Goal: Communication & Community: Answer question/provide support

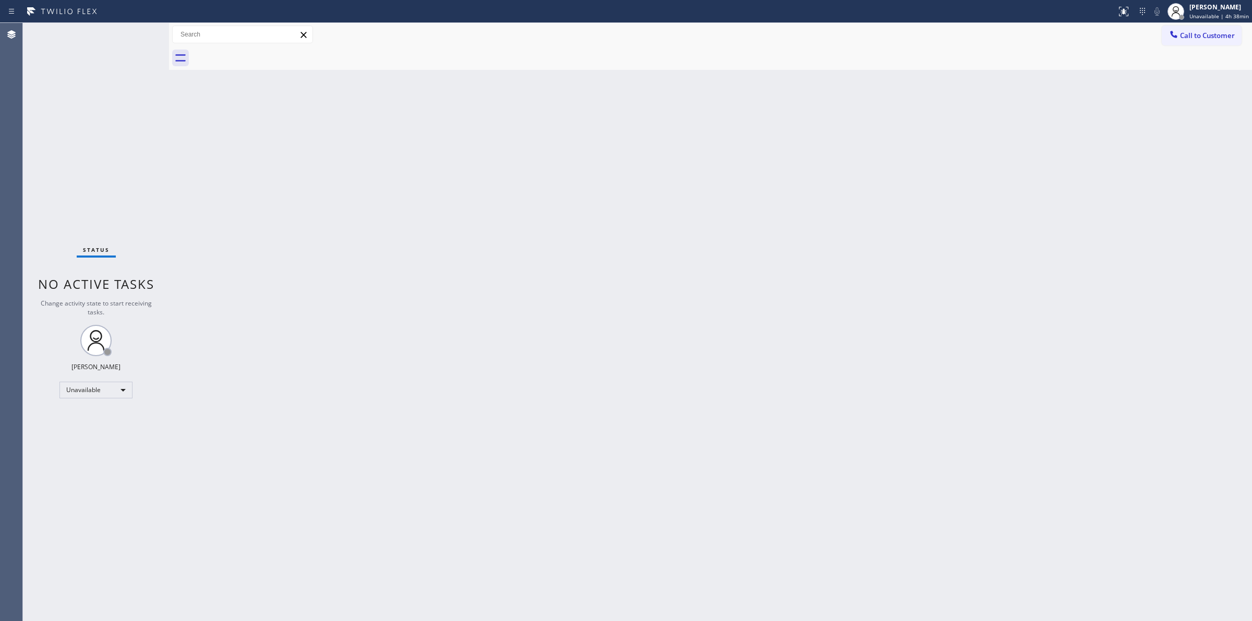
click at [1216, 42] on button "Call to Customer" at bounding box center [1201, 36] width 80 height 20
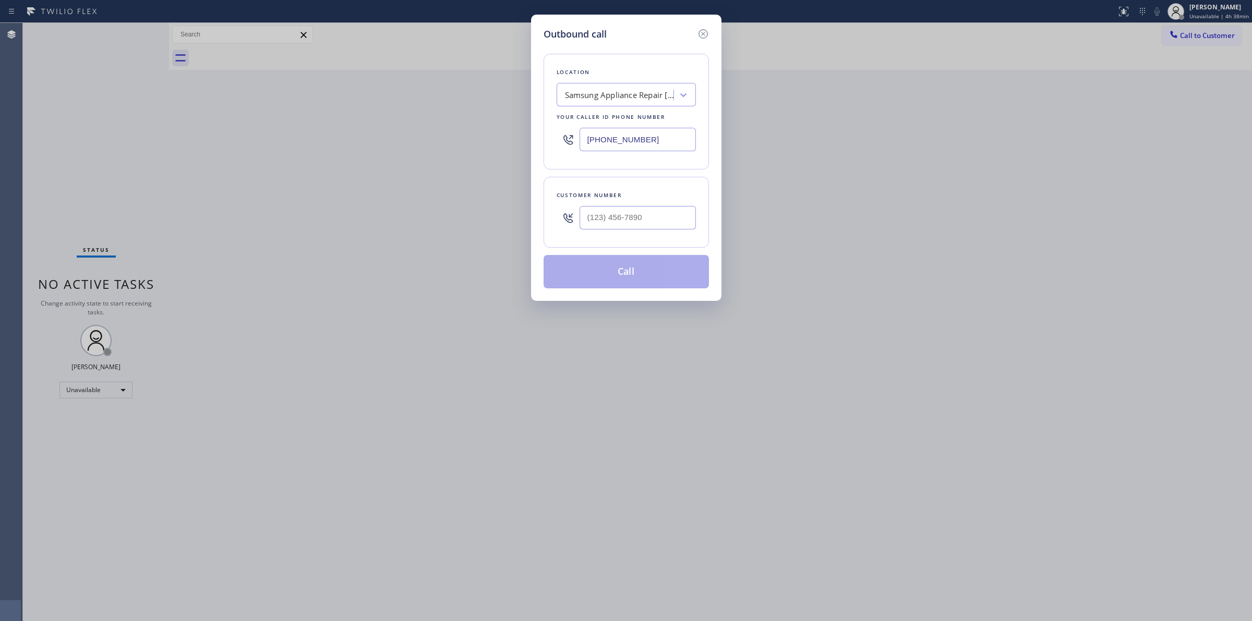
click at [635, 233] on div at bounding box center [637, 218] width 116 height 34
click at [646, 217] on input "(___) ___-____" at bounding box center [637, 217] width 116 height 23
paste input "626) 623-5086"
type input "[PHONE_NUMBER]"
click at [641, 283] on button "Call" at bounding box center [625, 271] width 165 height 33
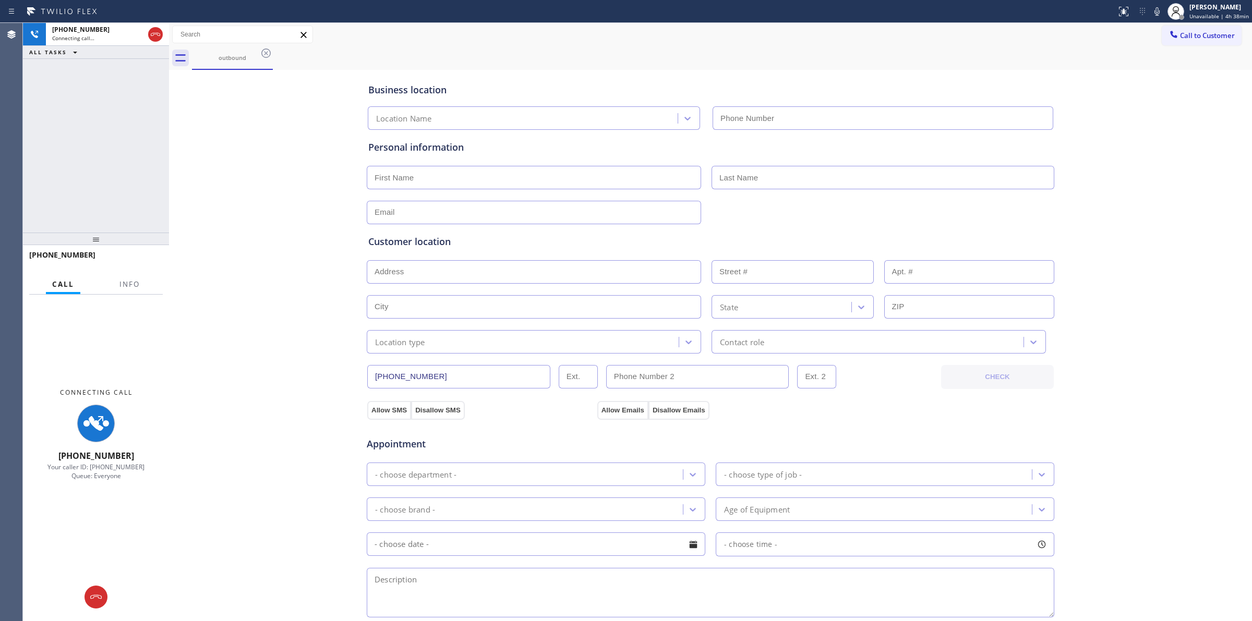
type input "[PHONE_NUMBER]"
click at [1152, 8] on icon at bounding box center [1156, 11] width 13 height 13
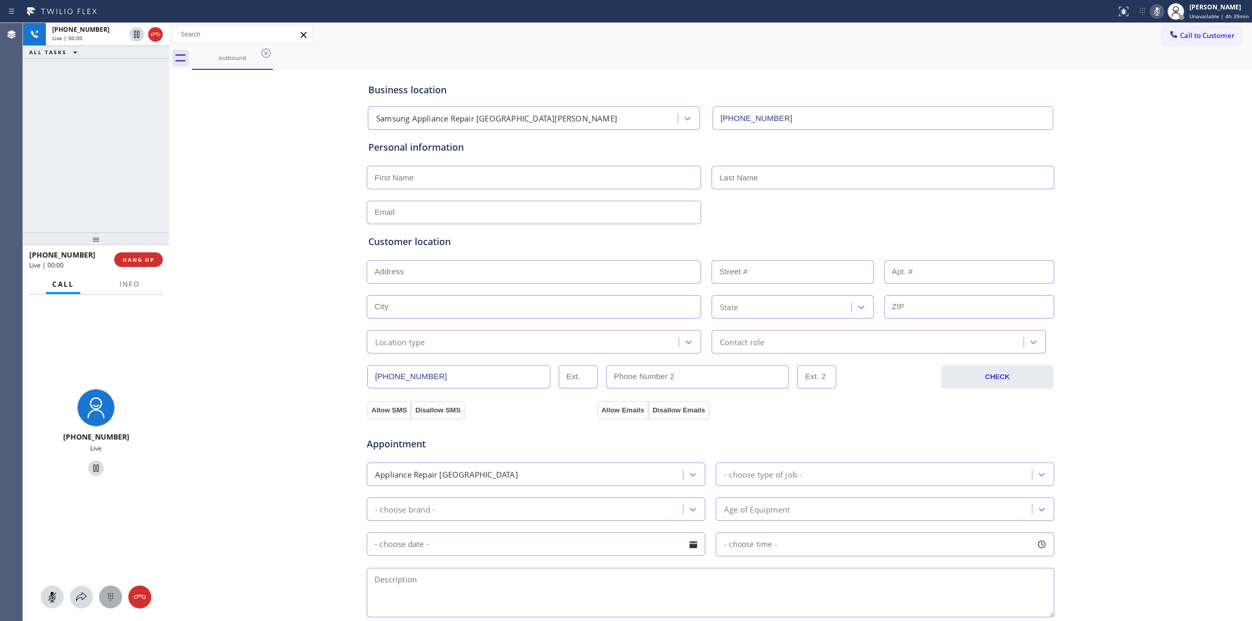
click at [113, 596] on icon at bounding box center [110, 596] width 5 height 7
click at [1185, 38] on span "Call to Customer" at bounding box center [1207, 35] width 55 height 9
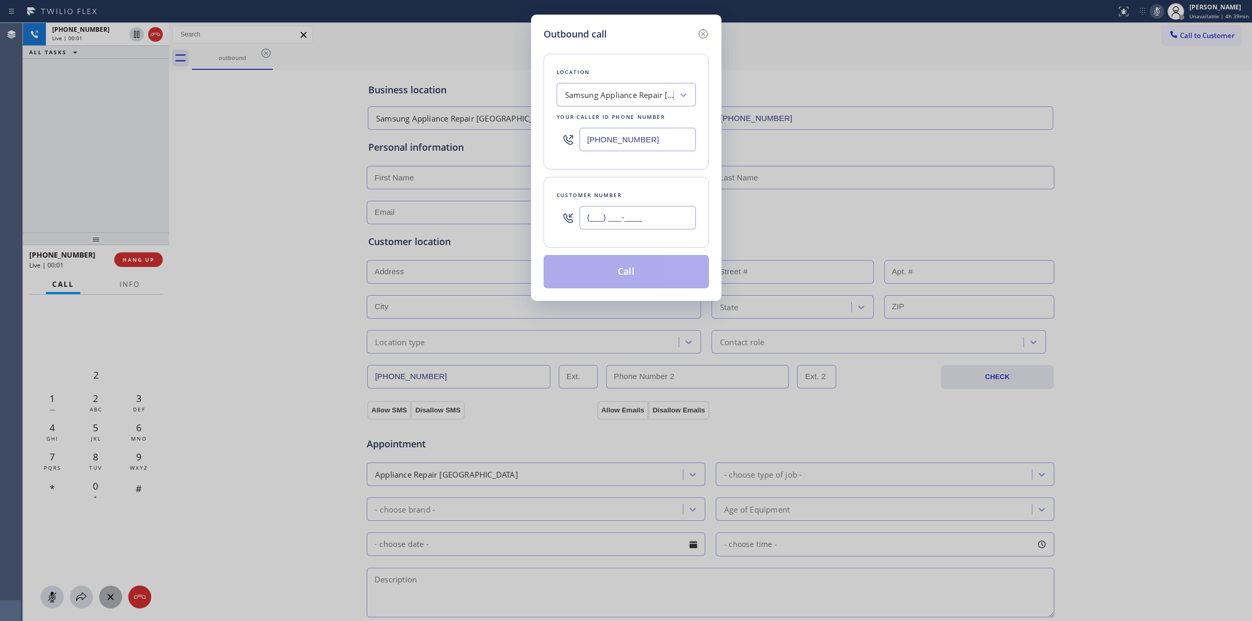
paste input "626) 623-5086"
click at [618, 225] on input "(___) ___-____" at bounding box center [637, 217] width 116 height 23
type input "[PHONE_NUMBER]"
click at [626, 34] on div "Outbound call" at bounding box center [625, 34] width 165 height 14
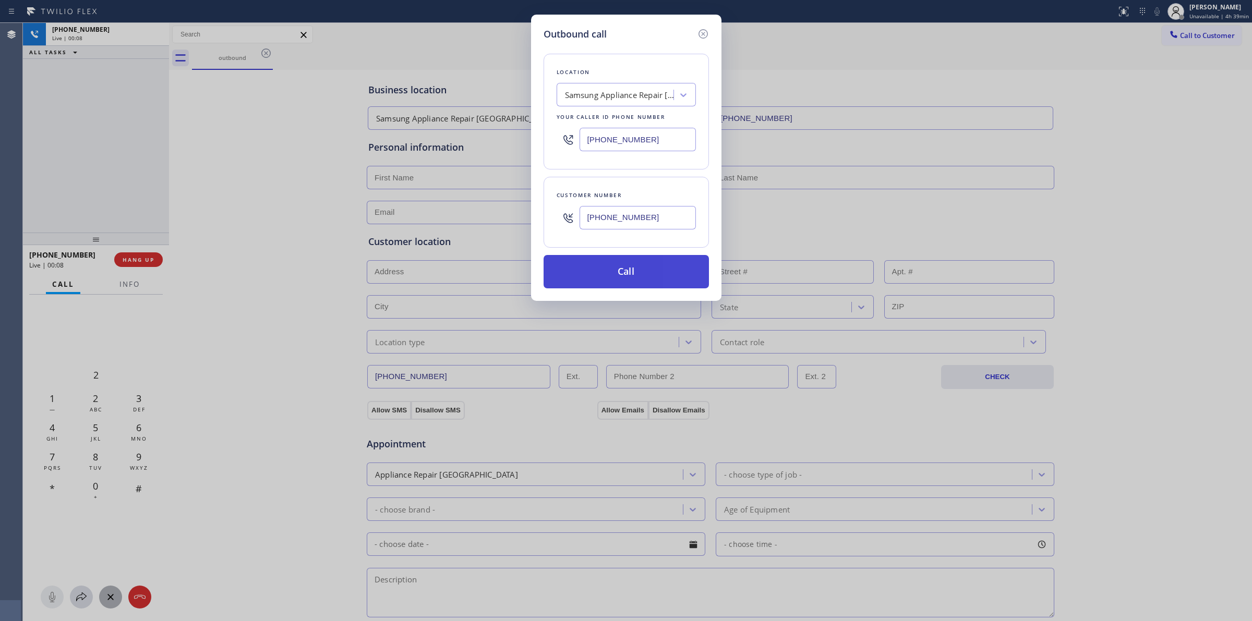
click at [621, 284] on button "Call" at bounding box center [625, 271] width 165 height 33
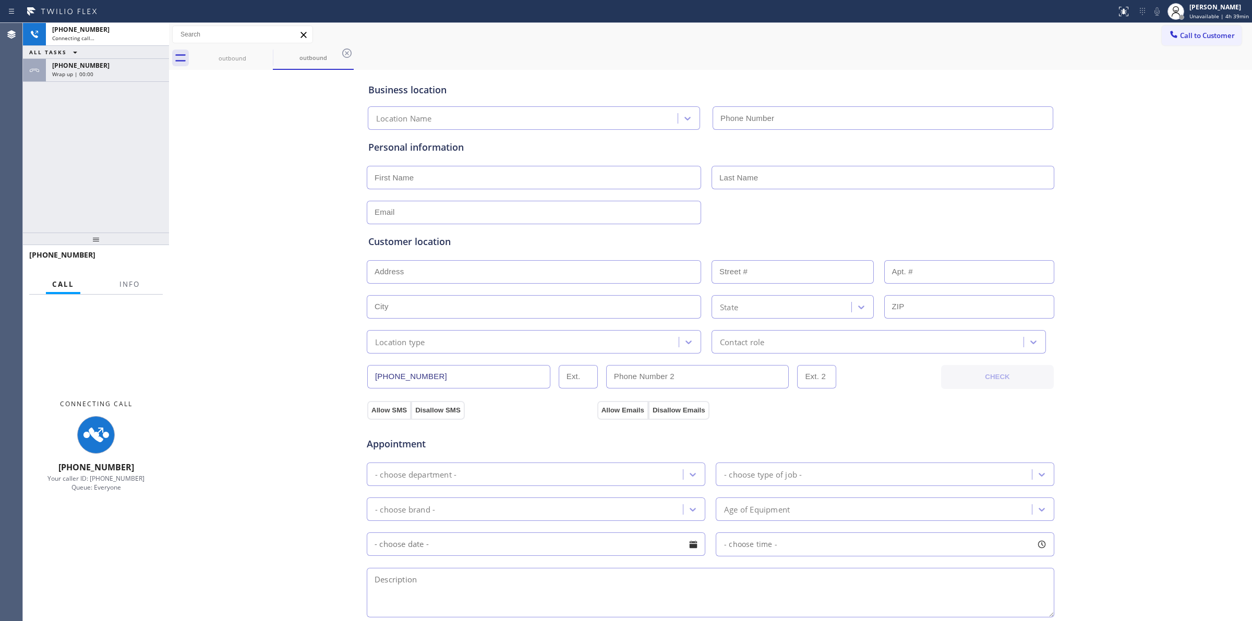
type input "[PHONE_NUMBER]"
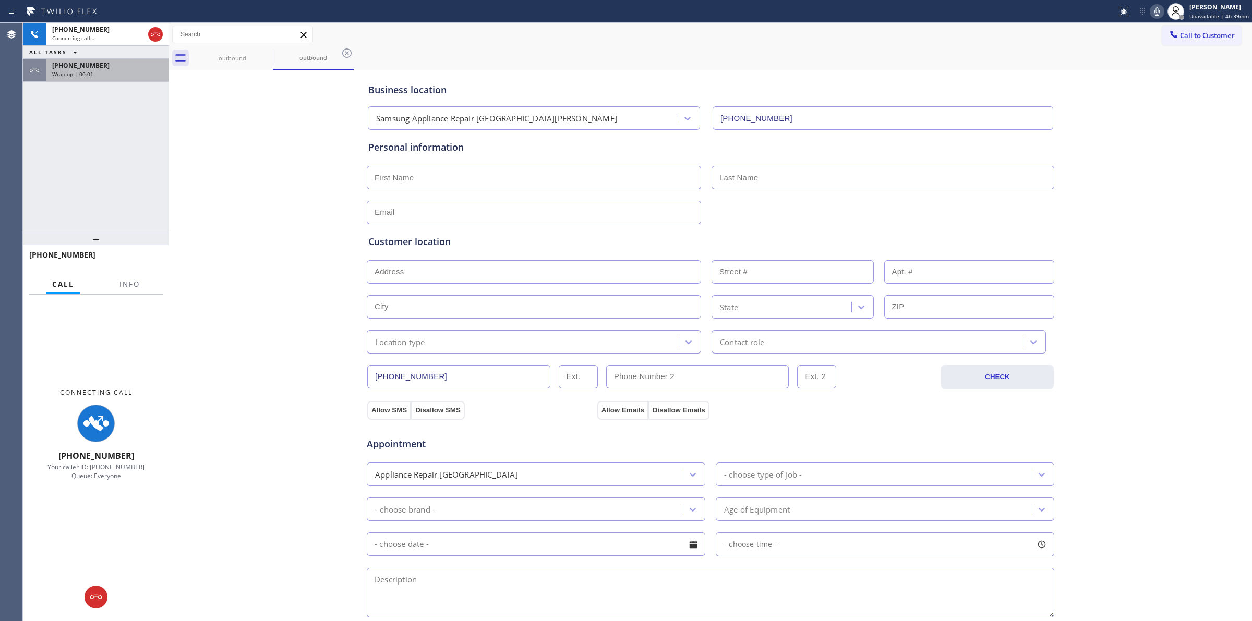
click at [94, 68] on span "[PHONE_NUMBER]" at bounding box center [80, 65] width 57 height 9
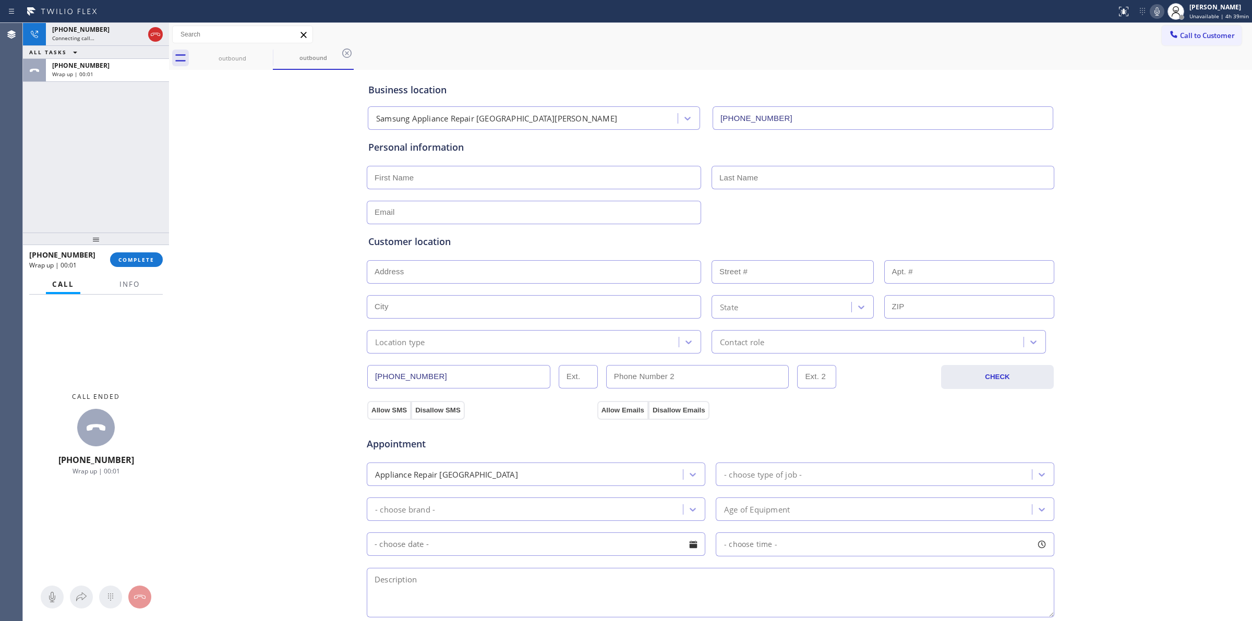
click at [130, 249] on div "[PHONE_NUMBER] Wrap up | 00:01 COMPLETE" at bounding box center [96, 259] width 134 height 27
click at [130, 261] on span "COMPLETE" at bounding box center [136, 259] width 36 height 7
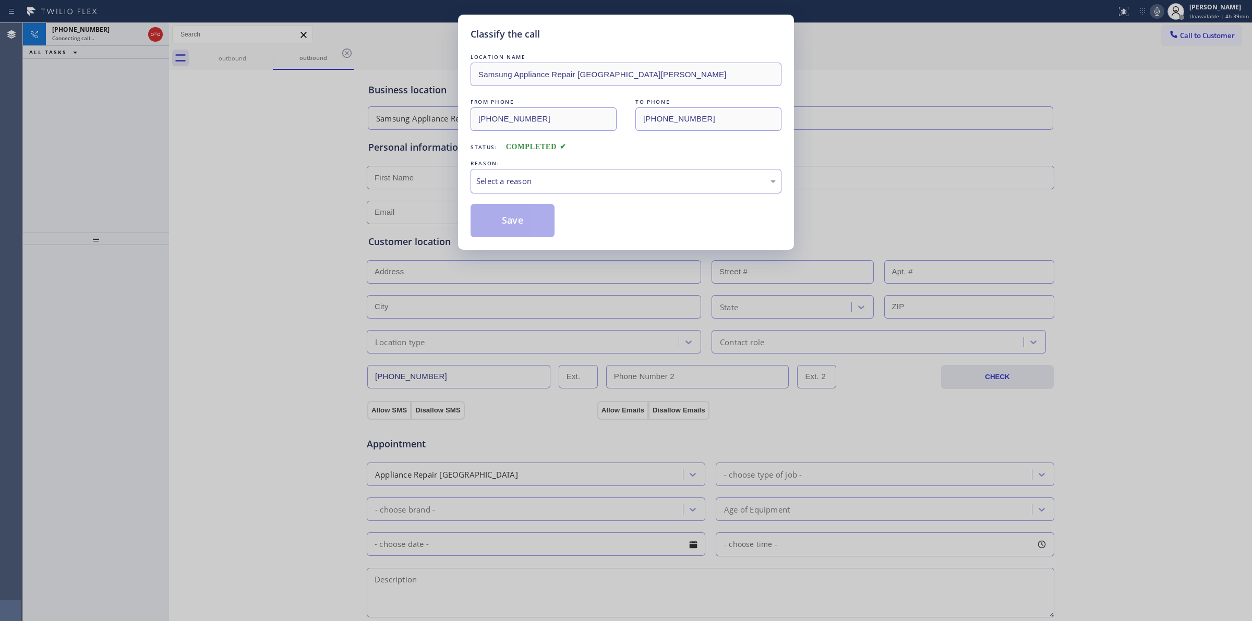
drag, startPoint x: 686, startPoint y: 177, endPoint x: 668, endPoint y: 189, distance: 21.8
click at [686, 178] on div "Select a reason" at bounding box center [625, 181] width 299 height 12
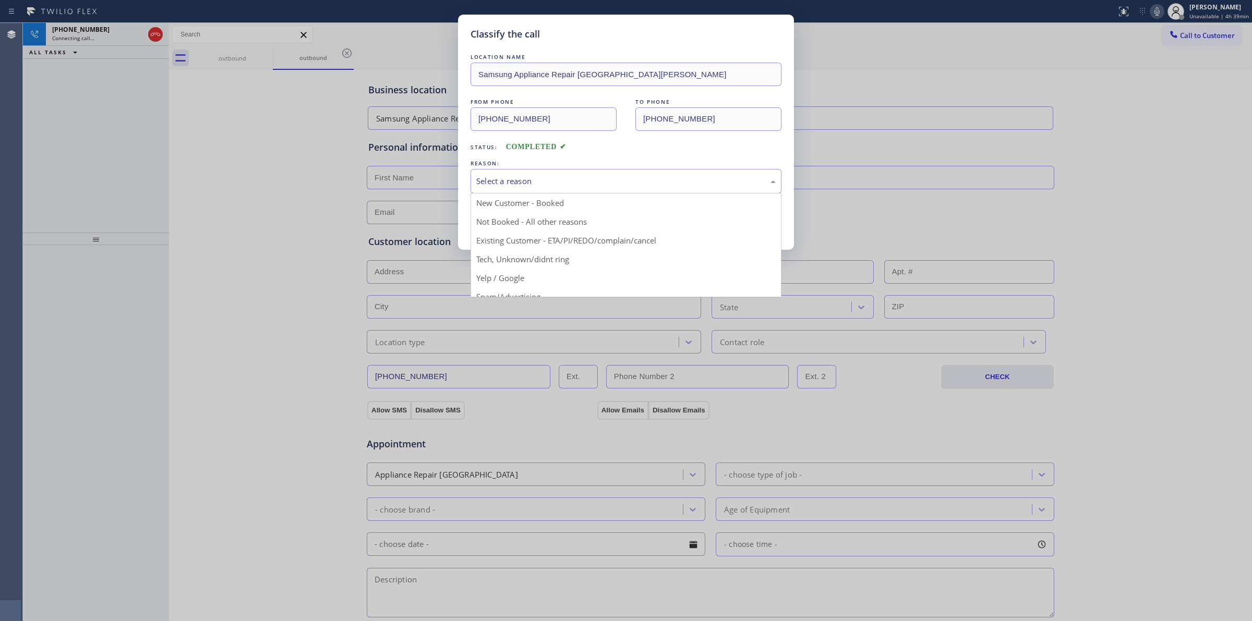
drag, startPoint x: 573, startPoint y: 261, endPoint x: 560, endPoint y: 253, distance: 15.2
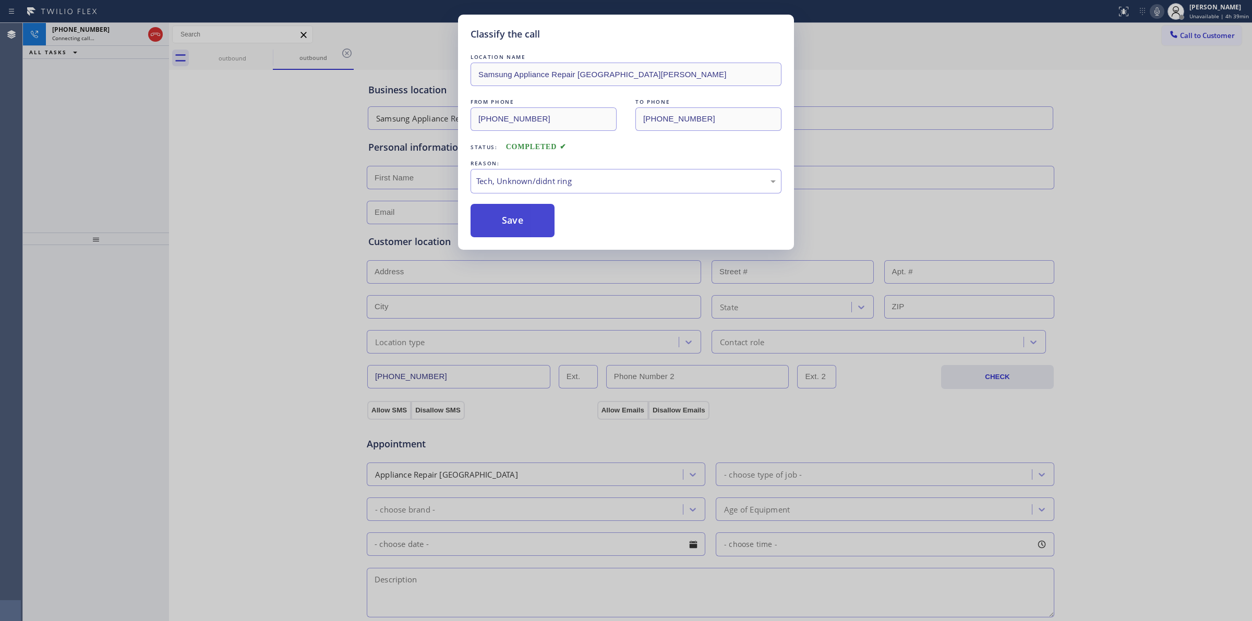
click at [530, 214] on button "Save" at bounding box center [512, 220] width 84 height 33
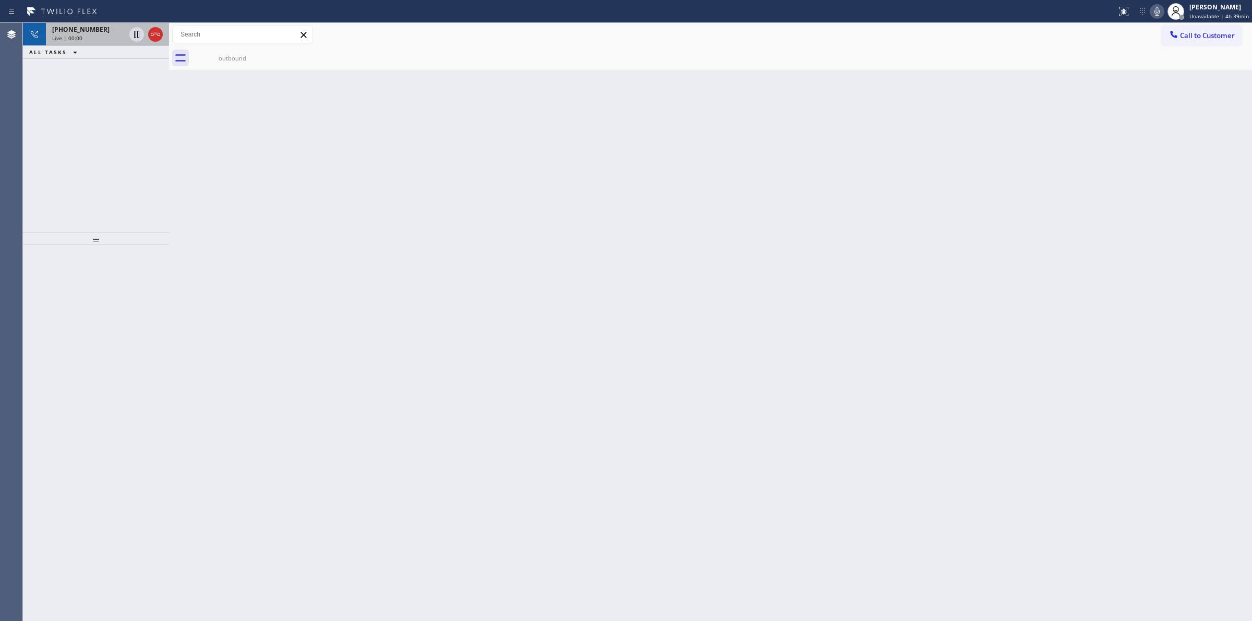
click at [87, 39] on div "Live | 00:00" at bounding box center [88, 37] width 73 height 7
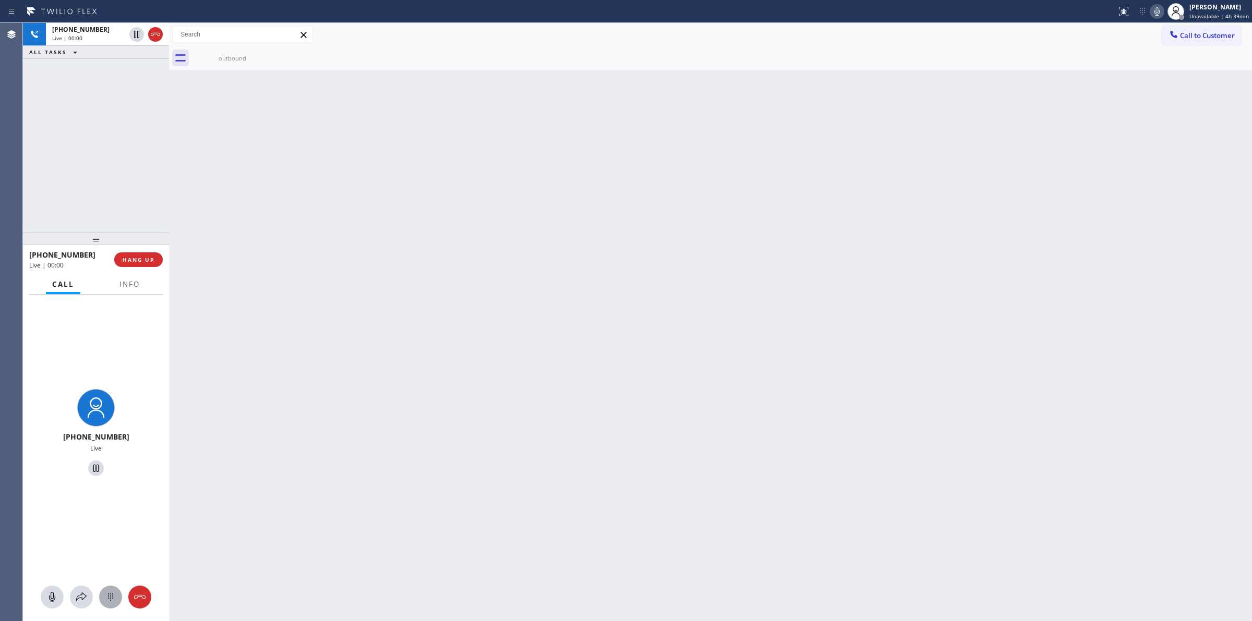
drag, startPoint x: 105, startPoint y: 588, endPoint x: 285, endPoint y: 523, distance: 191.4
click at [106, 588] on button at bounding box center [110, 597] width 23 height 23
drag, startPoint x: 1200, startPoint y: 32, endPoint x: 1112, endPoint y: 48, distance: 89.6
click at [1201, 31] on span "Call to Customer" at bounding box center [1207, 35] width 55 height 9
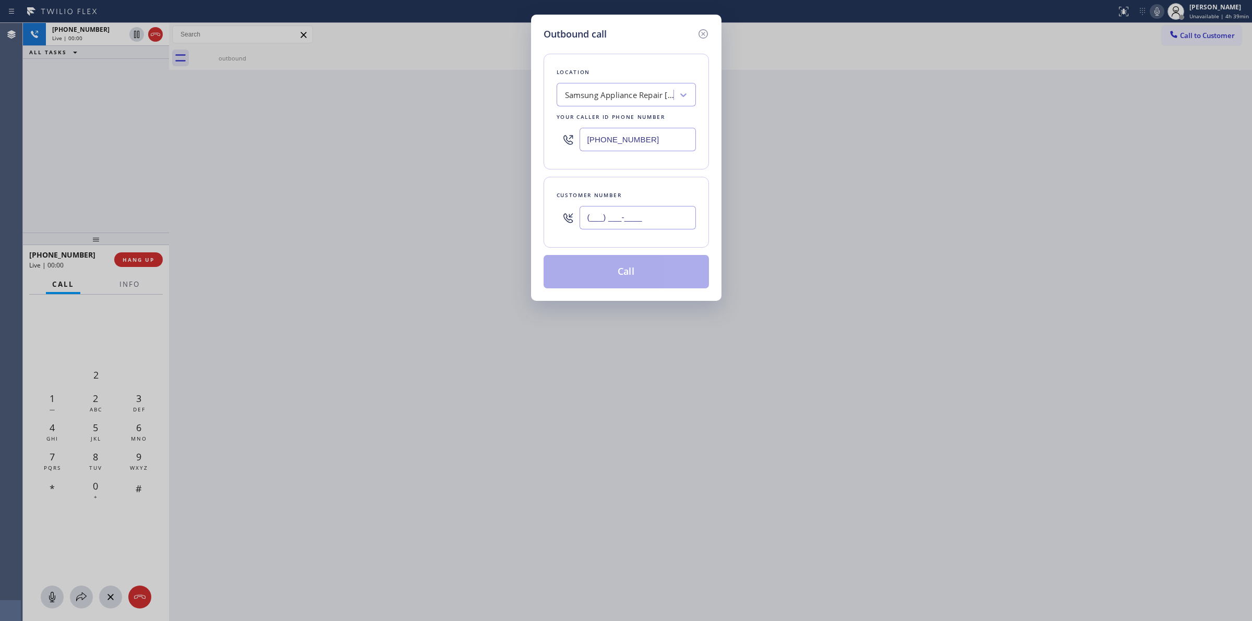
click at [616, 227] on input "(___) ___-____" at bounding box center [637, 217] width 116 height 23
paste input "626) 623-5086"
type input "[PHONE_NUMBER]"
click at [622, 37] on div "Outbound call" at bounding box center [625, 34] width 165 height 14
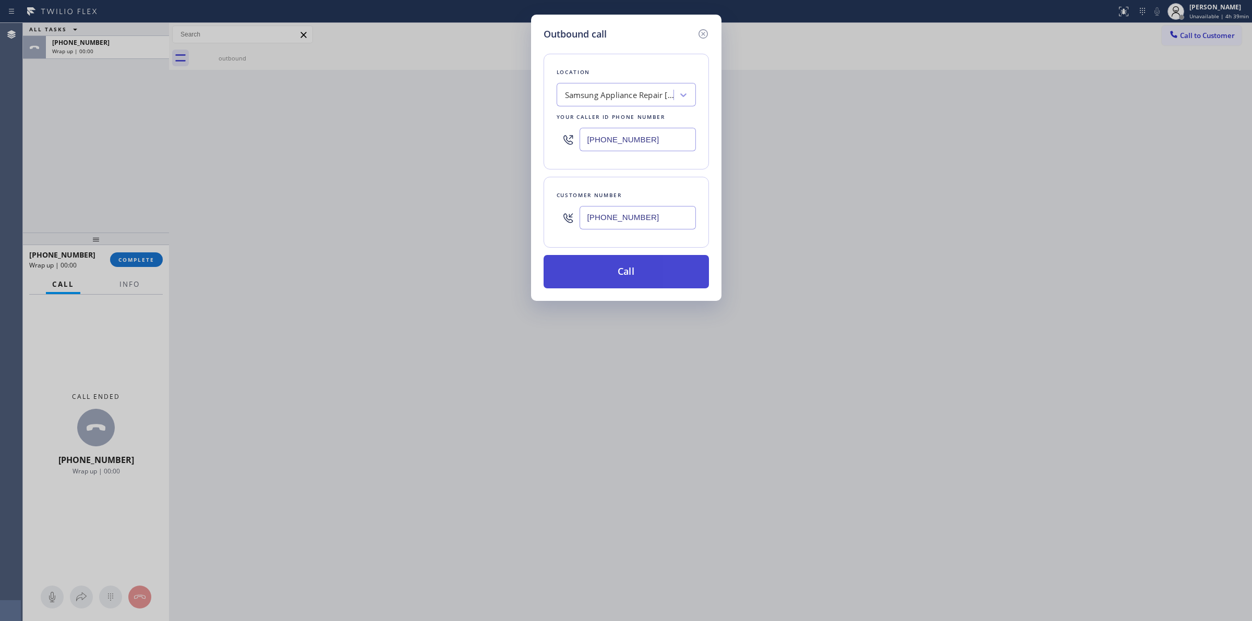
click at [628, 274] on button "Call" at bounding box center [625, 271] width 165 height 33
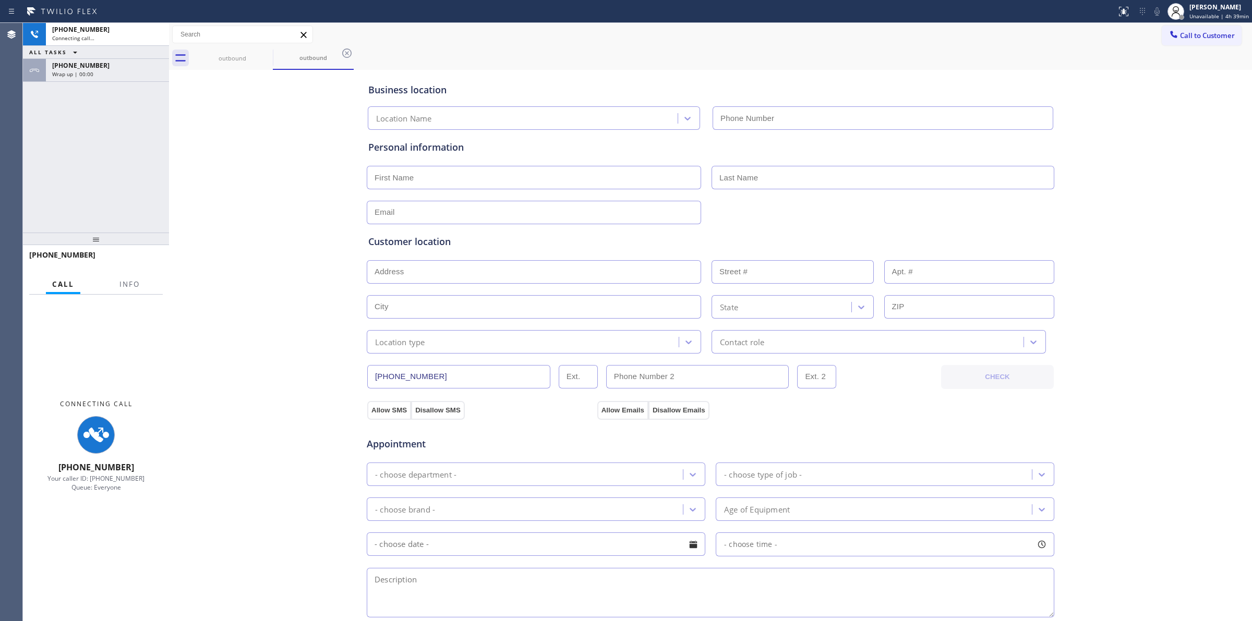
type input "[PHONE_NUMBER]"
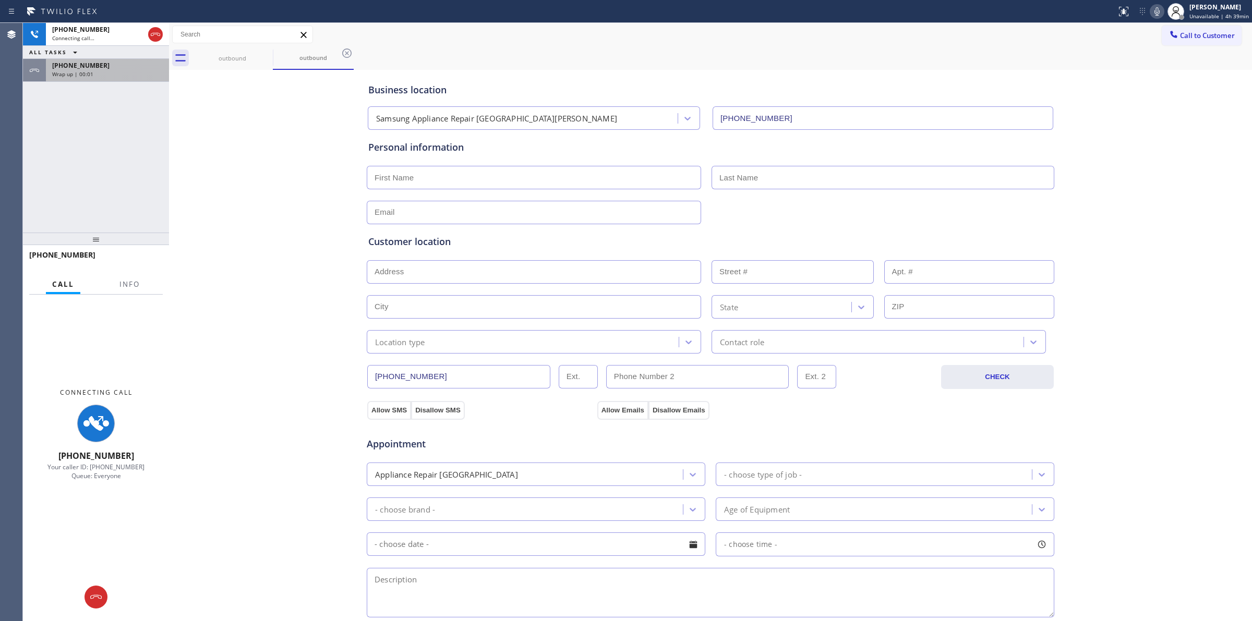
click at [86, 71] on span "Wrap up | 00:01" at bounding box center [72, 73] width 41 height 7
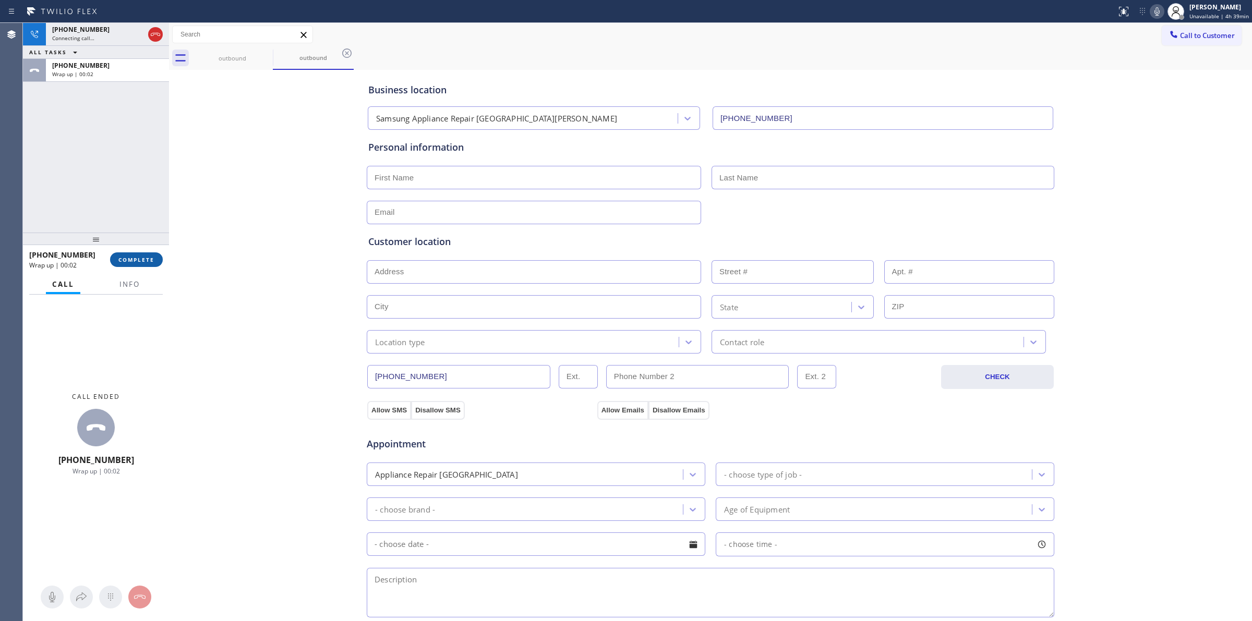
click at [132, 256] on span "COMPLETE" at bounding box center [136, 259] width 36 height 7
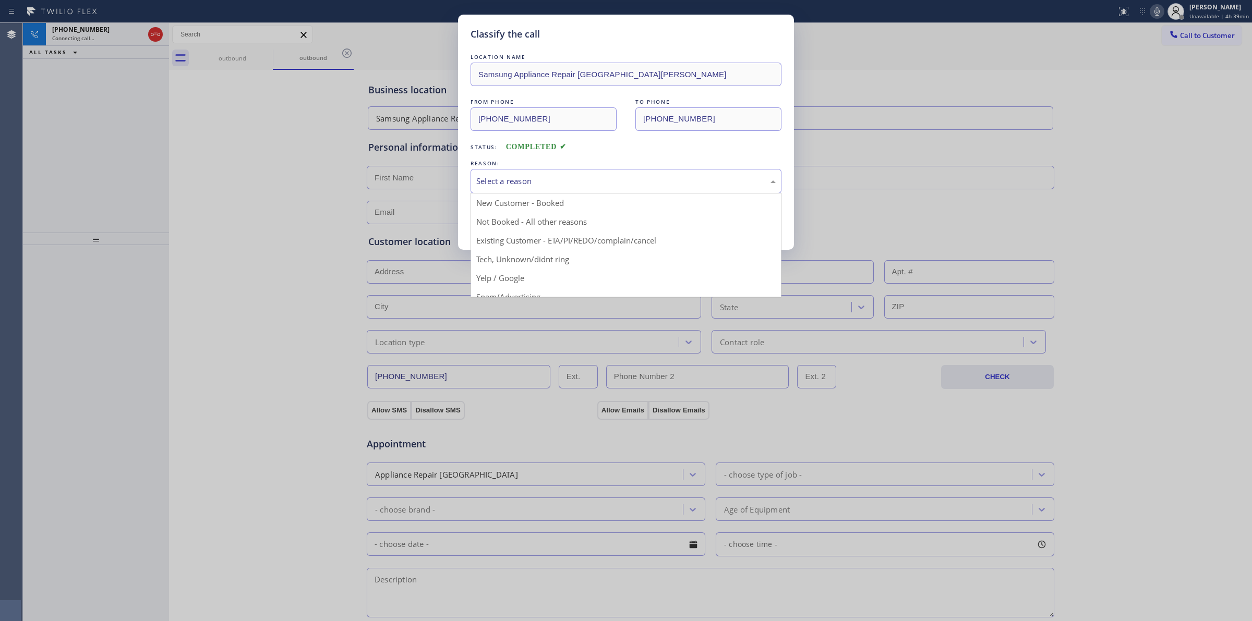
click at [699, 175] on div "Select a reason" at bounding box center [625, 181] width 311 height 25
drag, startPoint x: 583, startPoint y: 264, endPoint x: 513, endPoint y: 233, distance: 77.0
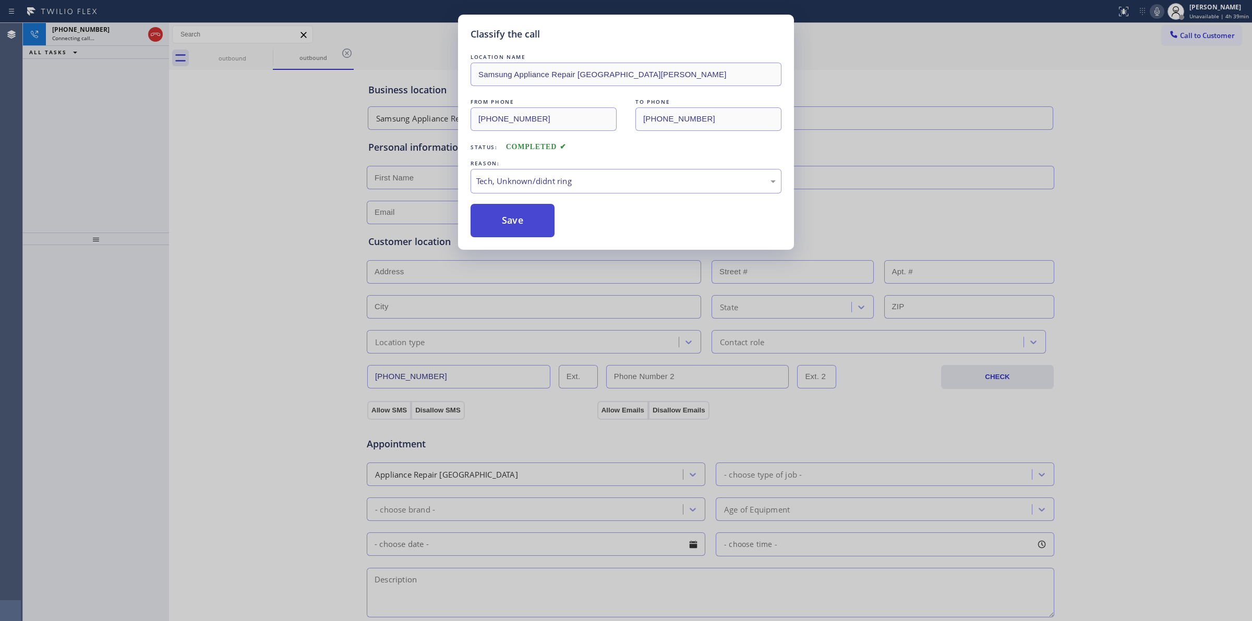
click at [513, 233] on button "Save" at bounding box center [512, 220] width 84 height 33
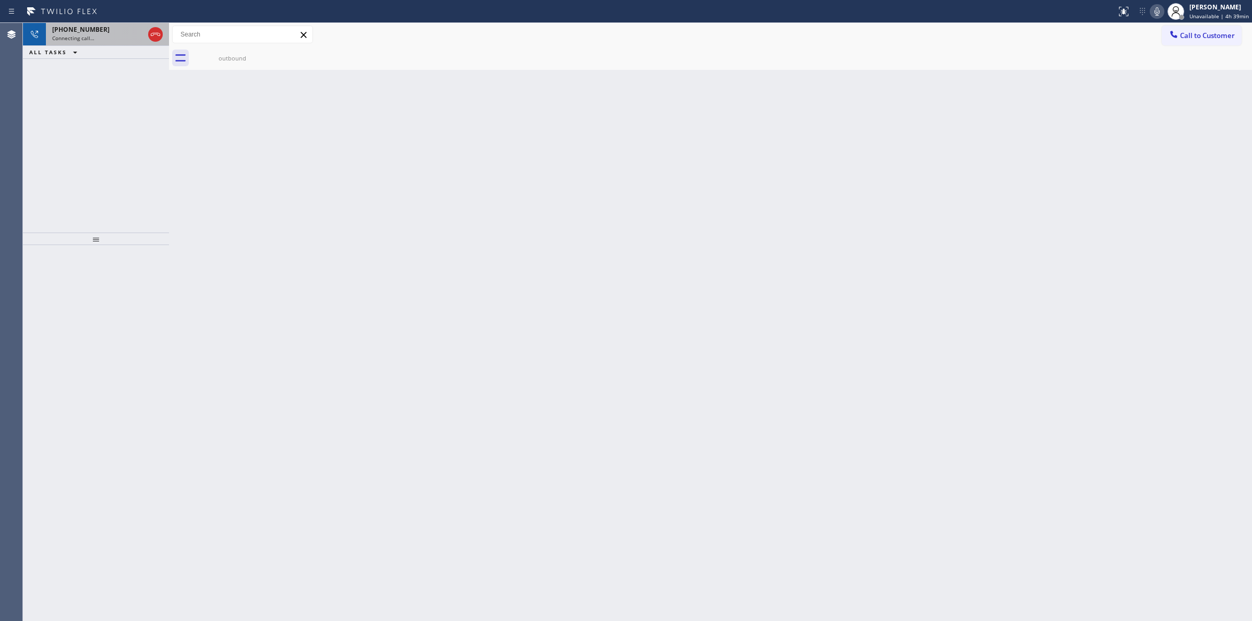
click at [88, 23] on div "[PHONE_NUMBER] Connecting call…" at bounding box center [96, 34] width 100 height 23
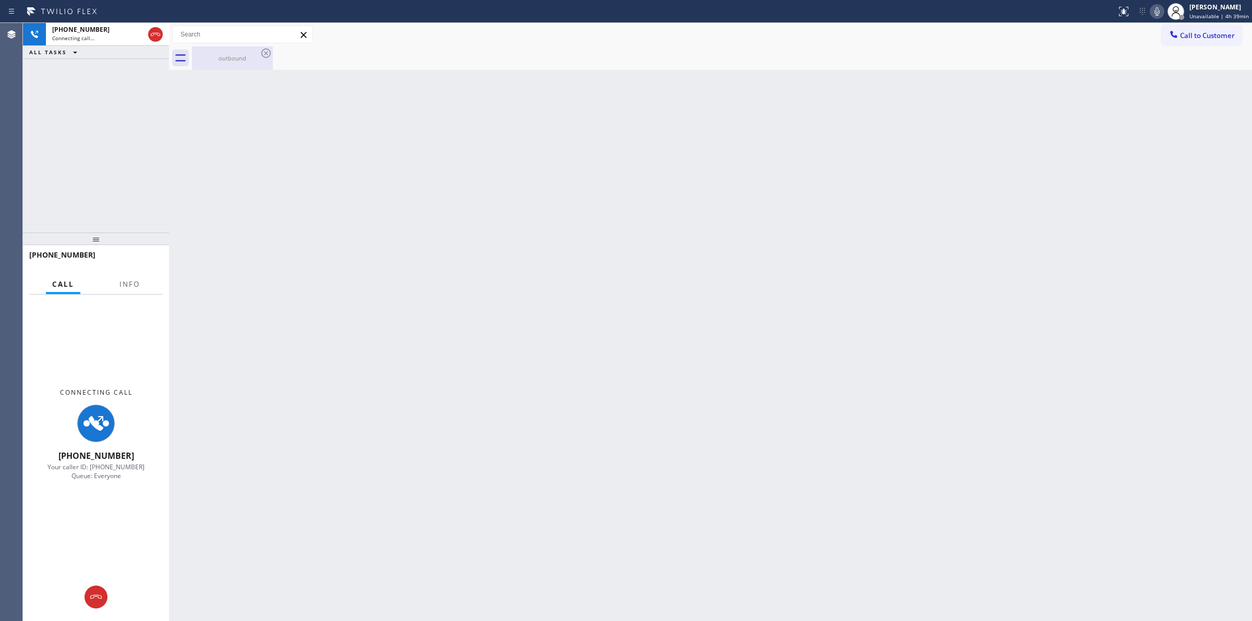
drag, startPoint x: 229, startPoint y: 56, endPoint x: 259, endPoint y: 48, distance: 30.2
click at [230, 56] on div "outbound" at bounding box center [232, 58] width 79 height 8
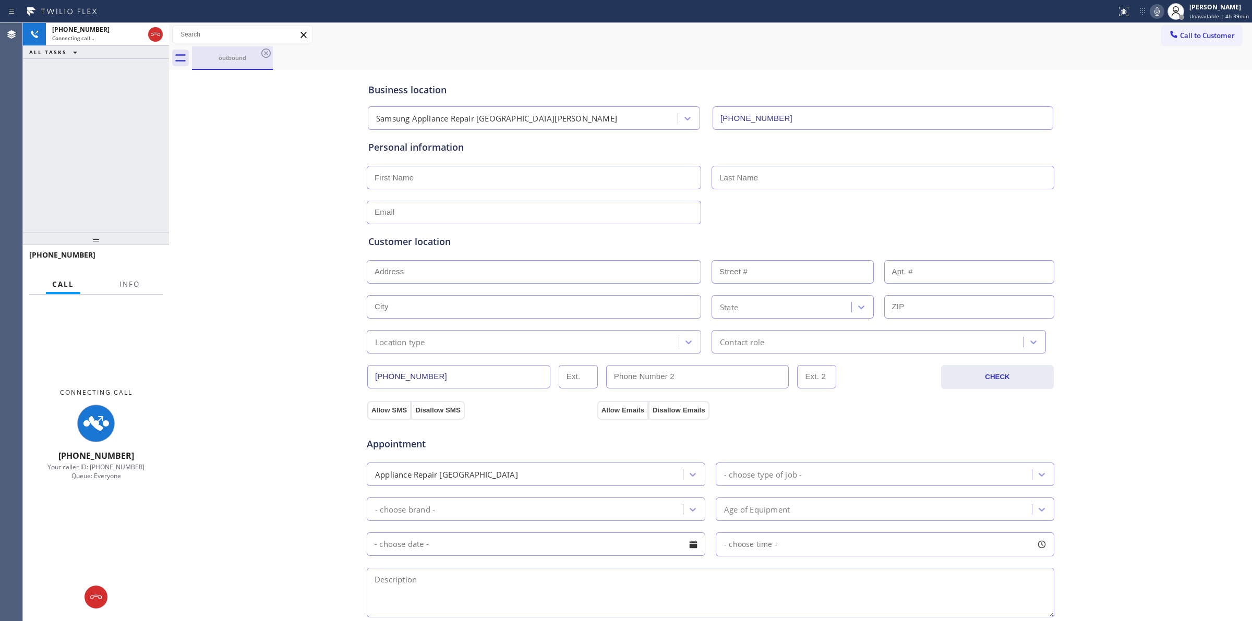
click at [259, 48] on div "outbound" at bounding box center [232, 57] width 79 height 22
click at [260, 55] on icon at bounding box center [266, 53] width 13 height 13
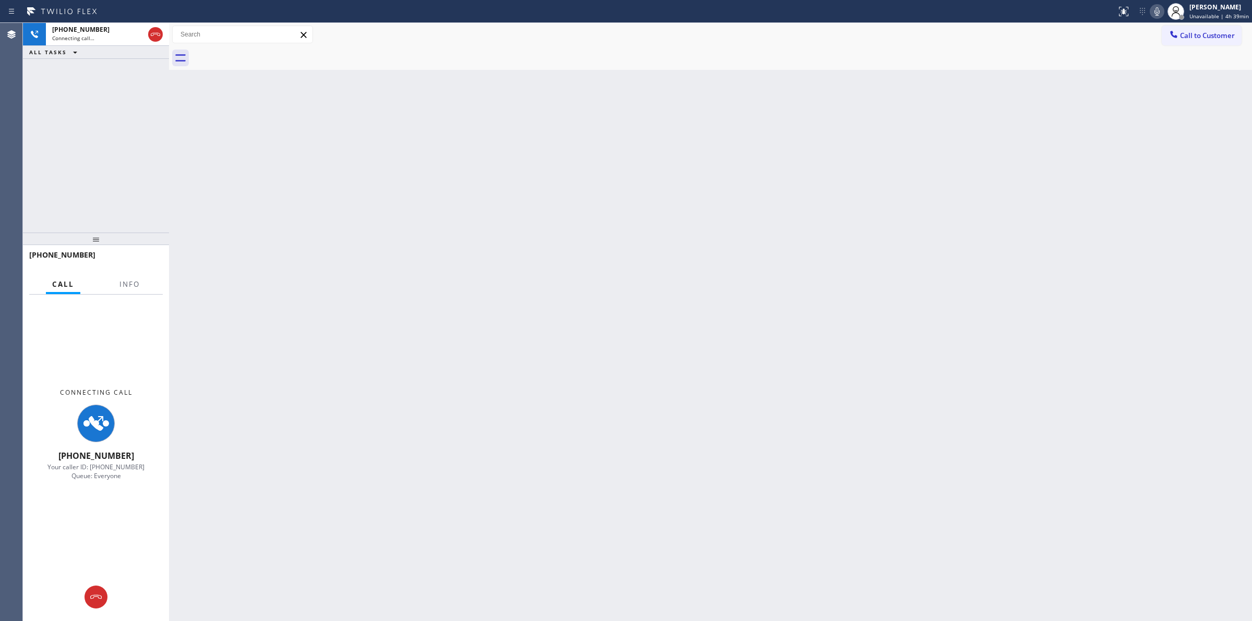
drag, startPoint x: 142, startPoint y: 38, endPoint x: 141, endPoint y: 55, distance: 17.8
click at [141, 55] on div "[PHONE_NUMBER] Connecting call… ALL TASKS ALL TASKS ACTIVE TASKS TASKS IN WRAP …" at bounding box center [96, 41] width 146 height 36
click at [121, 34] on div "Connecting call…" at bounding box center [98, 37] width 92 height 7
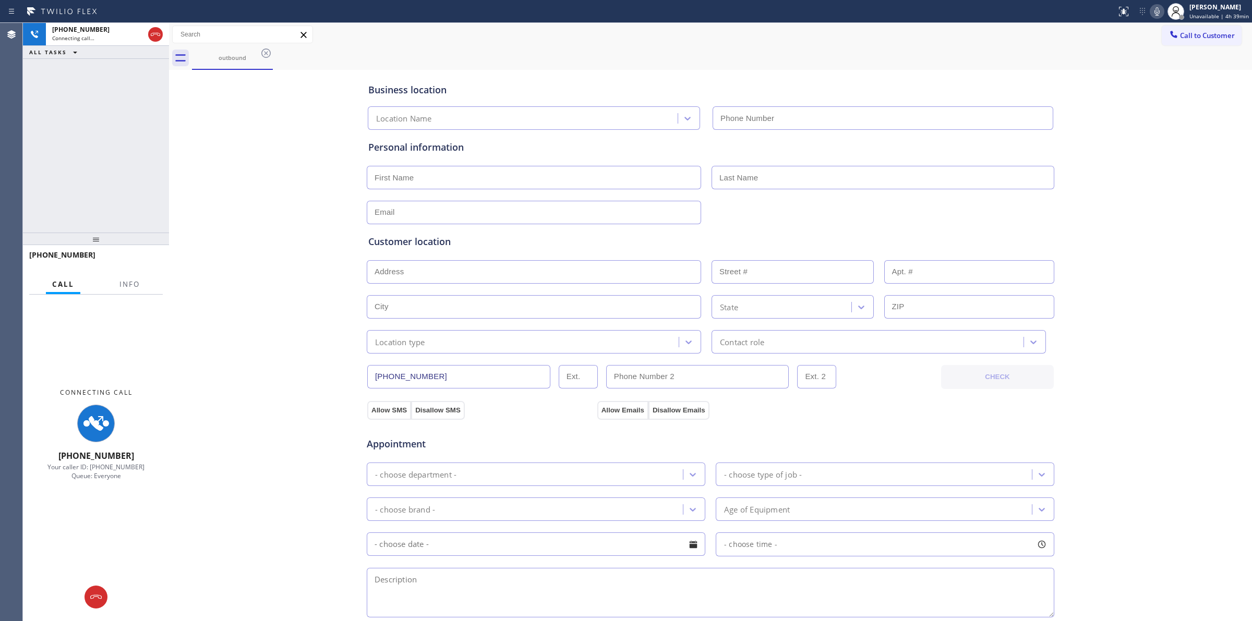
type input "[PHONE_NUMBER]"
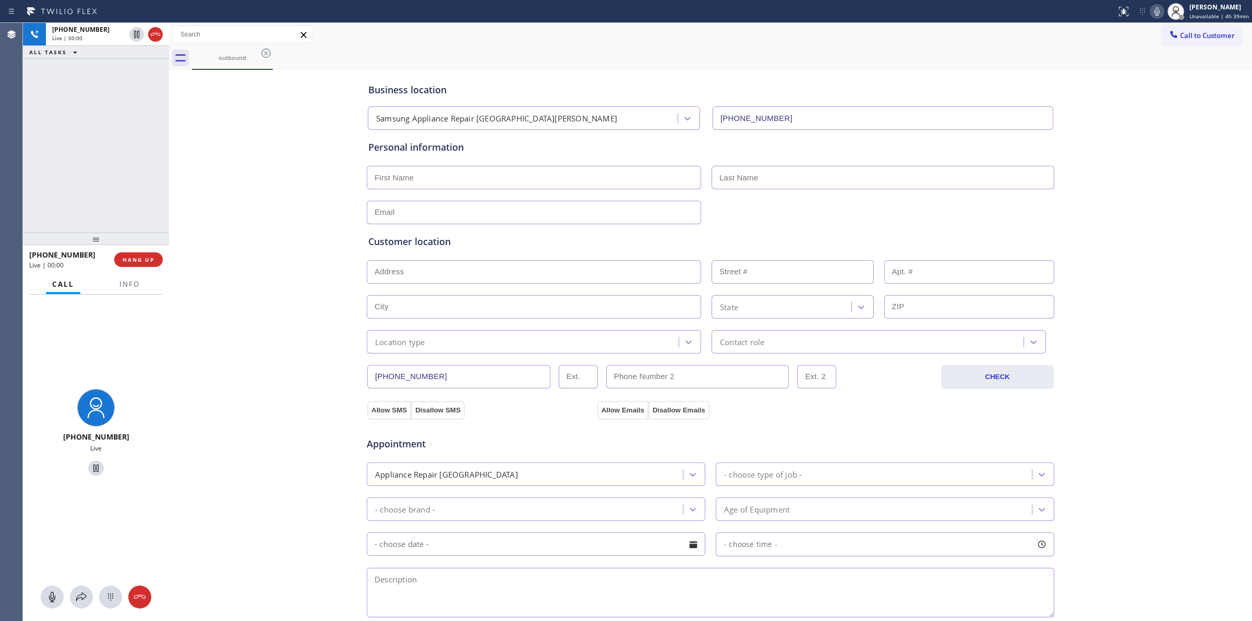
click at [123, 592] on div at bounding box center [96, 597] width 146 height 23
click at [107, 596] on icon at bounding box center [110, 597] width 13 height 13
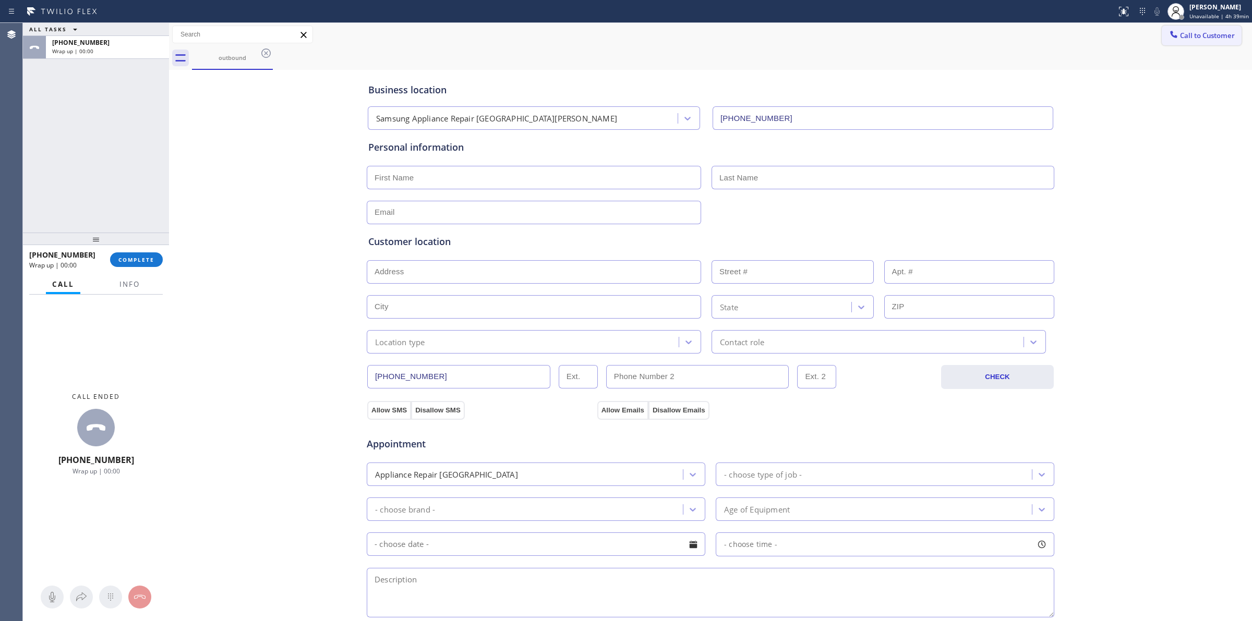
click at [1188, 35] on span "Call to Customer" at bounding box center [1207, 35] width 55 height 9
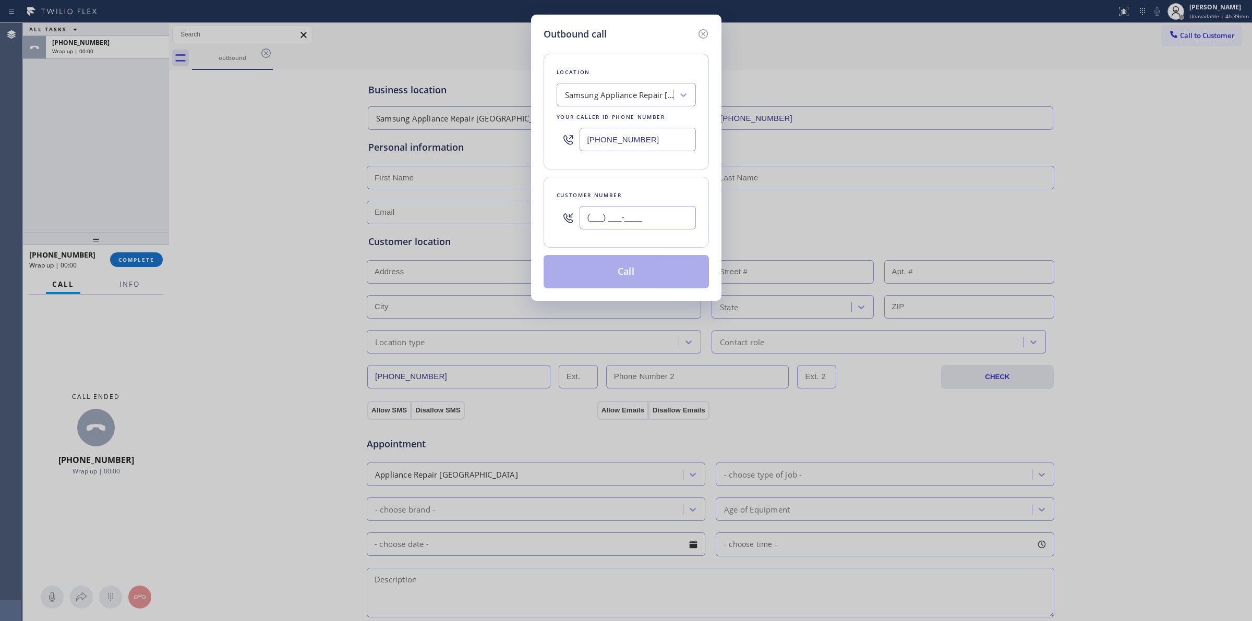
click at [637, 212] on input "(___) ___-____" at bounding box center [637, 217] width 116 height 23
paste input "628) 226-2194"
type input "[PHONE_NUMBER]"
click at [641, 277] on button "Call" at bounding box center [625, 271] width 165 height 33
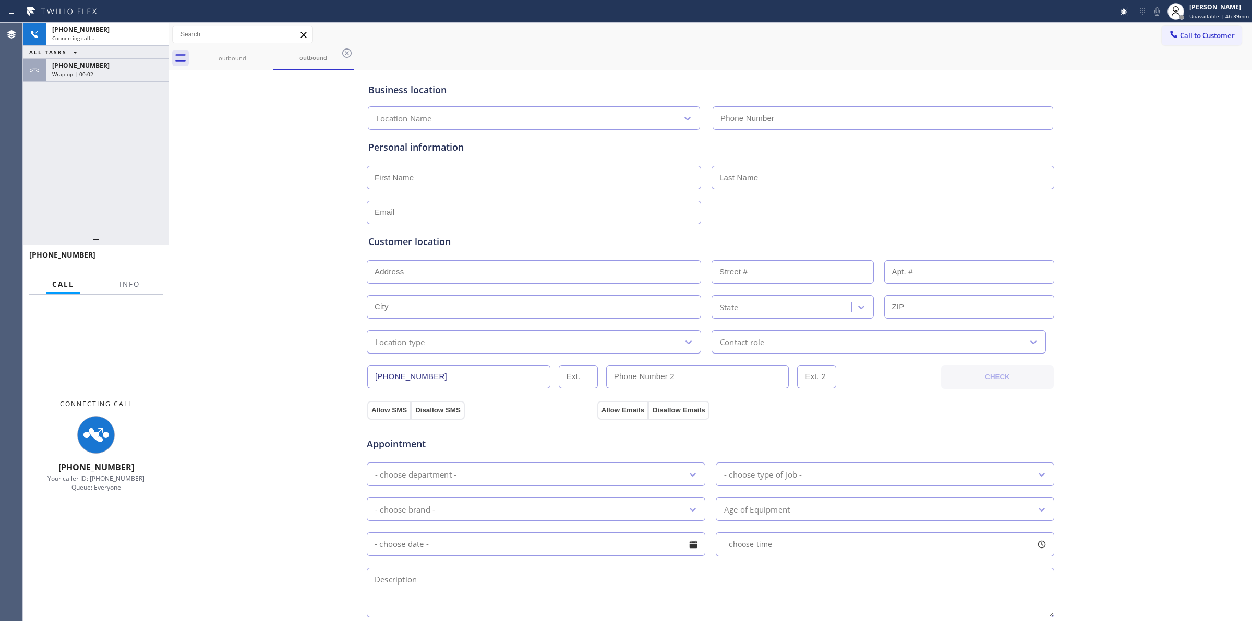
type input "[PHONE_NUMBER]"
click at [126, 69] on div "[PHONE_NUMBER]" at bounding box center [107, 65] width 111 height 9
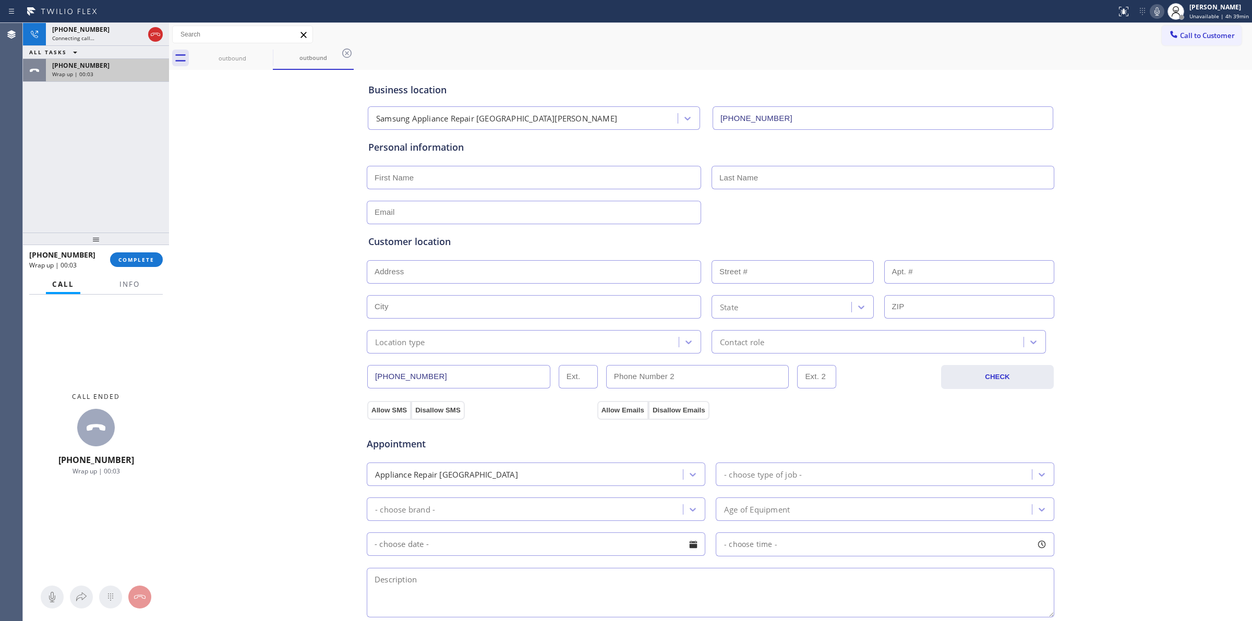
click at [122, 66] on div "[PHONE_NUMBER]" at bounding box center [107, 65] width 111 height 9
click at [142, 254] on button "COMPLETE" at bounding box center [136, 259] width 53 height 15
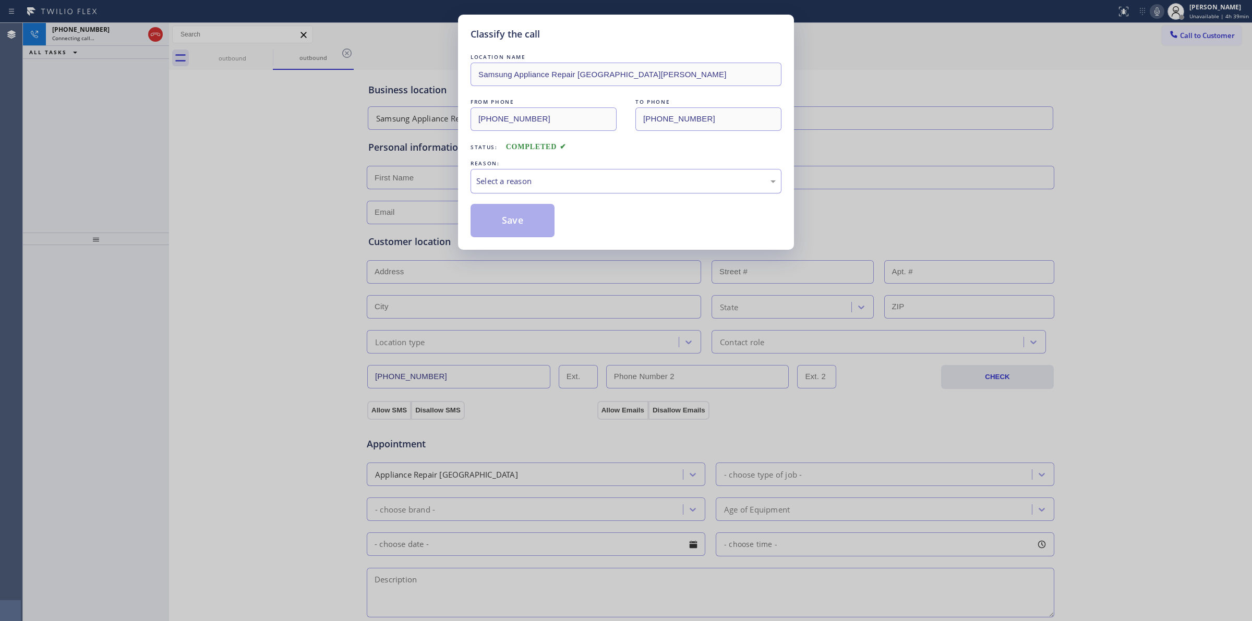
click at [572, 189] on div "Select a reason" at bounding box center [625, 181] width 311 height 25
drag, startPoint x: 543, startPoint y: 260, endPoint x: 519, endPoint y: 225, distance: 42.4
drag, startPoint x: 519, startPoint y: 225, endPoint x: 551, endPoint y: 215, distance: 32.7
click at [521, 224] on button "Save" at bounding box center [512, 220] width 84 height 33
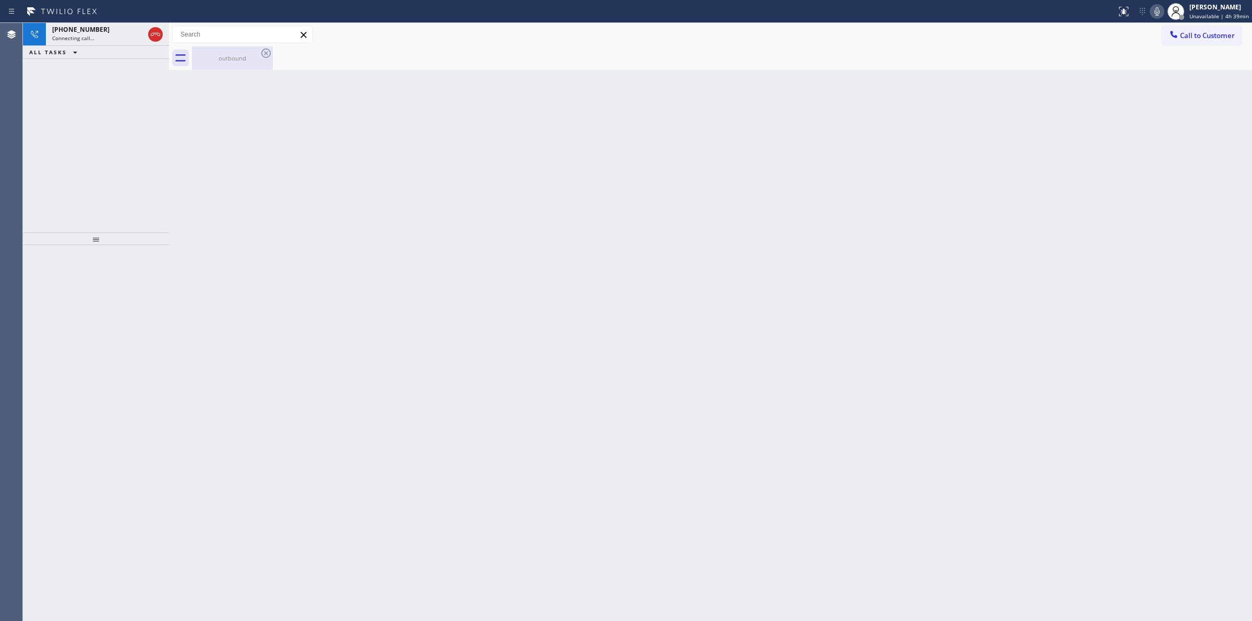
click at [257, 52] on div "outbound" at bounding box center [232, 57] width 79 height 23
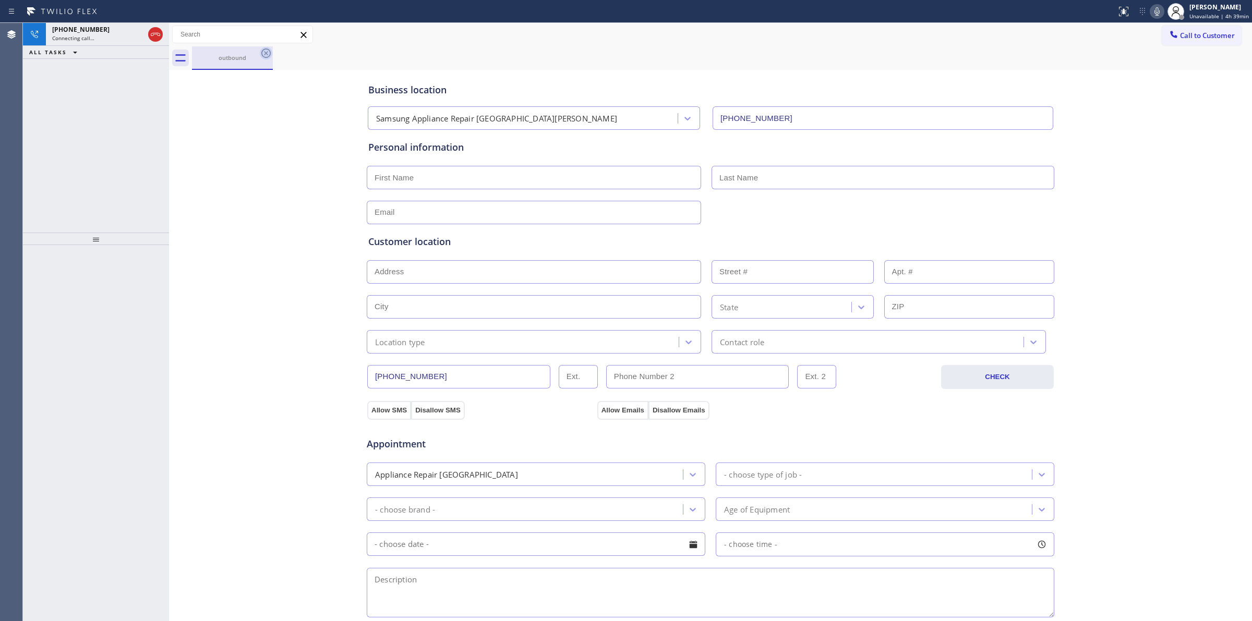
click at [273, 55] on div "outbound" at bounding box center [722, 57] width 1060 height 23
click at [261, 56] on icon at bounding box center [266, 53] width 13 height 13
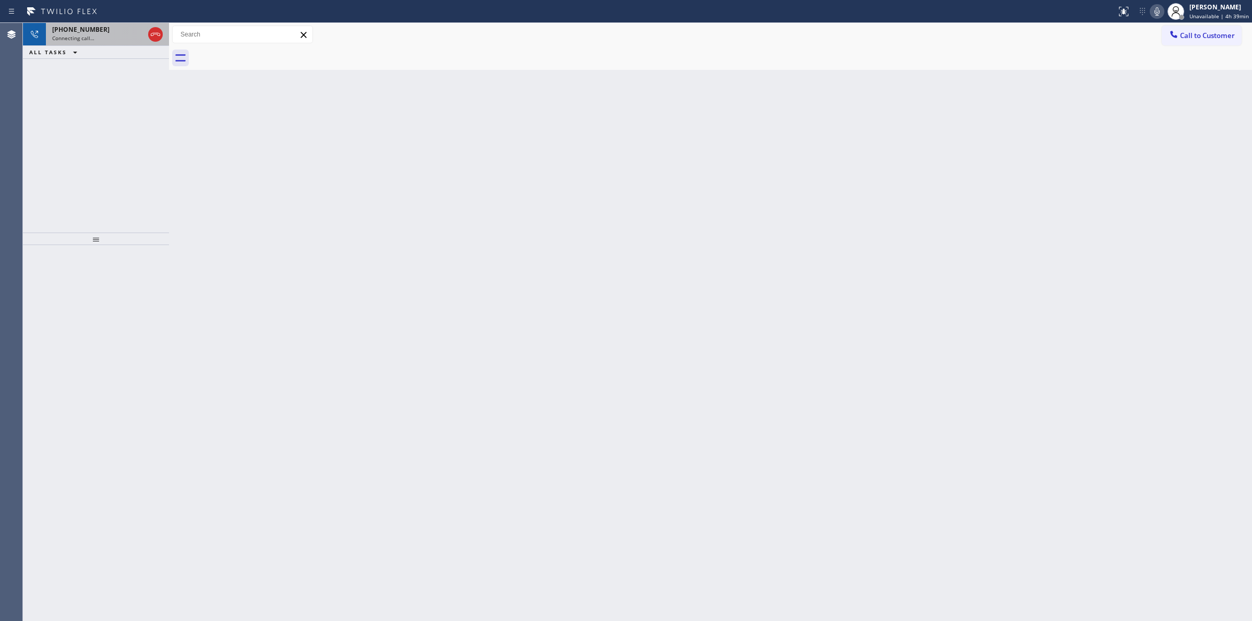
click at [100, 28] on div "[PHONE_NUMBER]" at bounding box center [98, 29] width 92 height 9
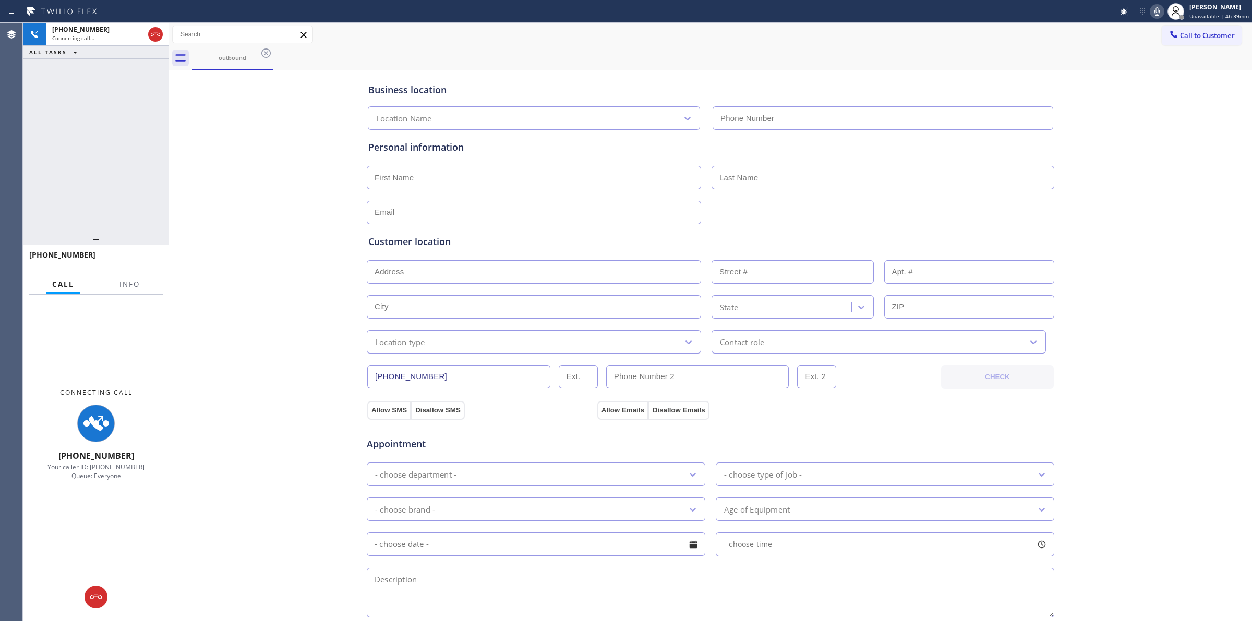
click at [1157, 12] on icon at bounding box center [1156, 11] width 5 height 8
type input "[PHONE_NUMBER]"
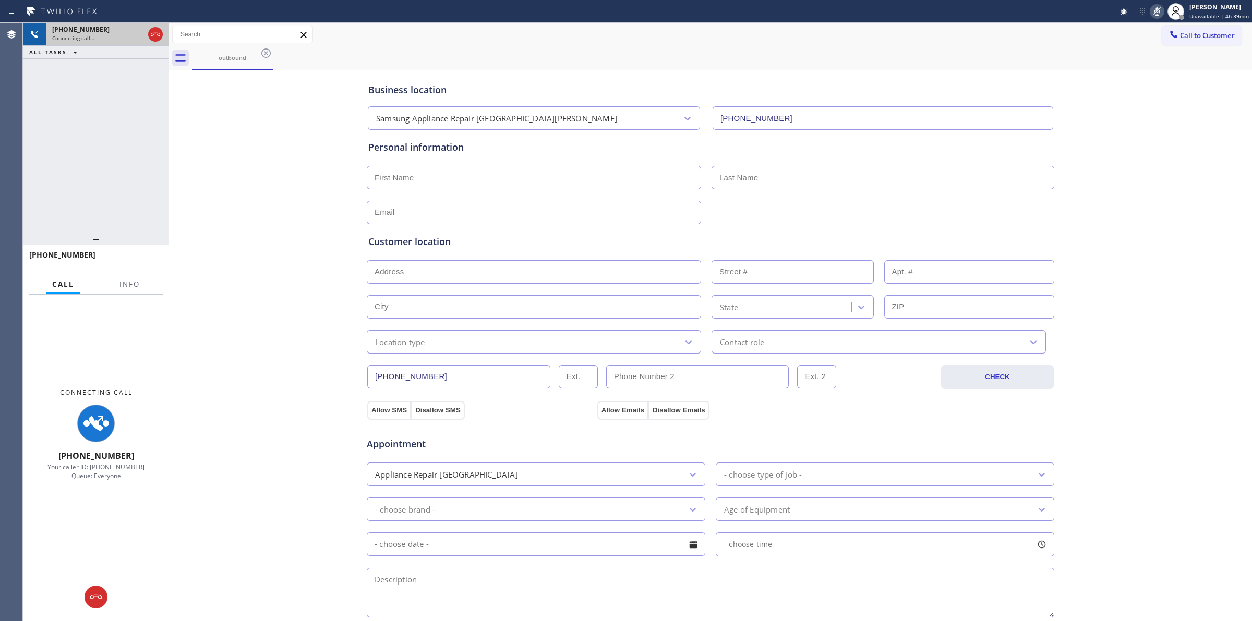
click at [130, 32] on div "[PHONE_NUMBER]" at bounding box center [98, 29] width 92 height 9
click at [242, 55] on div "outbound" at bounding box center [232, 58] width 79 height 8
click at [107, 27] on div "[PHONE_NUMBER]" at bounding box center [98, 29] width 92 height 9
click at [155, 32] on icon at bounding box center [155, 34] width 13 height 13
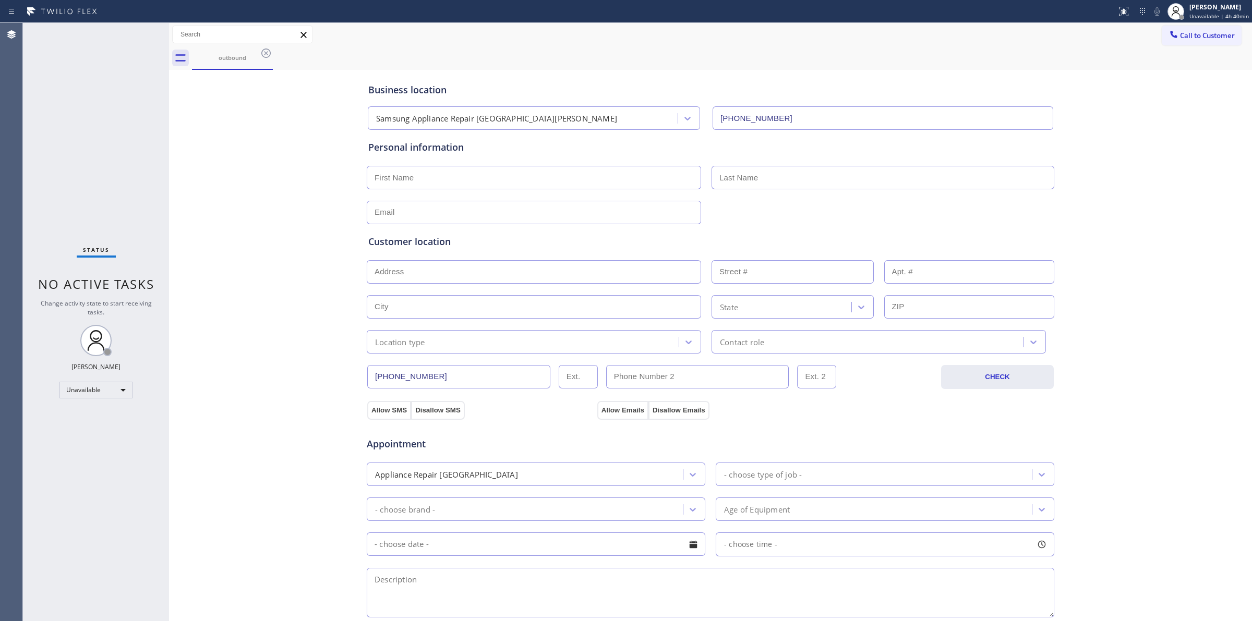
drag, startPoint x: 1156, startPoint y: 77, endPoint x: 1167, endPoint y: 56, distance: 23.3
click at [1159, 70] on div "Business location Samsung Appliance Repair [GEOGRAPHIC_DATA][PERSON_NAME] [PHON…" at bounding box center [710, 439] width 1083 height 738
drag, startPoint x: 1176, startPoint y: 37, endPoint x: 1171, endPoint y: 35, distance: 5.3
click at [1180, 35] on span "Call to Customer" at bounding box center [1207, 35] width 55 height 9
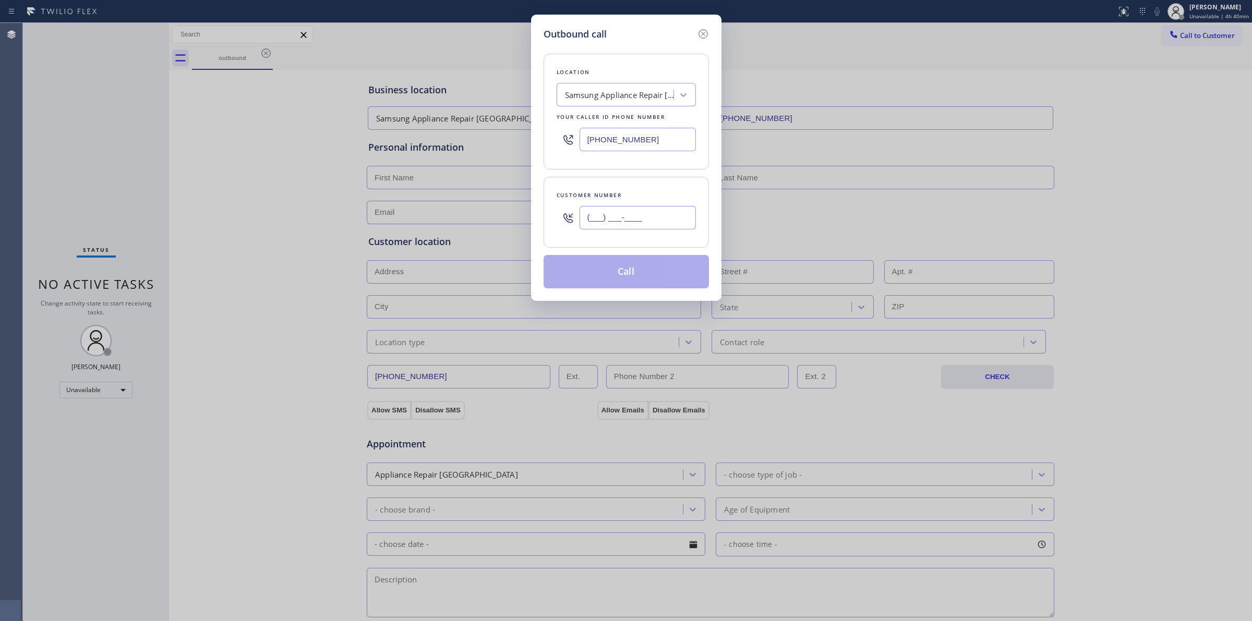
click at [623, 214] on input "(___) ___-____" at bounding box center [637, 217] width 116 height 23
paste input "564) 201-6330"
type input "[PHONE_NUMBER]"
click at [631, 105] on div "Samsung Appliance Repair [GEOGRAPHIC_DATA][PERSON_NAME]" at bounding box center [625, 94] width 139 height 23
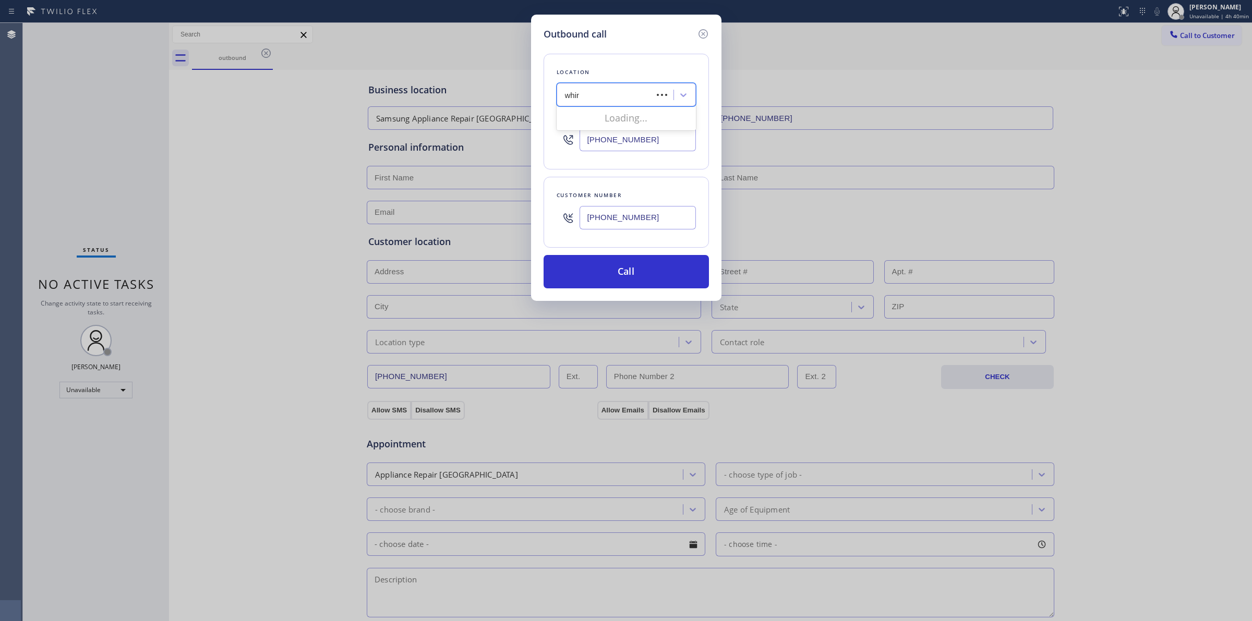
type input "whirl"
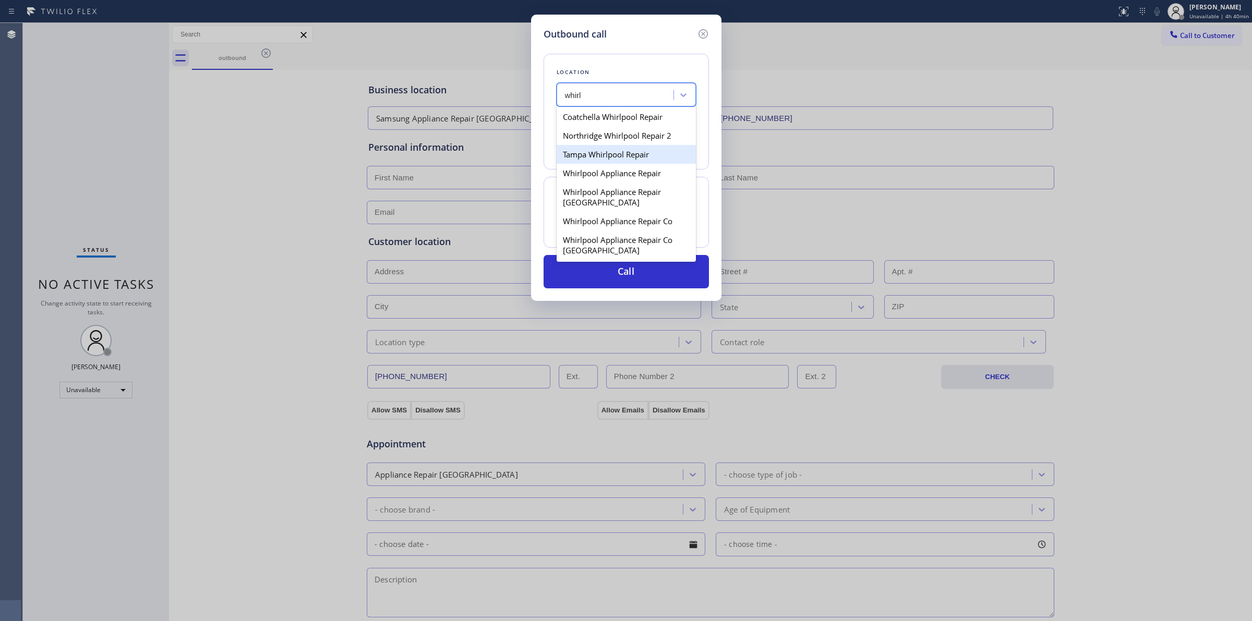
click at [598, 164] on div "Tampa Whirlpool Repair" at bounding box center [625, 154] width 139 height 19
type input "[PHONE_NUMBER]"
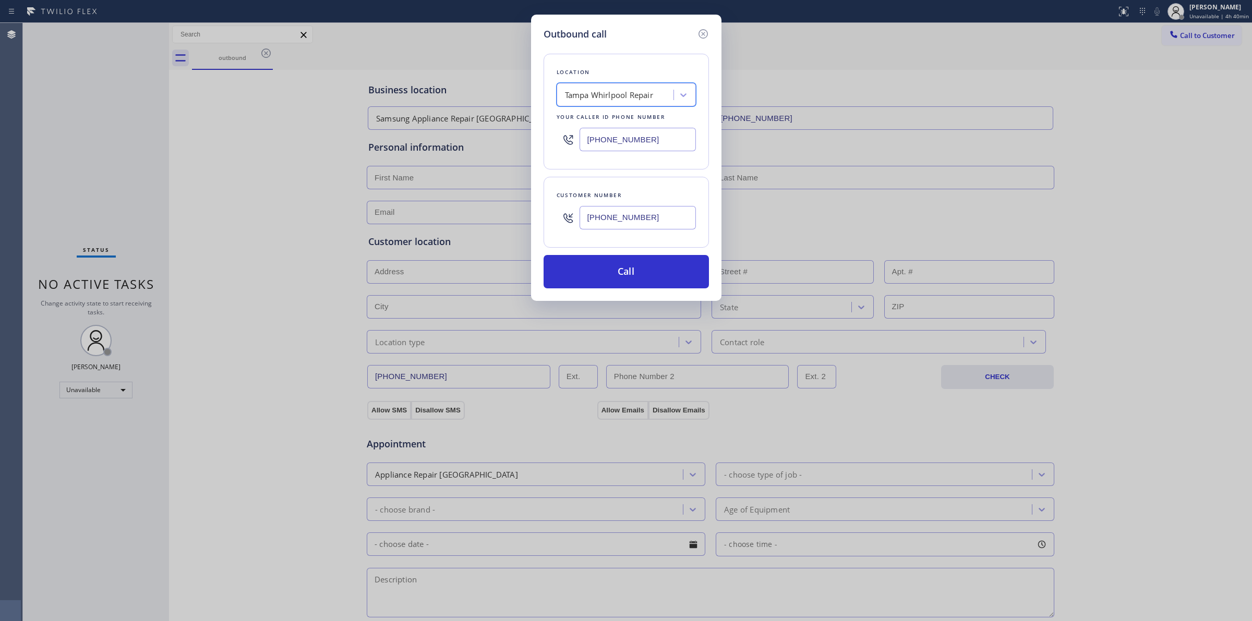
click at [617, 210] on input "[PHONE_NUMBER]" at bounding box center [637, 217] width 116 height 23
click at [601, 254] on div "Location [GEOGRAPHIC_DATA] Whirlpool Repair Your caller id phone number [PHONE_…" at bounding box center [625, 164] width 165 height 247
click at [605, 270] on button "Call" at bounding box center [625, 271] width 165 height 33
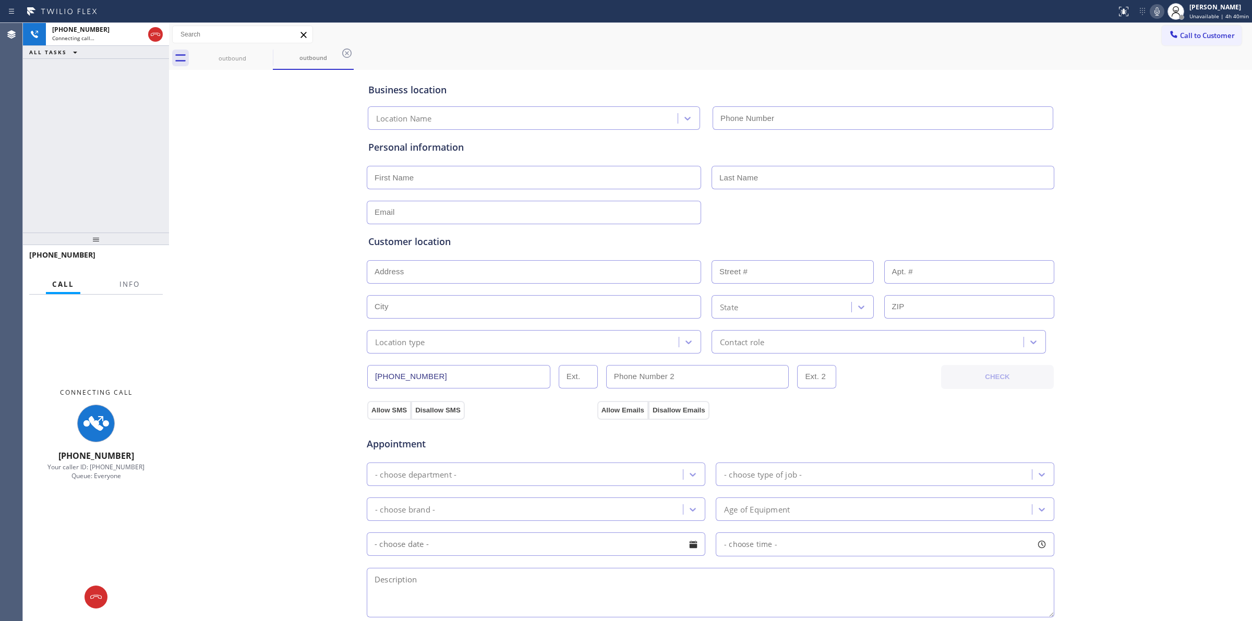
drag, startPoint x: 227, startPoint y: 55, endPoint x: 491, endPoint y: 52, distance: 263.9
click at [229, 55] on div "outbound" at bounding box center [232, 58] width 79 height 8
click at [0, 0] on icon at bounding box center [0, 0] width 0 height 0
click at [342, 51] on icon at bounding box center [346, 52] width 9 height 9
click at [267, 51] on div "outbound outbound" at bounding box center [722, 57] width 1060 height 23
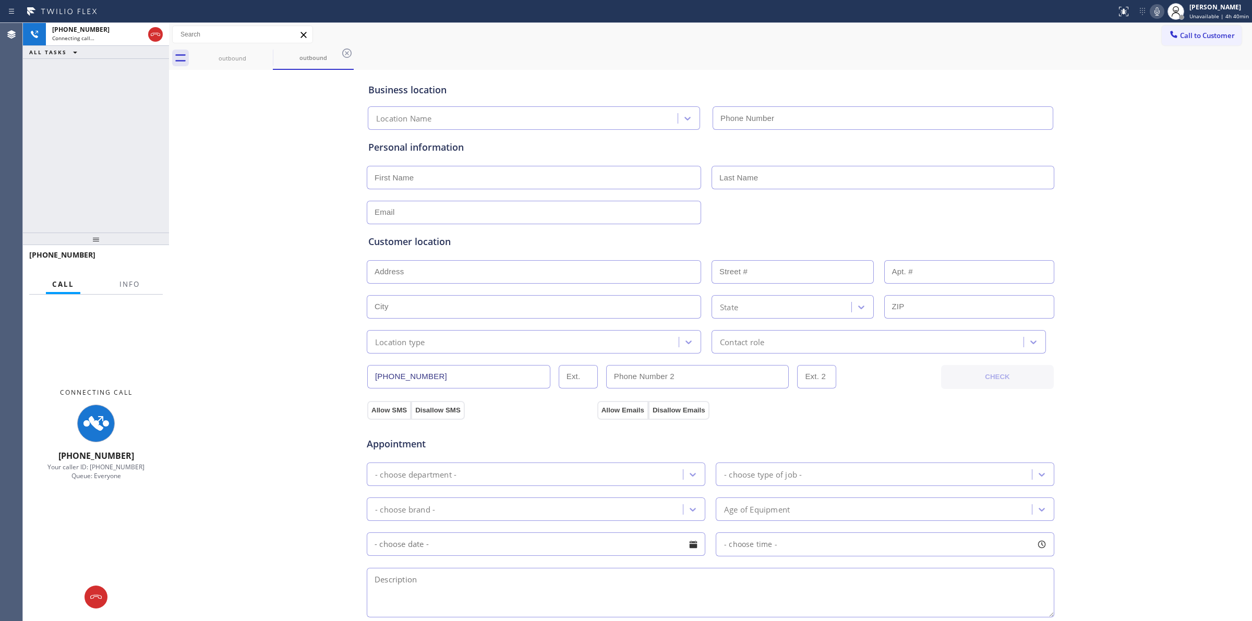
click at [267, 51] on div "outbound outbound" at bounding box center [722, 57] width 1060 height 23
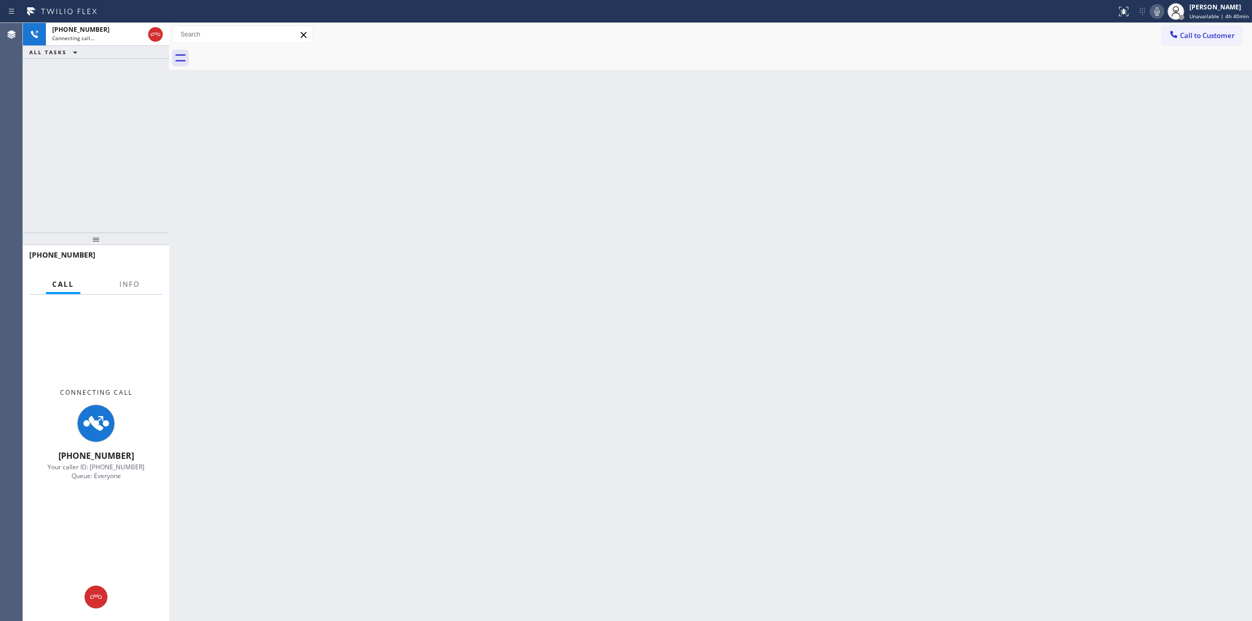
click at [1158, 3] on div "Status report No issues detected If you experience an issue, please download th…" at bounding box center [1182, 11] width 140 height 23
click at [1151, 18] on div "Status report No issues detected If you experience an issue, please download th…" at bounding box center [1182, 11] width 140 height 23
click at [1158, 9] on icon at bounding box center [1156, 11] width 5 height 8
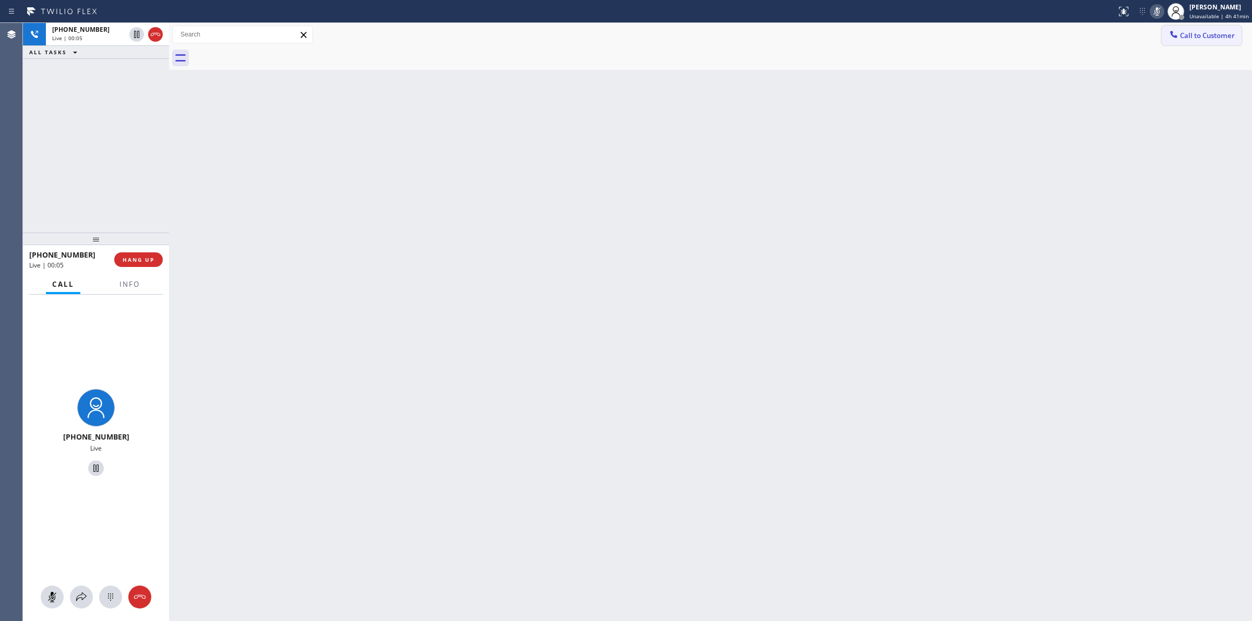
click at [1201, 39] on span "Call to Customer" at bounding box center [1207, 35] width 55 height 9
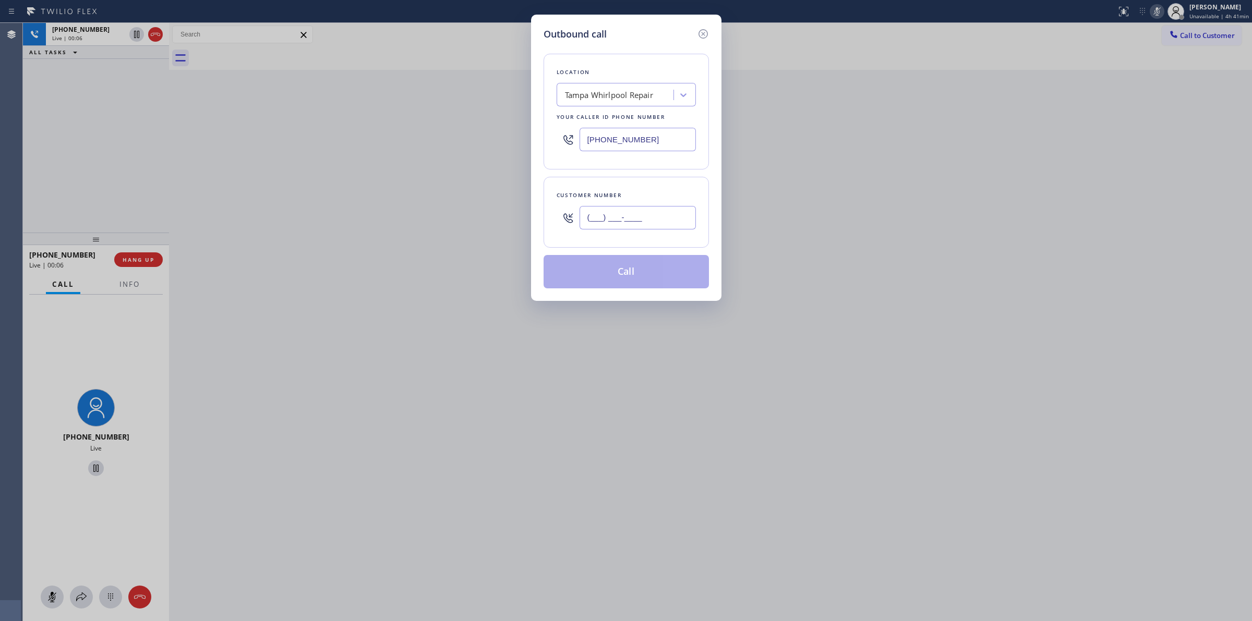
paste input "564) 201-6330"
click at [627, 217] on input "[PHONE_NUMBER]" at bounding box center [637, 217] width 116 height 23
type input "[PHONE_NUMBER]"
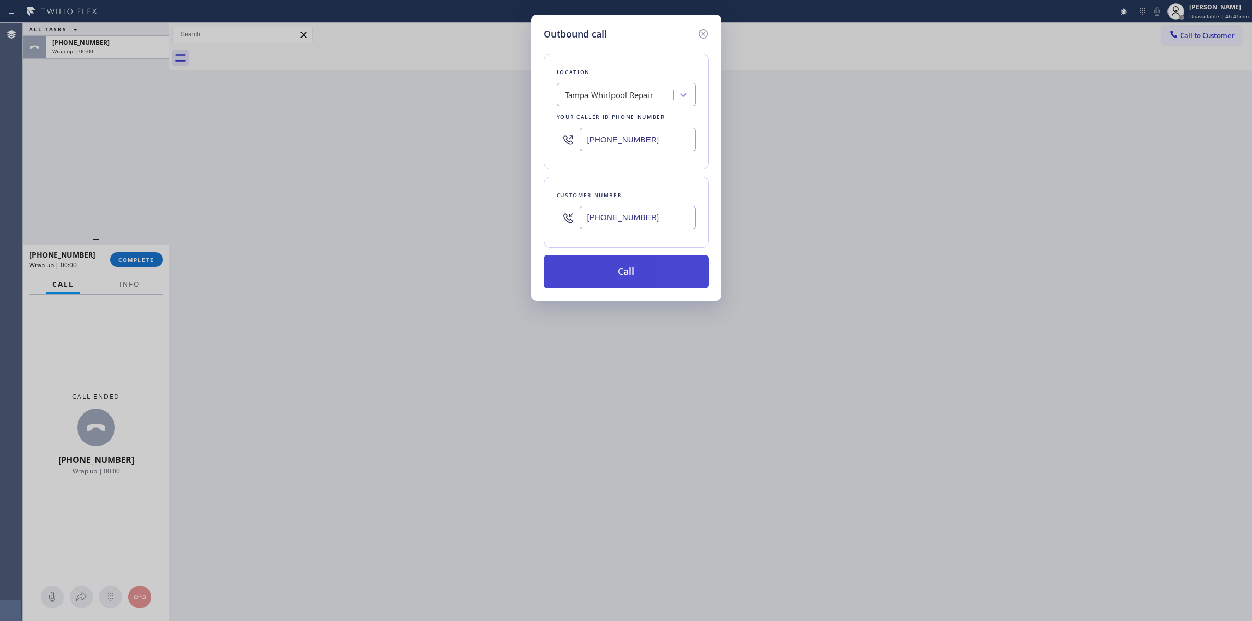
click at [574, 262] on button "Call" at bounding box center [625, 271] width 165 height 33
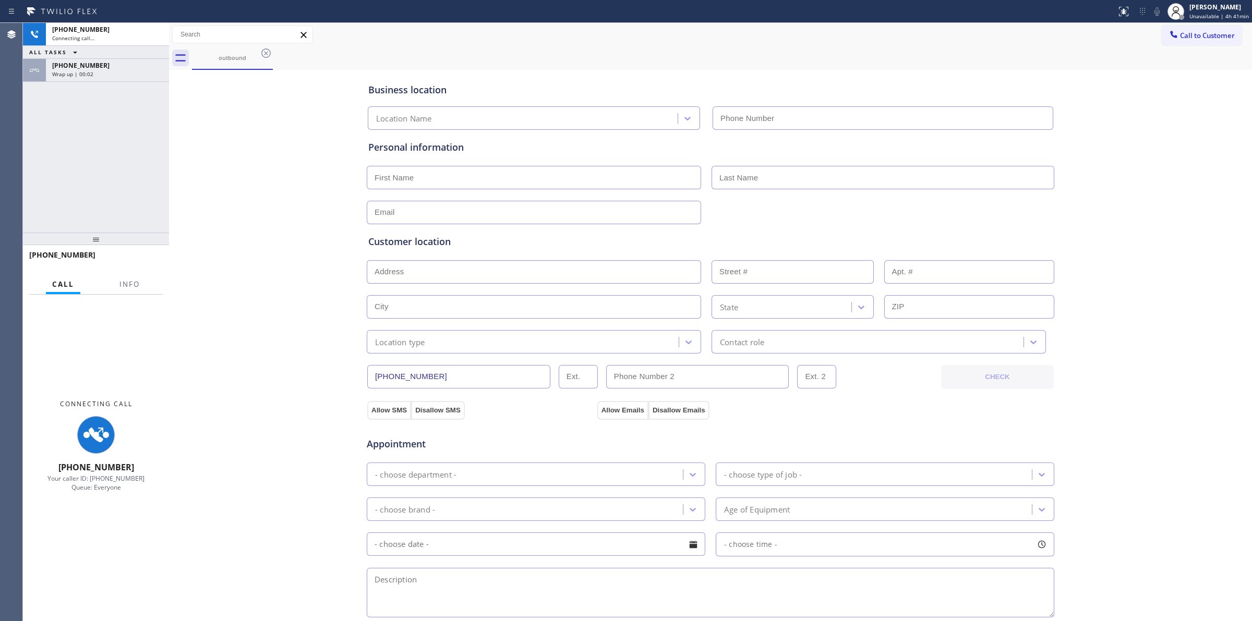
type input "[PHONE_NUMBER]"
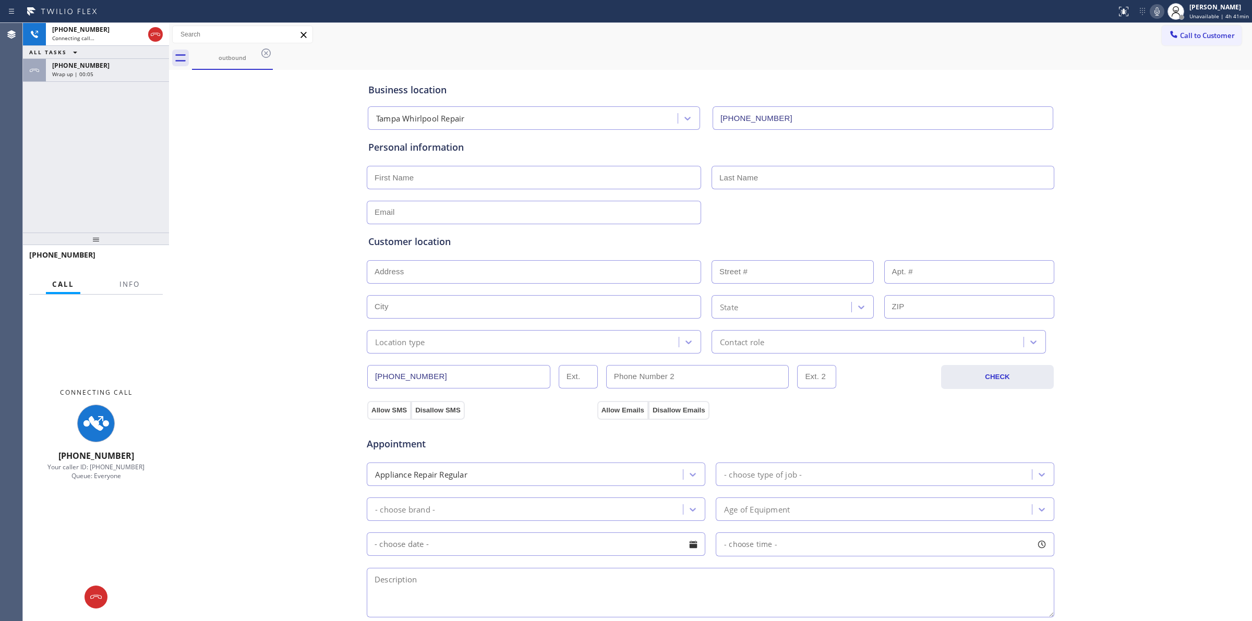
click at [1190, 202] on div "Business location [GEOGRAPHIC_DATA] Whirlpool Repair [PHONE_NUMBER] Personal in…" at bounding box center [710, 428] width 1077 height 712
click at [1163, 11] on icon at bounding box center [1156, 11] width 13 height 13
click at [265, 48] on icon at bounding box center [266, 53] width 13 height 13
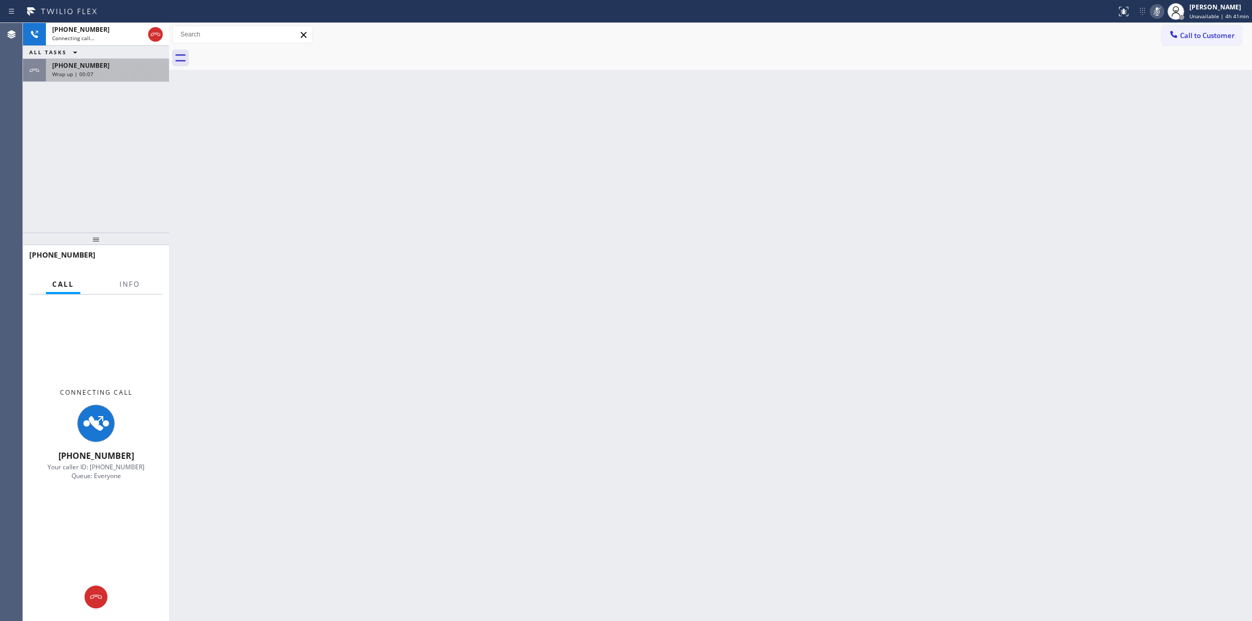
click at [129, 68] on div "[PHONE_NUMBER]" at bounding box center [107, 65] width 111 height 9
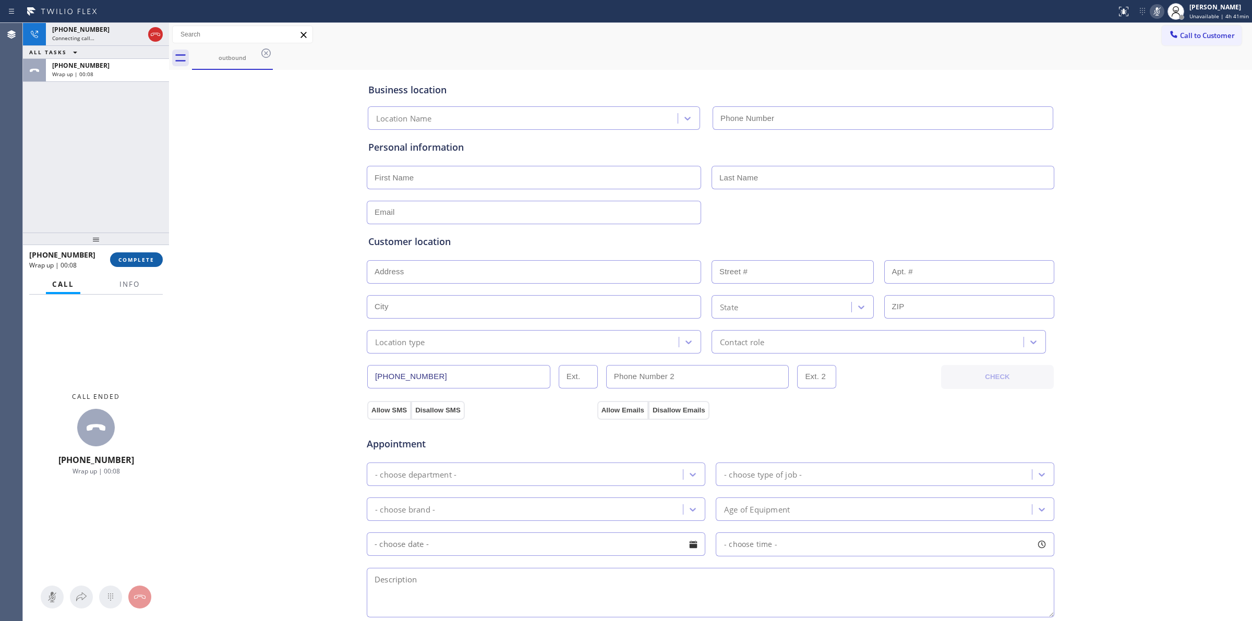
type input "[PHONE_NUMBER]"
drag, startPoint x: 120, startPoint y: 259, endPoint x: 127, endPoint y: 259, distance: 6.8
click at [120, 260] on span "COMPLETE" at bounding box center [136, 259] width 36 height 7
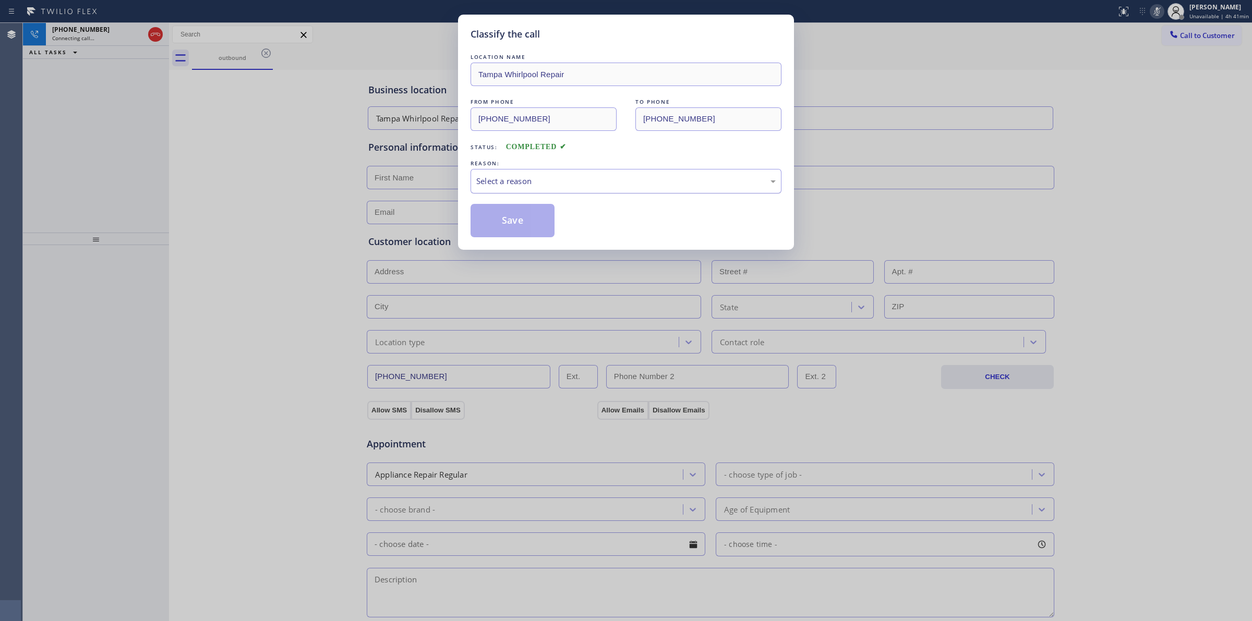
click at [591, 190] on div "Select a reason" at bounding box center [625, 181] width 311 height 25
click at [527, 222] on button "Save" at bounding box center [512, 220] width 84 height 33
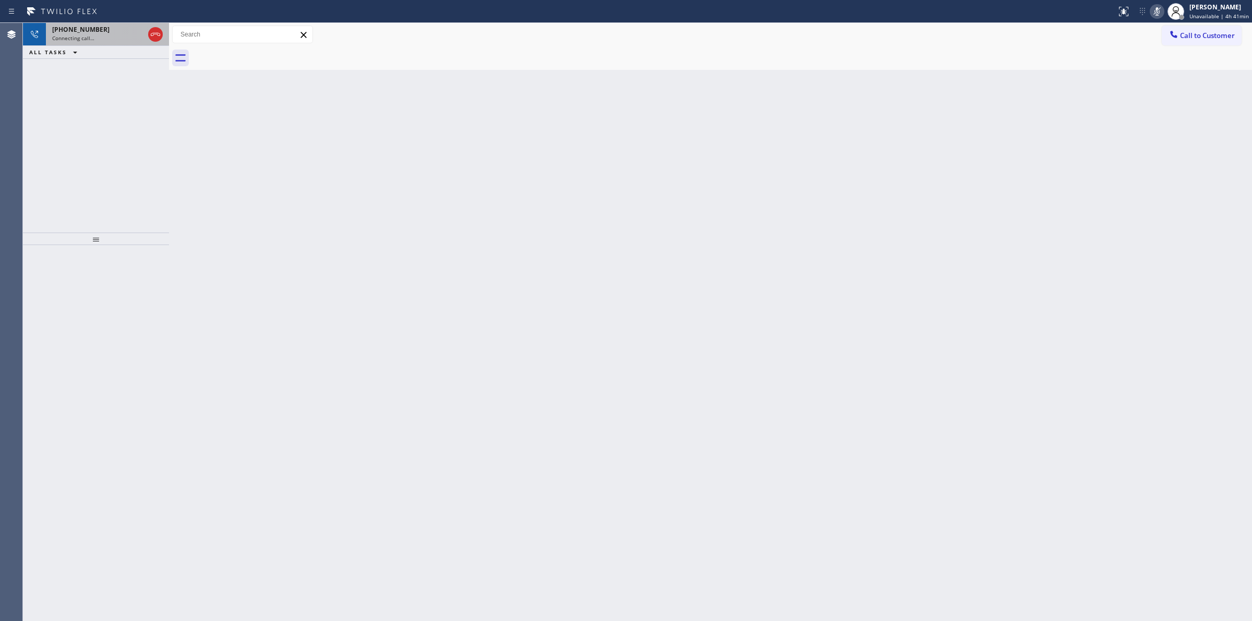
click at [111, 33] on div "[PHONE_NUMBER]" at bounding box center [98, 29] width 92 height 9
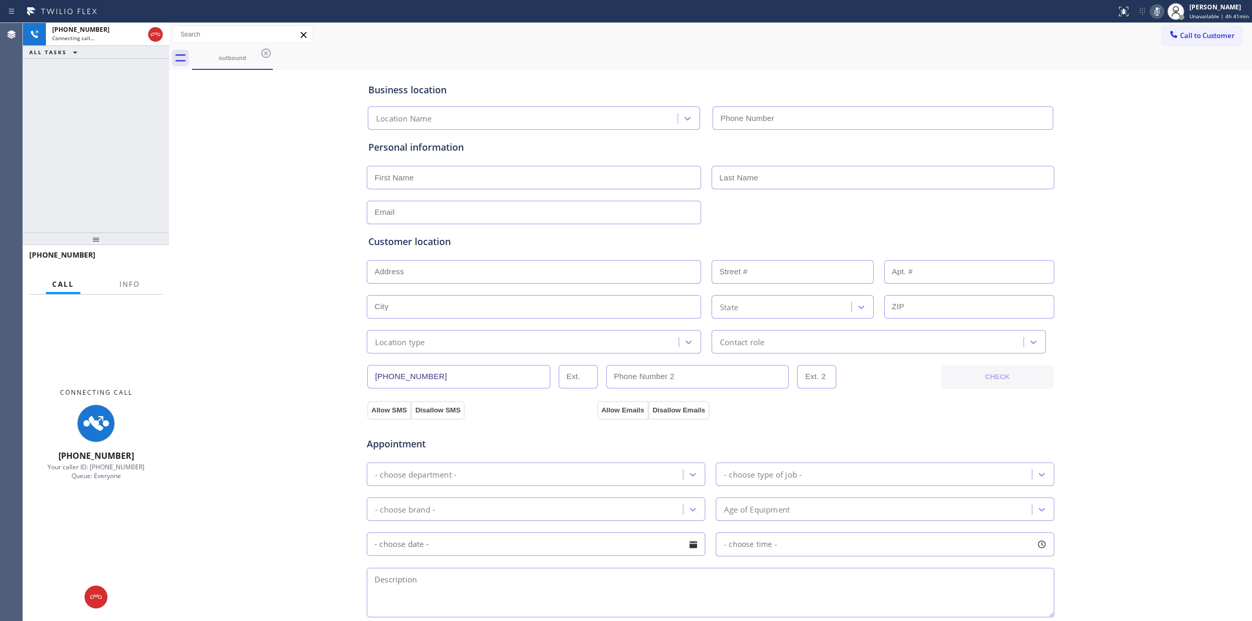
type input "[PHONE_NUMBER]"
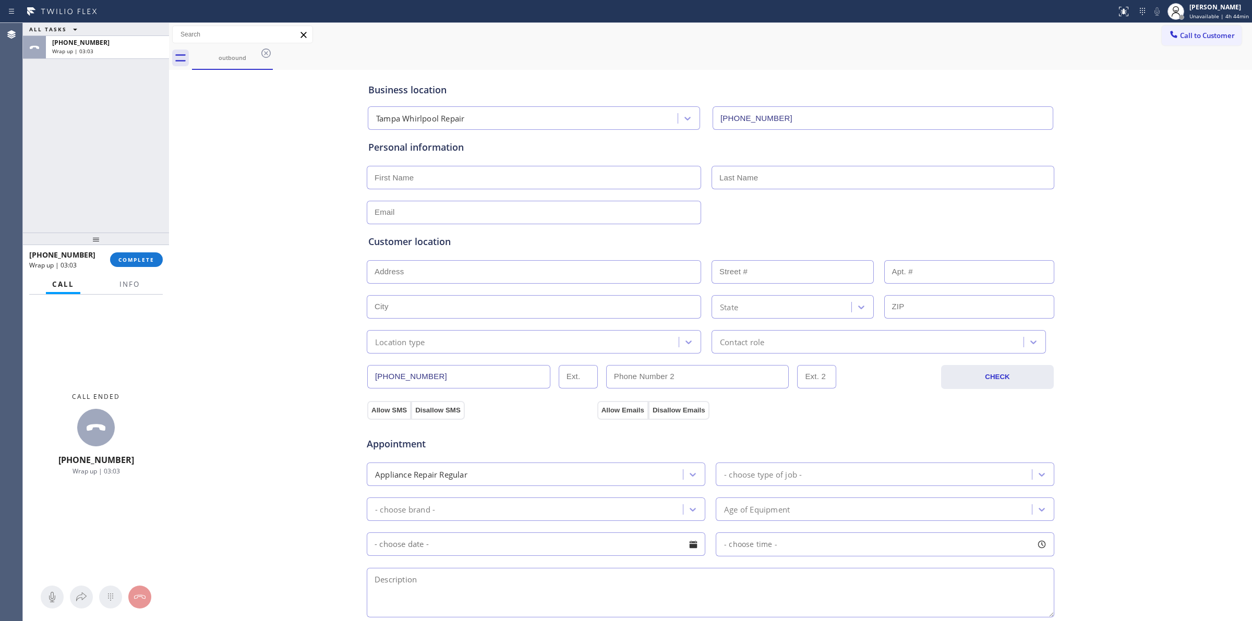
click at [1186, 274] on div "Business location [GEOGRAPHIC_DATA] Whirlpool Repair [PHONE_NUMBER] Personal in…" at bounding box center [710, 428] width 1077 height 712
click at [138, 265] on button "COMPLETE" at bounding box center [136, 259] width 53 height 15
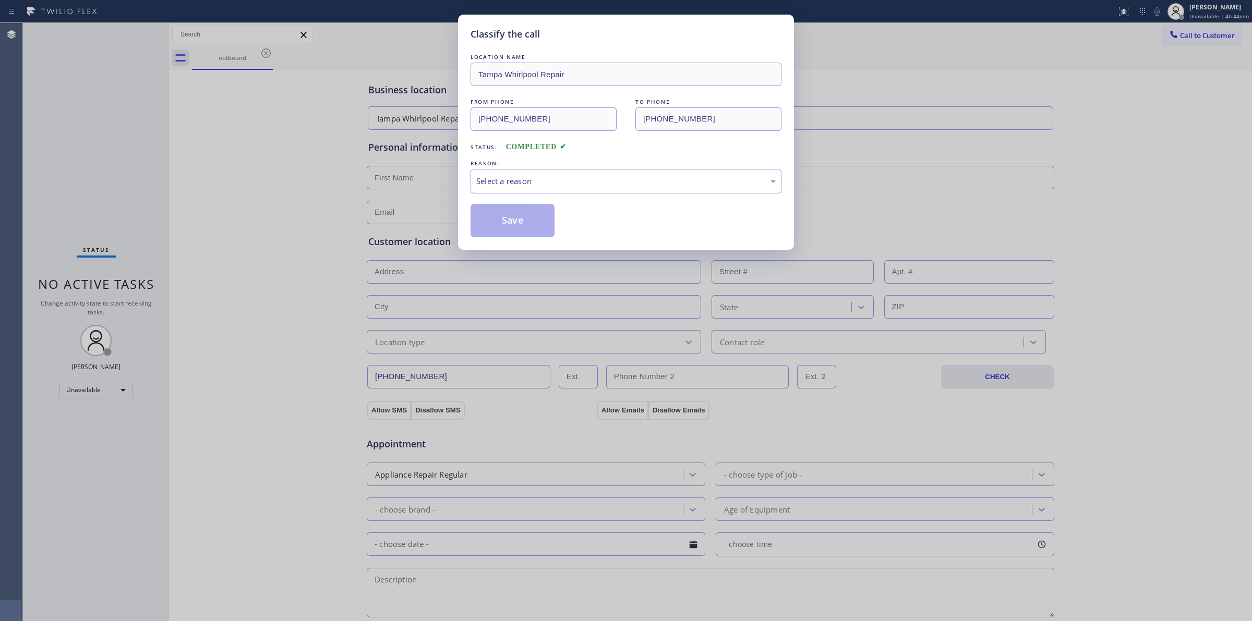
click at [563, 168] on div "REASON:" at bounding box center [625, 163] width 311 height 11
click at [567, 176] on div "Select a reason" at bounding box center [625, 181] width 299 height 12
click at [509, 222] on button "Save" at bounding box center [512, 220] width 84 height 33
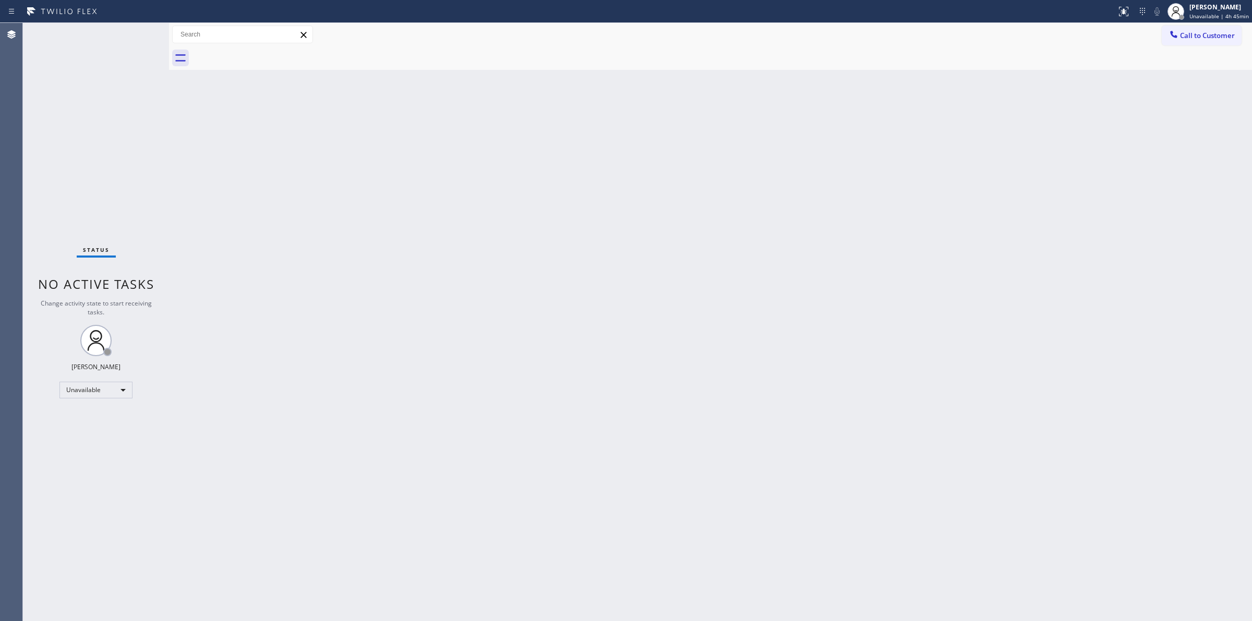
click at [1201, 35] on span "Call to Customer" at bounding box center [1207, 35] width 55 height 9
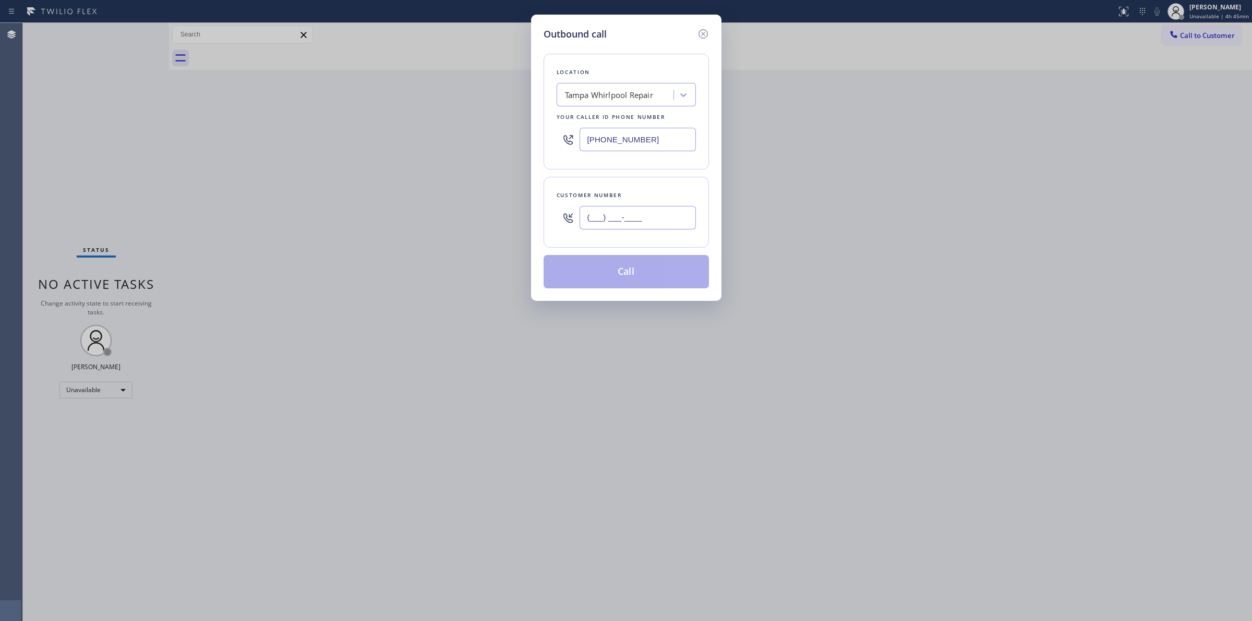
click at [606, 215] on input "(___) ___-____" at bounding box center [637, 217] width 116 height 23
paste input "564) 201-6330"
type input "[PHONE_NUMBER]"
click at [627, 272] on button "Call" at bounding box center [625, 271] width 165 height 33
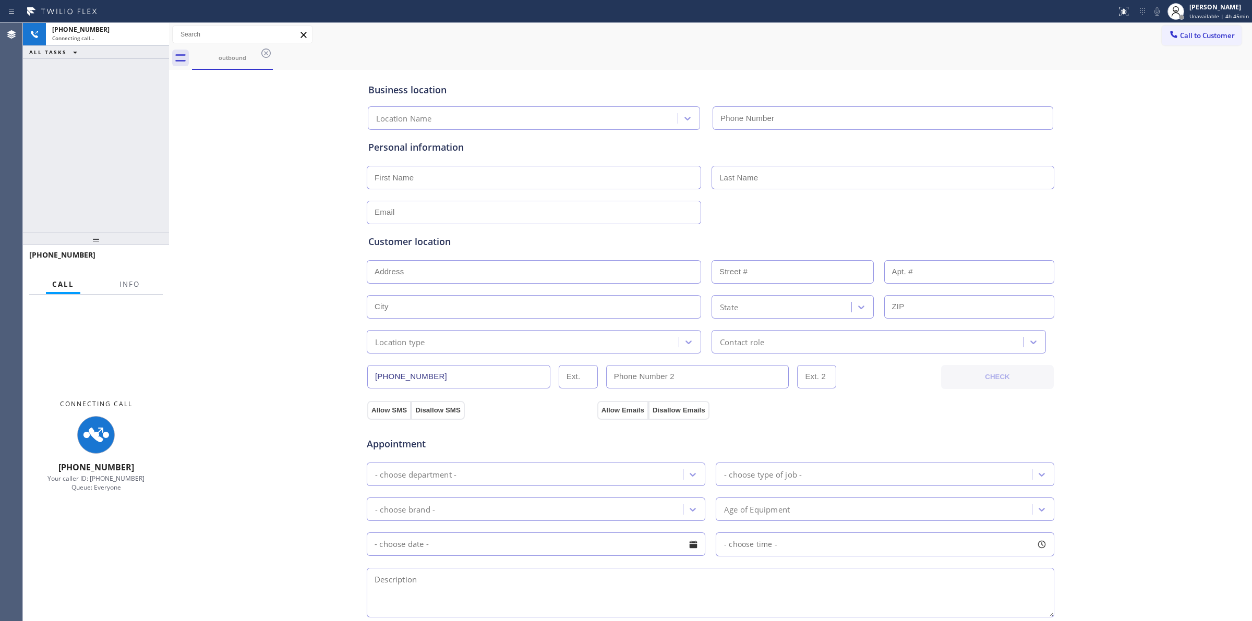
drag, startPoint x: 1112, startPoint y: 137, endPoint x: 1127, endPoint y: 48, distance: 89.9
click at [1105, 134] on div "Business location Location Name Personal information Customer location >> ADD N…" at bounding box center [710, 428] width 1077 height 712
type input "[PHONE_NUMBER]"
click at [262, 52] on icon at bounding box center [266, 53] width 13 height 13
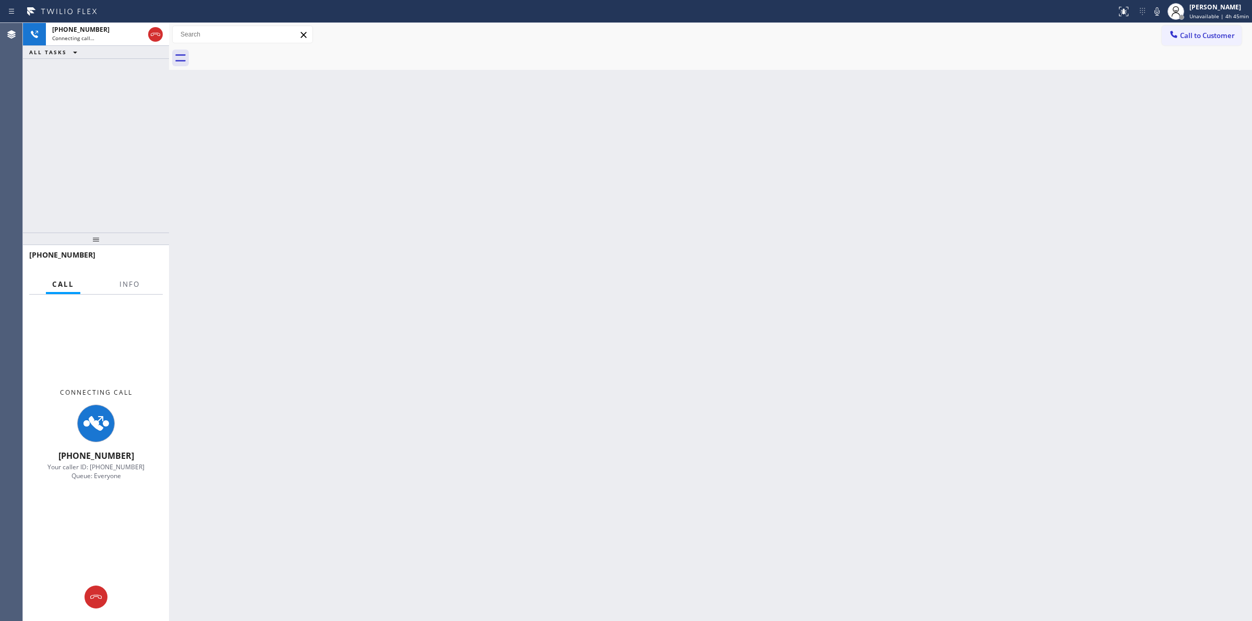
drag, startPoint x: 1161, startPoint y: 13, endPoint x: 1072, endPoint y: 12, distance: 88.7
click at [1159, 13] on icon at bounding box center [1156, 11] width 5 height 8
click at [108, 27] on div "[PHONE_NUMBER]" at bounding box center [98, 29] width 92 height 9
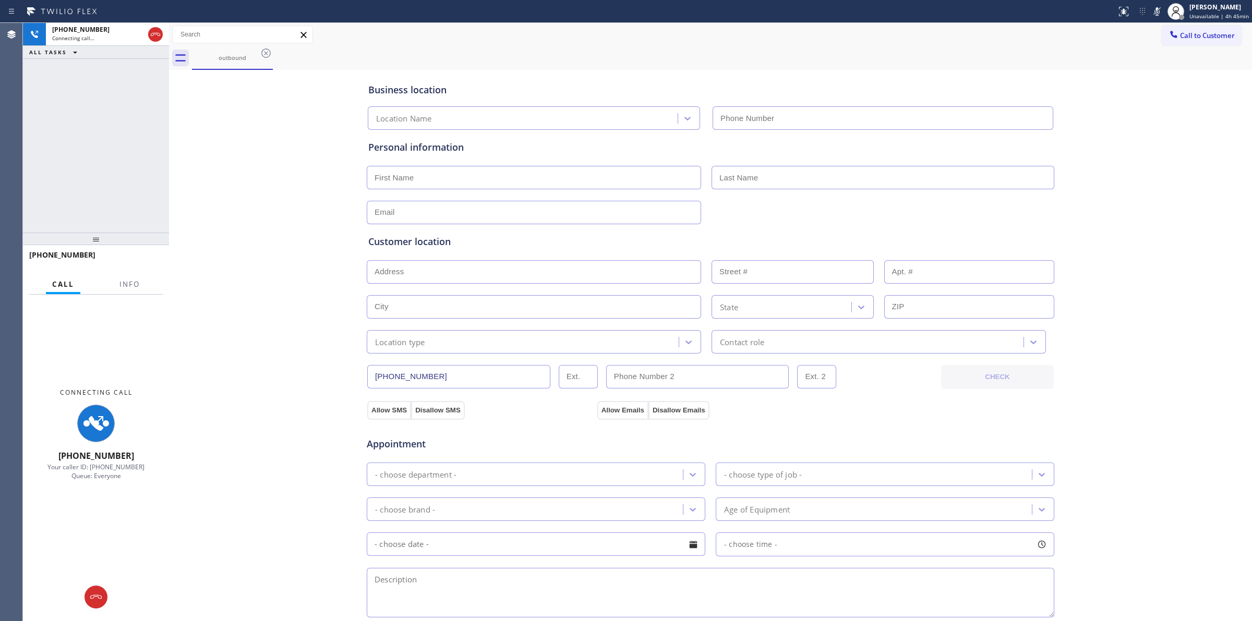
type input "[PHONE_NUMBER]"
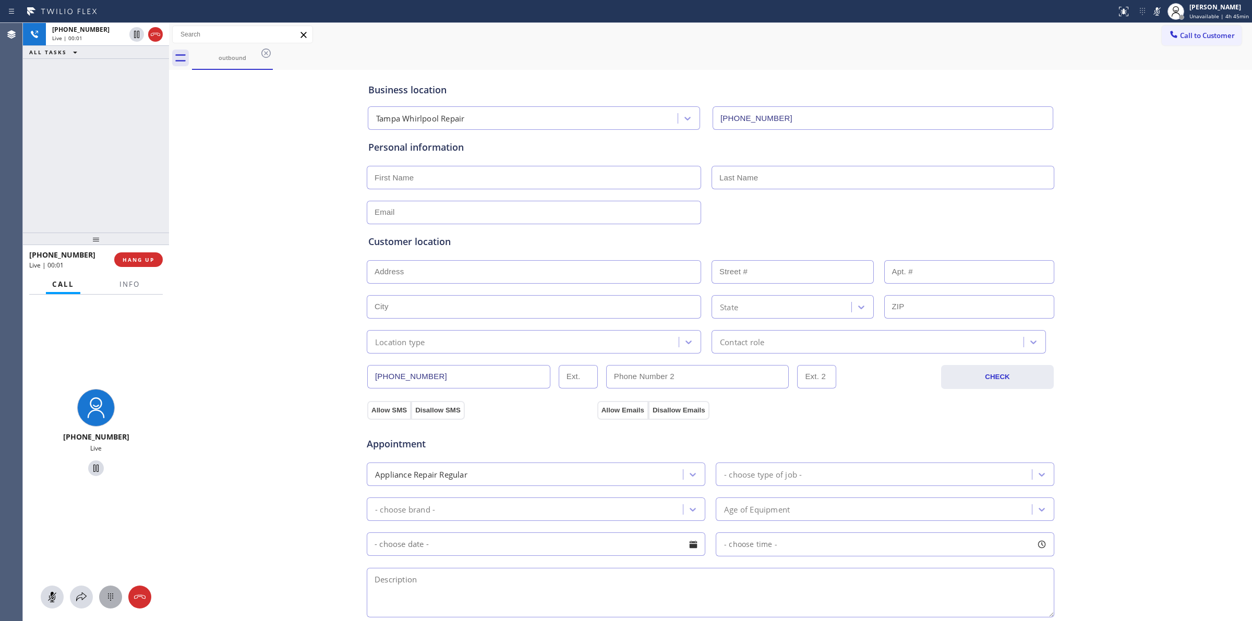
click at [114, 588] on button at bounding box center [110, 597] width 23 height 23
click at [1194, 34] on span "Call to Customer" at bounding box center [1207, 35] width 55 height 9
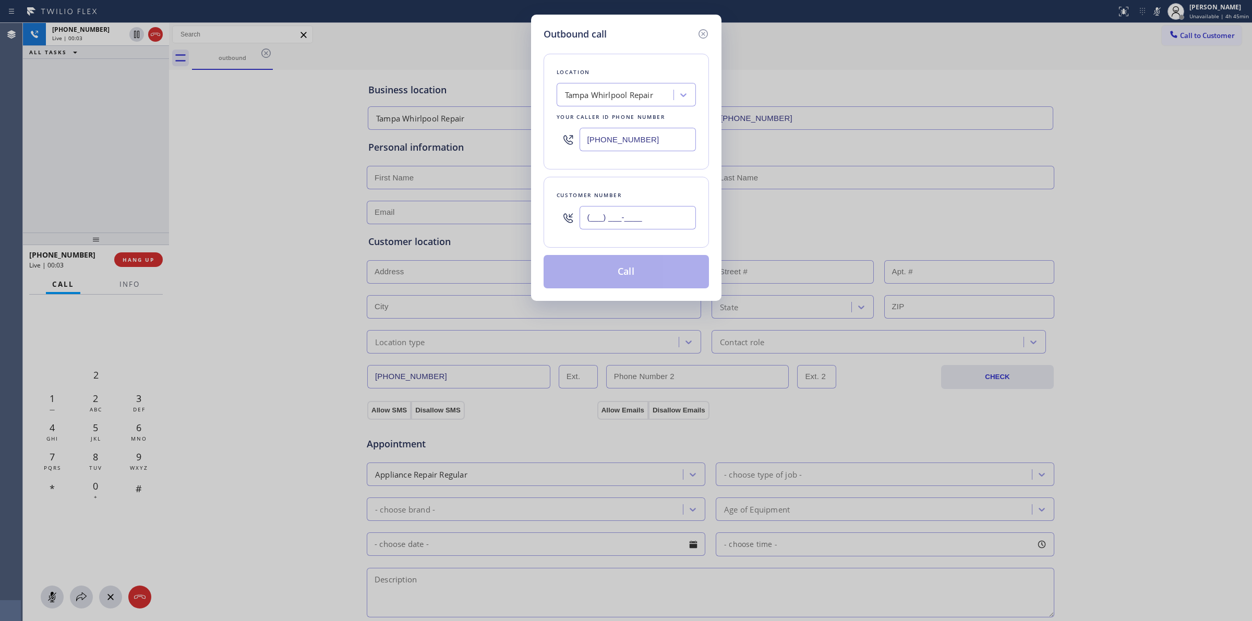
paste input "564) 201-6330"
click at [681, 223] on input "[PHONE_NUMBER]" at bounding box center [637, 217] width 116 height 23
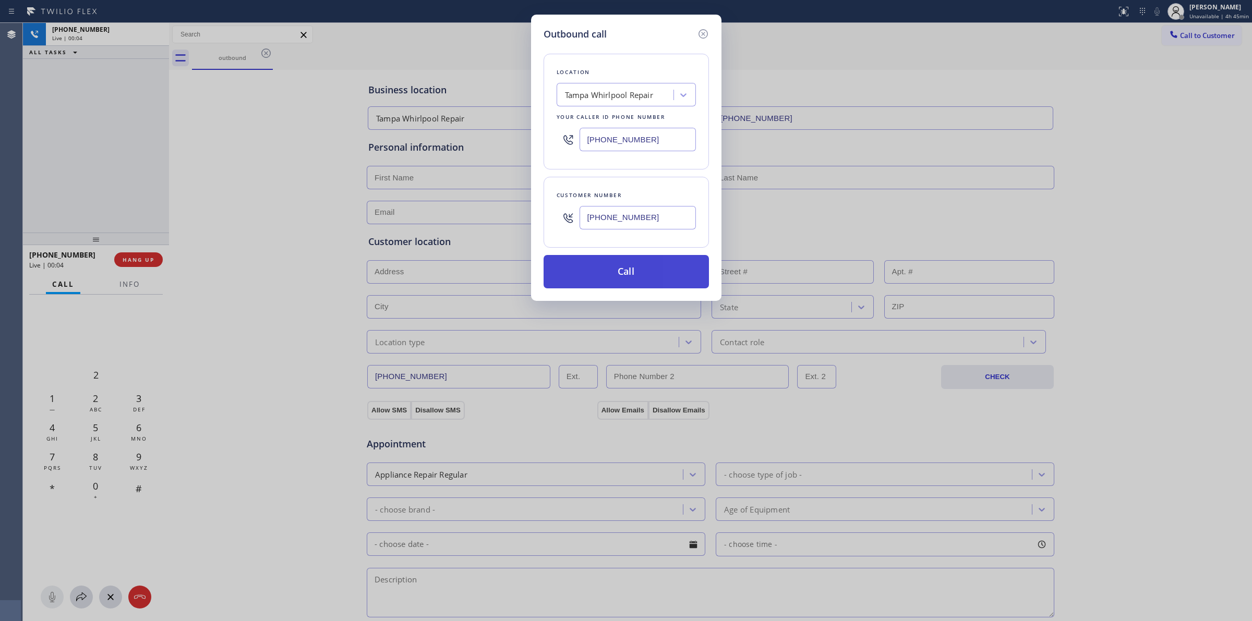
type input "[PHONE_NUMBER]"
click at [653, 272] on button "Call" at bounding box center [625, 271] width 165 height 33
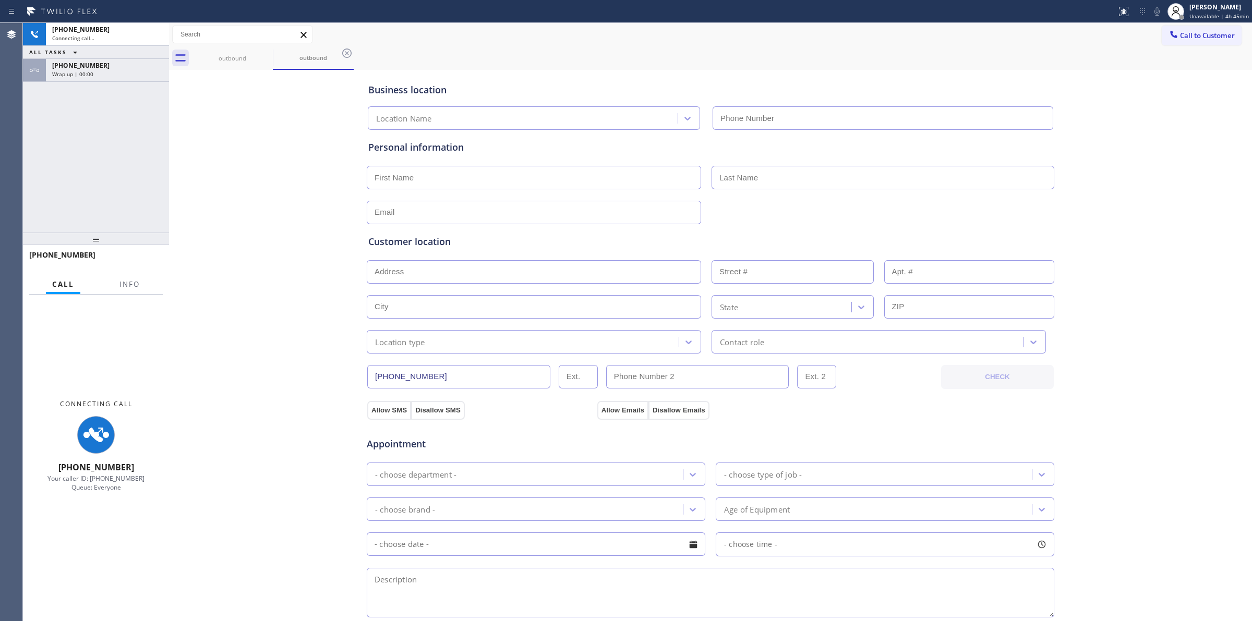
type input "[PHONE_NUMBER]"
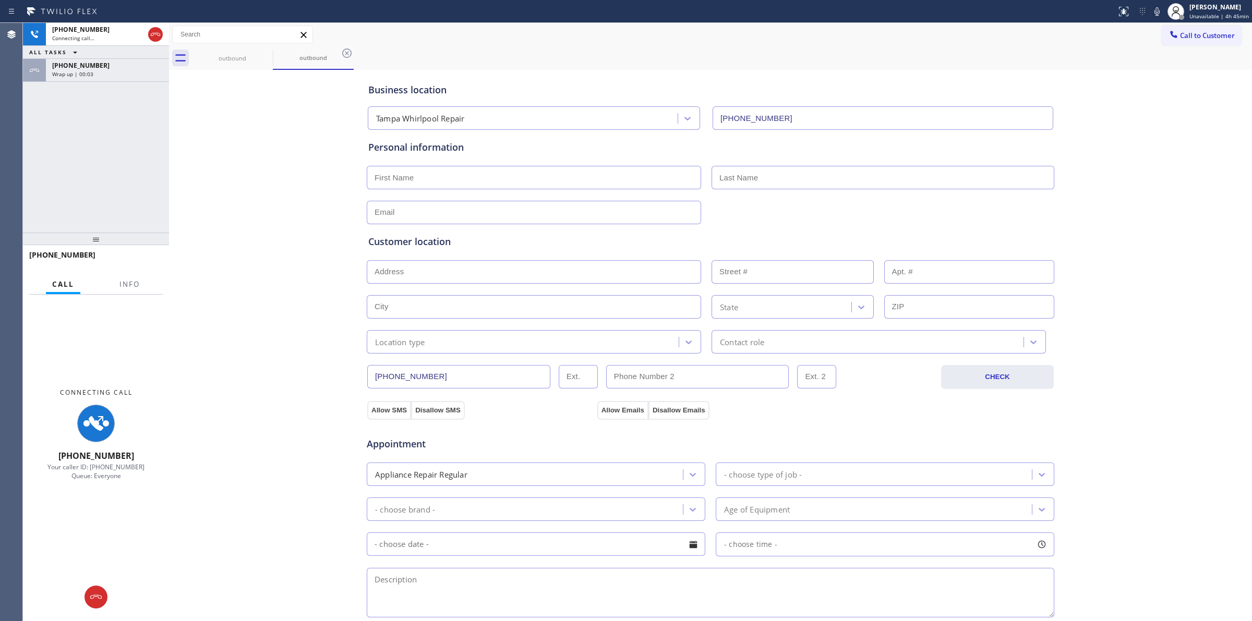
click at [131, 71] on div "Wrap up | 00:03" at bounding box center [107, 73] width 111 height 7
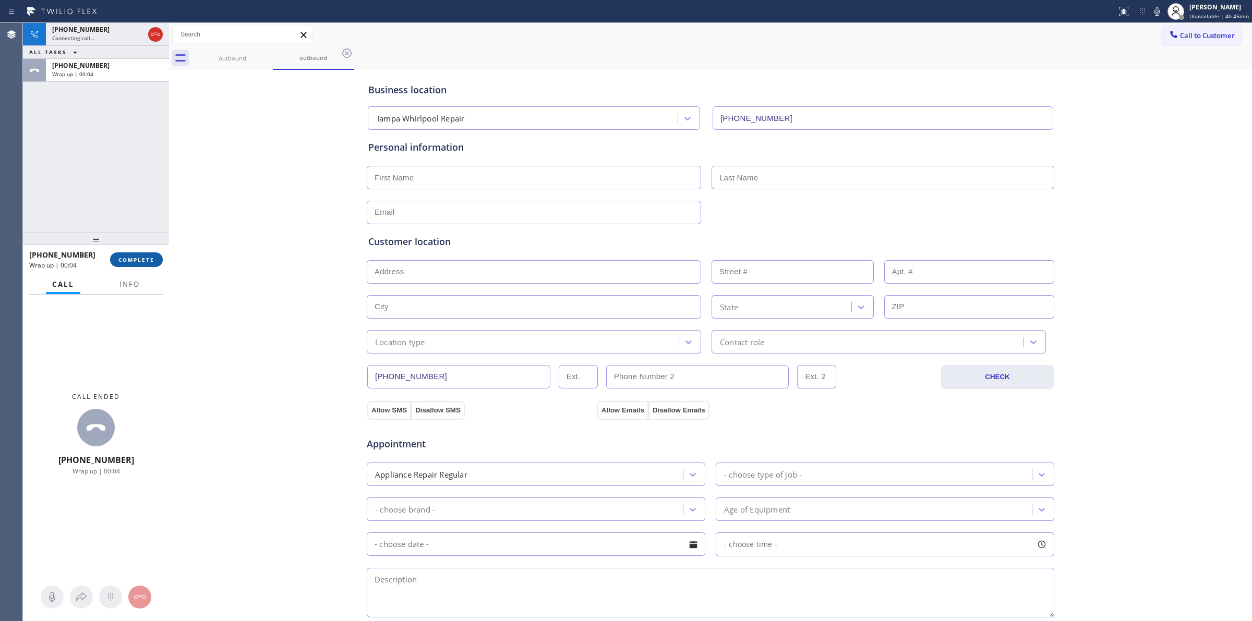
click at [152, 252] on div "[PHONE_NUMBER] Wrap up | 00:04 COMPLETE" at bounding box center [96, 259] width 134 height 27
click at [152, 256] on span "COMPLETE" at bounding box center [136, 259] width 36 height 7
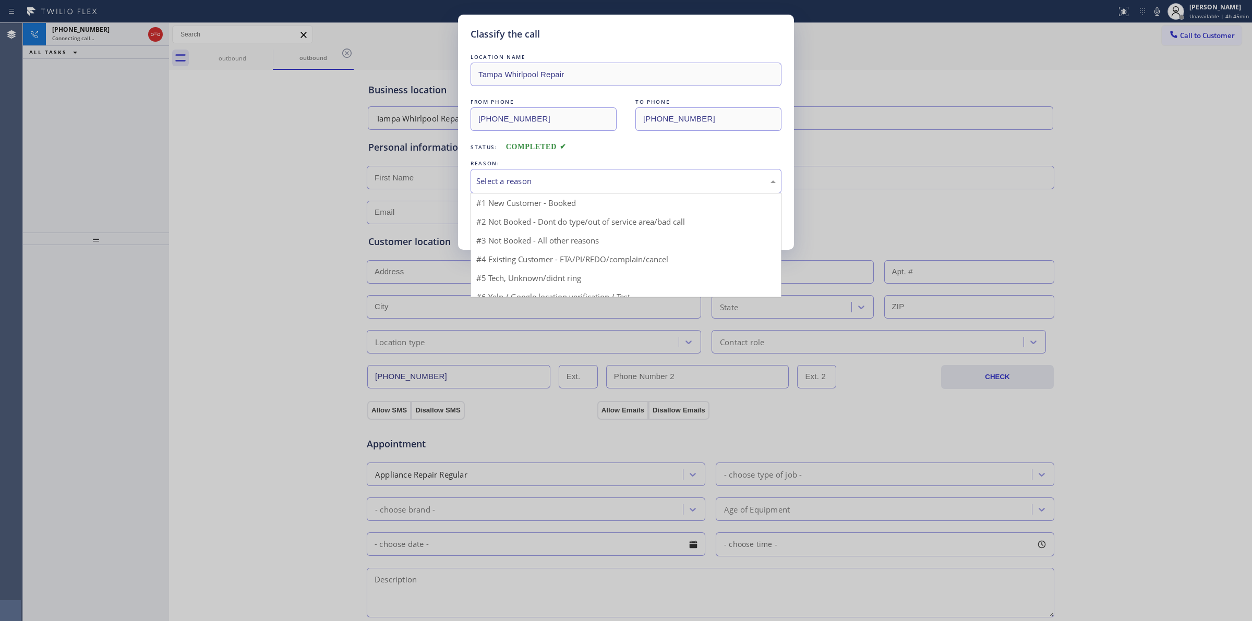
drag, startPoint x: 563, startPoint y: 177, endPoint x: 547, endPoint y: 233, distance: 58.2
click at [564, 177] on div "Select a reason" at bounding box center [625, 181] width 299 height 12
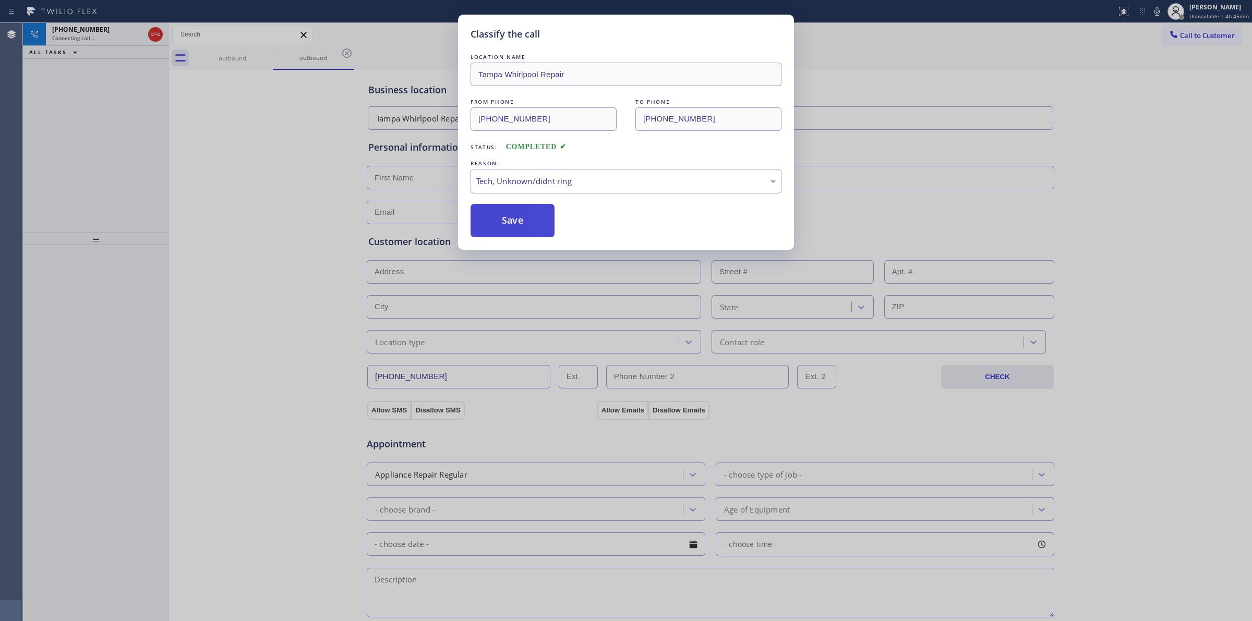
click at [524, 224] on button "Save" at bounding box center [512, 220] width 84 height 33
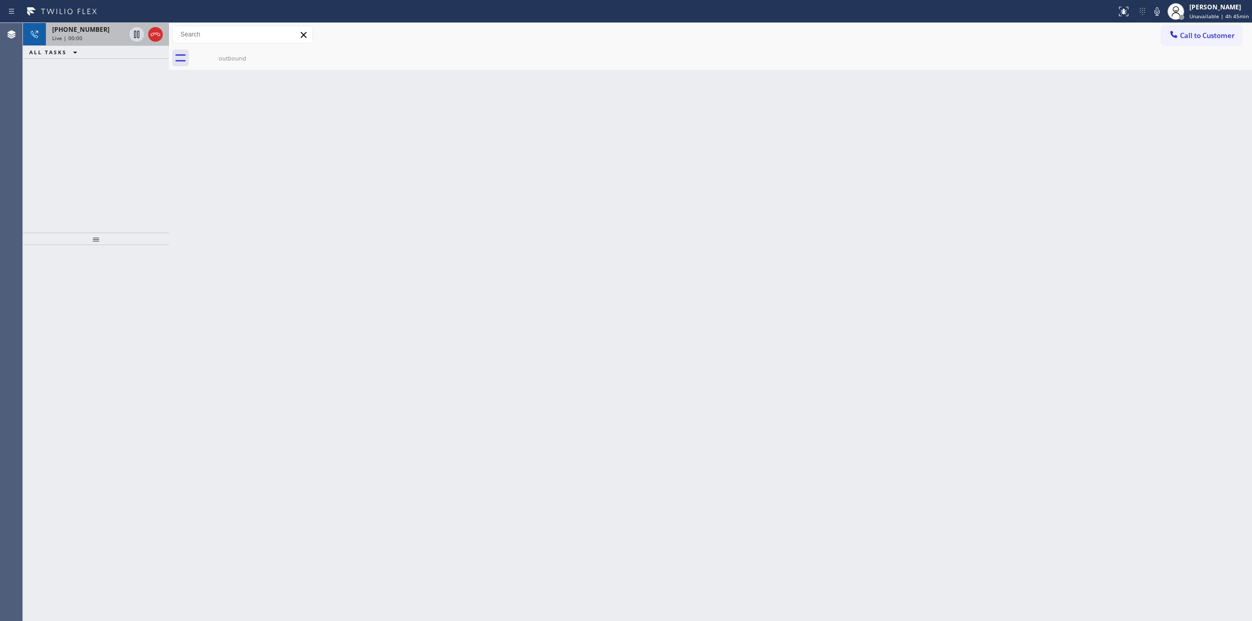
click at [110, 35] on div "Live | 00:00" at bounding box center [88, 37] width 73 height 7
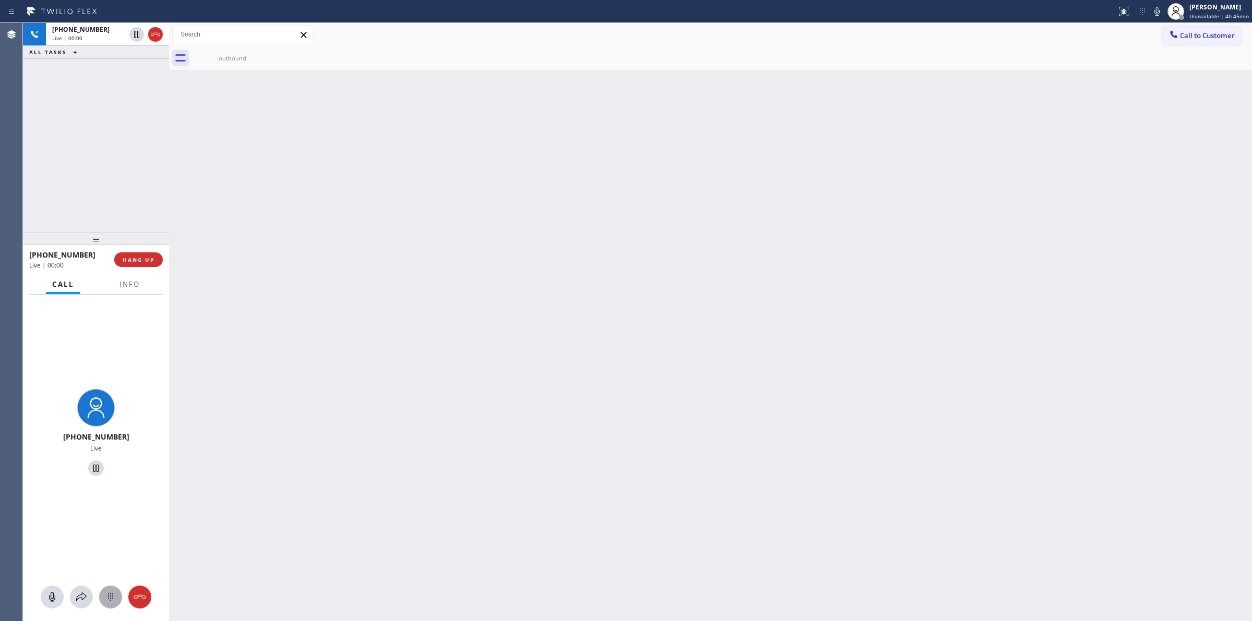
click at [110, 594] on icon at bounding box center [110, 597] width 13 height 13
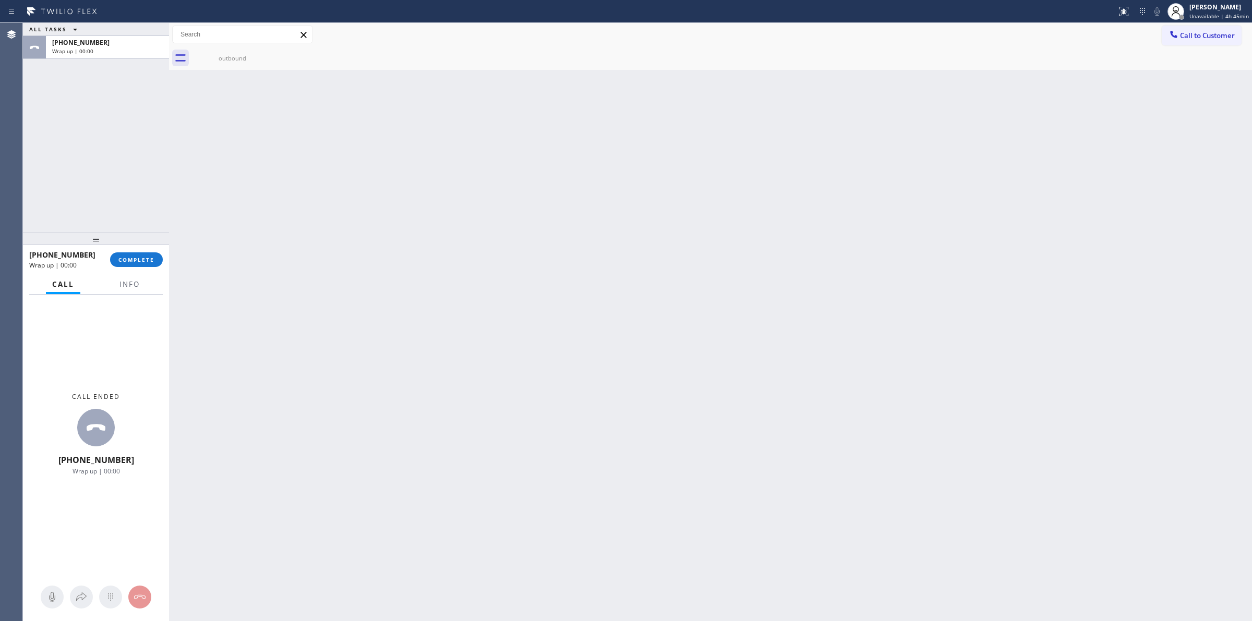
drag, startPoint x: 975, startPoint y: 116, endPoint x: 1009, endPoint y: 92, distance: 41.8
click at [992, 103] on div "Back to Dashboard Change Sender ID Customers Technicians Select a contact Outbo…" at bounding box center [710, 322] width 1083 height 598
drag, startPoint x: 1211, startPoint y: 32, endPoint x: 1140, endPoint y: 55, distance: 75.0
click at [1209, 32] on span "Call to Customer" at bounding box center [1207, 35] width 55 height 9
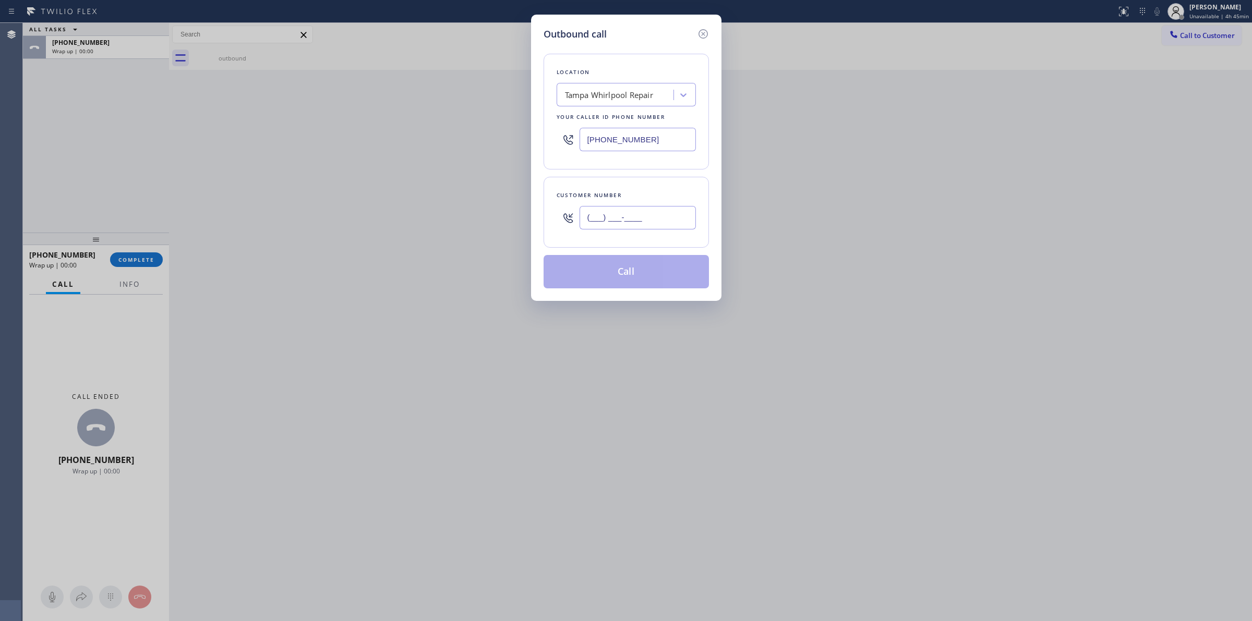
paste input "97-9921"
click at [611, 228] on input "(___) ___-____" at bounding box center [637, 217] width 116 height 23
drag, startPoint x: 670, startPoint y: 224, endPoint x: 457, endPoint y: 189, distance: 215.6
click at [452, 194] on div "Outbound call Location [GEOGRAPHIC_DATA] Whirlpool Repair Your caller id phone …" at bounding box center [626, 310] width 1252 height 621
paste input "979) 921-7766"
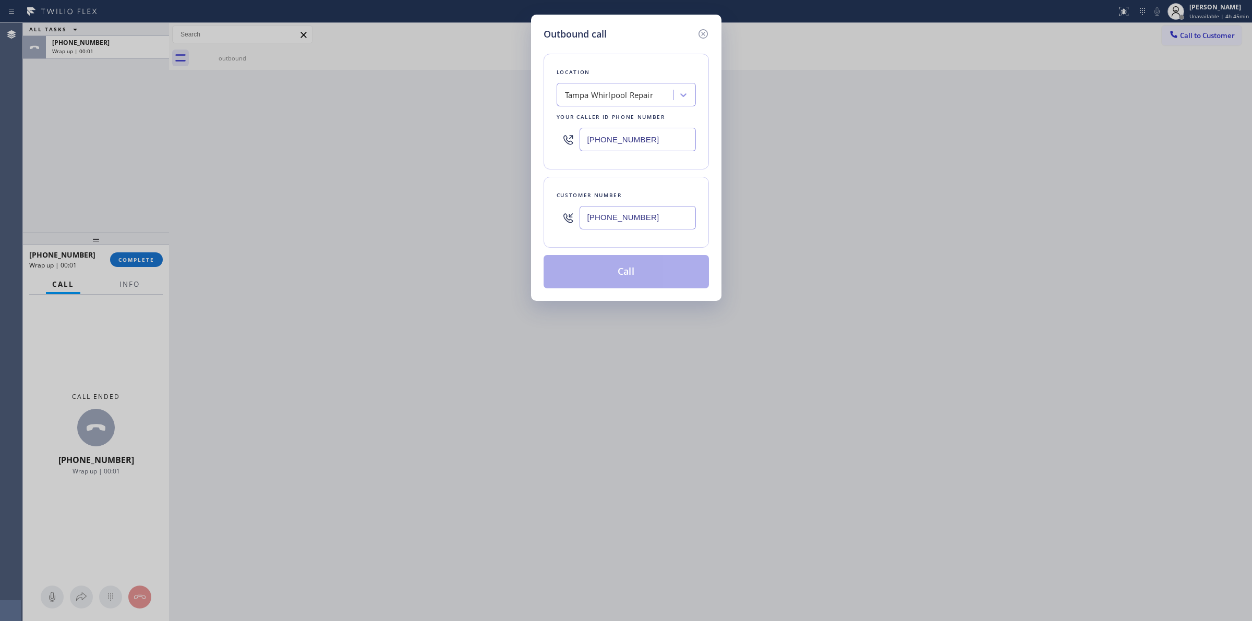
type input "[PHONE_NUMBER]"
click at [627, 89] on div "Tampa Whirlpool Repair" at bounding box center [609, 95] width 88 height 12
type input "L"
type input "Best appl"
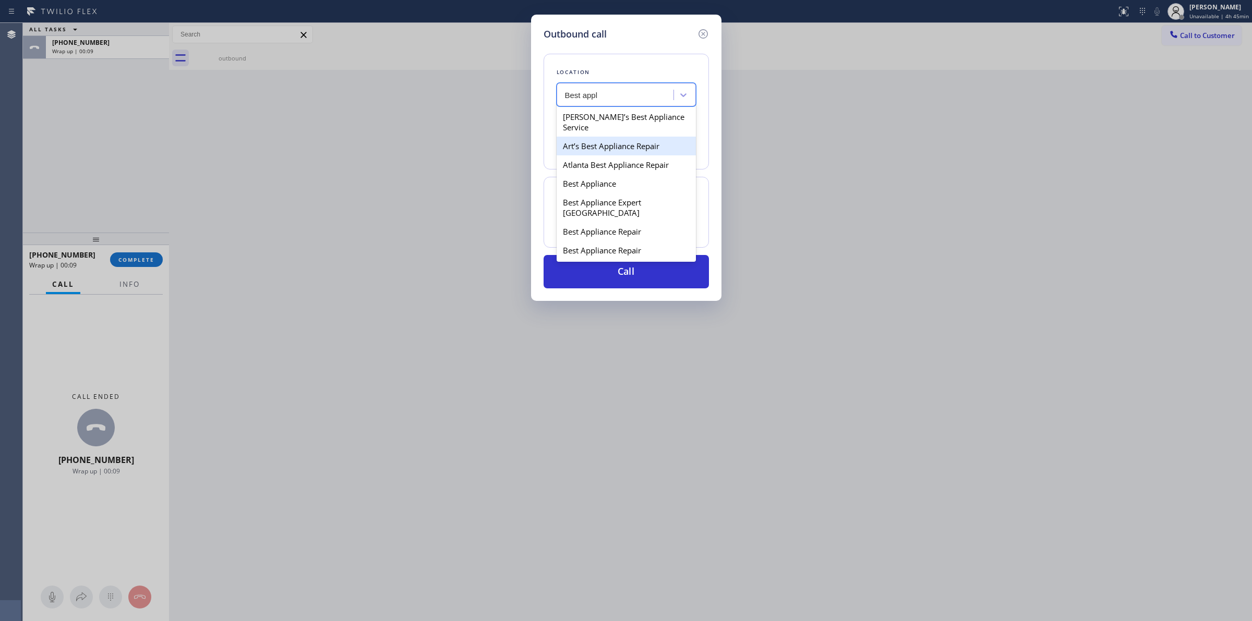
click at [592, 138] on div "Art’s Best Appliance Repair" at bounding box center [625, 146] width 139 height 19
type input "[PHONE_NUMBER]"
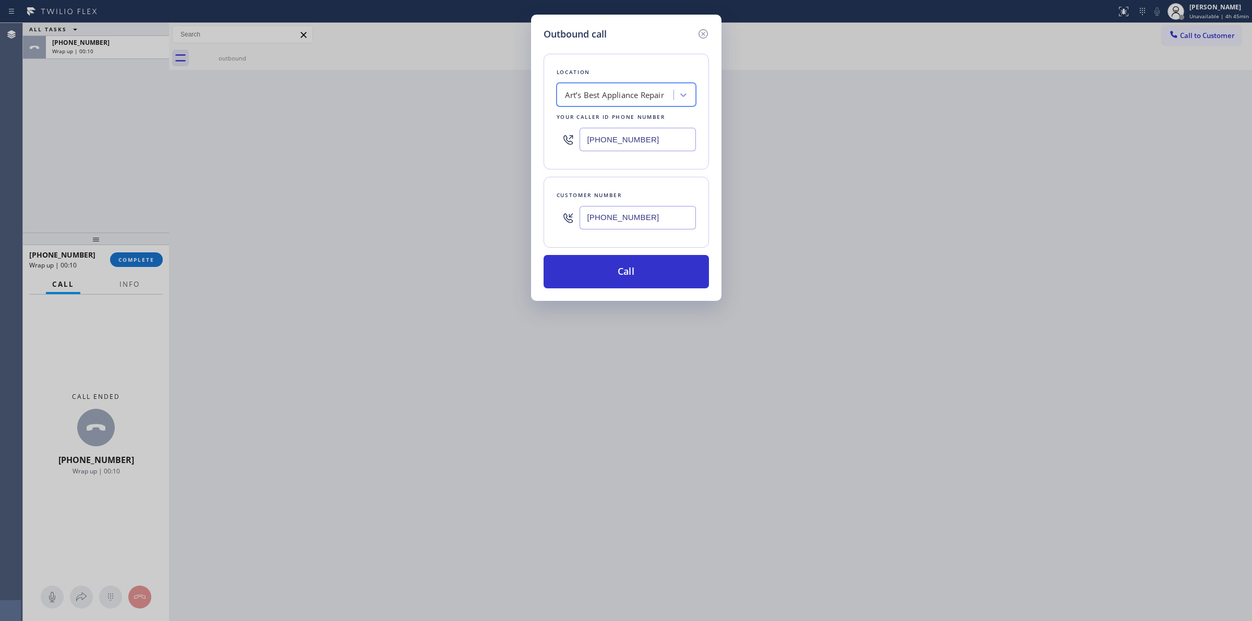
click at [619, 220] on input "[PHONE_NUMBER]" at bounding box center [637, 217] width 116 height 23
click at [619, 221] on input "[PHONE_NUMBER]" at bounding box center [637, 217] width 116 height 23
click at [626, 283] on button "Call" at bounding box center [625, 271] width 165 height 33
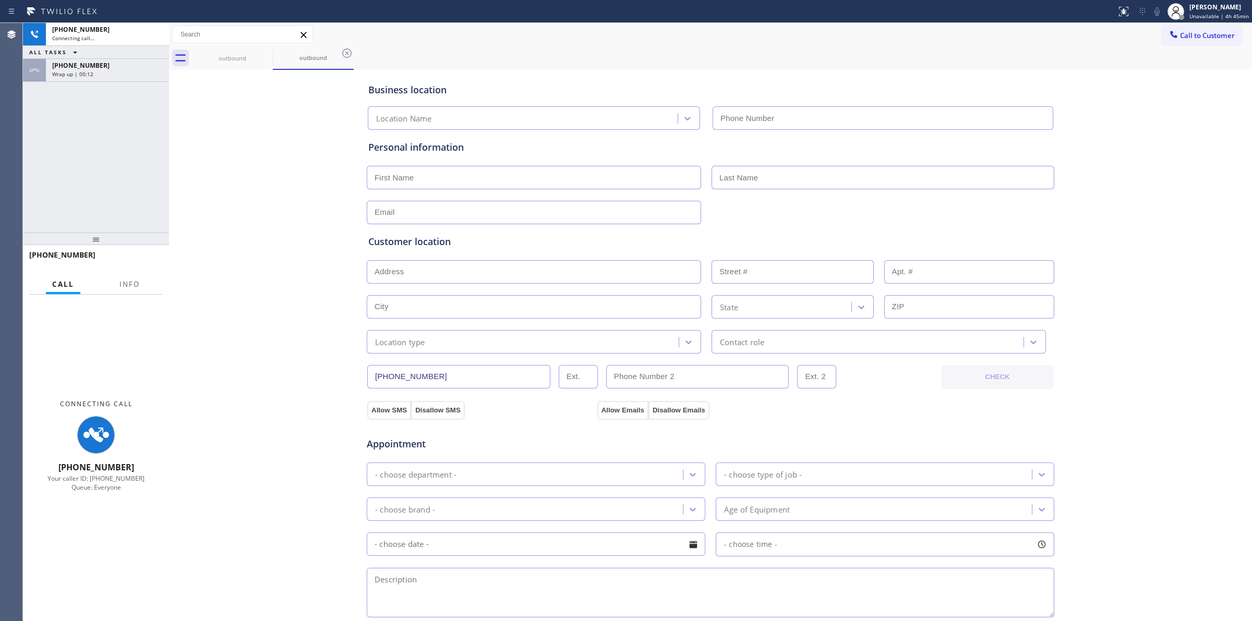
type input "[PHONE_NUMBER]"
click at [89, 74] on span "Wrap up | 00:13" at bounding box center [72, 73] width 41 height 7
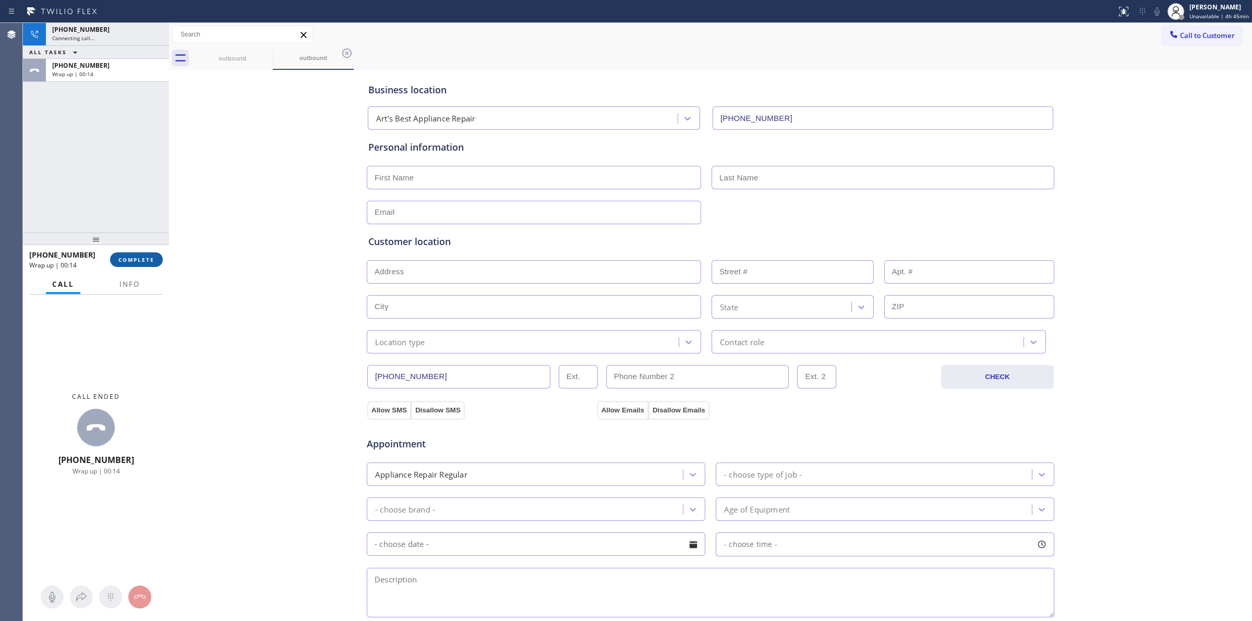
click at [147, 252] on button "COMPLETE" at bounding box center [136, 259] width 53 height 15
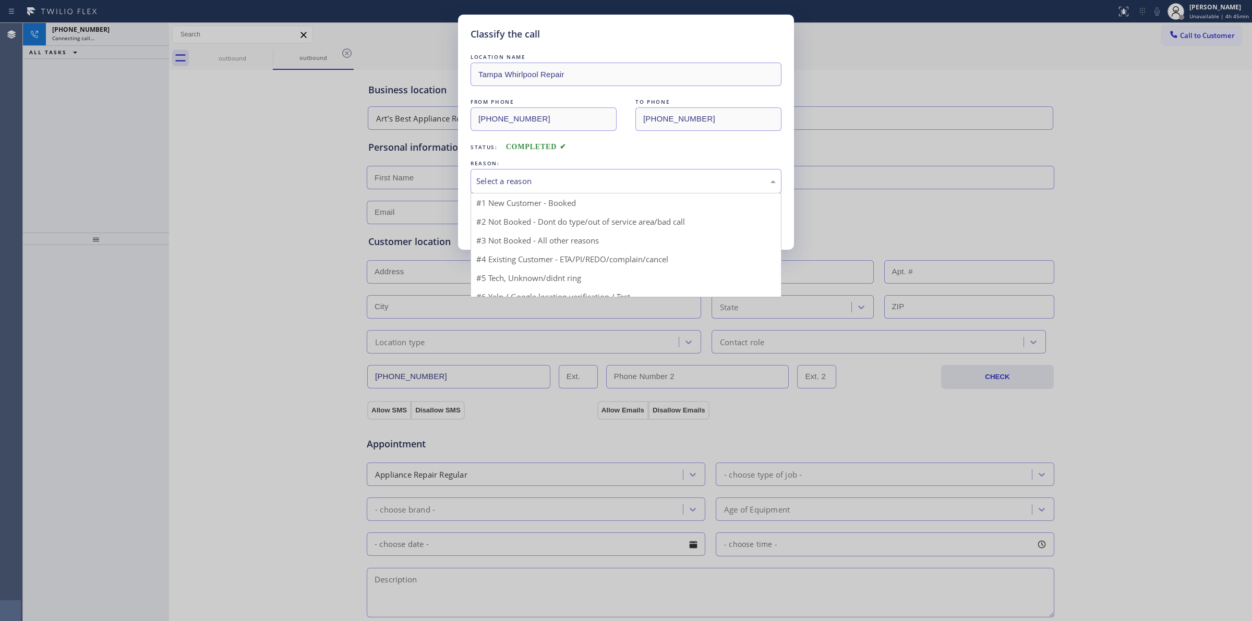
click at [566, 185] on div "Select a reason" at bounding box center [625, 181] width 299 height 12
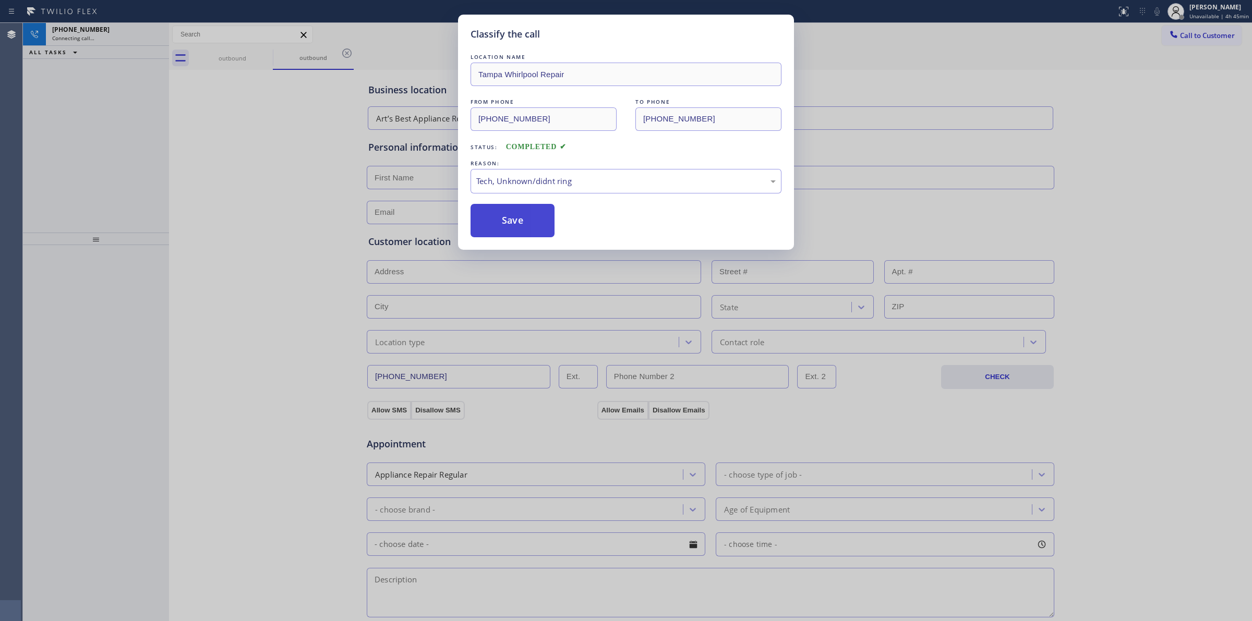
click at [519, 227] on button "Save" at bounding box center [512, 220] width 84 height 33
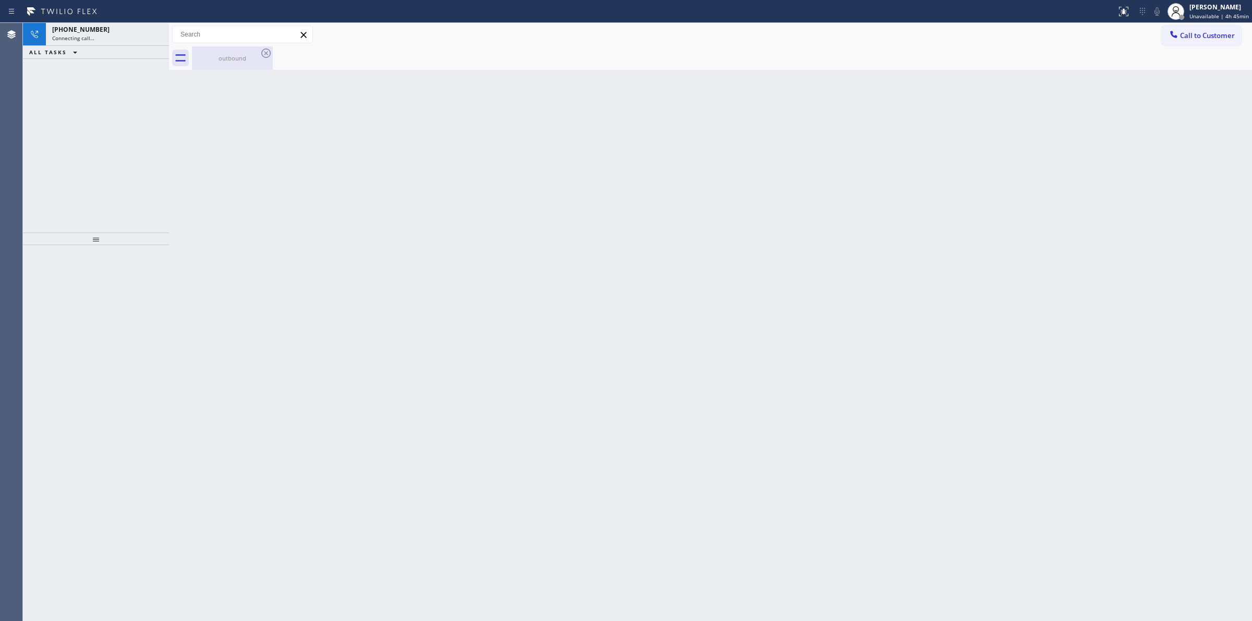
click at [251, 64] on div "outbound" at bounding box center [232, 57] width 79 height 23
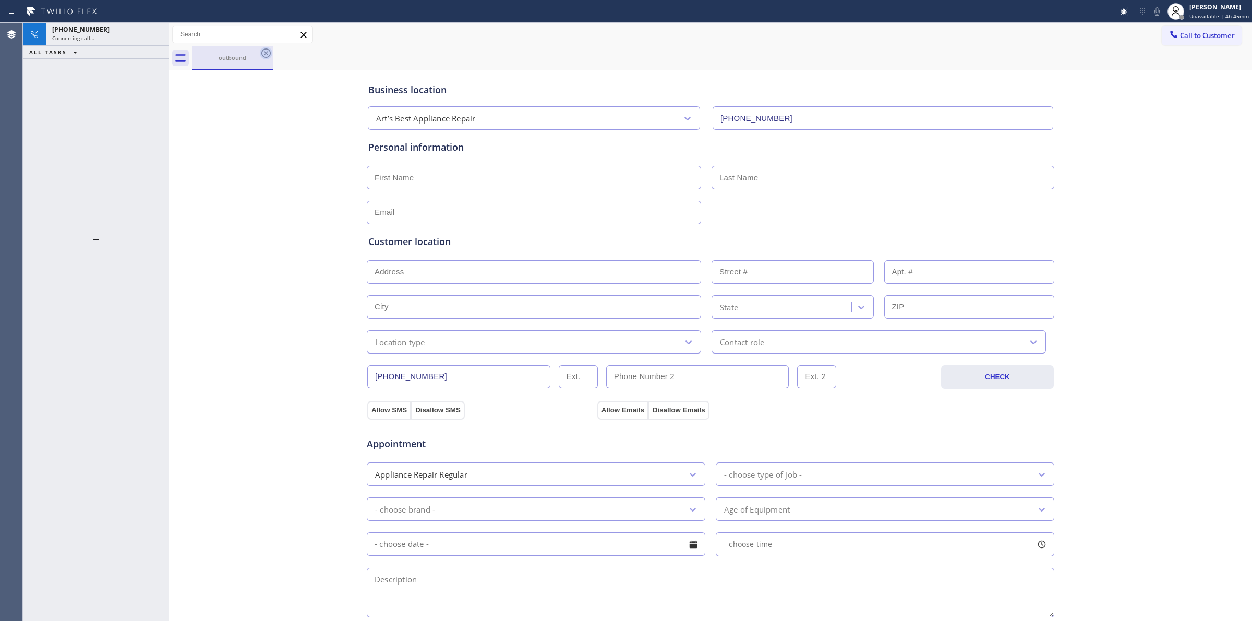
click at [264, 55] on icon at bounding box center [266, 53] width 13 height 13
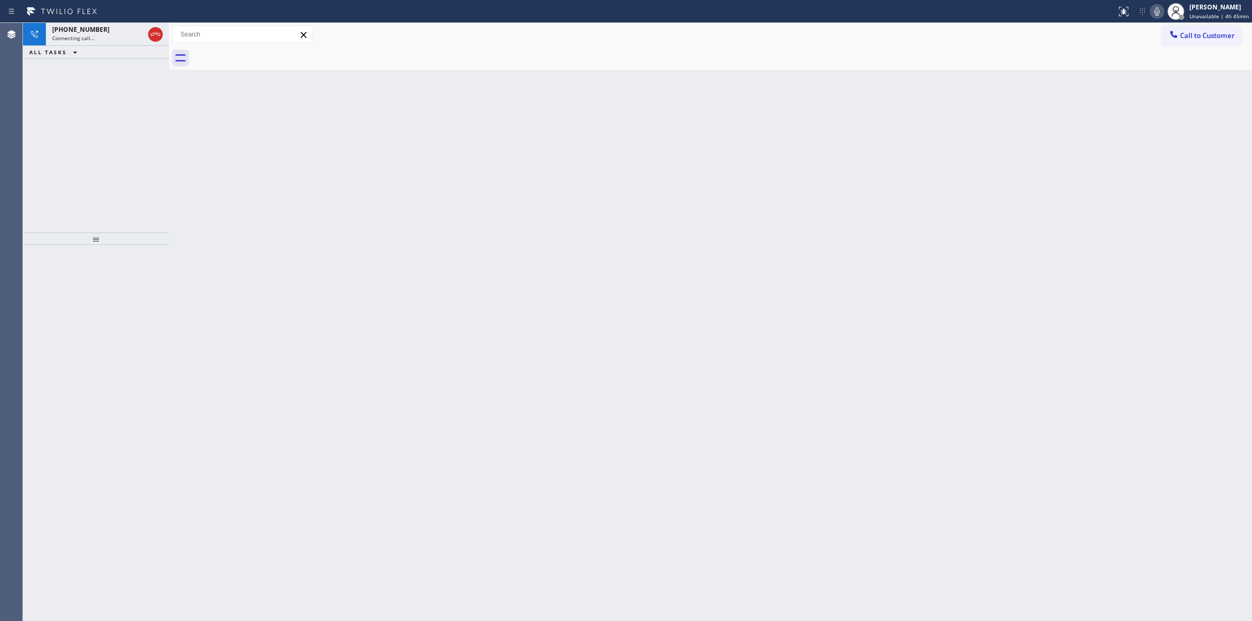
click at [1153, 12] on icon at bounding box center [1156, 11] width 13 height 13
click at [102, 34] on div "Connecting call…" at bounding box center [98, 37] width 92 height 7
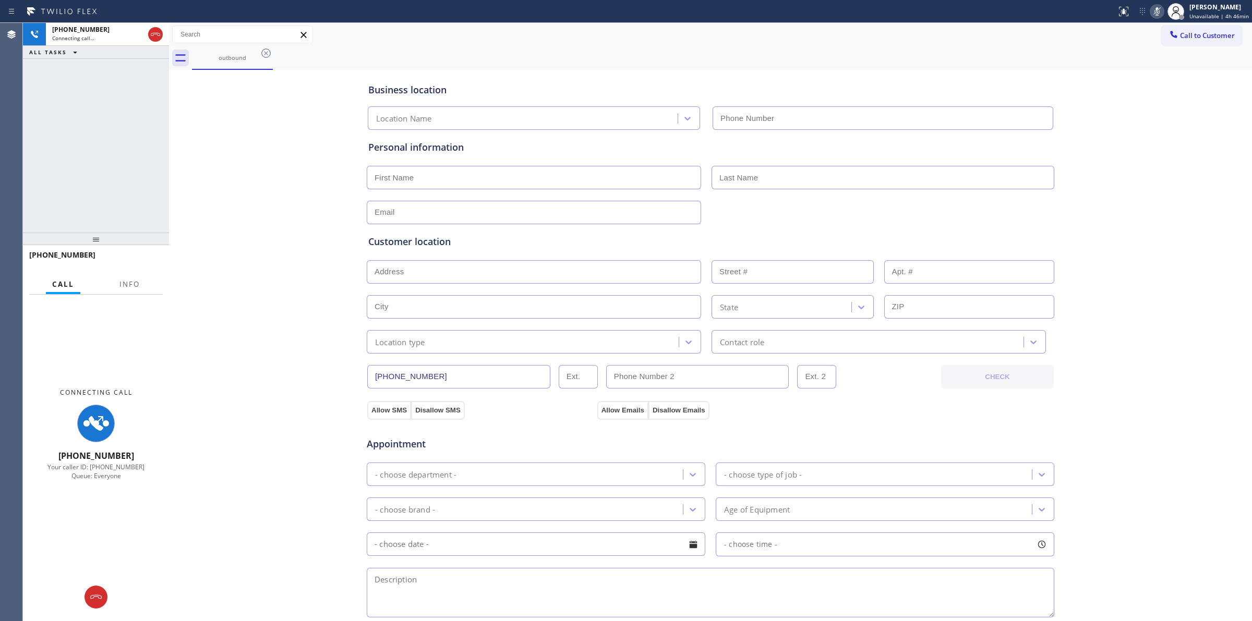
type input "[PHONE_NUMBER]"
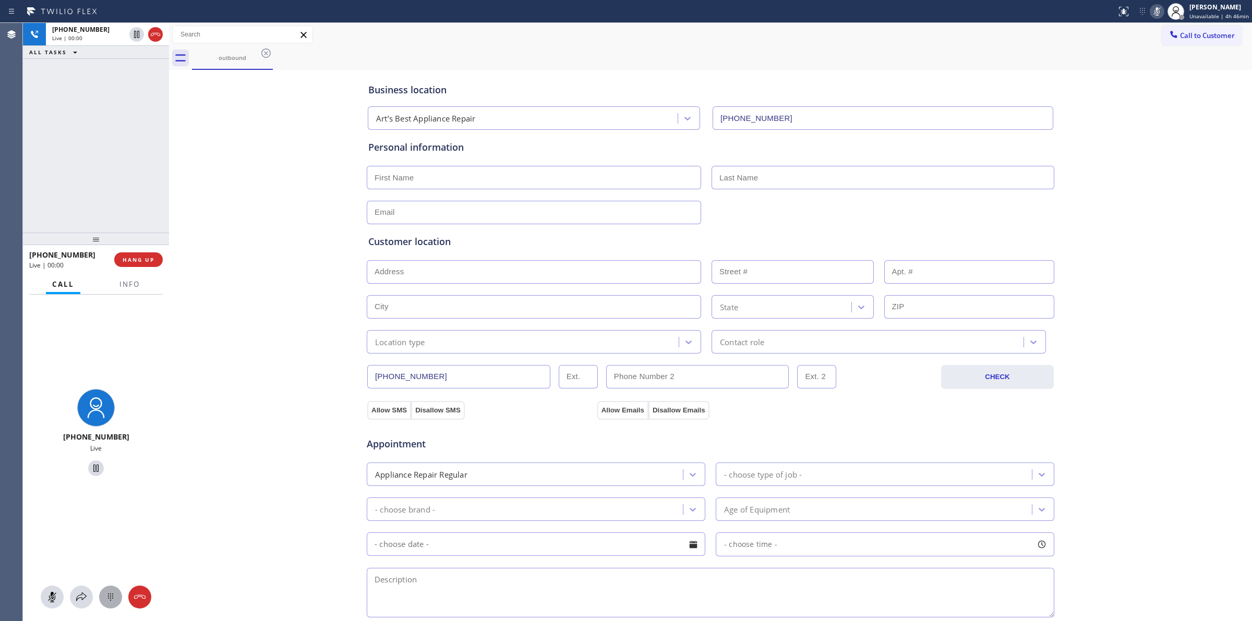
click at [105, 592] on icon at bounding box center [110, 597] width 13 height 13
click at [1174, 41] on button "Call to Customer" at bounding box center [1201, 36] width 80 height 20
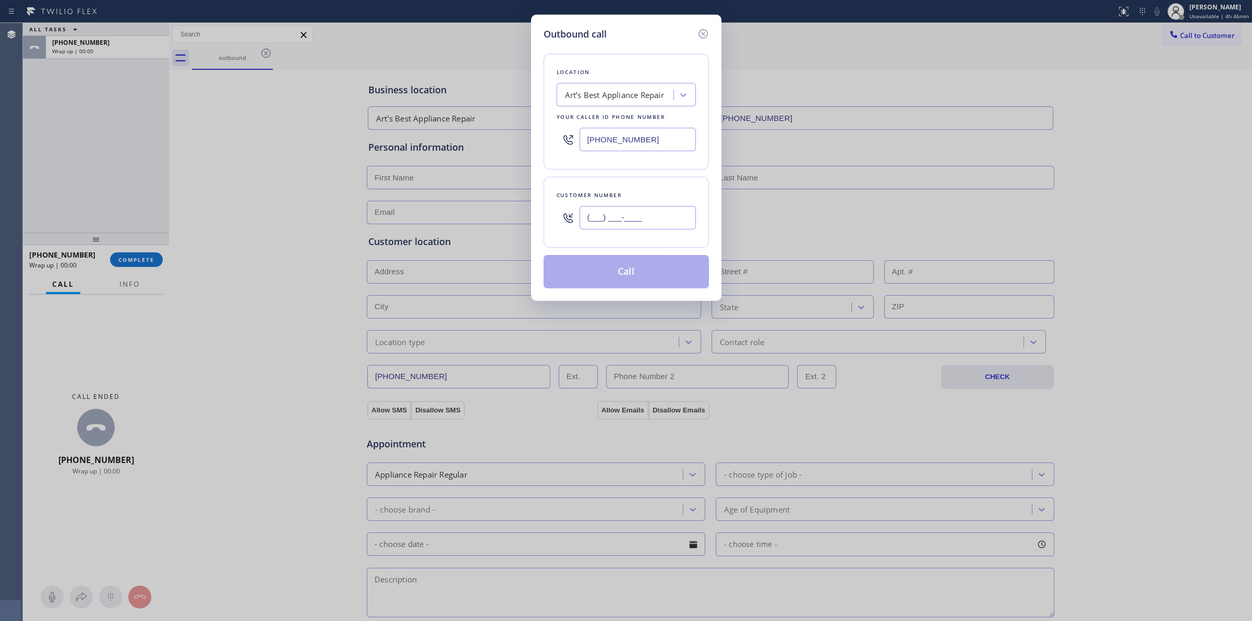
click at [650, 228] on input "(___) ___-____" at bounding box center [637, 217] width 116 height 23
paste input "979) 921-7766"
type input "[PHONE_NUMBER]"
click at [623, 275] on button "Call" at bounding box center [625, 271] width 165 height 33
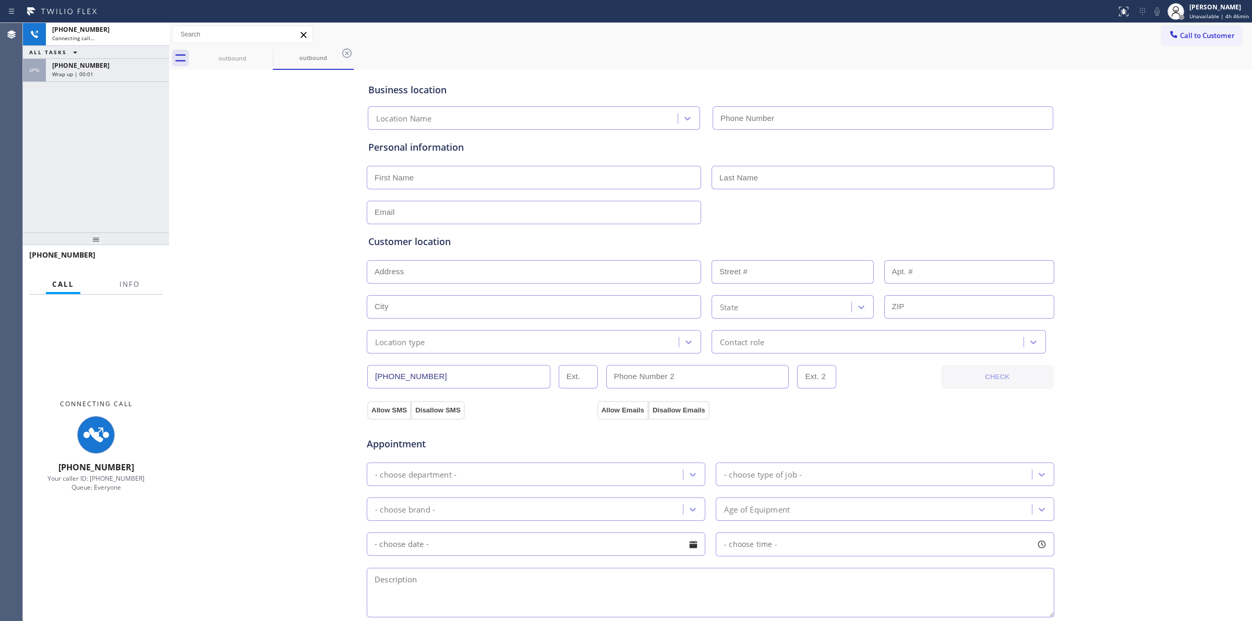
type input "[PHONE_NUMBER]"
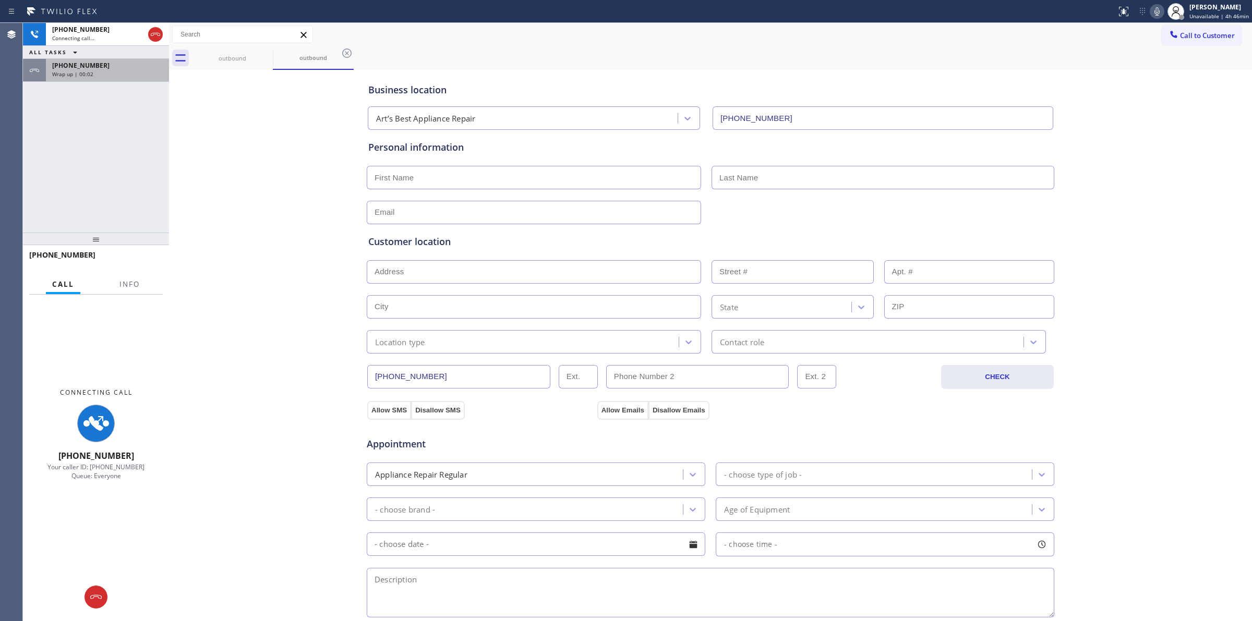
click at [89, 79] on div "[PHONE_NUMBER] Wrap up | 00:02" at bounding box center [105, 70] width 119 height 23
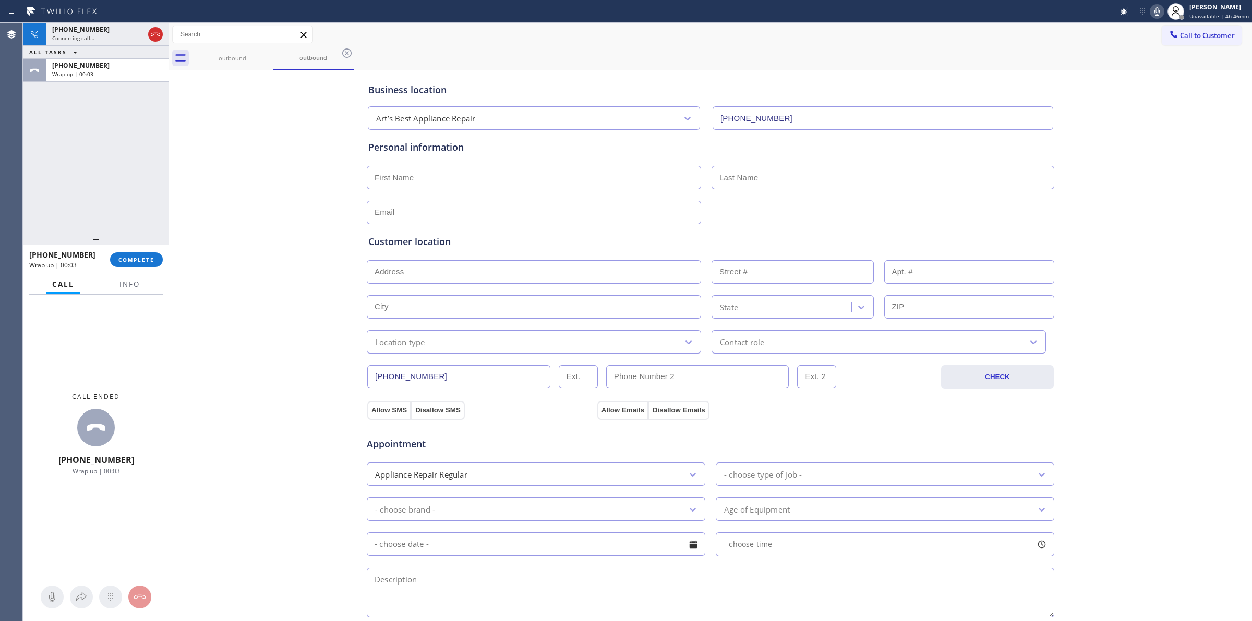
click at [144, 272] on div "[PHONE_NUMBER] Wrap up | 00:03 COMPLETE" at bounding box center [96, 259] width 134 height 27
click at [148, 263] on button "COMPLETE" at bounding box center [136, 259] width 53 height 15
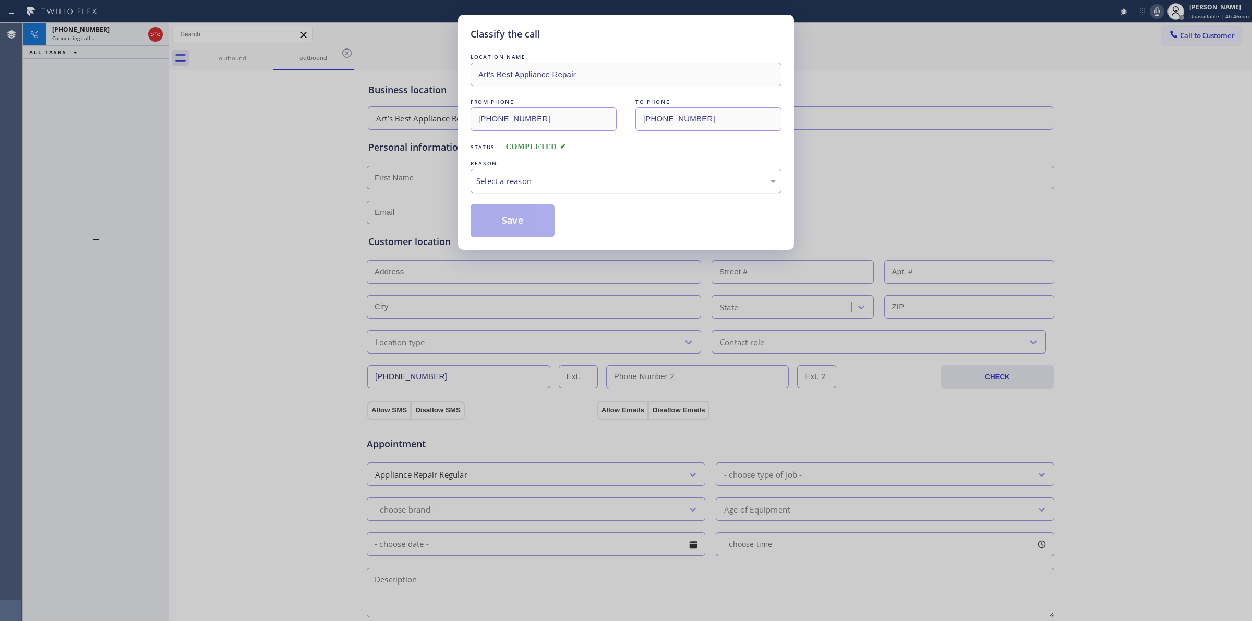
click at [536, 186] on div "Select a reason" at bounding box center [625, 181] width 299 height 12
click at [501, 217] on button "Save" at bounding box center [512, 220] width 84 height 33
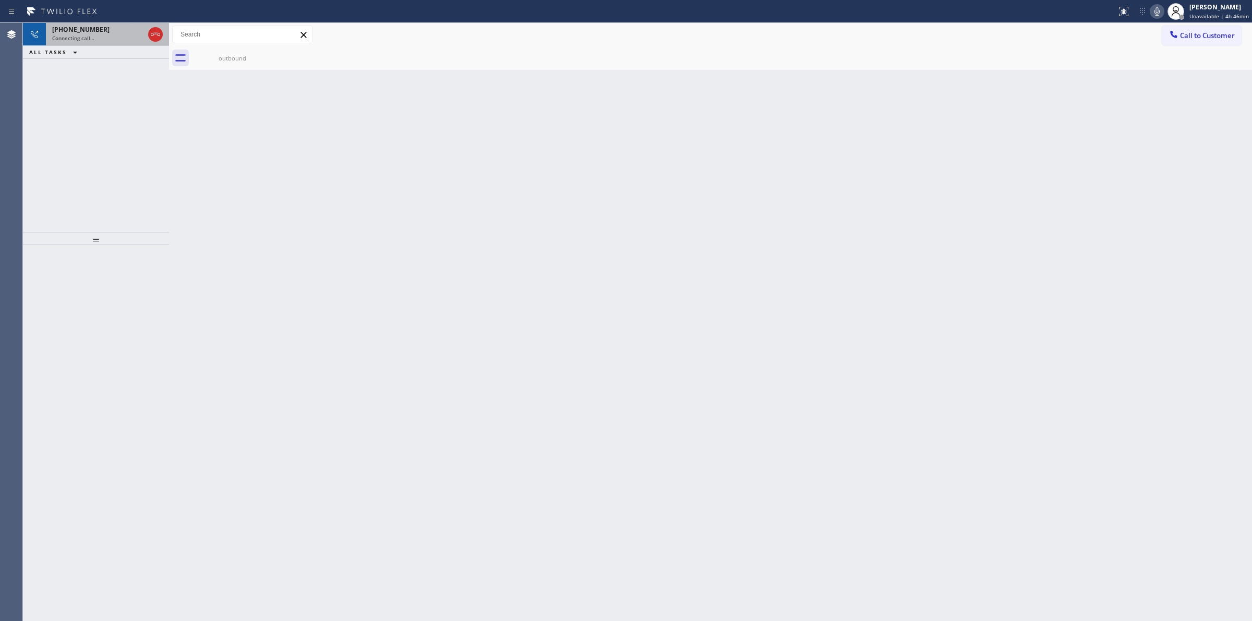
click at [87, 35] on span "Connecting call…" at bounding box center [73, 37] width 42 height 7
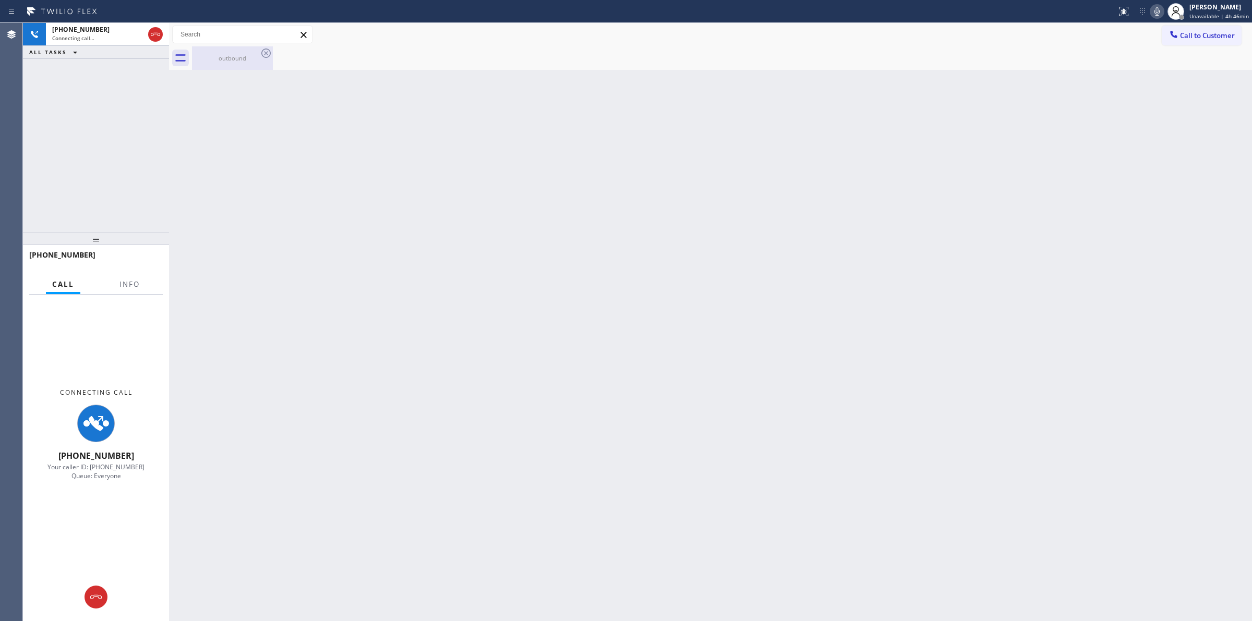
drag, startPoint x: 220, startPoint y: 47, endPoint x: 242, endPoint y: 50, distance: 23.0
click at [222, 48] on div "outbound" at bounding box center [232, 57] width 79 height 23
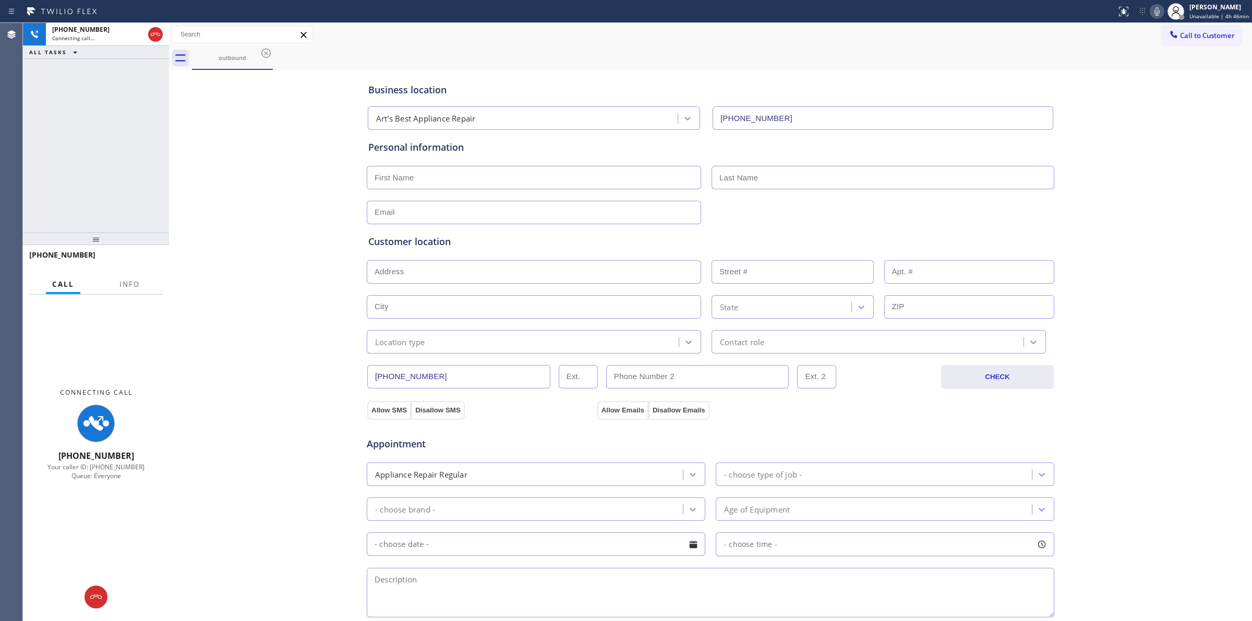
click at [262, 47] on icon at bounding box center [266, 53] width 13 height 13
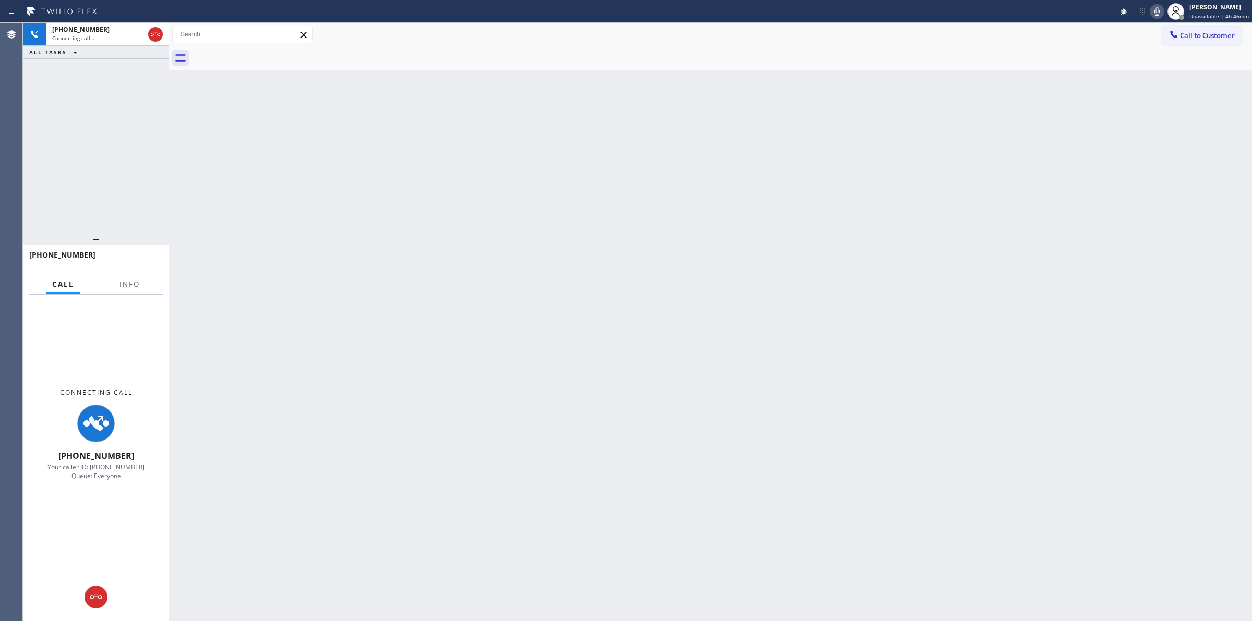
click at [267, 51] on div at bounding box center [722, 57] width 1060 height 23
click at [119, 38] on div "Connecting call…" at bounding box center [98, 37] width 92 height 7
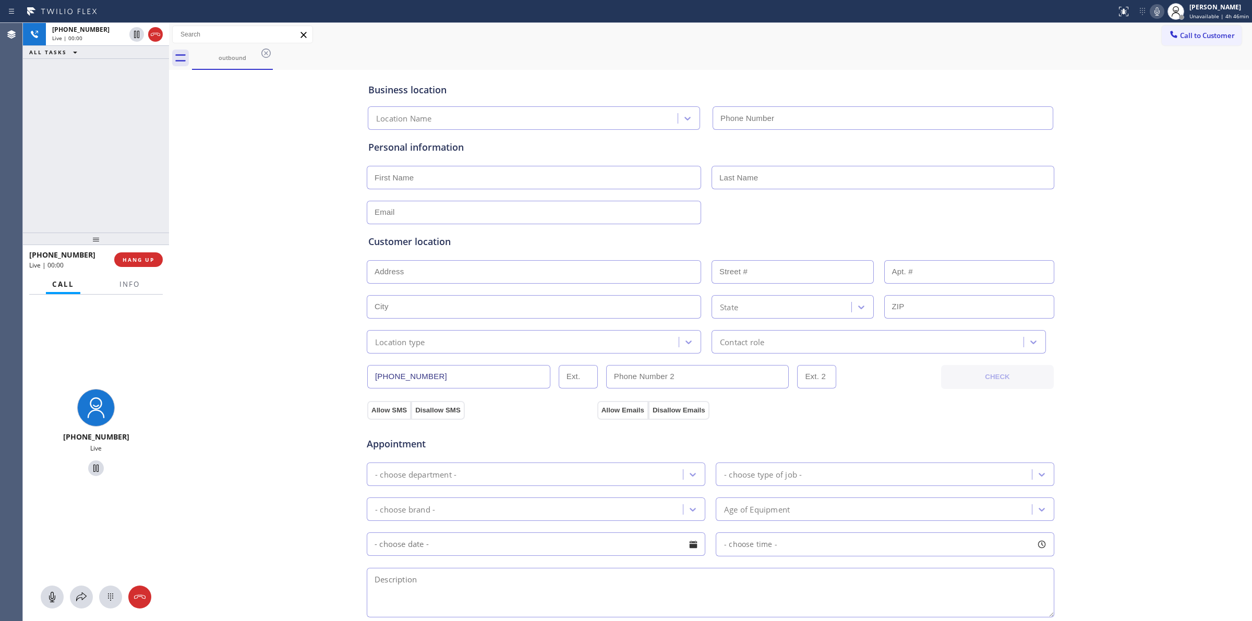
type input "[PHONE_NUMBER]"
click at [104, 603] on button at bounding box center [110, 597] width 23 height 23
click at [1197, 40] on button "Call to Customer" at bounding box center [1201, 36] width 80 height 20
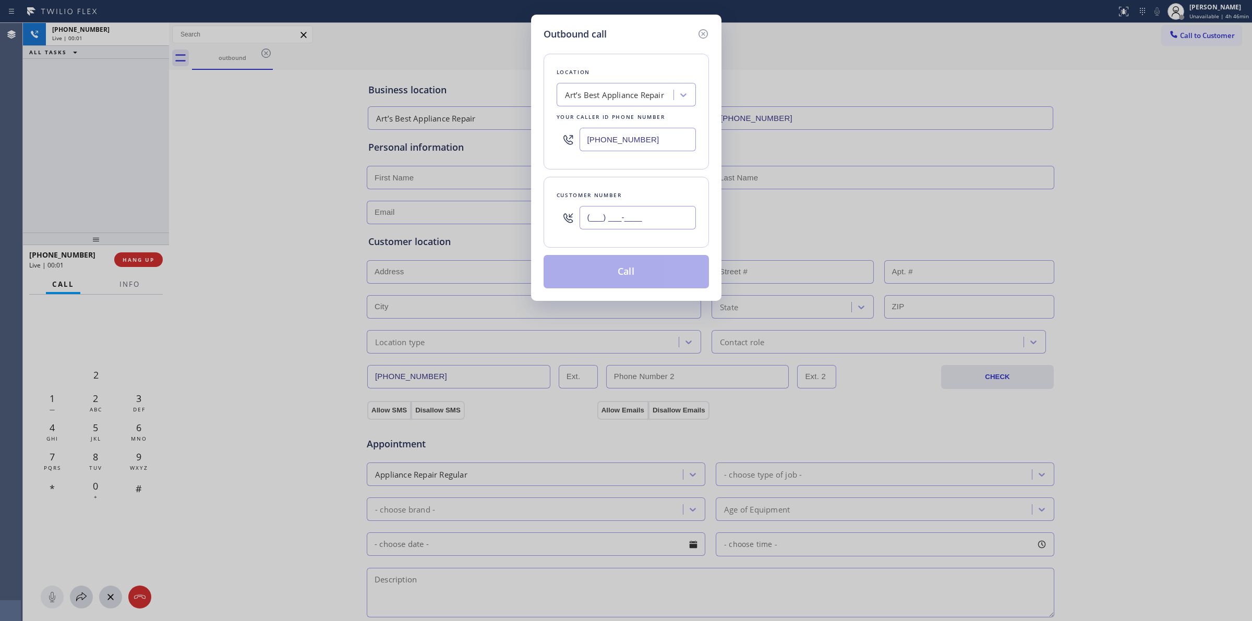
paste input "979) 921-7766"
click at [673, 223] on input "(___) ___-____" at bounding box center [637, 217] width 116 height 23
type input "[PHONE_NUMBER]"
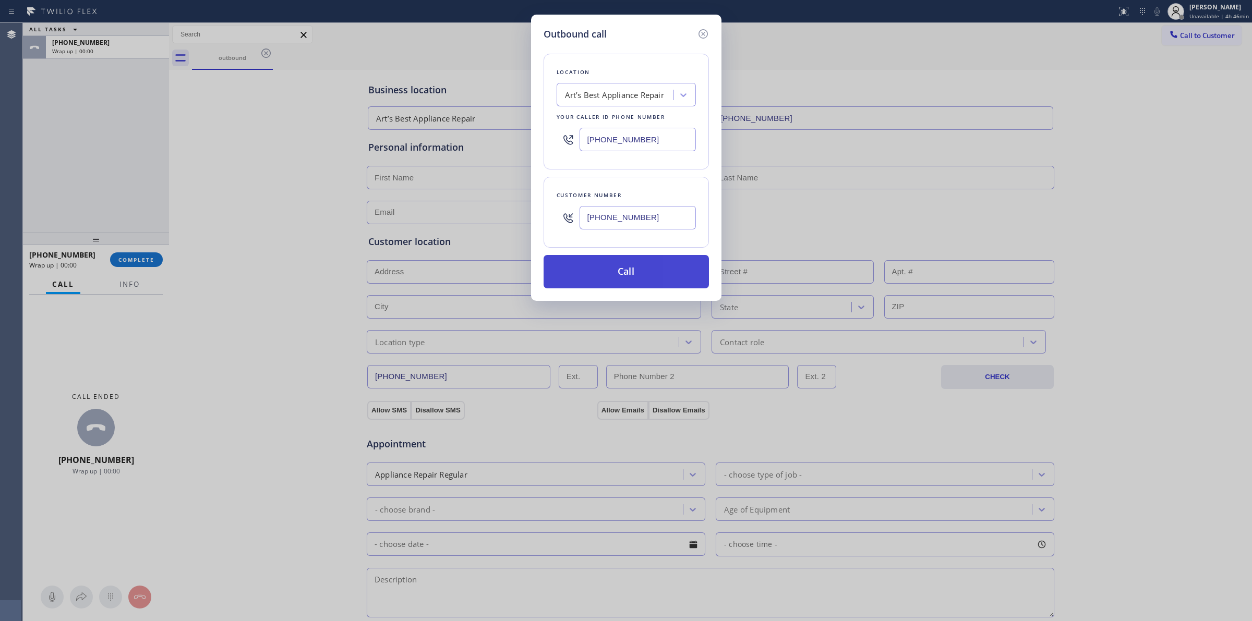
click at [577, 283] on button "Call" at bounding box center [625, 271] width 165 height 33
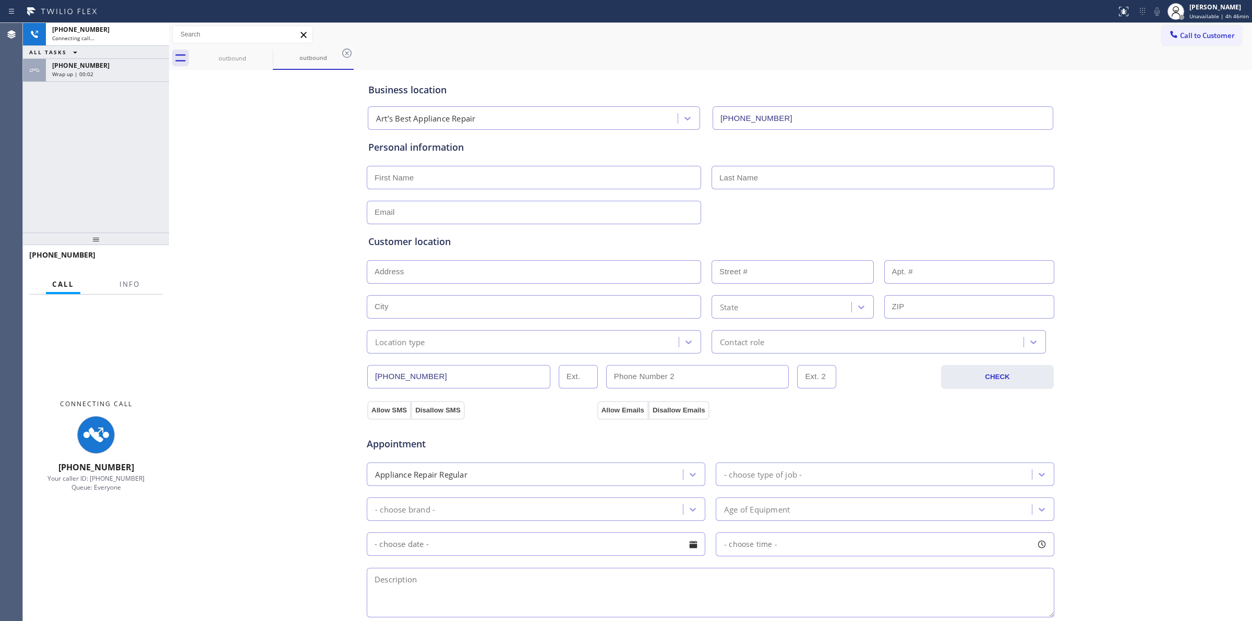
type input "[PHONE_NUMBER]"
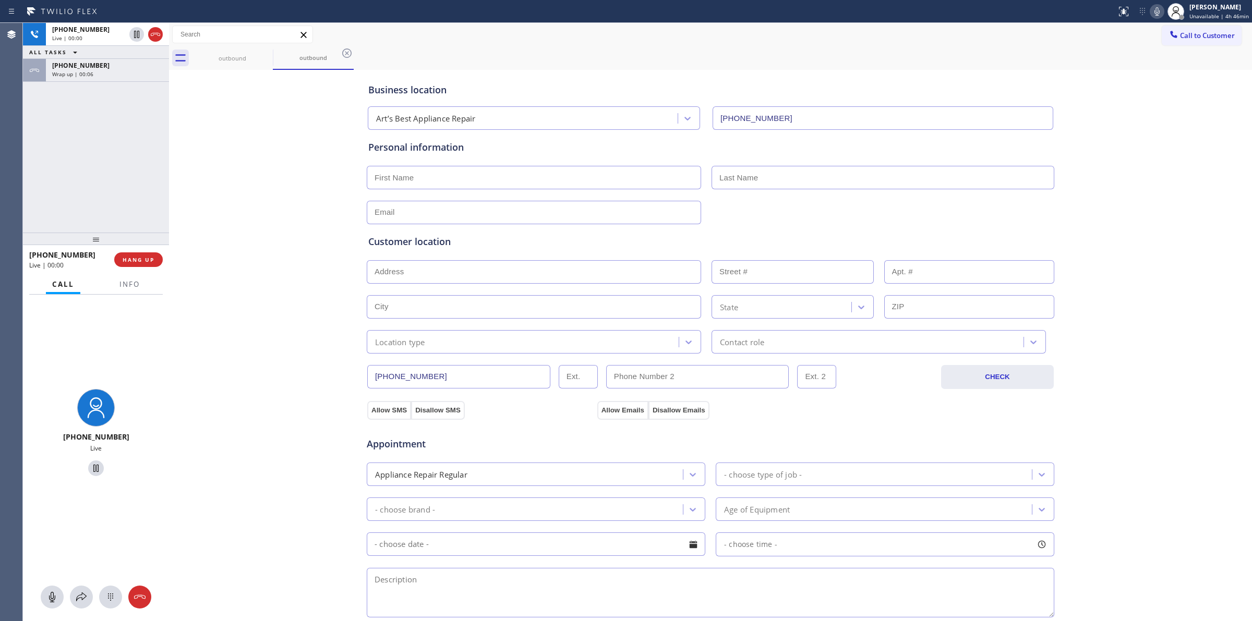
click at [1176, 140] on div "Business location Art’s Best Appliance Repair [PHONE_NUMBER] Personal informati…" at bounding box center [710, 428] width 1077 height 712
click at [77, 41] on span "Live | 00:00" at bounding box center [67, 37] width 30 height 7
click at [108, 597] on icon at bounding box center [110, 597] width 13 height 13
click at [1168, 35] on icon at bounding box center [1173, 34] width 10 height 10
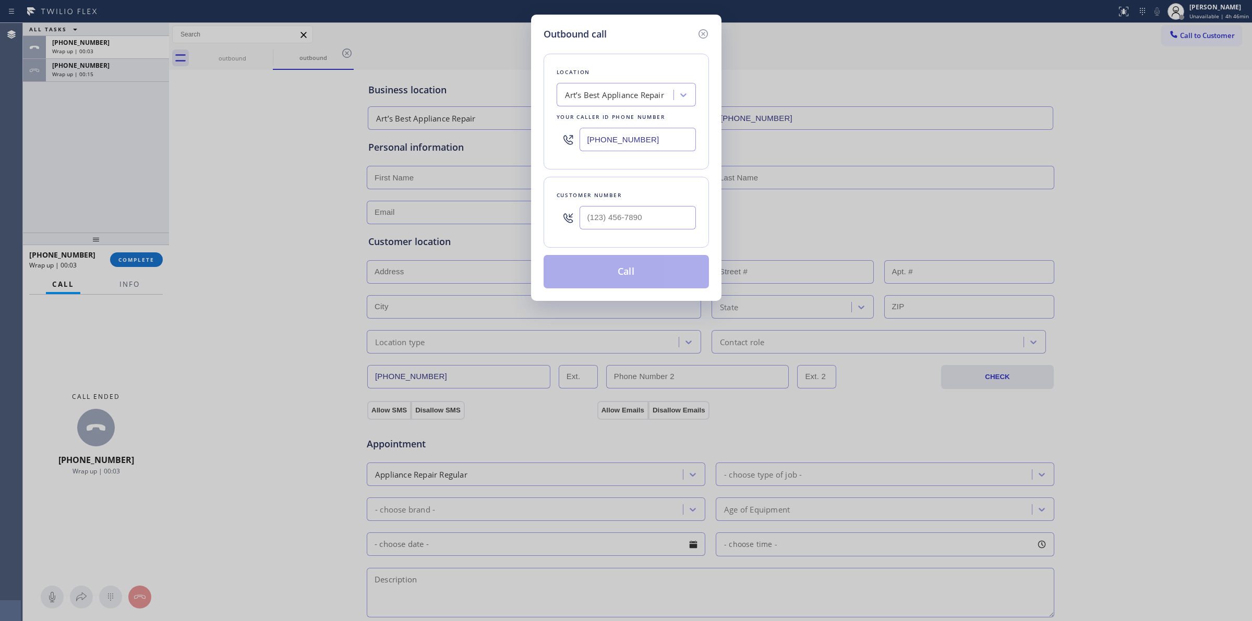
drag, startPoint x: 699, startPoint y: 200, endPoint x: 671, endPoint y: 237, distance: 46.9
click at [700, 200] on div "Customer number" at bounding box center [625, 212] width 165 height 71
click at [600, 225] on input "(___) ___-____" at bounding box center [637, 217] width 116 height 23
paste input "817) 417-0326"
type input "[PHONE_NUMBER]"
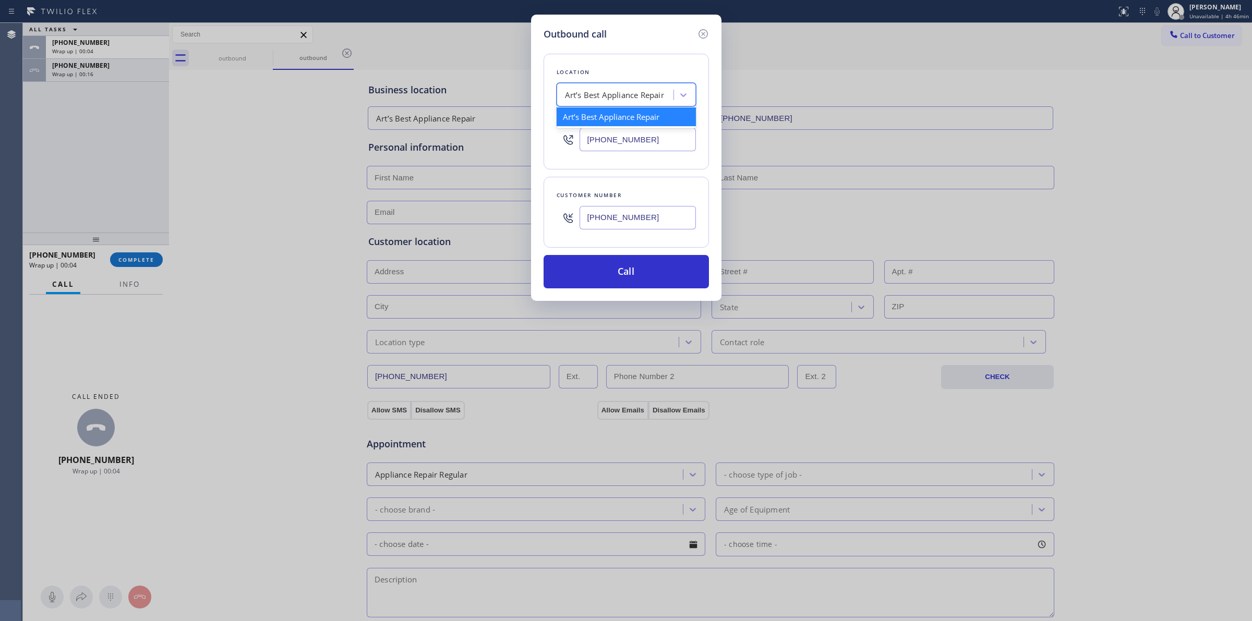
click at [623, 105] on div "Art’s Best Appliance Repair" at bounding box center [625, 94] width 139 height 23
type input "JEnn"
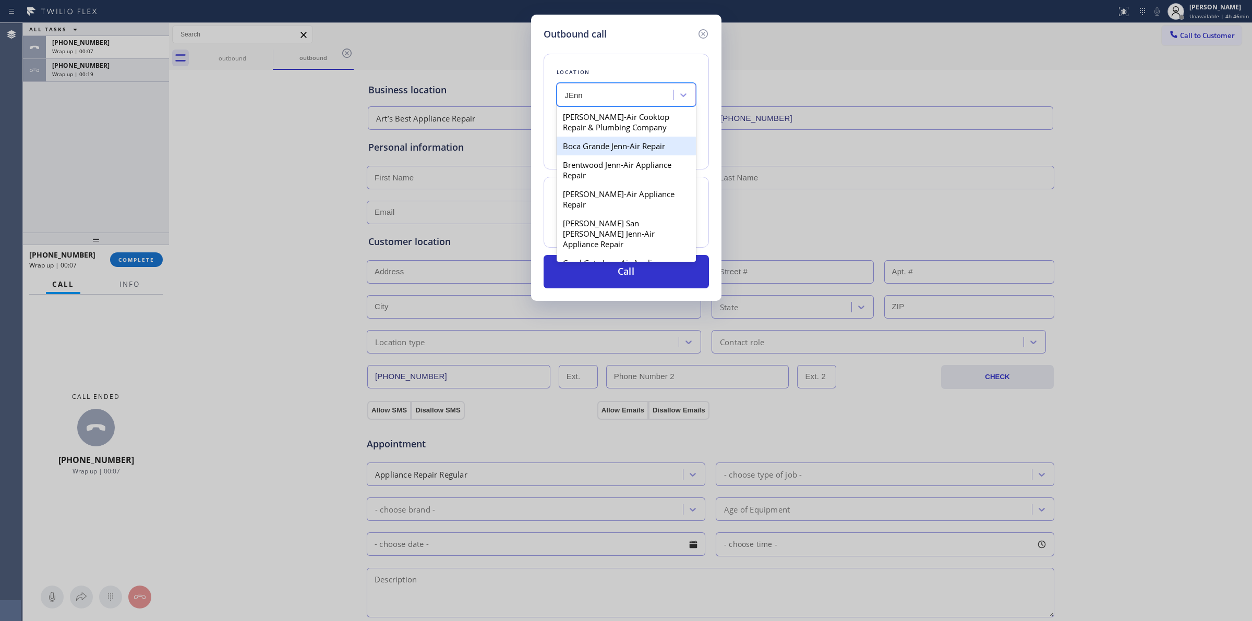
click at [603, 142] on div "Boca Grande Jenn-Air Repair" at bounding box center [625, 146] width 139 height 19
type input "[PHONE_NUMBER]"
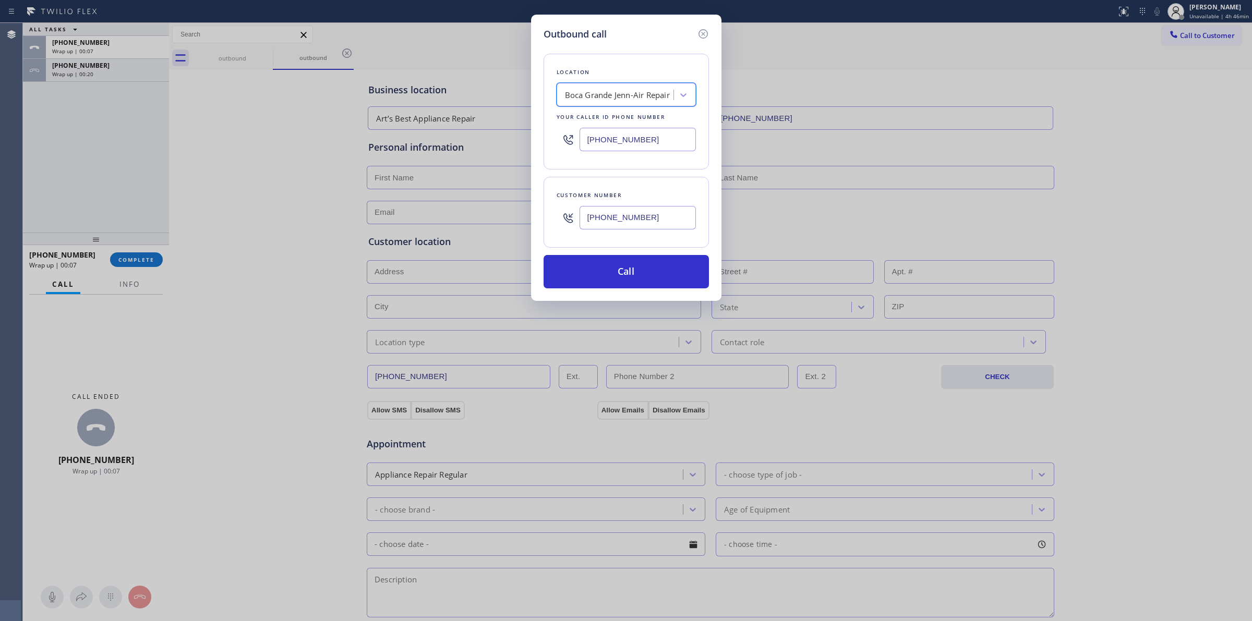
click at [595, 222] on input "[PHONE_NUMBER]" at bounding box center [637, 217] width 116 height 23
click at [594, 222] on input "[PHONE_NUMBER]" at bounding box center [637, 217] width 116 height 23
click at [599, 281] on button "Call" at bounding box center [625, 271] width 165 height 33
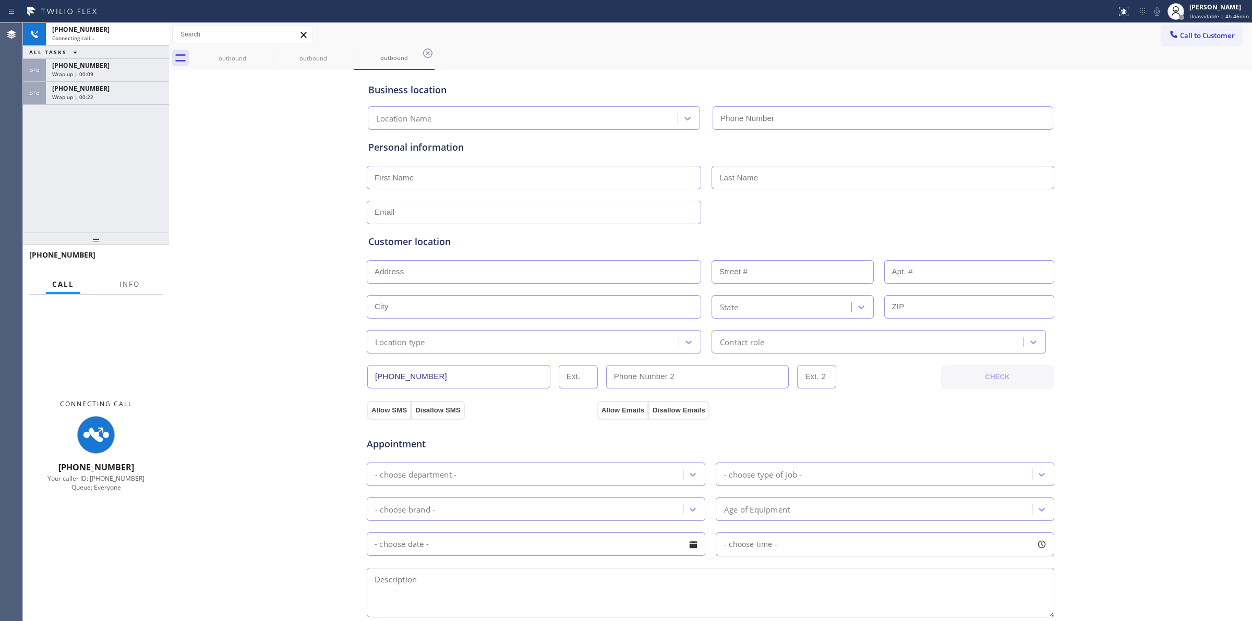
type input "[PHONE_NUMBER]"
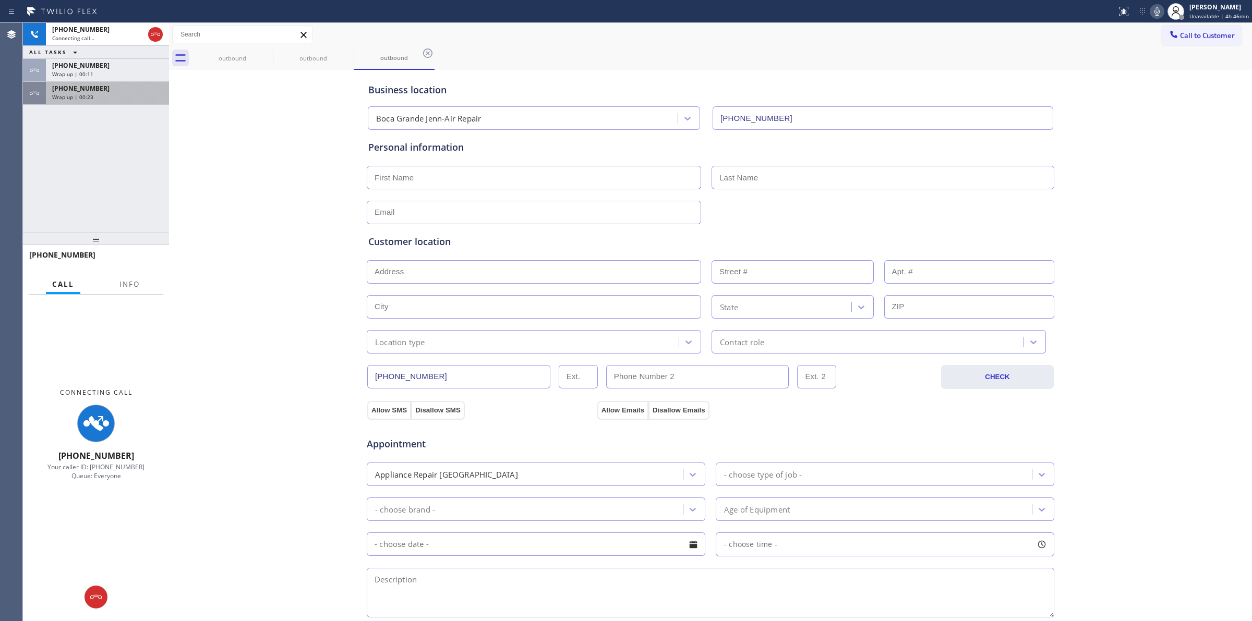
click at [71, 90] on span "[PHONE_NUMBER]" at bounding box center [80, 88] width 57 height 9
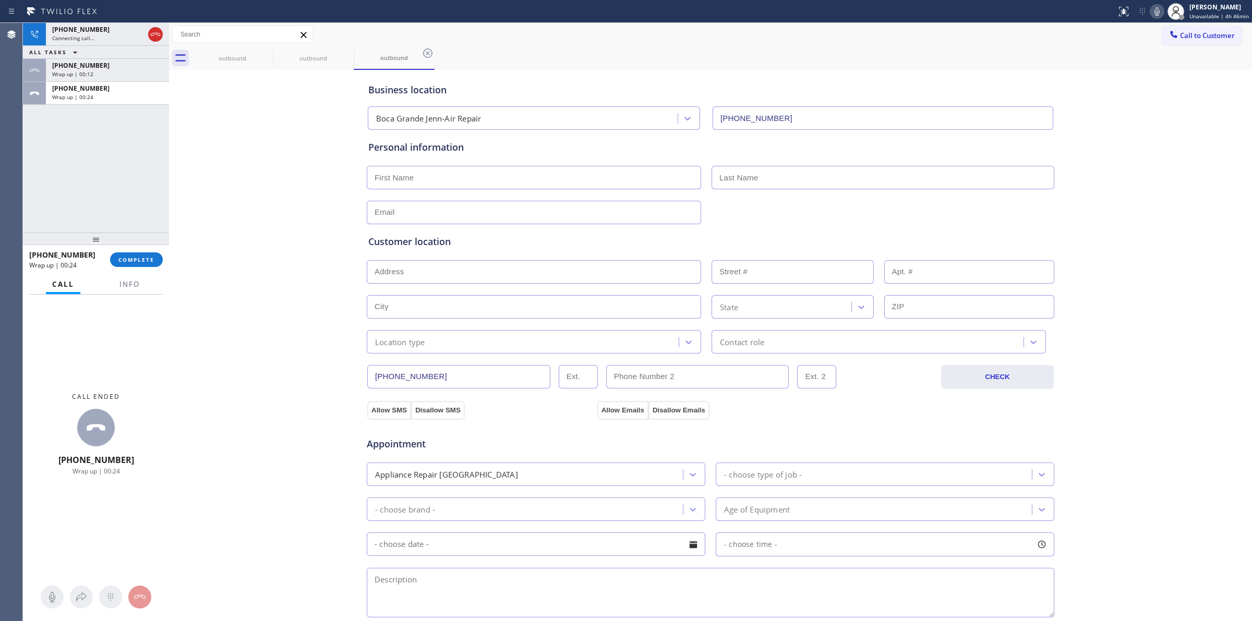
click at [108, 256] on div "[PHONE_NUMBER] Wrap up | 00:24" at bounding box center [69, 259] width 81 height 27
click at [120, 257] on span "COMPLETE" at bounding box center [136, 259] width 36 height 7
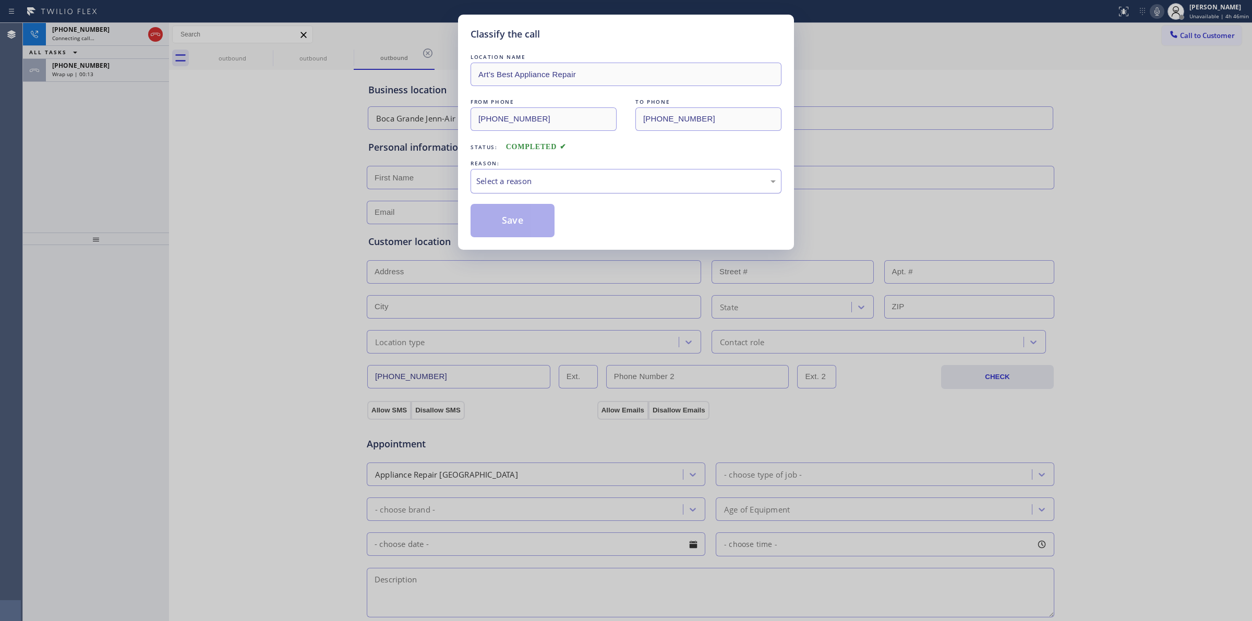
drag, startPoint x: 588, startPoint y: 178, endPoint x: 580, endPoint y: 193, distance: 16.8
click at [588, 179] on div "Select a reason" at bounding box center [625, 181] width 299 height 12
drag, startPoint x: 548, startPoint y: 262, endPoint x: 511, endPoint y: 210, distance: 64.4
click at [511, 210] on button "Save" at bounding box center [512, 220] width 84 height 33
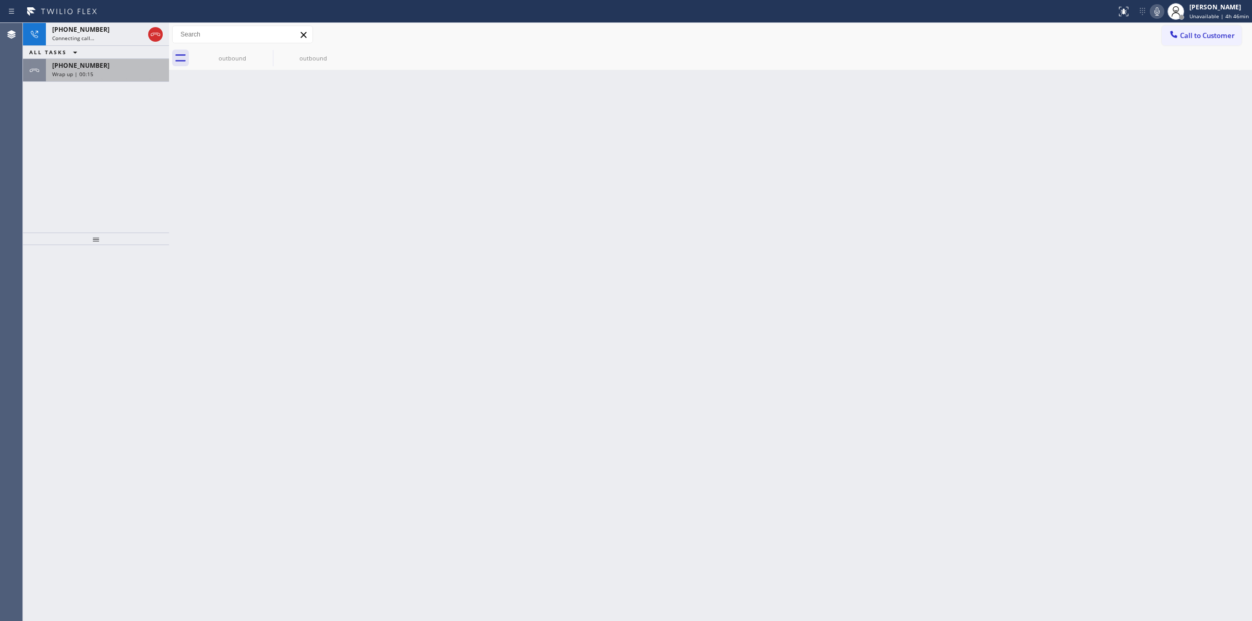
click at [104, 71] on div "Wrap up | 00:15" at bounding box center [107, 73] width 111 height 7
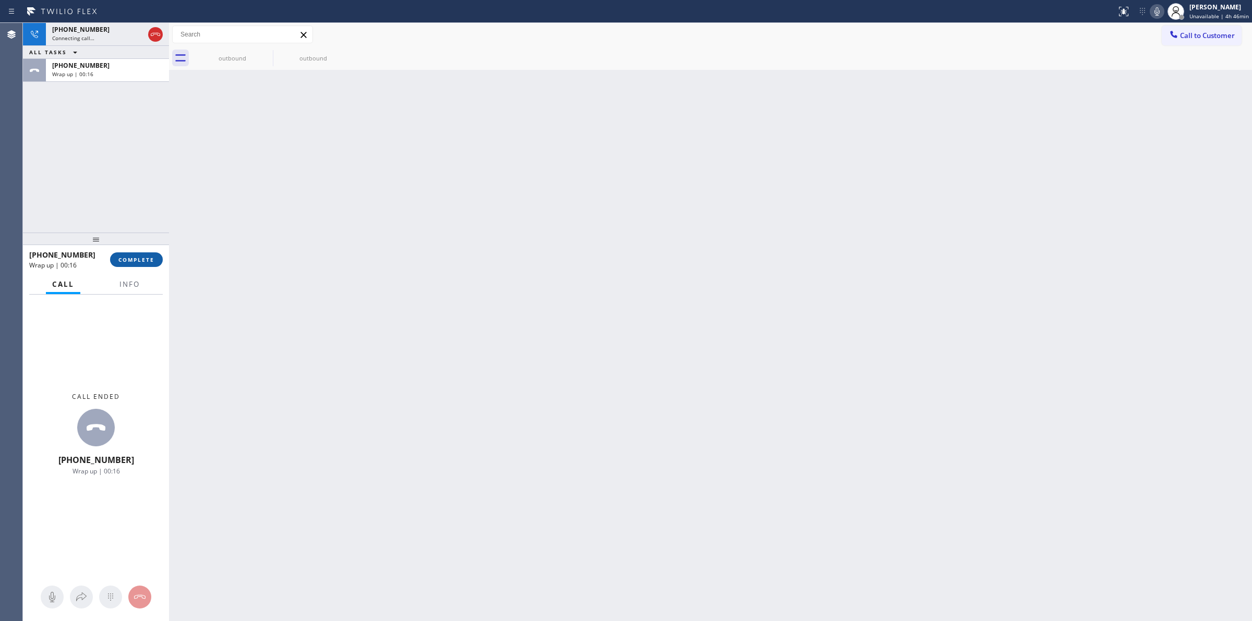
click at [137, 254] on button "COMPLETE" at bounding box center [136, 259] width 53 height 15
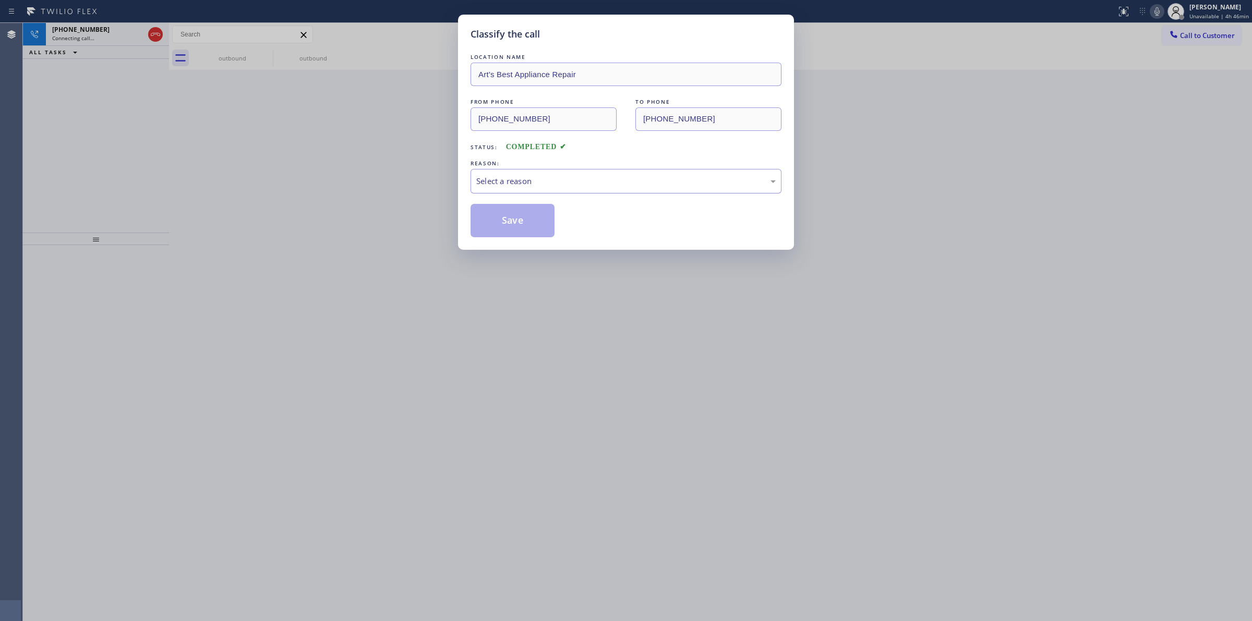
click at [537, 176] on div "Select a reason" at bounding box center [625, 181] width 299 height 12
click at [536, 181] on div "Existing Customer - ETA/PI/REDO/complain/cancel" at bounding box center [625, 181] width 299 height 12
click at [523, 223] on button "Save" at bounding box center [512, 220] width 84 height 33
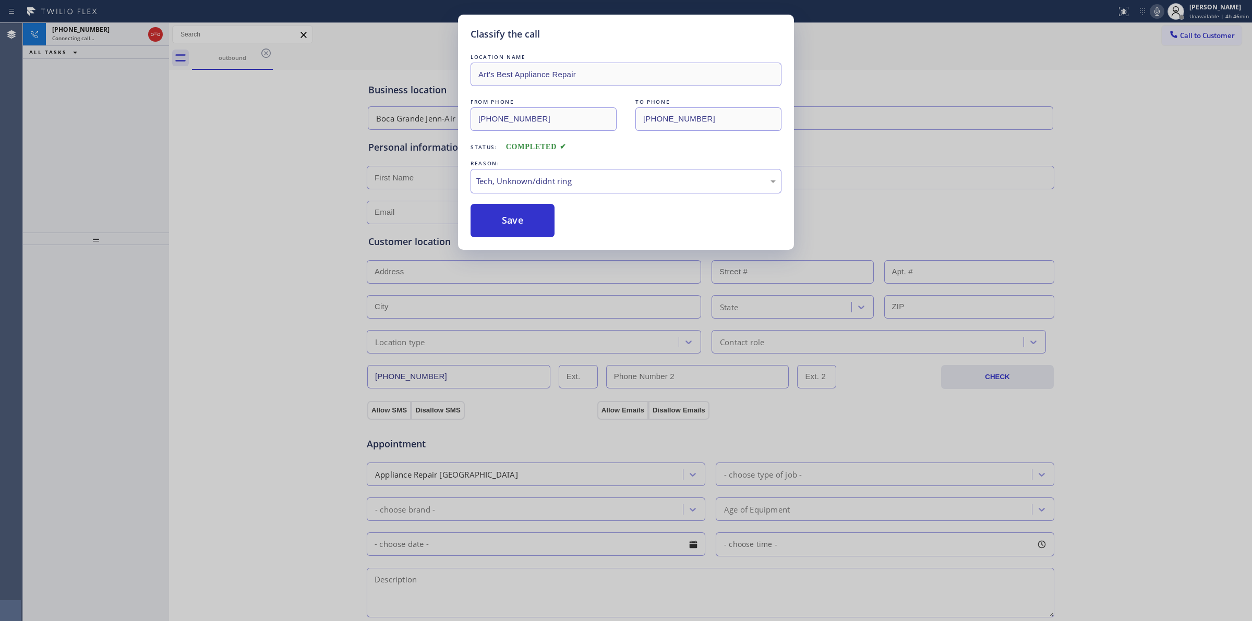
click at [115, 35] on div "Connecting call…" at bounding box center [98, 37] width 92 height 7
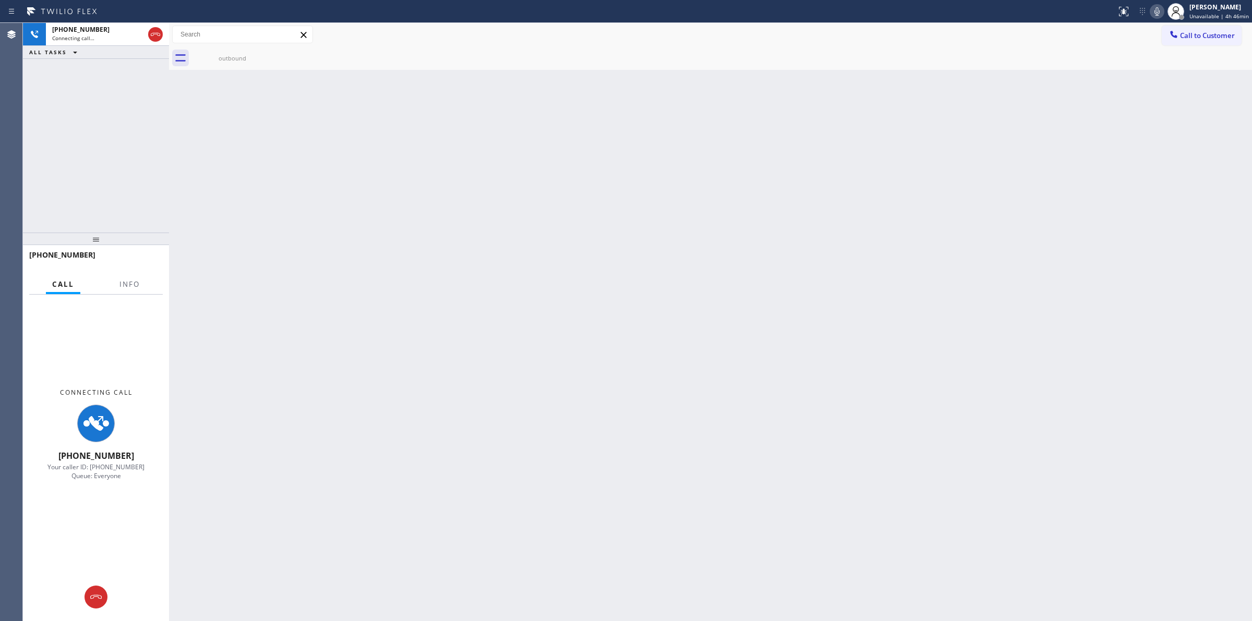
click at [115, 35] on div "Connecting call…" at bounding box center [98, 37] width 92 height 7
click at [232, 48] on div "outbound" at bounding box center [232, 57] width 79 height 23
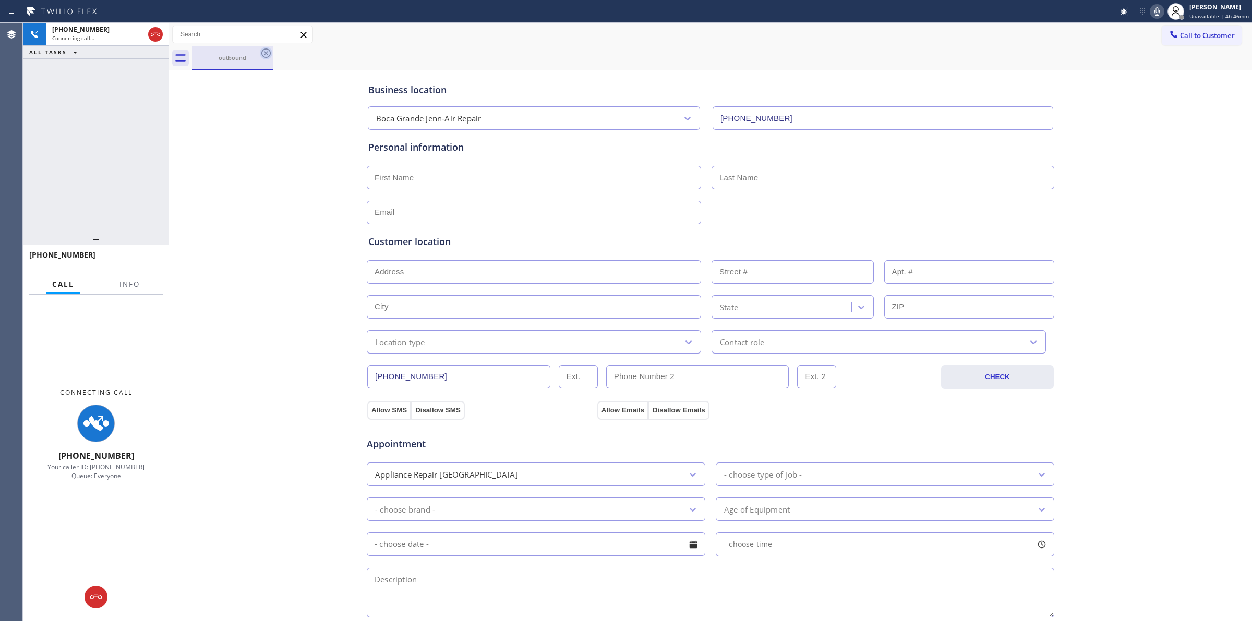
click at [260, 56] on div "outbound" at bounding box center [232, 57] width 81 height 23
click at [264, 56] on icon at bounding box center [265, 52] width 9 height 9
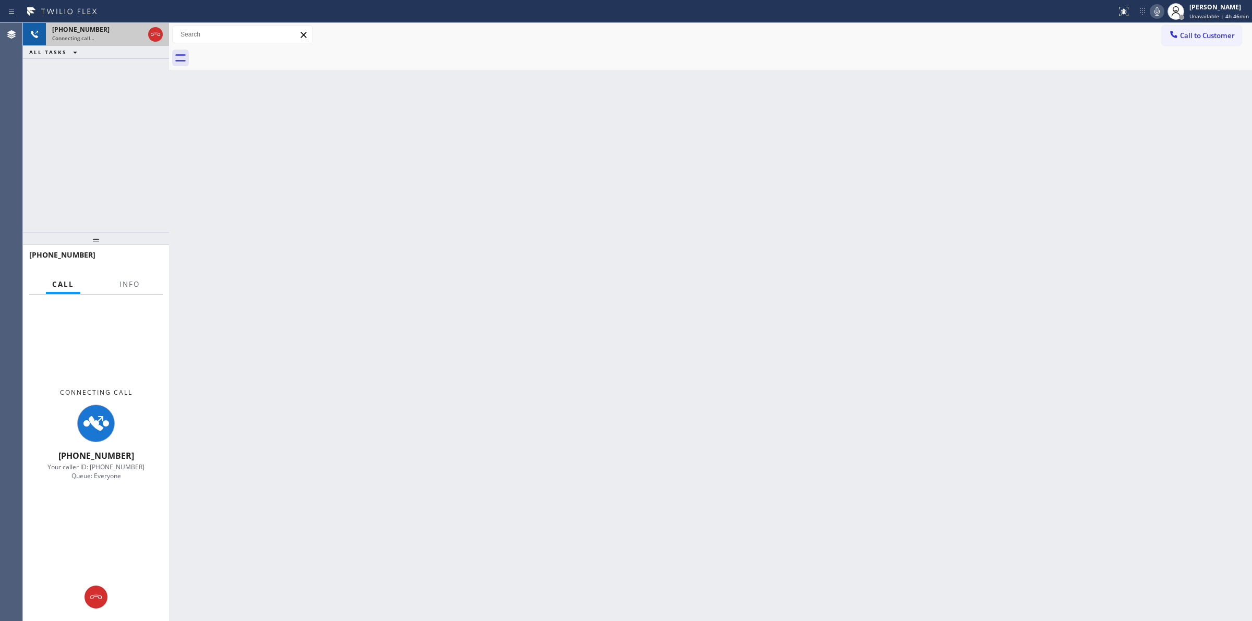
click at [108, 38] on div "Connecting call…" at bounding box center [98, 37] width 92 height 7
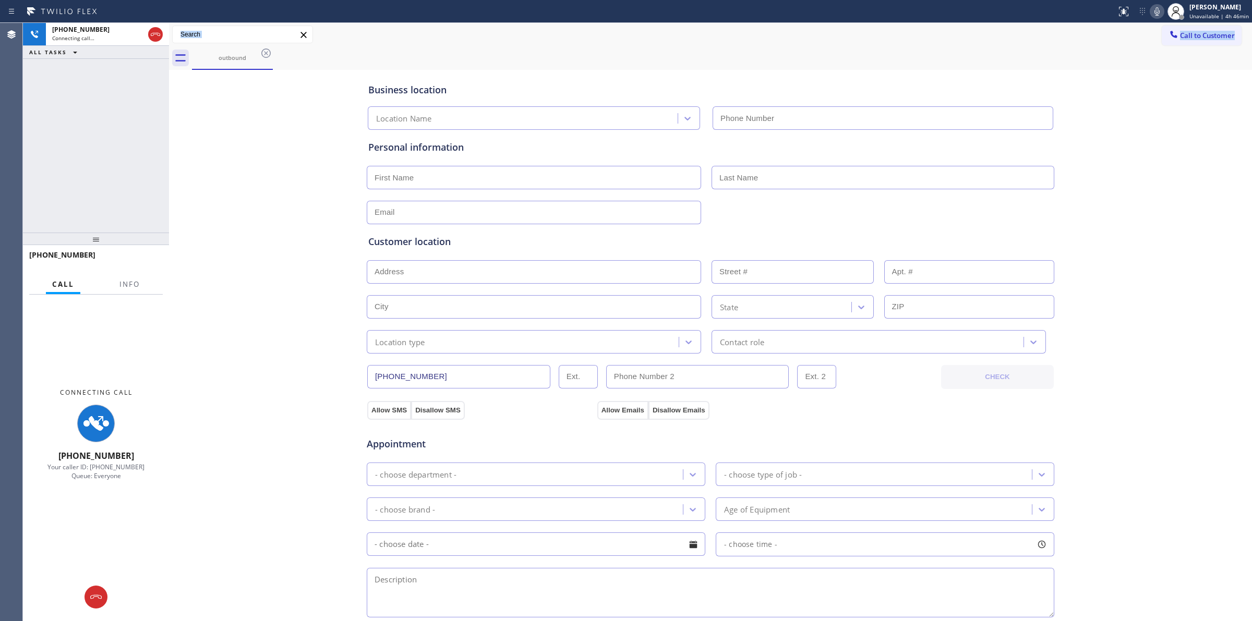
type input "[PHONE_NUMBER]"
click at [1159, 9] on icon at bounding box center [1156, 11] width 5 height 8
click at [111, 37] on div "Connecting call…" at bounding box center [98, 37] width 92 height 7
click at [103, 600] on div at bounding box center [95, 597] width 23 height 13
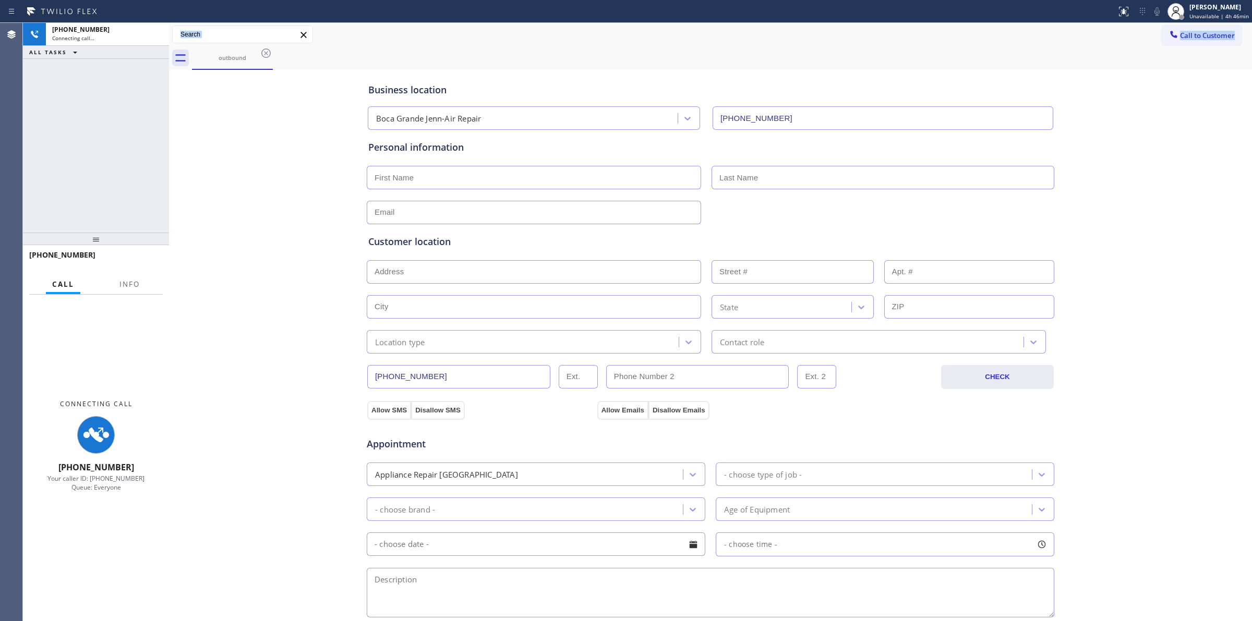
drag, startPoint x: 103, startPoint y: 600, endPoint x: 293, endPoint y: 561, distance: 193.8
click at [139, 595] on div "Connecting Call [PHONE_NUMBER] Your caller ID: [PHONE_NUMBER] Queue: Everyone" at bounding box center [96, 458] width 146 height 326
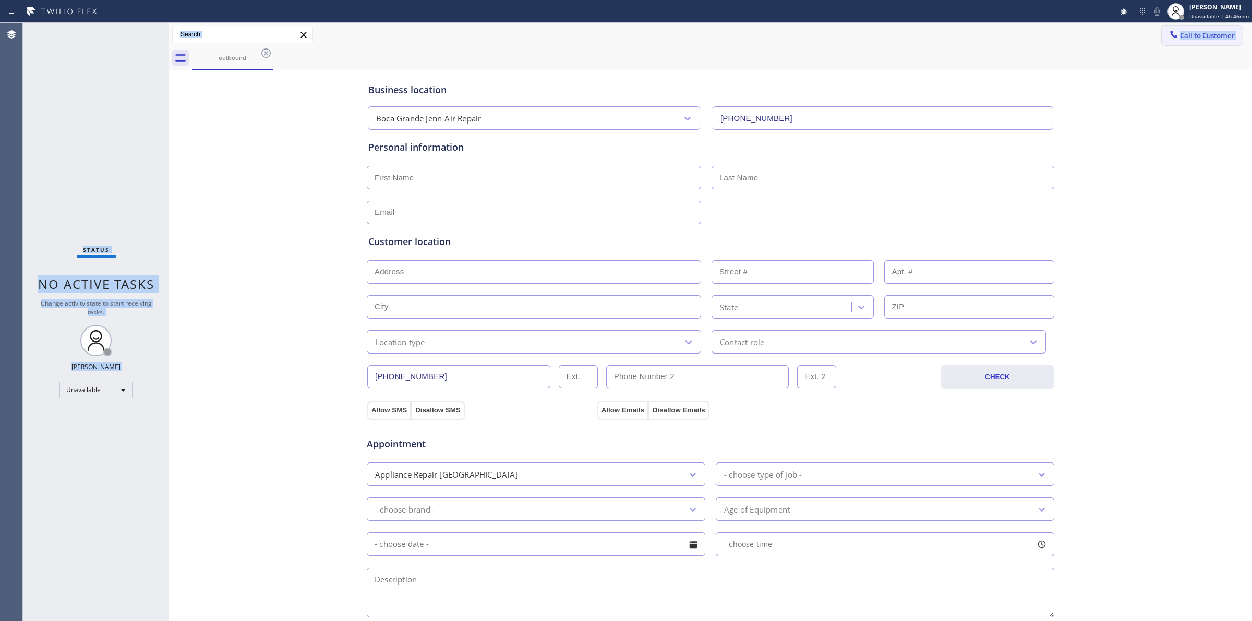
click at [1193, 31] on span "Call to Customer" at bounding box center [1207, 35] width 55 height 9
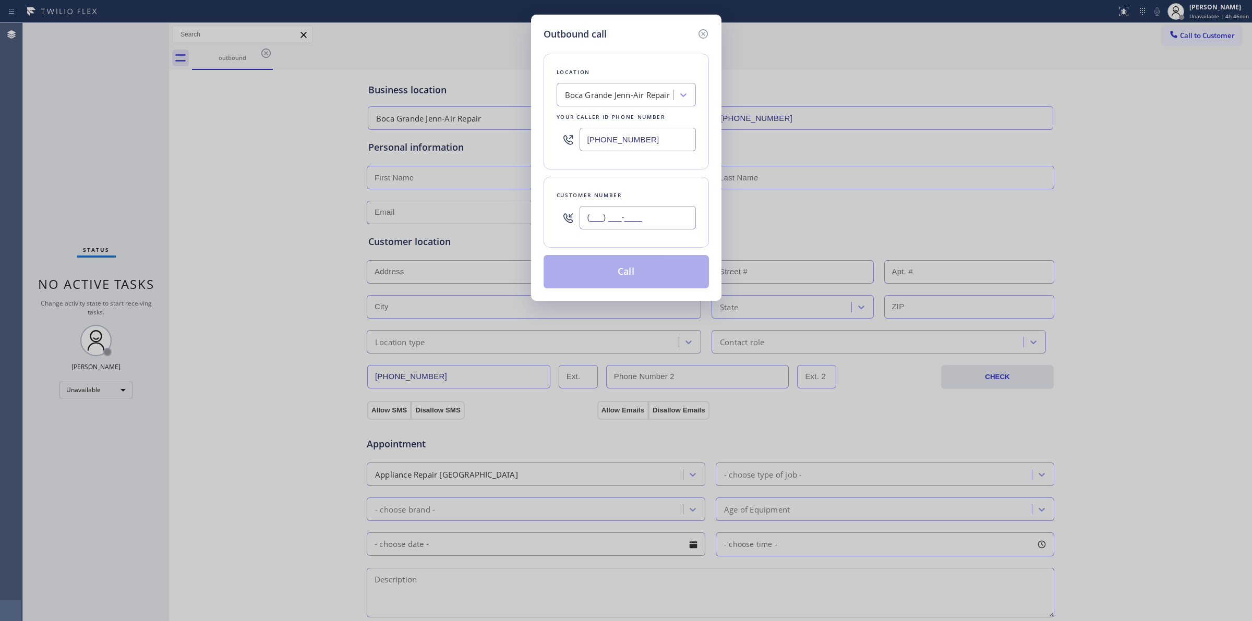
click at [651, 225] on input "(___) ___-____" at bounding box center [637, 217] width 116 height 23
paste input "817) 417-0326"
type input "[PHONE_NUMBER]"
click at [629, 275] on button "Call" at bounding box center [625, 271] width 165 height 33
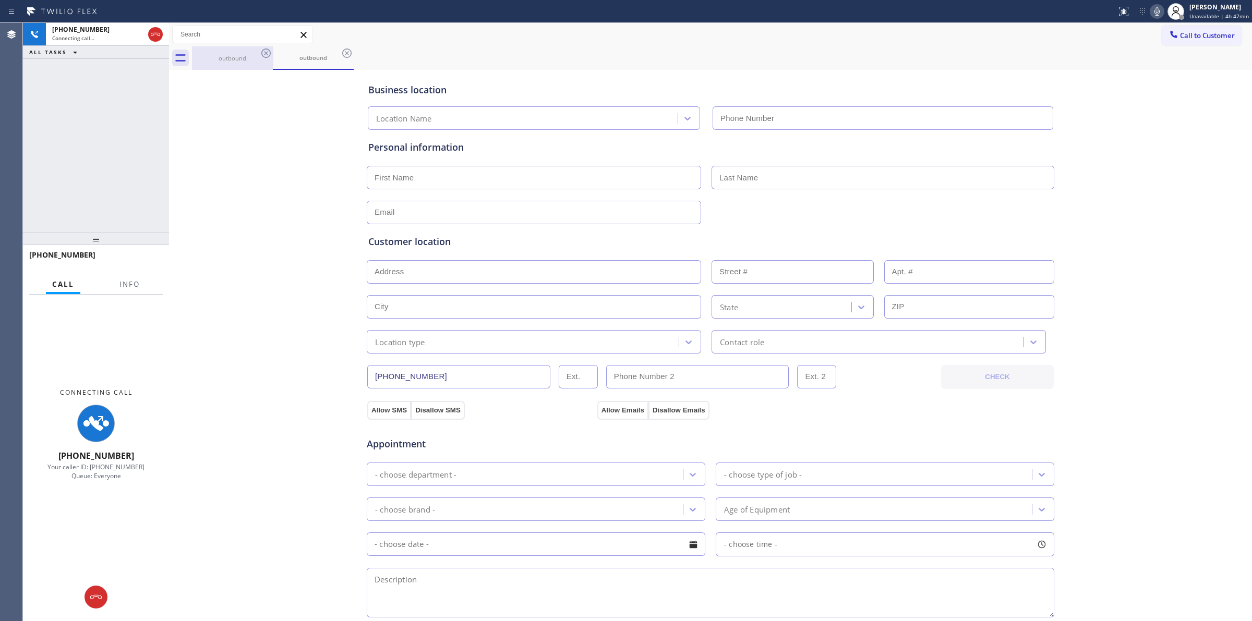
click at [244, 51] on div "outbound" at bounding box center [232, 57] width 79 height 23
click at [266, 53] on icon at bounding box center [265, 52] width 9 height 9
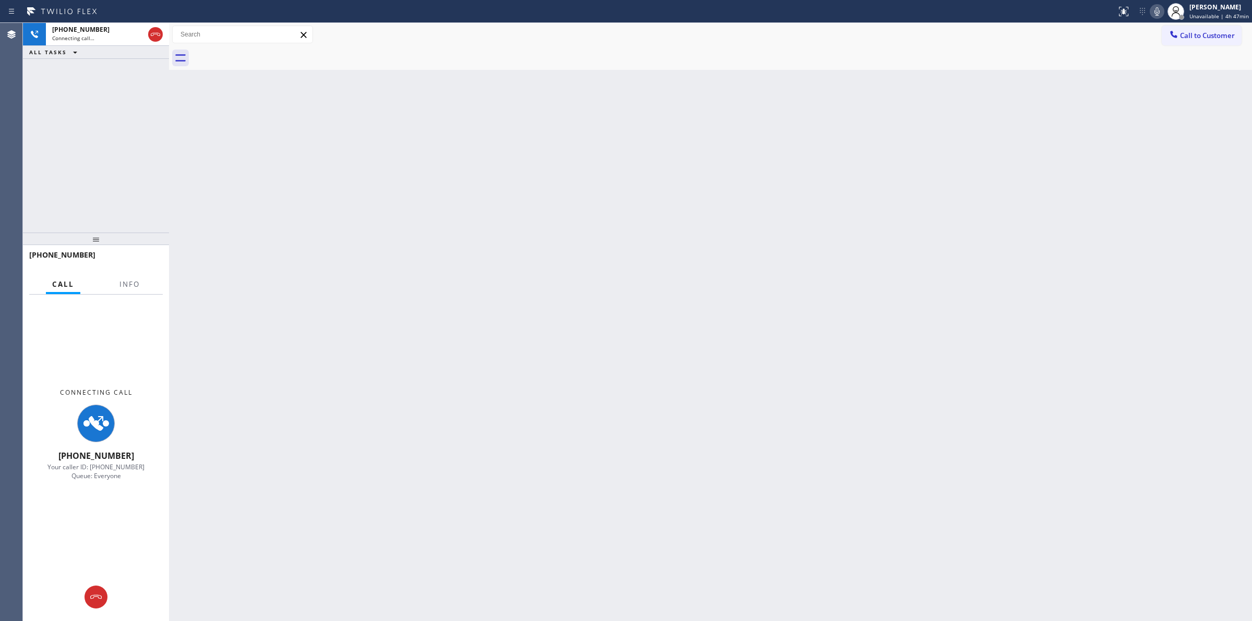
click at [266, 53] on div at bounding box center [722, 57] width 1060 height 23
drag, startPoint x: 1156, startPoint y: 7, endPoint x: 1128, endPoint y: 32, distance: 37.6
click at [1157, 7] on icon at bounding box center [1156, 11] width 13 height 13
click at [92, 38] on span "Connecting call…" at bounding box center [73, 37] width 42 height 7
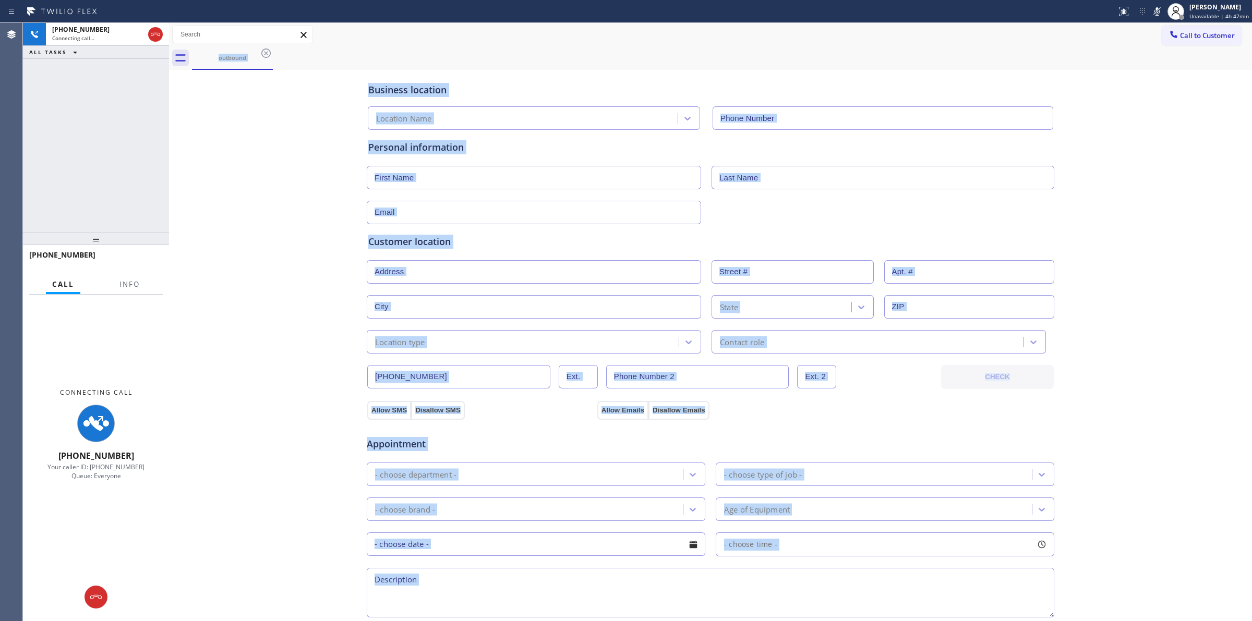
type input "[PHONE_NUMBER]"
click at [285, 421] on div "Business location [GEOGRAPHIC_DATA] Jenn-Air Repair [PHONE_NUMBER] Personal inf…" at bounding box center [710, 428] width 1077 height 712
click at [272, 103] on div "Business location [GEOGRAPHIC_DATA] Jenn-Air Repair [PHONE_NUMBER] Personal inf…" at bounding box center [710, 428] width 1077 height 712
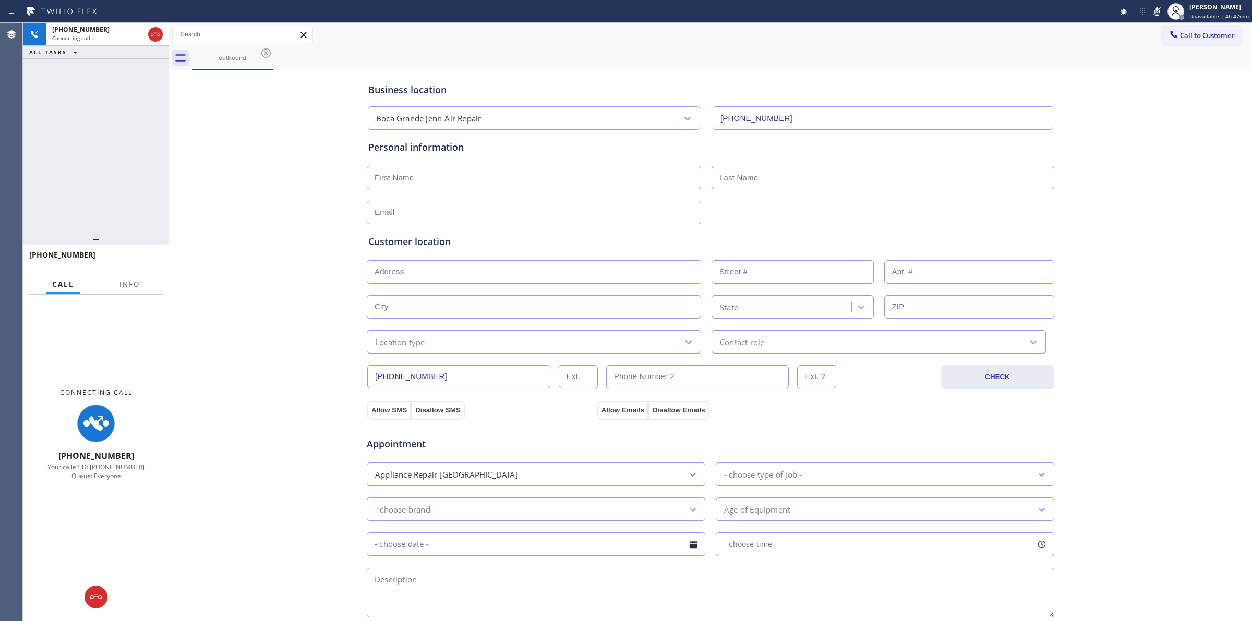
click at [282, 67] on div "outbound" at bounding box center [722, 57] width 1060 height 23
click at [262, 53] on icon at bounding box center [265, 52] width 9 height 9
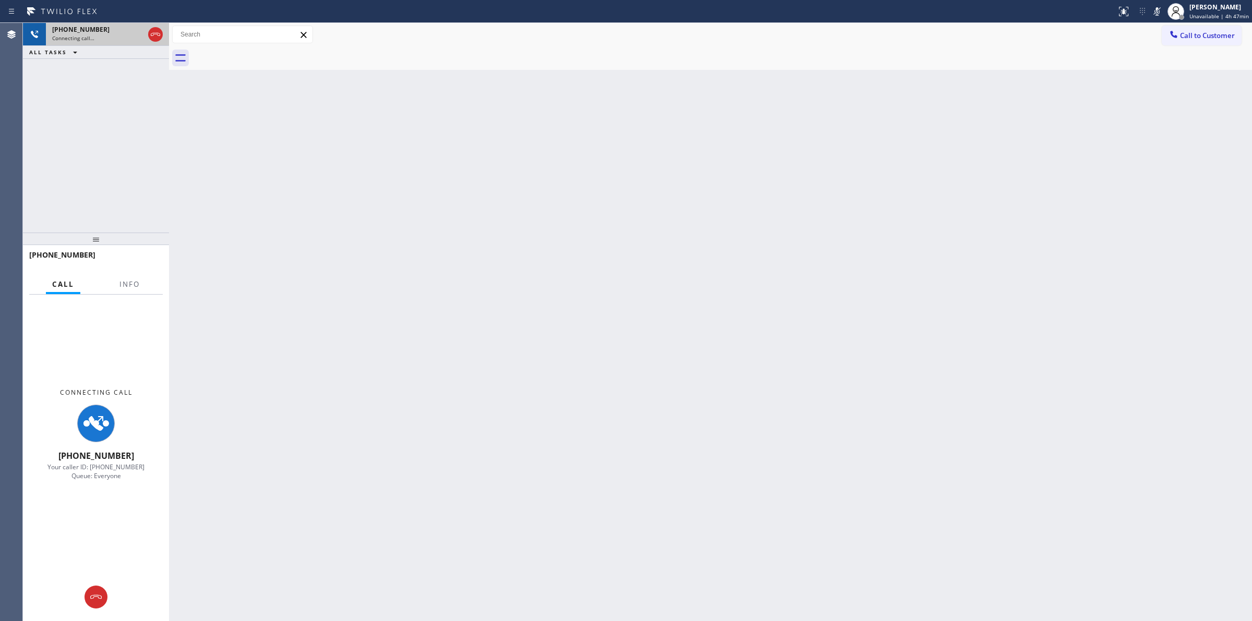
click at [122, 34] on div "Connecting call…" at bounding box center [98, 37] width 92 height 7
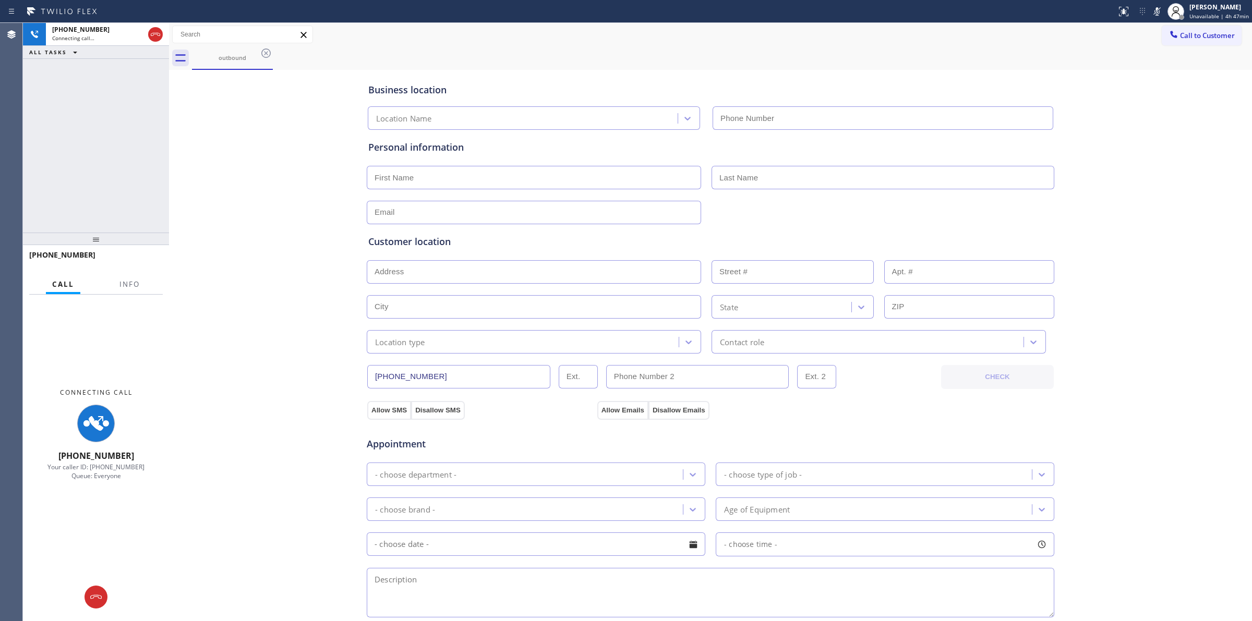
type input "[PHONE_NUMBER]"
click at [262, 48] on icon at bounding box center [266, 53] width 13 height 13
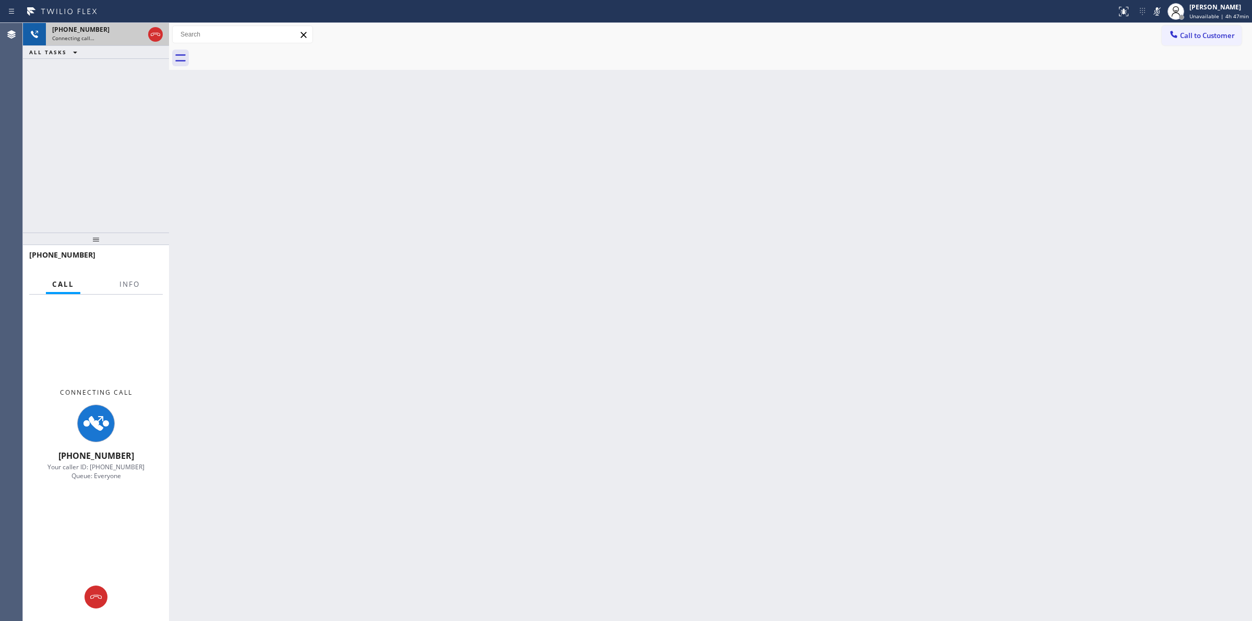
click at [119, 28] on div "[PHONE_NUMBER]" at bounding box center [98, 29] width 92 height 9
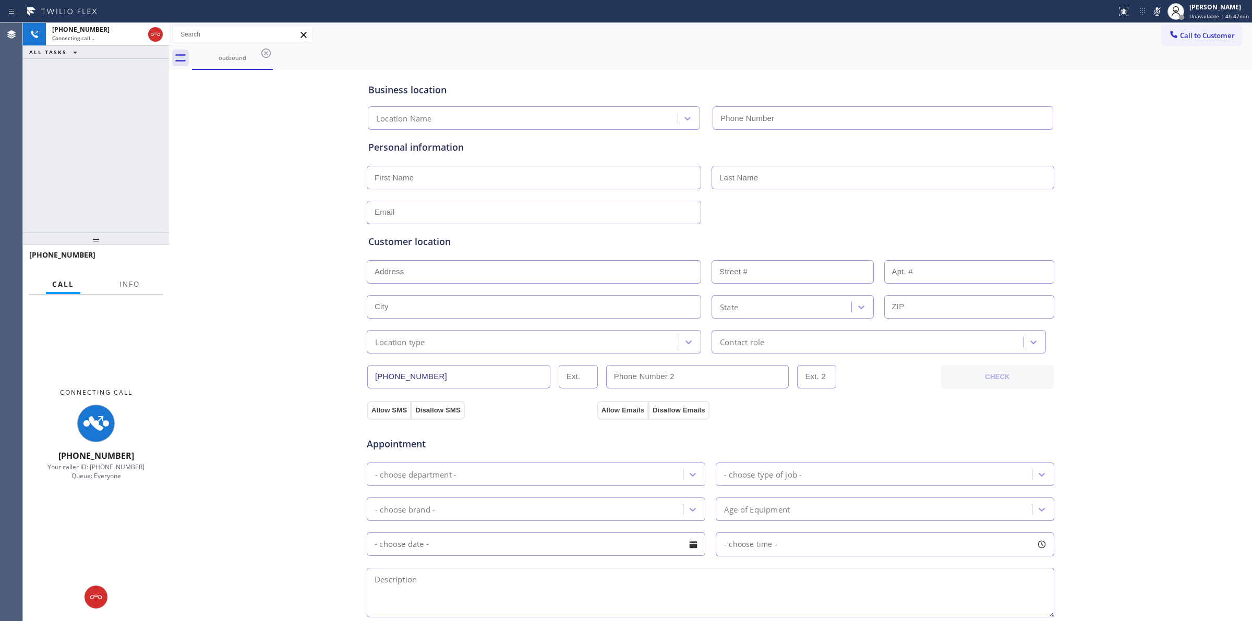
type input "[PHONE_NUMBER]"
drag, startPoint x: 1180, startPoint y: 71, endPoint x: 1059, endPoint y: 70, distance: 121.5
click at [1125, 70] on div "Business location [GEOGRAPHIC_DATA] Jenn-Air Repair [PHONE_NUMBER] Personal inf…" at bounding box center [710, 439] width 1083 height 738
click at [98, 19] on div "Status report No issues detected If you experience an issue, please download th…" at bounding box center [626, 11] width 1252 height 23
click at [108, 38] on div "Connecting call…" at bounding box center [98, 37] width 92 height 7
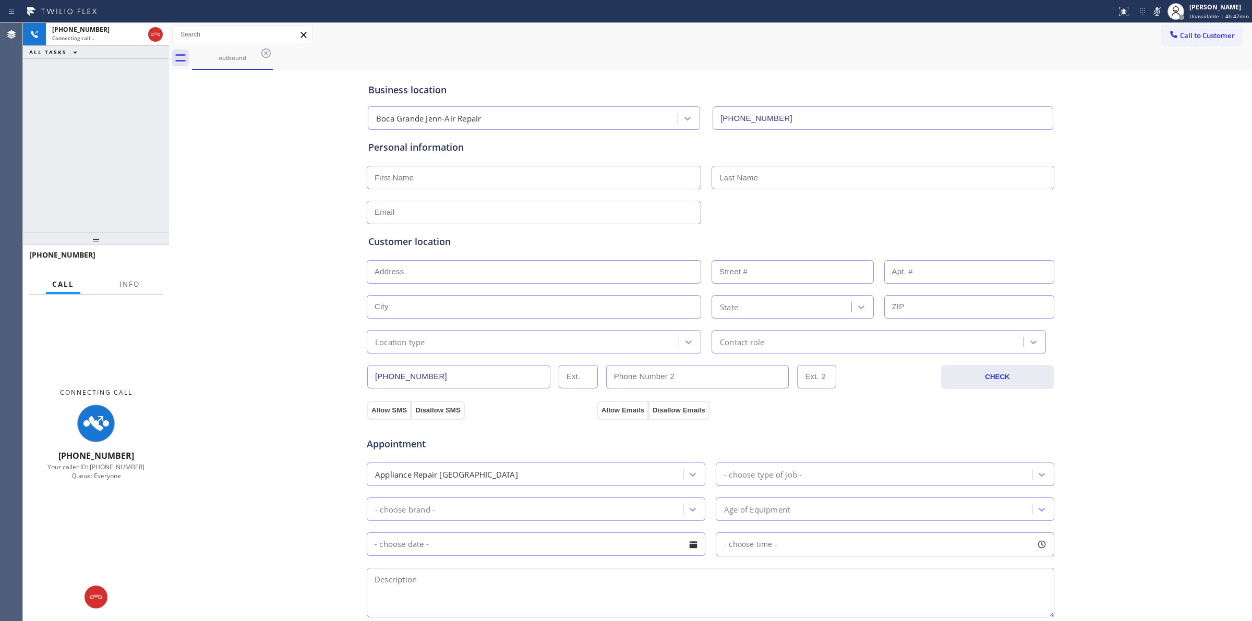
drag, startPoint x: 100, startPoint y: 601, endPoint x: 438, endPoint y: 443, distance: 373.3
click at [102, 599] on icon at bounding box center [96, 597] width 13 height 13
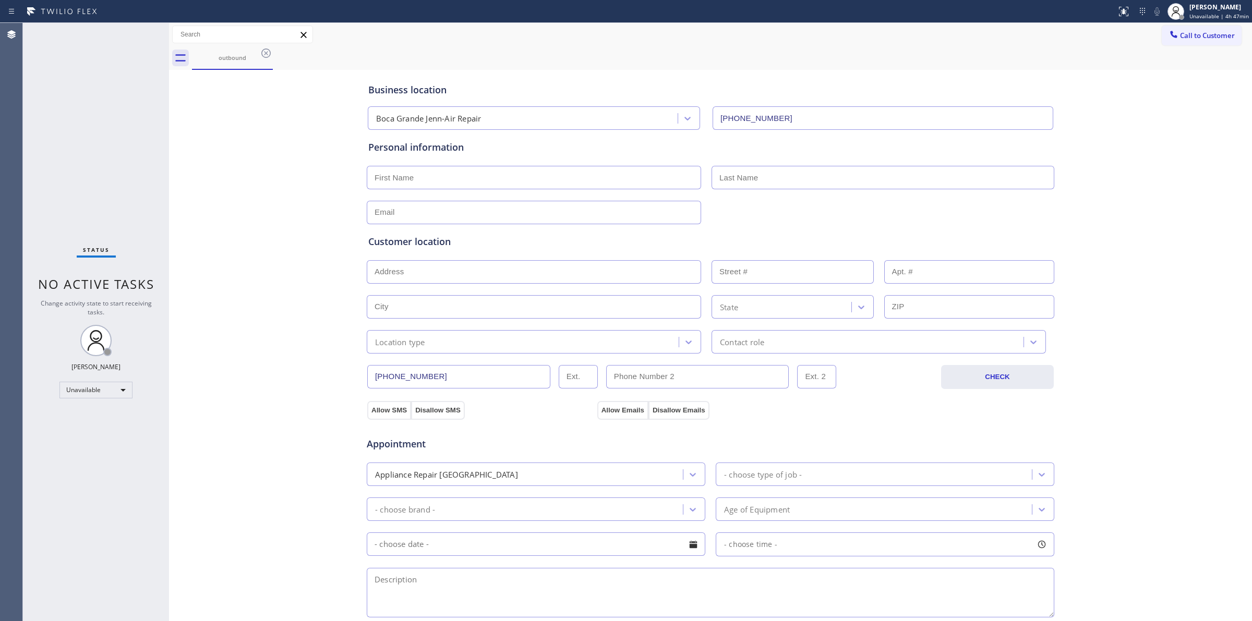
drag, startPoint x: 1190, startPoint y: 35, endPoint x: 960, endPoint y: 116, distance: 243.6
click at [1189, 35] on span "Call to Customer" at bounding box center [1207, 35] width 55 height 9
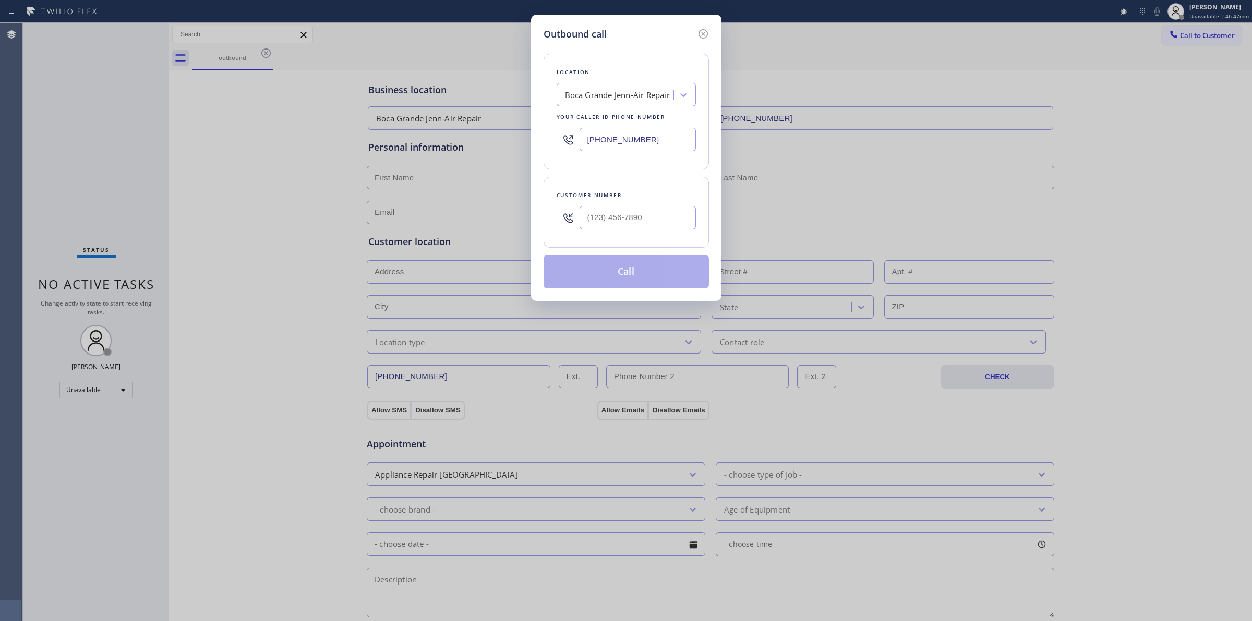
click at [632, 236] on div "Customer number" at bounding box center [625, 212] width 165 height 71
paste input "707) 378-0148"
drag, startPoint x: 631, startPoint y: 225, endPoint x: 626, endPoint y: 140, distance: 85.7
click at [631, 225] on input "[PHONE_NUMBER]" at bounding box center [637, 217] width 116 height 23
type input "[PHONE_NUMBER]"
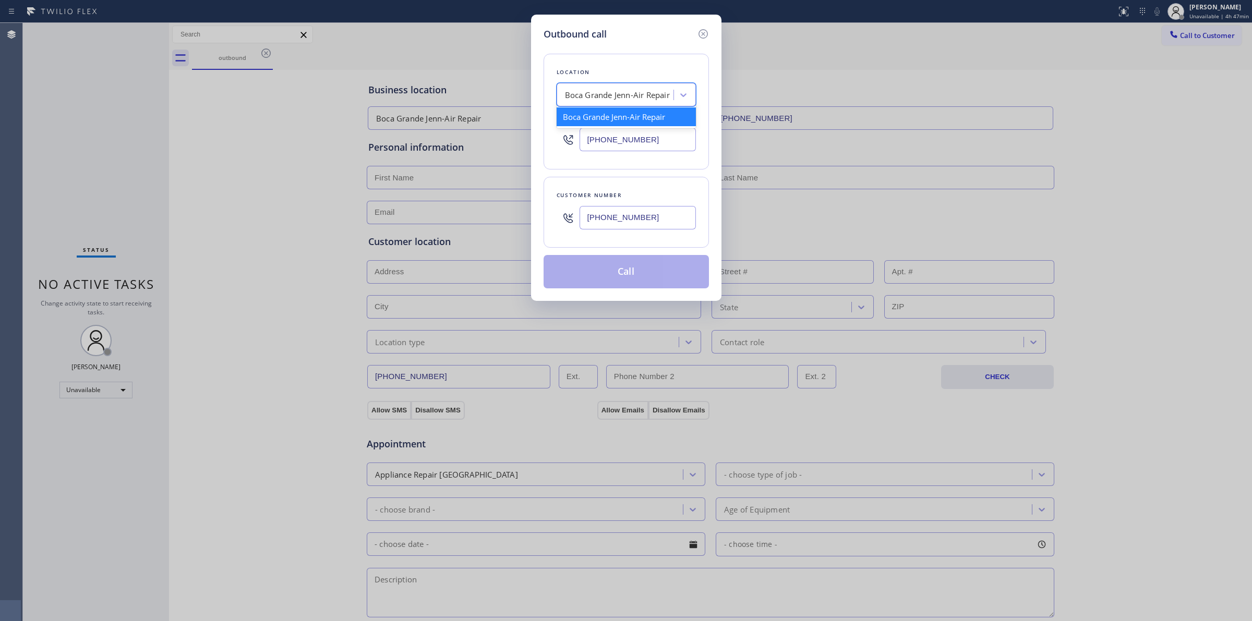
click at [624, 99] on div "Boca Grande Jenn-Air Repair" at bounding box center [617, 95] width 105 height 12
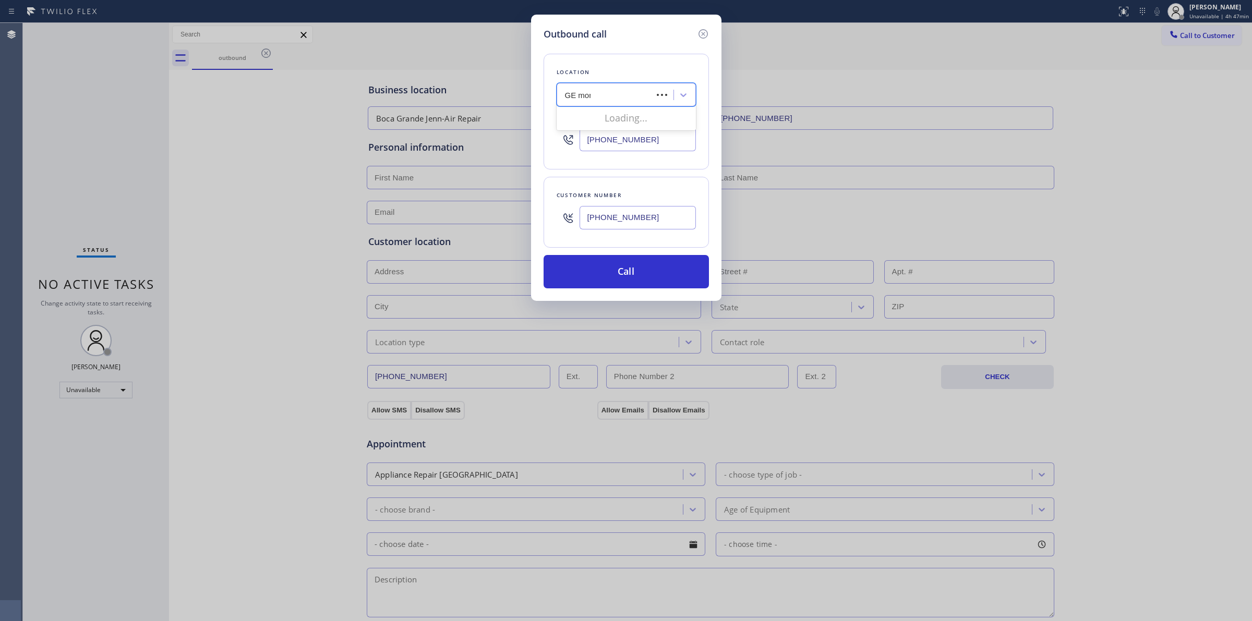
type input "GE mono"
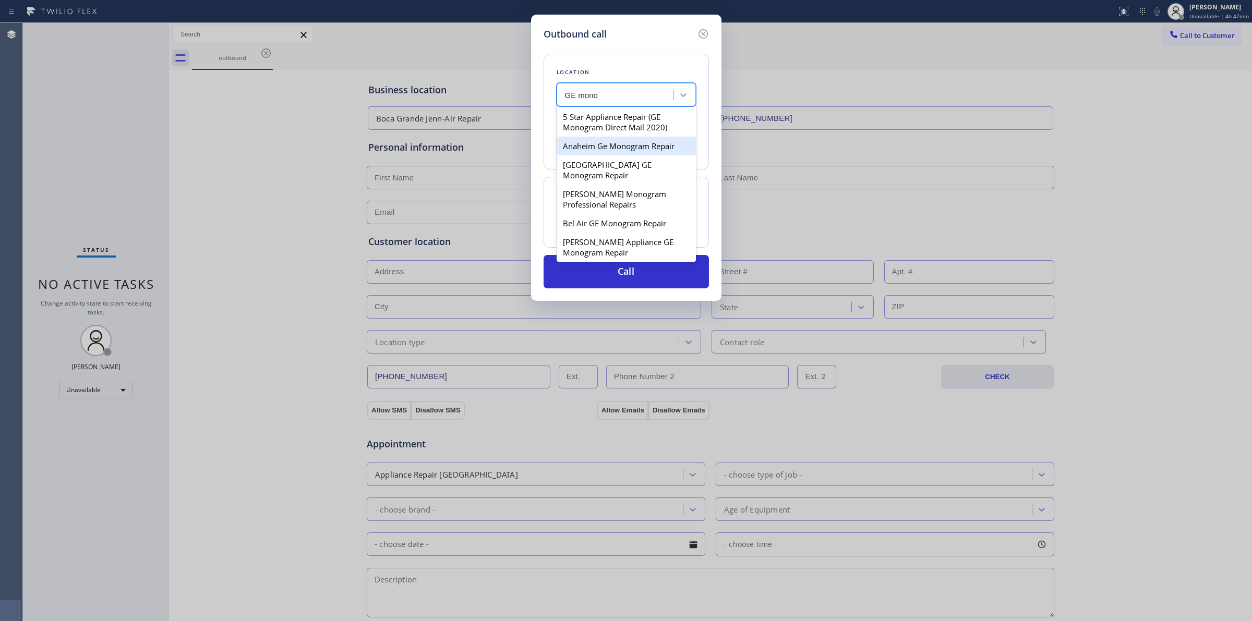
click at [598, 157] on div "[GEOGRAPHIC_DATA] GE Monogram Repair" at bounding box center [625, 169] width 139 height 29
type input "[PHONE_NUMBER]"
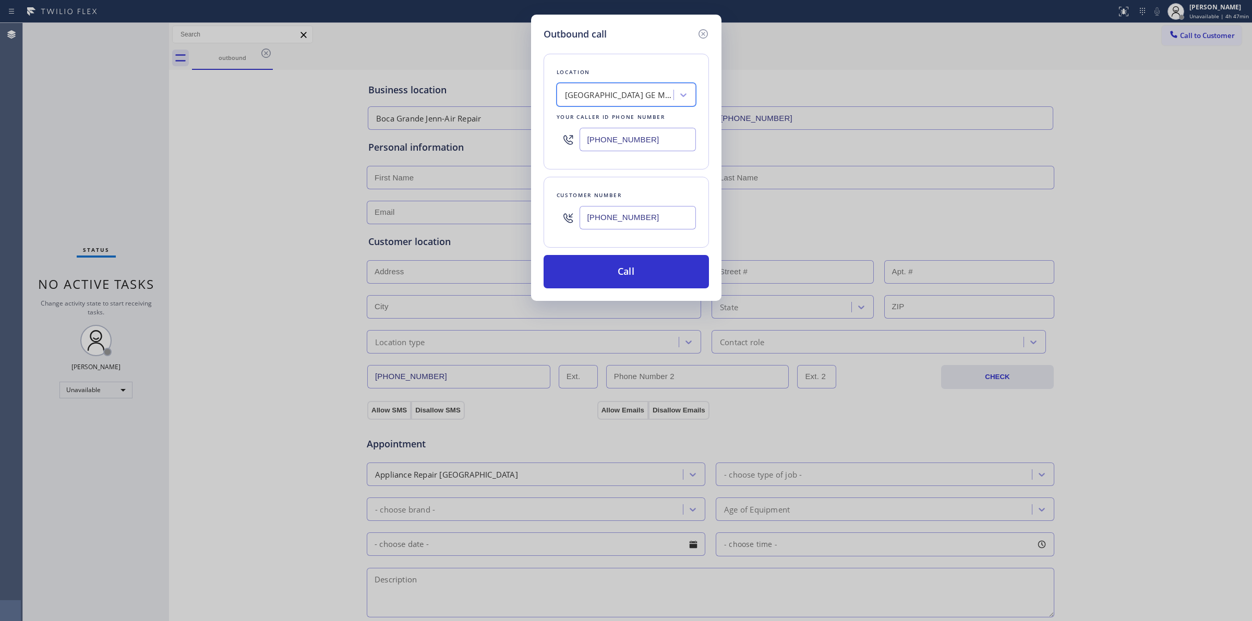
click at [614, 227] on input "[PHONE_NUMBER]" at bounding box center [637, 217] width 116 height 23
click at [608, 263] on button "Call" at bounding box center [625, 271] width 165 height 33
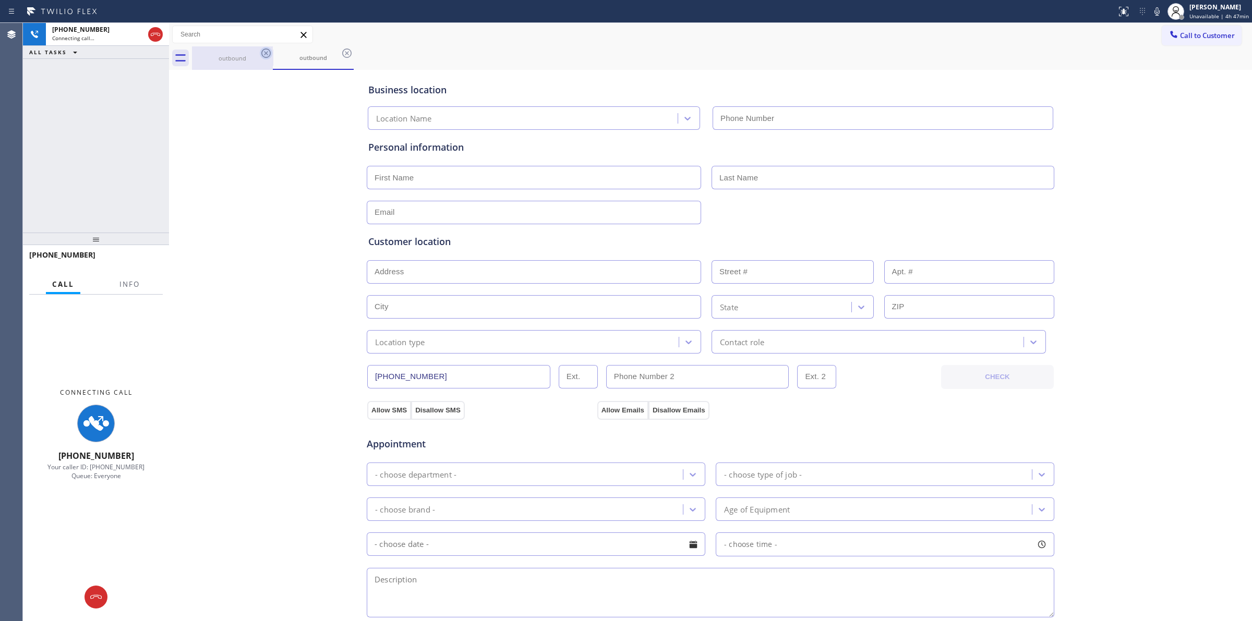
click at [261, 54] on div "outbound" at bounding box center [232, 57] width 81 height 23
click at [265, 54] on icon at bounding box center [265, 52] width 9 height 9
type input "[PHONE_NUMBER]"
click at [265, 54] on icon at bounding box center [265, 52] width 9 height 9
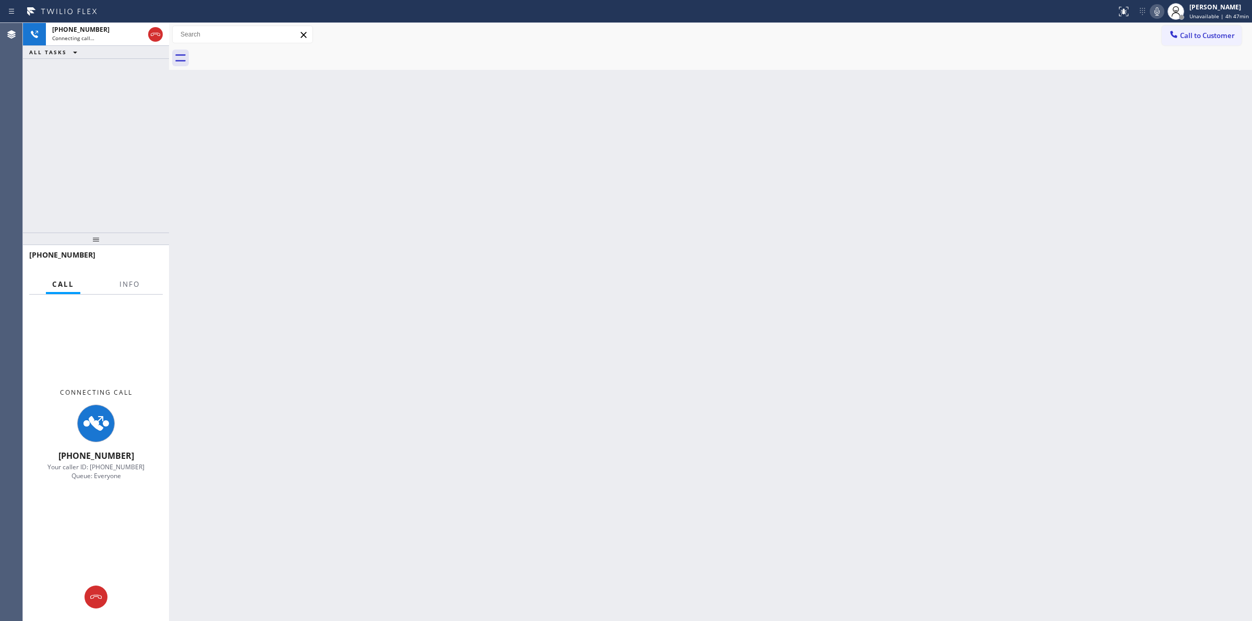
click at [1166, 4] on div "Status report No issues detected If you experience an issue, please download th…" at bounding box center [1182, 11] width 140 height 23
click at [1162, 9] on icon at bounding box center [1156, 11] width 13 height 13
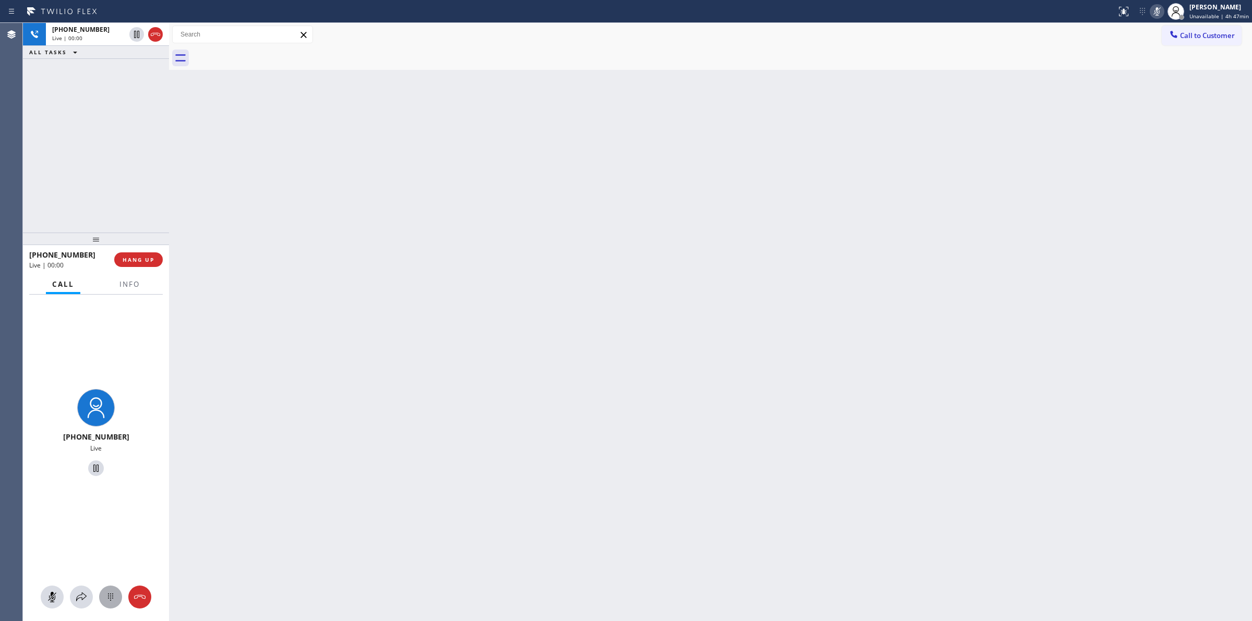
click at [114, 591] on icon at bounding box center [110, 597] width 13 height 13
click at [1209, 31] on span "Call to Customer" at bounding box center [1207, 35] width 55 height 9
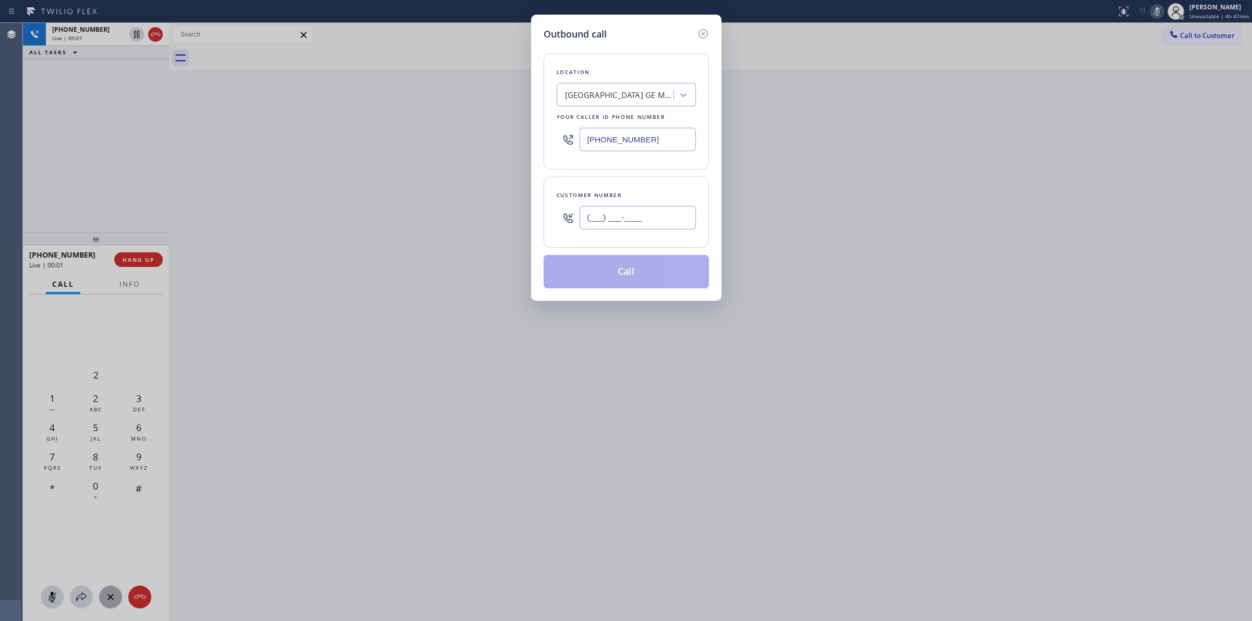
click at [624, 212] on input "(___) ___-____" at bounding box center [637, 217] width 116 height 23
paste input "707) 378-0148"
type input "[PHONE_NUMBER]"
click at [640, 29] on div "Outbound call" at bounding box center [625, 34] width 165 height 14
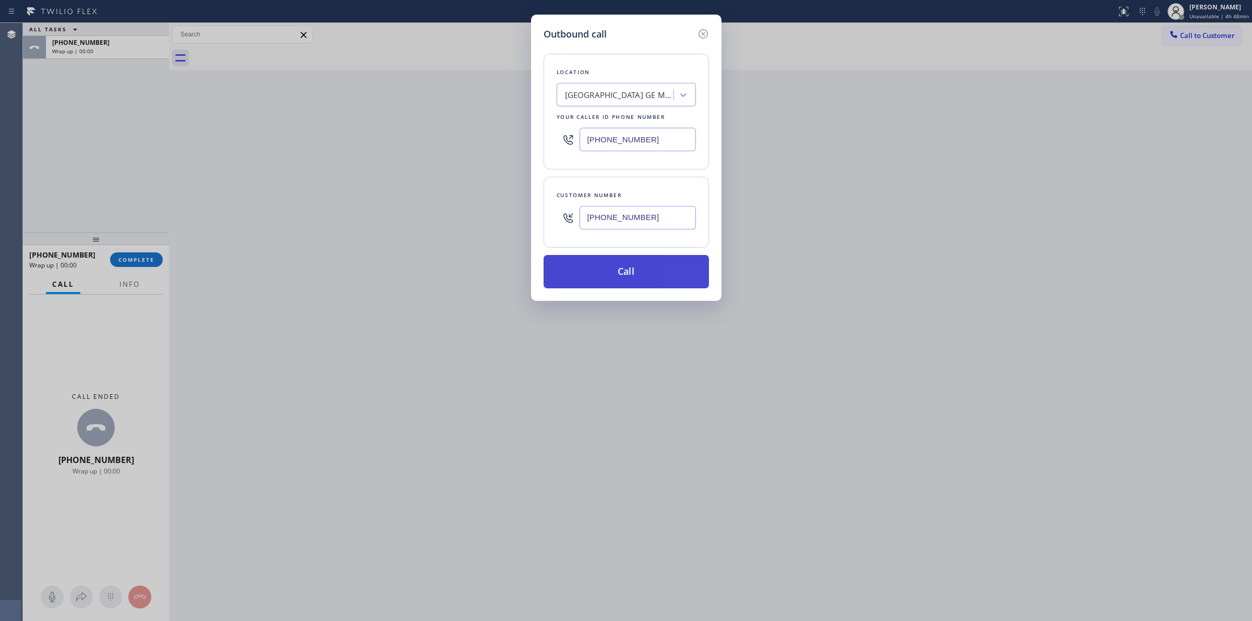
drag, startPoint x: 629, startPoint y: 280, endPoint x: 635, endPoint y: 278, distance: 5.9
click at [631, 280] on button "Call" at bounding box center [625, 271] width 165 height 33
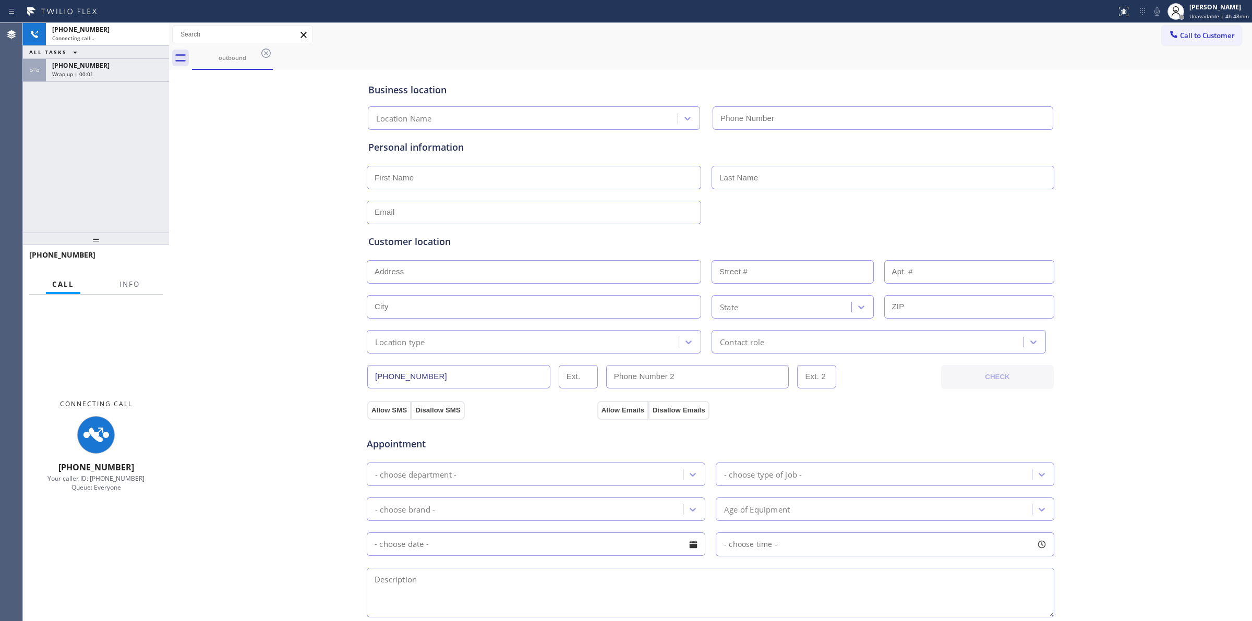
type input "[PHONE_NUMBER]"
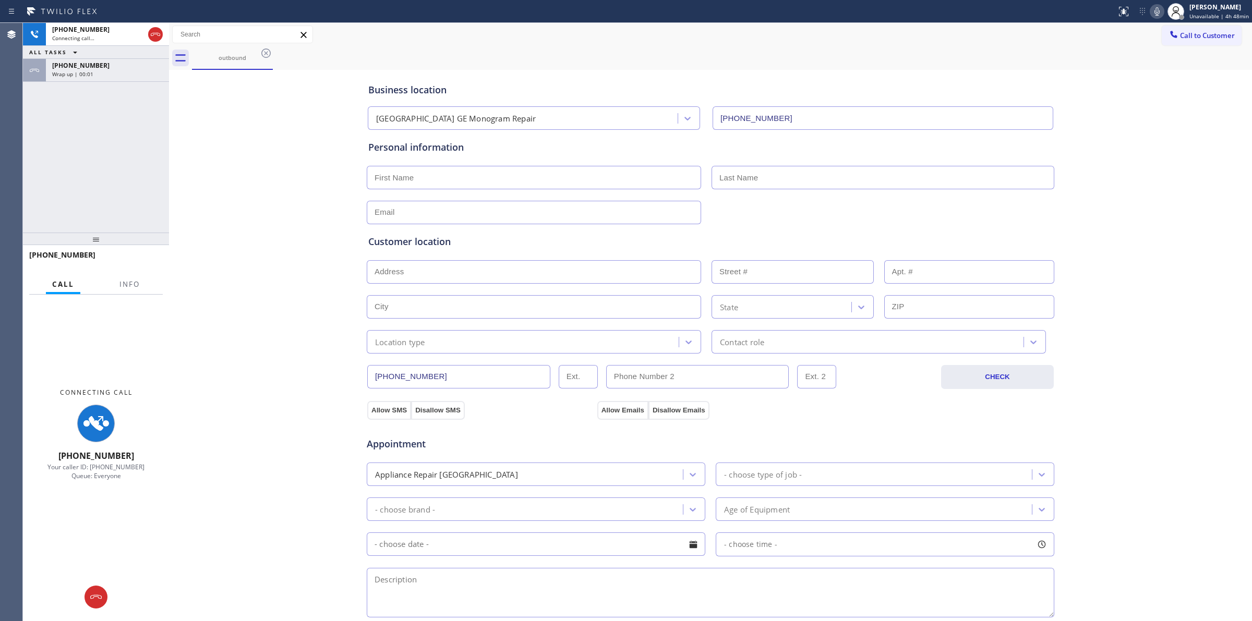
click at [121, 68] on div "[PHONE_NUMBER]" at bounding box center [107, 65] width 111 height 9
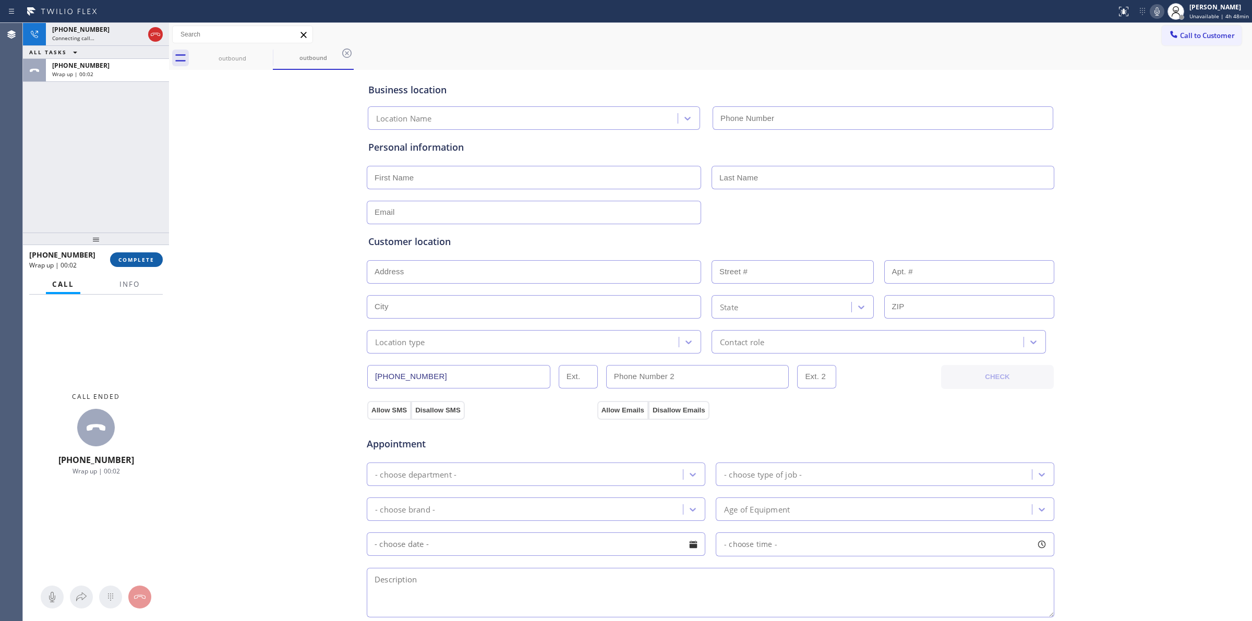
click at [132, 257] on span "COMPLETE" at bounding box center [136, 259] width 36 height 7
type input "[PHONE_NUMBER]"
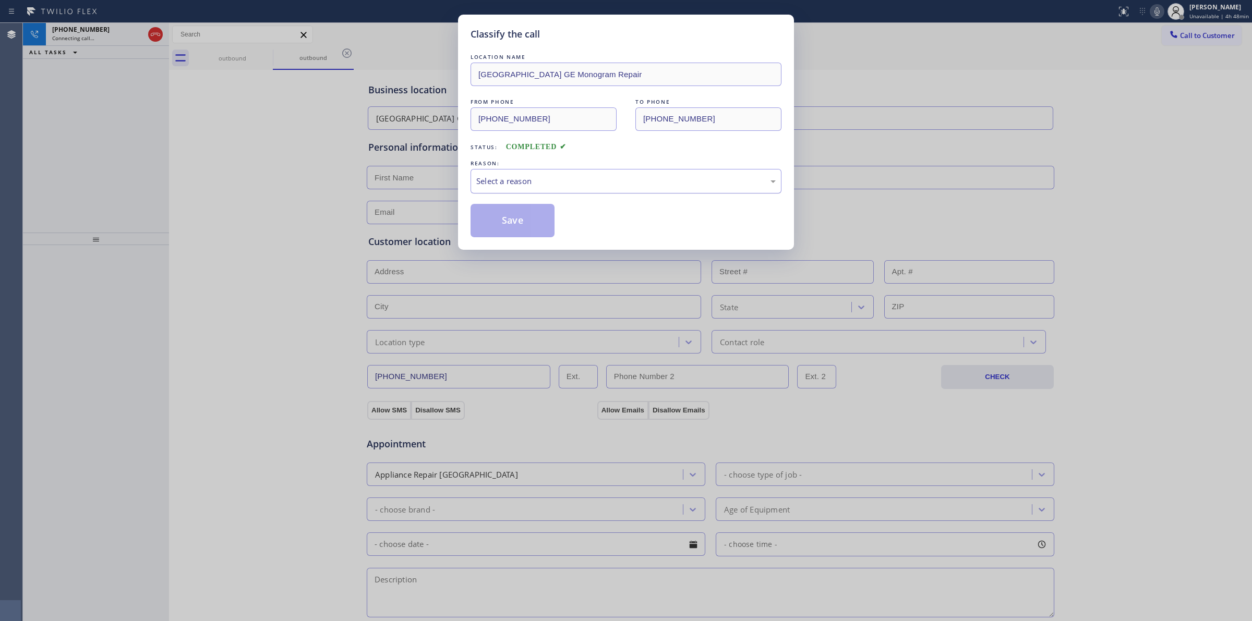
click at [737, 176] on div "Select a reason" at bounding box center [625, 181] width 299 height 12
click at [507, 225] on button "Save" at bounding box center [512, 220] width 84 height 33
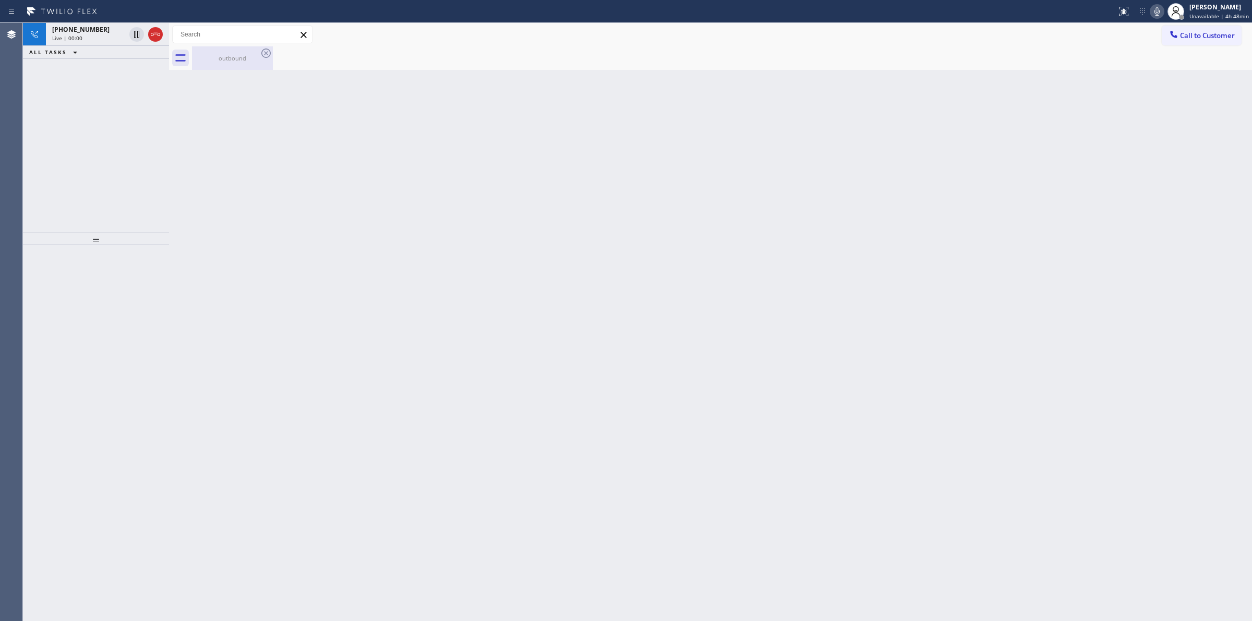
click at [257, 54] on div "outbound" at bounding box center [232, 58] width 79 height 8
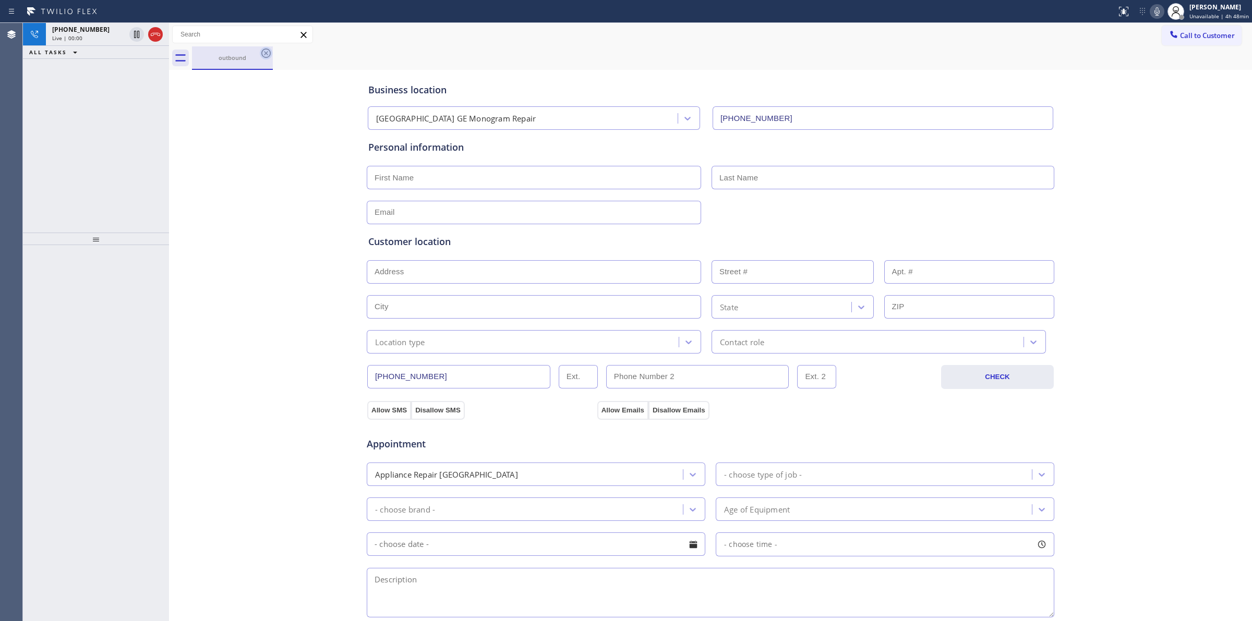
click at [262, 55] on icon at bounding box center [265, 52] width 9 height 9
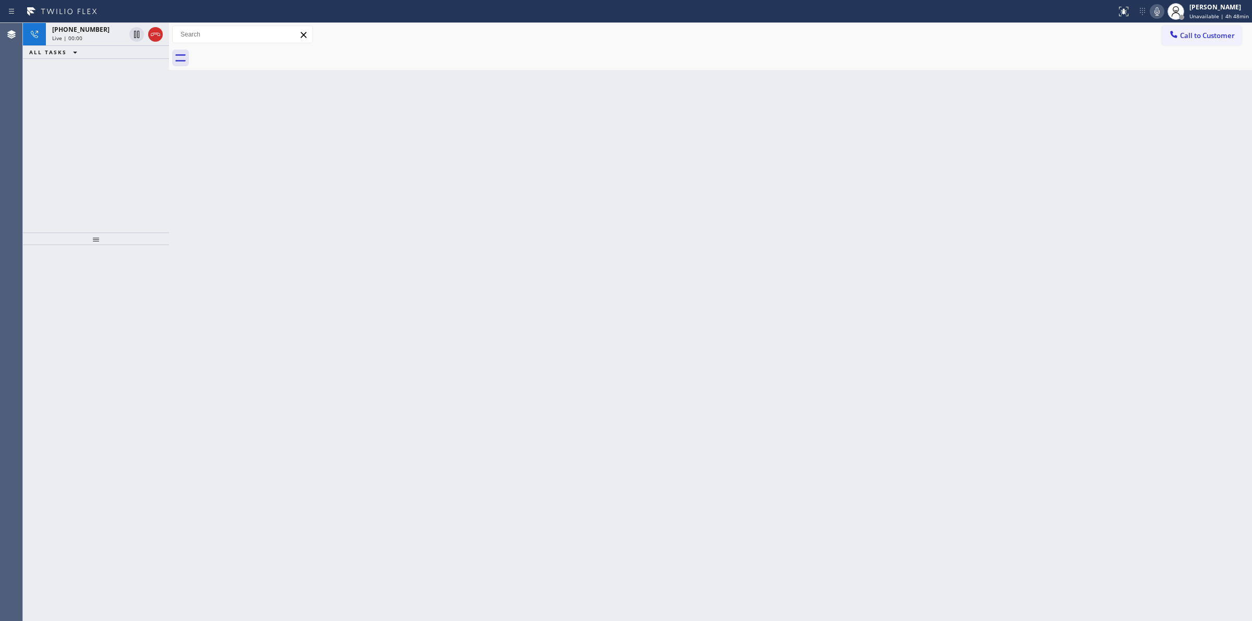
click at [106, 50] on div "ALL TASKS ALL TASKS ACTIVE TASKS TASKS IN WRAP UP" at bounding box center [96, 52] width 146 height 13
click at [103, 34] on div "Live | 00:00" at bounding box center [88, 37] width 73 height 7
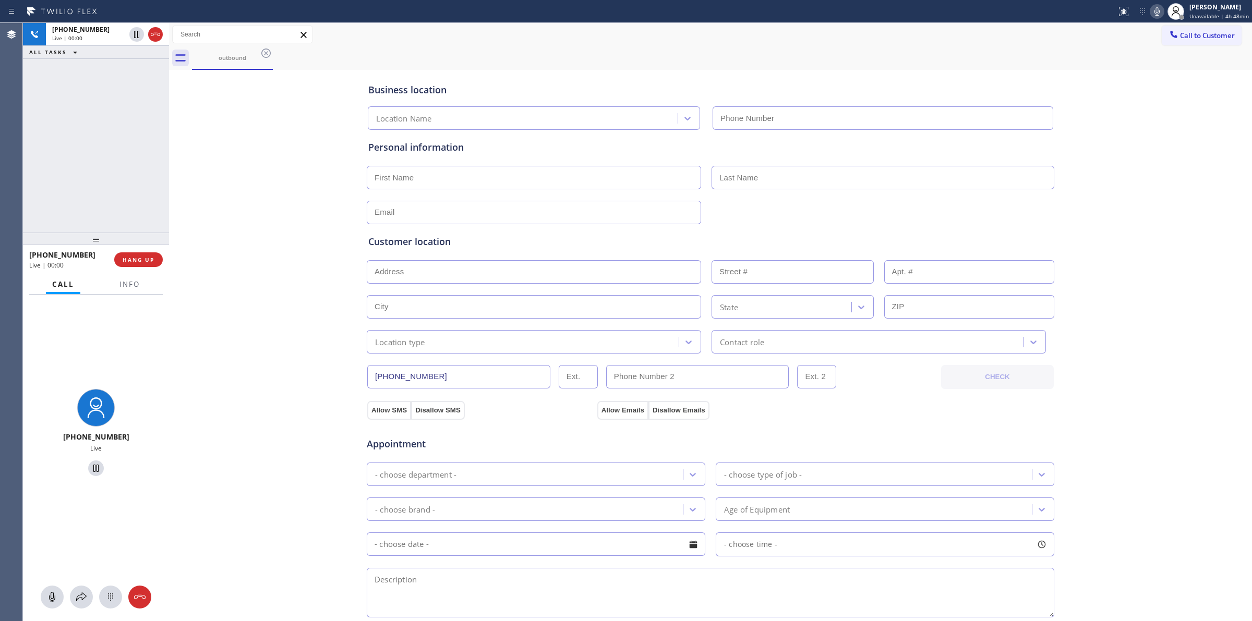
drag, startPoint x: 111, startPoint y: 594, endPoint x: 390, endPoint y: 444, distance: 316.9
click at [114, 593] on icon at bounding box center [110, 597] width 13 height 13
type input "[PHONE_NUMBER]"
drag, startPoint x: 1185, startPoint y: 33, endPoint x: 1034, endPoint y: 60, distance: 154.2
click at [1185, 34] on span "Call to Customer" at bounding box center [1207, 35] width 55 height 9
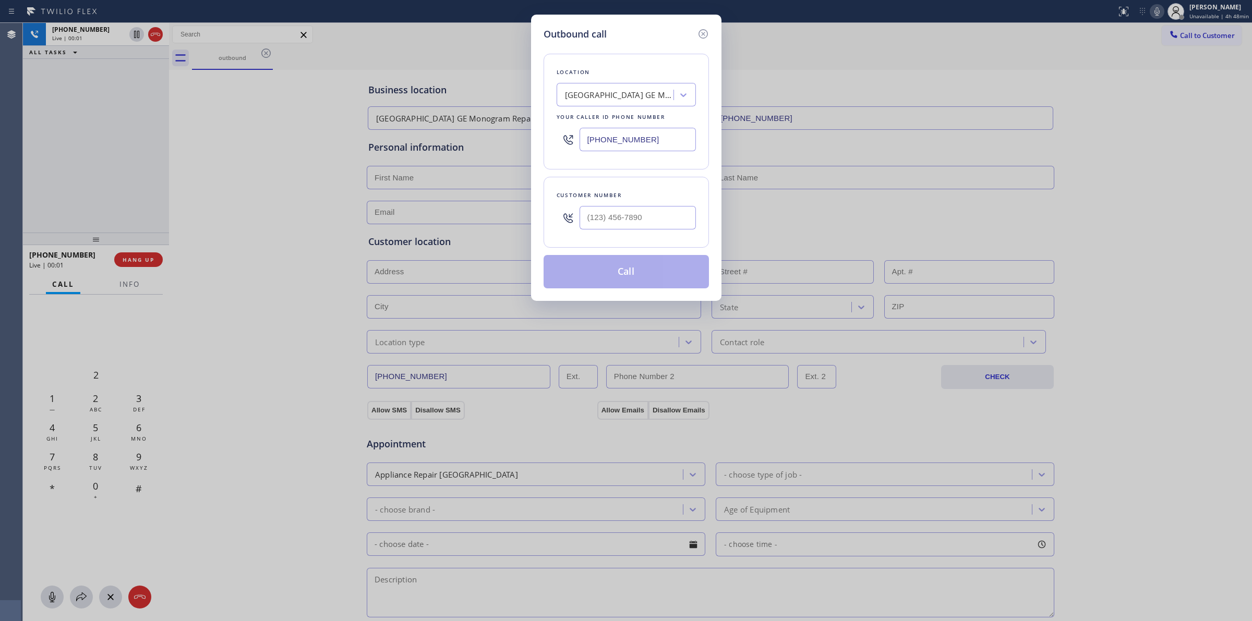
click at [576, 213] on div at bounding box center [567, 218] width 23 height 34
paste input "707) 378-0148"
click at [634, 213] on input "[PHONE_NUMBER]" at bounding box center [637, 217] width 116 height 23
type input "[PHONE_NUMBER]"
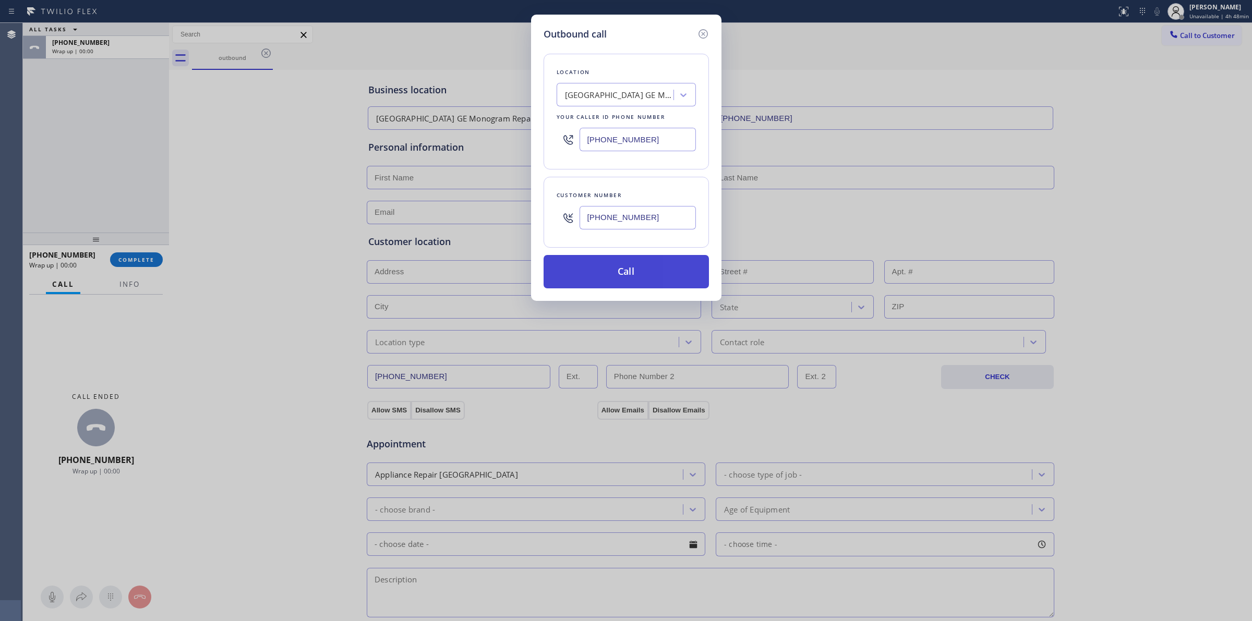
click at [690, 269] on button "Call" at bounding box center [625, 271] width 165 height 33
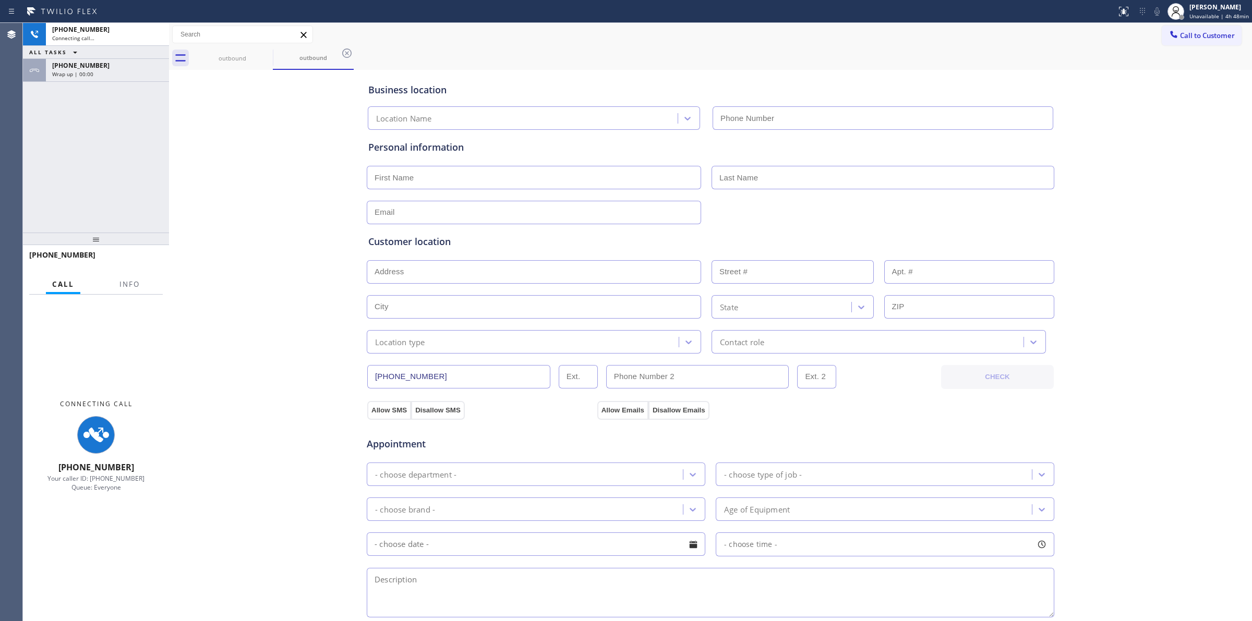
type input "[PHONE_NUMBER]"
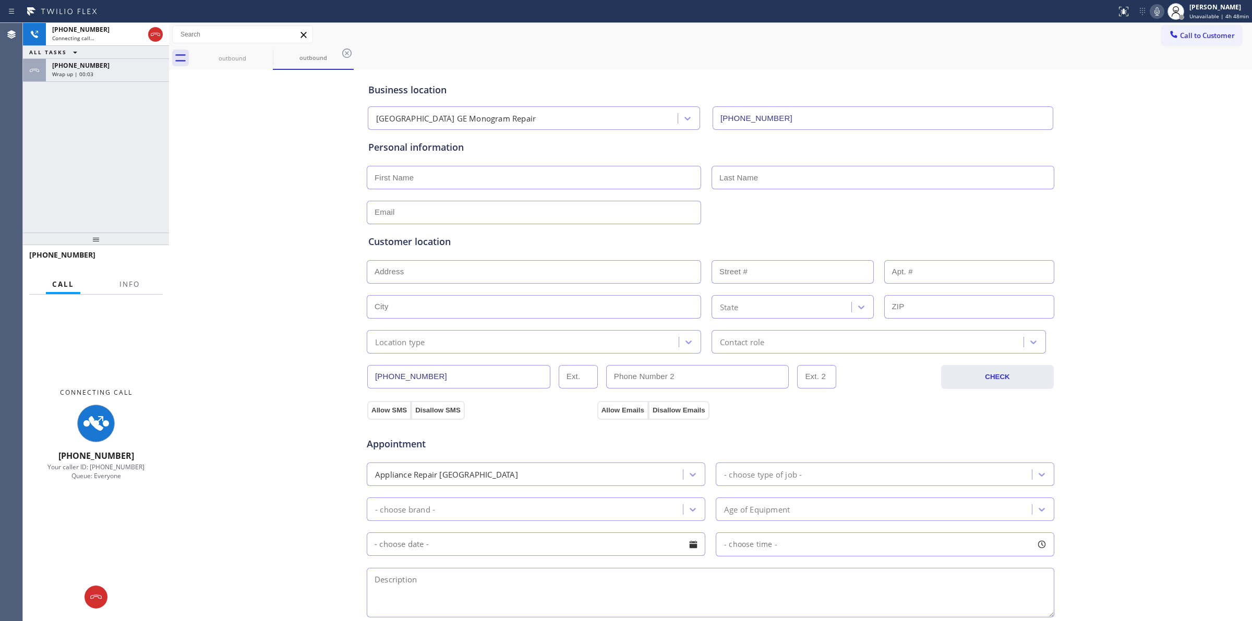
drag, startPoint x: 220, startPoint y: 105, endPoint x: 206, endPoint y: 81, distance: 28.3
click at [220, 105] on div "Business location [GEOGRAPHIC_DATA] GE Monogram Repair [PHONE_NUMBER] Personal …" at bounding box center [710, 428] width 1077 height 712
drag, startPoint x: 250, startPoint y: 51, endPoint x: 257, endPoint y: 52, distance: 6.3
click at [252, 51] on div "outbound" at bounding box center [232, 57] width 79 height 23
drag, startPoint x: 257, startPoint y: 52, endPoint x: 263, endPoint y: 54, distance: 7.0
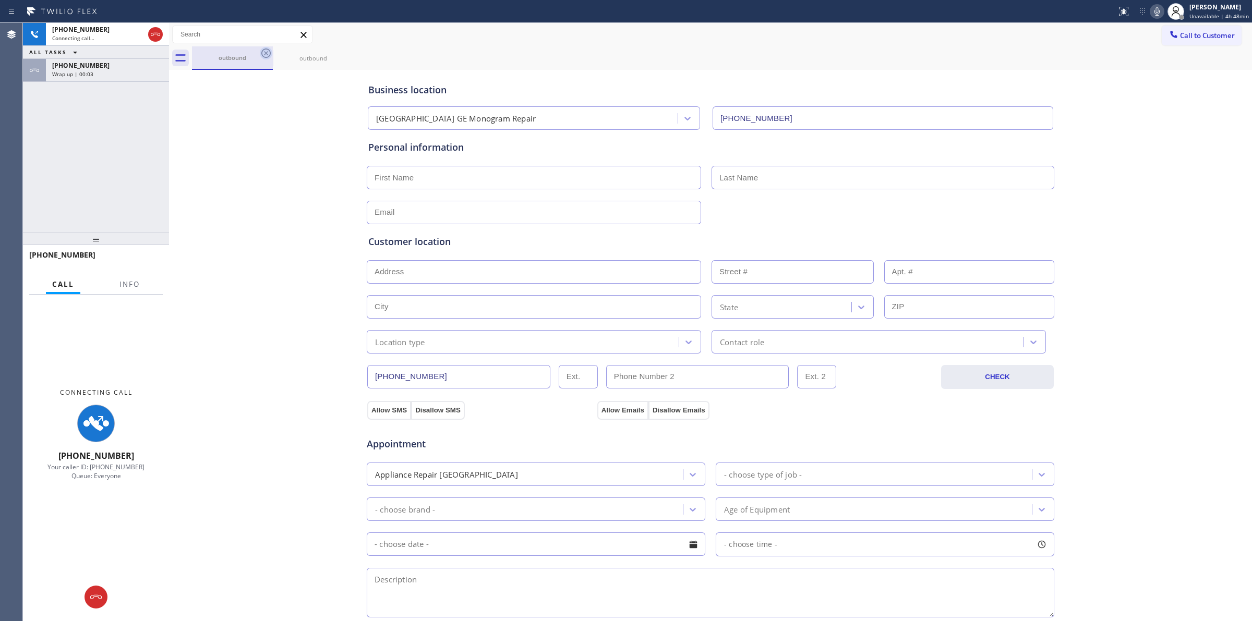
click at [257, 53] on div "outbound" at bounding box center [232, 57] width 79 height 22
click at [265, 55] on icon at bounding box center [266, 53] width 13 height 13
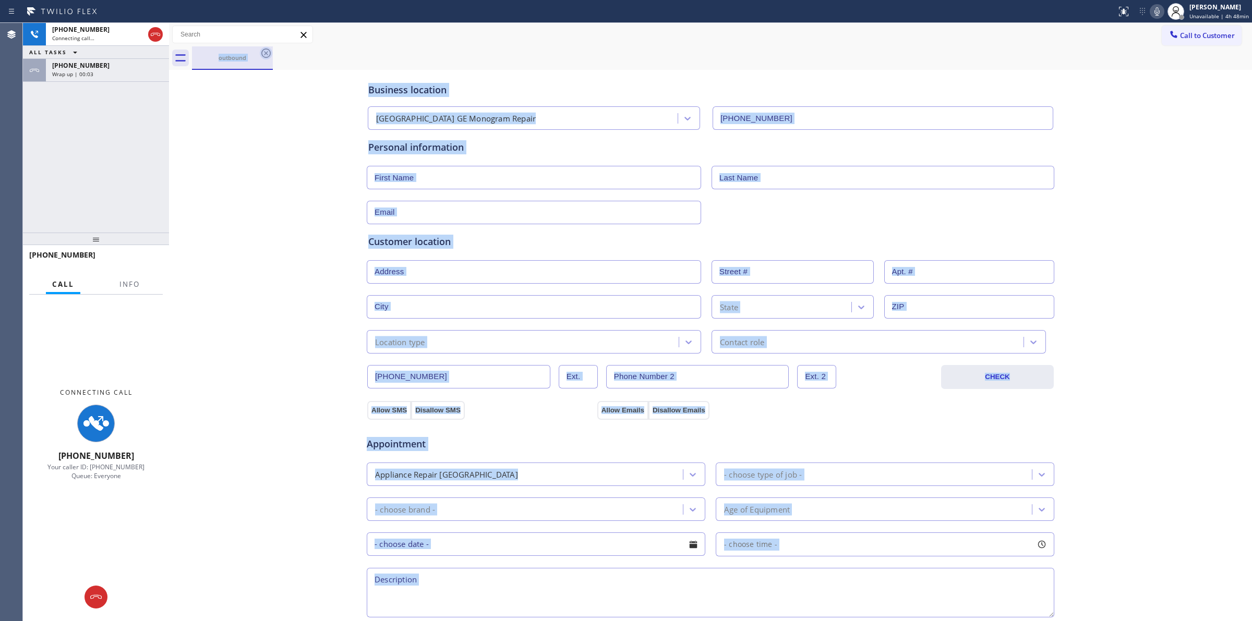
click at [265, 55] on div "outbound" at bounding box center [722, 57] width 1060 height 23
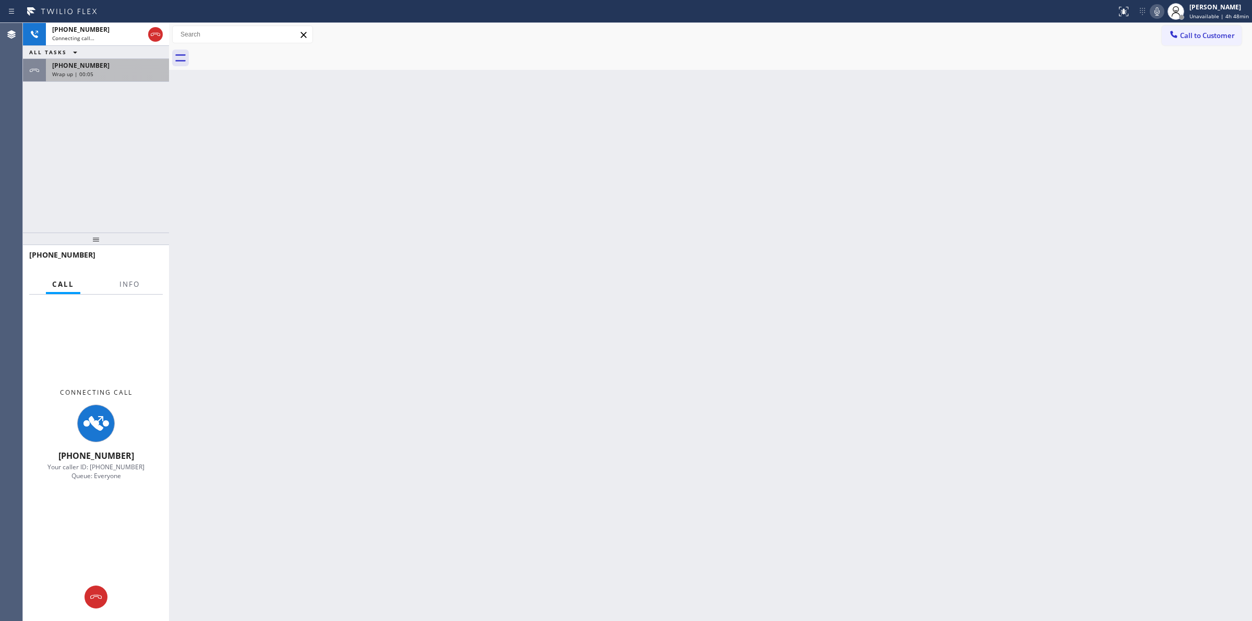
click at [98, 69] on div "[PHONE_NUMBER]" at bounding box center [107, 65] width 111 height 9
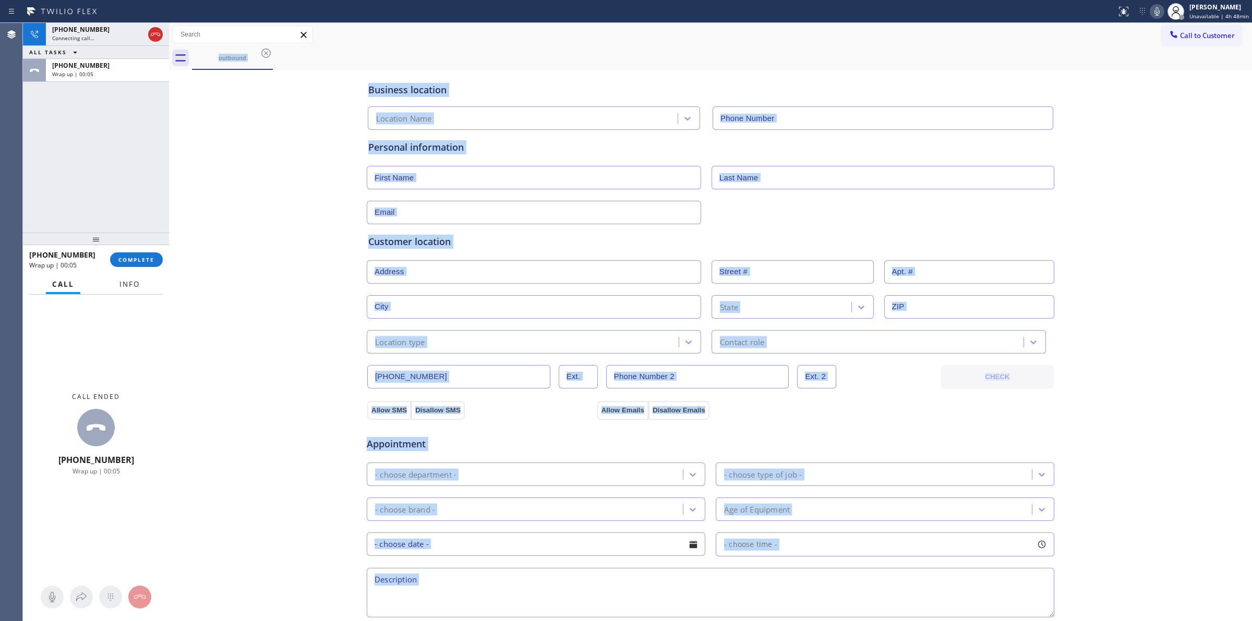
type input "[PHONE_NUMBER]"
click at [144, 253] on button "COMPLETE" at bounding box center [136, 259] width 53 height 15
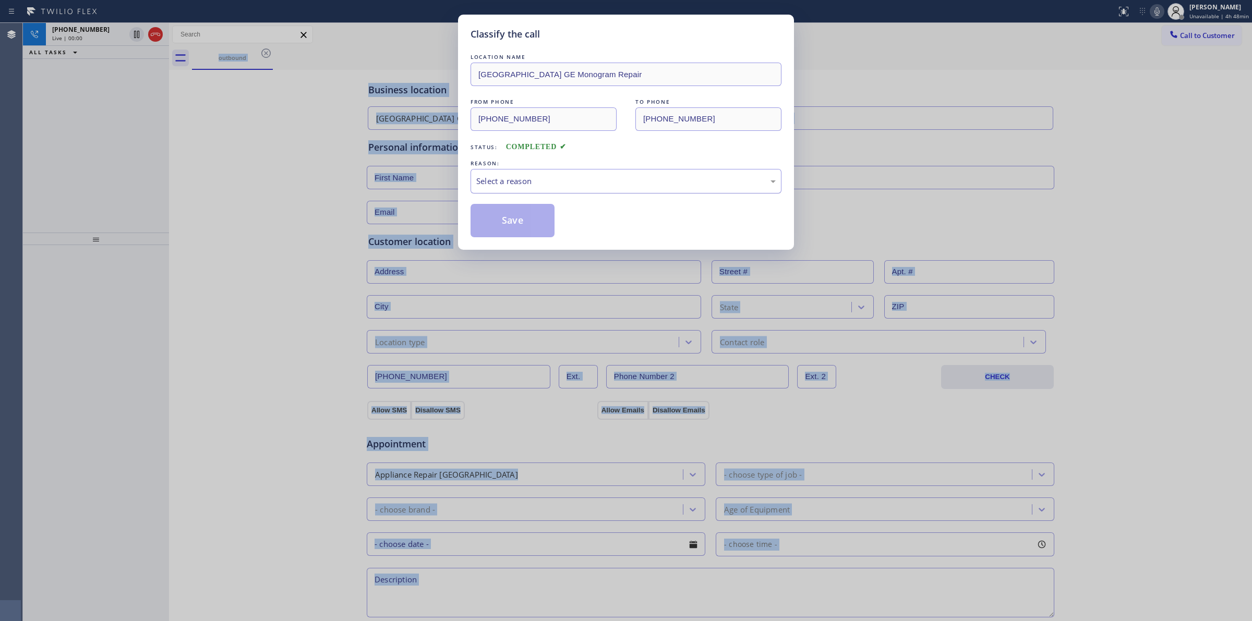
click at [525, 187] on div "Select a reason" at bounding box center [625, 181] width 299 height 12
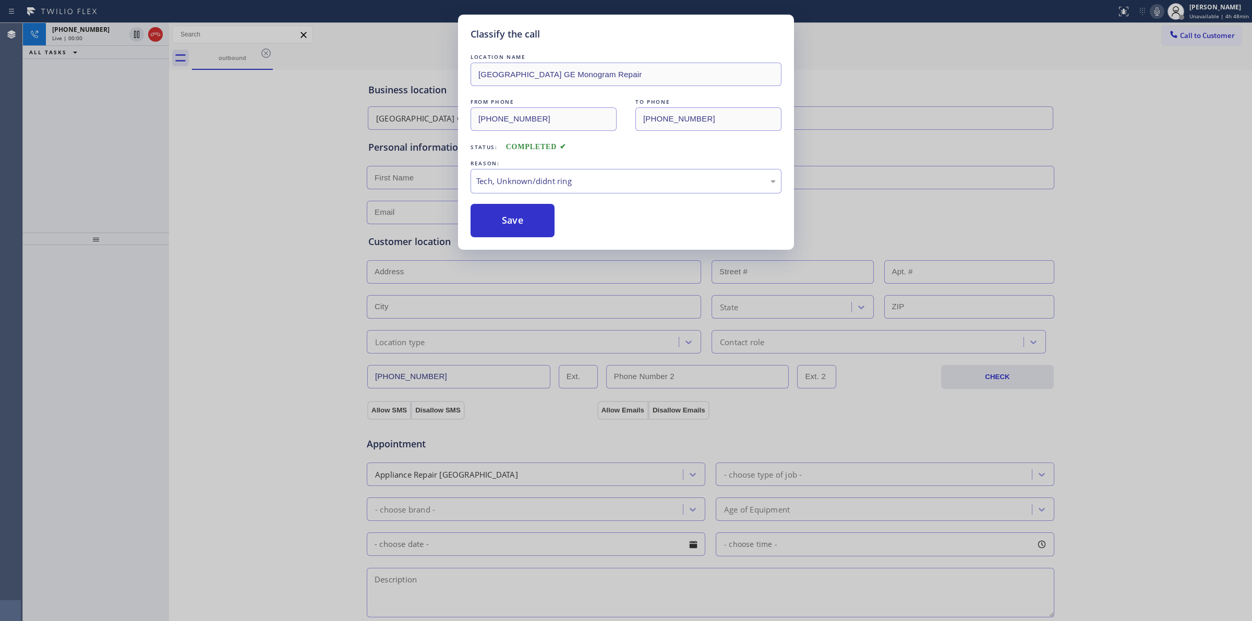
drag, startPoint x: 499, startPoint y: 227, endPoint x: 582, endPoint y: 226, distance: 83.4
click at [502, 226] on button "Save" at bounding box center [512, 220] width 84 height 33
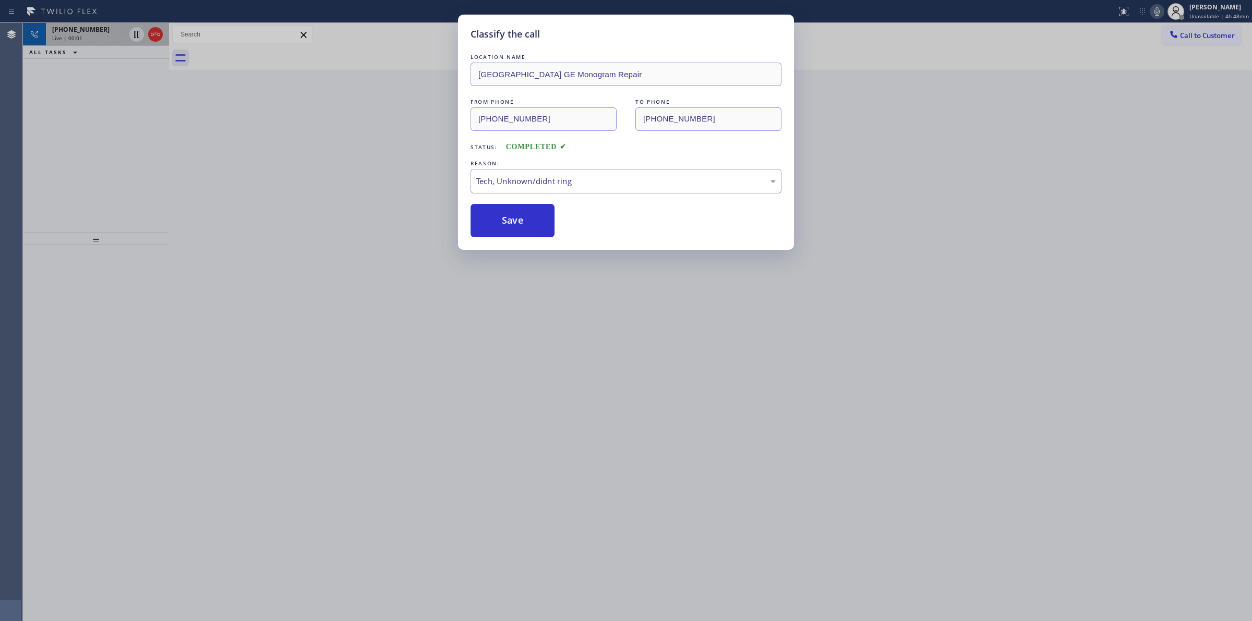
click at [80, 30] on span "[PHONE_NUMBER]" at bounding box center [80, 29] width 57 height 9
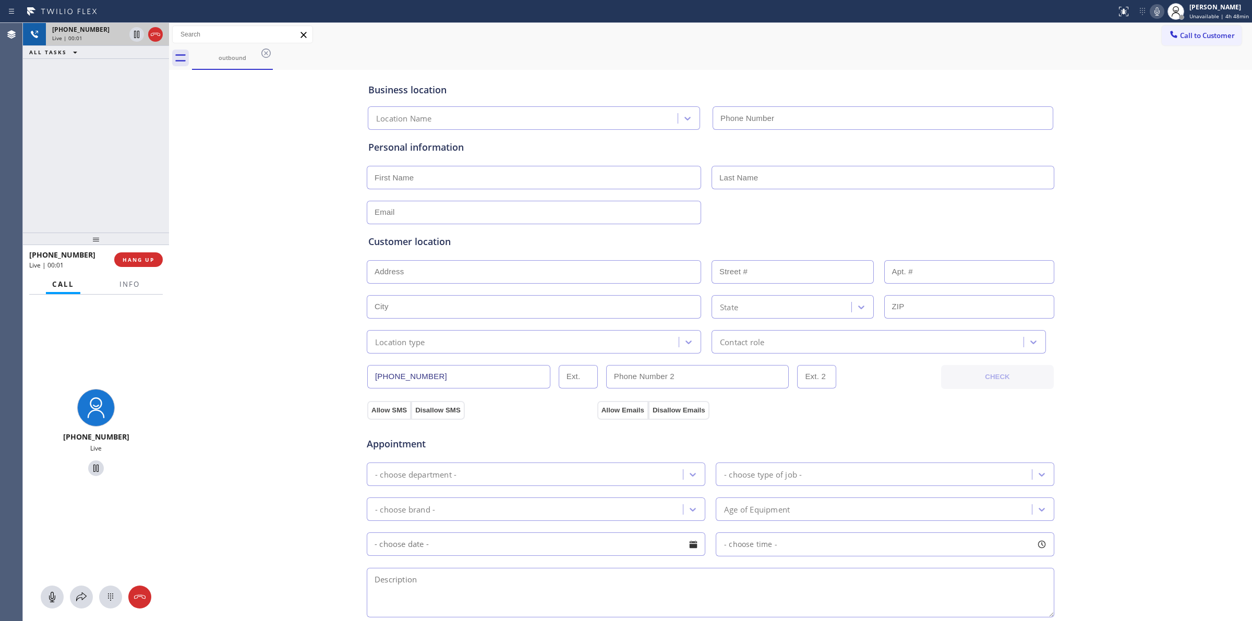
click at [93, 33] on span "[PHONE_NUMBER]" at bounding box center [80, 29] width 57 height 9
type input "[PHONE_NUMBER]"
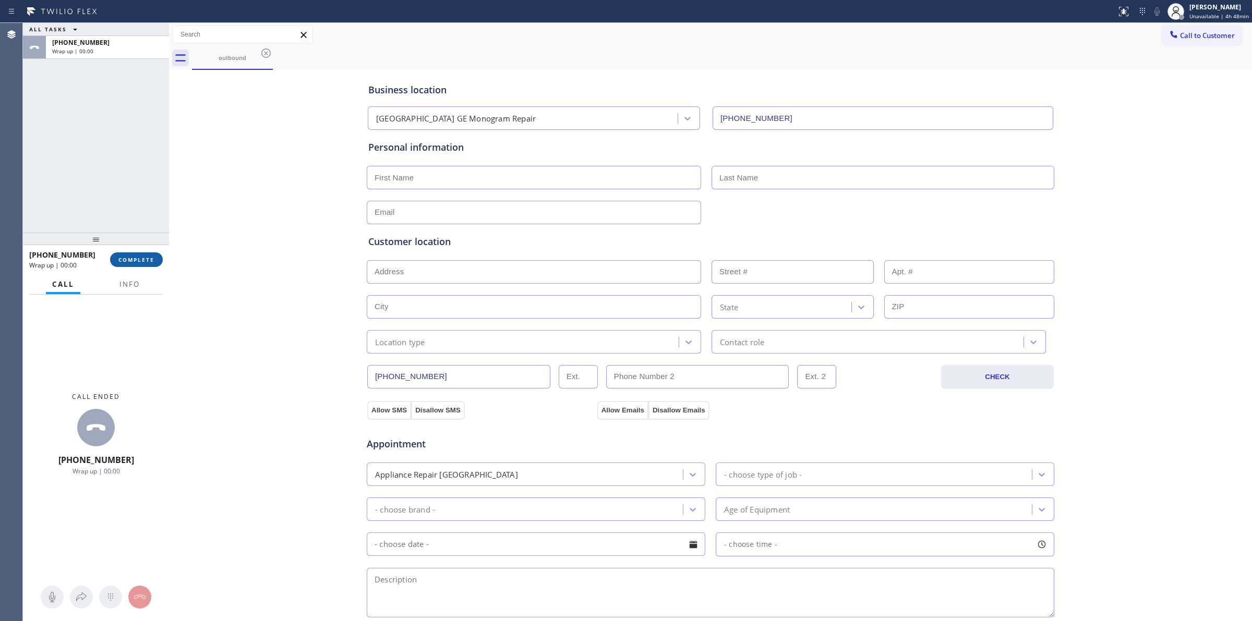
click at [146, 261] on span "COMPLETE" at bounding box center [136, 259] width 36 height 7
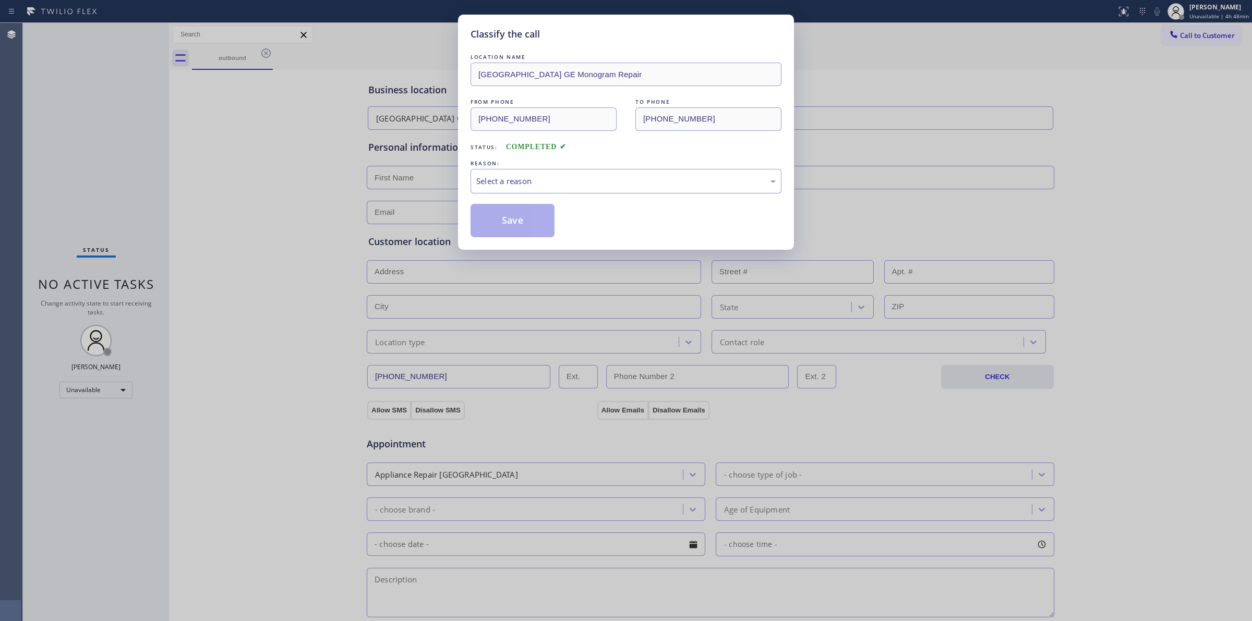
drag, startPoint x: 545, startPoint y: 199, endPoint x: 551, endPoint y: 183, distance: 17.2
click at [548, 195] on div "LOCATION NAME [GEOGRAPHIC_DATA] GE Monogram Repair FROM PHONE [PHONE_NUMBER] TO…" at bounding box center [625, 145] width 311 height 186
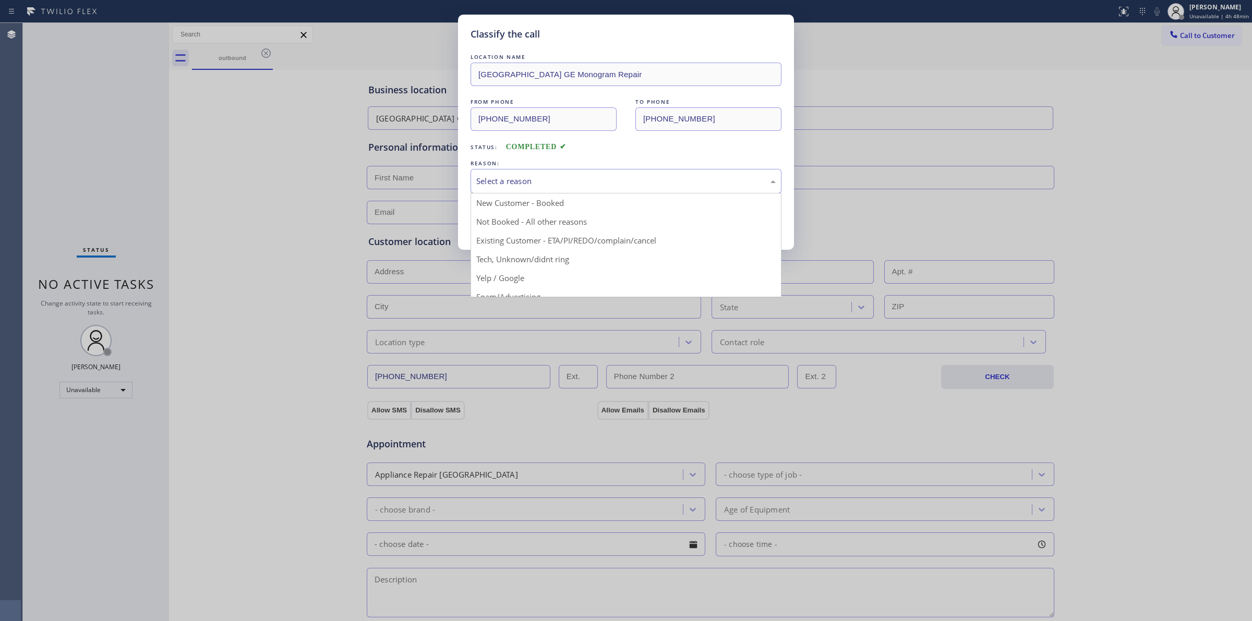
click at [551, 181] on div "Select a reason" at bounding box center [625, 181] width 299 height 12
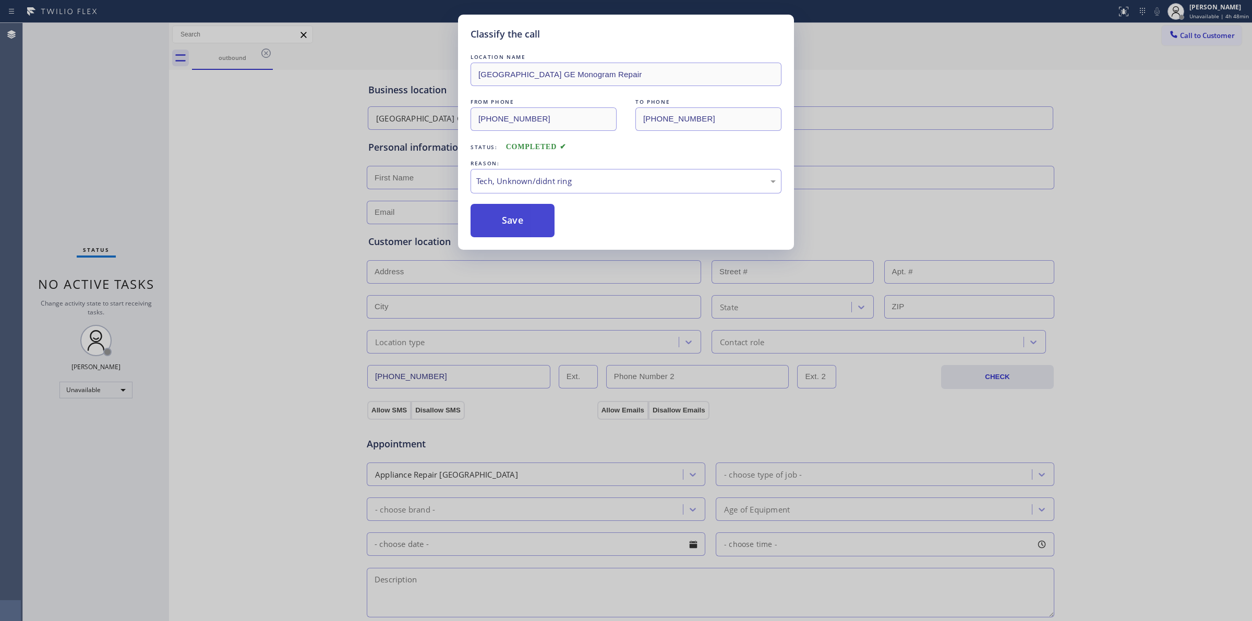
click at [514, 230] on button "Save" at bounding box center [512, 220] width 84 height 33
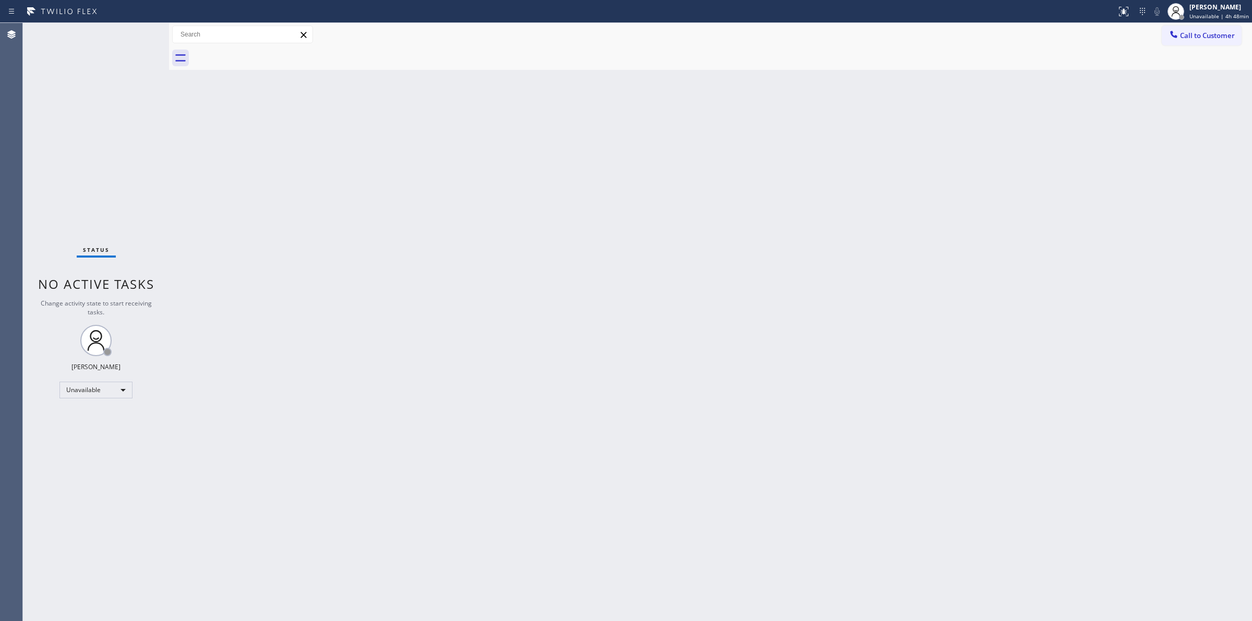
drag, startPoint x: 1221, startPoint y: 32, endPoint x: 888, endPoint y: 149, distance: 352.9
click at [1219, 32] on span "Call to Customer" at bounding box center [1207, 35] width 55 height 9
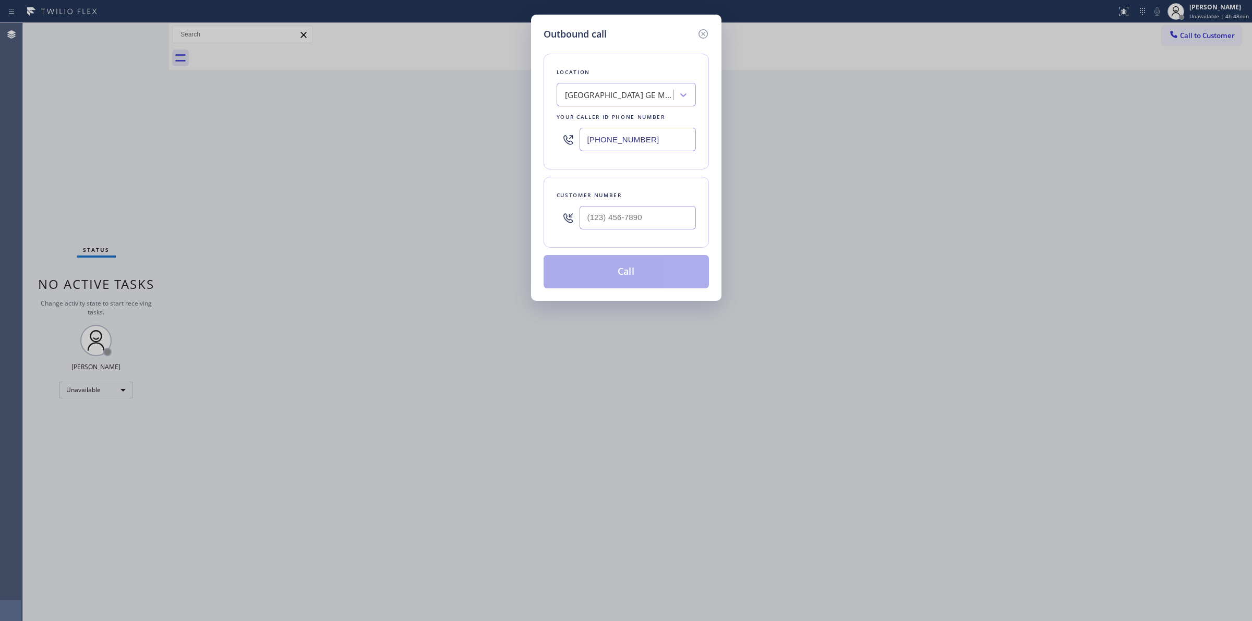
drag, startPoint x: 662, startPoint y: 233, endPoint x: 645, endPoint y: 221, distance: 21.7
click at [653, 227] on div at bounding box center [637, 218] width 116 height 34
paste input "text"
drag, startPoint x: 645, startPoint y: 221, endPoint x: 639, endPoint y: 191, distance: 30.3
click at [644, 217] on input "(___) ___-____" at bounding box center [637, 217] width 116 height 23
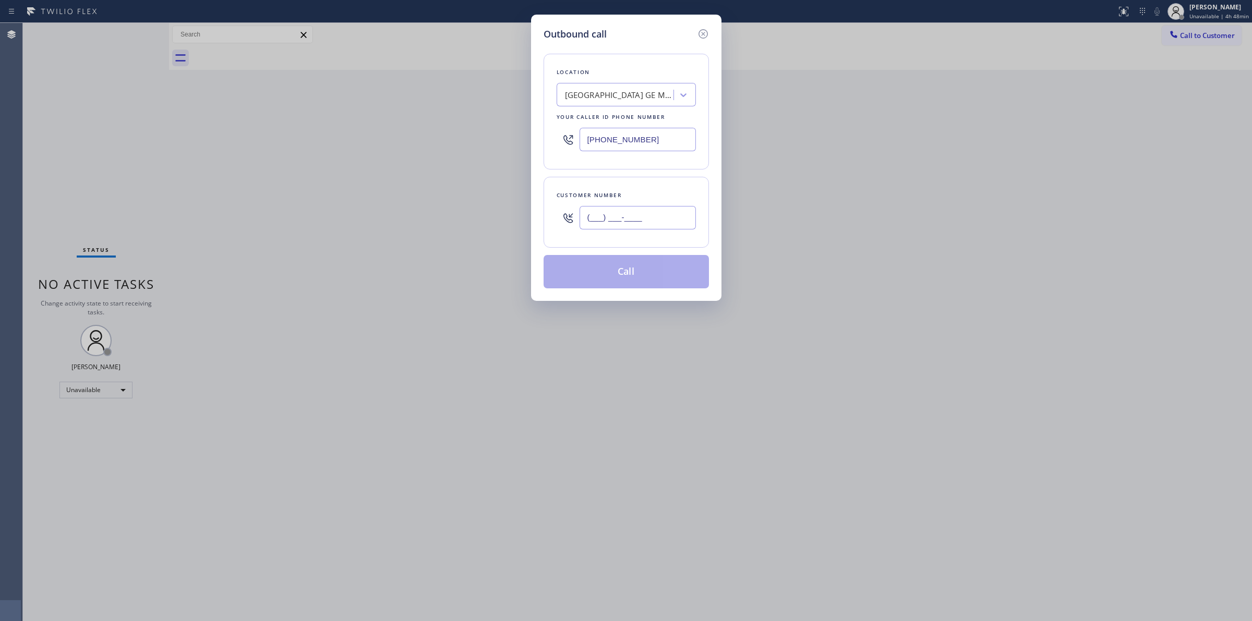
paste input "805) 327-0970"
type input "[PHONE_NUMBER]"
click at [621, 105] on div "[GEOGRAPHIC_DATA] GE Monogram Repair" at bounding box center [625, 94] width 139 height 23
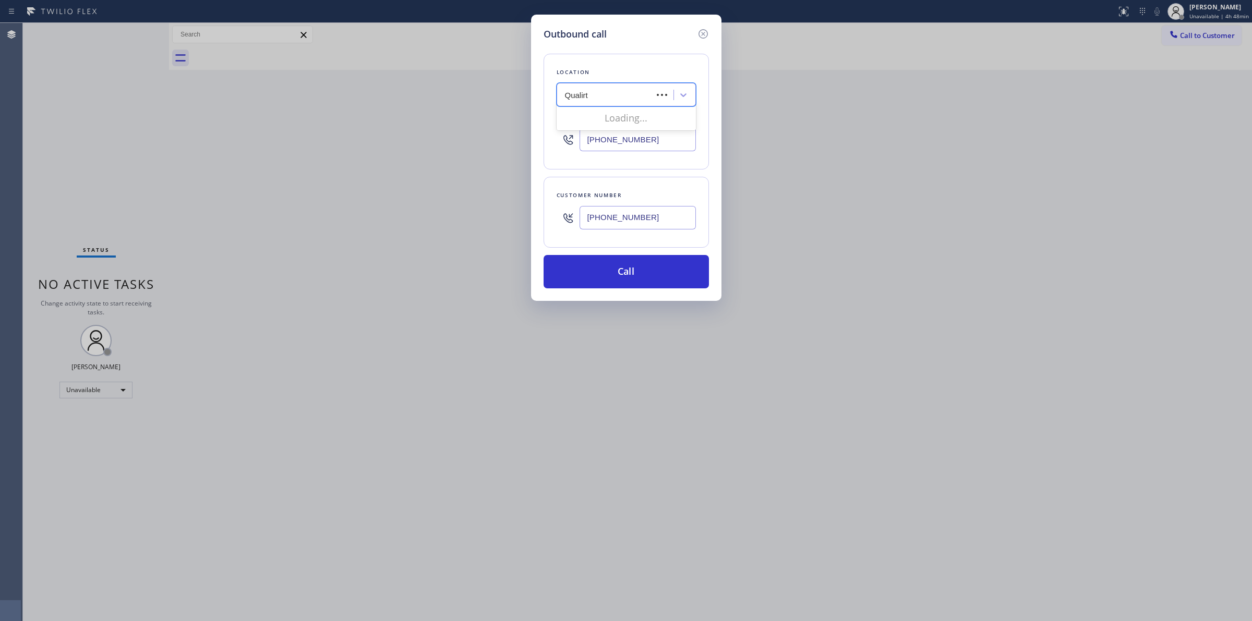
type input "Qualirty"
click at [600, 99] on div "[GEOGRAPHIC_DATA] GE Monogram Repair" at bounding box center [617, 95] width 114 height 18
click at [600, 99] on div "[GEOGRAPHIC_DATA] GE Monogram Repair" at bounding box center [620, 95] width 110 height 12
click at [600, 92] on div "[GEOGRAPHIC_DATA] GE Monogram Repair" at bounding box center [620, 95] width 110 height 12
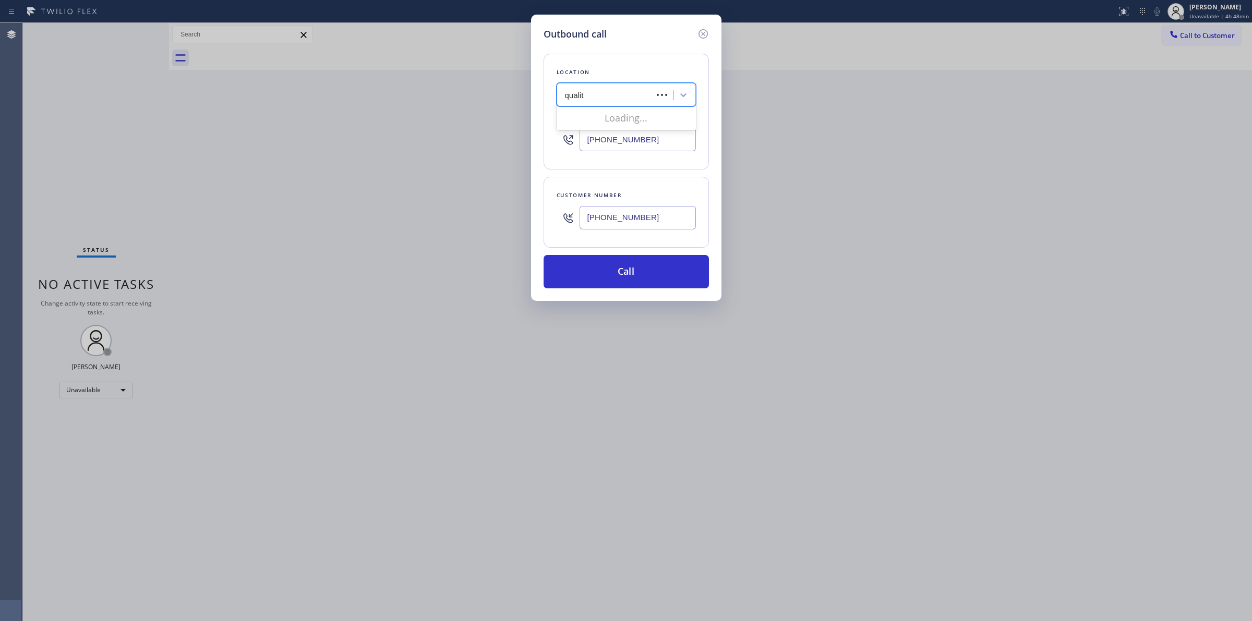
type input "quality"
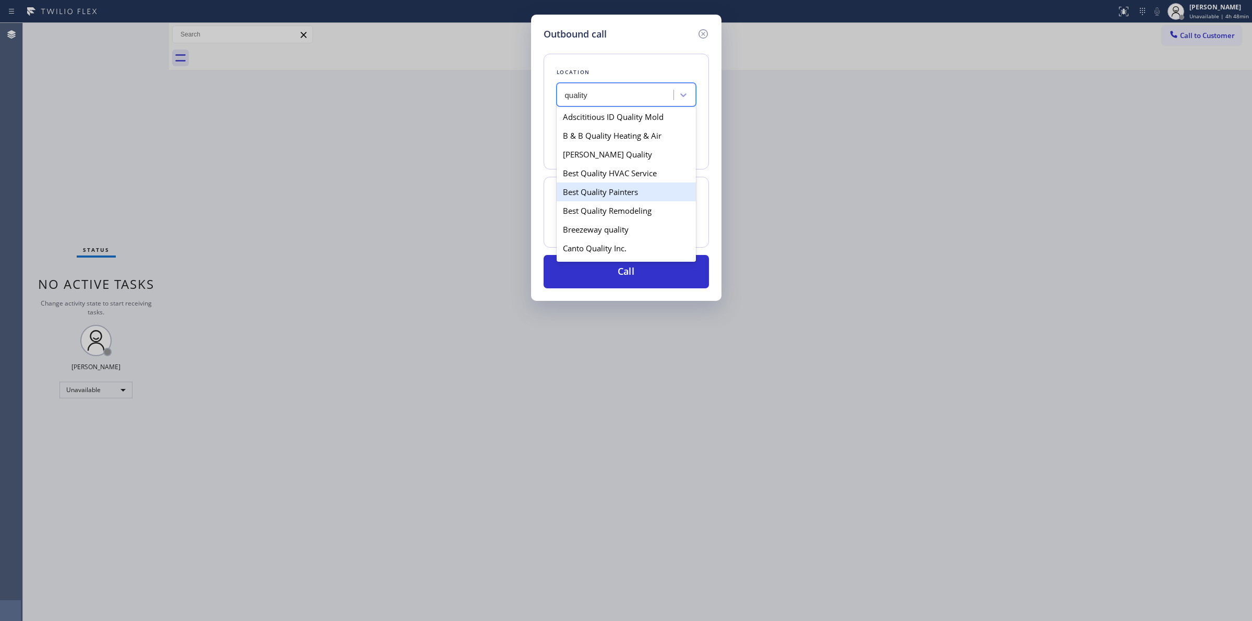
click at [588, 189] on div "Best Quality Painters" at bounding box center [625, 192] width 139 height 19
type input "[PHONE_NUMBER]"
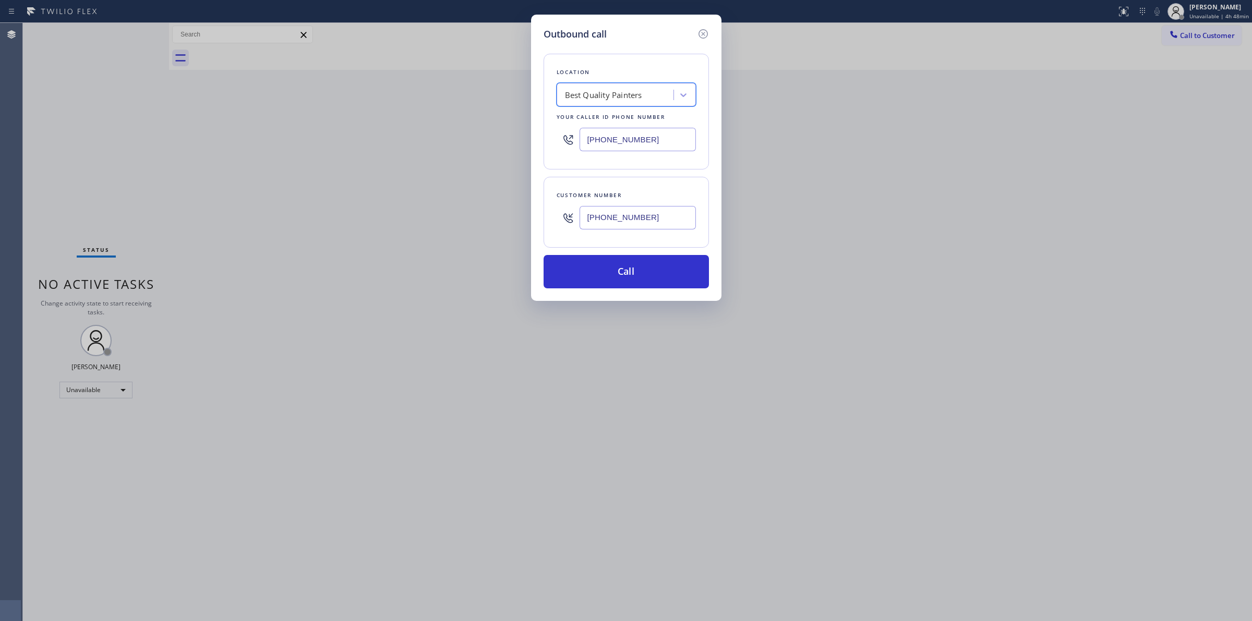
click at [616, 212] on input "[PHONE_NUMBER]" at bounding box center [637, 217] width 116 height 23
drag, startPoint x: 629, startPoint y: 284, endPoint x: 638, endPoint y: 279, distance: 9.8
click at [630, 284] on button "Call" at bounding box center [625, 271] width 165 height 33
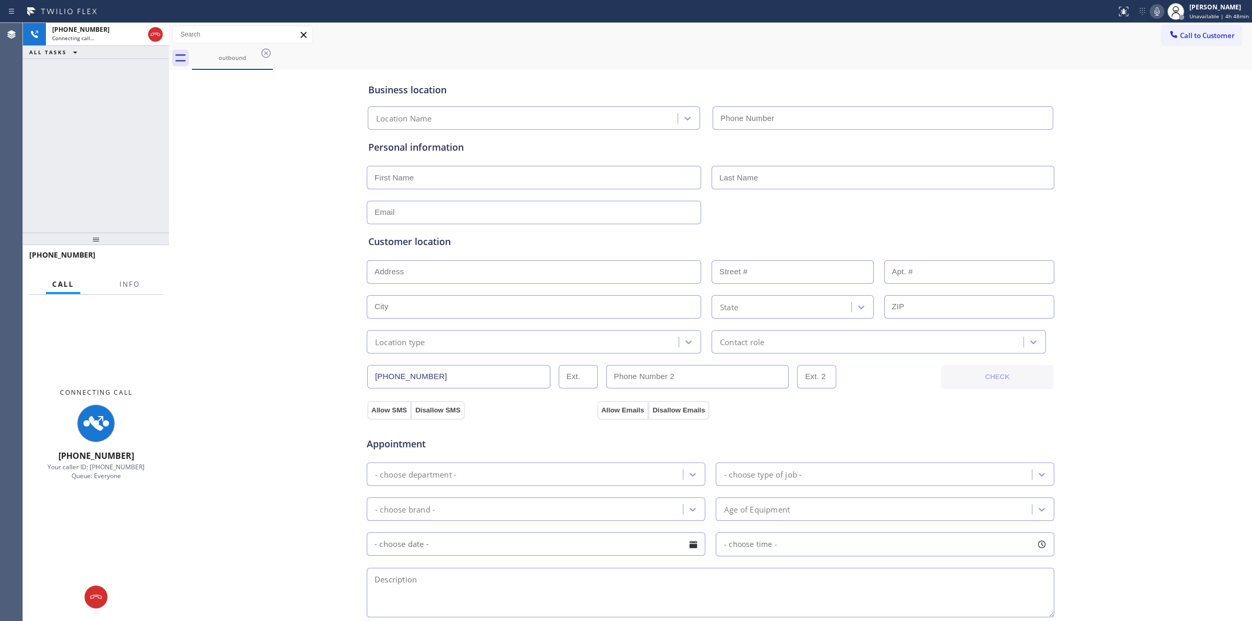
type input "[PHONE_NUMBER]"
drag, startPoint x: 1240, startPoint y: 118, endPoint x: 1239, endPoint y: 110, distance: 7.9
click at [1240, 115] on div "Business location Best Quality Painters [PHONE_NUMBER] Personal information Cus…" at bounding box center [710, 439] width 1083 height 738
drag, startPoint x: 1158, startPoint y: 11, endPoint x: 1114, endPoint y: 31, distance: 47.6
click at [1158, 13] on icon at bounding box center [1156, 11] width 13 height 13
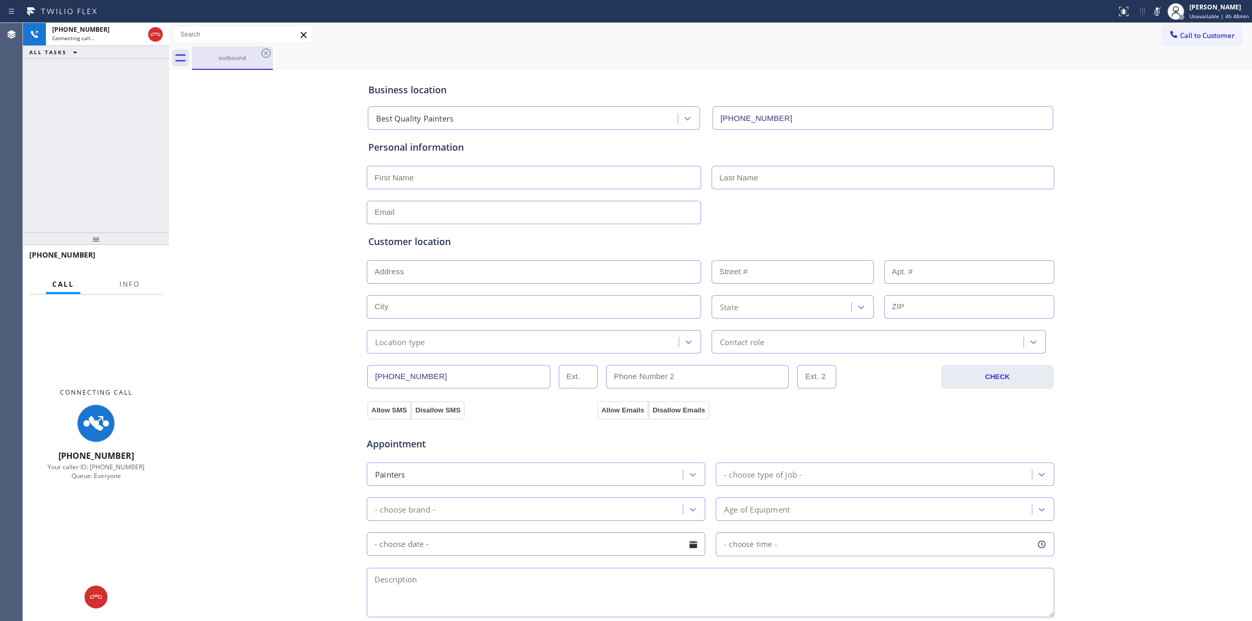
drag, startPoint x: 235, startPoint y: 53, endPoint x: 242, endPoint y: 53, distance: 7.3
click at [238, 53] on div "outbound" at bounding box center [232, 57] width 79 height 22
click at [271, 56] on icon at bounding box center [266, 53] width 13 height 13
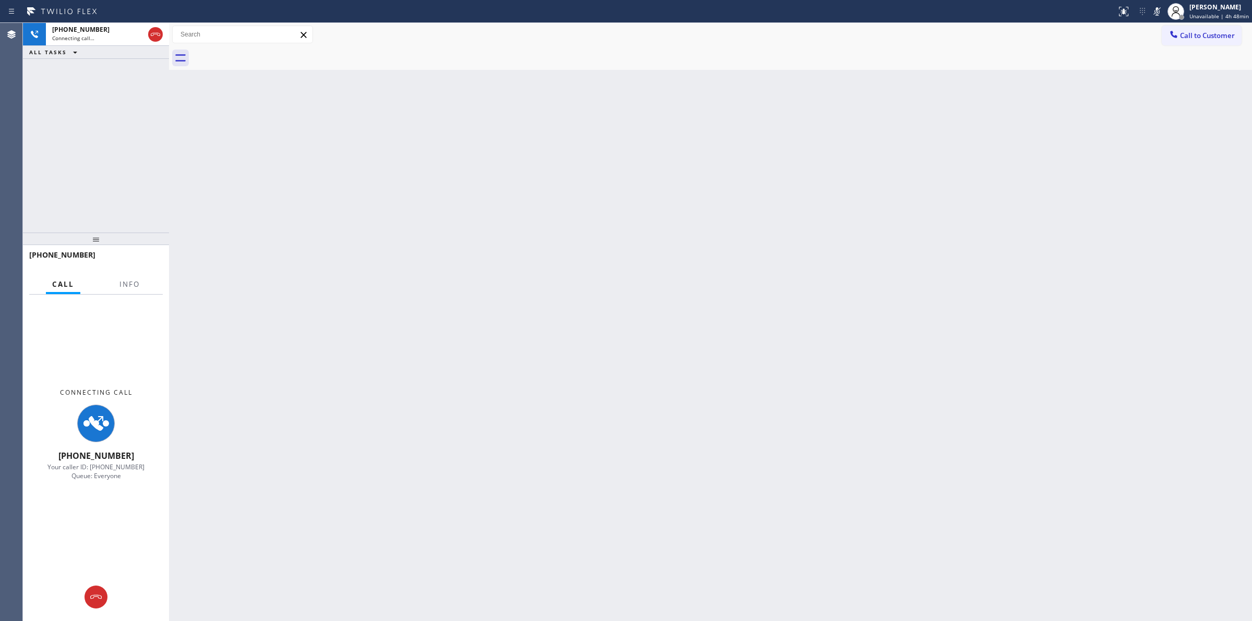
click at [268, 55] on div at bounding box center [722, 57] width 1060 height 23
click at [895, 65] on div at bounding box center [722, 57] width 1060 height 23
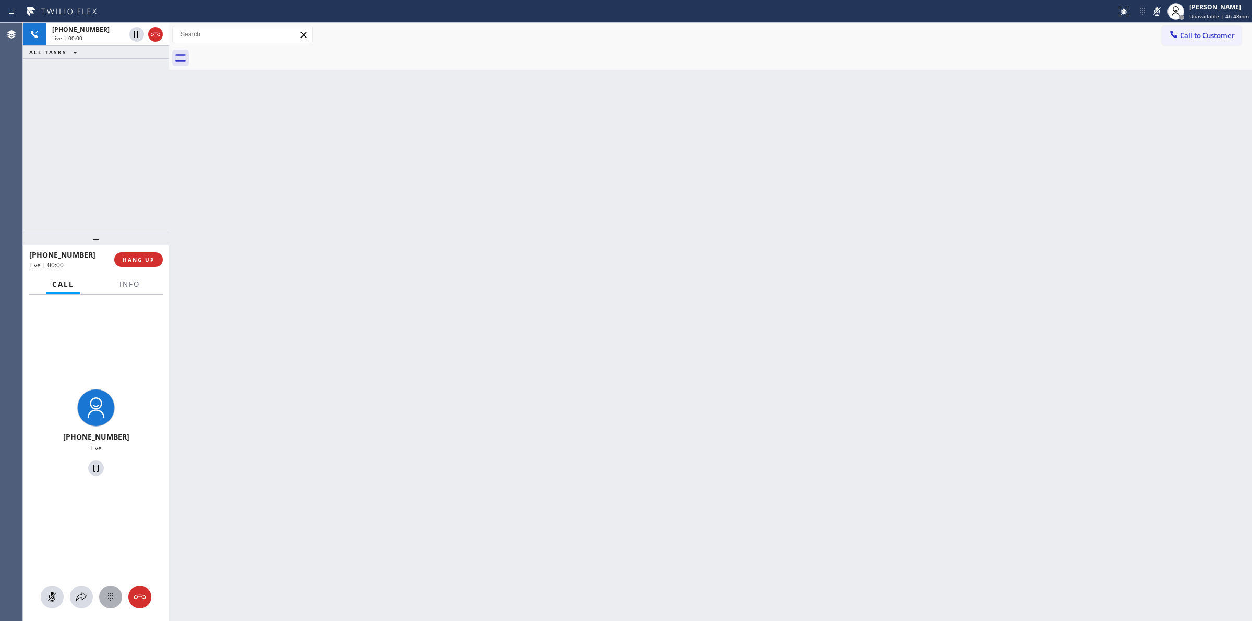
click at [110, 601] on icon at bounding box center [110, 597] width 13 height 13
drag, startPoint x: 1193, startPoint y: 38, endPoint x: 912, endPoint y: 116, distance: 292.1
click at [1193, 38] on span "Call to Customer" at bounding box center [1207, 35] width 55 height 9
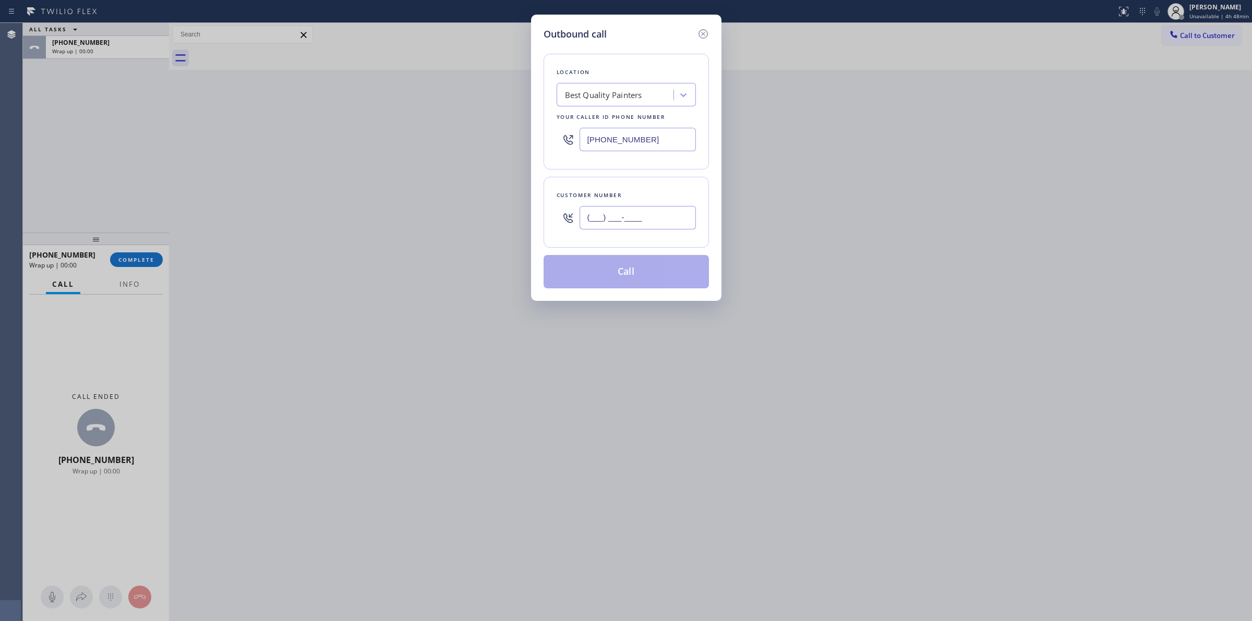
paste input "805) 327-0970"
click at [629, 218] on input "[PHONE_NUMBER]" at bounding box center [637, 217] width 116 height 23
type input "[PHONE_NUMBER]"
click at [612, 274] on button "Call" at bounding box center [625, 271] width 165 height 33
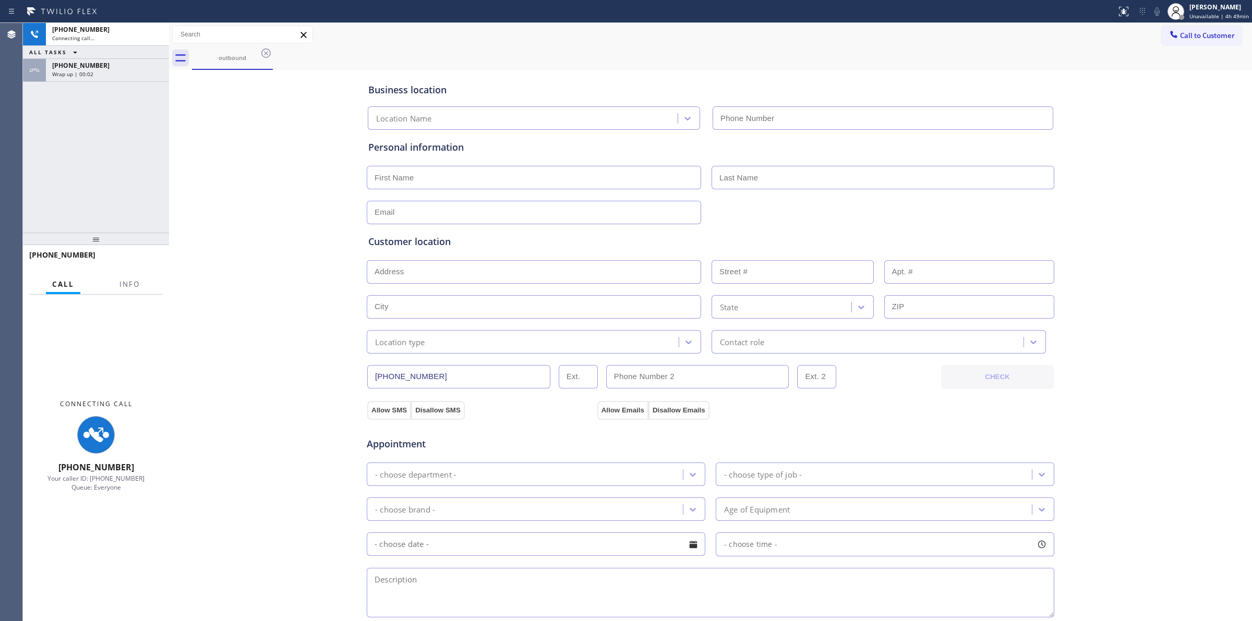
type input "[PHONE_NUMBER]"
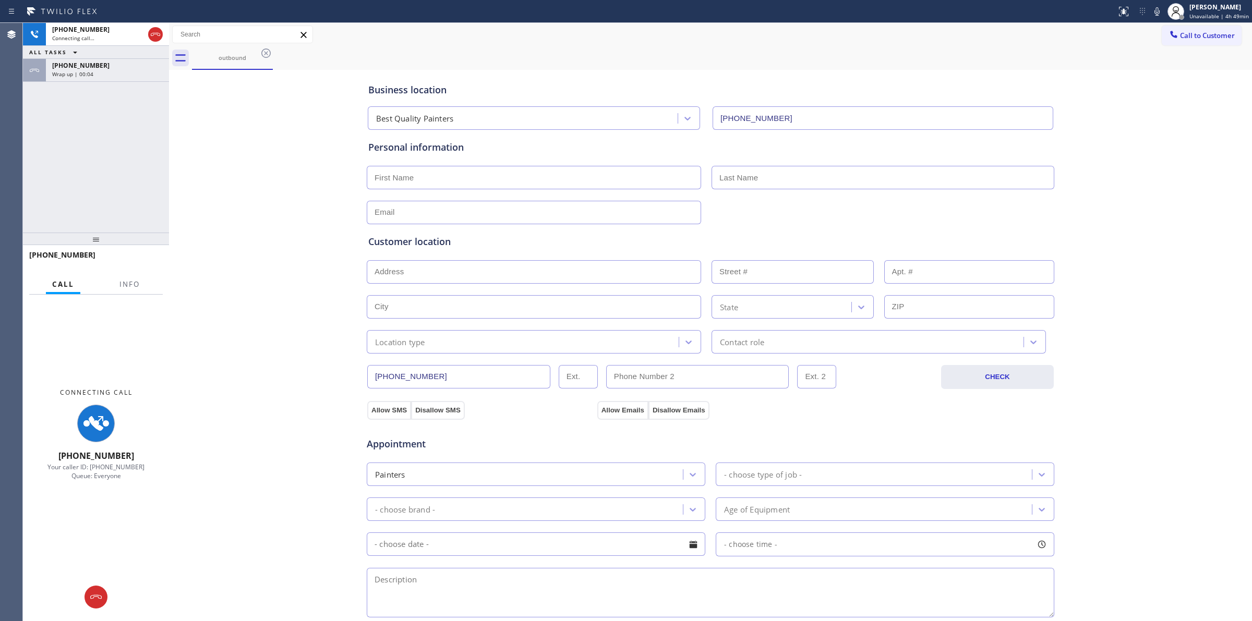
drag, startPoint x: 393, startPoint y: 29, endPoint x: 282, endPoint y: 60, distance: 115.5
click at [384, 32] on div "Call to Customer Outbound call Location Best Quality Painters Your caller id ph…" at bounding box center [710, 35] width 1083 height 18
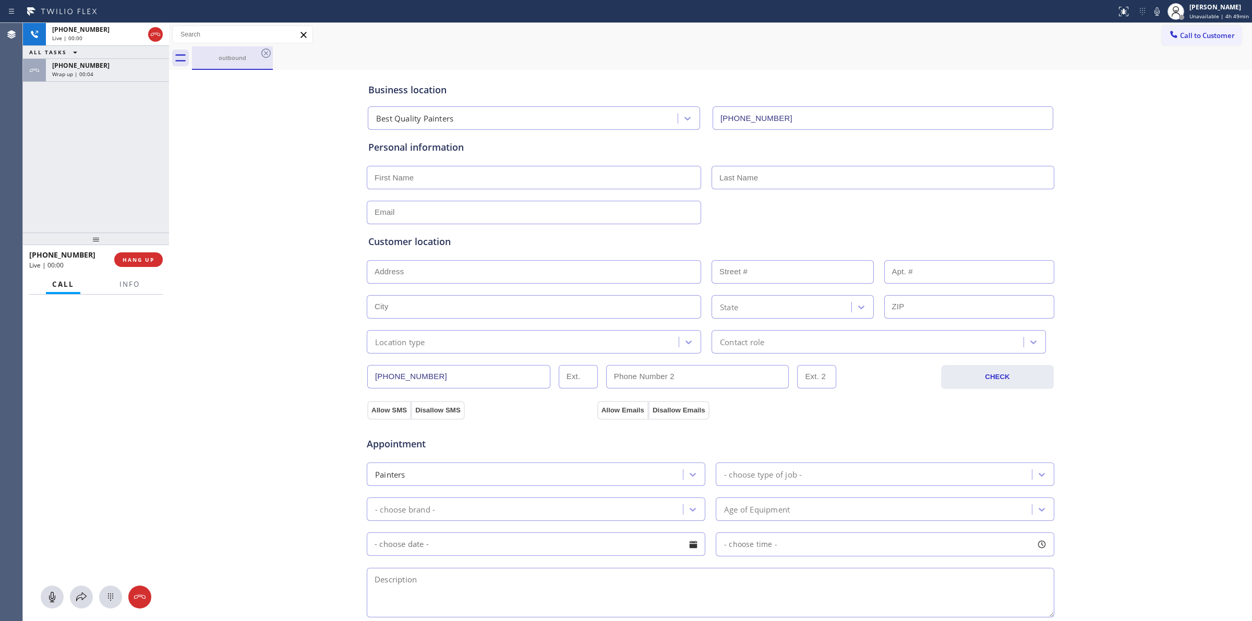
click at [256, 56] on div "outbound" at bounding box center [232, 58] width 79 height 8
click at [261, 55] on icon at bounding box center [266, 53] width 13 height 13
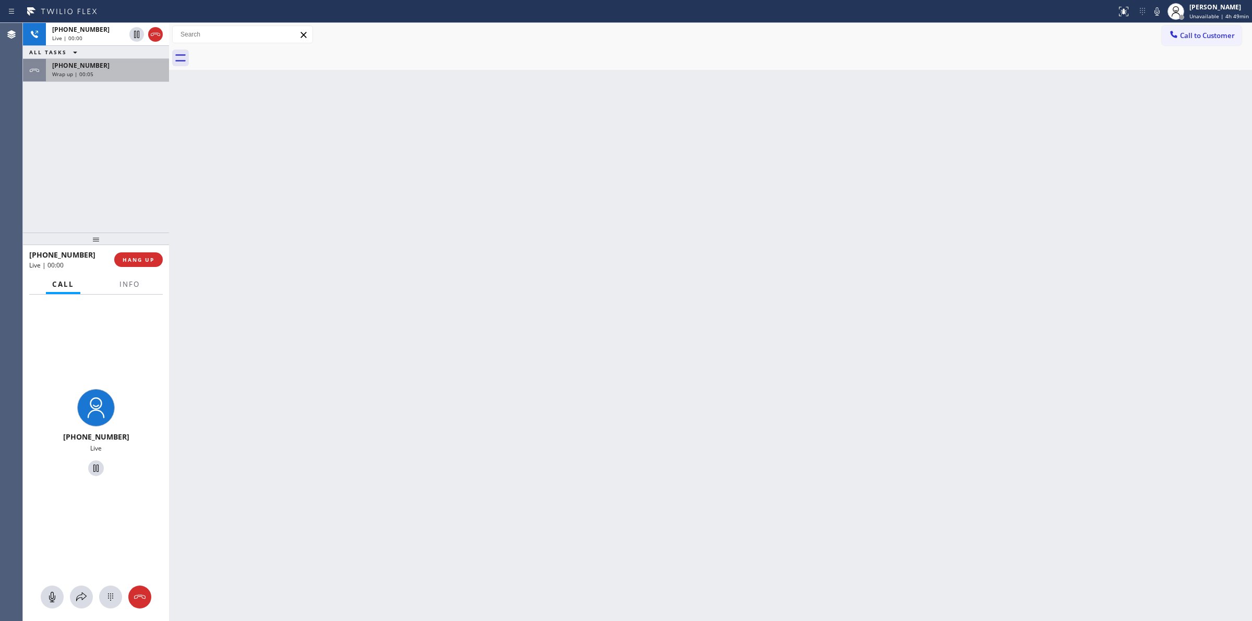
click at [139, 72] on div "Wrap up | 00:05" at bounding box center [107, 73] width 111 height 7
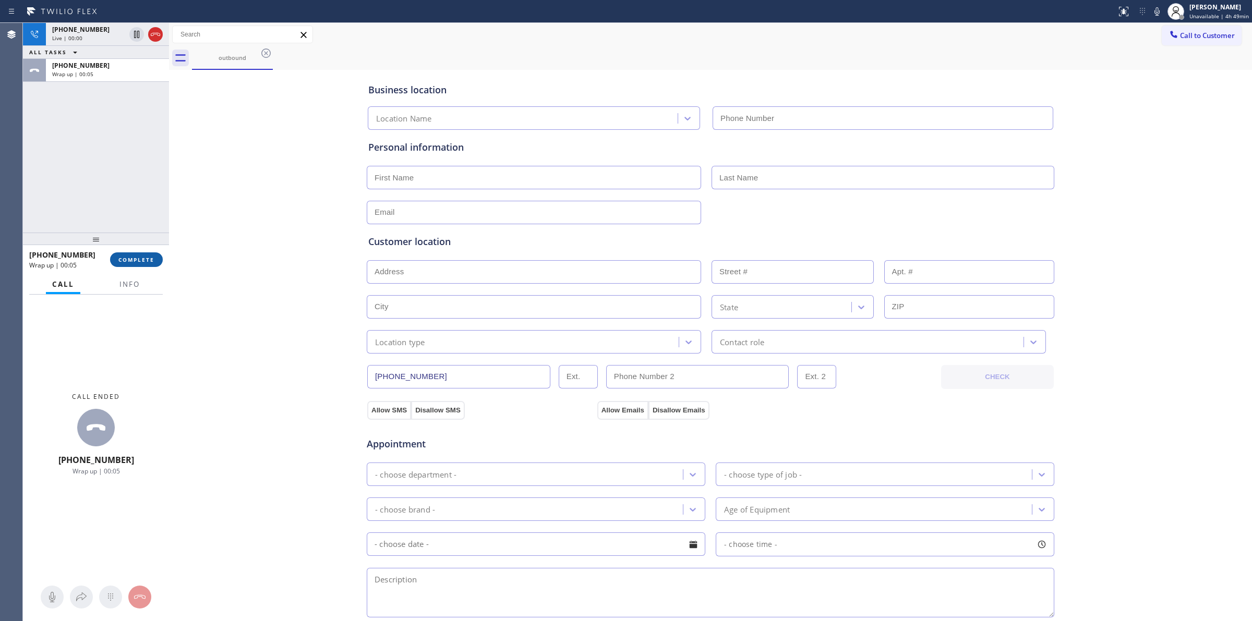
type input "[PHONE_NUMBER]"
click at [145, 254] on button "COMPLETE" at bounding box center [136, 259] width 53 height 15
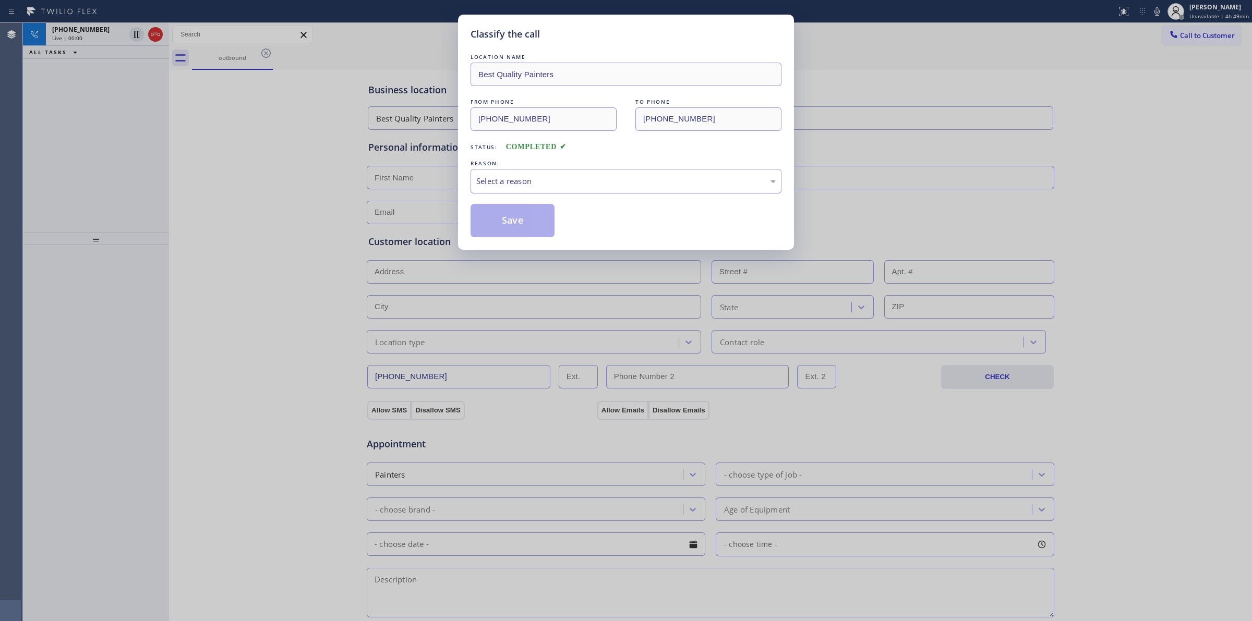
click at [573, 187] on div "Select a reason" at bounding box center [625, 181] width 299 height 12
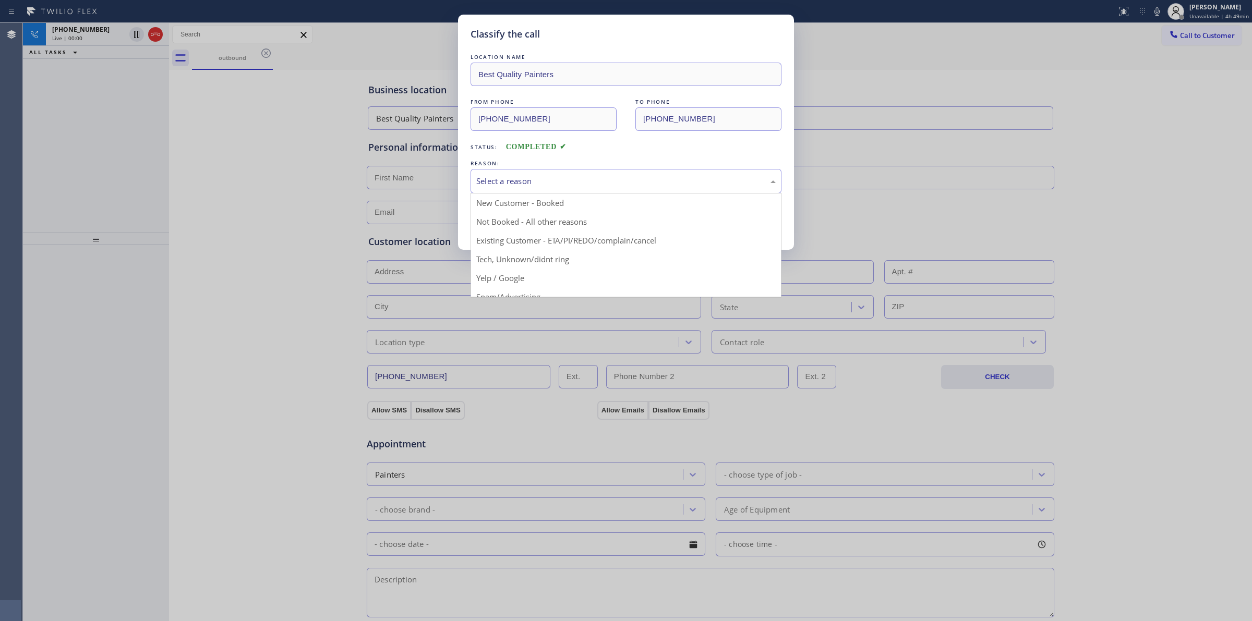
drag, startPoint x: 559, startPoint y: 265, endPoint x: 527, endPoint y: 233, distance: 45.0
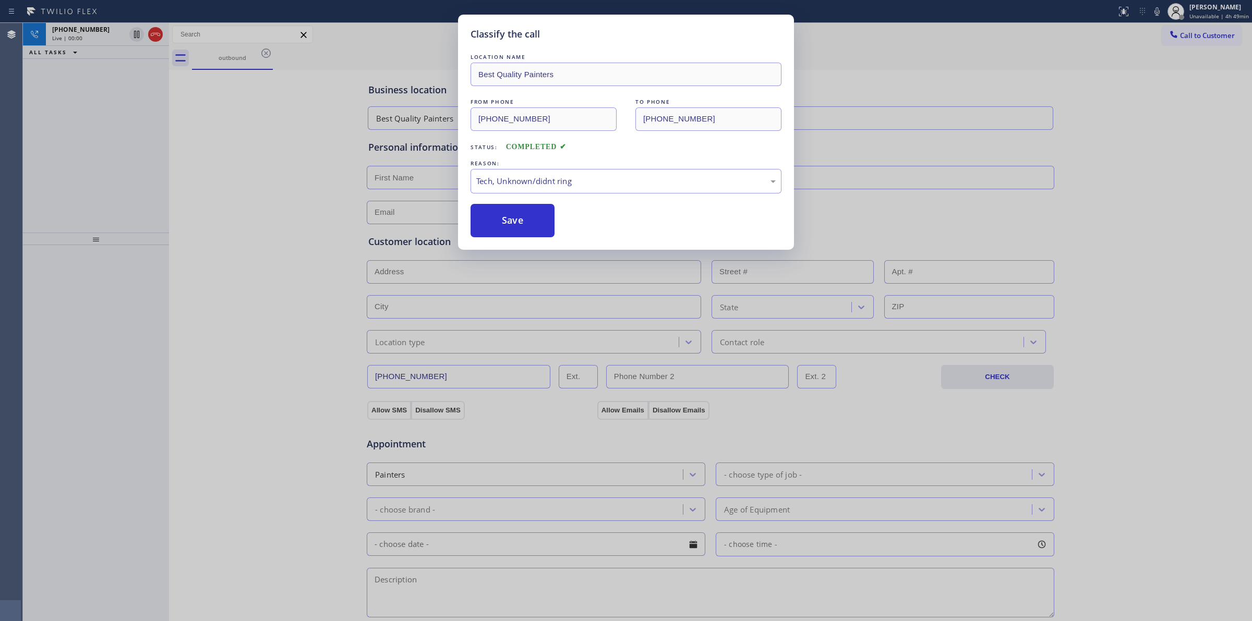
drag, startPoint x: 525, startPoint y: 231, endPoint x: 577, endPoint y: 230, distance: 51.6
click at [526, 230] on button "Save" at bounding box center [512, 220] width 84 height 33
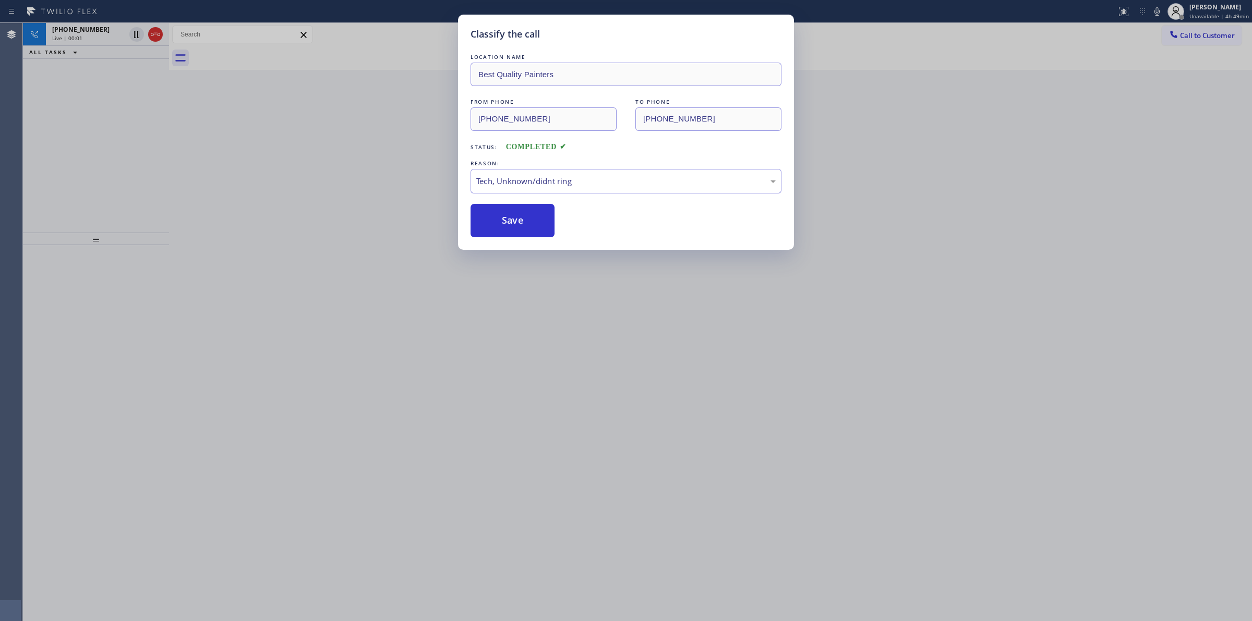
drag, startPoint x: 1110, startPoint y: 71, endPoint x: 1116, endPoint y: 69, distance: 7.3
click at [1113, 70] on div "Classify the call LOCATION NAME Best Quality Painters FROM PHONE [PHONE_NUMBER]…" at bounding box center [626, 310] width 1252 height 621
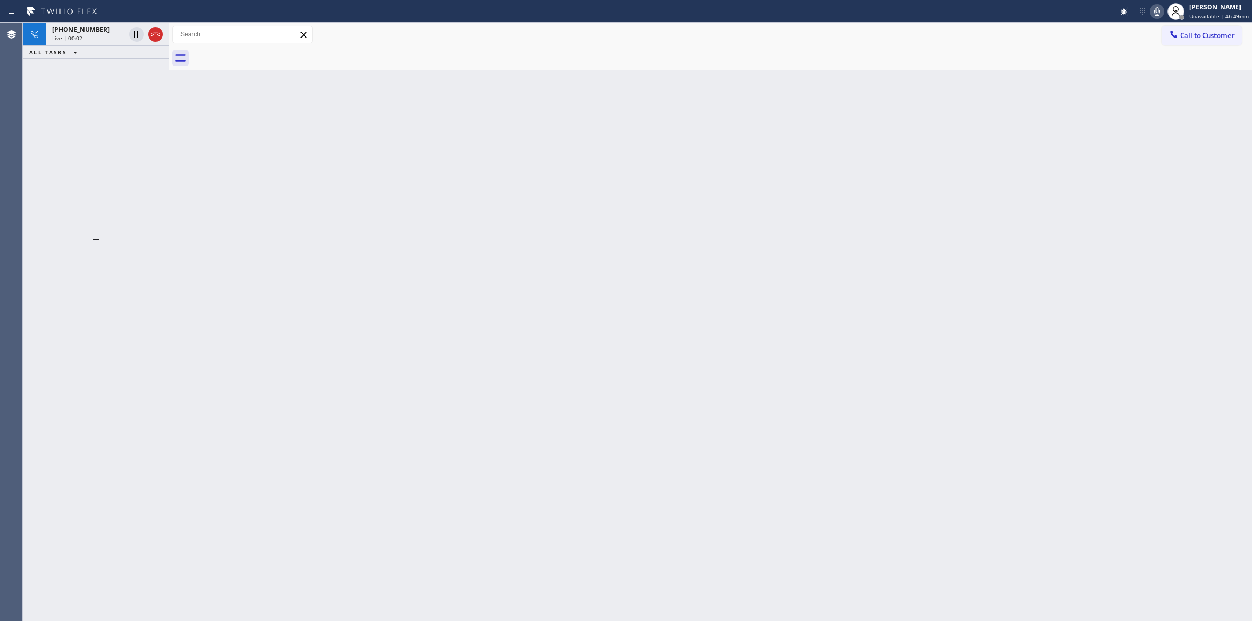
click at [1159, 9] on icon at bounding box center [1156, 11] width 5 height 8
click at [100, 31] on div "[PHONE_NUMBER]" at bounding box center [88, 29] width 73 height 9
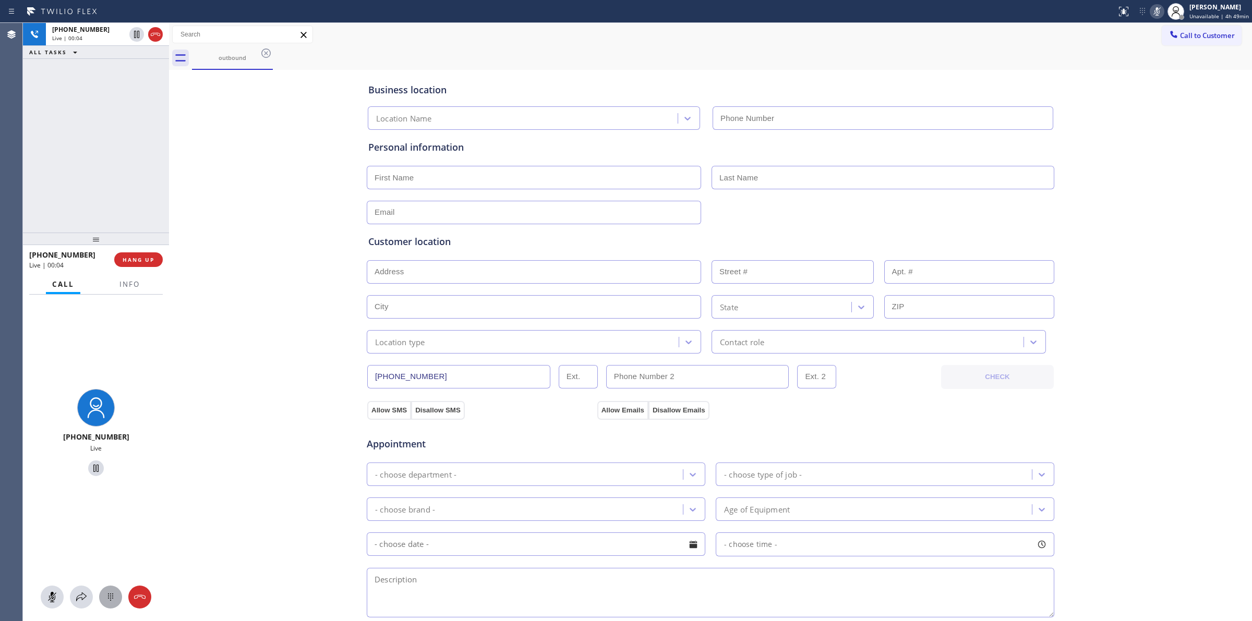
click at [115, 600] on icon at bounding box center [110, 597] width 13 height 13
type input "[PHONE_NUMBER]"
click at [1174, 43] on button "Call to Customer" at bounding box center [1201, 36] width 80 height 20
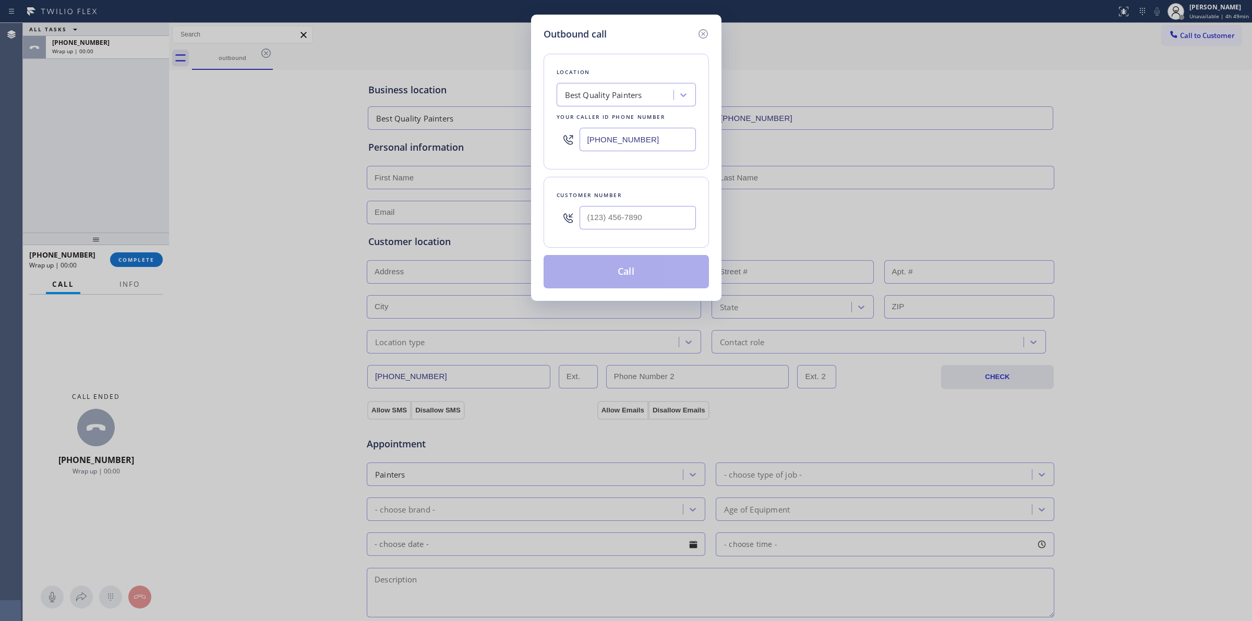
click at [671, 202] on div at bounding box center [637, 218] width 116 height 34
paste input "text"
click at [662, 217] on input "(___) ___-____" at bounding box center [637, 217] width 116 height 23
paste input "805) 327-0970"
type input "[PHONE_NUMBER]"
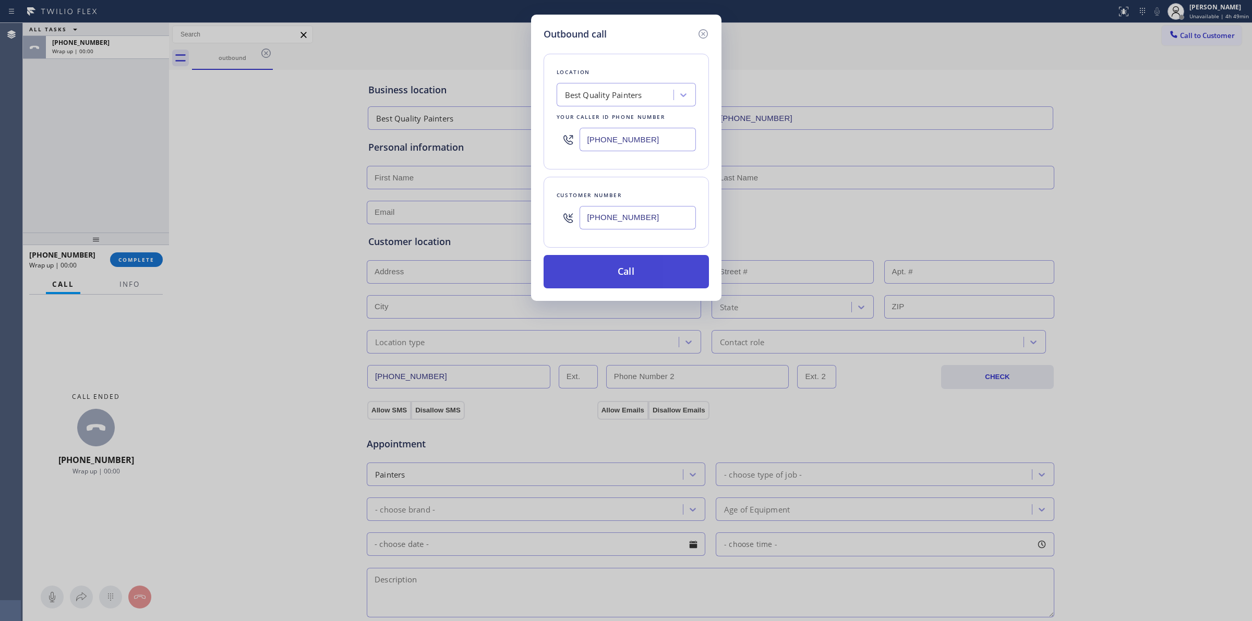
click at [619, 270] on button "Call" at bounding box center [625, 271] width 165 height 33
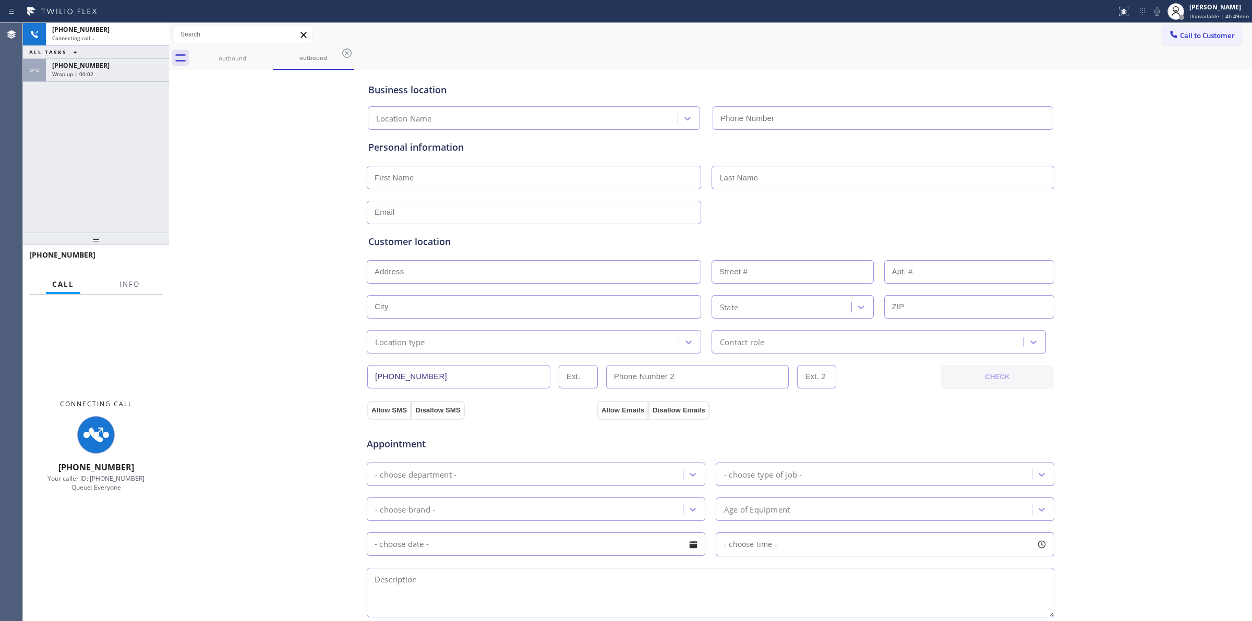
type input "[PHONE_NUMBER]"
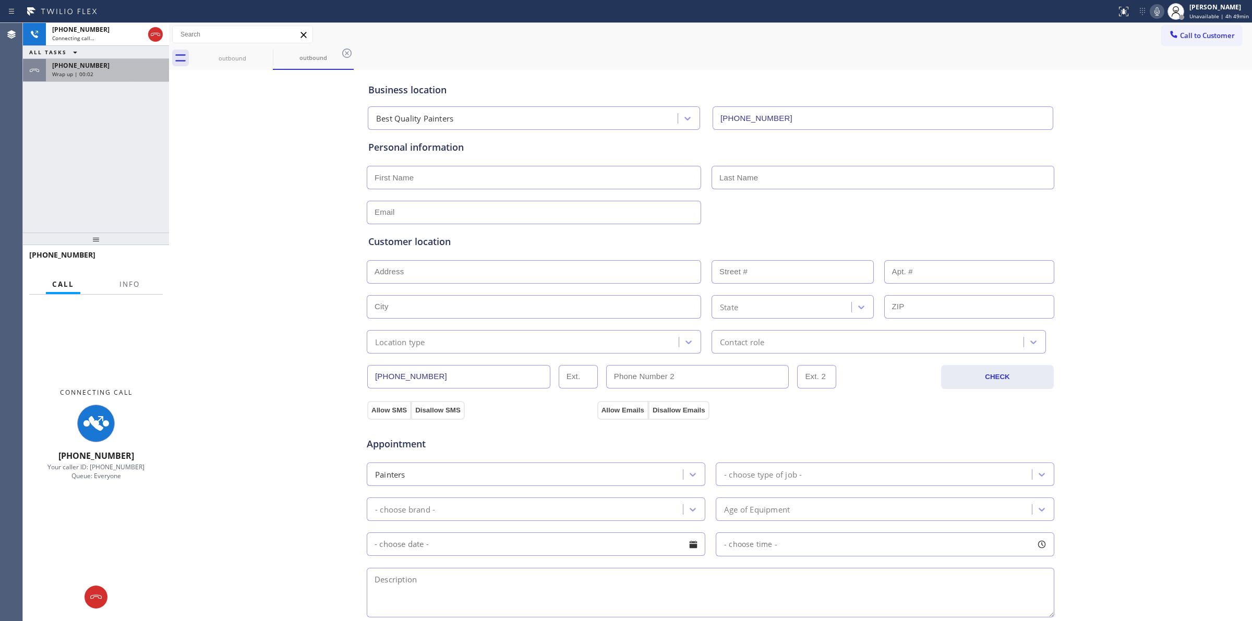
click at [100, 74] on div "Wrap up | 00:02" at bounding box center [107, 73] width 111 height 7
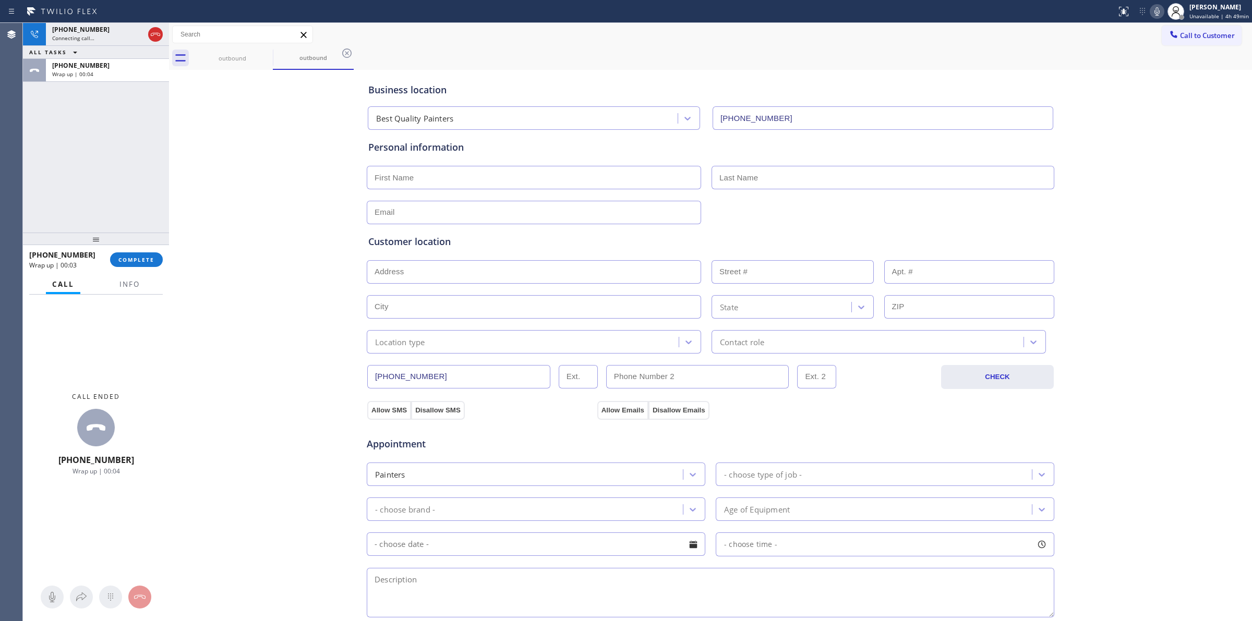
drag, startPoint x: 118, startPoint y: 272, endPoint x: 123, endPoint y: 269, distance: 5.5
click at [119, 272] on div "[PHONE_NUMBER] Wrap up | 00:03 COMPLETE" at bounding box center [96, 259] width 134 height 27
click at [123, 269] on div "[PHONE_NUMBER] Wrap up | 00:04 COMPLETE" at bounding box center [96, 259] width 134 height 27
click at [163, 253] on div "[PHONE_NUMBER] Wrap up | 00:05 COMPLETE" at bounding box center [96, 259] width 146 height 29
click at [153, 263] on button "COMPLETE" at bounding box center [136, 259] width 53 height 15
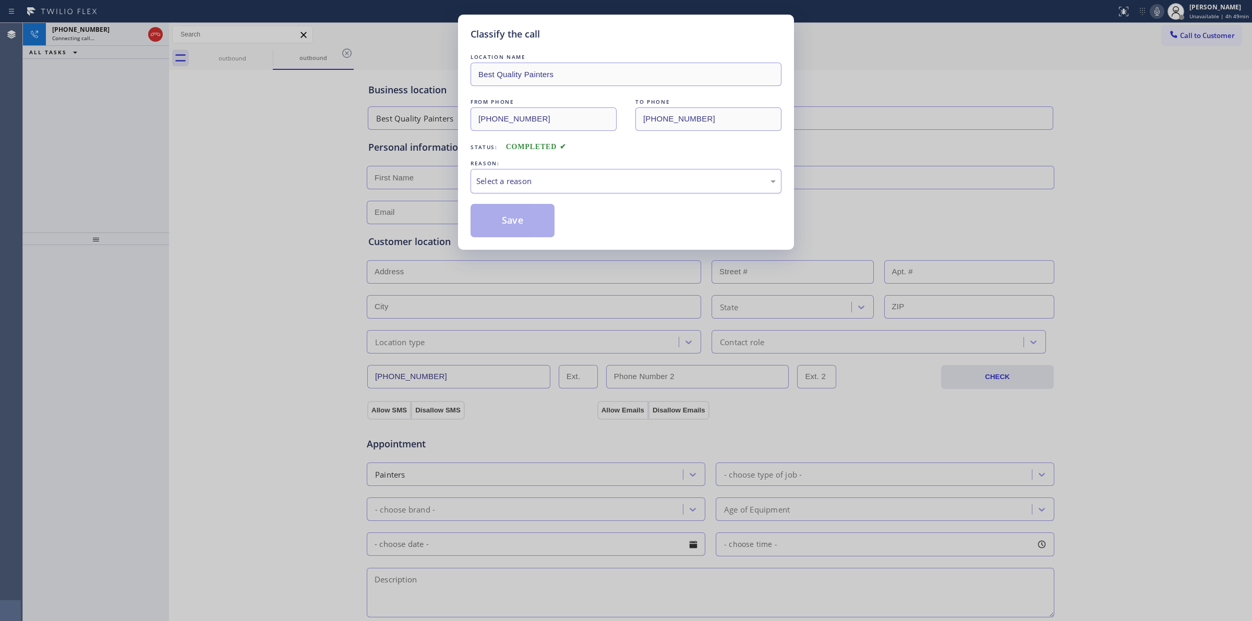
click at [535, 184] on div "Select a reason" at bounding box center [625, 181] width 299 height 12
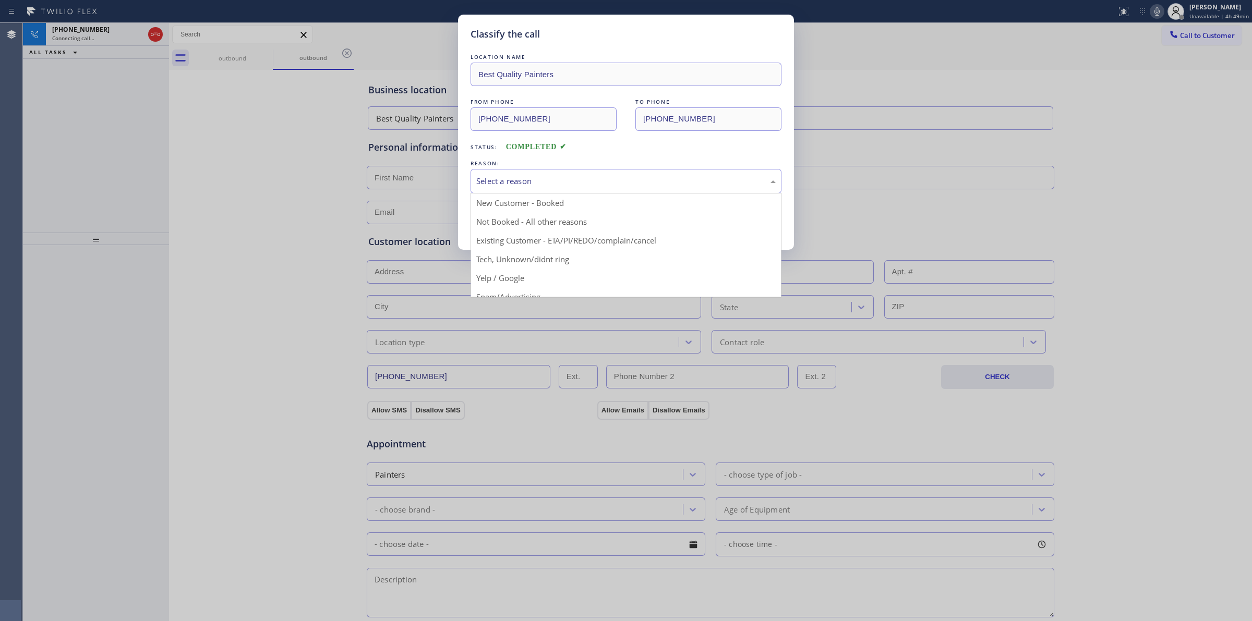
drag, startPoint x: 542, startPoint y: 266, endPoint x: 516, endPoint y: 225, distance: 48.8
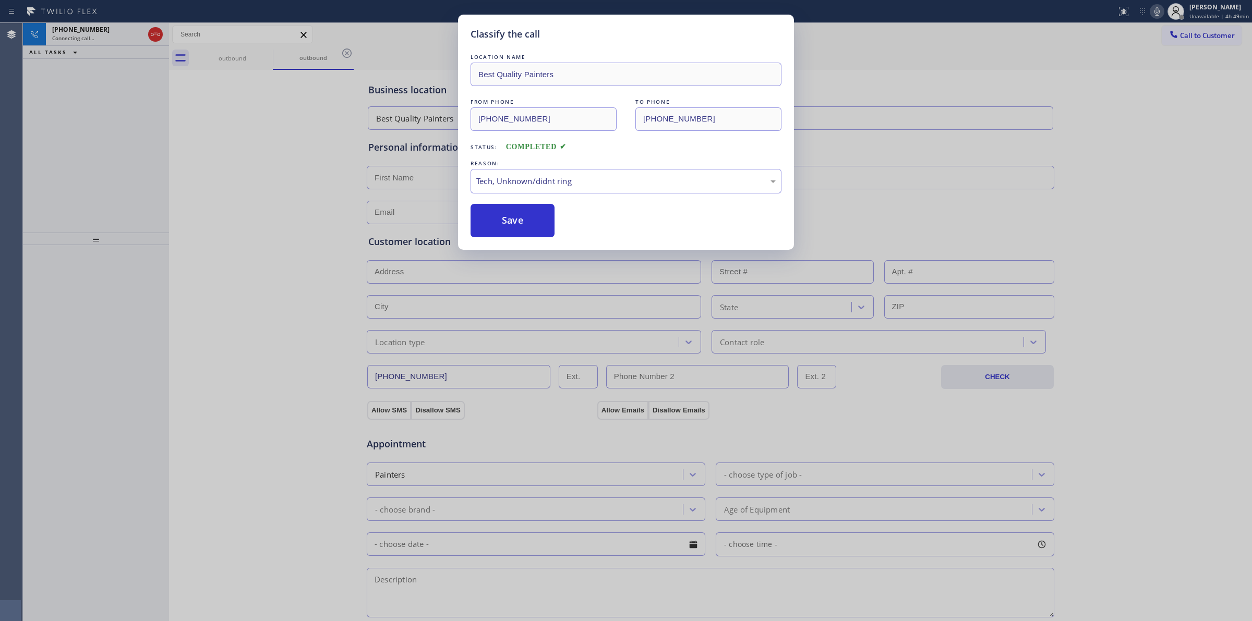
drag, startPoint x: 516, startPoint y: 225, endPoint x: 613, endPoint y: 227, distance: 96.5
click at [525, 223] on button "Save" at bounding box center [512, 220] width 84 height 33
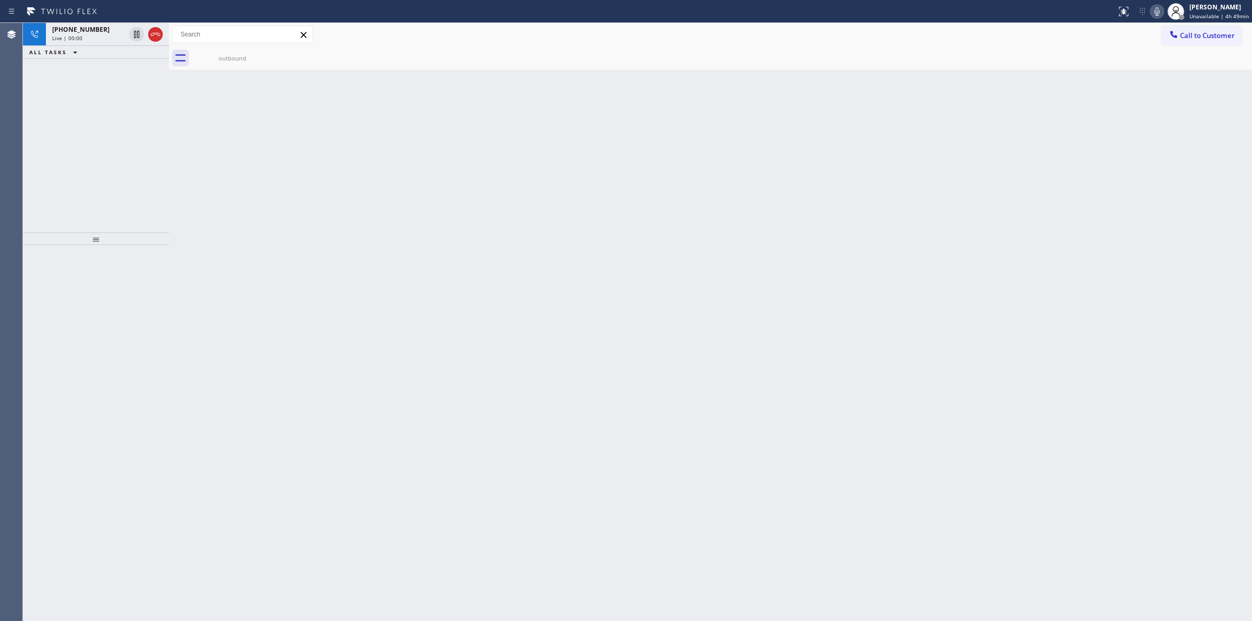
drag, startPoint x: 887, startPoint y: 197, endPoint x: 415, endPoint y: 105, distance: 480.7
click at [869, 188] on div "Back to Dashboard Change Sender ID Customers Technicians Select a contact Outbo…" at bounding box center [710, 322] width 1083 height 598
drag, startPoint x: 90, startPoint y: 31, endPoint x: 160, endPoint y: 236, distance: 216.4
click at [90, 32] on span "[PHONE_NUMBER]" at bounding box center [80, 29] width 57 height 9
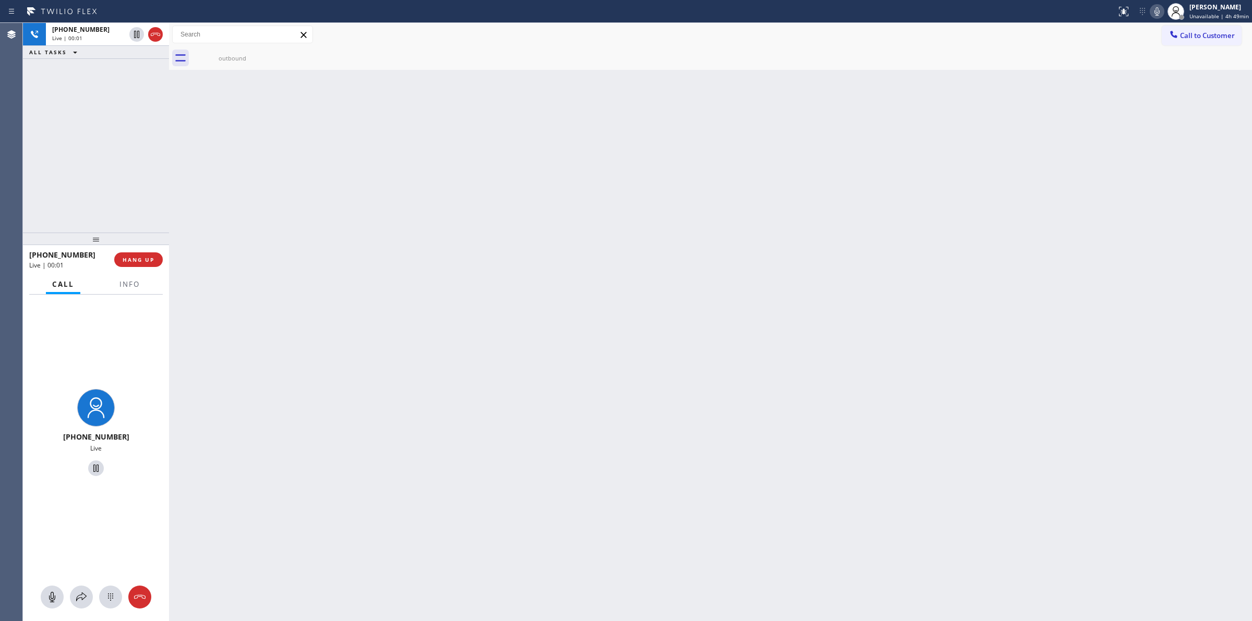
click at [122, 590] on div at bounding box center [96, 597] width 146 height 23
click at [108, 600] on icon at bounding box center [110, 597] width 13 height 13
click at [1173, 40] on div at bounding box center [1173, 35] width 13 height 13
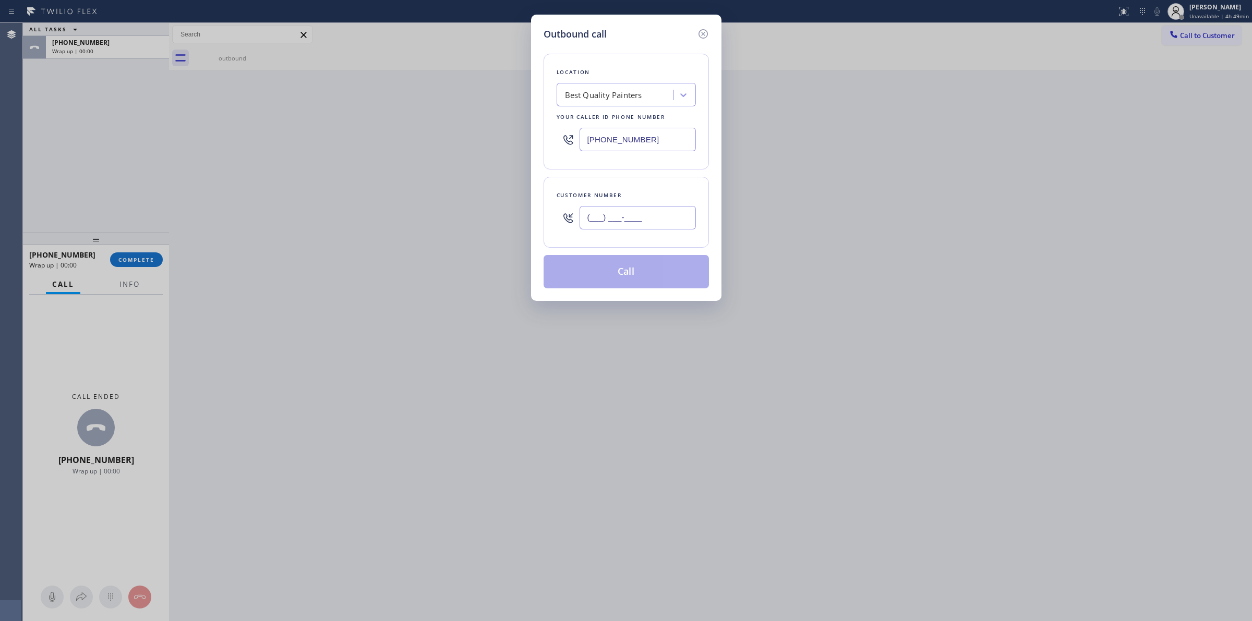
paste input "206) 336-3824"
click at [630, 224] on input "(___) ___-____" at bounding box center [637, 217] width 116 height 23
type input "[PHONE_NUMBER]"
click at [631, 93] on div "Best Quality Painters" at bounding box center [603, 95] width 77 height 12
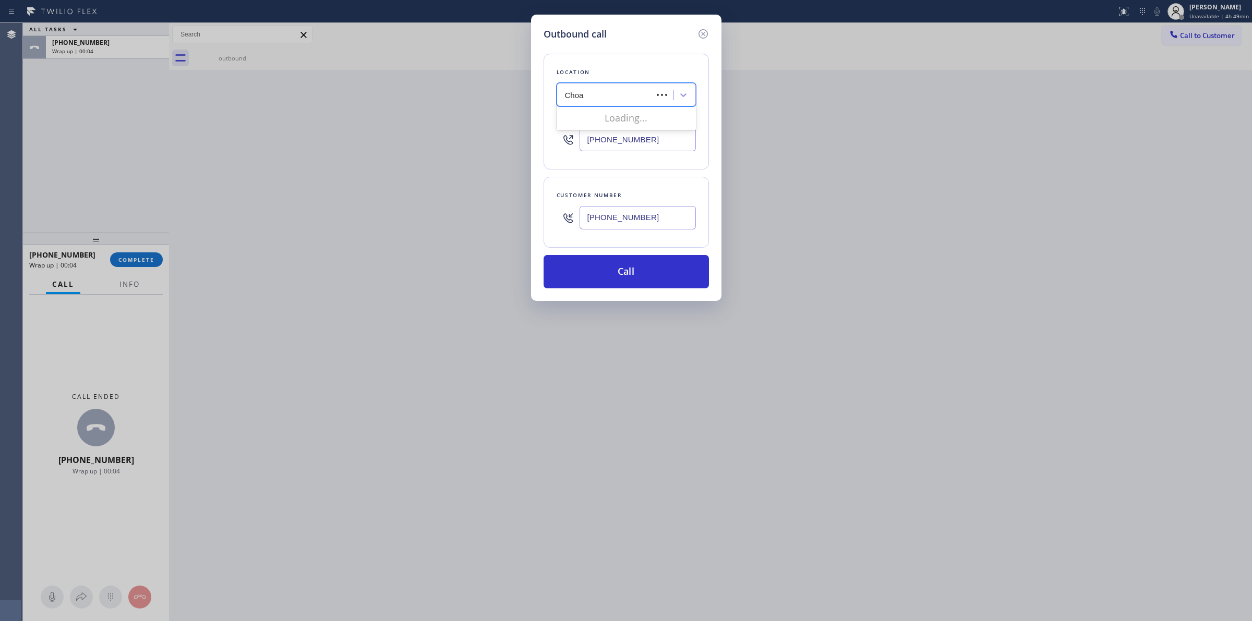
type input "Cho"
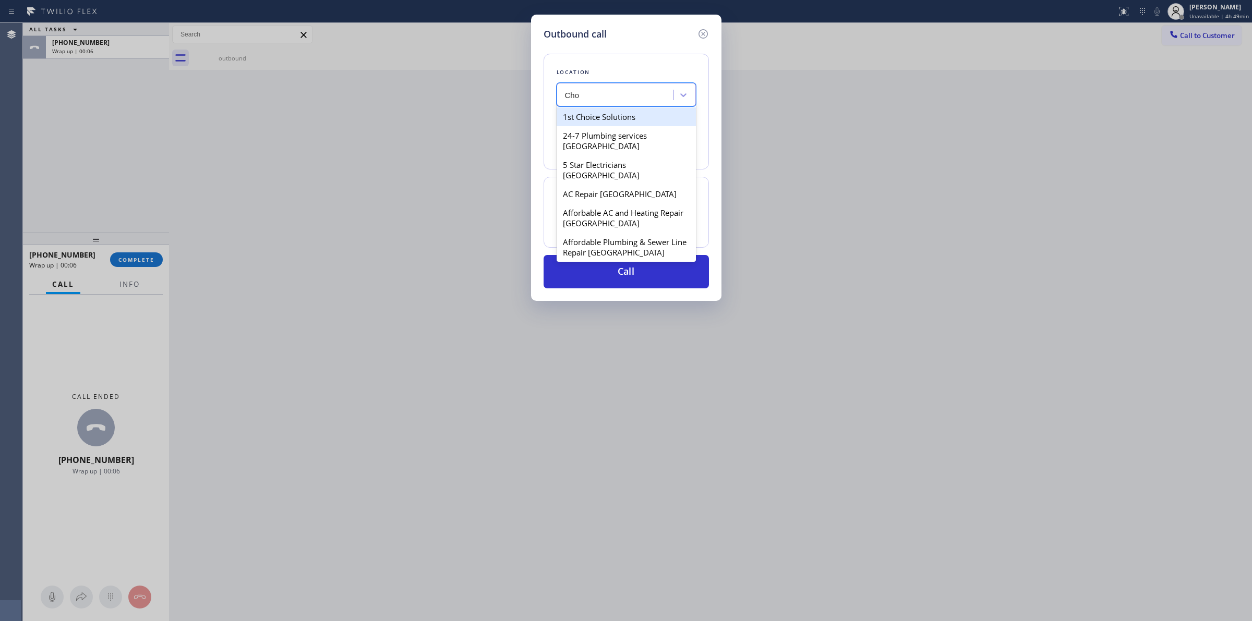
click at [613, 108] on div "1st Choice Solutions" at bounding box center [625, 116] width 139 height 19
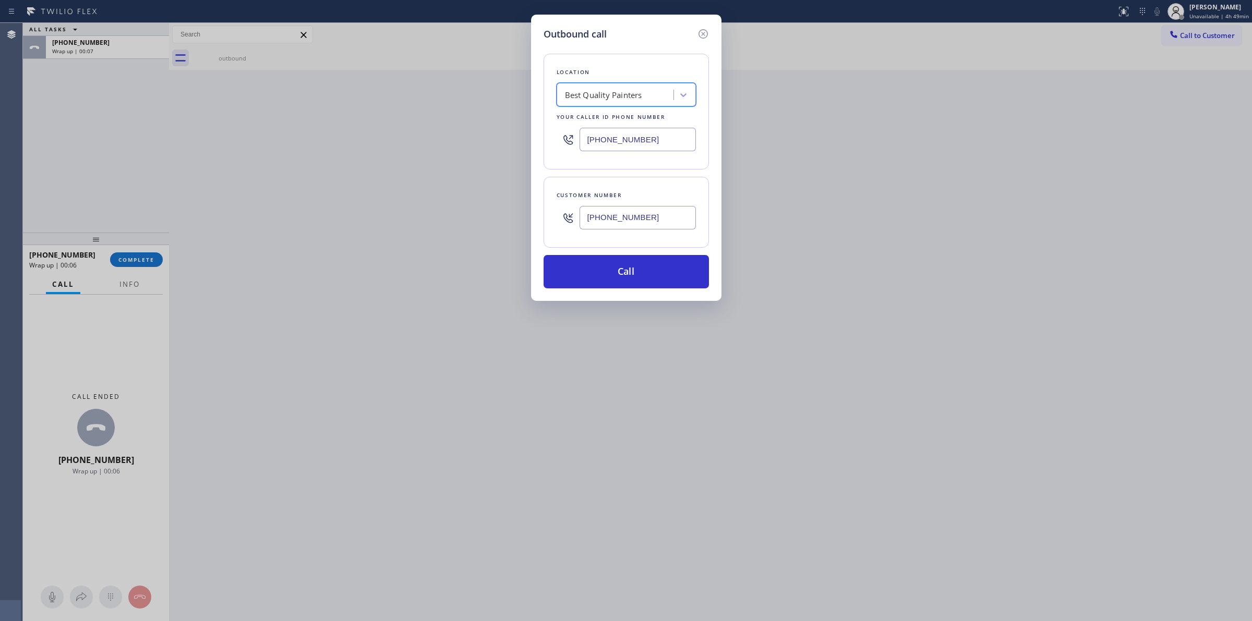
click at [611, 214] on input "[PHONE_NUMBER]" at bounding box center [637, 217] width 116 height 23
click at [591, 277] on button "Call" at bounding box center [625, 271] width 165 height 33
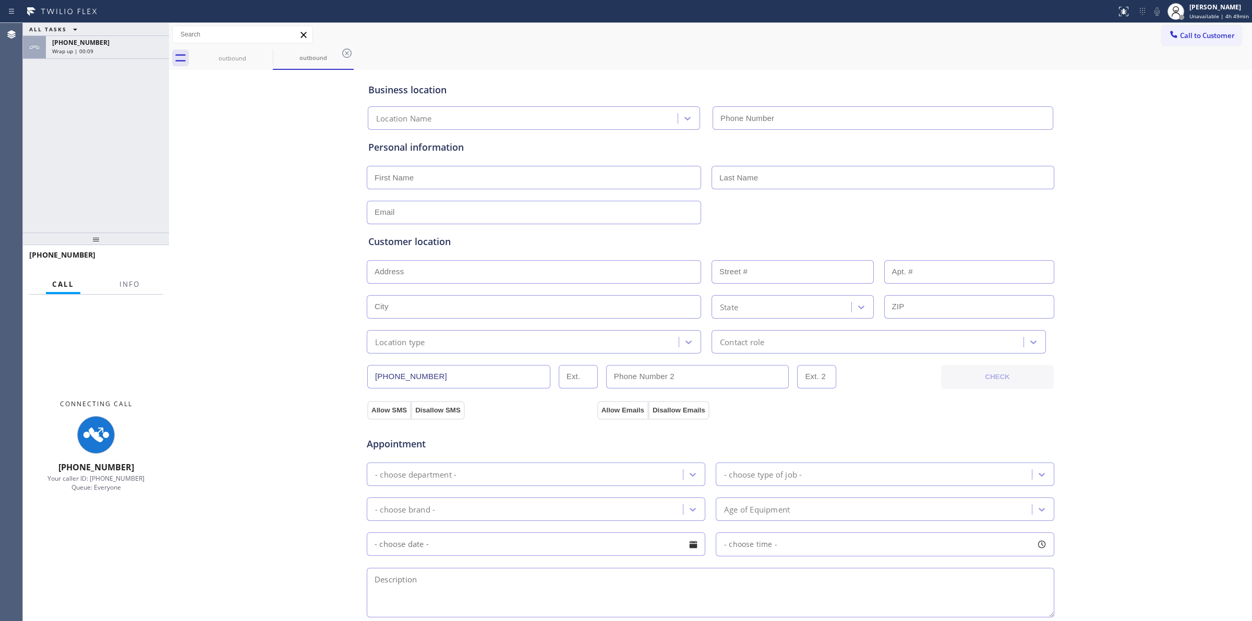
type input "[PHONE_NUMBER]"
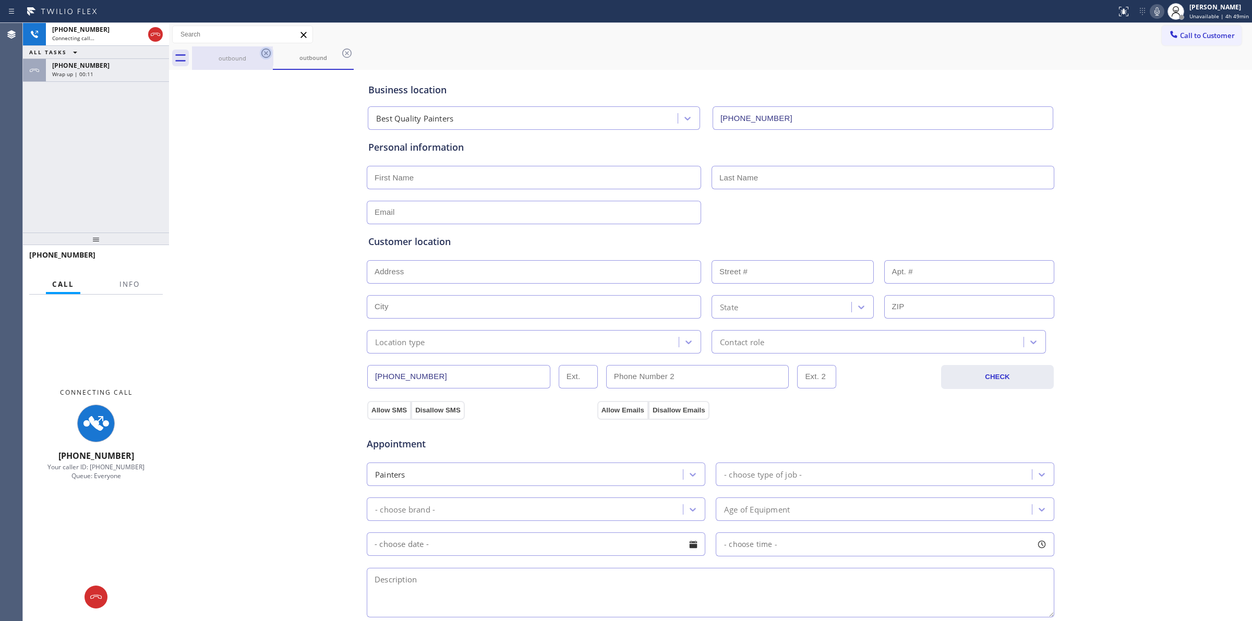
drag, startPoint x: 254, startPoint y: 55, endPoint x: 262, endPoint y: 56, distance: 7.8
click at [259, 55] on div "outbound" at bounding box center [232, 57] width 81 height 23
click at [262, 56] on icon at bounding box center [266, 53] width 13 height 13
click at [265, 51] on icon at bounding box center [266, 53] width 13 height 13
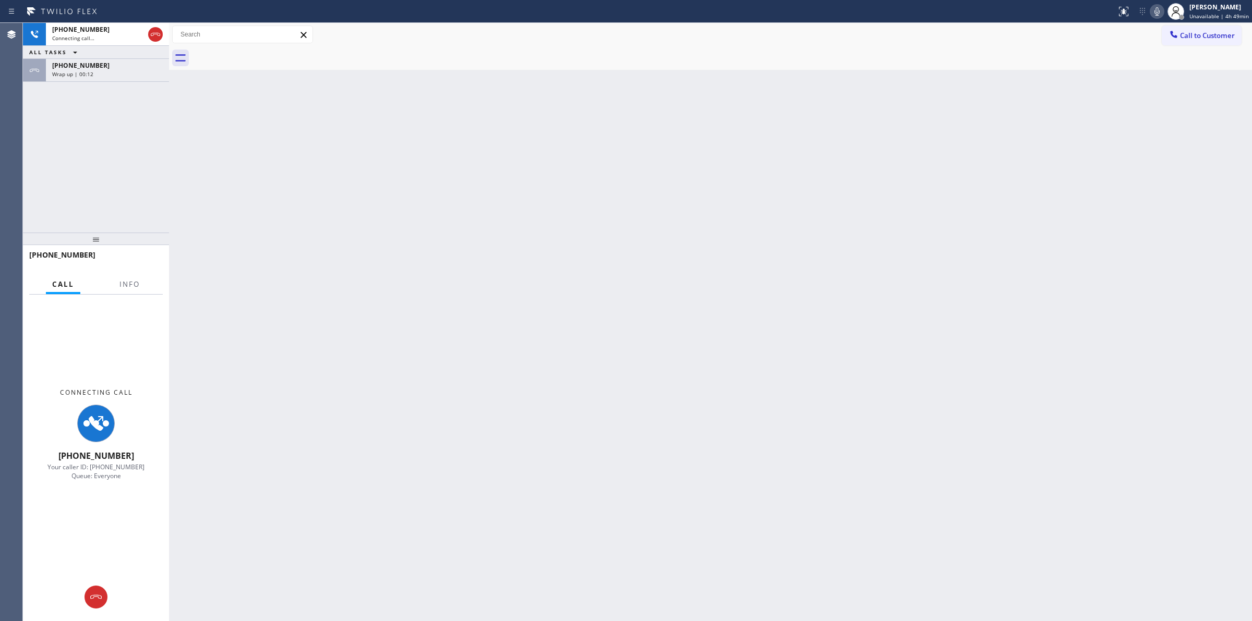
click at [123, 78] on div "[PHONE_NUMBER] Wrap up | 00:12" at bounding box center [105, 70] width 119 height 23
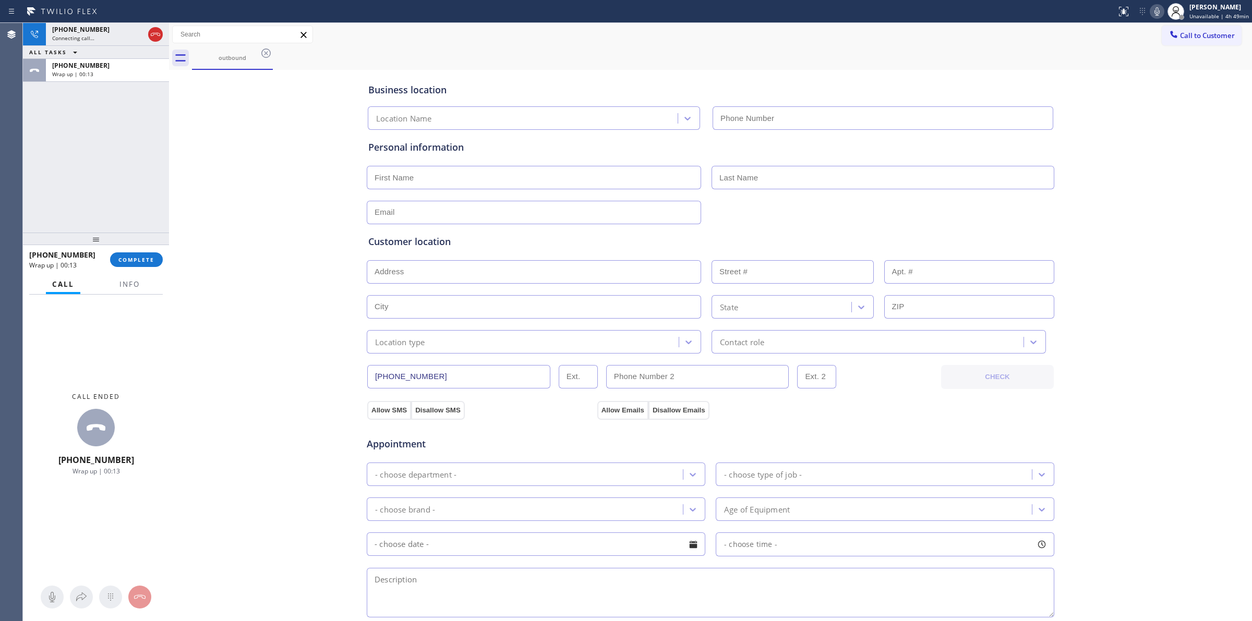
click at [134, 267] on div "[PHONE_NUMBER] Wrap up | 00:13 COMPLETE" at bounding box center [96, 259] width 134 height 27
type input "[PHONE_NUMBER]"
click at [139, 259] on span "COMPLETE" at bounding box center [136, 259] width 36 height 7
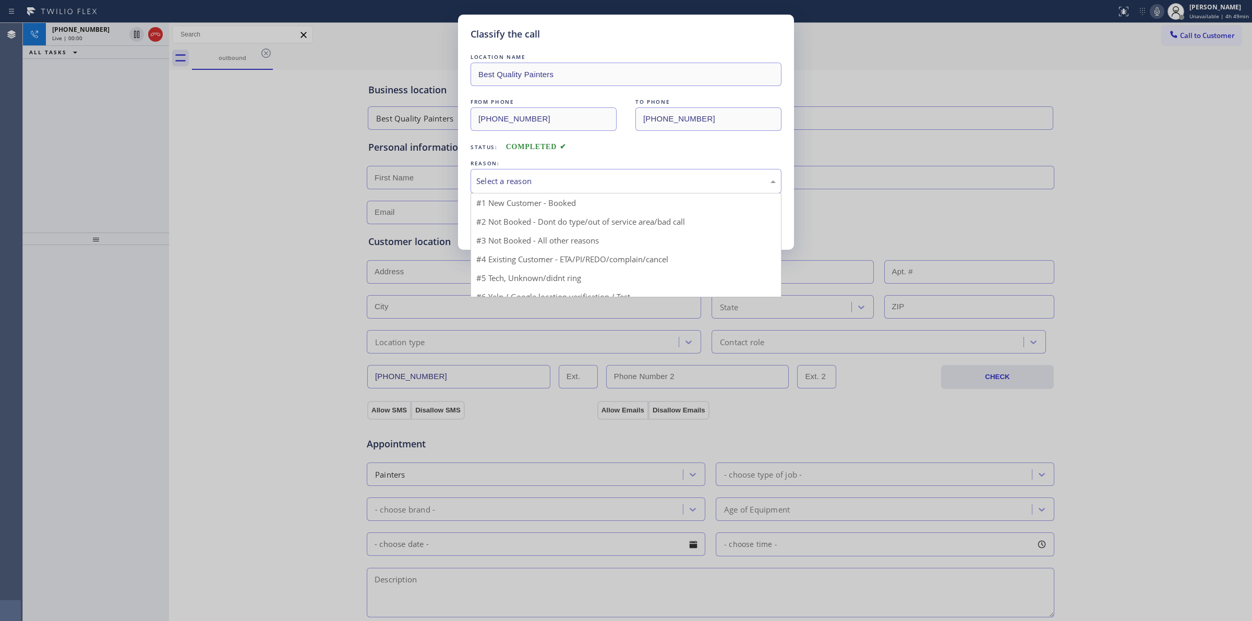
click at [614, 178] on div "Select a reason" at bounding box center [625, 181] width 299 height 12
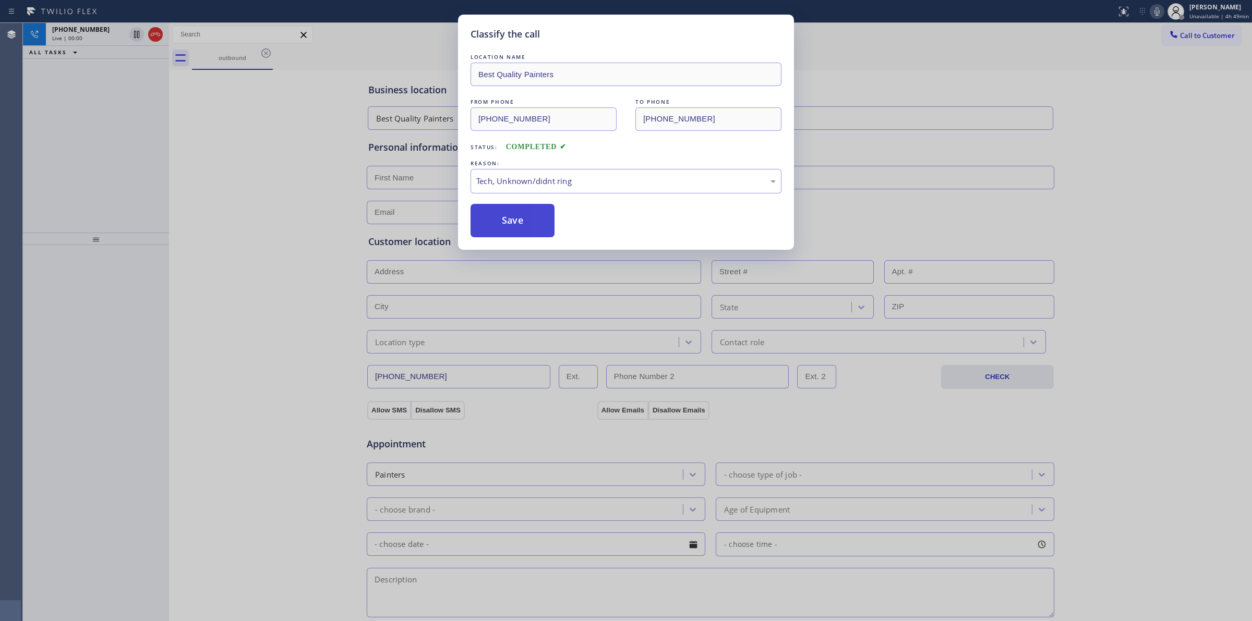
click at [522, 220] on button "Save" at bounding box center [512, 220] width 84 height 33
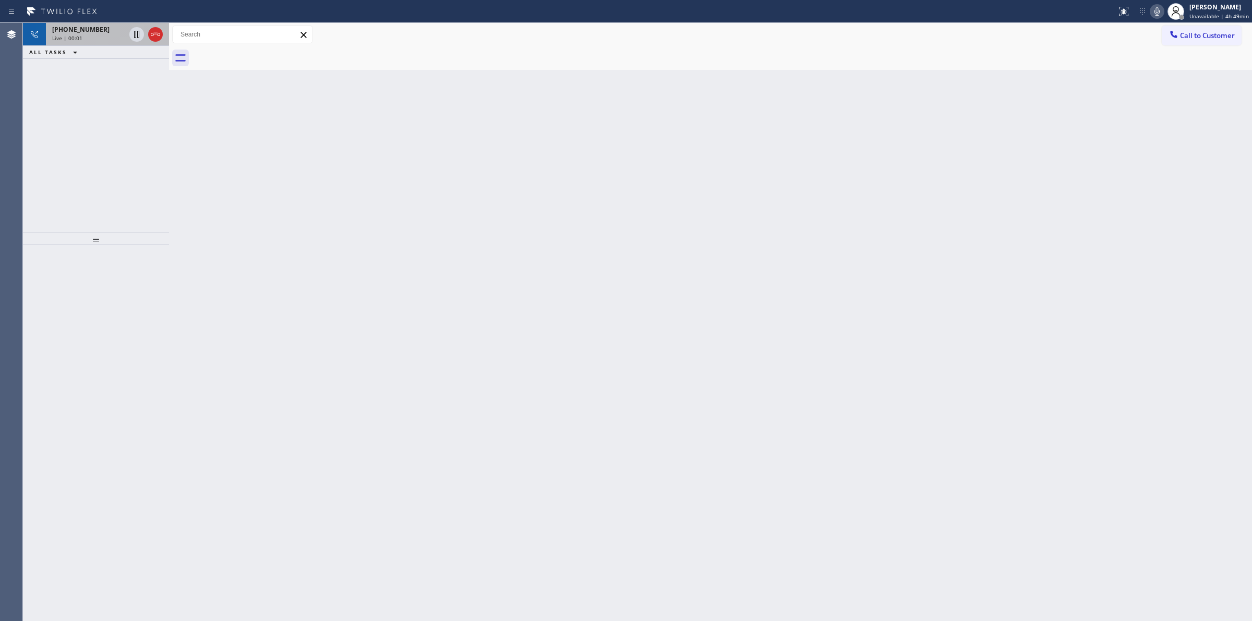
click at [123, 31] on div "[PHONE_NUMBER]" at bounding box center [88, 29] width 73 height 9
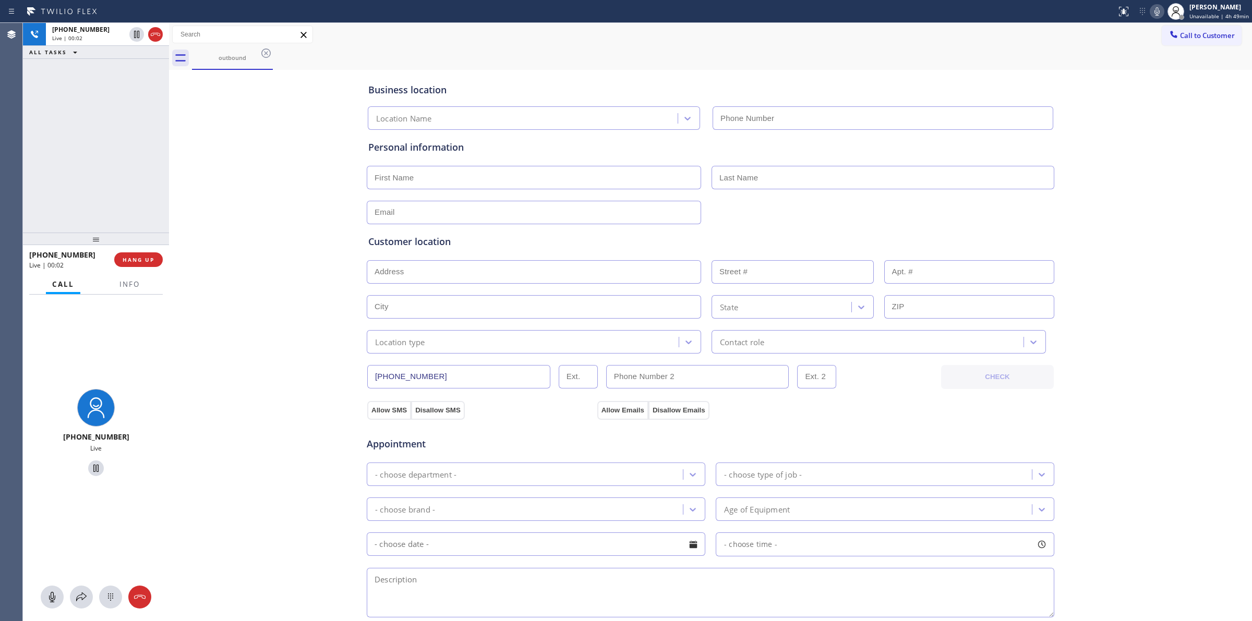
type input "[PHONE_NUMBER]"
click at [105, 596] on icon at bounding box center [110, 597] width 13 height 13
click at [1189, 30] on button "Call to Customer" at bounding box center [1201, 36] width 80 height 20
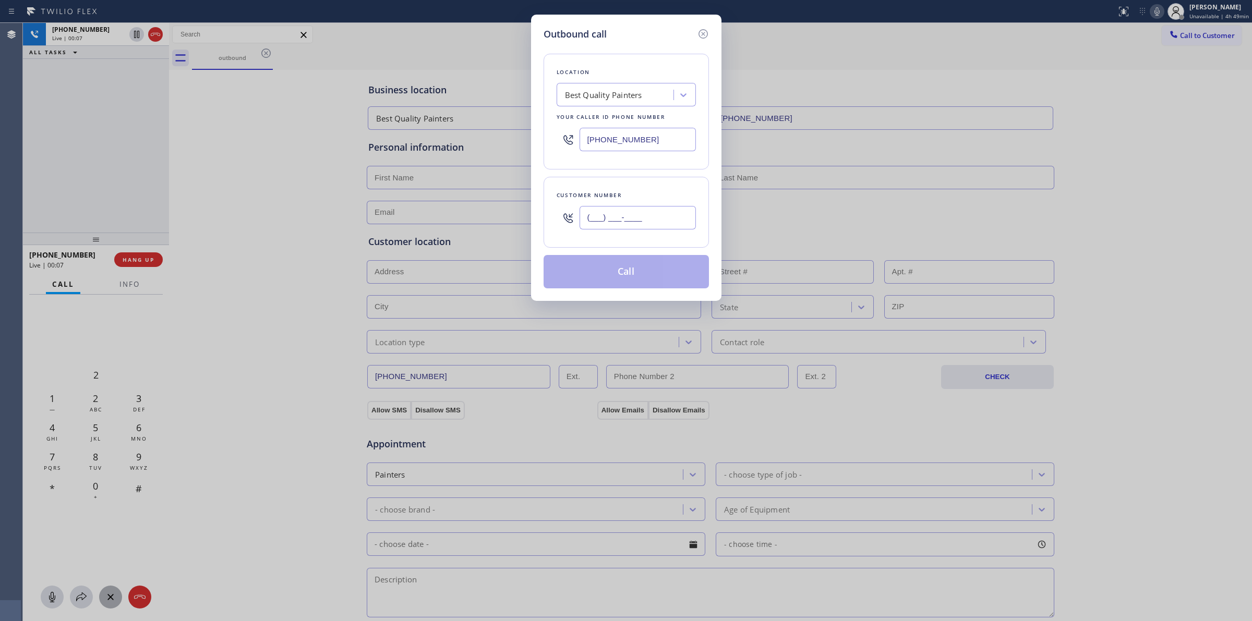
click at [633, 226] on input "(___) ___-____" at bounding box center [637, 217] width 116 height 23
paste input "206) 336-3824"
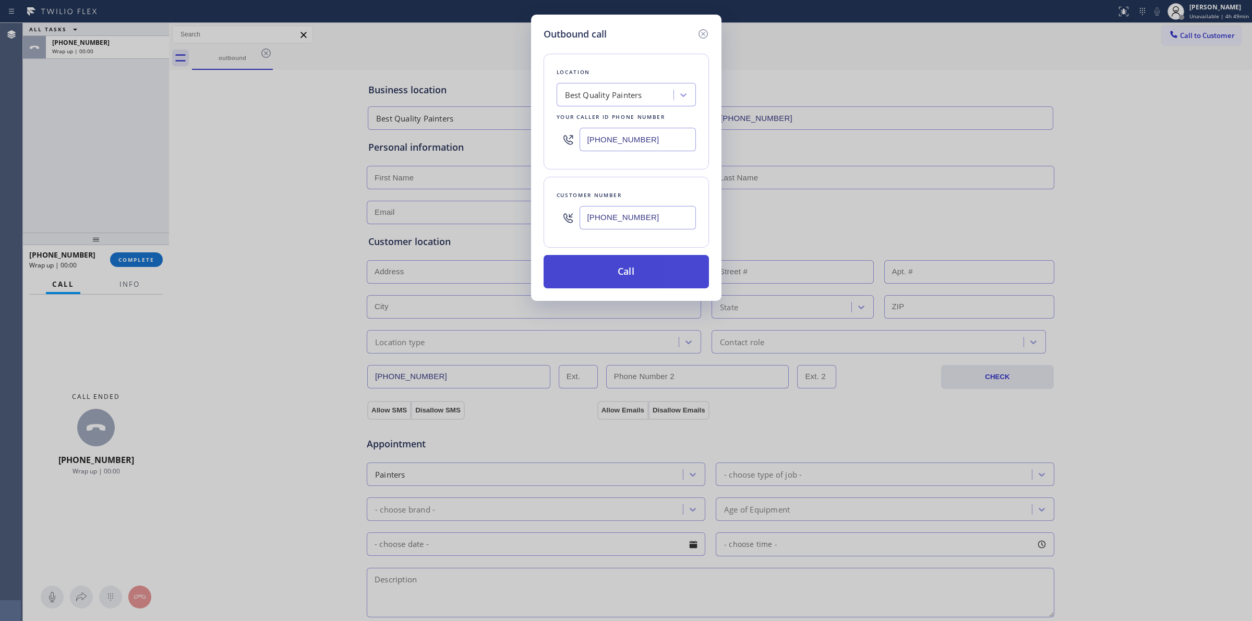
type input "[PHONE_NUMBER]"
click at [611, 269] on button "Call" at bounding box center [625, 271] width 165 height 33
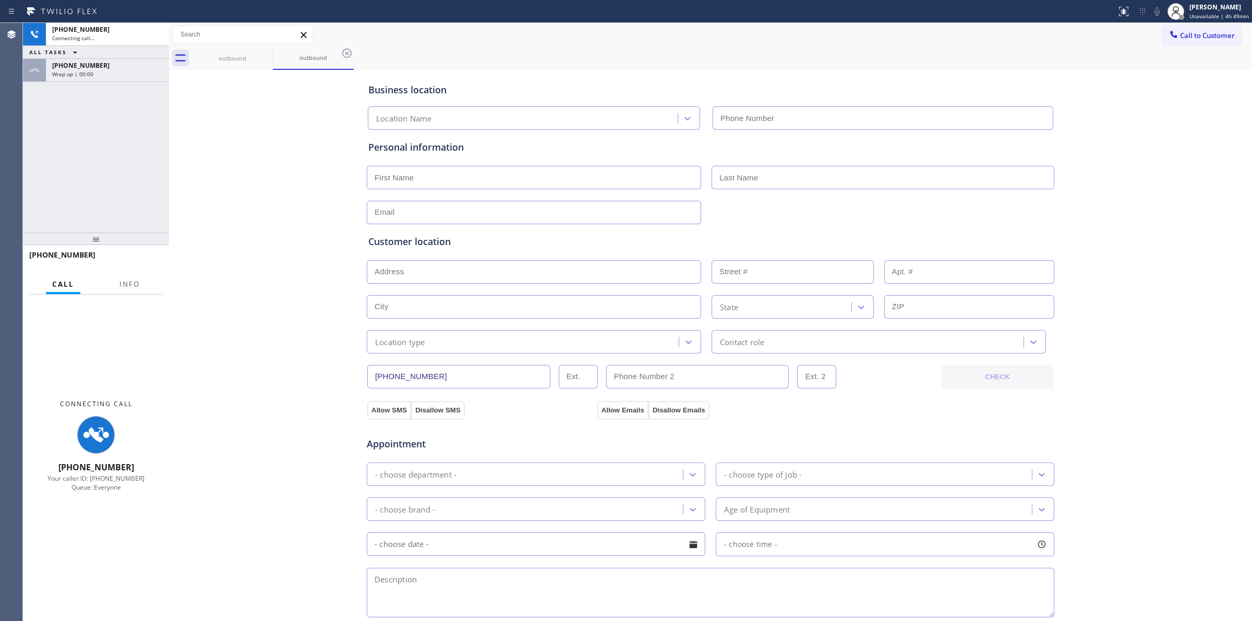
type input "[PHONE_NUMBER]"
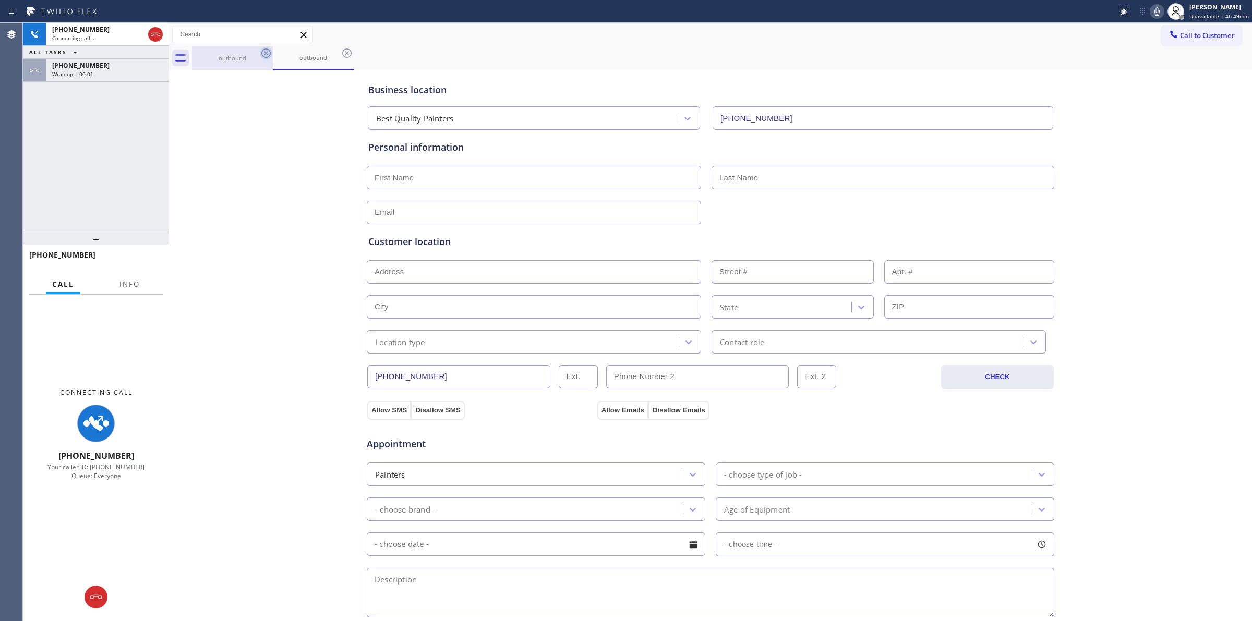
click at [256, 56] on div "outbound" at bounding box center [232, 58] width 79 height 8
click at [261, 56] on icon at bounding box center [266, 53] width 13 height 13
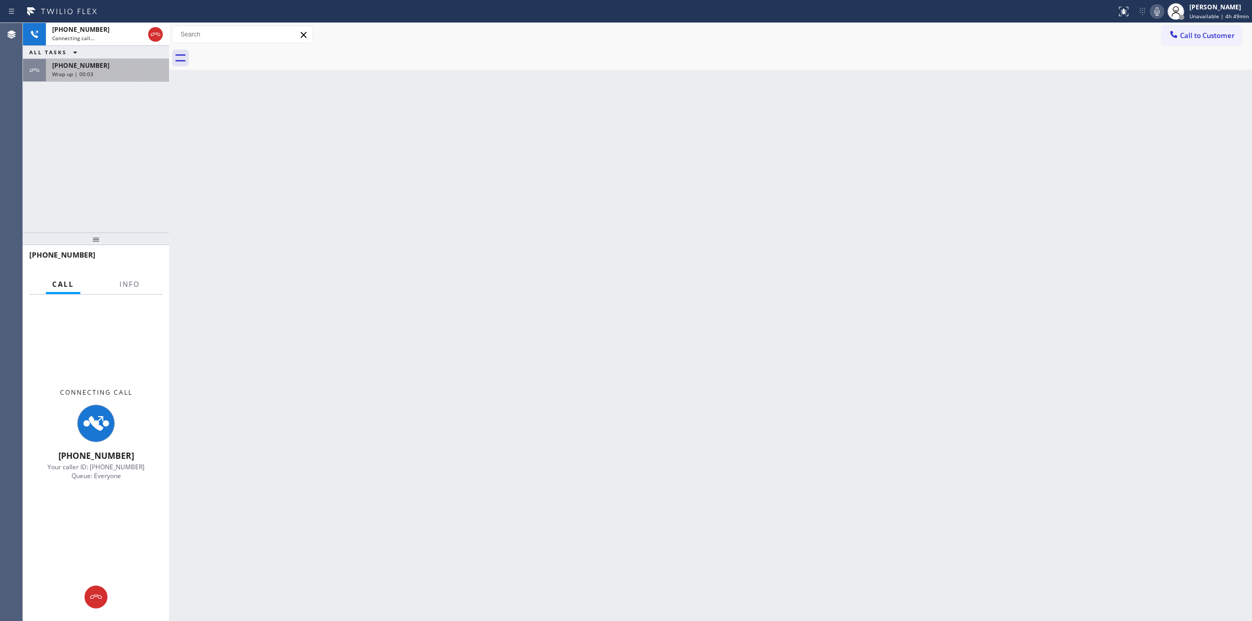
click at [120, 67] on div "[PHONE_NUMBER]" at bounding box center [107, 65] width 111 height 9
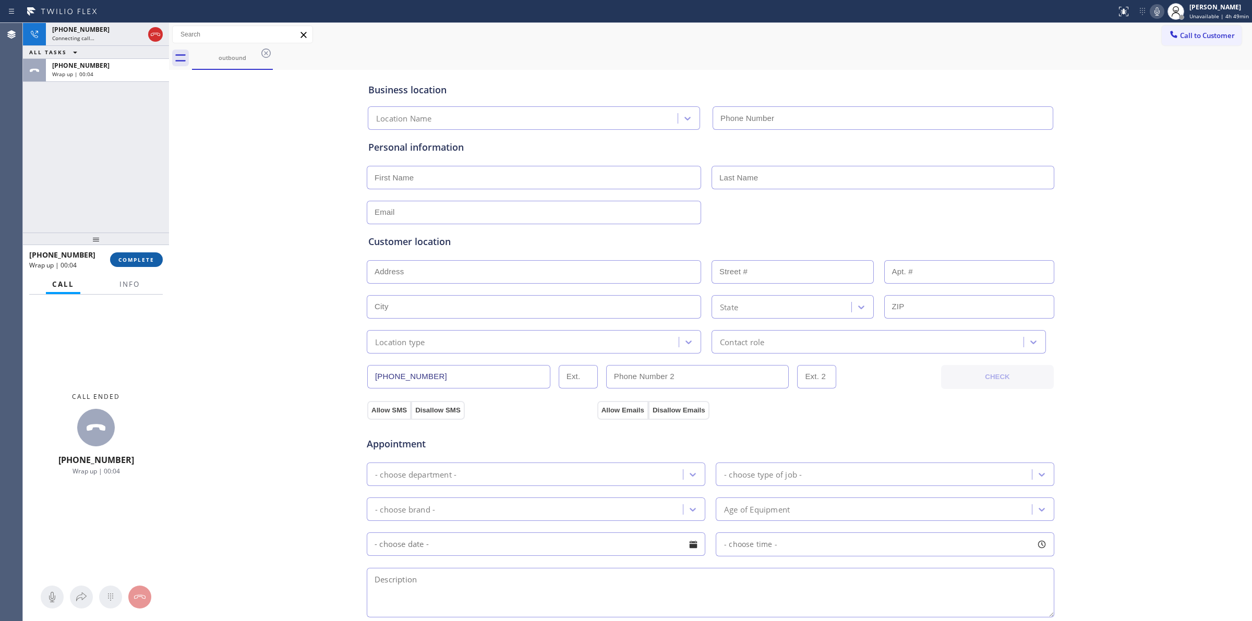
click at [134, 258] on span "COMPLETE" at bounding box center [136, 259] width 36 height 7
type input "[PHONE_NUMBER]"
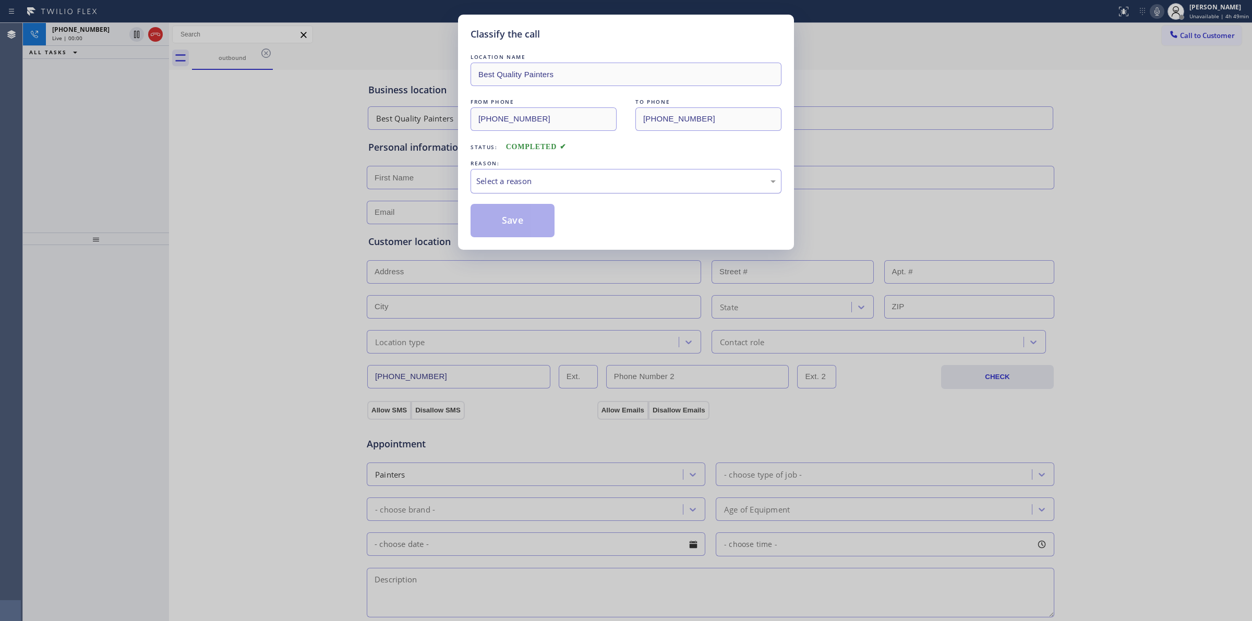
click at [732, 177] on div "Select a reason" at bounding box center [625, 181] width 311 height 25
drag, startPoint x: 537, startPoint y: 261, endPoint x: 512, endPoint y: 220, distance: 48.7
click at [512, 220] on button "Save" at bounding box center [512, 220] width 84 height 33
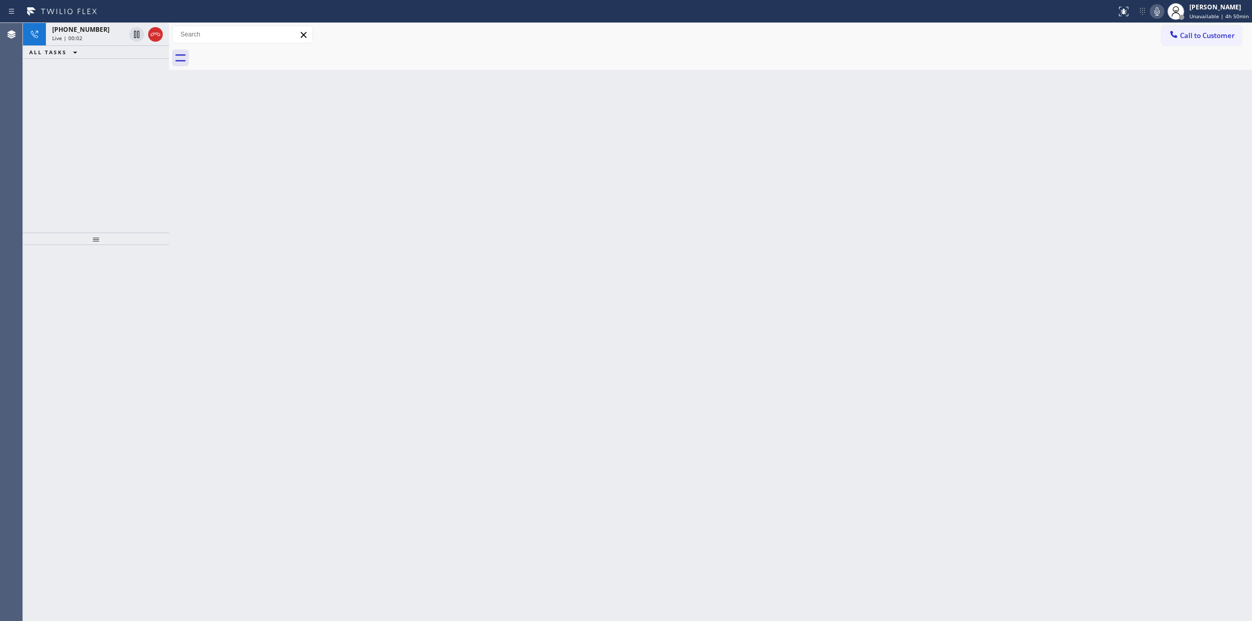
drag, startPoint x: 212, startPoint y: 51, endPoint x: 191, endPoint y: 53, distance: 21.0
click at [207, 53] on div at bounding box center [722, 57] width 1060 height 23
click at [96, 41] on div "Live | 00:02" at bounding box center [88, 37] width 73 height 7
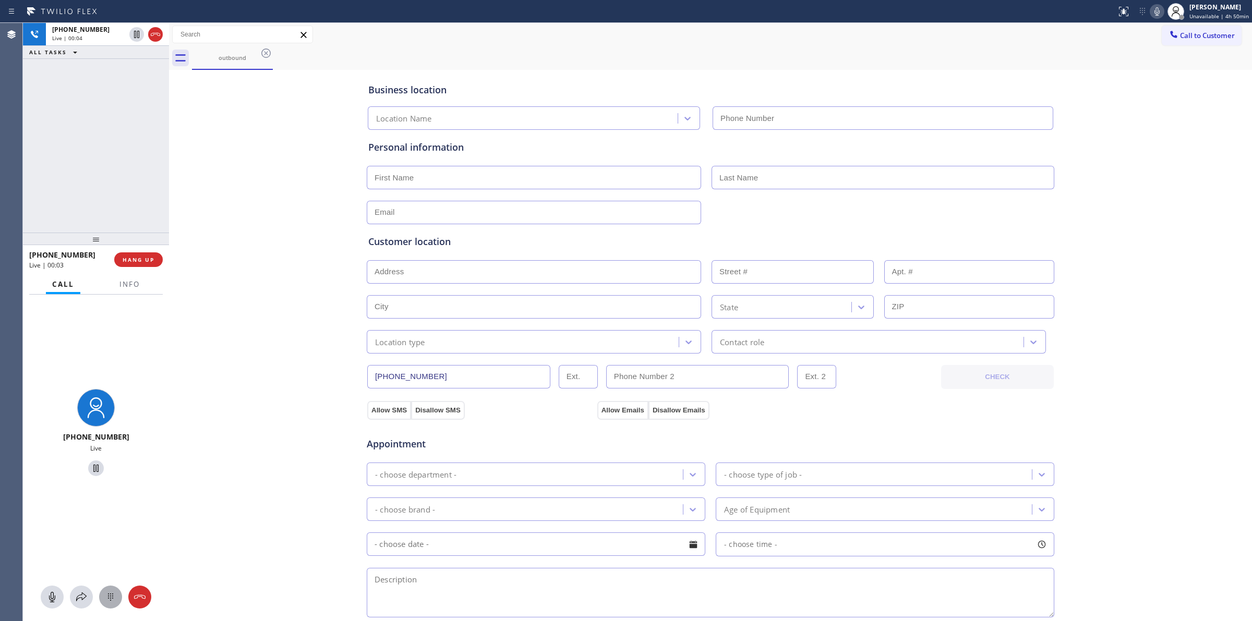
click at [104, 605] on button at bounding box center [110, 597] width 23 height 23
type input "[PHONE_NUMBER]"
click at [1171, 43] on button "Call to Customer" at bounding box center [1201, 36] width 80 height 20
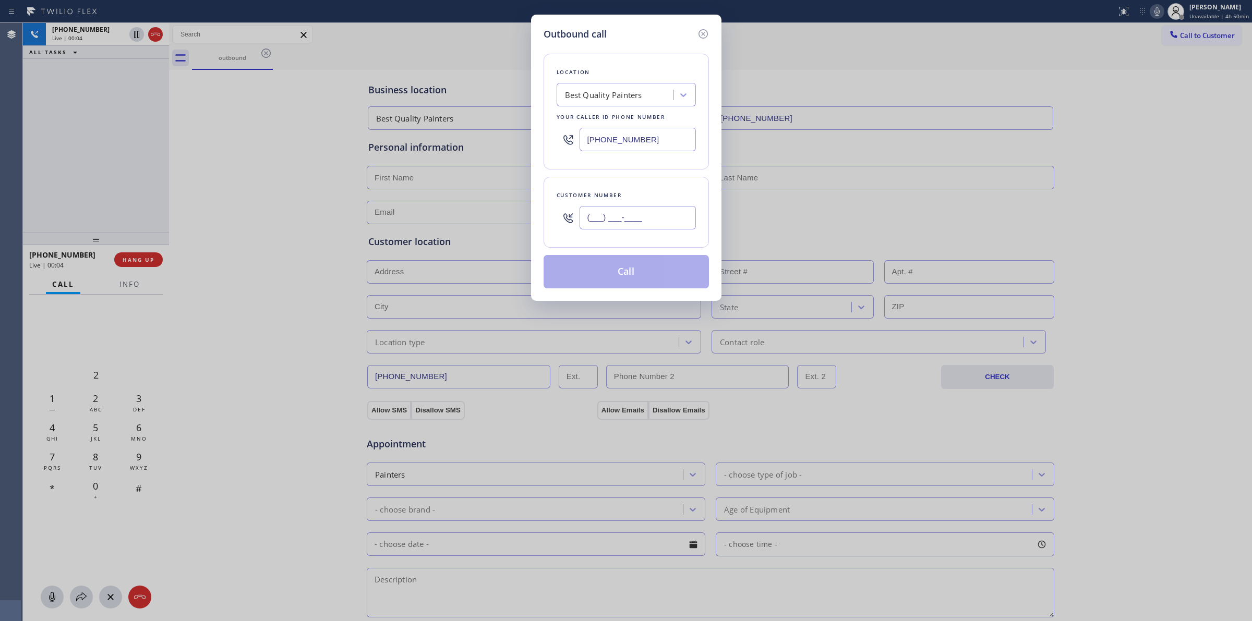
click at [638, 207] on input "(___) ___-____" at bounding box center [637, 217] width 116 height 23
paste input "206) 336-3824"
type input "[PHONE_NUMBER]"
click at [649, 50] on div "Location Best Quality Painters Your caller id phone number [PHONE_NUMBER] Custo…" at bounding box center [625, 164] width 165 height 247
drag, startPoint x: 595, startPoint y: 284, endPoint x: 606, endPoint y: 309, distance: 27.5
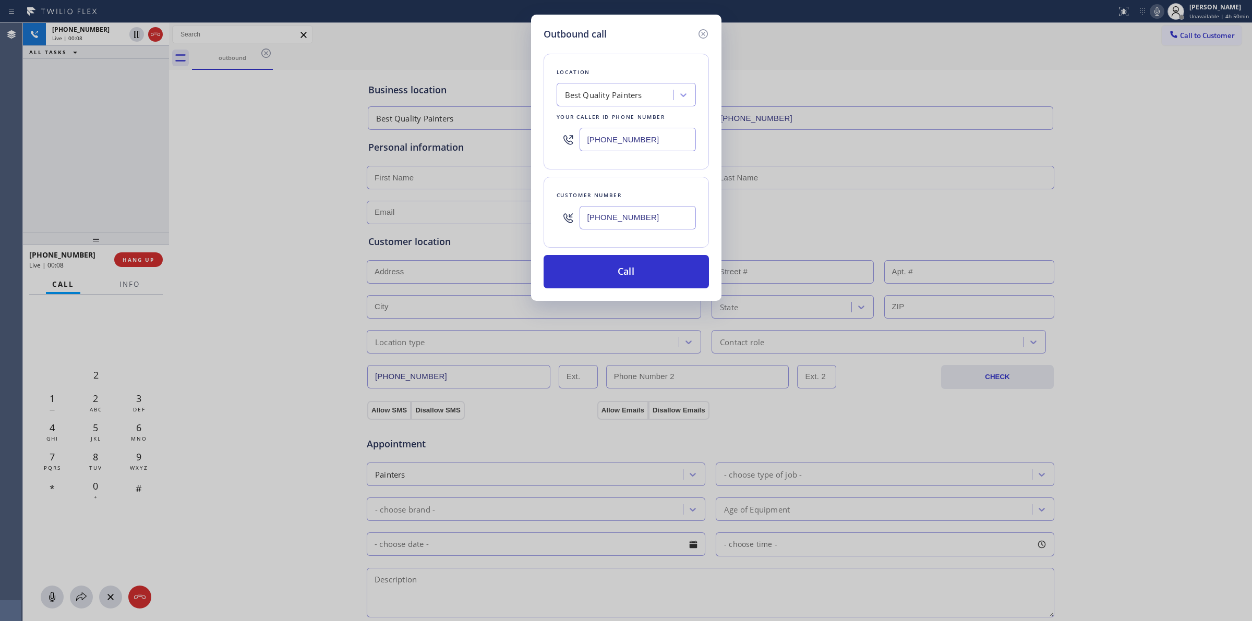
click at [603, 332] on div "Outbound call Location Best Quality Painters Your caller id phone number [PHONE…" at bounding box center [626, 310] width 1252 height 621
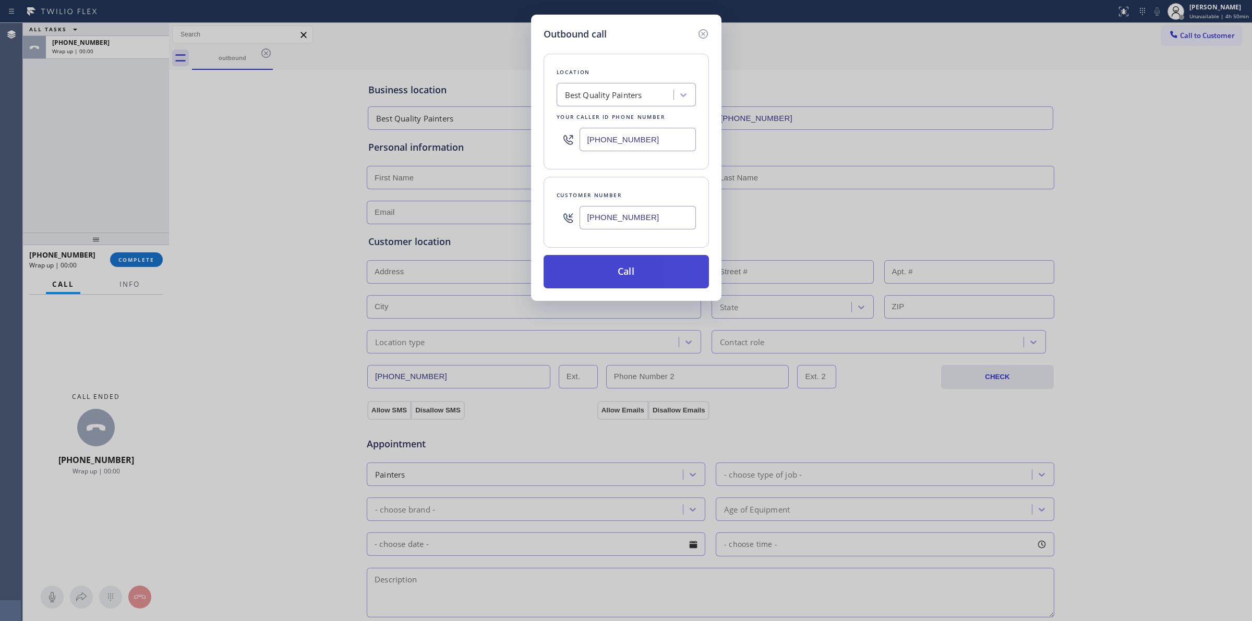
click at [643, 275] on button "Call" at bounding box center [625, 271] width 165 height 33
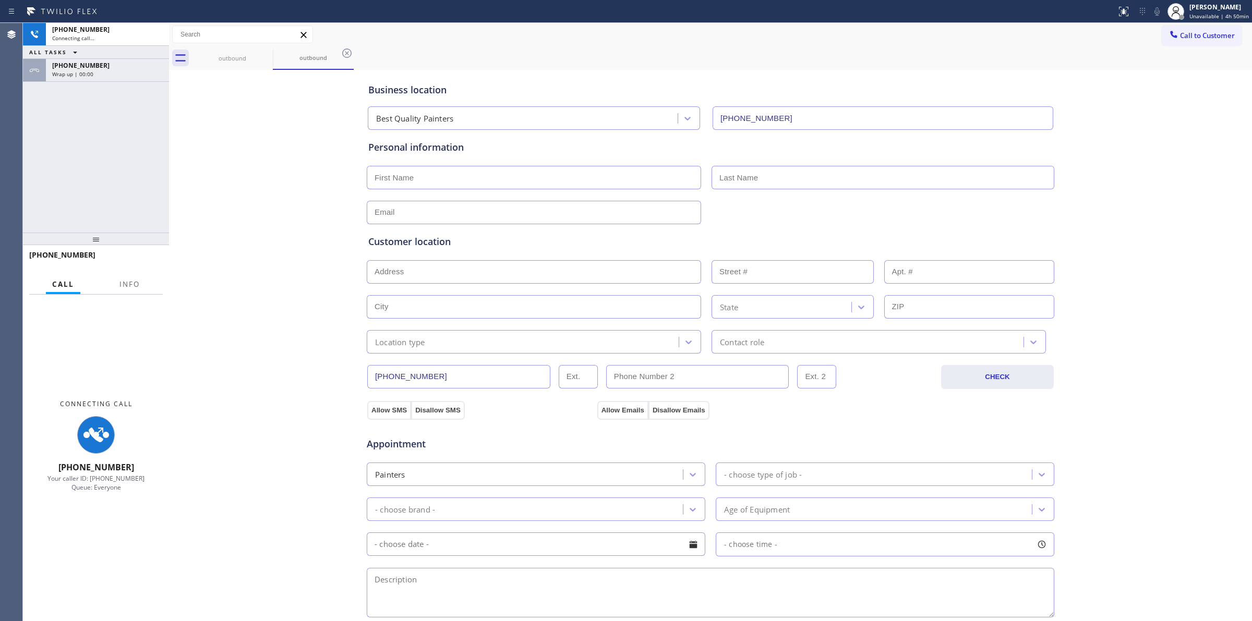
type input "[PHONE_NUMBER]"
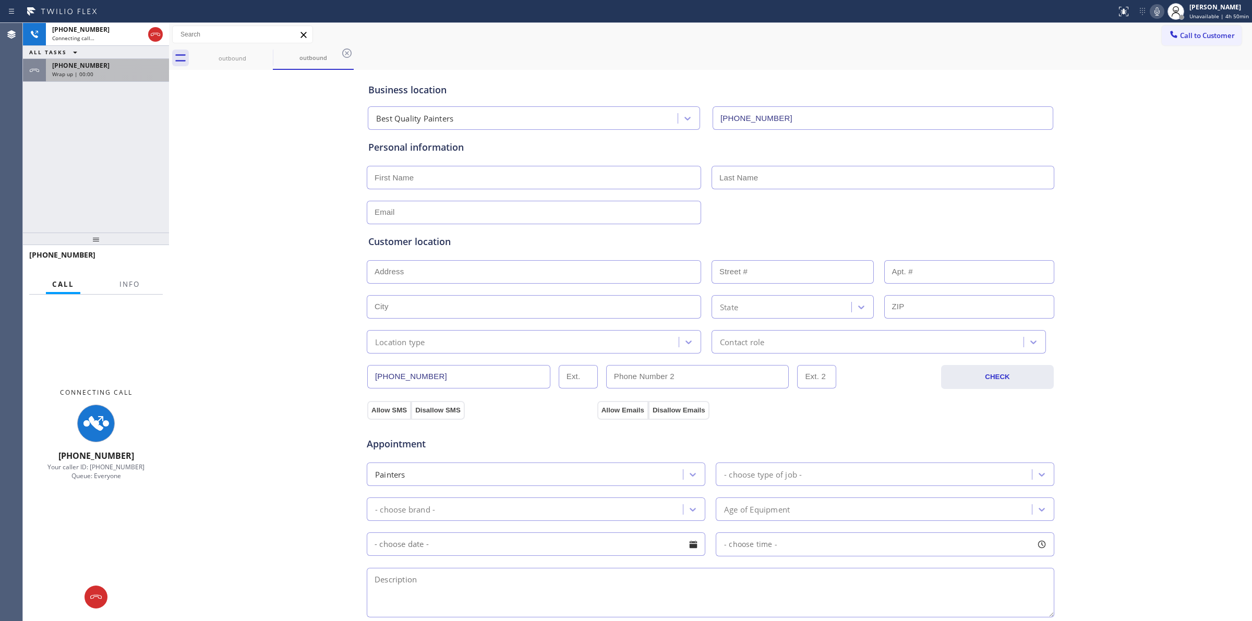
click at [92, 78] on div "[PHONE_NUMBER] Wrap up | 00:00" at bounding box center [105, 70] width 119 height 23
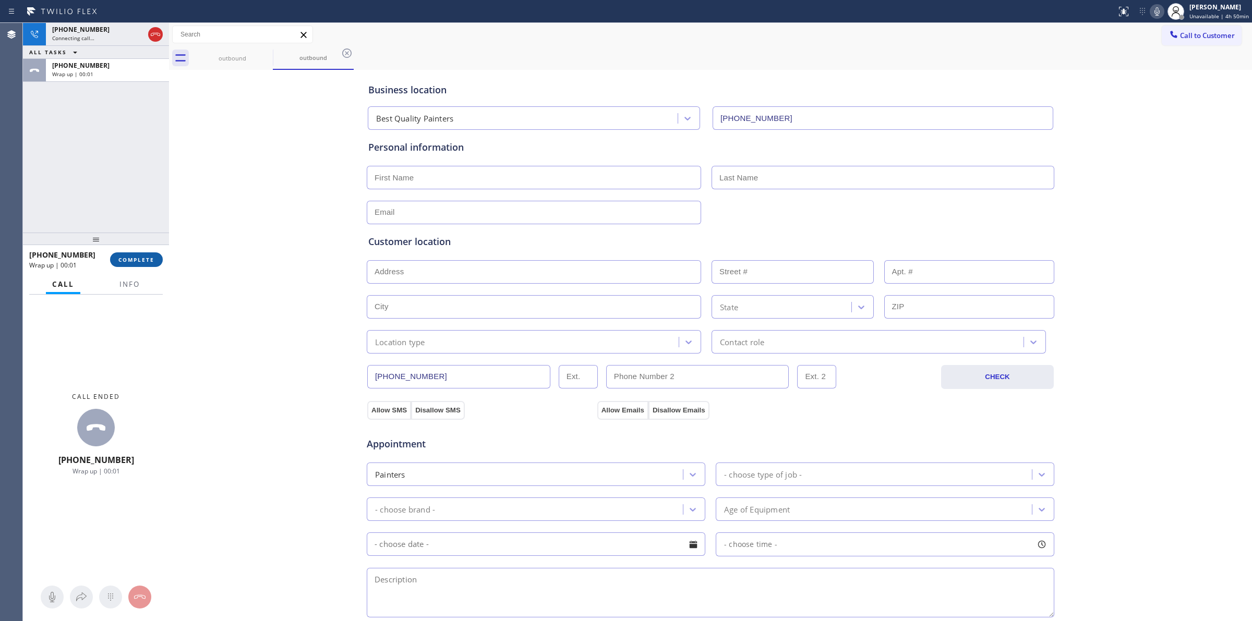
click at [148, 266] on button "COMPLETE" at bounding box center [136, 259] width 53 height 15
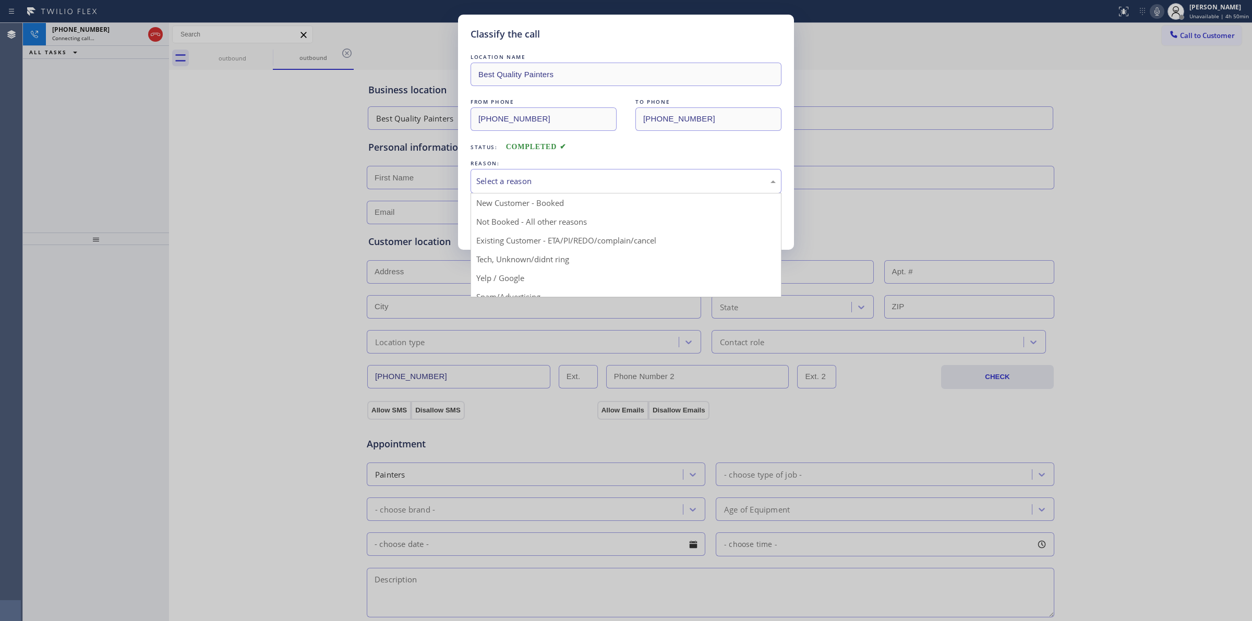
click at [616, 184] on div "Select a reason" at bounding box center [625, 181] width 299 height 12
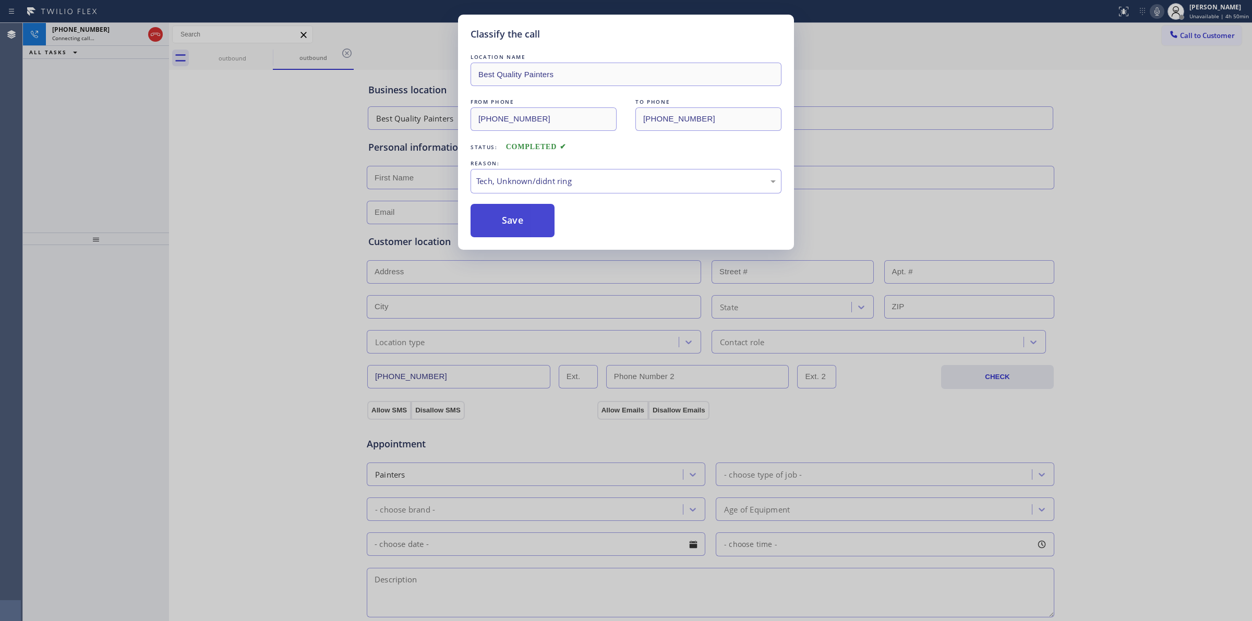
click at [502, 215] on button "Save" at bounding box center [512, 220] width 84 height 33
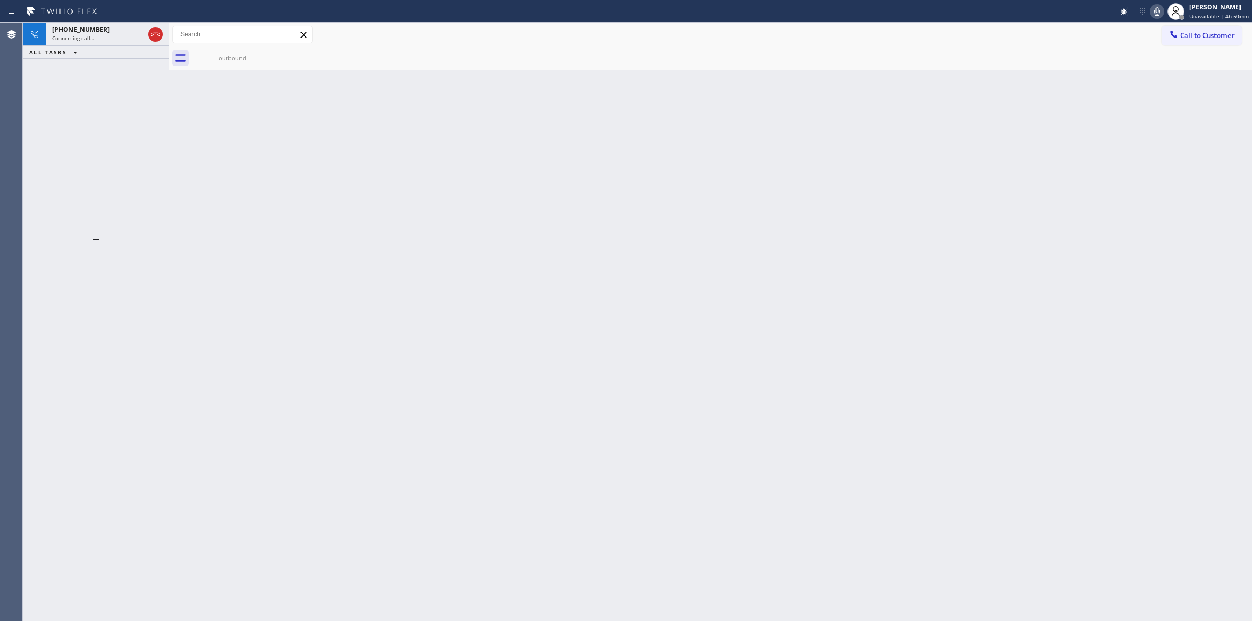
click at [277, 58] on div "outbound" at bounding box center [722, 57] width 1060 height 23
drag, startPoint x: 270, startPoint y: 53, endPoint x: 264, endPoint y: 53, distance: 5.7
click at [264, 53] on div "outbound" at bounding box center [722, 57] width 1060 height 23
click at [253, 53] on div "outbound" at bounding box center [232, 57] width 79 height 23
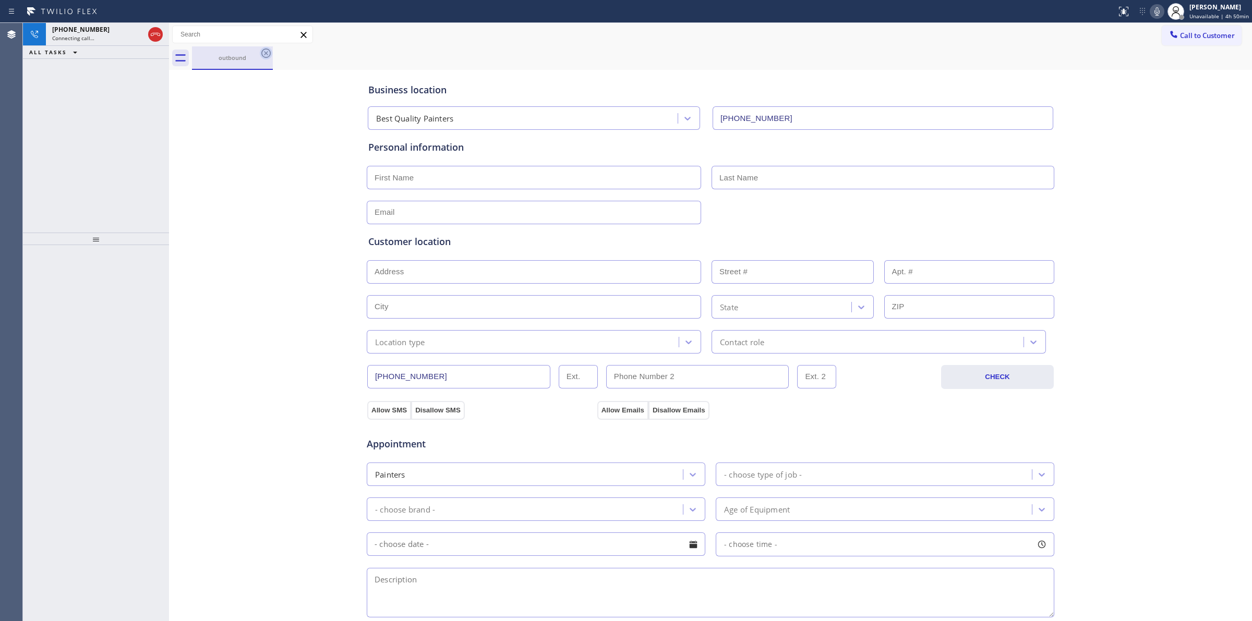
click at [264, 53] on icon at bounding box center [266, 53] width 13 height 13
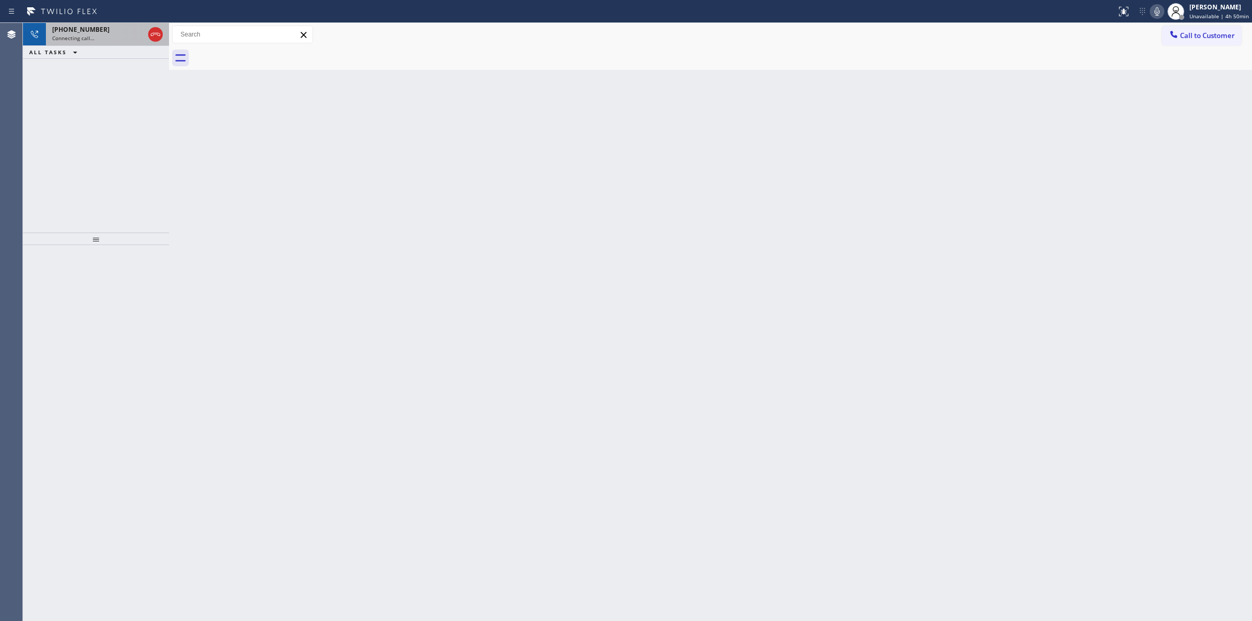
click at [117, 41] on div "Connecting call…" at bounding box center [98, 37] width 92 height 7
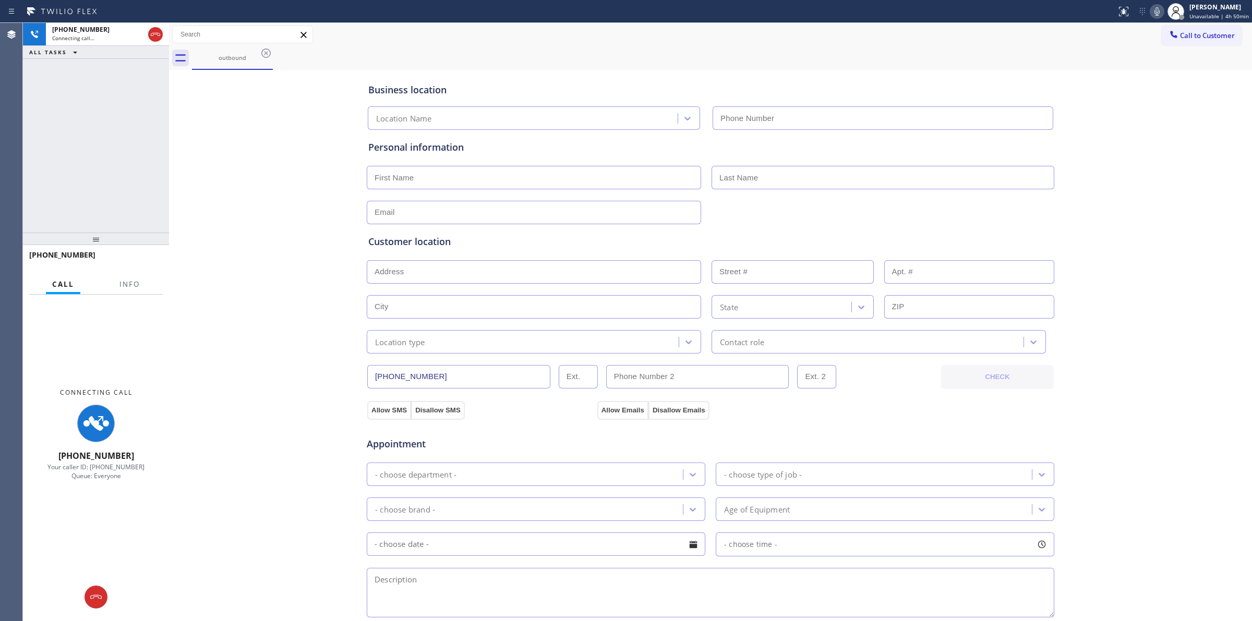
type input "[PHONE_NUMBER]"
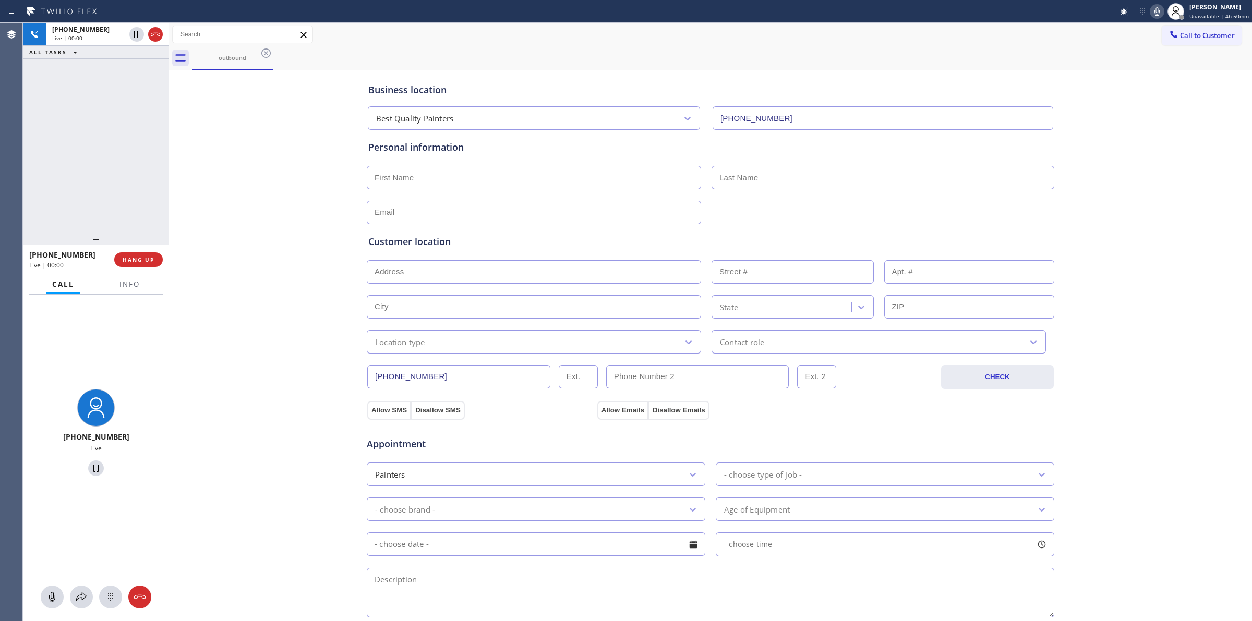
click at [120, 593] on div at bounding box center [110, 597] width 23 height 13
drag, startPoint x: 269, startPoint y: 183, endPoint x: 225, endPoint y: 207, distance: 50.2
click at [259, 184] on div "Business location Best Quality Painters [PHONE_NUMBER] Personal information Cus…" at bounding box center [710, 428] width 1077 height 712
drag, startPoint x: 1191, startPoint y: 38, endPoint x: 1163, endPoint y: 46, distance: 28.7
click at [1192, 37] on span "Call to Customer" at bounding box center [1207, 35] width 55 height 9
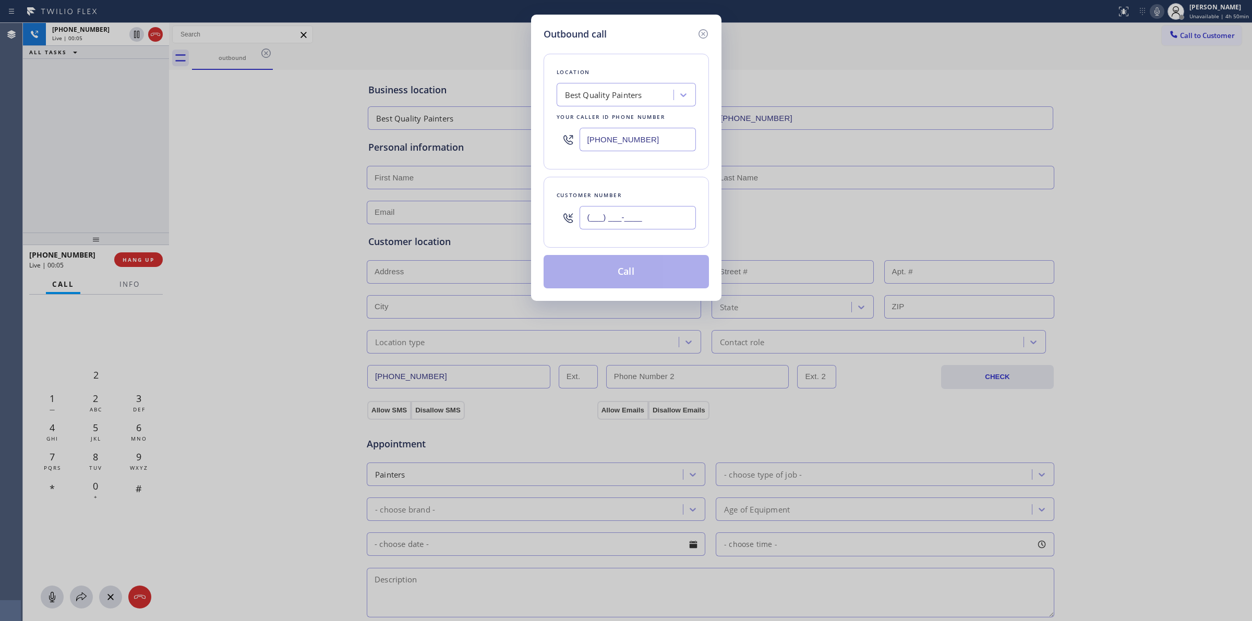
click at [624, 223] on input "(___) ___-____" at bounding box center [637, 217] width 116 height 23
paste input "626) 623-5086"
type input "[PHONE_NUMBER]"
click at [630, 96] on div "Best Quality Painters" at bounding box center [603, 95] width 77 height 12
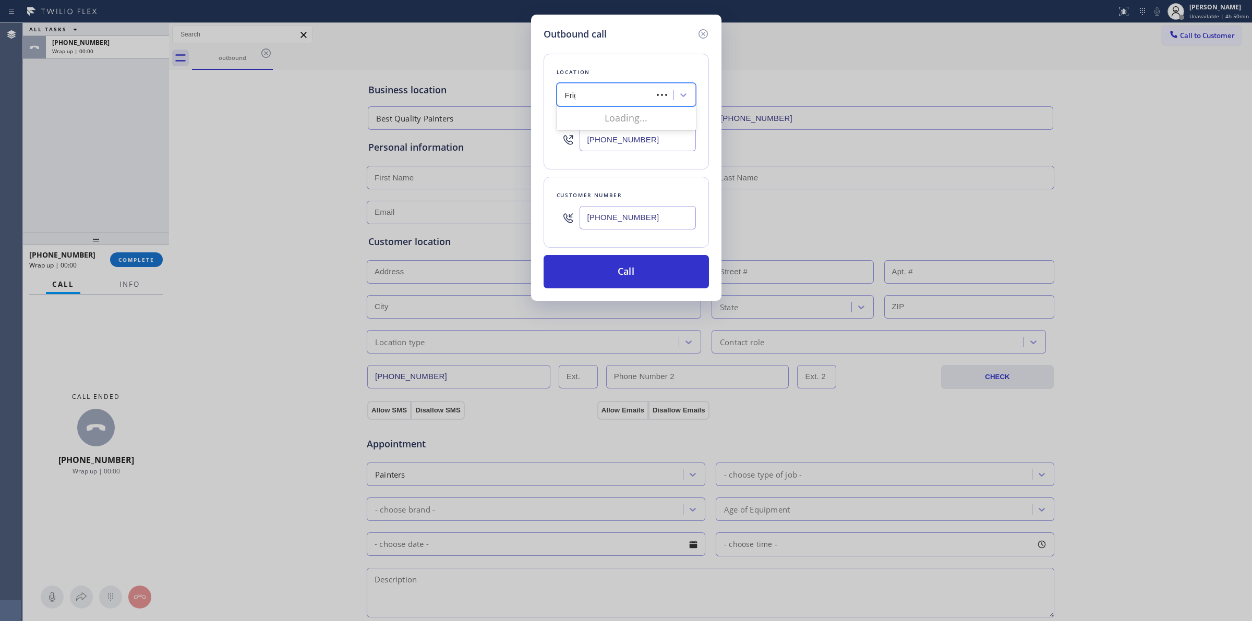
type input "Frigi"
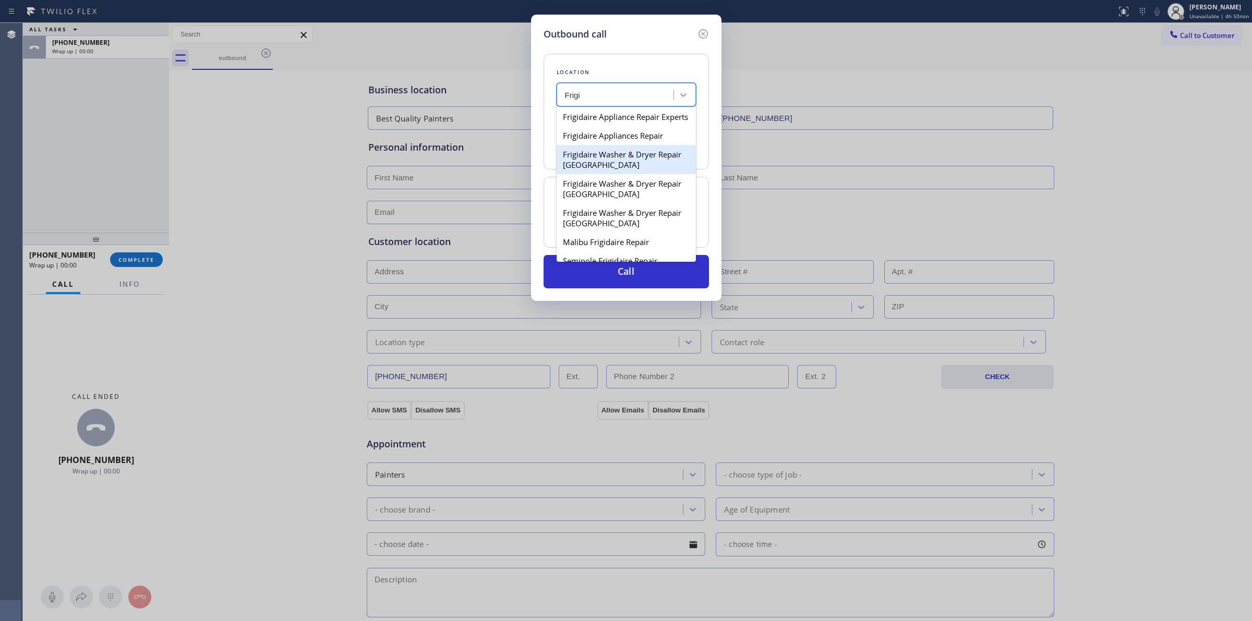
click at [596, 174] on div "Frigidaire Washer & Dryer Repair [GEOGRAPHIC_DATA]" at bounding box center [625, 159] width 139 height 29
type input "[PHONE_NUMBER]"
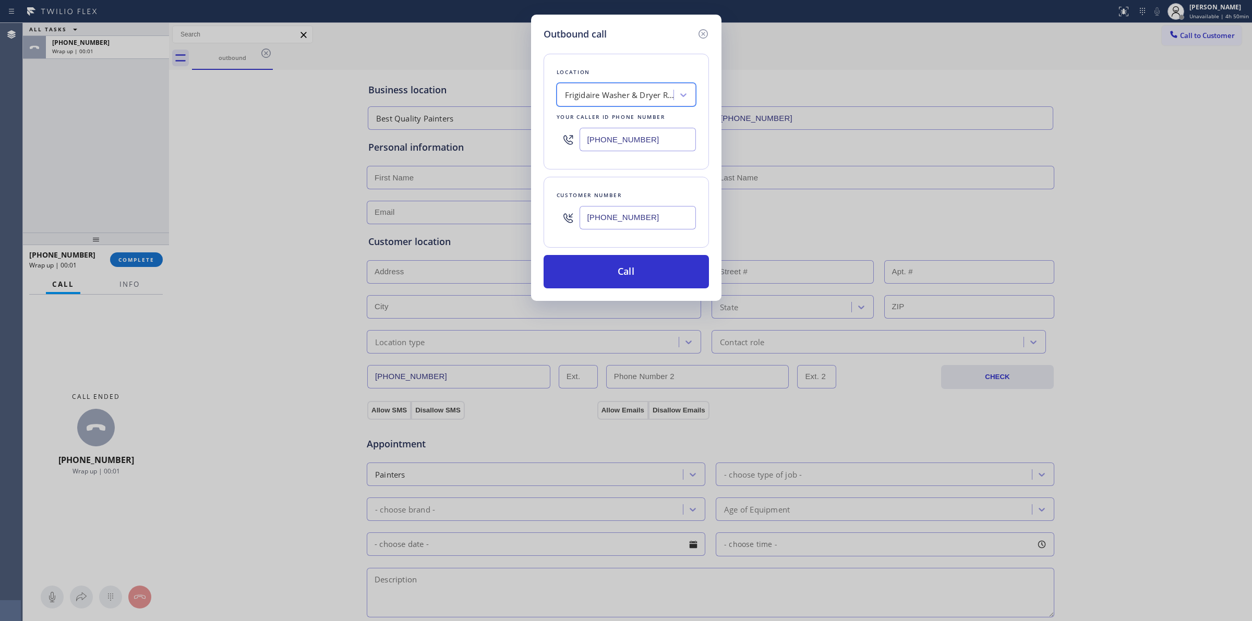
click at [605, 220] on input "[PHONE_NUMBER]" at bounding box center [637, 217] width 116 height 23
click at [606, 286] on button "Call" at bounding box center [625, 271] width 165 height 33
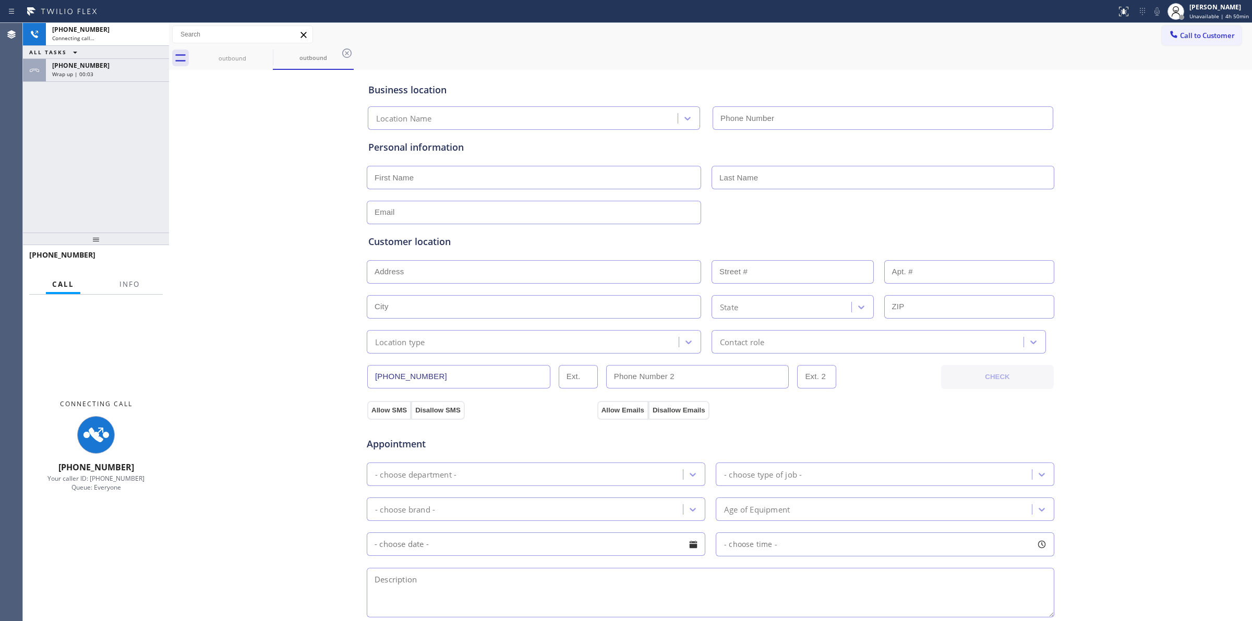
type input "[PHONE_NUMBER]"
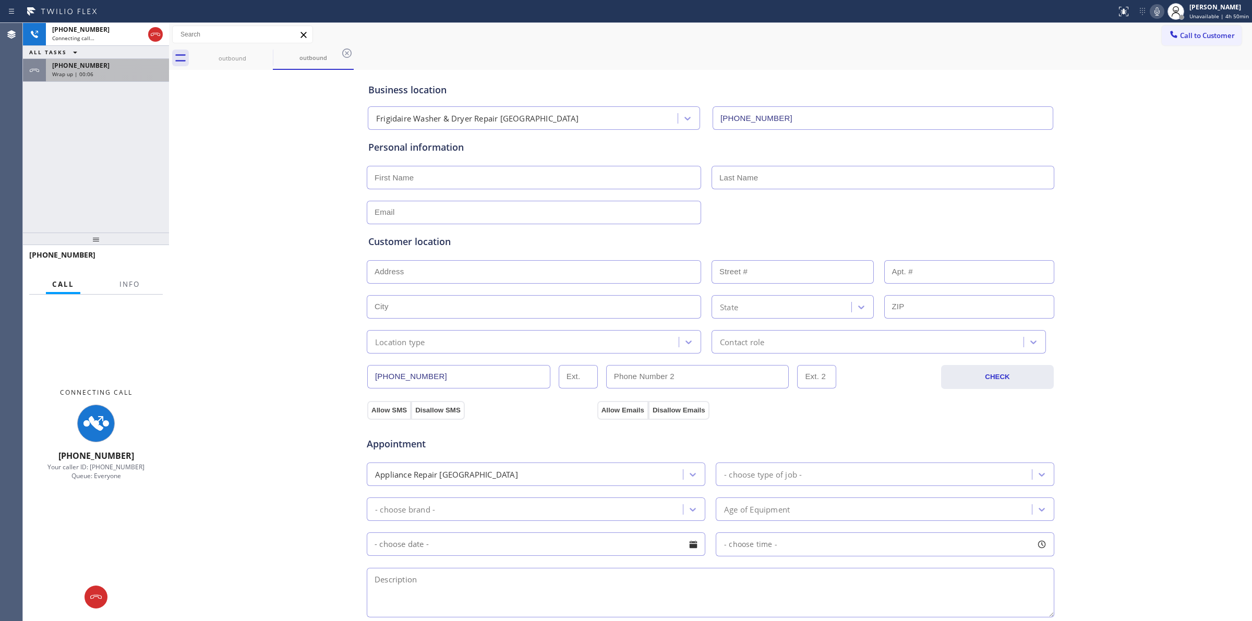
click at [128, 74] on div "Wrap up | 00:06" at bounding box center [107, 73] width 111 height 7
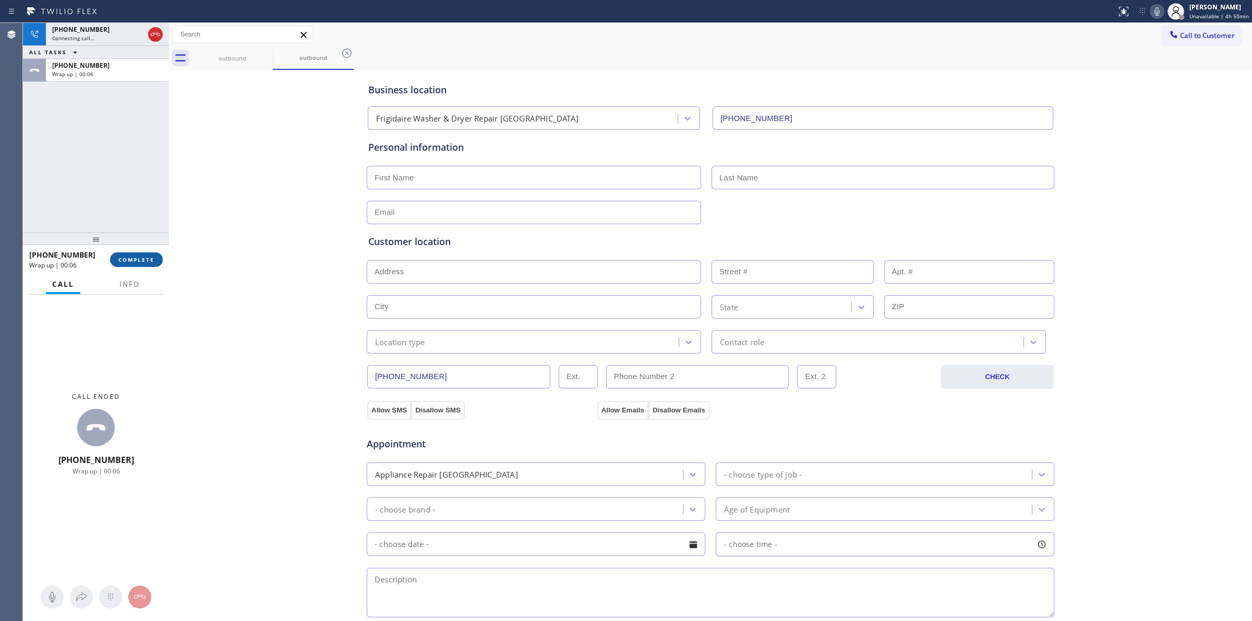
click at [135, 264] on button "COMPLETE" at bounding box center [136, 259] width 53 height 15
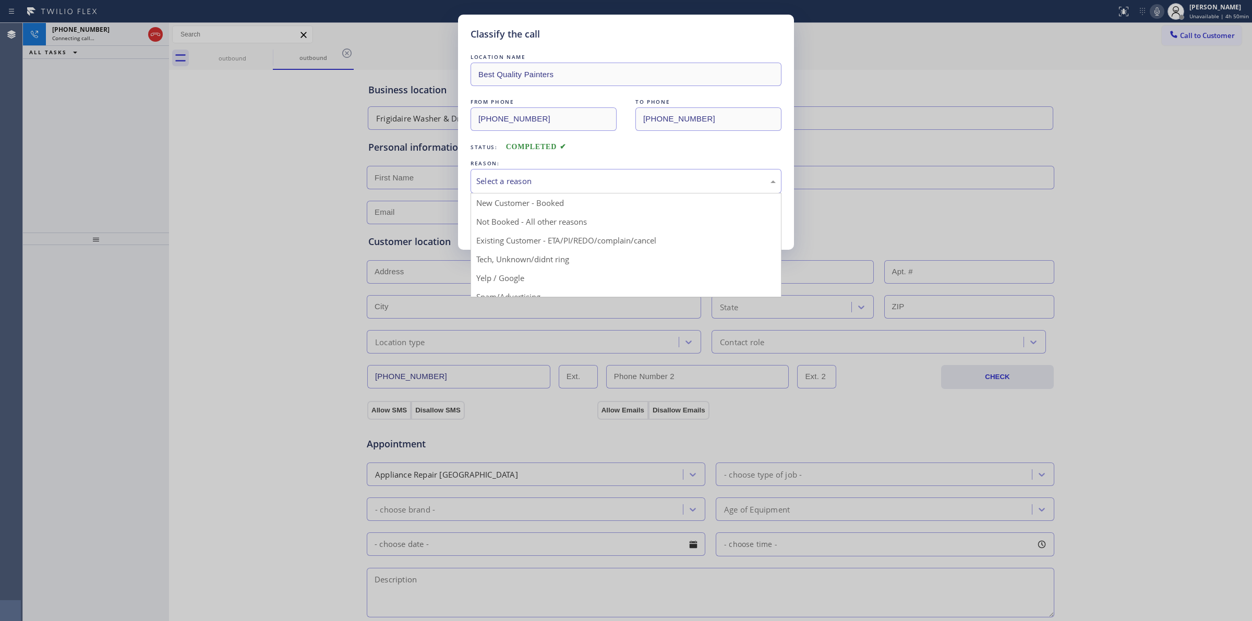
click at [694, 176] on div "Select a reason" at bounding box center [625, 181] width 299 height 12
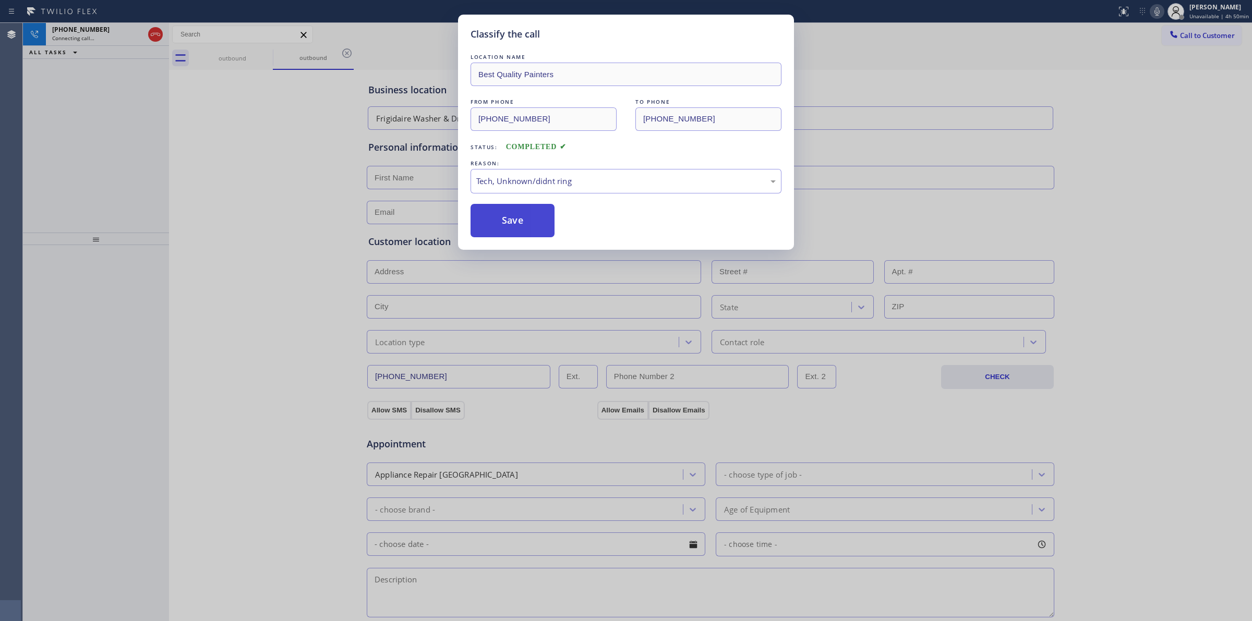
click at [521, 220] on button "Save" at bounding box center [512, 220] width 84 height 33
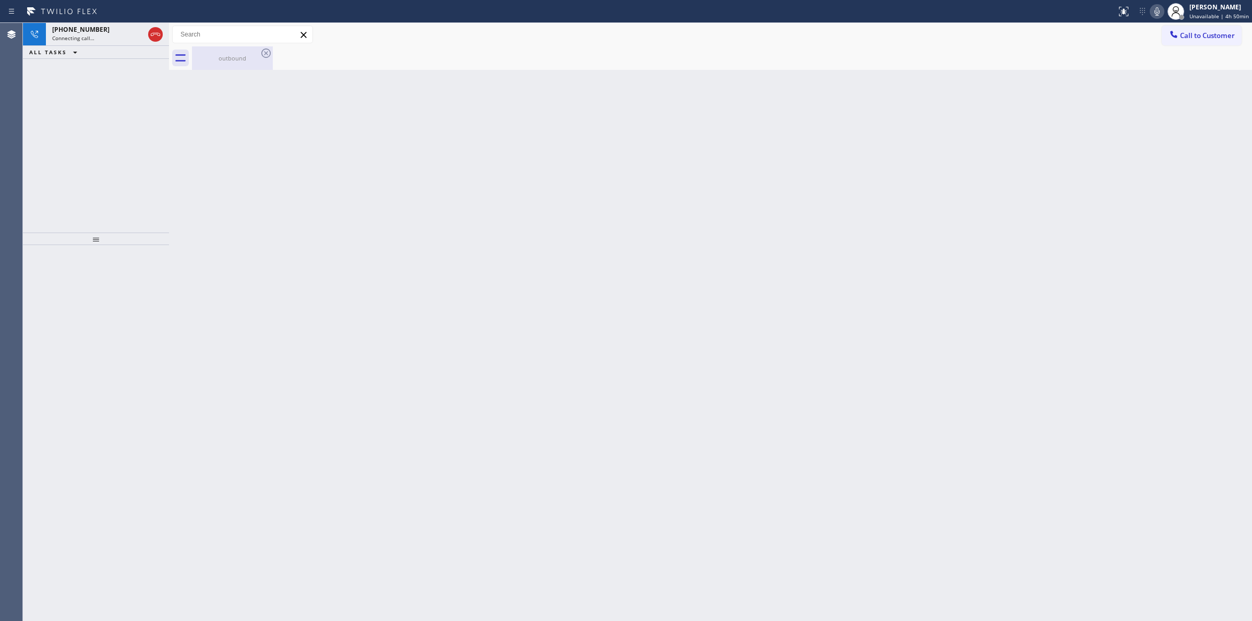
click at [244, 53] on div "outbound" at bounding box center [232, 57] width 79 height 23
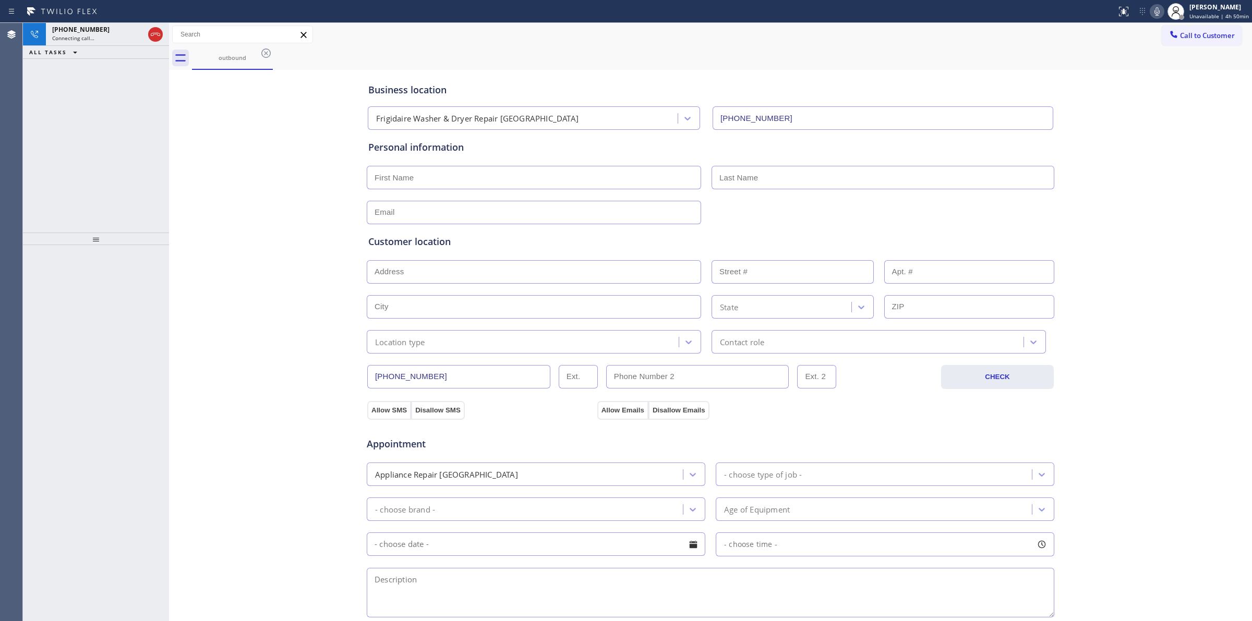
click at [262, 55] on icon at bounding box center [266, 53] width 13 height 13
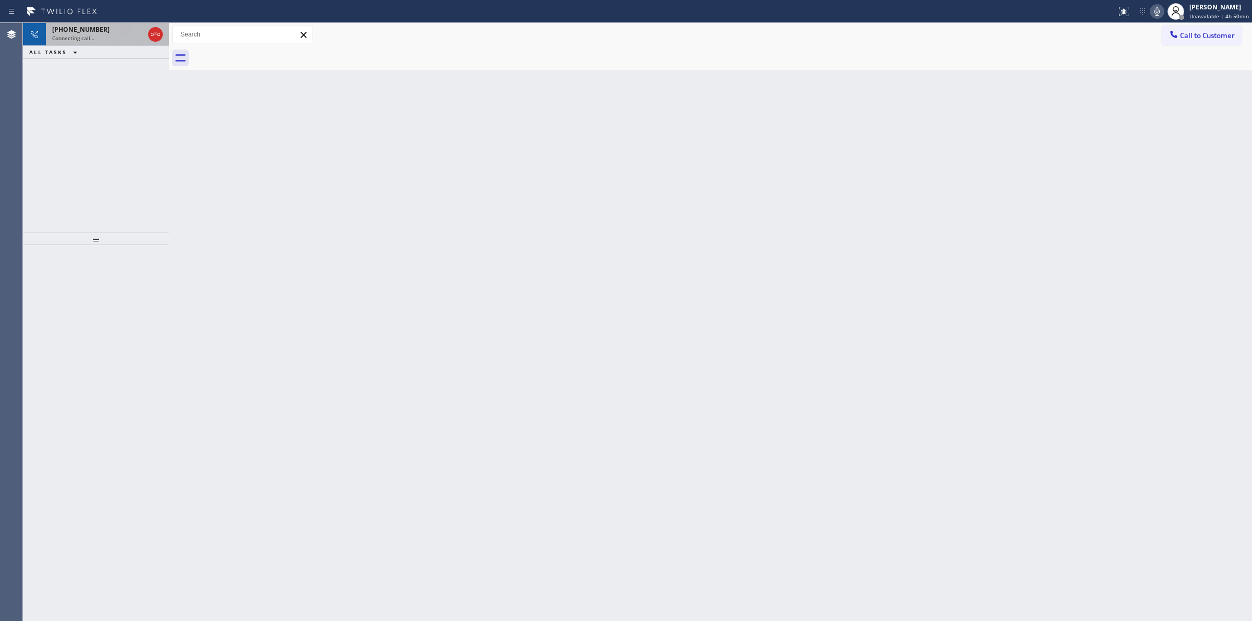
click at [116, 37] on div "Connecting call…" at bounding box center [98, 37] width 92 height 7
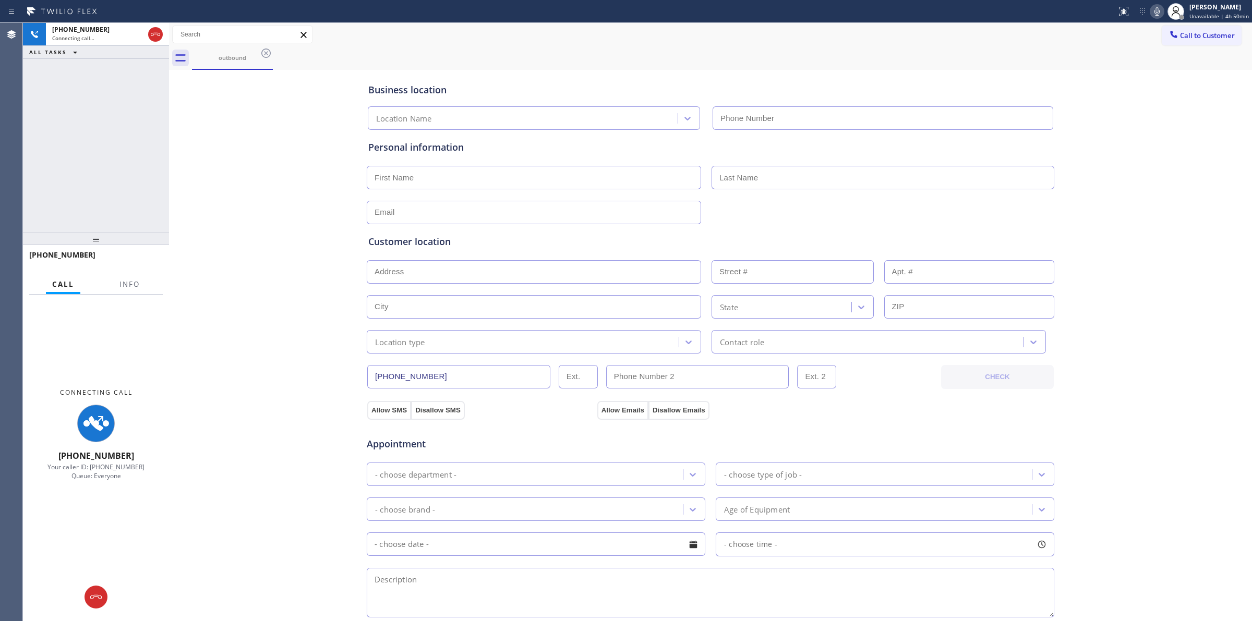
type input "[PHONE_NUMBER]"
click at [1157, 8] on icon at bounding box center [1156, 11] width 13 height 13
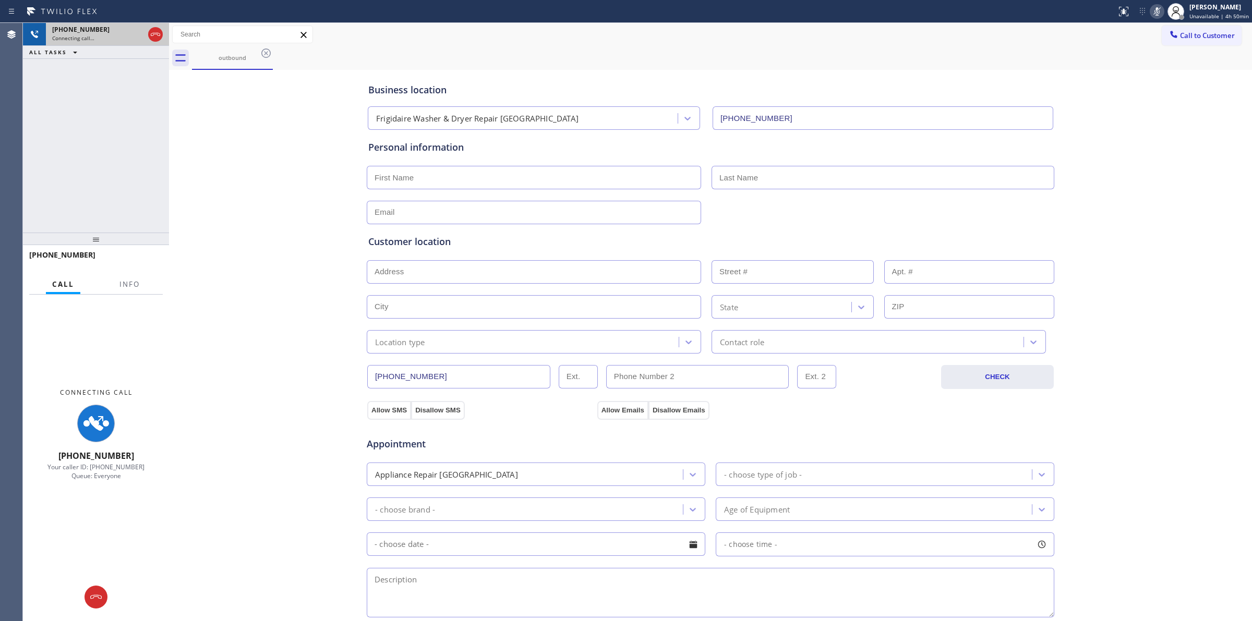
click at [115, 30] on div "[PHONE_NUMBER]" at bounding box center [98, 29] width 92 height 9
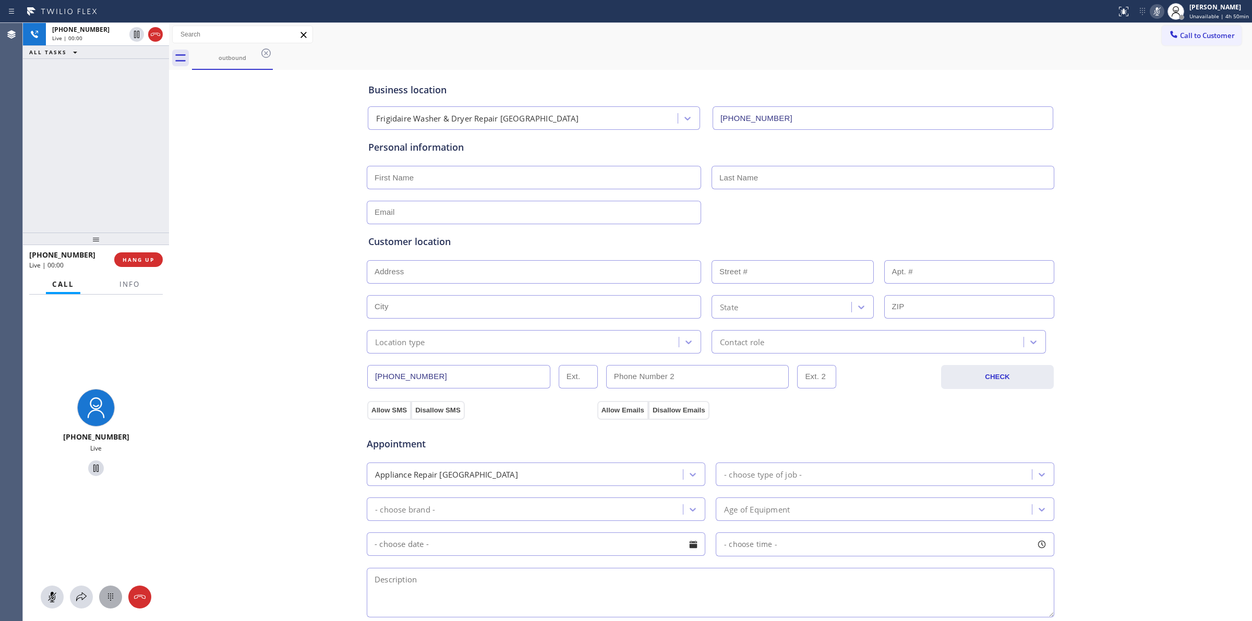
click at [110, 601] on icon at bounding box center [110, 597] width 13 height 13
click at [1184, 43] on button "Call to Customer" at bounding box center [1201, 36] width 80 height 20
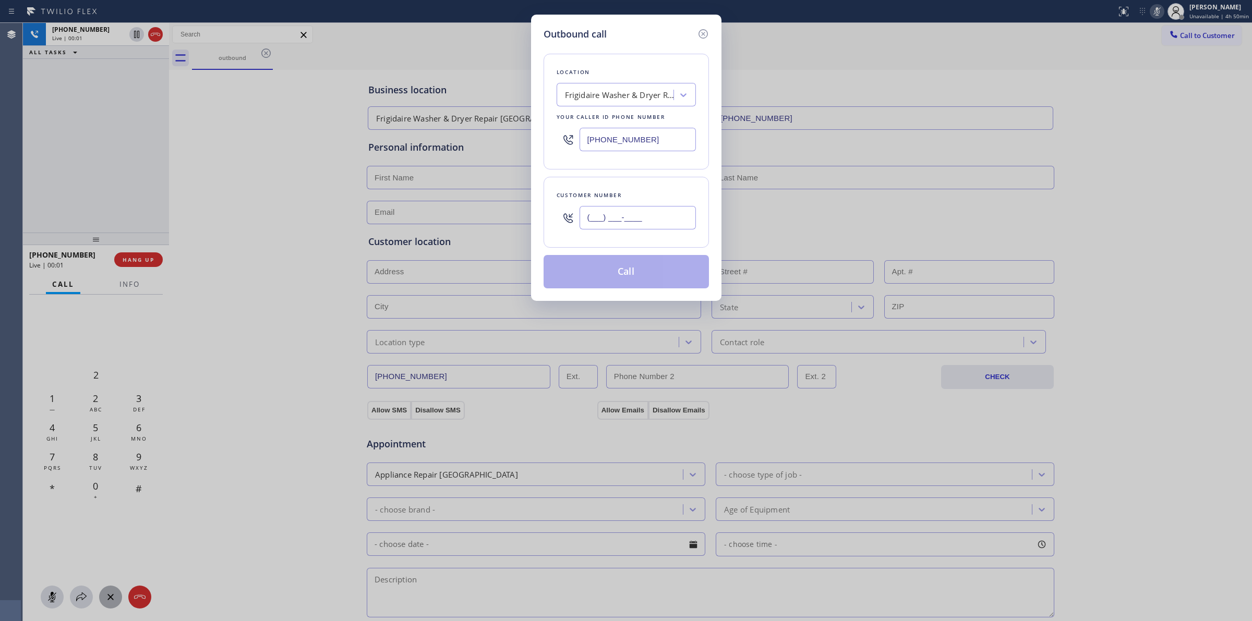
click at [634, 212] on input "(___) ___-____" at bounding box center [637, 217] width 116 height 23
paste input "626) 623-5086"
type input "[PHONE_NUMBER]"
click at [605, 22] on div "Outbound call Location Frigidaire Washer & Dryer Repair [GEOGRAPHIC_DATA] Your …" at bounding box center [626, 158] width 190 height 286
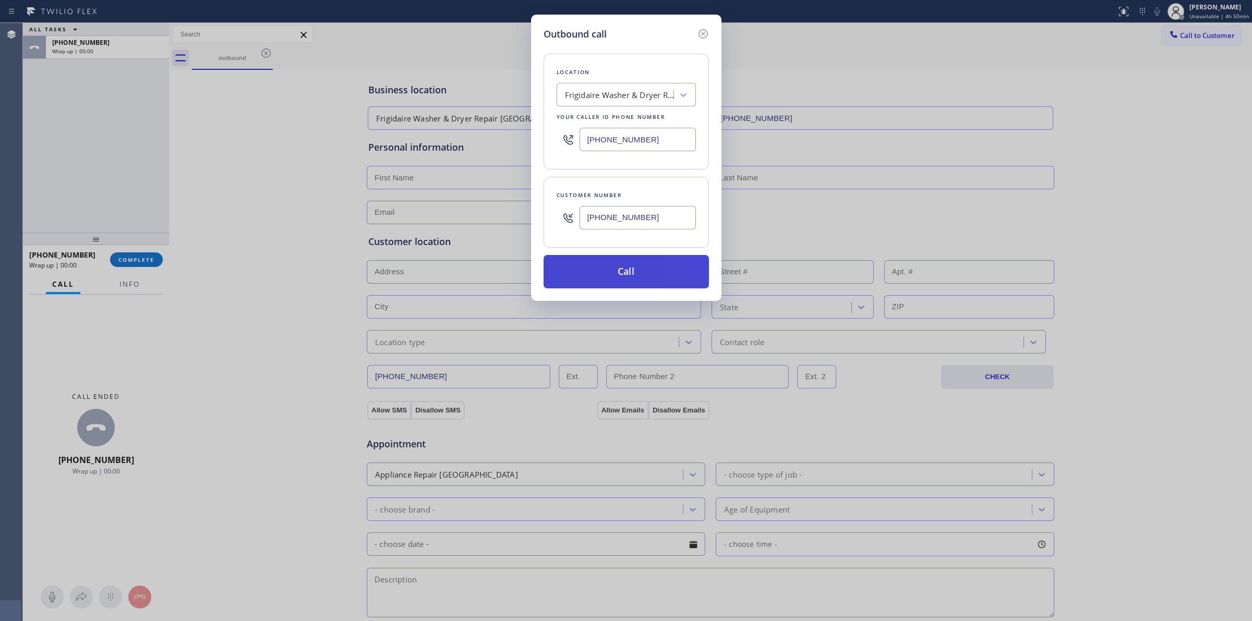
click at [617, 278] on button "Call" at bounding box center [625, 271] width 165 height 33
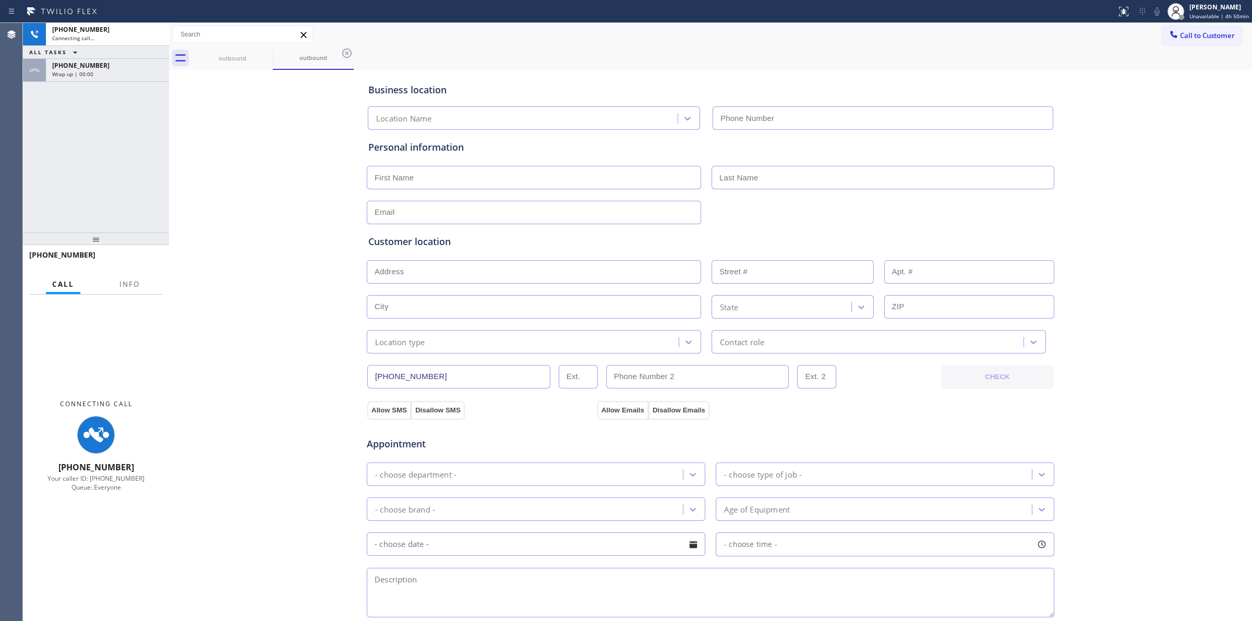
type input "[PHONE_NUMBER]"
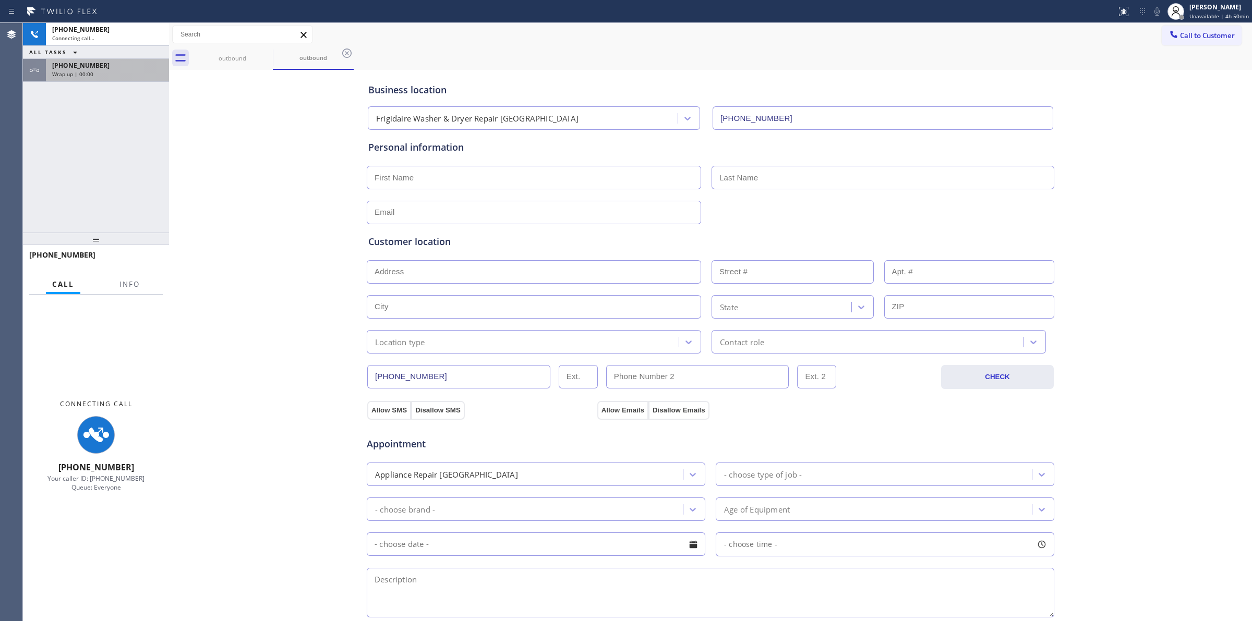
click at [118, 61] on div "[PHONE_NUMBER]" at bounding box center [107, 65] width 111 height 9
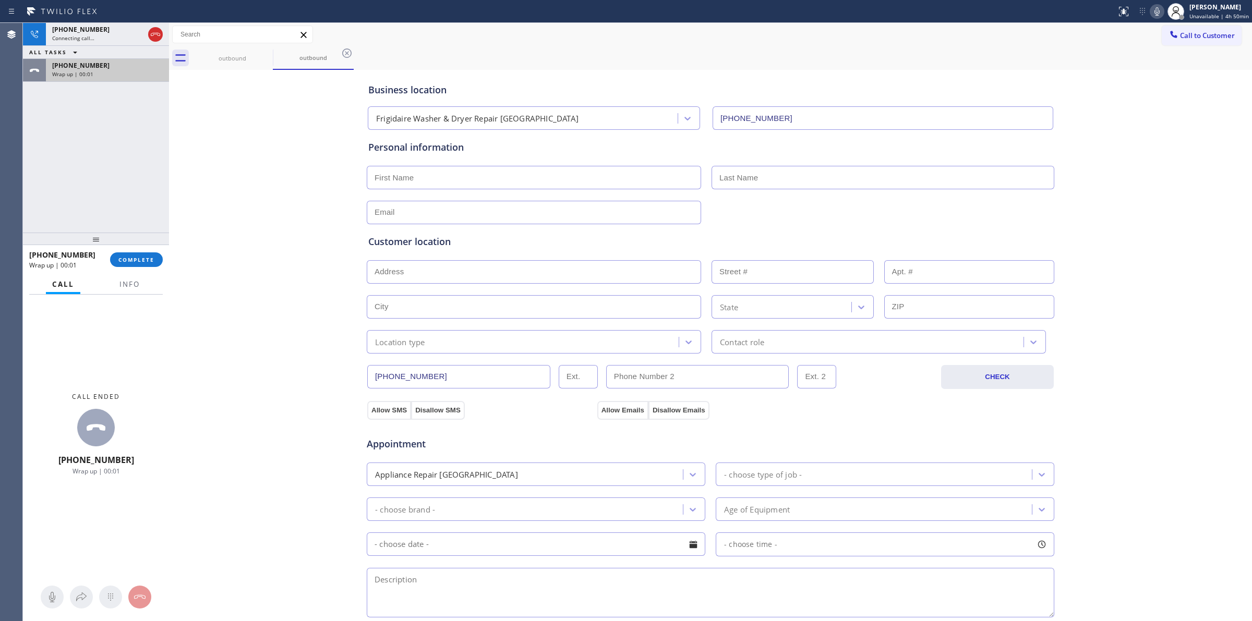
click at [113, 71] on div "Wrap up | 00:01" at bounding box center [107, 73] width 111 height 7
click at [139, 259] on span "COMPLETE" at bounding box center [136, 259] width 36 height 7
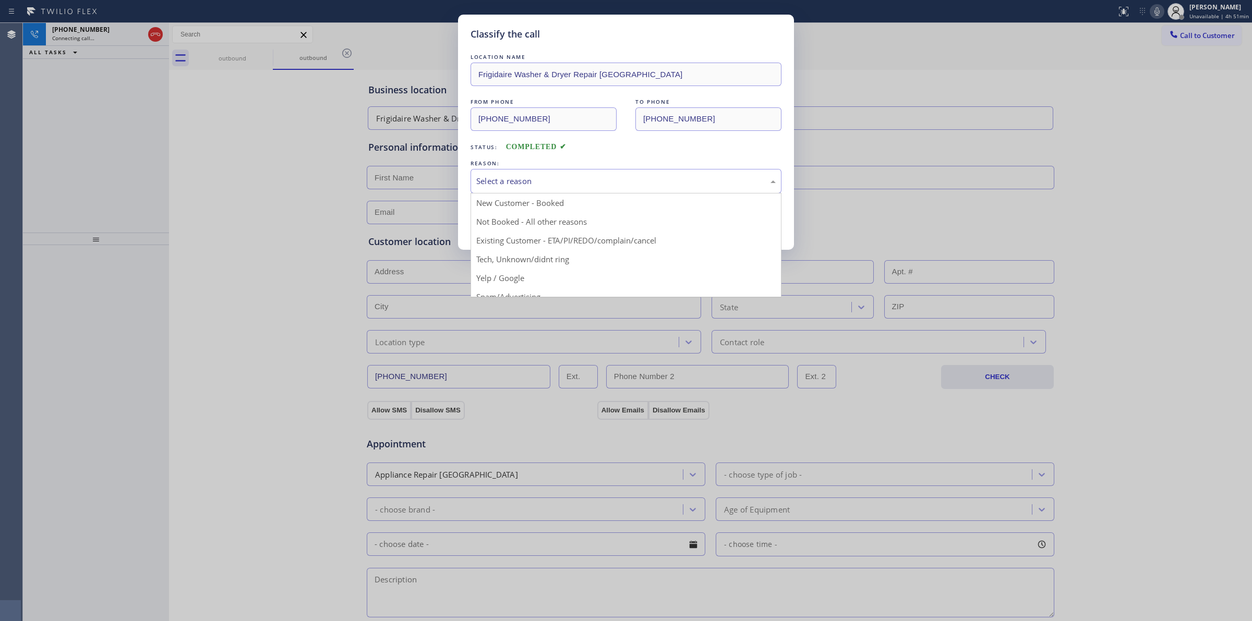
click at [566, 181] on div "Select a reason" at bounding box center [625, 181] width 299 height 12
drag, startPoint x: 546, startPoint y: 264, endPoint x: 539, endPoint y: 245, distance: 20.1
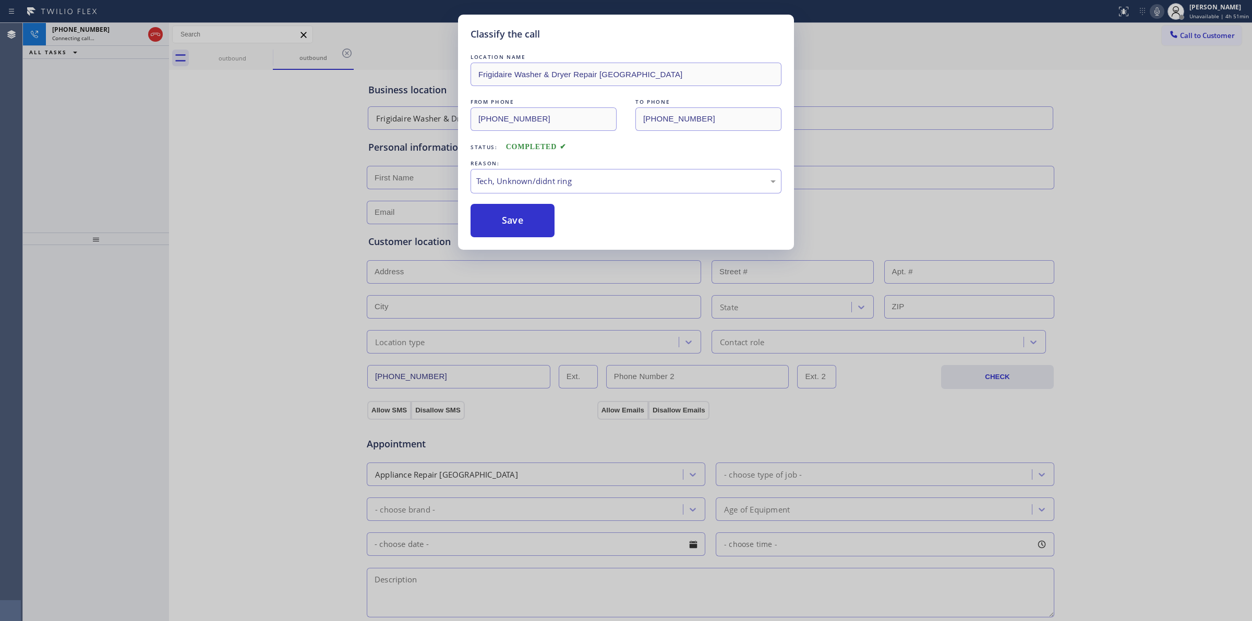
click at [536, 240] on div "Classify the call LOCATION NAME Frigidaire Washer & Dryer Repair [GEOGRAPHIC_DA…" at bounding box center [626, 132] width 336 height 235
click at [542, 227] on button "Save" at bounding box center [512, 220] width 84 height 33
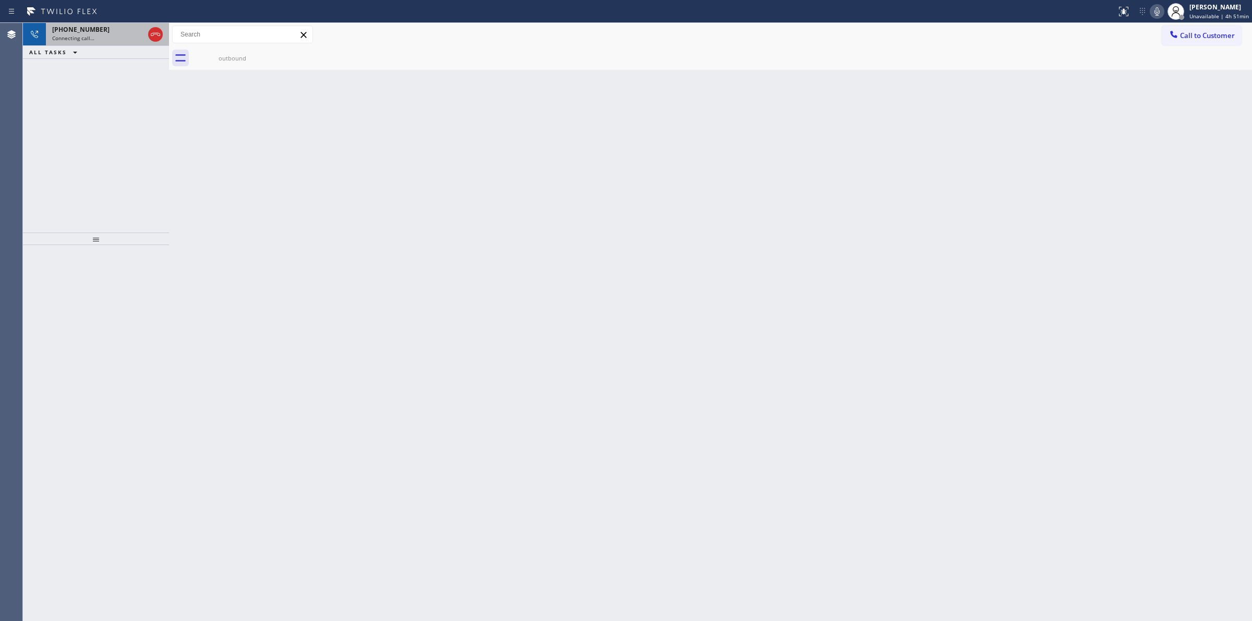
drag, startPoint x: 100, startPoint y: 30, endPoint x: 120, endPoint y: 32, distance: 21.0
click at [100, 30] on div "[PHONE_NUMBER]" at bounding box center [98, 29] width 92 height 9
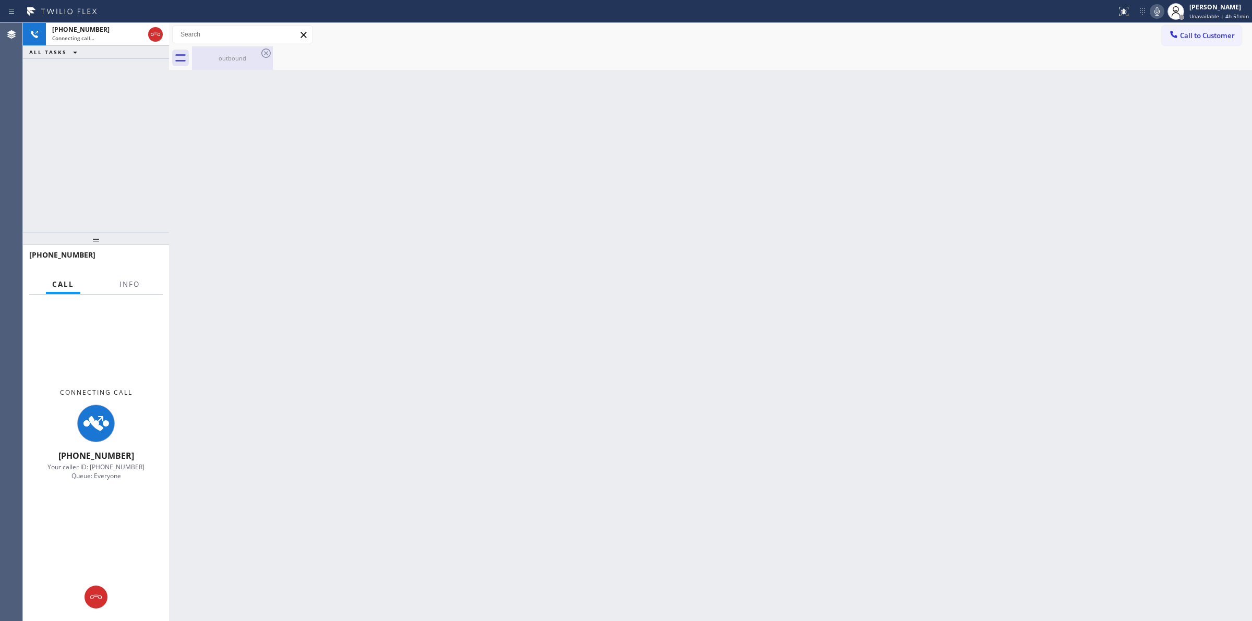
click at [245, 69] on div "outbound" at bounding box center [232, 57] width 79 height 23
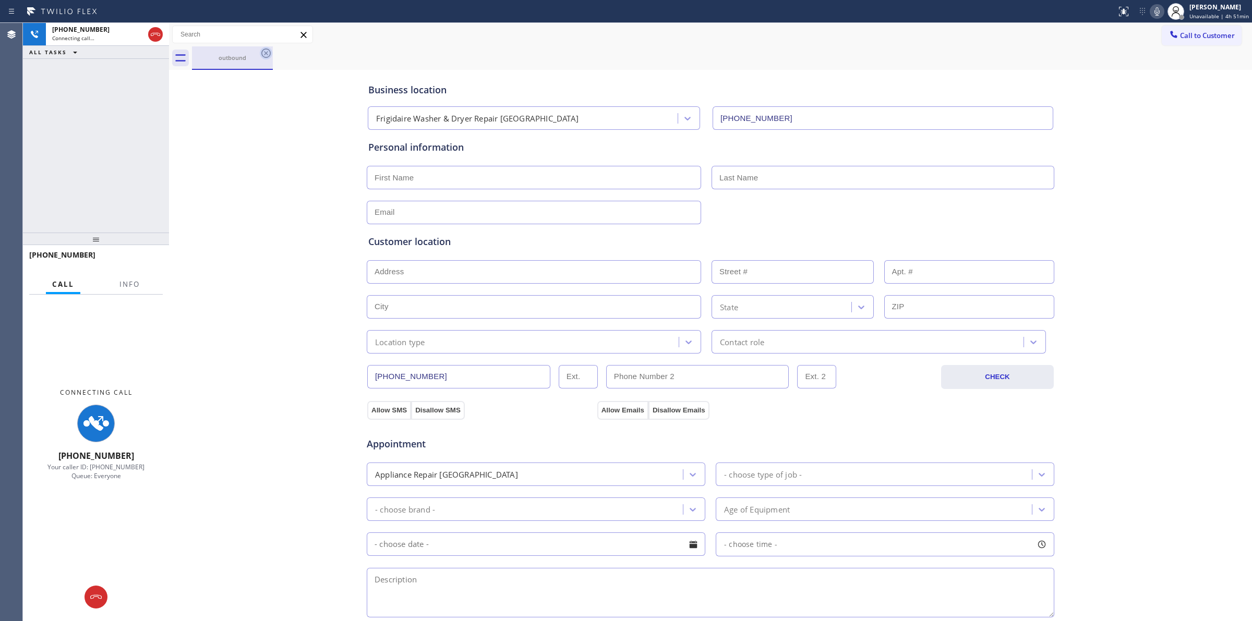
click at [272, 51] on icon at bounding box center [266, 53] width 13 height 13
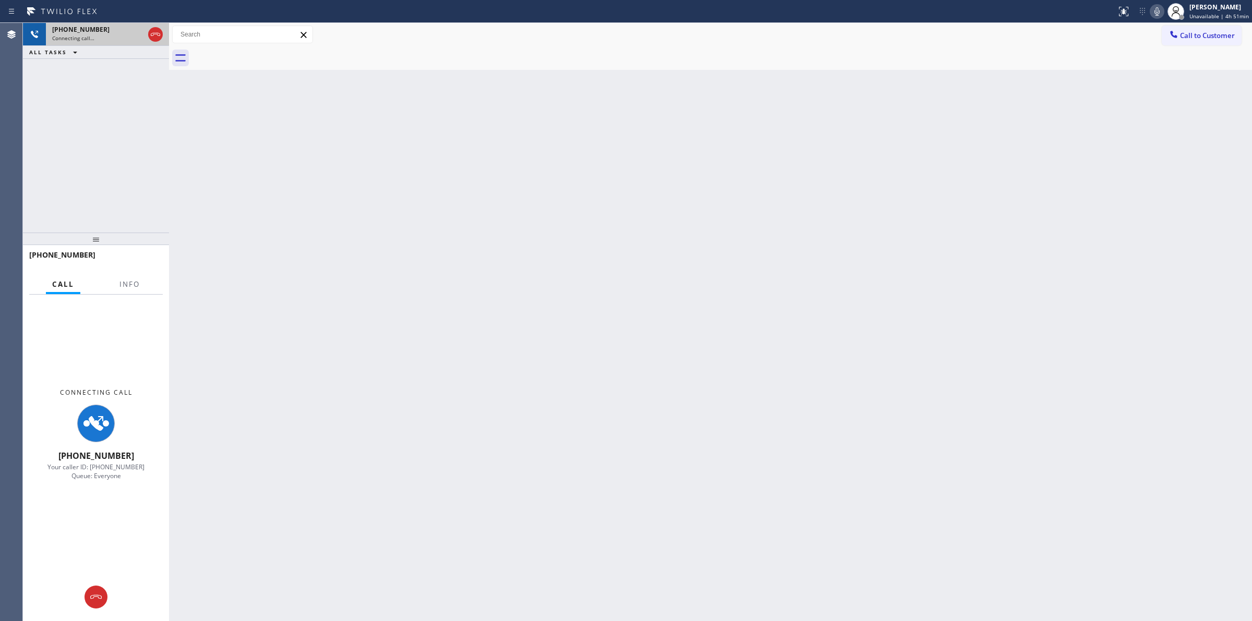
click at [131, 40] on div "Connecting call…" at bounding box center [98, 37] width 92 height 7
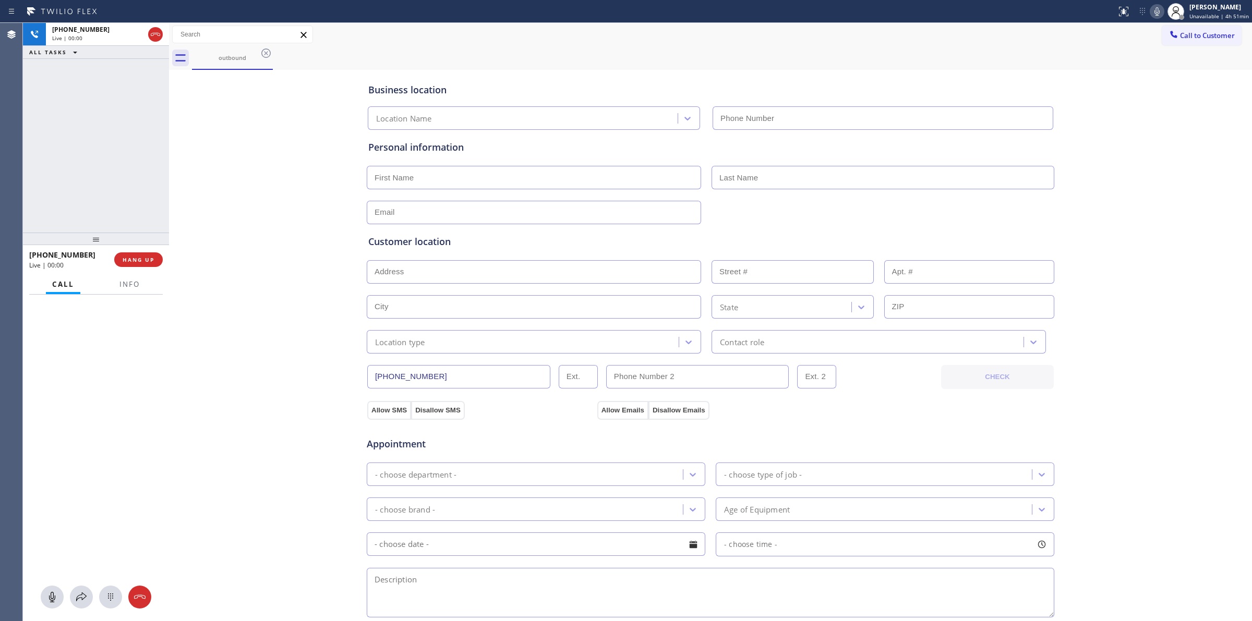
type input "[PHONE_NUMBER]"
drag, startPoint x: 1161, startPoint y: 14, endPoint x: 1047, endPoint y: 29, distance: 115.3
click at [1158, 14] on icon at bounding box center [1156, 11] width 13 height 13
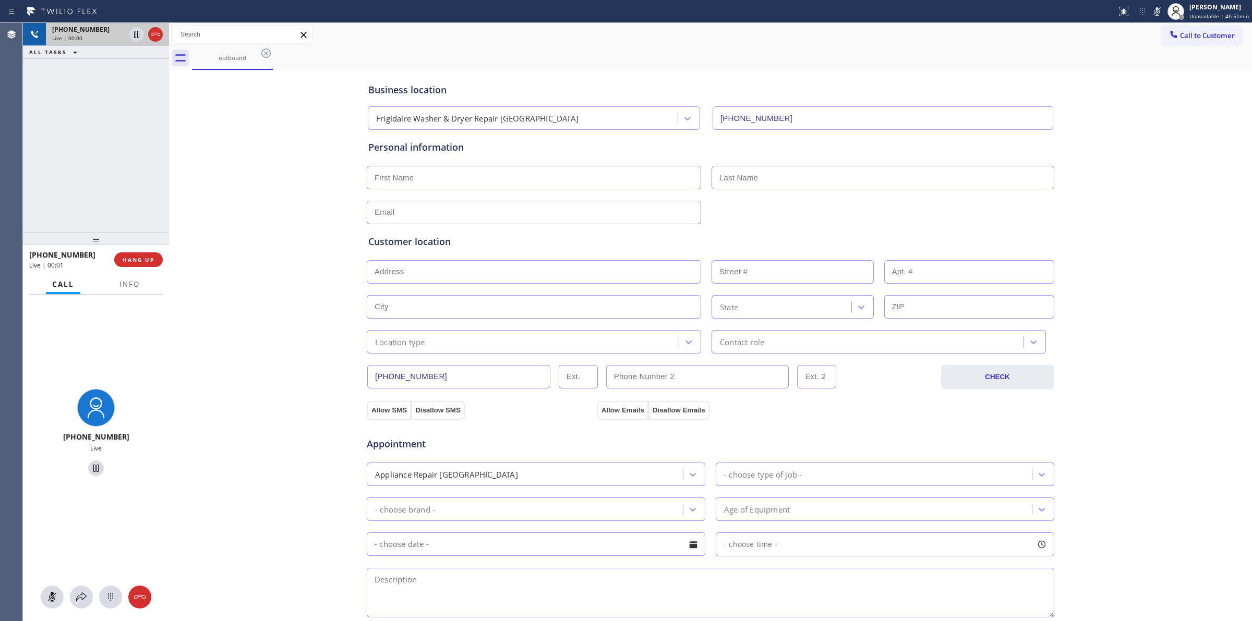
click at [116, 30] on div "[PHONE_NUMBER]" at bounding box center [88, 29] width 73 height 9
click at [116, 593] on icon at bounding box center [110, 597] width 13 height 13
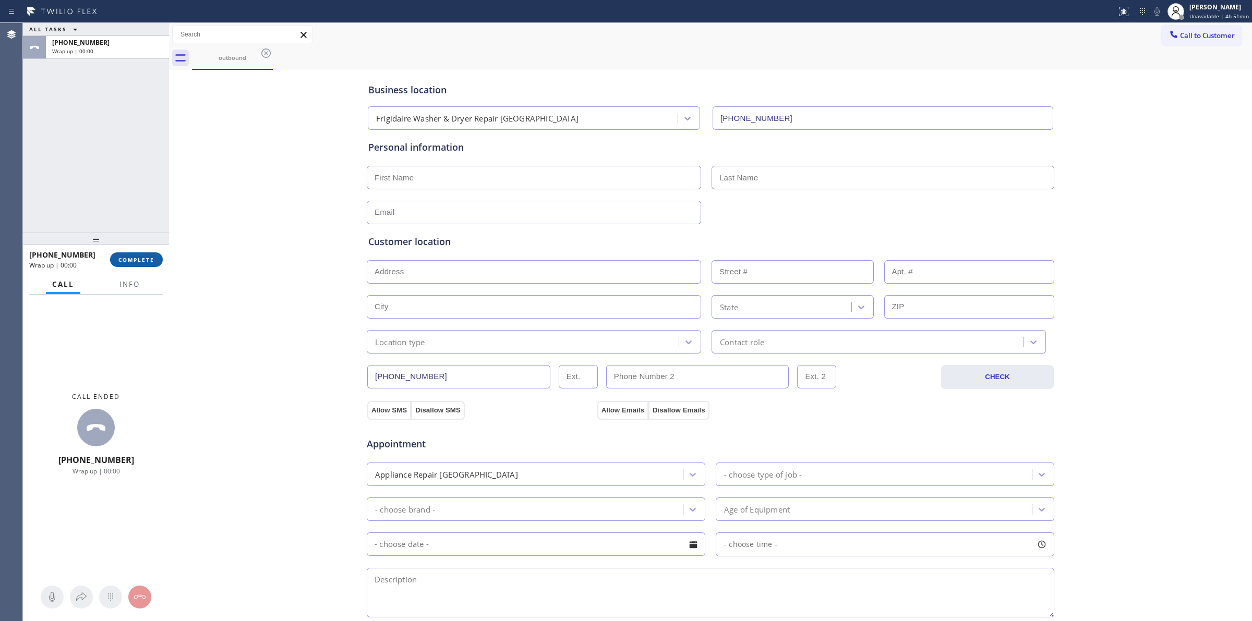
click at [128, 262] on span "COMPLETE" at bounding box center [136, 259] width 36 height 7
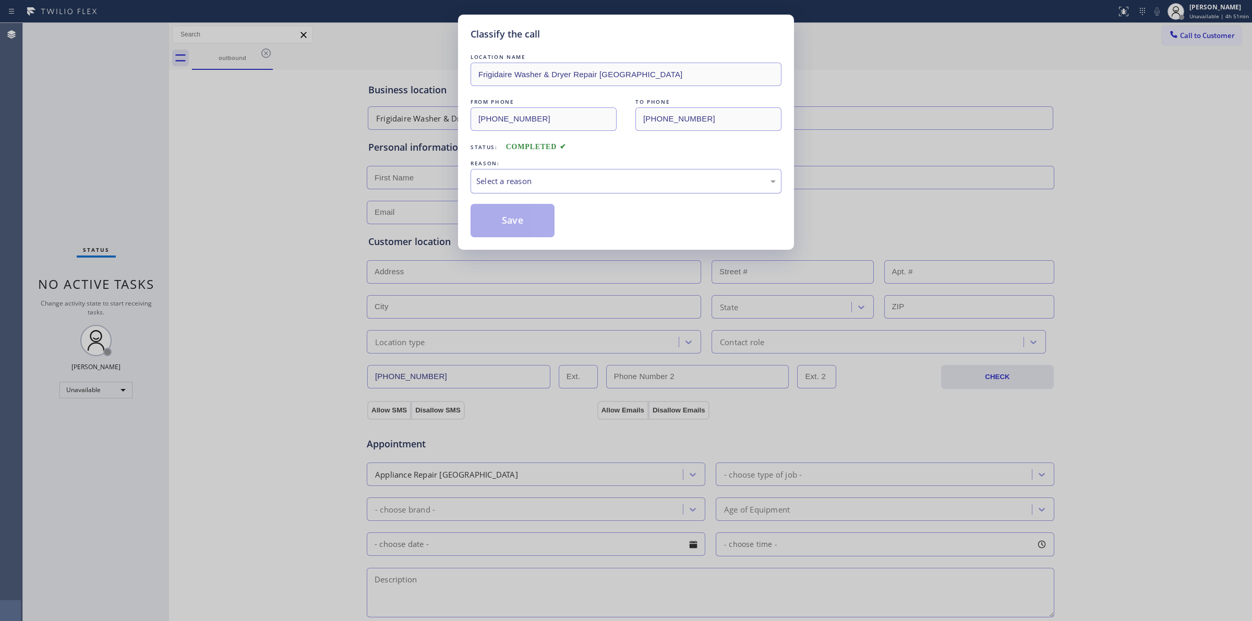
click at [545, 184] on div "Select a reason" at bounding box center [625, 181] width 299 height 12
drag, startPoint x: 513, startPoint y: 220, endPoint x: 646, endPoint y: 216, distance: 133.0
click at [513, 219] on button "Save" at bounding box center [512, 220] width 84 height 33
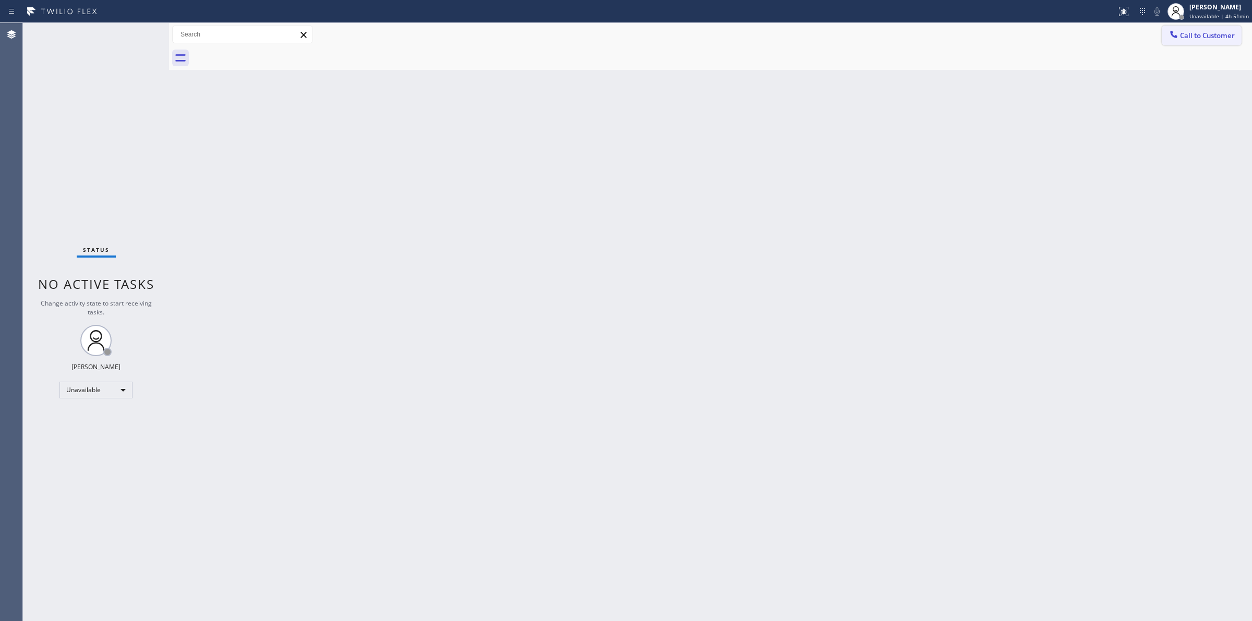
click at [1197, 32] on span "Call to Customer" at bounding box center [1207, 35] width 55 height 9
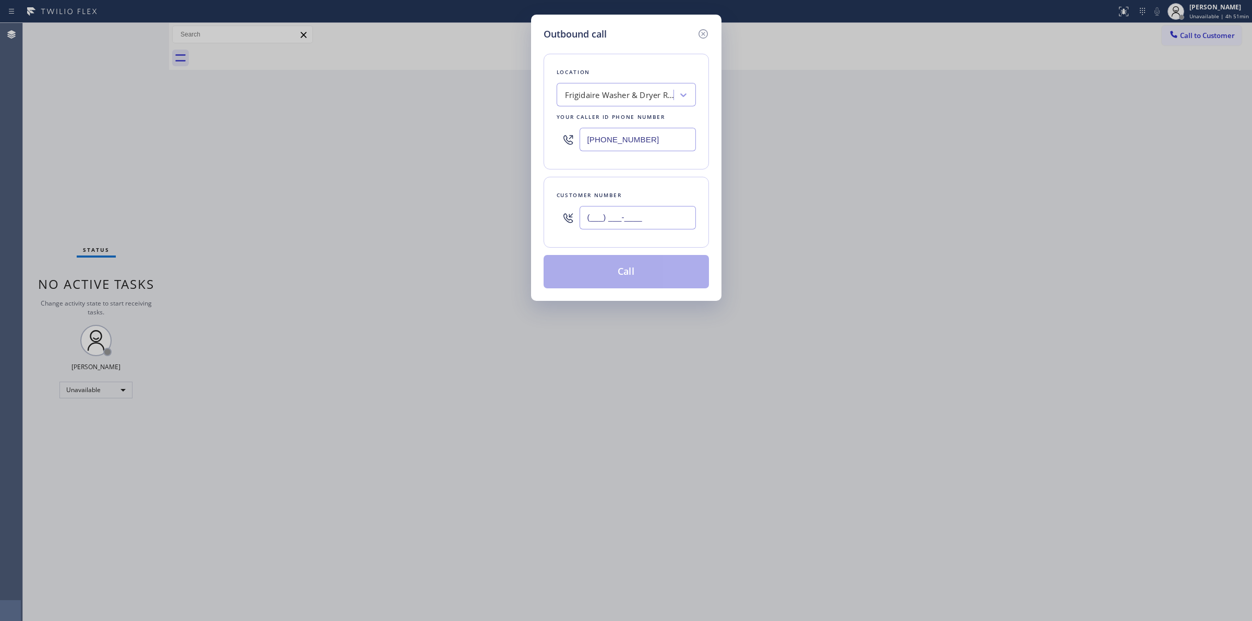
click at [639, 215] on input "(___) ___-____" at bounding box center [637, 217] width 116 height 23
paste input "626) 623-5086"
type input "[PHONE_NUMBER]"
click at [622, 274] on button "Call" at bounding box center [625, 271] width 165 height 33
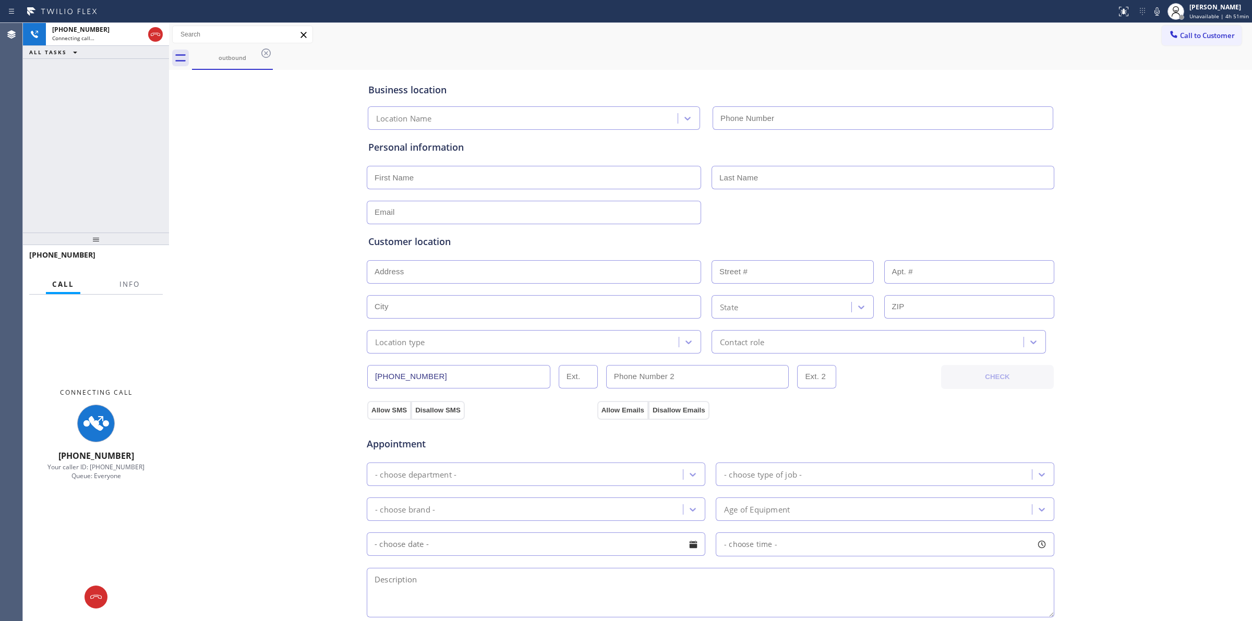
type input "[PHONE_NUMBER]"
drag, startPoint x: 1021, startPoint y: 137, endPoint x: 1029, endPoint y: 128, distance: 11.8
click at [1029, 128] on div "Personal information" at bounding box center [710, 175] width 688 height 99
drag, startPoint x: 985, startPoint y: 84, endPoint x: 957, endPoint y: 82, distance: 27.2
click at [973, 83] on div "Business location" at bounding box center [710, 90] width 684 height 14
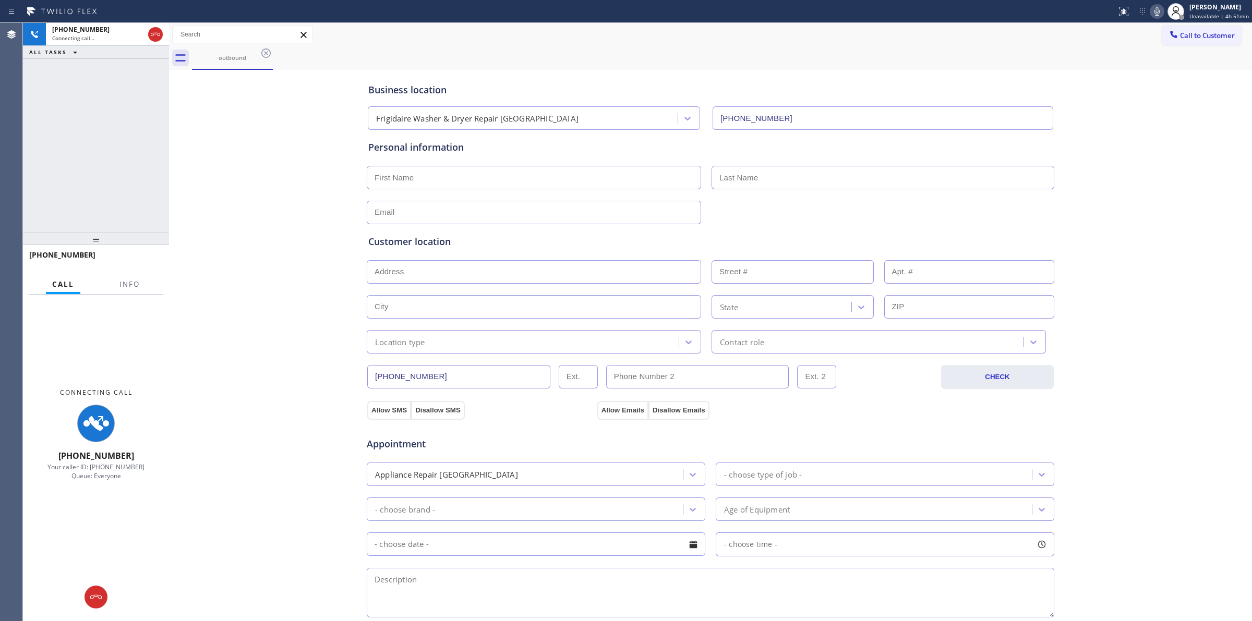
click at [1161, 9] on icon at bounding box center [1156, 11] width 13 height 13
drag, startPoint x: 234, startPoint y: 64, endPoint x: 253, endPoint y: 57, distance: 20.8
click at [236, 64] on div "outbound" at bounding box center [232, 57] width 79 height 22
click at [257, 56] on div "outbound" at bounding box center [232, 58] width 79 height 8
click at [262, 53] on icon at bounding box center [265, 52] width 9 height 9
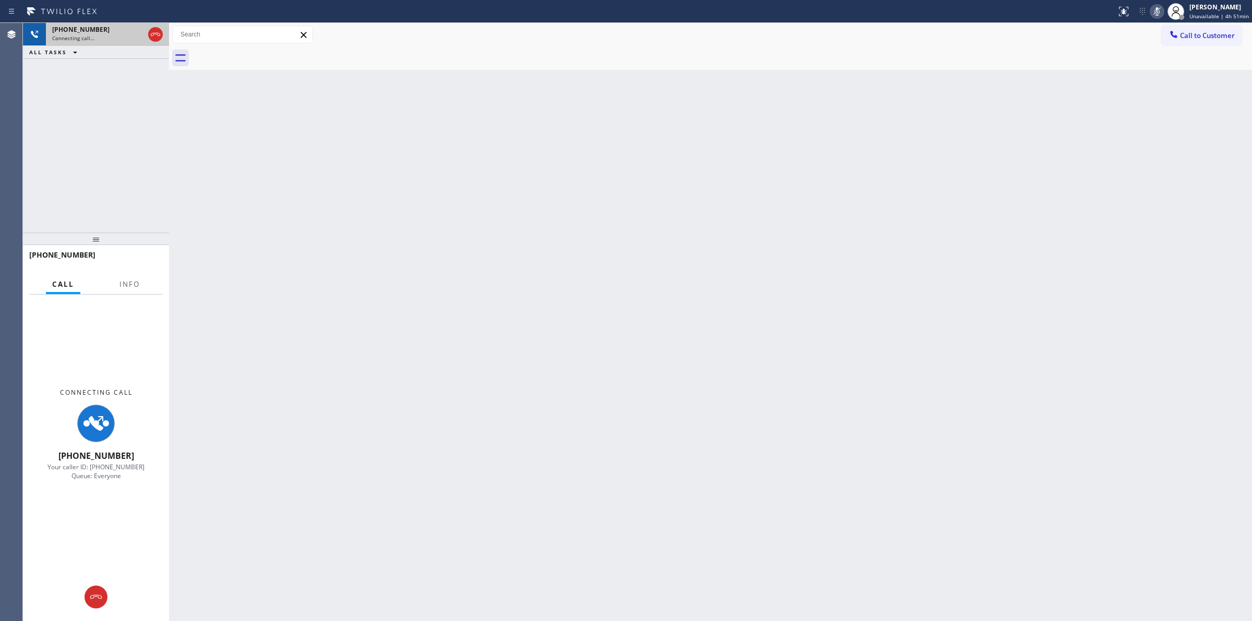
click at [100, 39] on div "Connecting call…" at bounding box center [98, 37] width 92 height 7
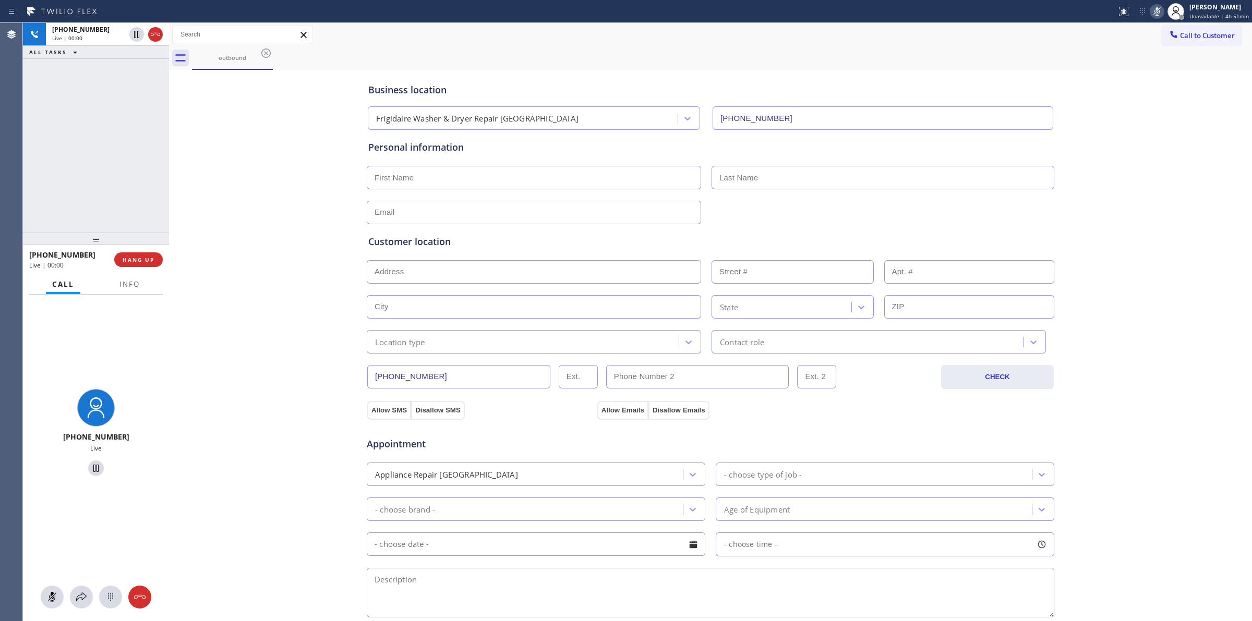
type input "[PHONE_NUMBER]"
click at [288, 467] on div "Business location Frigidaire Washer & Dryer Repair [GEOGRAPHIC_DATA] [PHONE_NUM…" at bounding box center [710, 428] width 1077 height 712
click at [100, 32] on div "[PHONE_NUMBER]" at bounding box center [88, 29] width 73 height 9
click at [110, 600] on icon at bounding box center [110, 597] width 13 height 13
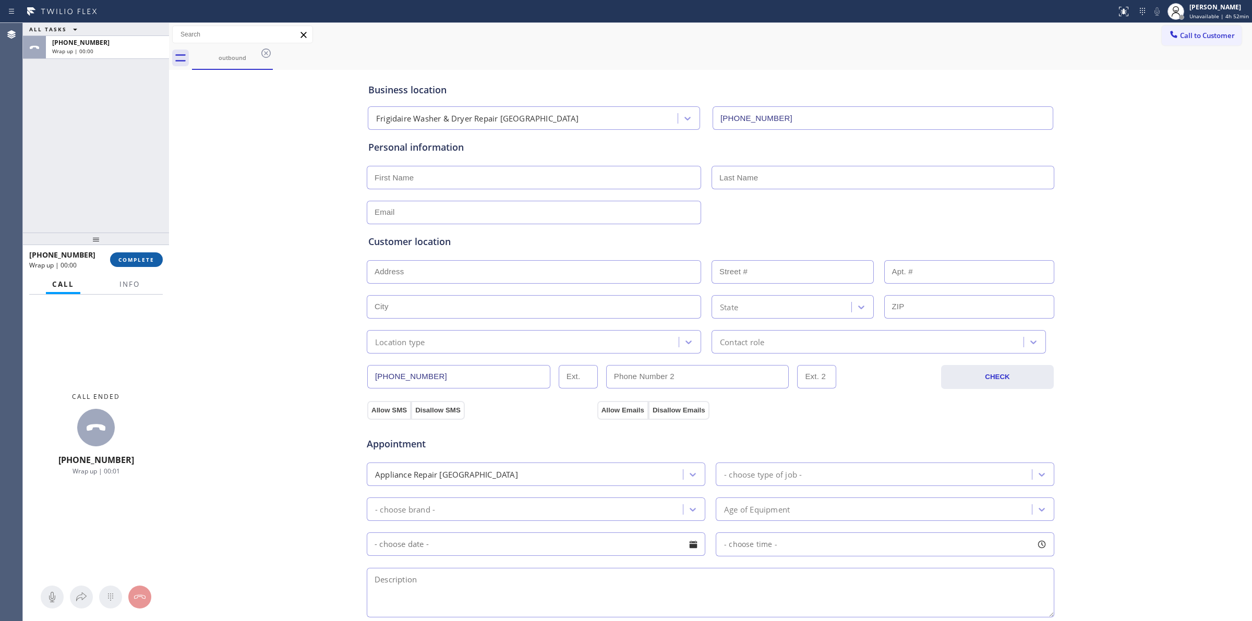
click at [151, 258] on span "COMPLETE" at bounding box center [136, 259] width 36 height 7
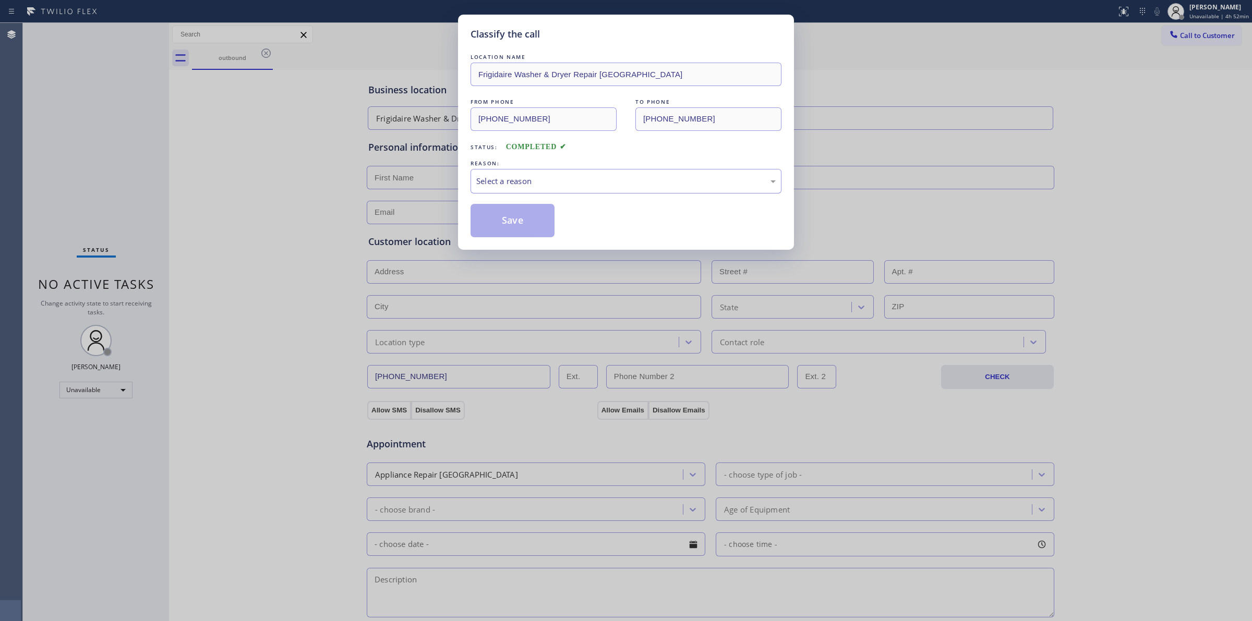
click at [514, 180] on div "Select a reason" at bounding box center [625, 181] width 299 height 12
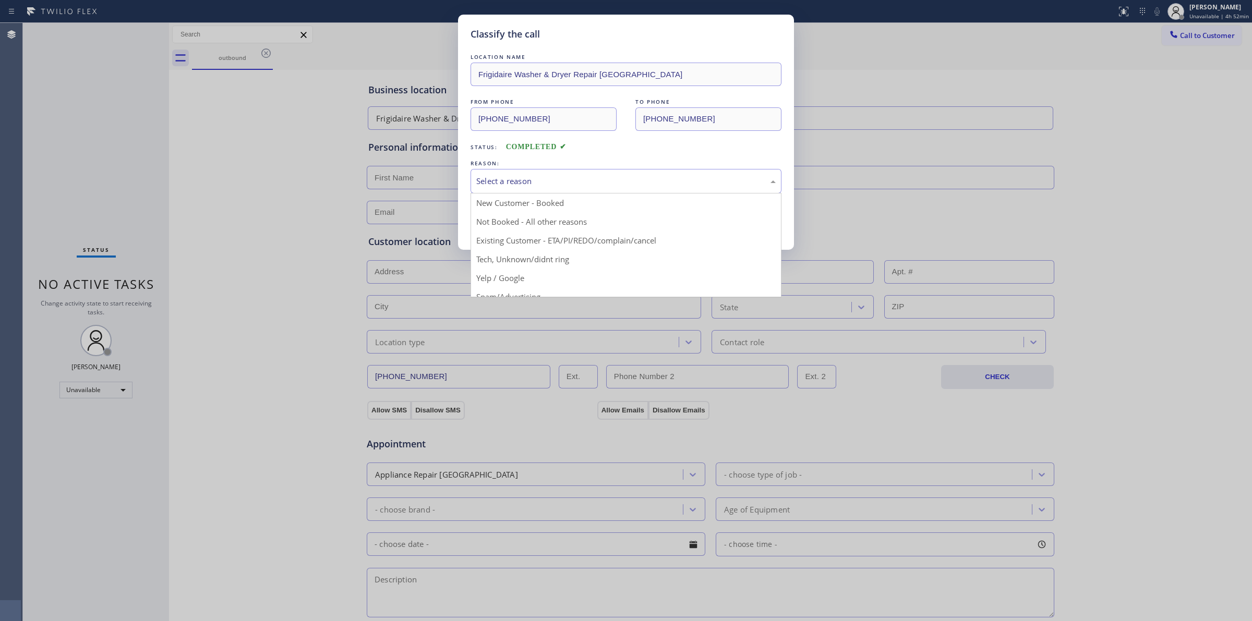
drag, startPoint x: 512, startPoint y: 263, endPoint x: 501, endPoint y: 228, distance: 37.1
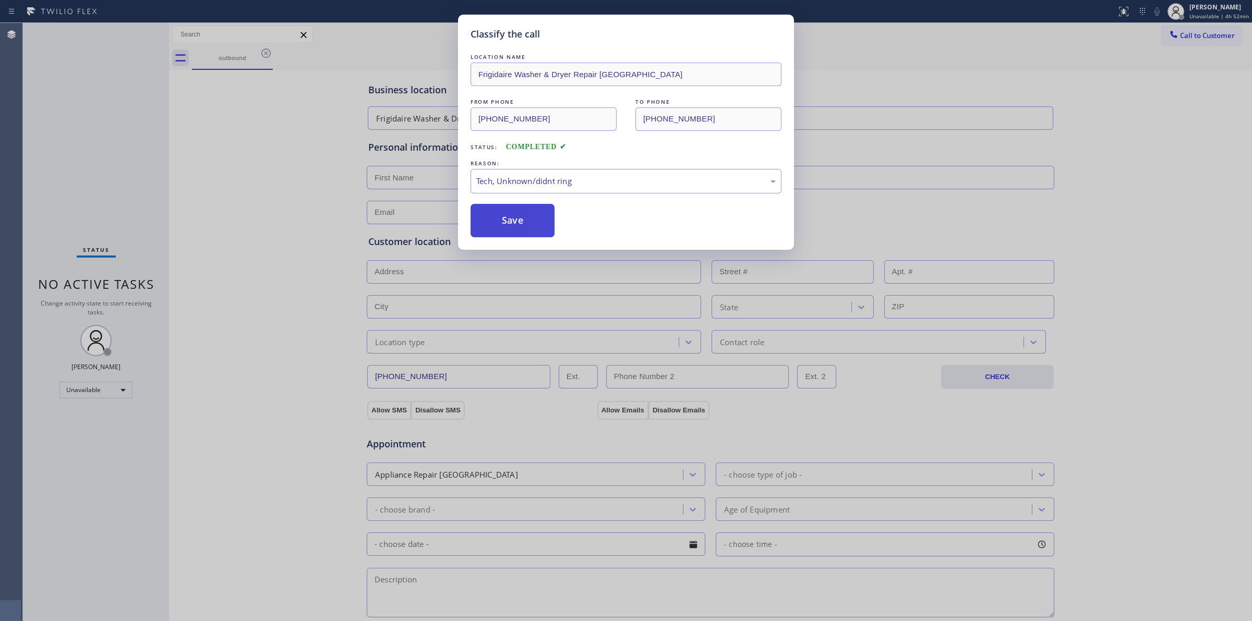
click at [489, 207] on button "Save" at bounding box center [512, 220] width 84 height 33
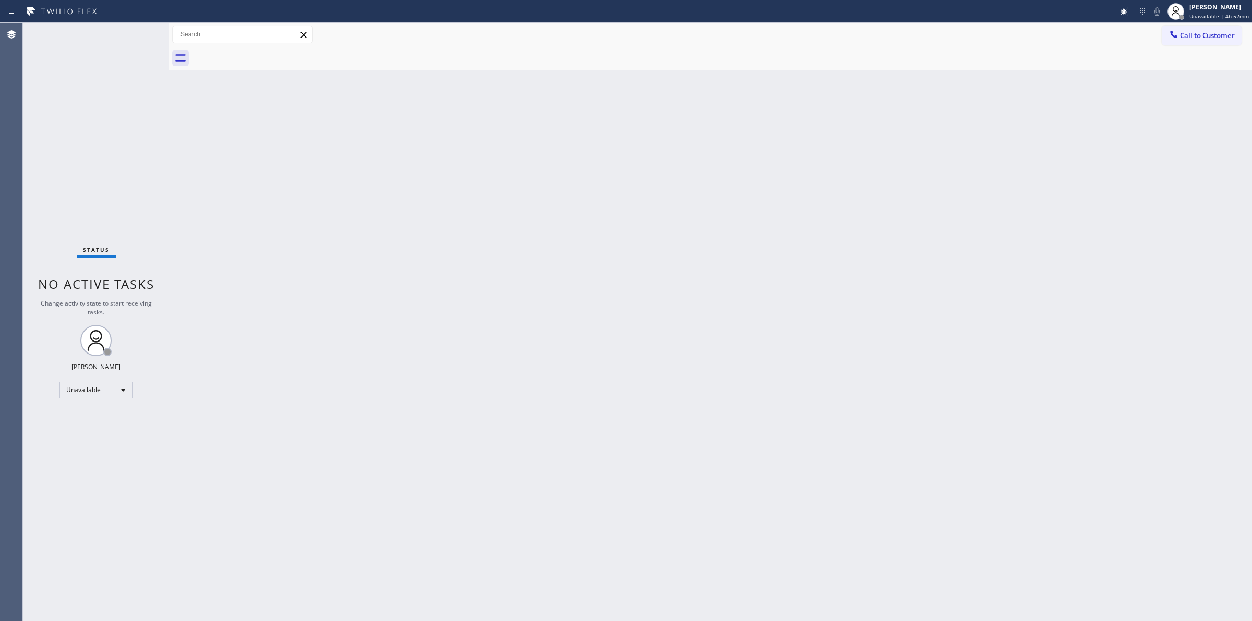
click at [1064, 137] on div "Back to Dashboard Change Sender ID Customers Technicians Select a contact Outbo…" at bounding box center [710, 322] width 1083 height 598
click at [1225, 41] on button "Call to Customer" at bounding box center [1201, 36] width 80 height 20
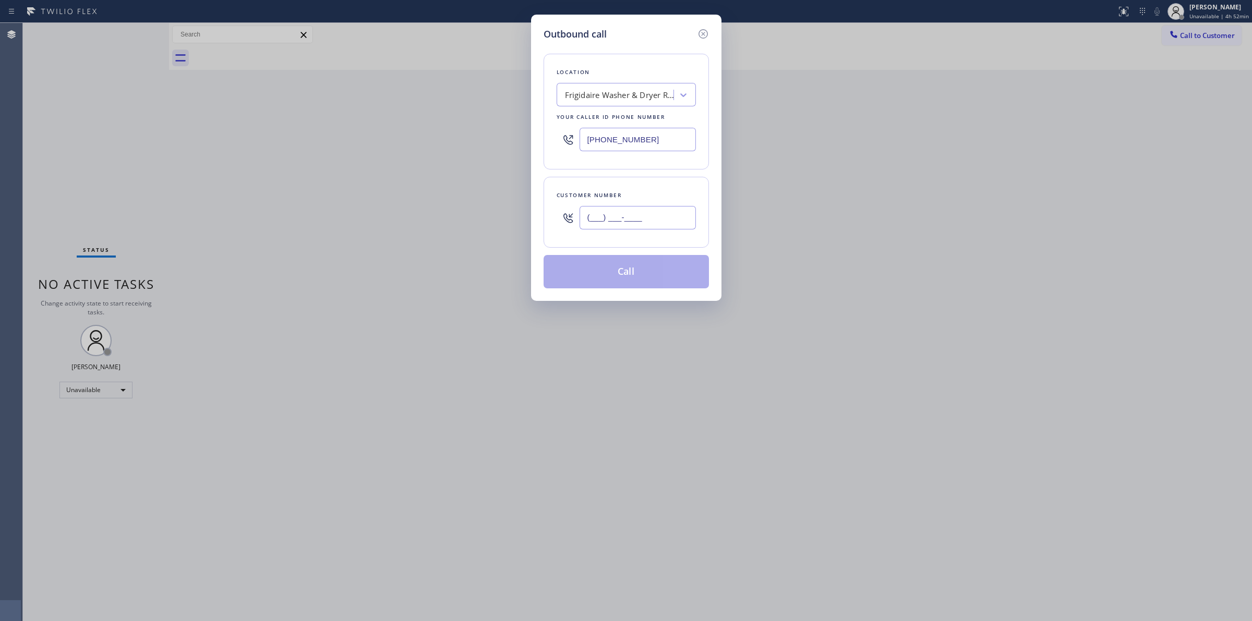
click at [616, 214] on input "(___) ___-____" at bounding box center [637, 217] width 116 height 23
paste input "564) 201-6330"
type input "[PHONE_NUMBER]"
click at [632, 92] on div "Frigidaire Washer & Dryer Repair [GEOGRAPHIC_DATA]" at bounding box center [620, 95] width 110 height 12
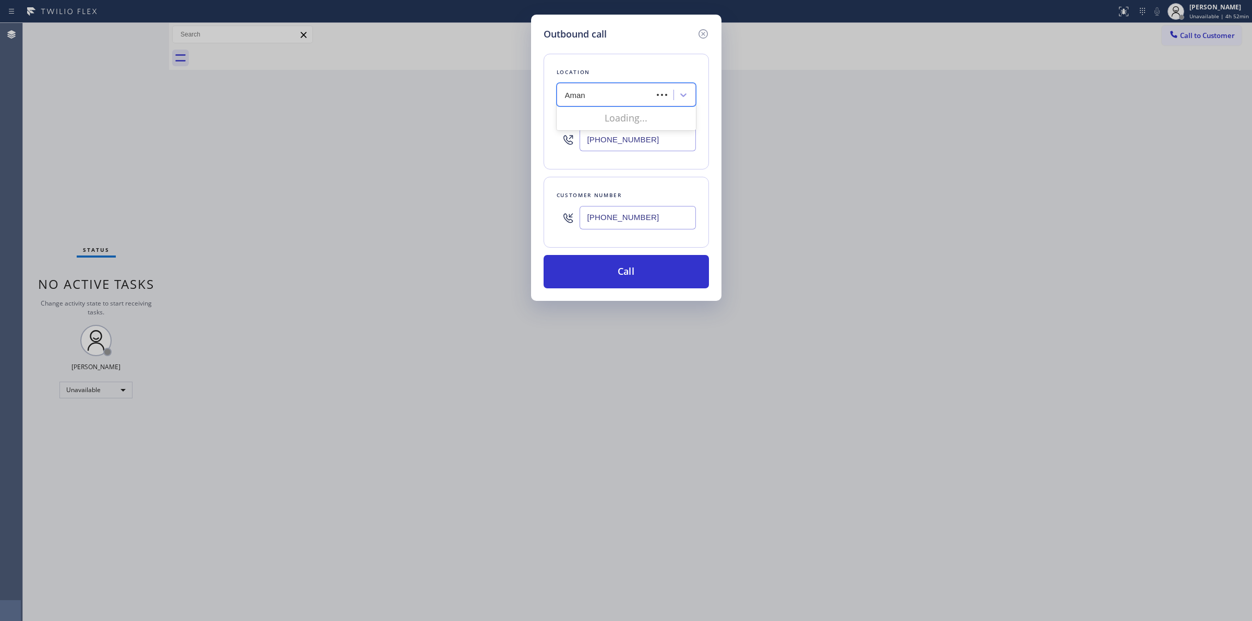
type input "Amana"
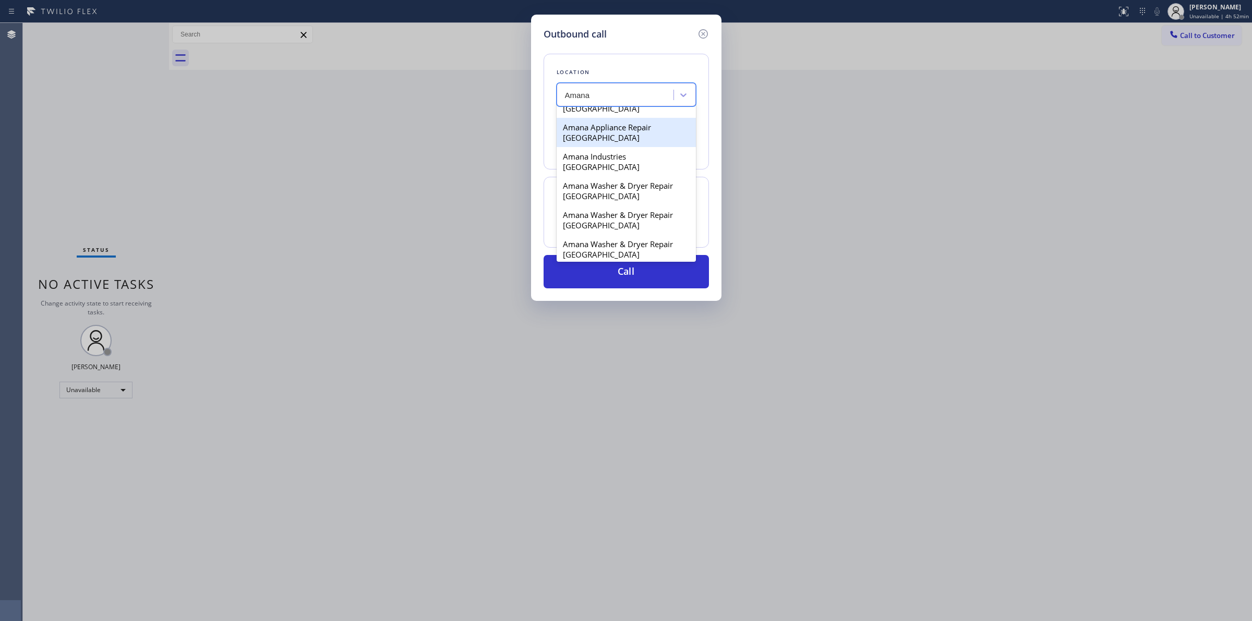
scroll to position [196, 0]
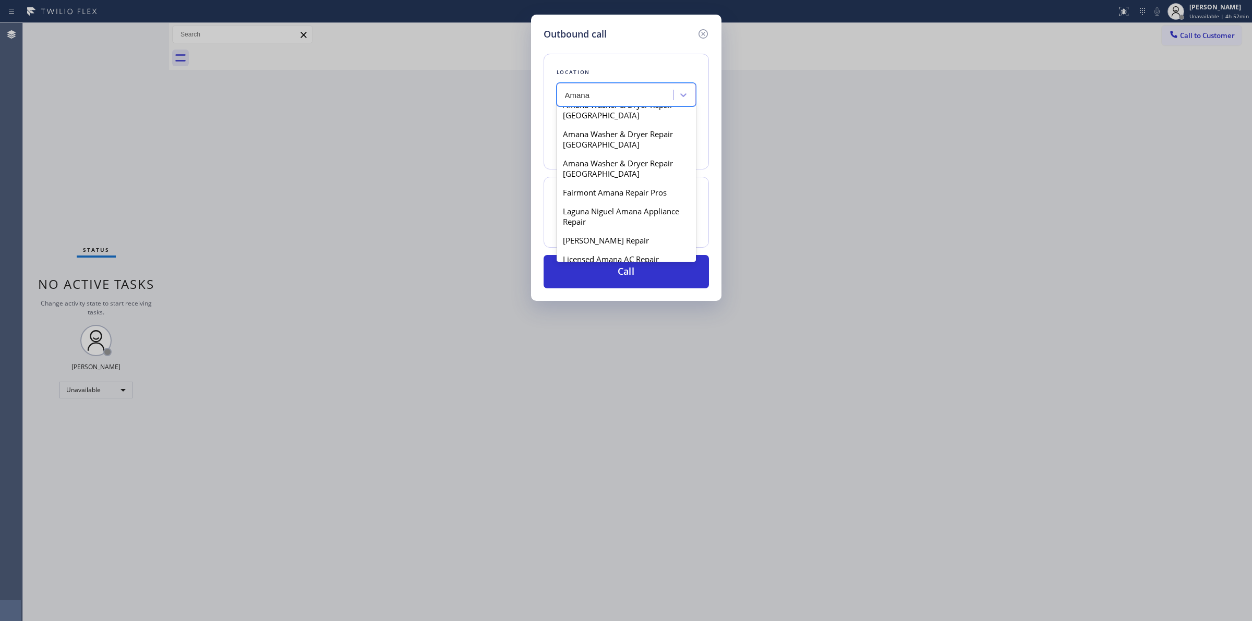
click at [623, 195] on div "Fairmont Amana Repair Pros" at bounding box center [625, 192] width 139 height 19
type input "[PHONE_NUMBER]"
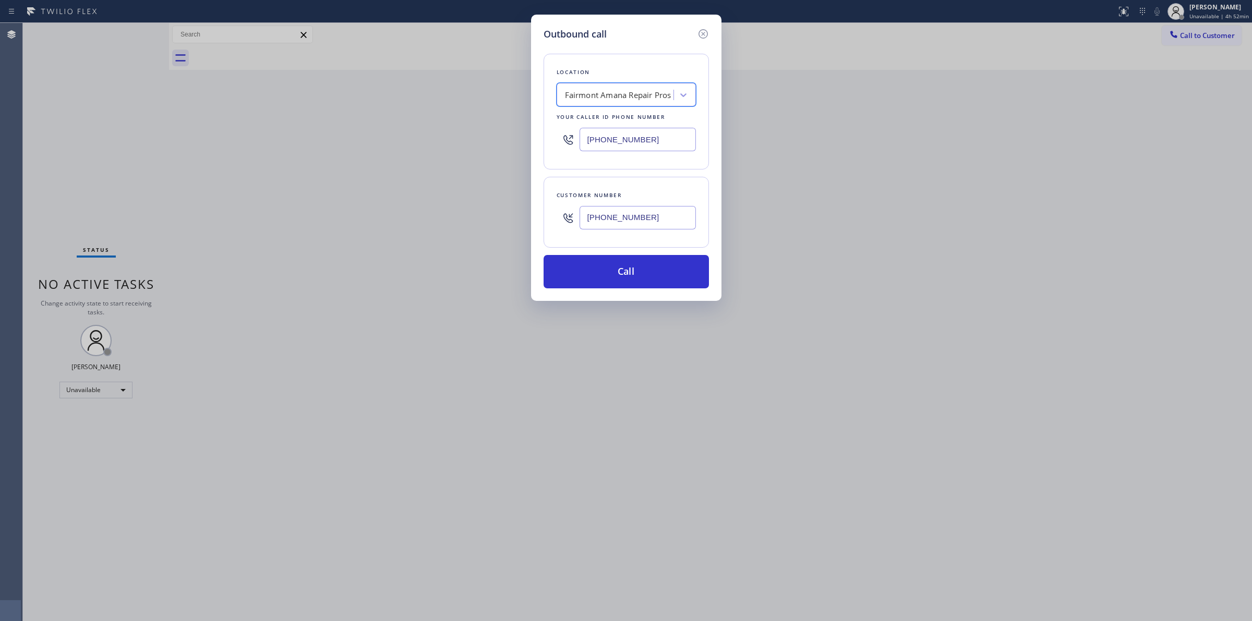
click at [615, 213] on input "[PHONE_NUMBER]" at bounding box center [637, 217] width 116 height 23
click at [592, 271] on button "Call" at bounding box center [625, 271] width 165 height 33
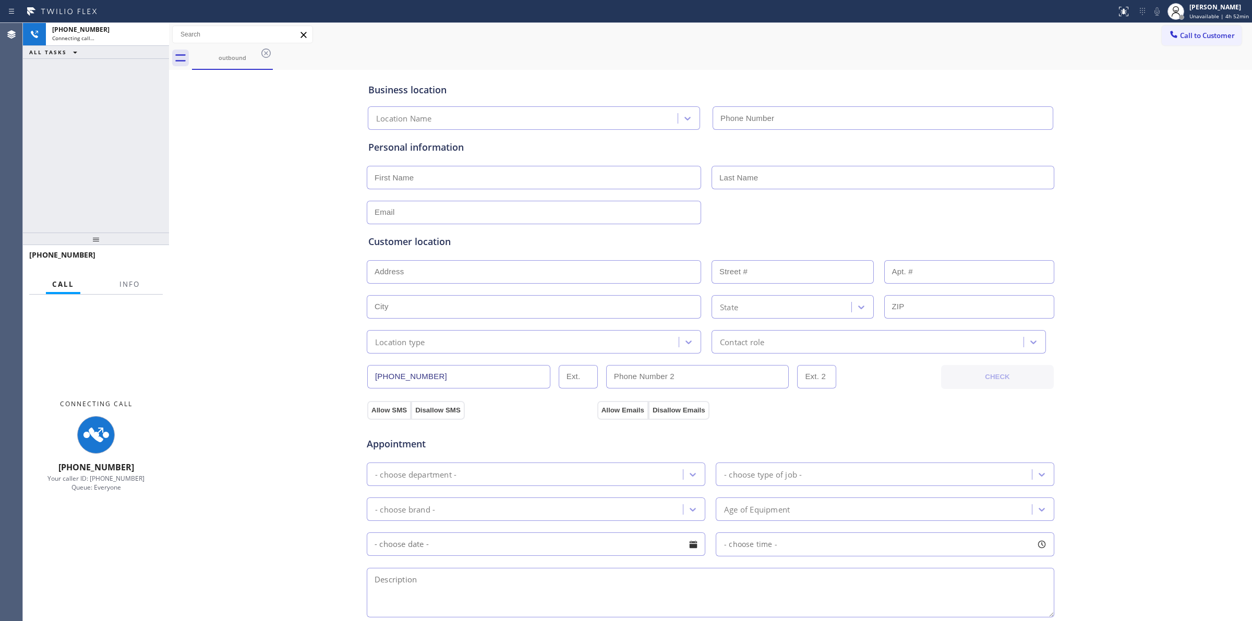
type input "[PHONE_NUMBER]"
drag, startPoint x: 1002, startPoint y: 67, endPoint x: 1078, endPoint y: 60, distance: 75.9
click at [1021, 64] on div "outbound Call to Customer Outbound call Location Search location Your caller id…" at bounding box center [710, 415] width 1083 height 785
drag, startPoint x: 236, startPoint y: 58, endPoint x: 261, endPoint y: 55, distance: 25.3
click at [239, 58] on div "outbound" at bounding box center [232, 58] width 79 height 8
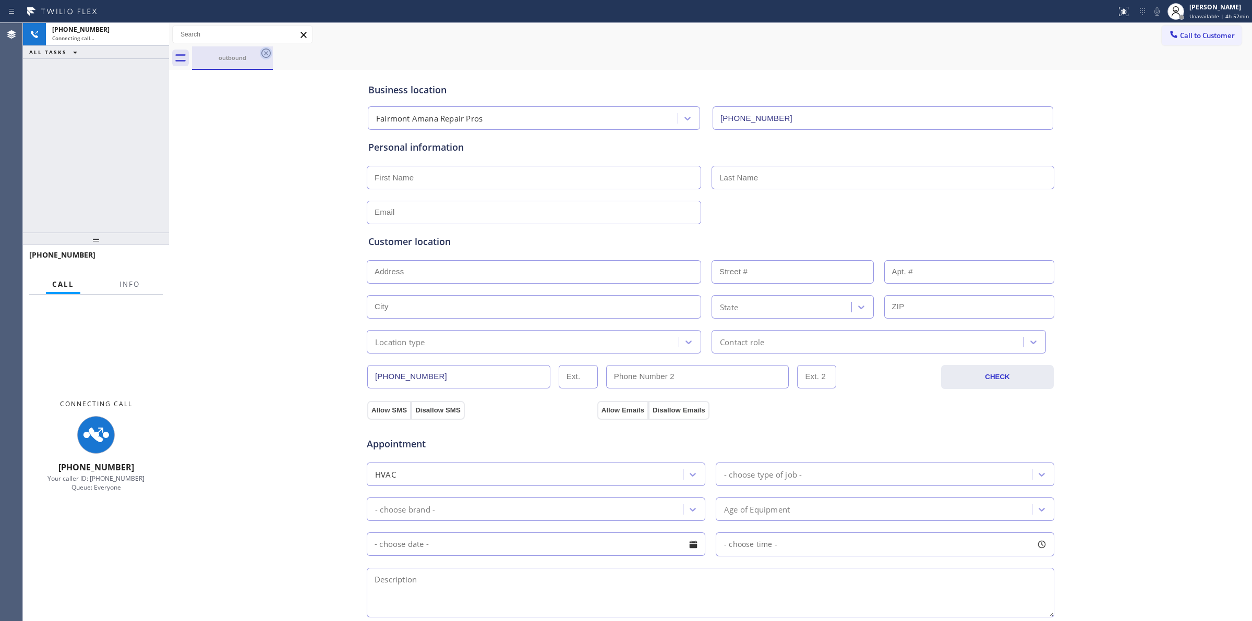
click at [270, 52] on icon at bounding box center [265, 52] width 9 height 9
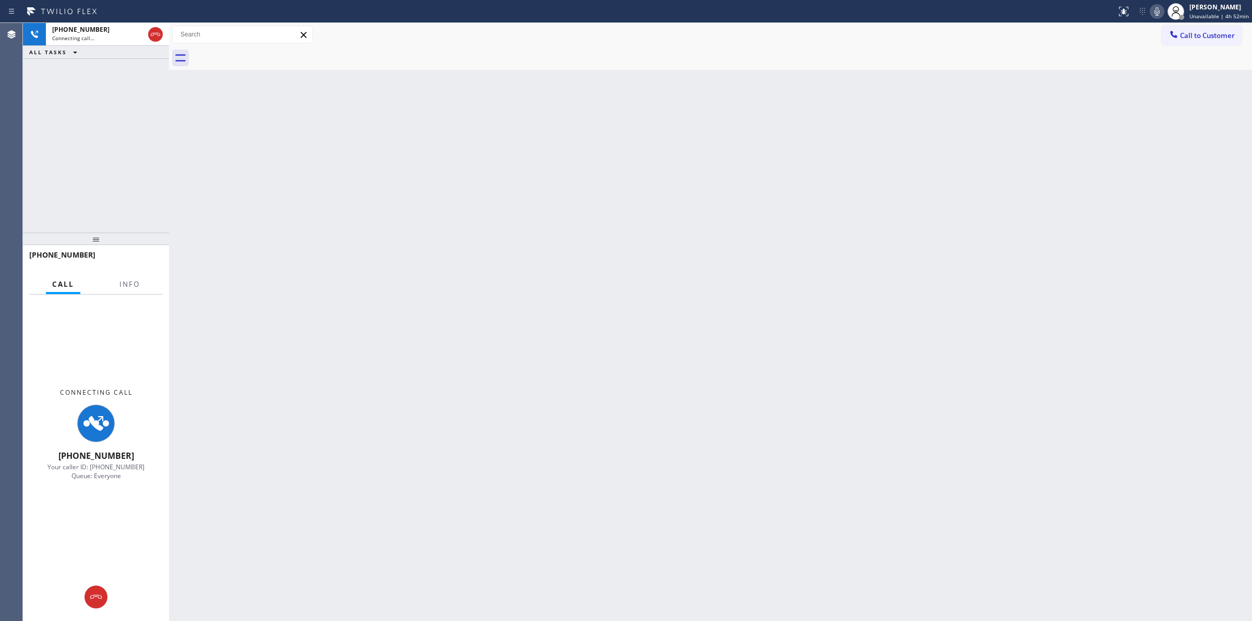
click at [1163, 15] on icon at bounding box center [1156, 11] width 13 height 13
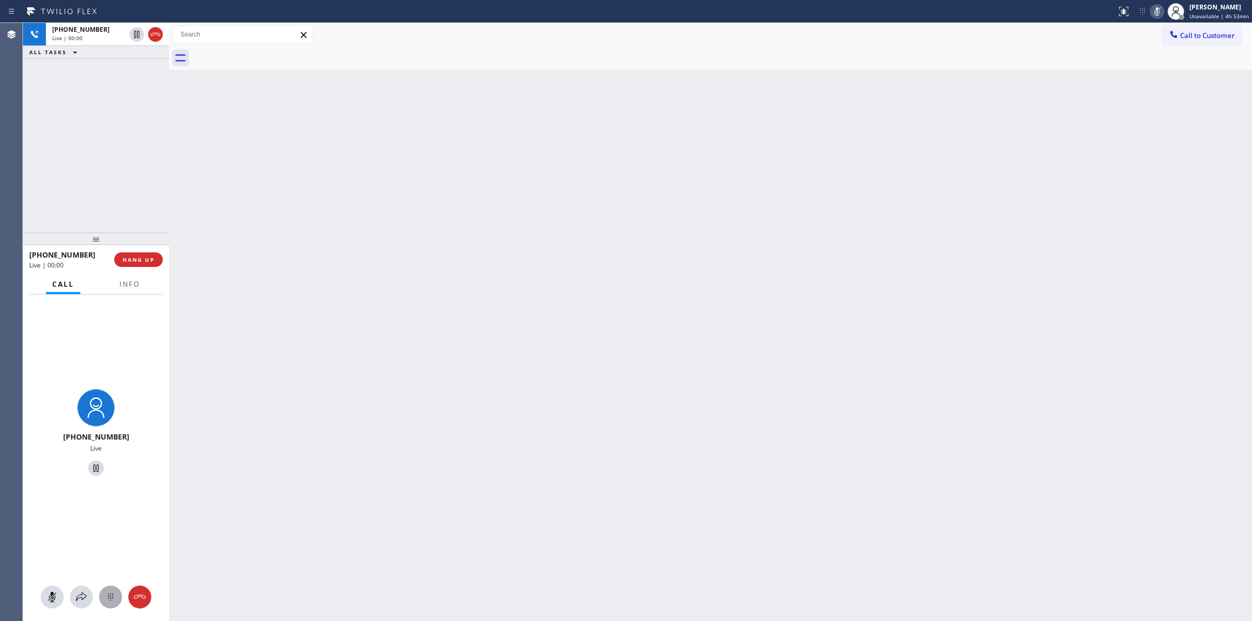
click at [116, 599] on icon at bounding box center [110, 597] width 13 height 13
click at [1204, 35] on span "Call to Customer" at bounding box center [1207, 35] width 55 height 9
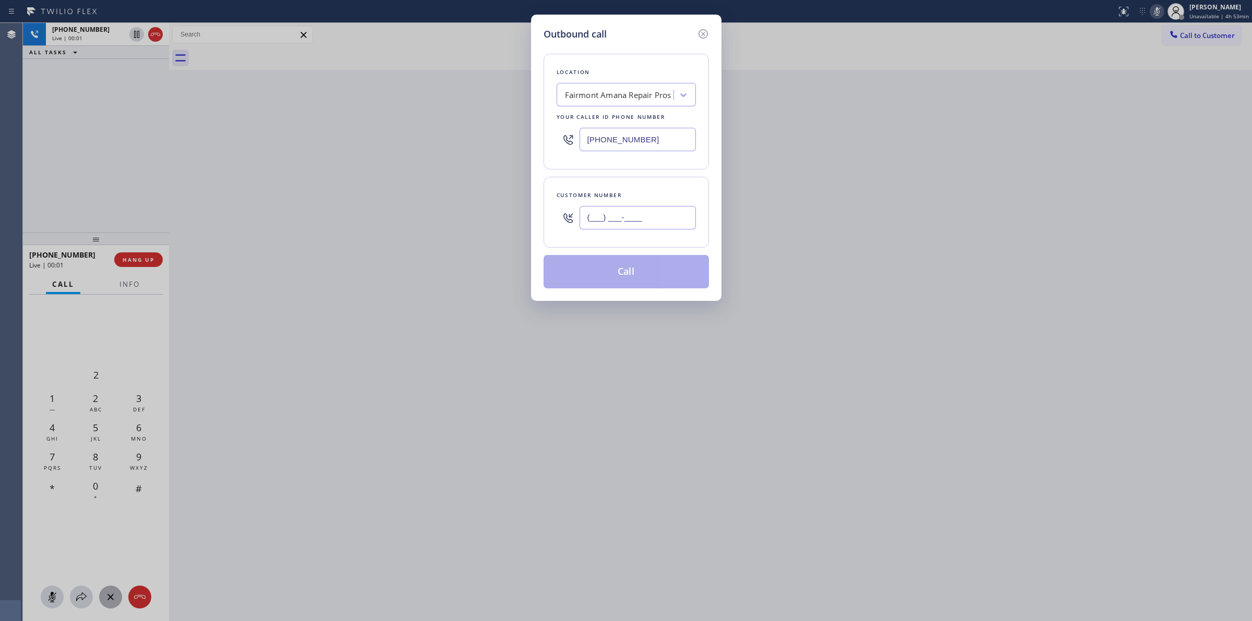
paste input "564) 201-6330"
click at [637, 222] on input "[PHONE_NUMBER]" at bounding box center [637, 217] width 116 height 23
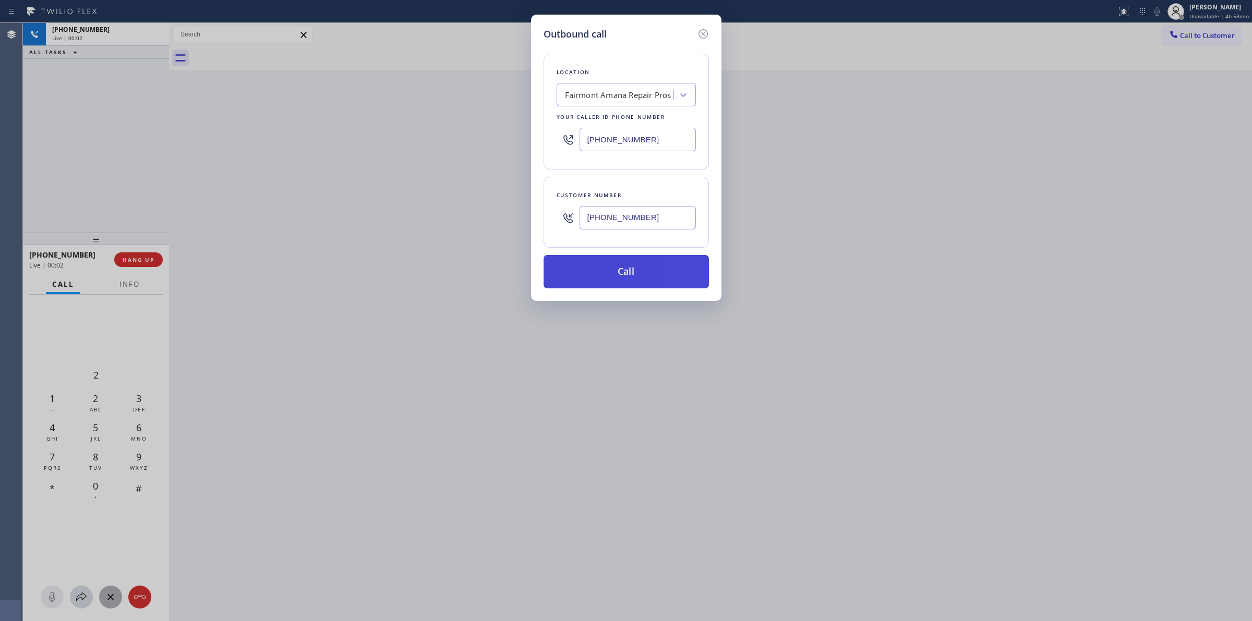
type input "[PHONE_NUMBER]"
click at [631, 274] on button "Call" at bounding box center [625, 271] width 165 height 33
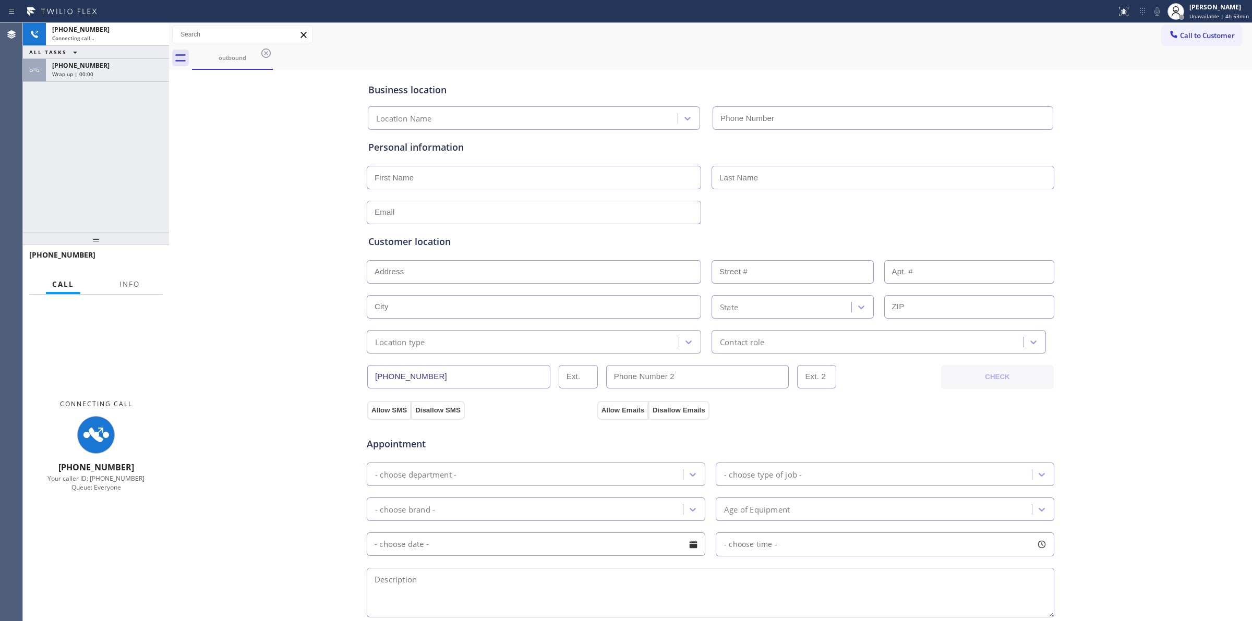
type input "[PHONE_NUMBER]"
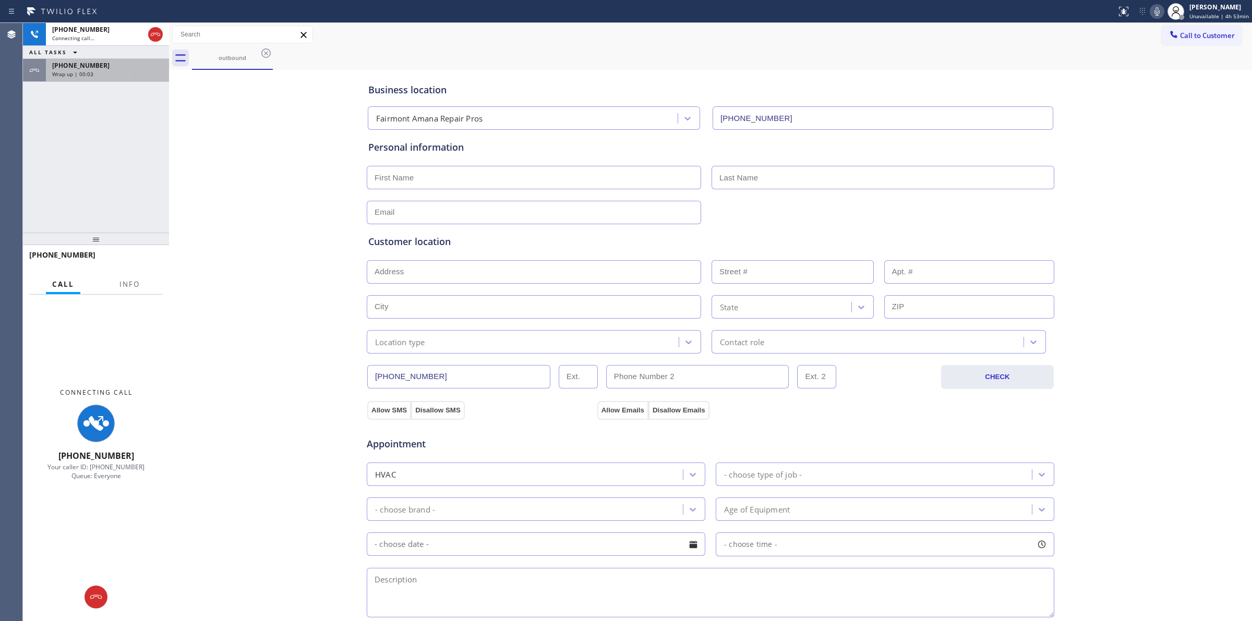
click at [123, 59] on div "[PHONE_NUMBER] Wrap up | 00:03" at bounding box center [105, 70] width 119 height 23
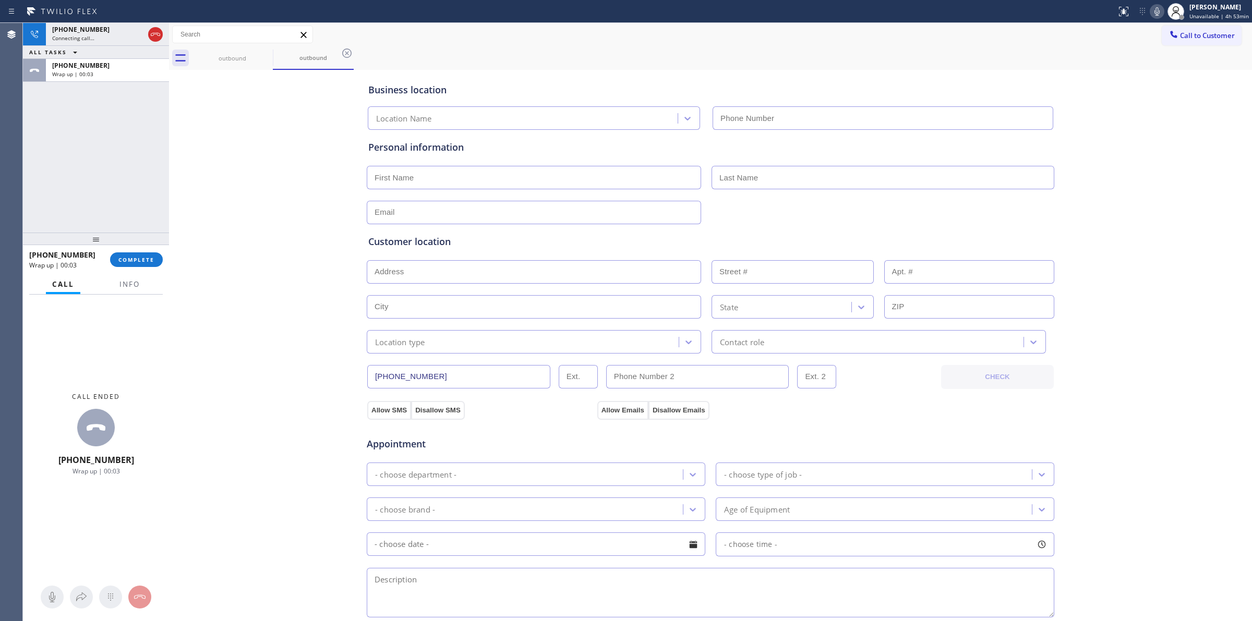
type input "[PHONE_NUMBER]"
click at [144, 264] on button "COMPLETE" at bounding box center [136, 259] width 53 height 15
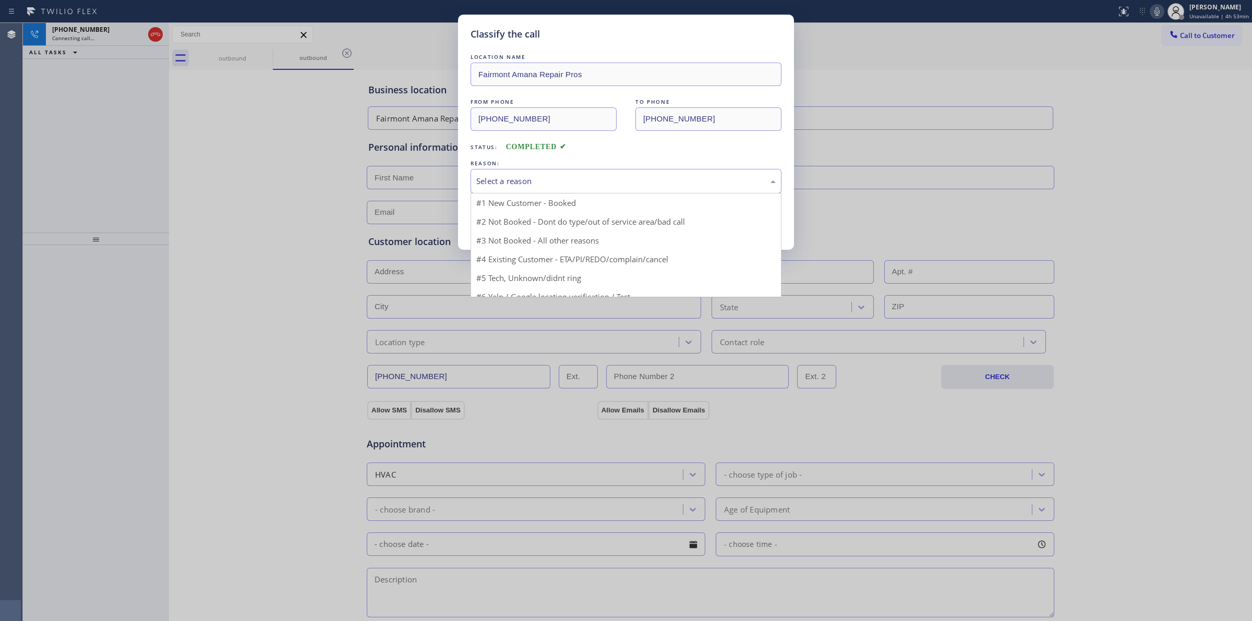
click at [613, 181] on div "Select a reason" at bounding box center [625, 181] width 299 height 12
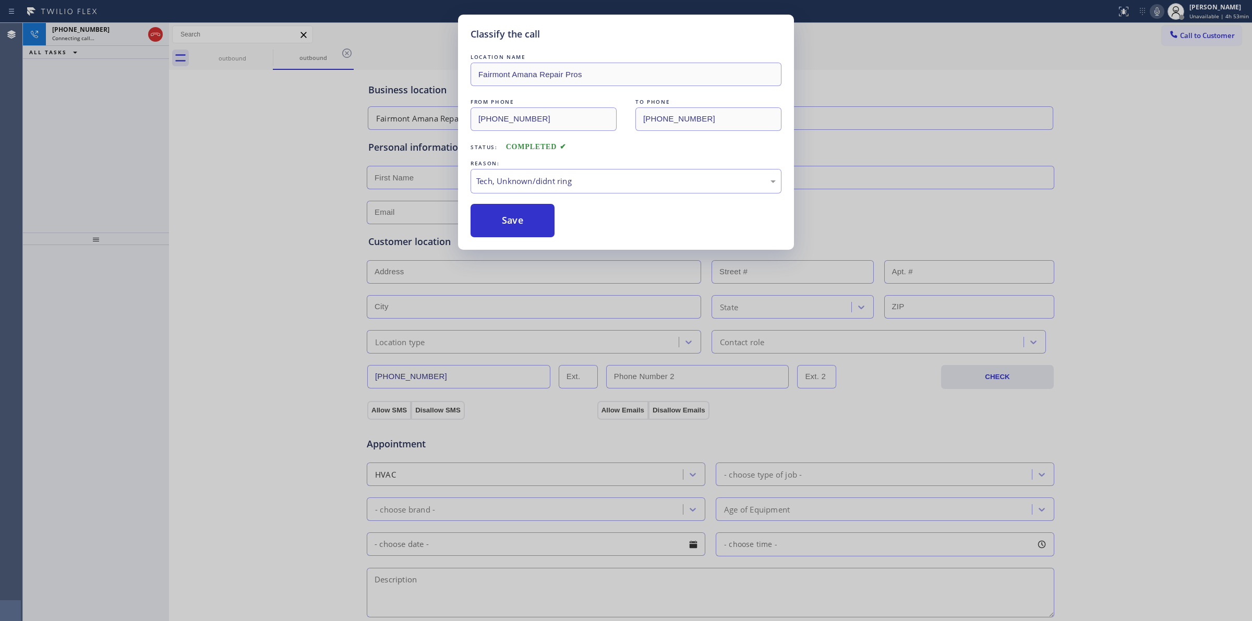
drag, startPoint x: 543, startPoint y: 262, endPoint x: 517, endPoint y: 220, distance: 49.4
click at [517, 220] on button "Save" at bounding box center [512, 220] width 84 height 33
click at [251, 48] on div "Classify the call LOCATION NAME Fairmont Amana Repair Pros FROM PHONE [PHONE_NU…" at bounding box center [626, 310] width 1252 height 621
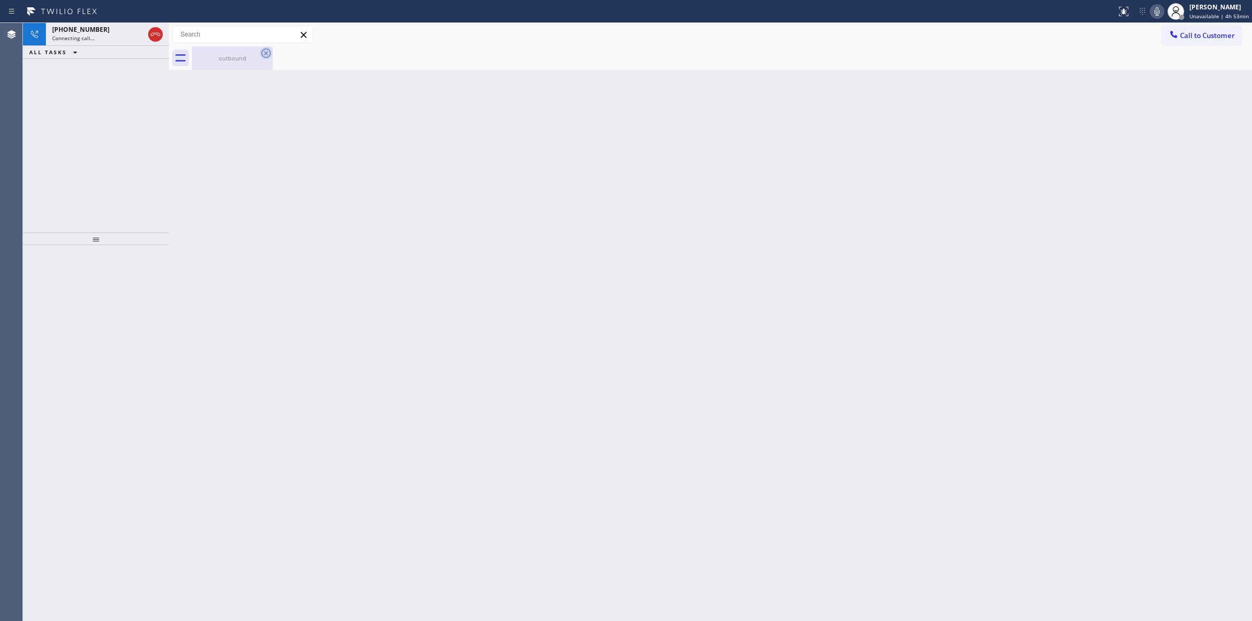
click at [262, 52] on icon at bounding box center [266, 53] width 13 height 13
click at [122, 33] on div "[PHONE_NUMBER]" at bounding box center [98, 29] width 92 height 9
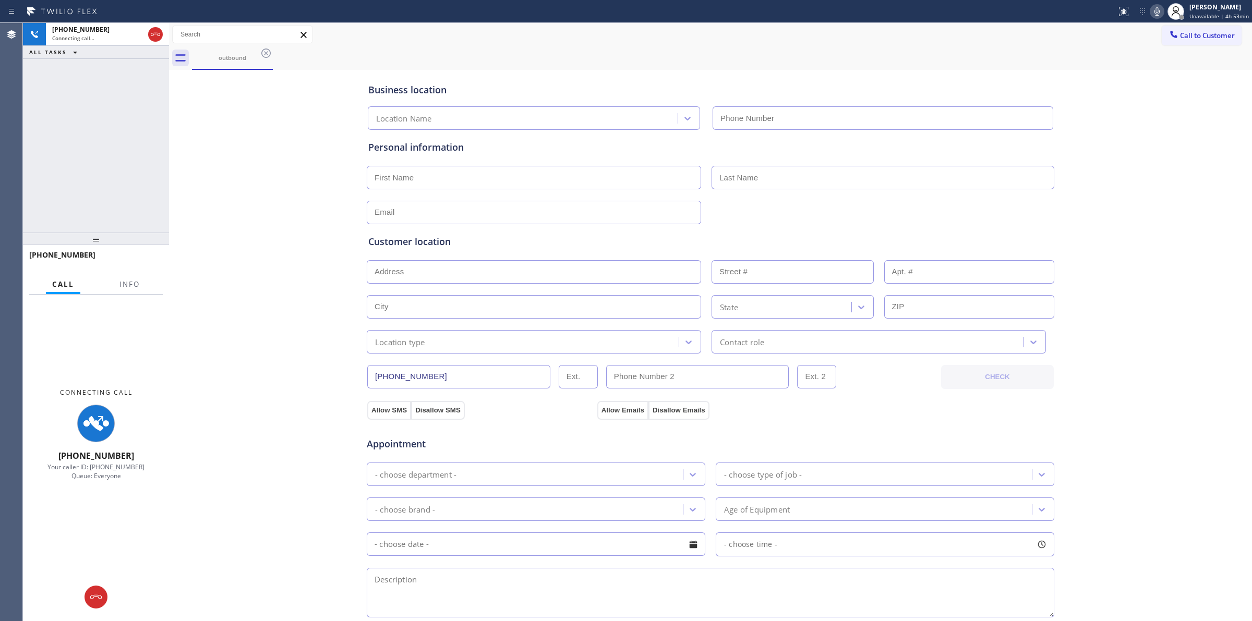
click at [1154, 12] on icon at bounding box center [1156, 11] width 13 height 13
type input "[PHONE_NUMBER]"
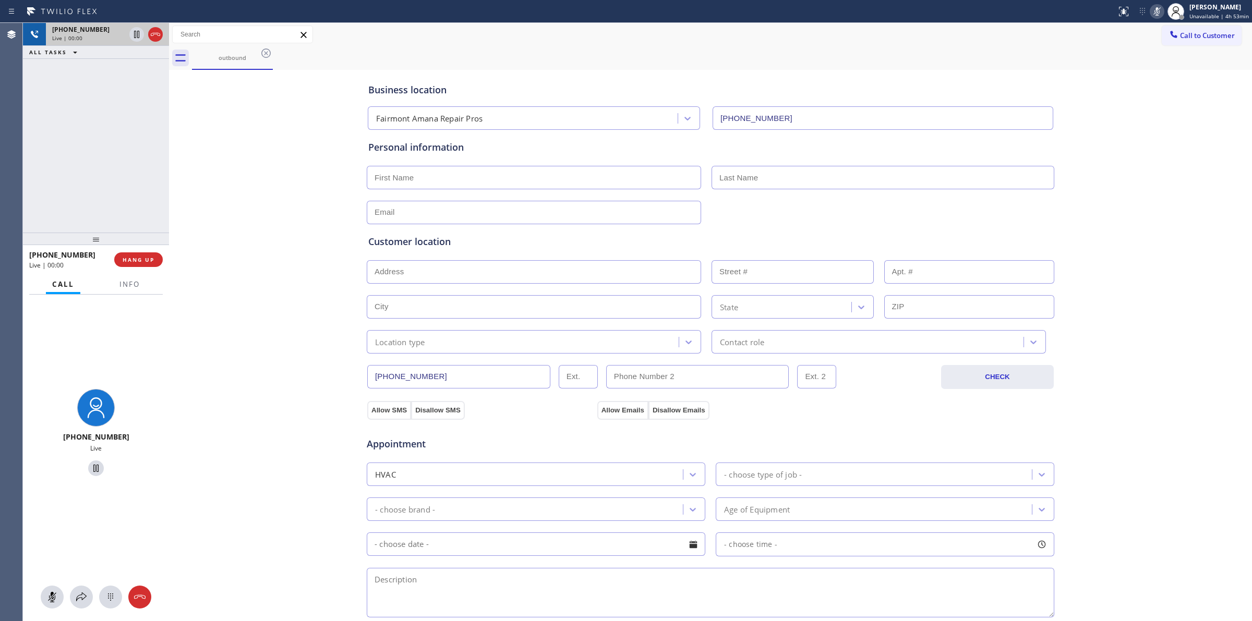
click at [120, 32] on div "[PHONE_NUMBER]" at bounding box center [88, 29] width 73 height 9
drag, startPoint x: 112, startPoint y: 605, endPoint x: 309, endPoint y: 531, distance: 210.6
click at [112, 604] on button at bounding box center [110, 597] width 23 height 23
click at [1193, 37] on span "Call to Customer" at bounding box center [1207, 35] width 55 height 9
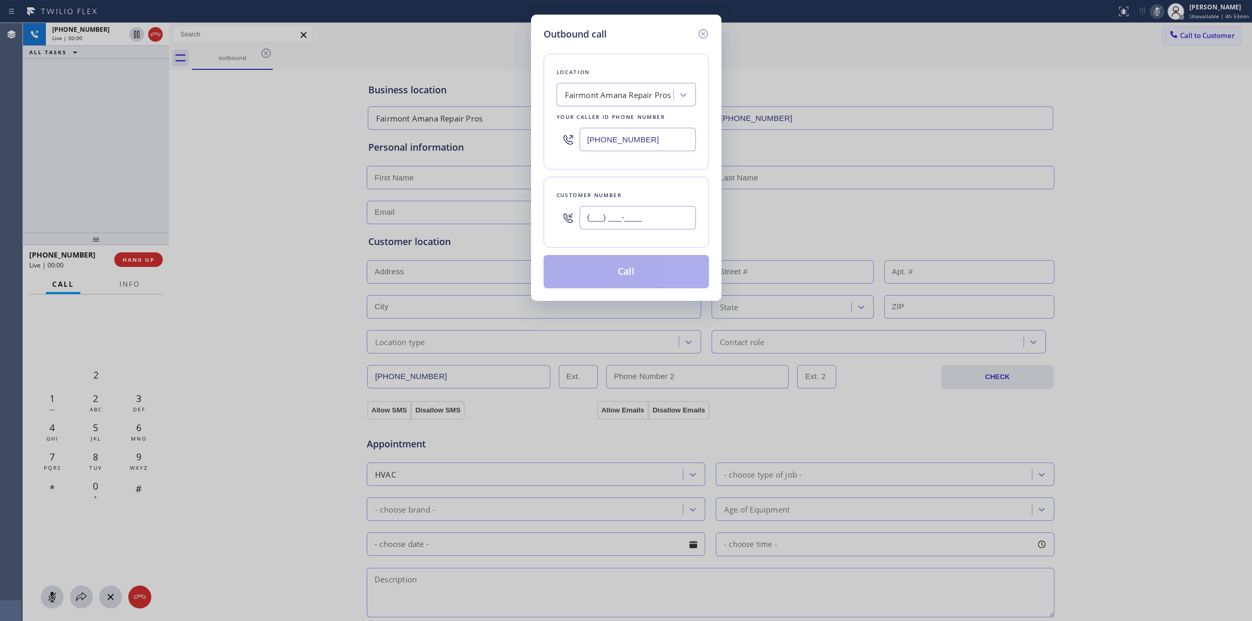
paste input "564) 201-6330"
click at [648, 229] on input "(___) ___-____" at bounding box center [637, 217] width 116 height 23
type input "[PHONE_NUMBER]"
drag, startPoint x: 616, startPoint y: 276, endPoint x: 635, endPoint y: 268, distance: 21.2
click at [616, 277] on button "Call" at bounding box center [625, 271] width 165 height 33
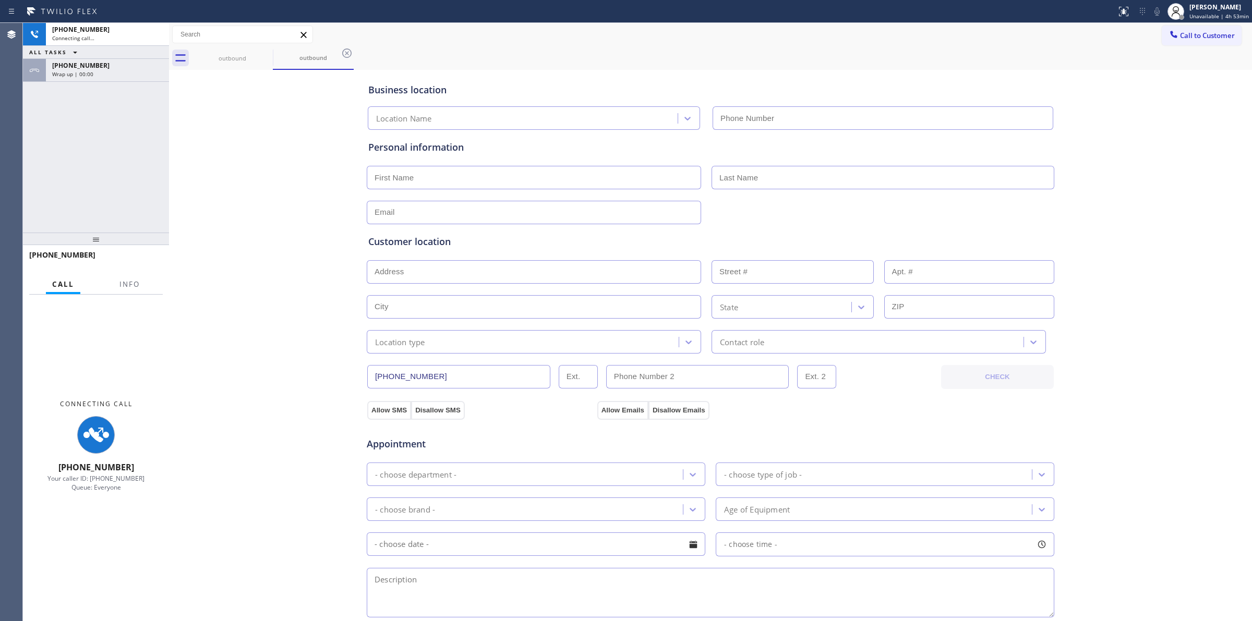
type input "[PHONE_NUMBER]"
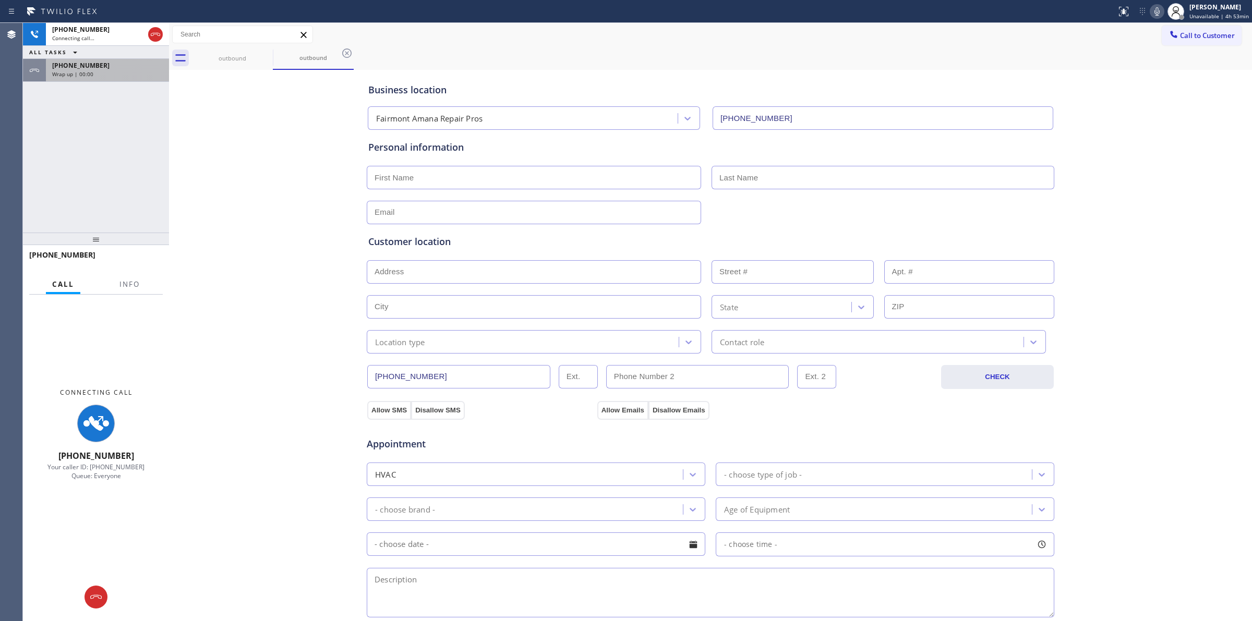
click at [93, 70] on div "Wrap up | 00:00" at bounding box center [107, 73] width 111 height 7
click at [103, 62] on div "[PHONE_NUMBER]" at bounding box center [107, 65] width 111 height 9
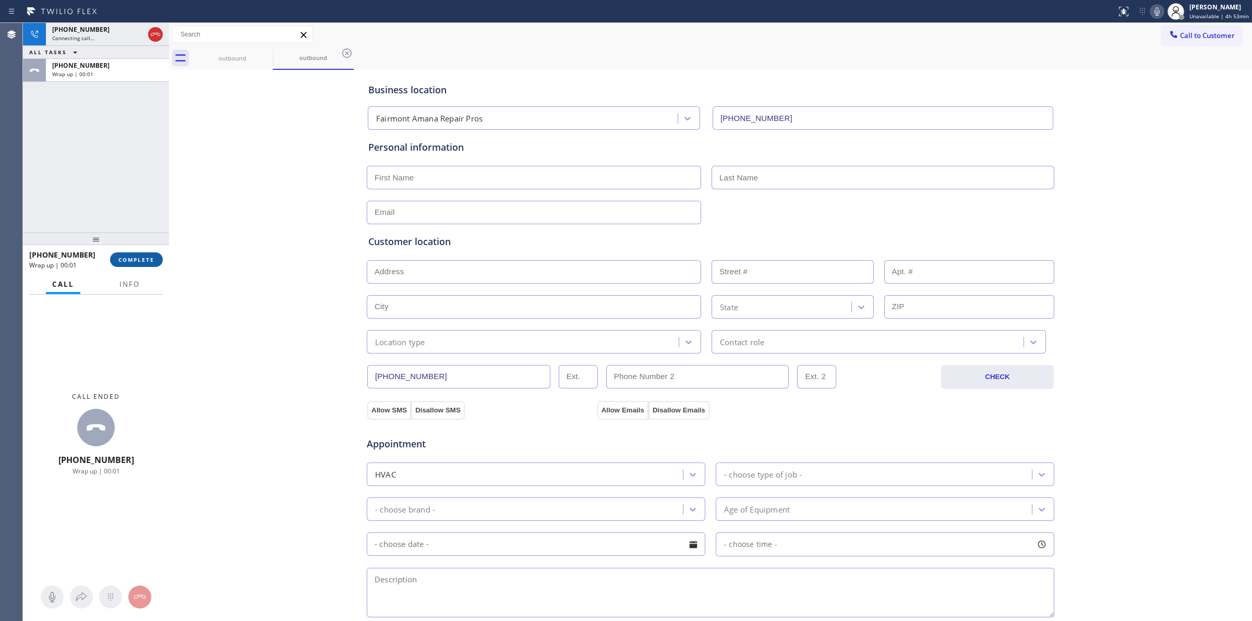
click at [135, 262] on span "COMPLETE" at bounding box center [136, 259] width 36 height 7
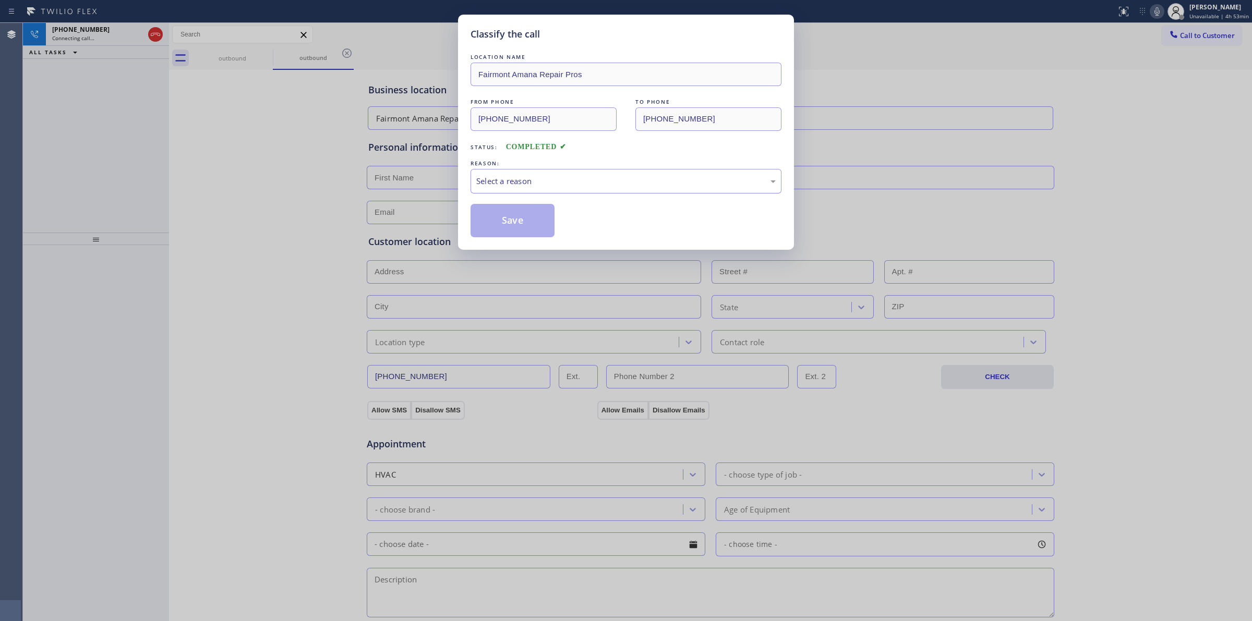
click at [621, 176] on div "Select a reason" at bounding box center [625, 181] width 299 height 12
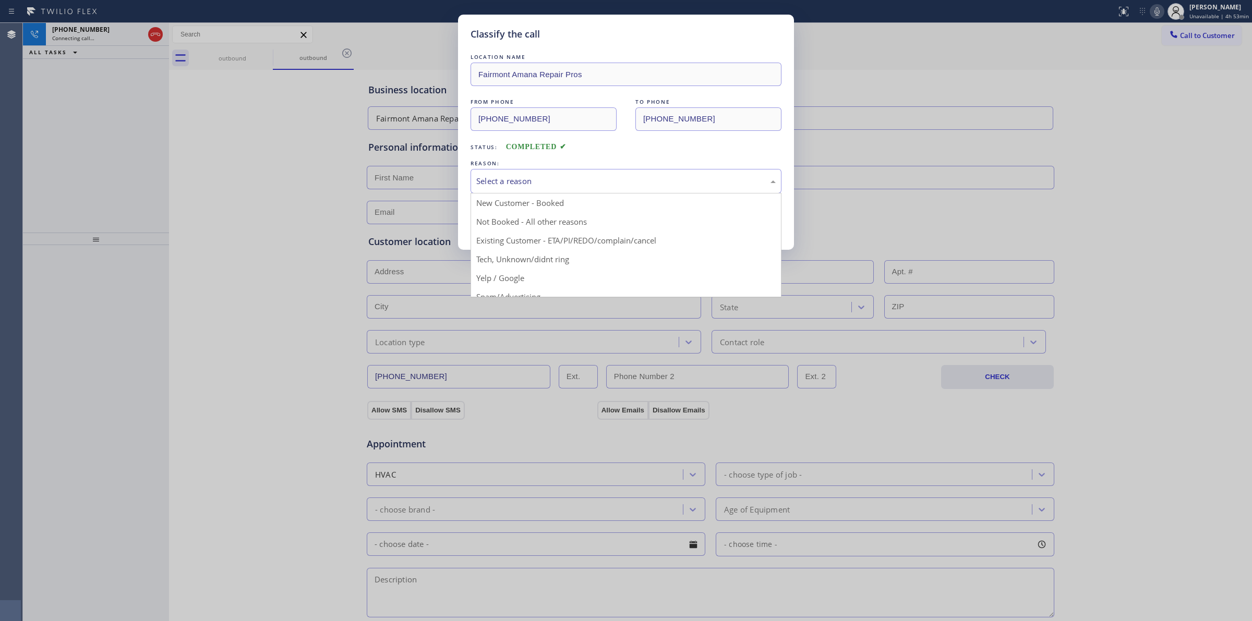
drag, startPoint x: 544, startPoint y: 263, endPoint x: 521, endPoint y: 228, distance: 42.0
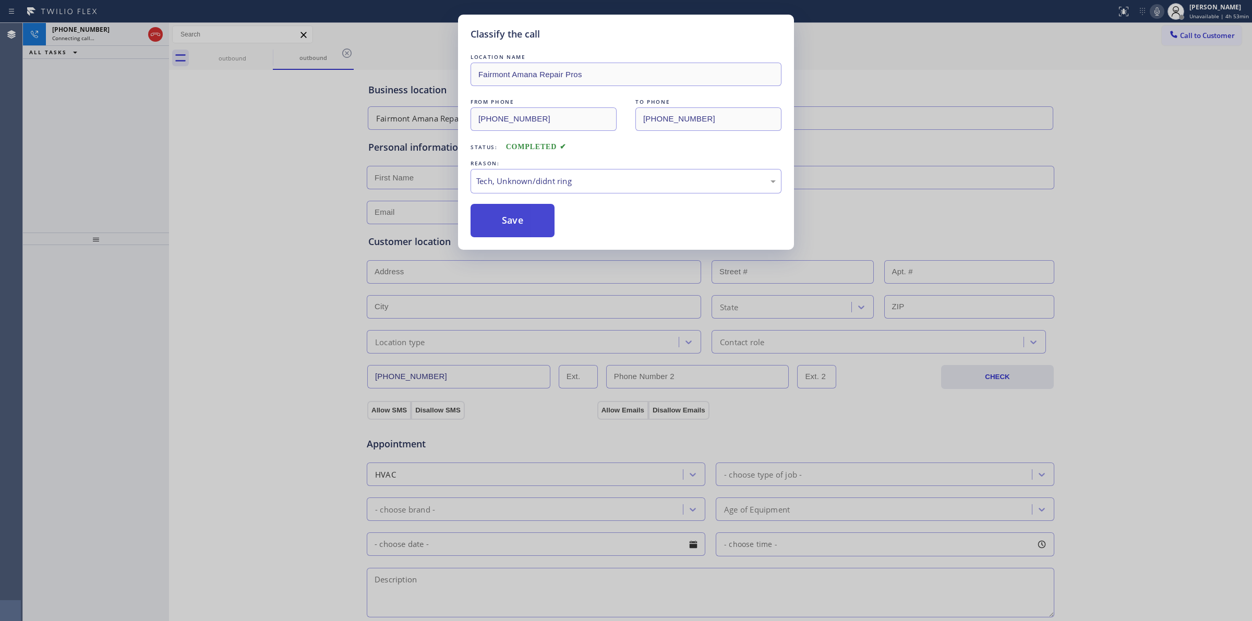
drag, startPoint x: 521, startPoint y: 228, endPoint x: 541, endPoint y: 228, distance: 19.8
click at [521, 227] on button "Save" at bounding box center [512, 220] width 84 height 33
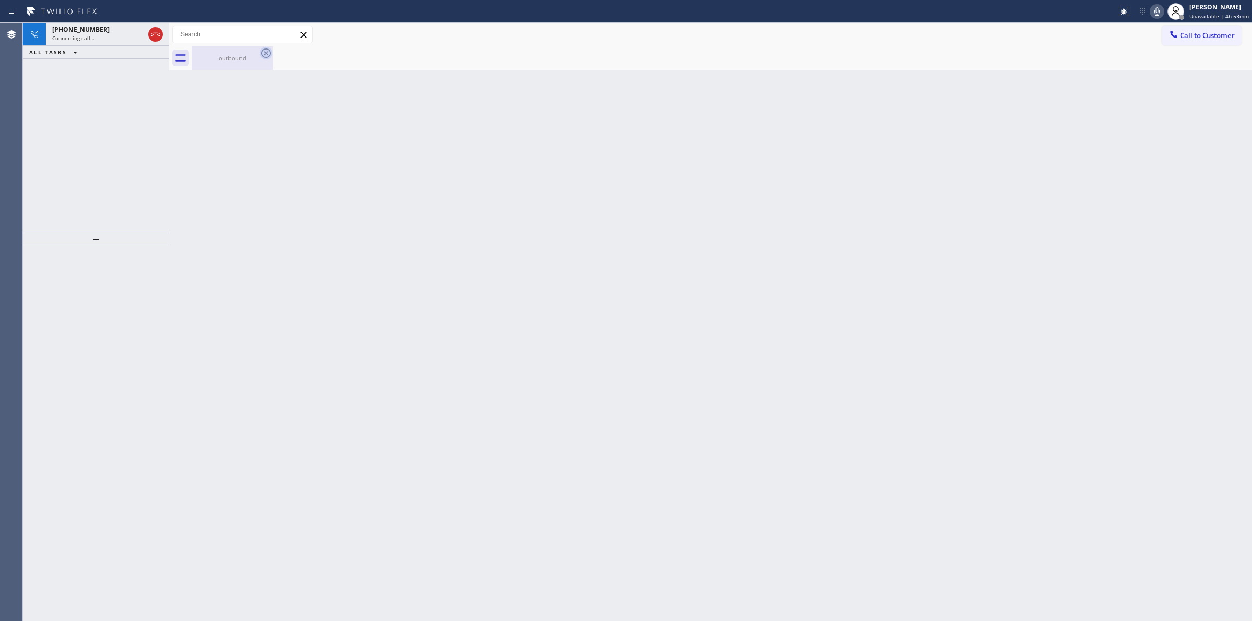
click at [264, 55] on icon at bounding box center [266, 53] width 13 height 13
drag, startPoint x: 129, startPoint y: 42, endPoint x: 256, endPoint y: 42, distance: 126.7
click at [128, 42] on div "[PHONE_NUMBER] Connecting call…" at bounding box center [96, 34] width 100 height 23
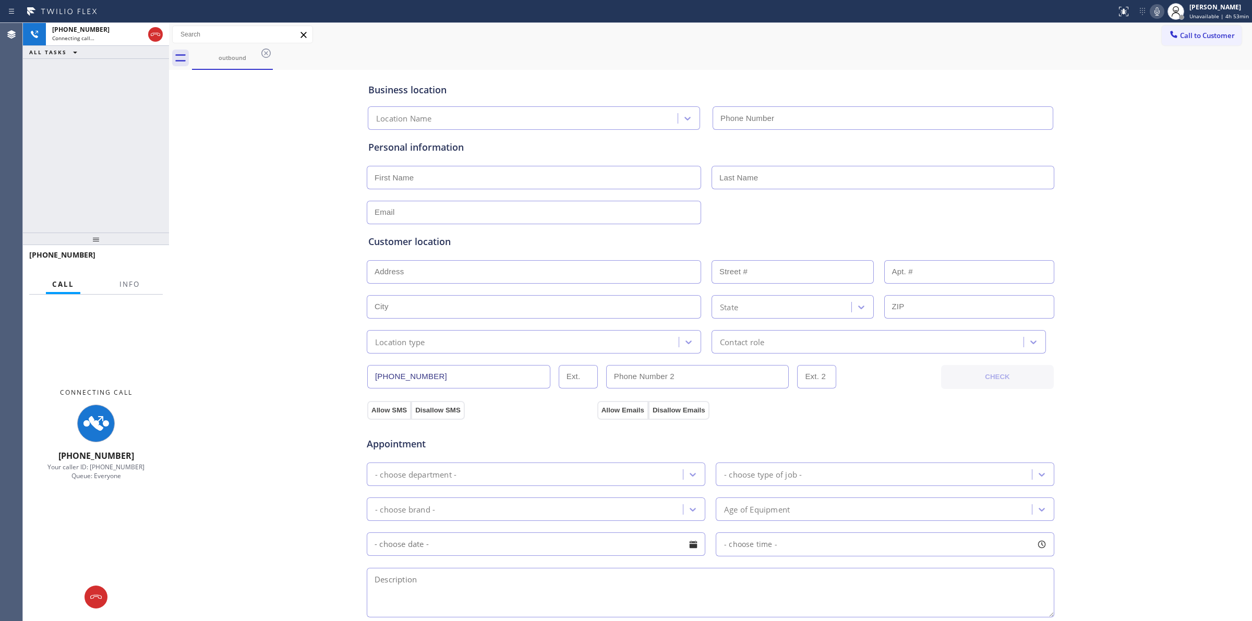
click at [1155, 10] on icon at bounding box center [1156, 11] width 13 height 13
type input "[PHONE_NUMBER]"
click at [76, 37] on span "Connecting call…" at bounding box center [73, 37] width 42 height 7
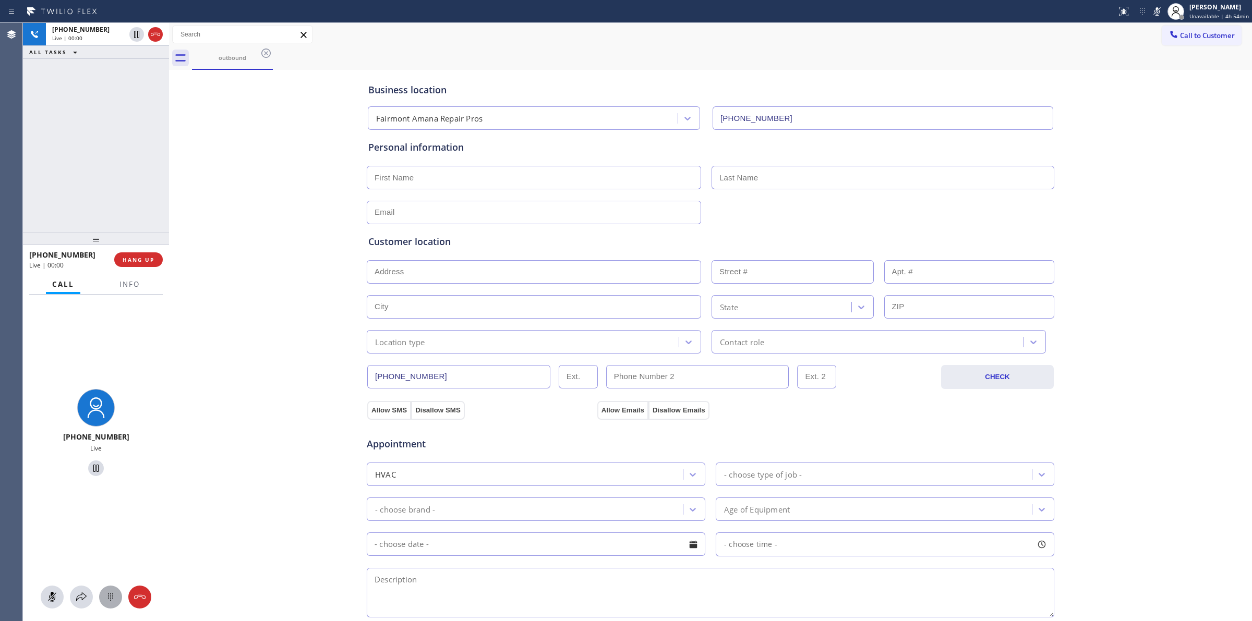
click at [116, 593] on icon at bounding box center [110, 597] width 13 height 13
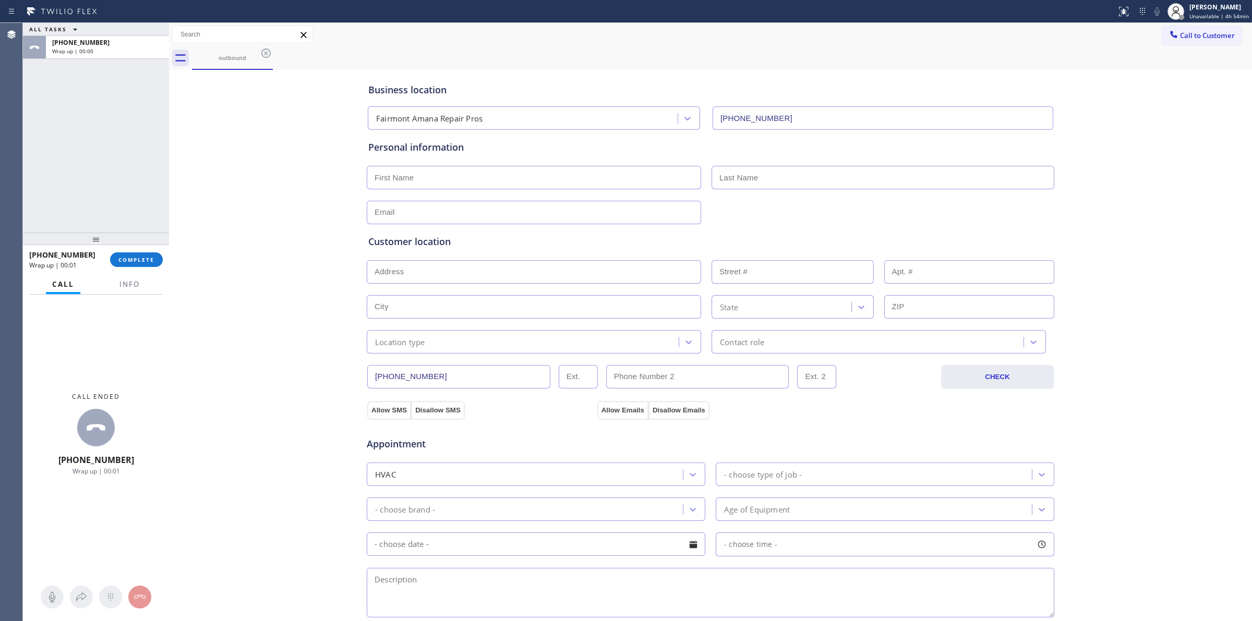
click at [1100, 80] on div "Business location Fairmont Amana Repair Pros [PHONE_NUMBER] Personal informatio…" at bounding box center [710, 428] width 1077 height 712
click at [1187, 31] on span "Call to Customer" at bounding box center [1207, 35] width 55 height 9
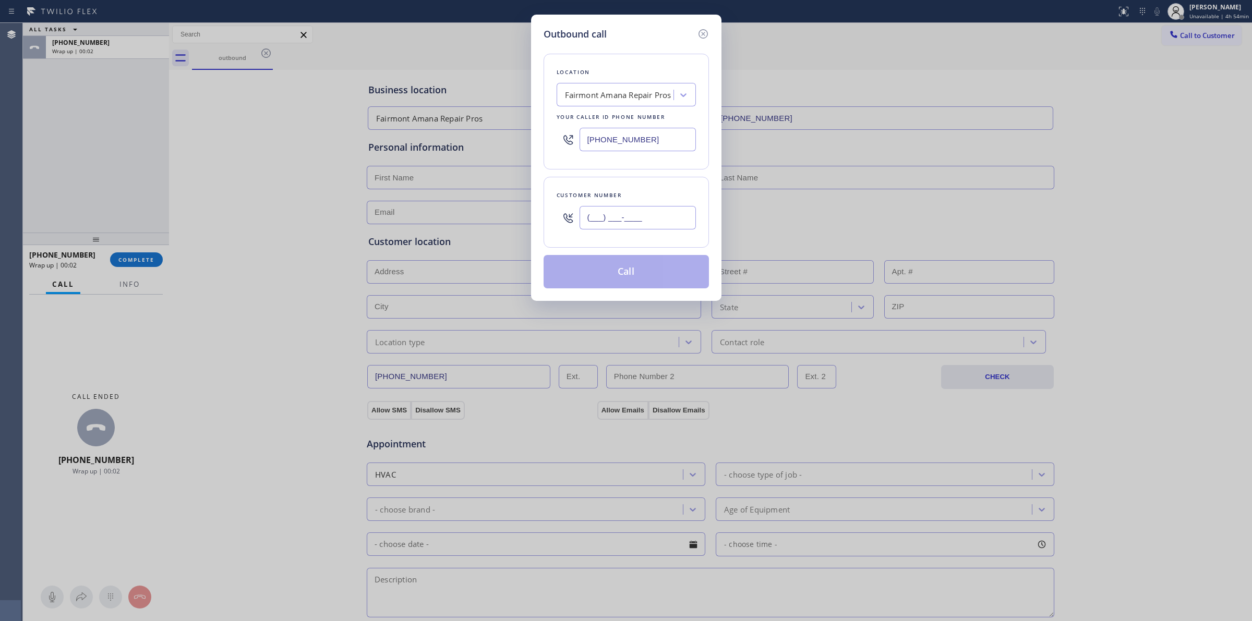
paste input "350) 999-8678"
click at [609, 222] on input "(___) ___-____" at bounding box center [637, 217] width 116 height 23
type input "[PHONE_NUMBER]"
click at [643, 98] on div "Fairmont Amana Repair Pros" at bounding box center [618, 95] width 106 height 12
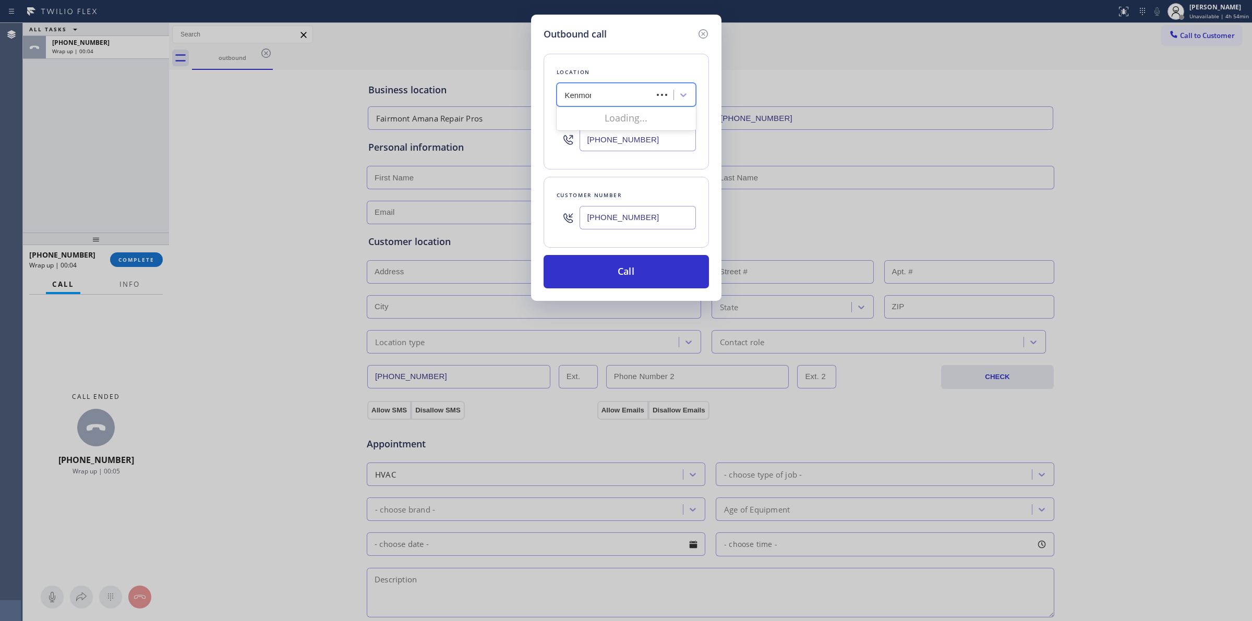
type input "Kenmore"
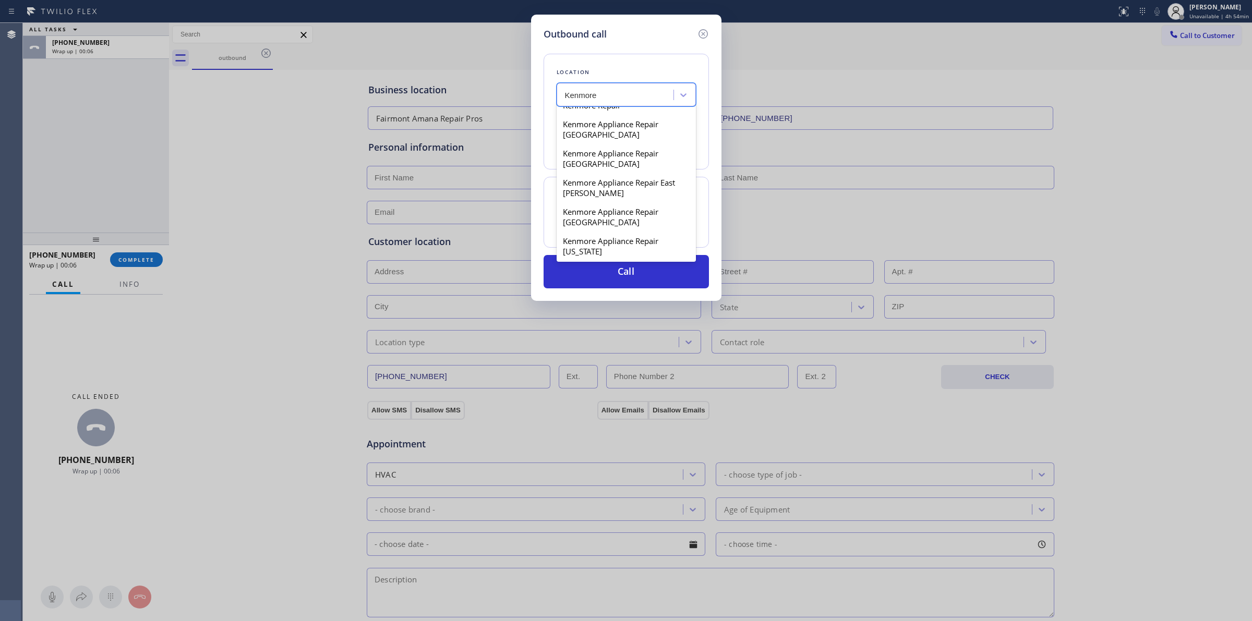
scroll to position [391, 0]
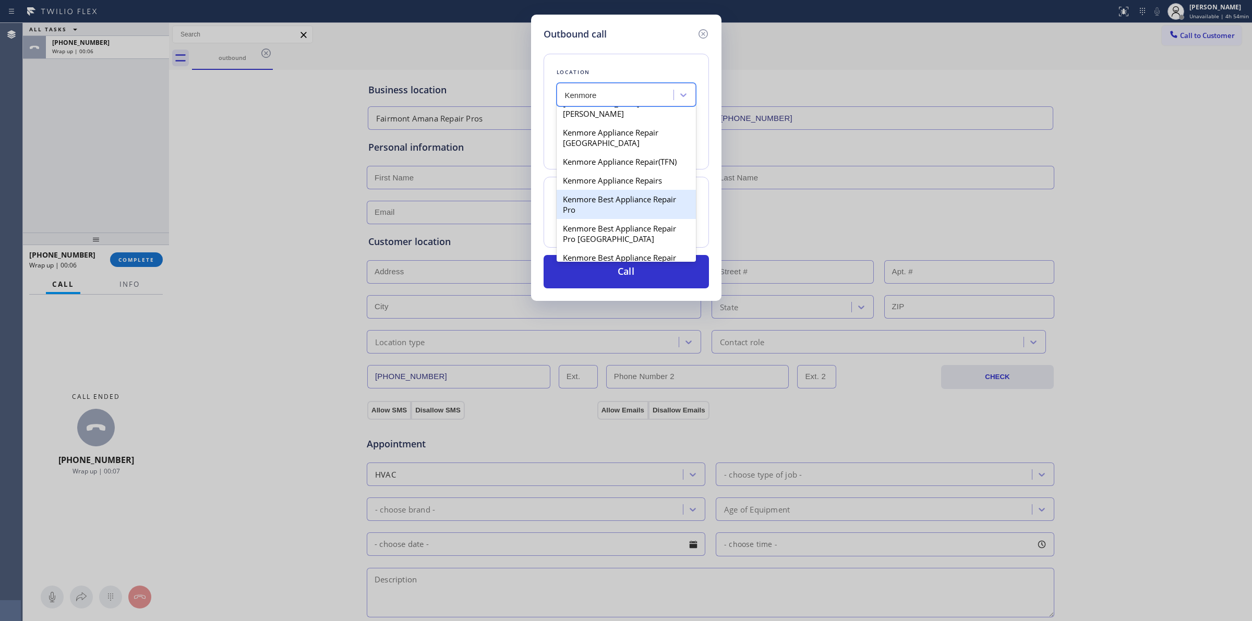
click at [600, 217] on div "Kenmore Best Appliance Repair Pro" at bounding box center [625, 204] width 139 height 29
type input "[PHONE_NUMBER]"
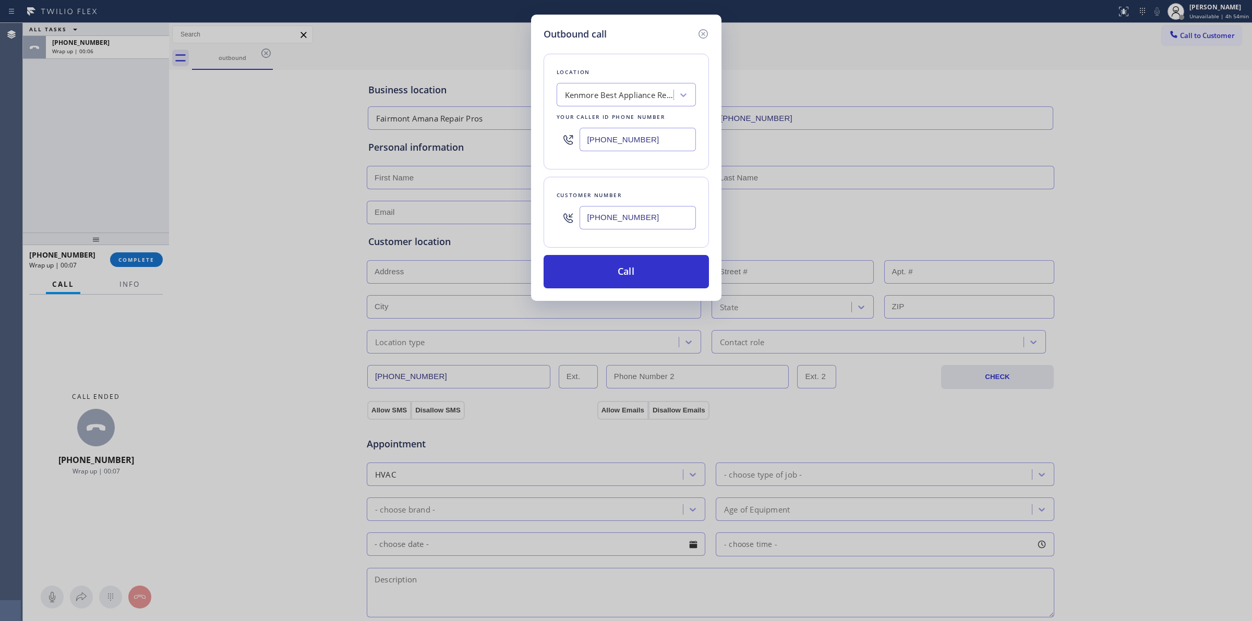
click at [601, 229] on input "[PHONE_NUMBER]" at bounding box center [637, 217] width 116 height 23
click at [603, 227] on input "[PHONE_NUMBER]" at bounding box center [637, 217] width 116 height 23
click at [601, 275] on button "Call" at bounding box center [625, 271] width 165 height 33
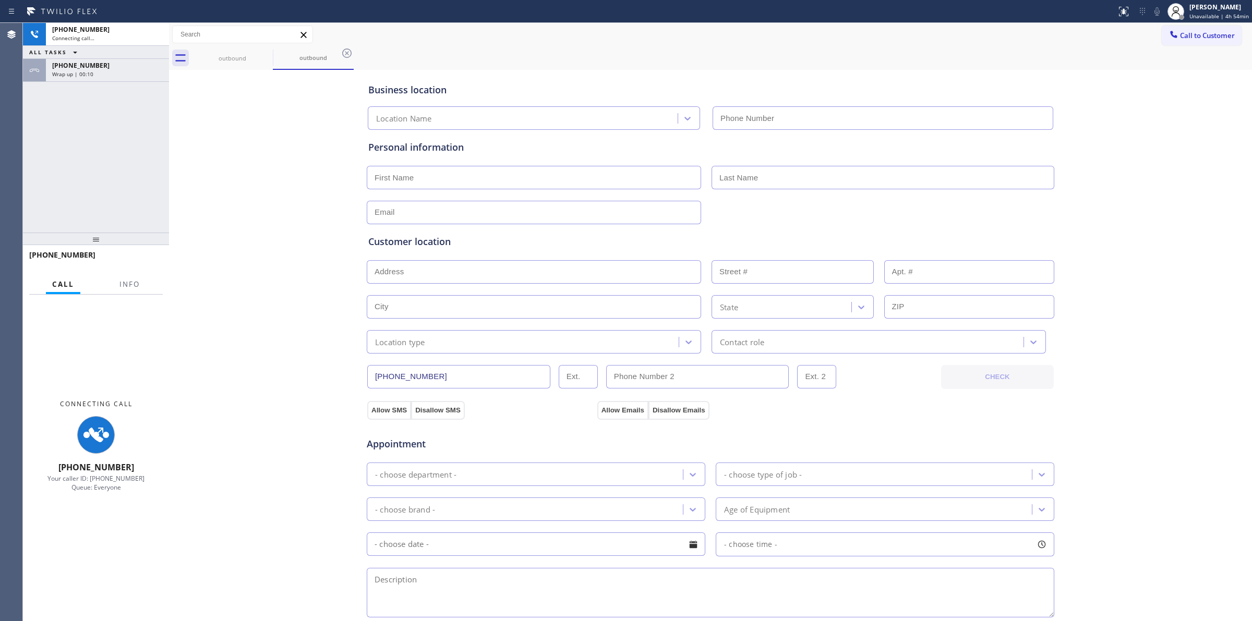
type input "[PHONE_NUMBER]"
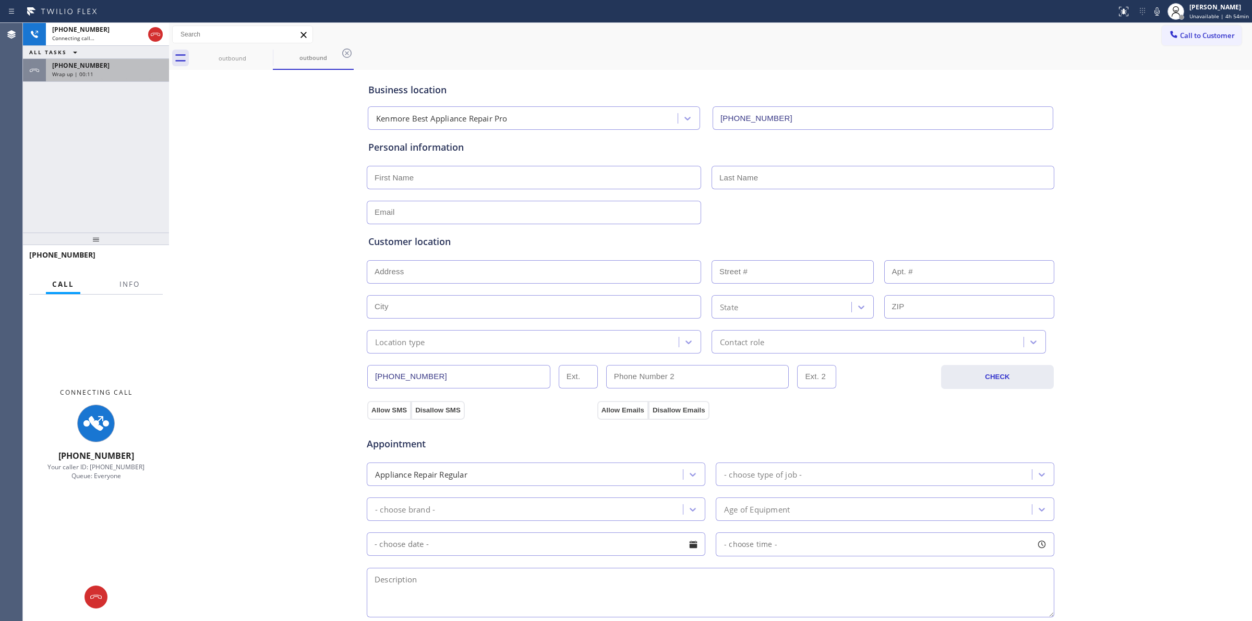
click at [85, 74] on span "Wrap up | 00:11" at bounding box center [72, 73] width 41 height 7
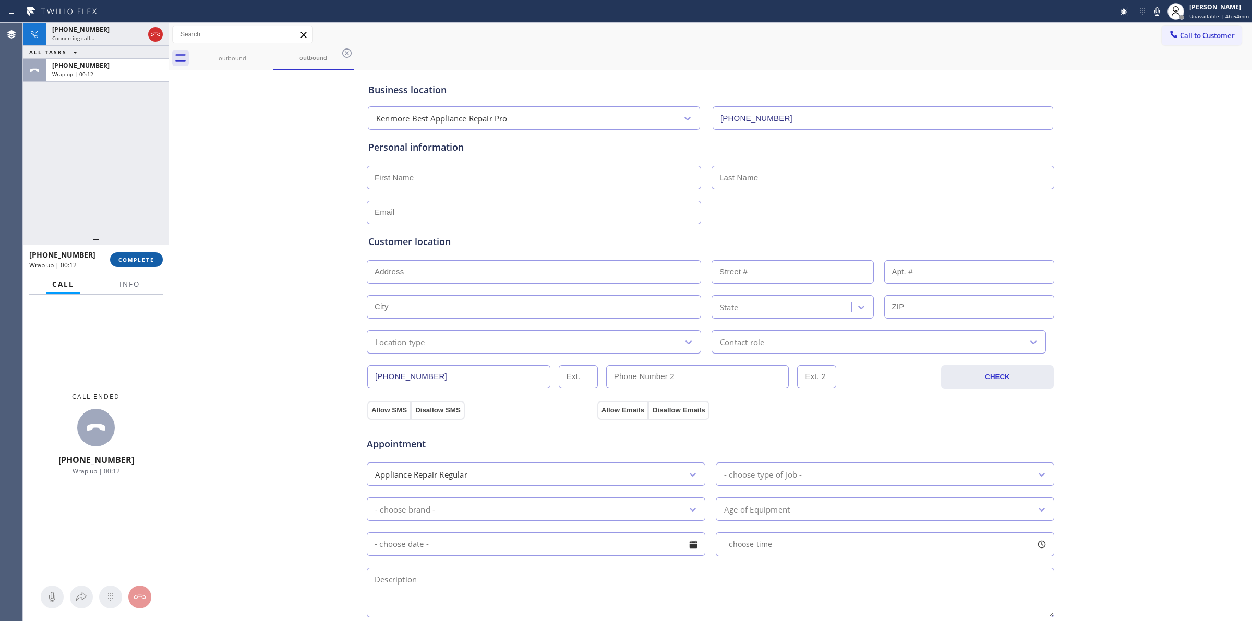
click at [128, 256] on span "COMPLETE" at bounding box center [136, 259] width 36 height 7
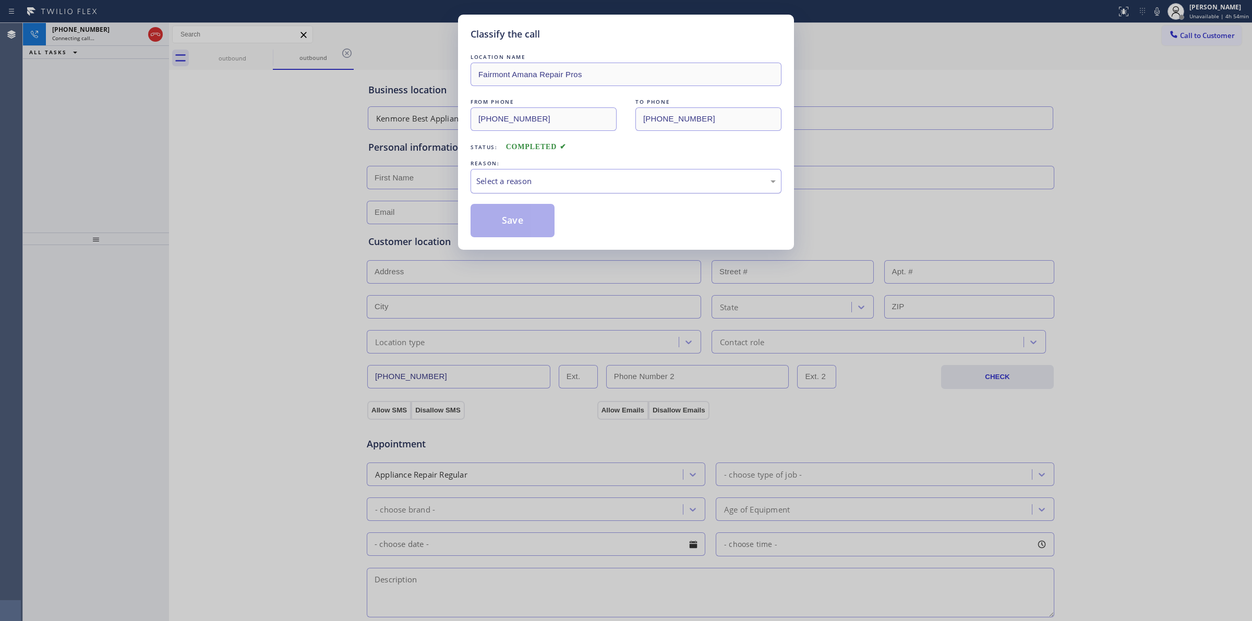
click at [710, 178] on div "Select a reason" at bounding box center [625, 181] width 299 height 12
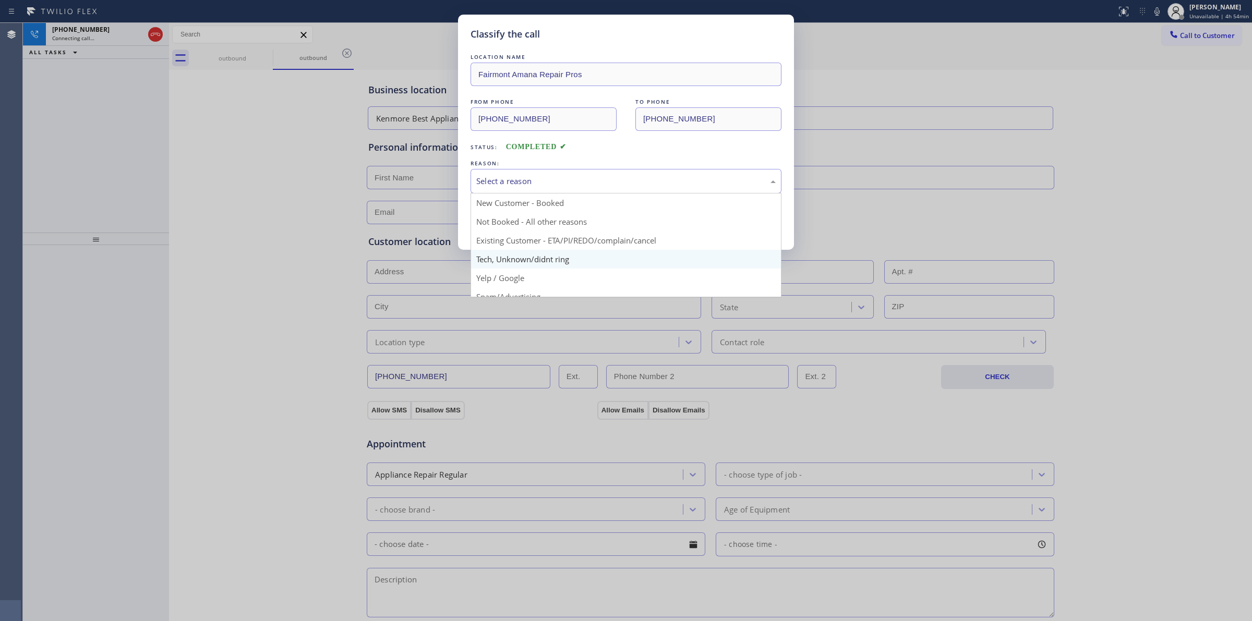
drag, startPoint x: 570, startPoint y: 261, endPoint x: 524, endPoint y: 224, distance: 59.0
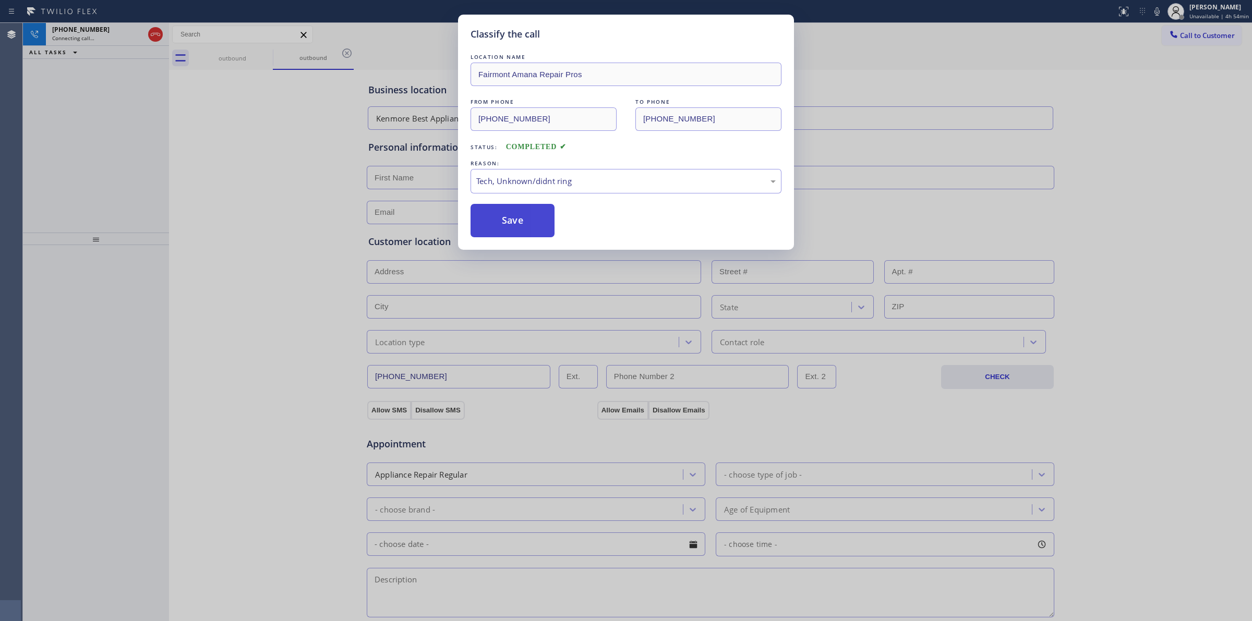
click at [521, 222] on button "Save" at bounding box center [512, 220] width 84 height 33
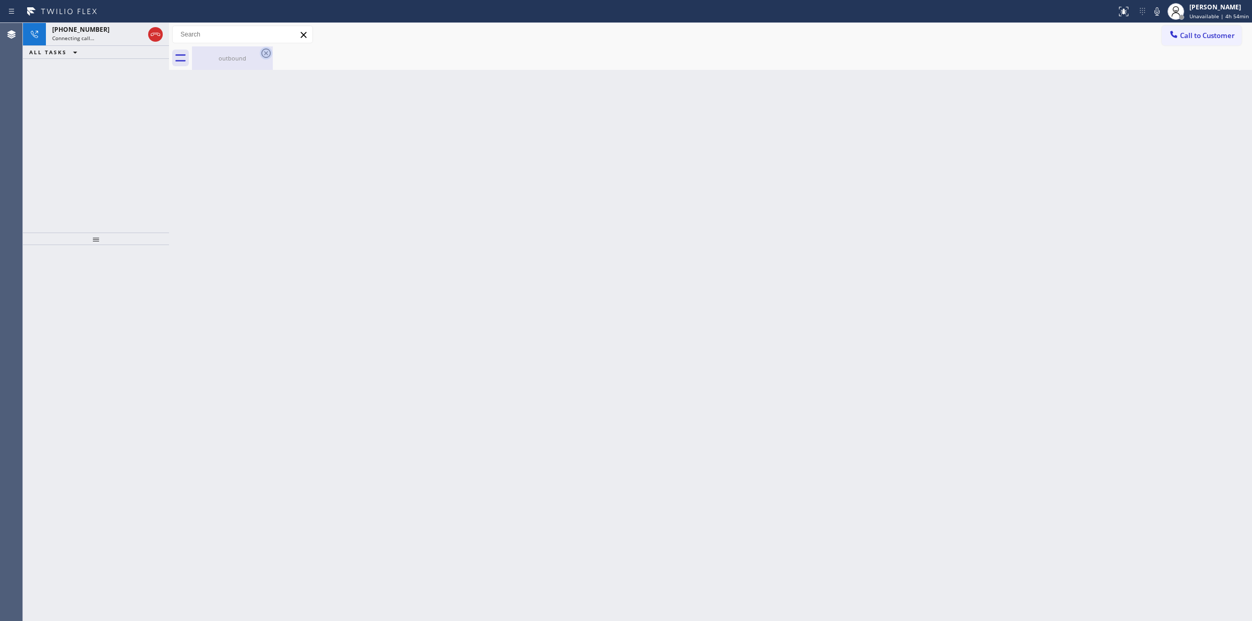
click at [261, 55] on icon at bounding box center [266, 53] width 13 height 13
click at [263, 53] on icon at bounding box center [266, 53] width 13 height 13
click at [93, 21] on div "Status report No issues detected If you experience an issue, please download th…" at bounding box center [626, 11] width 1252 height 23
click at [115, 30] on div "[PHONE_NUMBER]" at bounding box center [88, 29] width 73 height 9
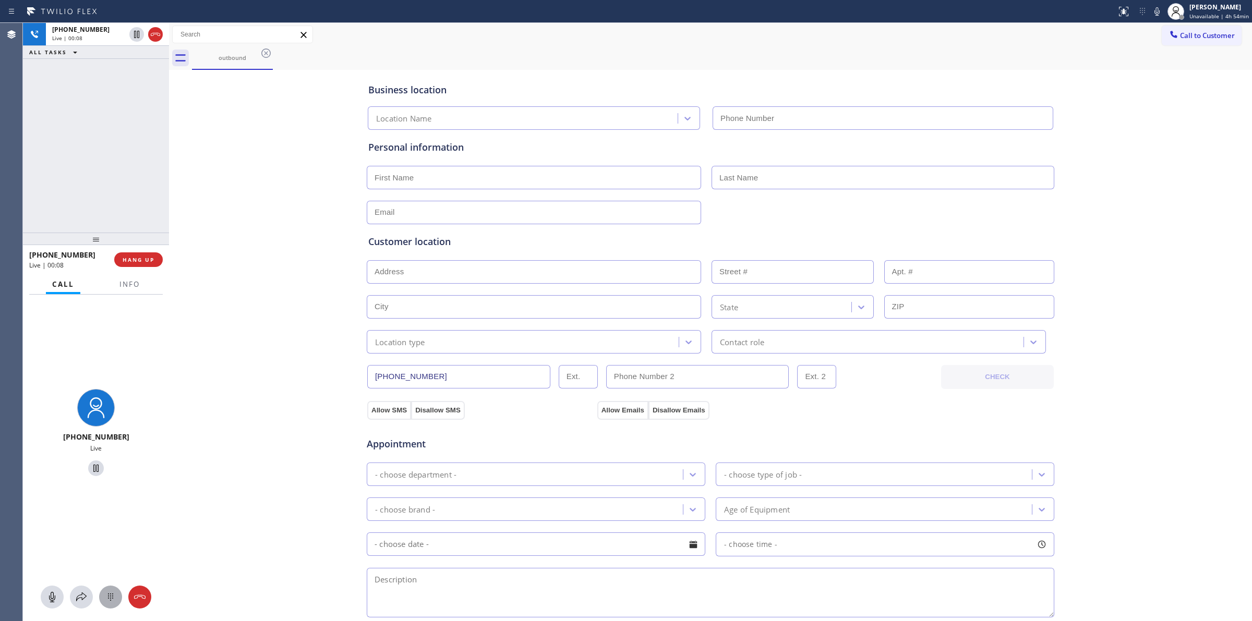
click at [111, 605] on button at bounding box center [110, 597] width 23 height 23
type input "[PHONE_NUMBER]"
click at [1168, 39] on icon at bounding box center [1173, 34] width 10 height 10
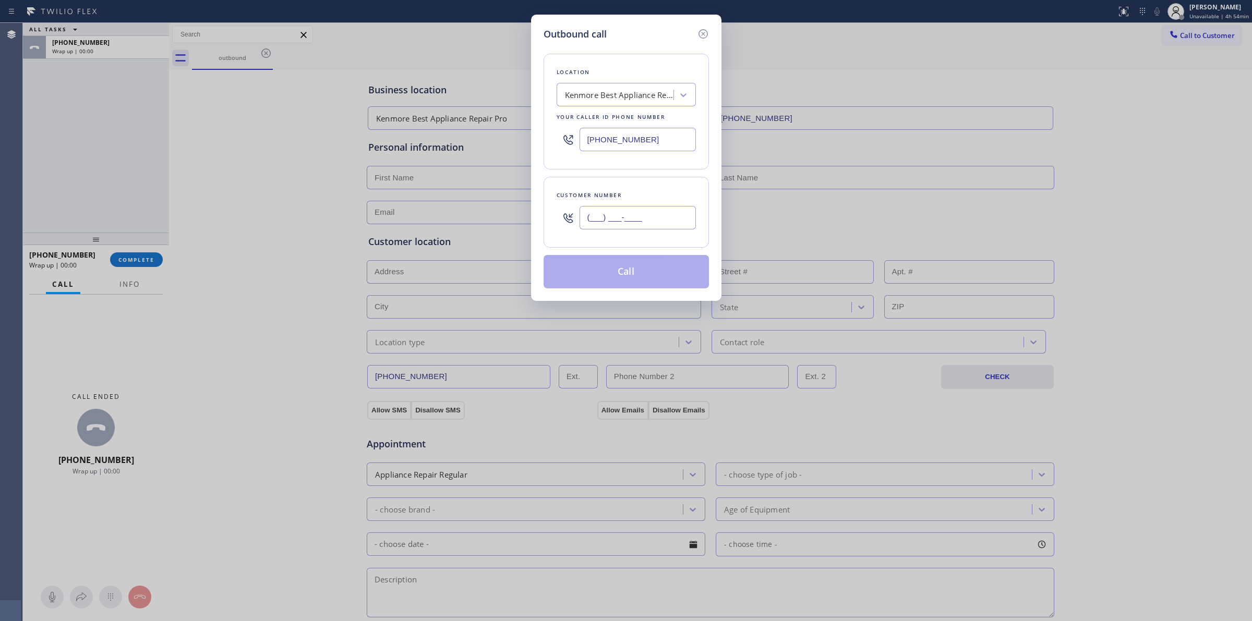
click at [634, 215] on input "(___) ___-____" at bounding box center [637, 217] width 116 height 23
paste input "350) 999-8678"
drag, startPoint x: 708, startPoint y: 108, endPoint x: 704, endPoint y: 130, distance: 22.2
click at [708, 110] on div "Location [GEOGRAPHIC_DATA] Best Appliance Repair Pro Your caller id phone numbe…" at bounding box center [625, 112] width 165 height 116
drag, startPoint x: 656, startPoint y: 217, endPoint x: 554, endPoint y: 215, distance: 102.2
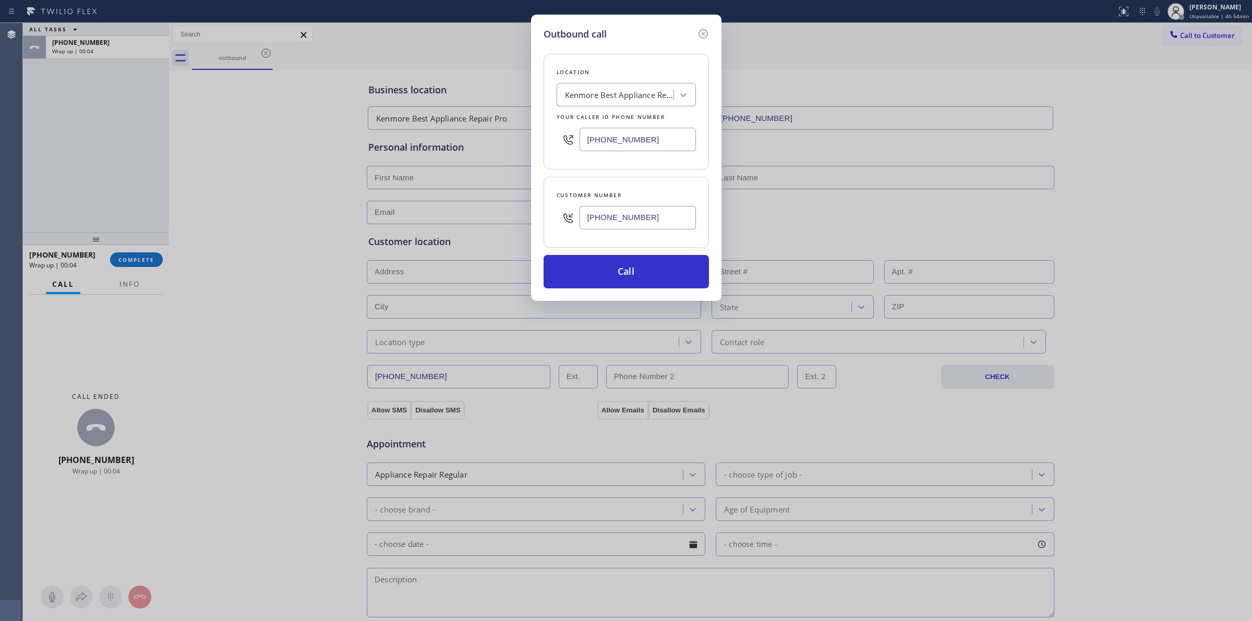
click at [554, 215] on div "Customer number [PHONE_NUMBER]" at bounding box center [625, 212] width 165 height 71
paste input "628) 266-6797"
type input "[PHONE_NUMBER]"
click at [632, 94] on div "Kenmore Best Appliance Repair Pro" at bounding box center [620, 95] width 110 height 12
type input "Viking"
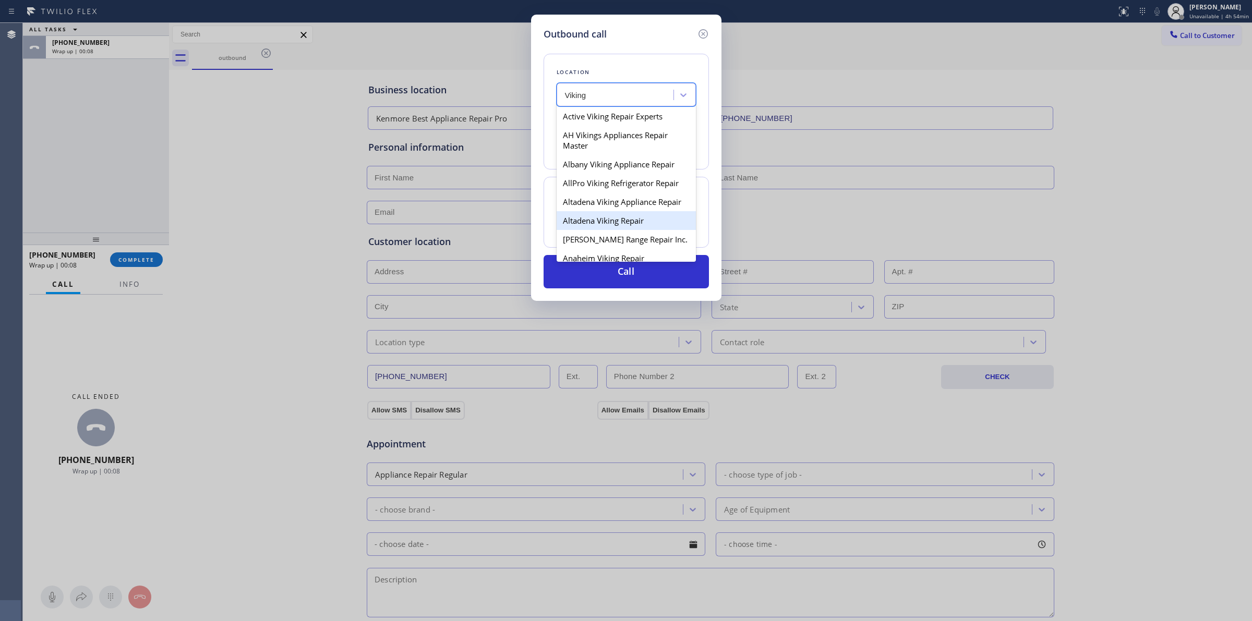
scroll to position [196, 0]
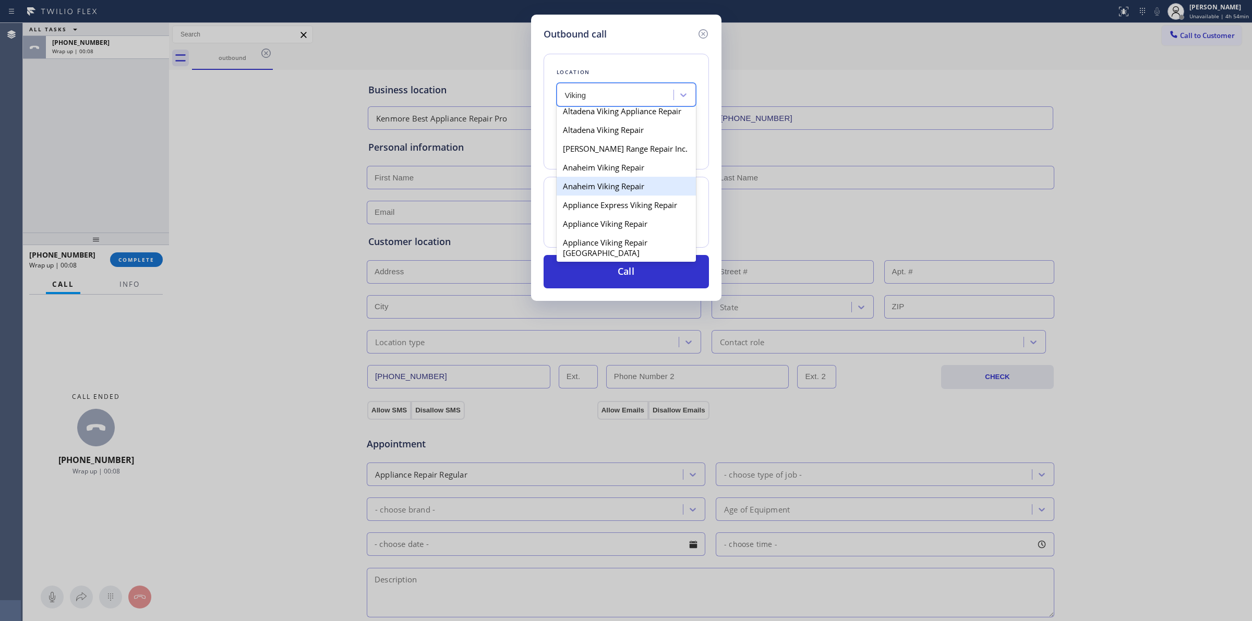
click at [612, 196] on div "Anaheim Viking Repair" at bounding box center [625, 186] width 139 height 19
type input "[PHONE_NUMBER]"
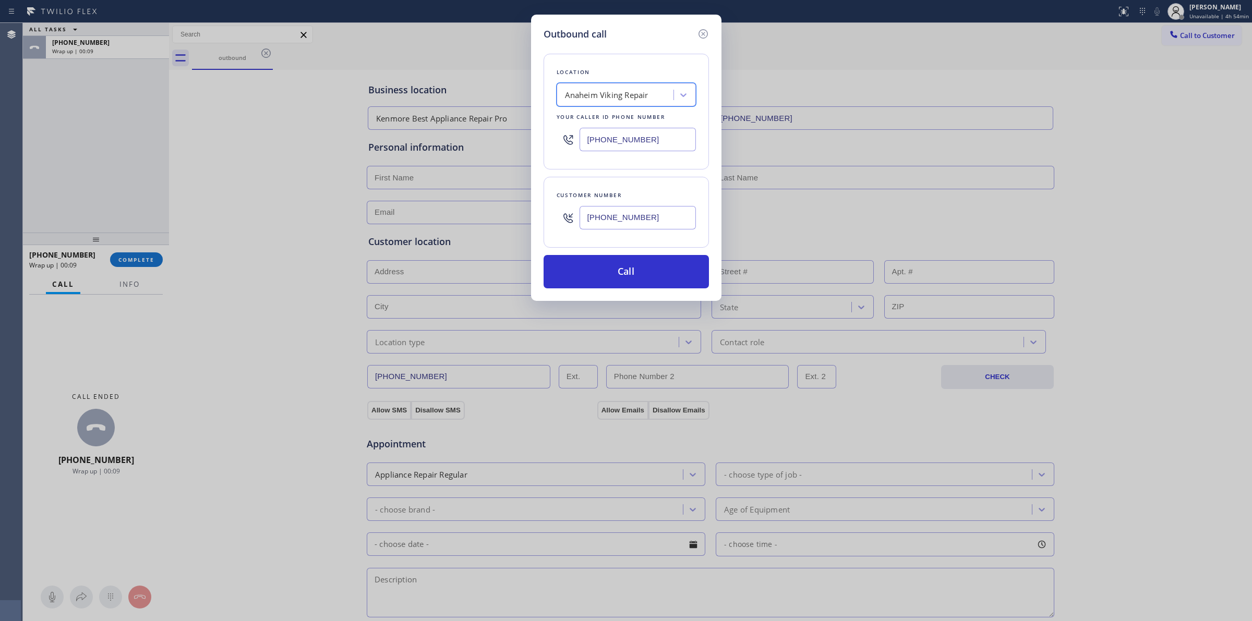
click at [611, 210] on input "[PHONE_NUMBER]" at bounding box center [637, 217] width 116 height 23
click at [608, 270] on button "Call" at bounding box center [625, 271] width 165 height 33
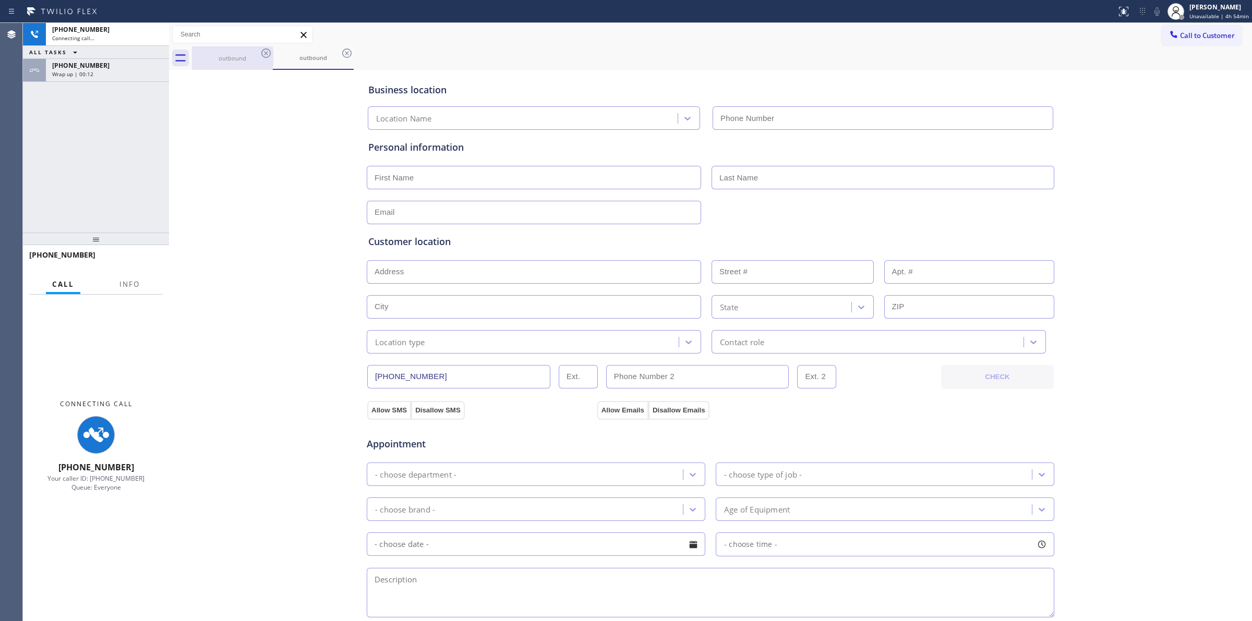
click at [243, 63] on div "outbound" at bounding box center [232, 57] width 79 height 23
click at [257, 52] on div "outbound" at bounding box center [232, 57] width 79 height 22
click at [262, 52] on icon at bounding box center [266, 53] width 13 height 13
click at [0, 0] on icon at bounding box center [0, 0] width 0 height 0
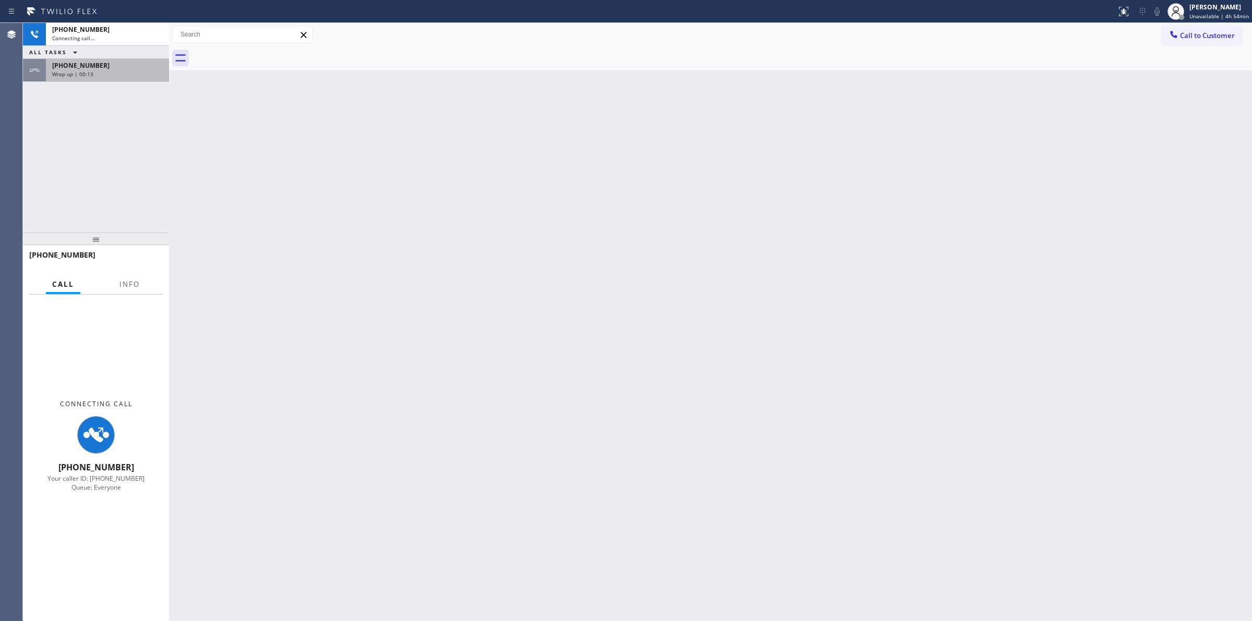
click at [157, 70] on div "Wrap up | 00:13" at bounding box center [107, 73] width 111 height 7
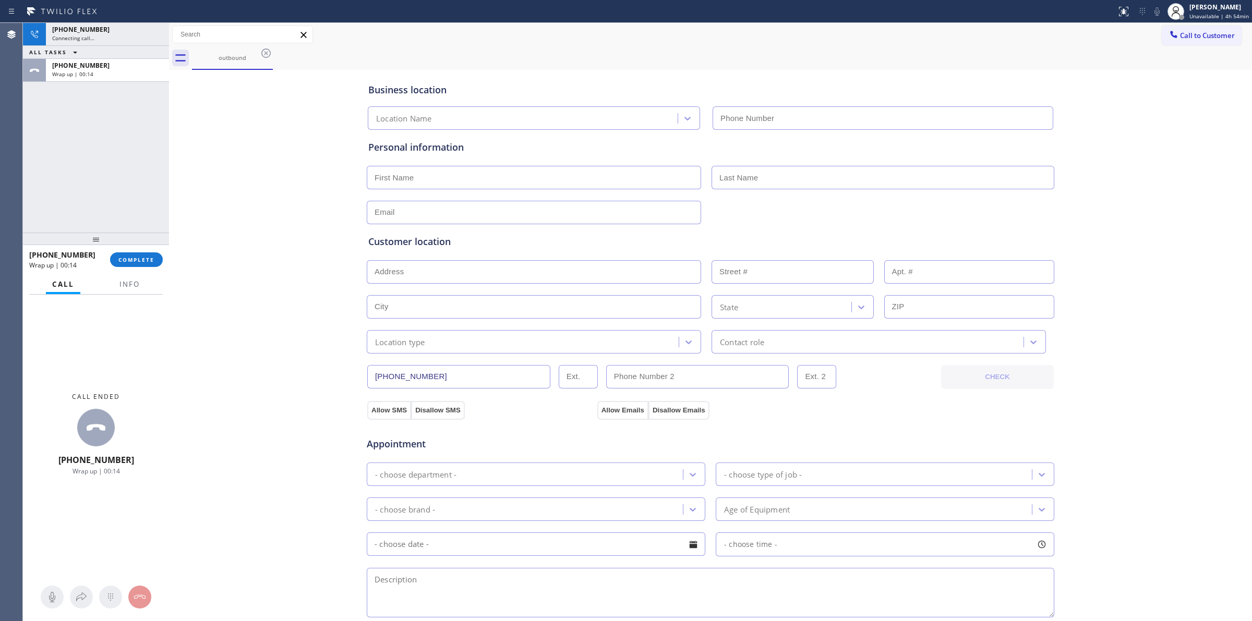
type input "[PHONE_NUMBER]"
click at [143, 258] on span "COMPLETE" at bounding box center [136, 259] width 36 height 7
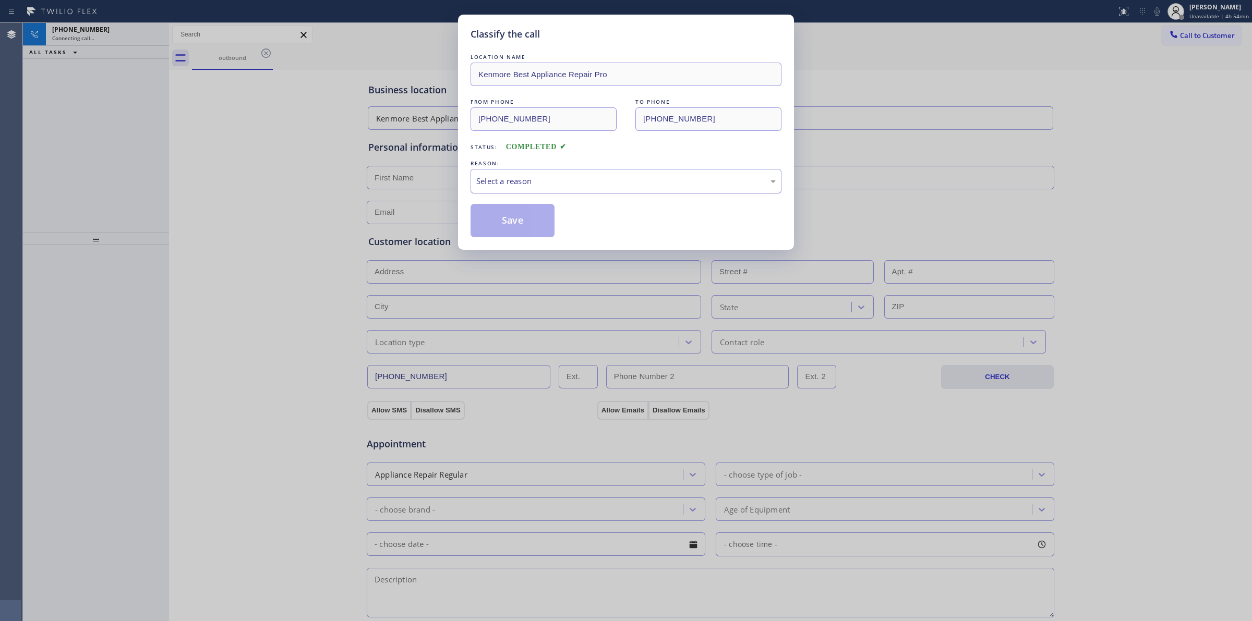
click at [543, 186] on div "Select a reason" at bounding box center [625, 181] width 299 height 12
click at [523, 233] on button "Save" at bounding box center [512, 220] width 84 height 33
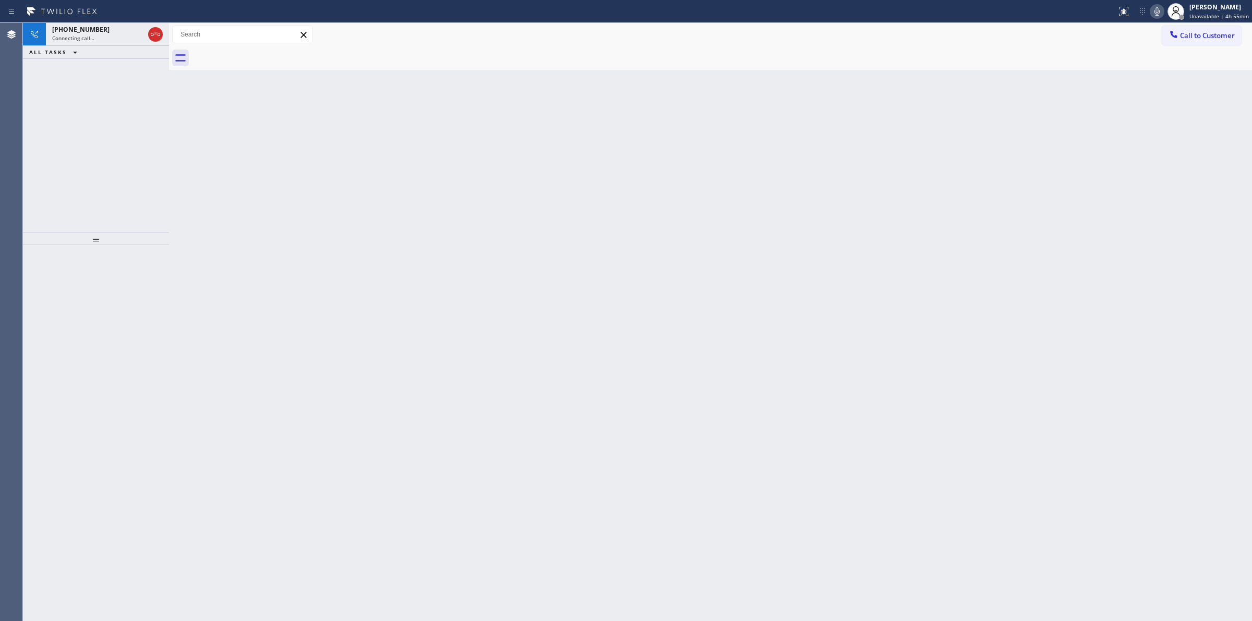
click at [1154, 9] on icon at bounding box center [1156, 11] width 13 height 13
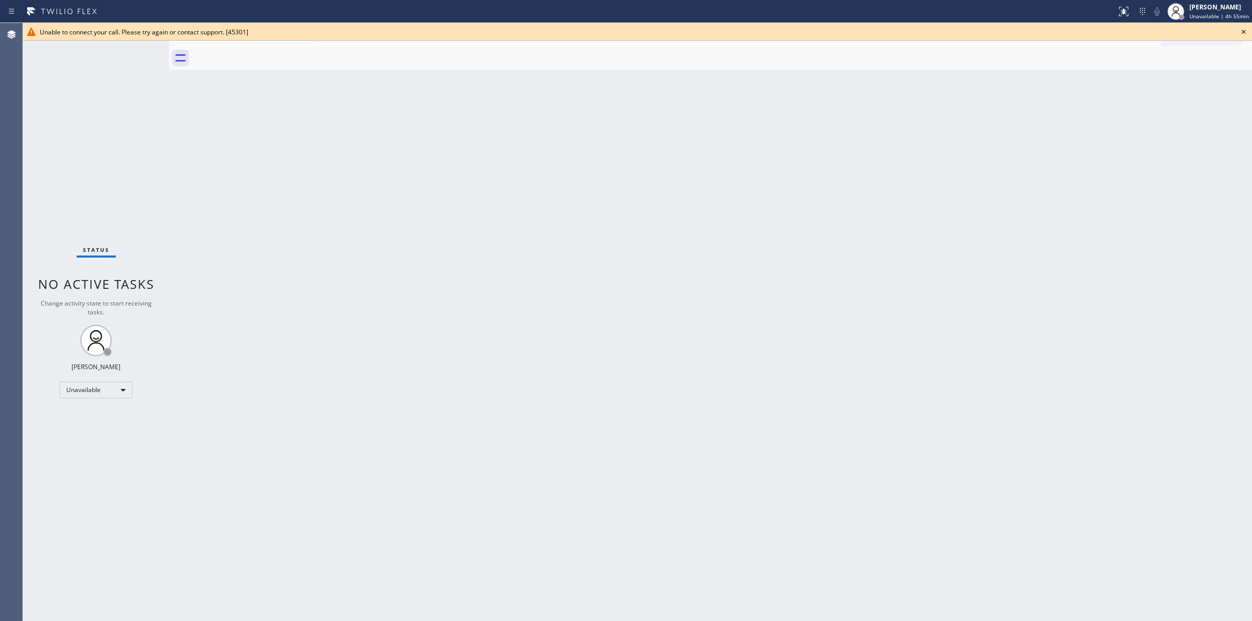
click at [1248, 29] on icon at bounding box center [1243, 32] width 13 height 13
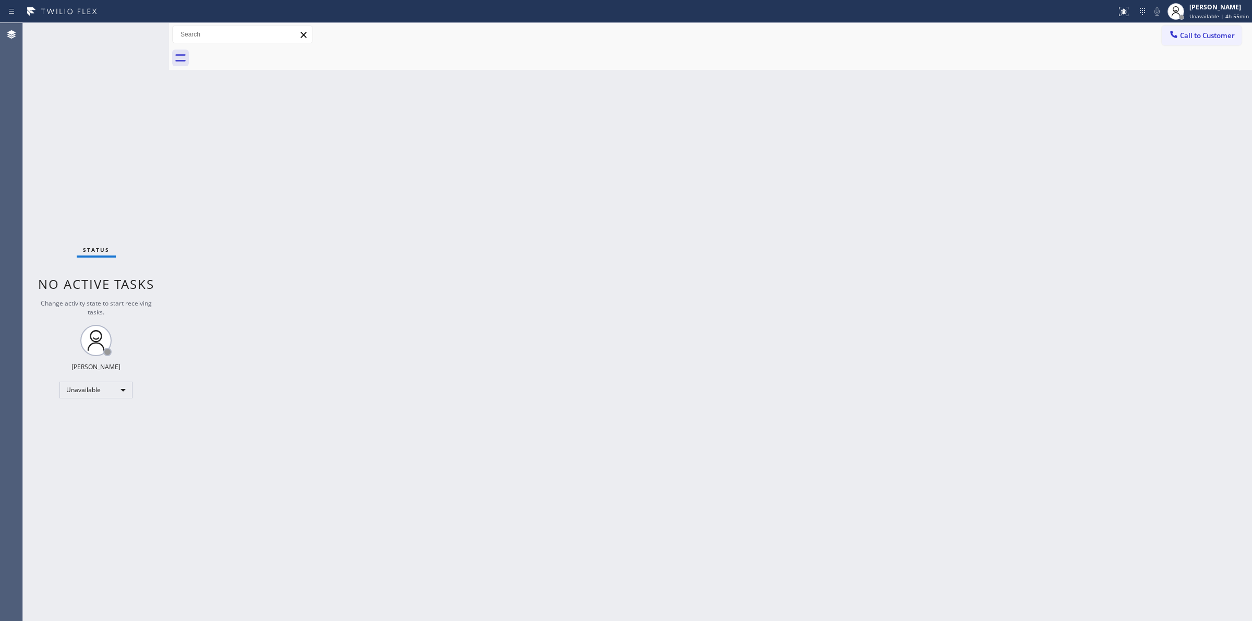
click at [1161, 43] on div "Call to Customer" at bounding box center [1201, 35] width 80 height 18
drag, startPoint x: 937, startPoint y: 200, endPoint x: 1099, endPoint y: 89, distance: 196.1
click at [966, 180] on div "Back to Dashboard Change Sender ID Customers Technicians Select a contact Outbo…" at bounding box center [710, 322] width 1083 height 598
click at [1201, 31] on span "Call to Customer" at bounding box center [1207, 35] width 55 height 9
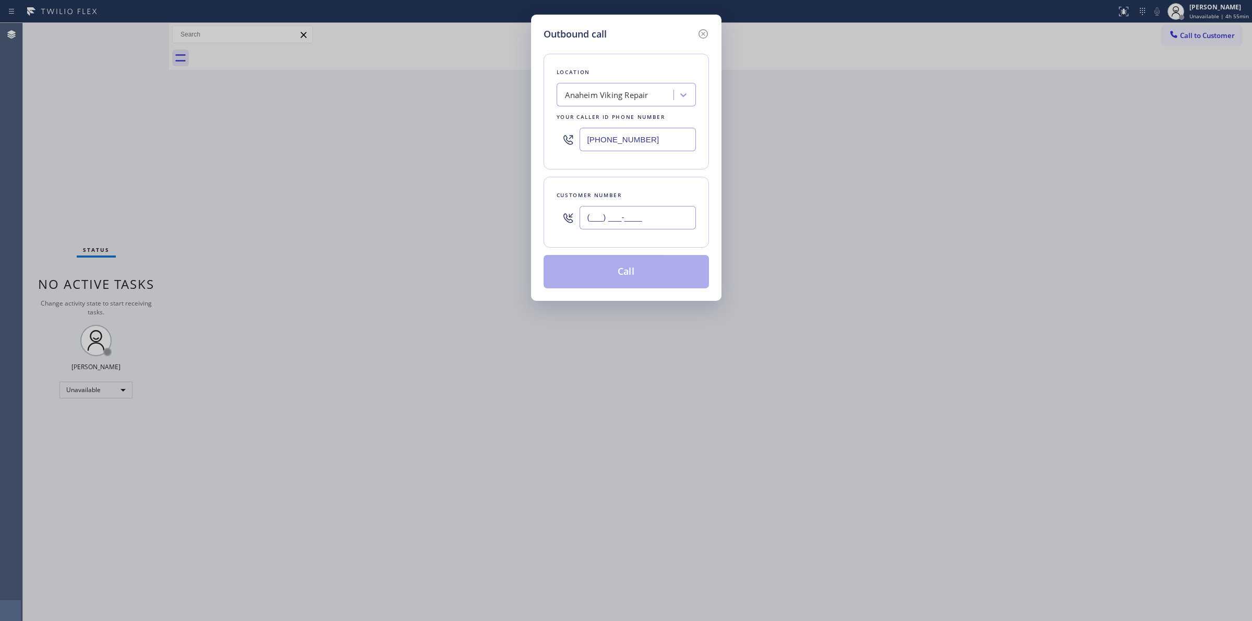
click at [611, 212] on input "(___) ___-____" at bounding box center [637, 217] width 116 height 23
paste input "640) 239-1477"
type input "[PHONE_NUMBER]"
click at [621, 270] on button "Call" at bounding box center [625, 271] width 165 height 33
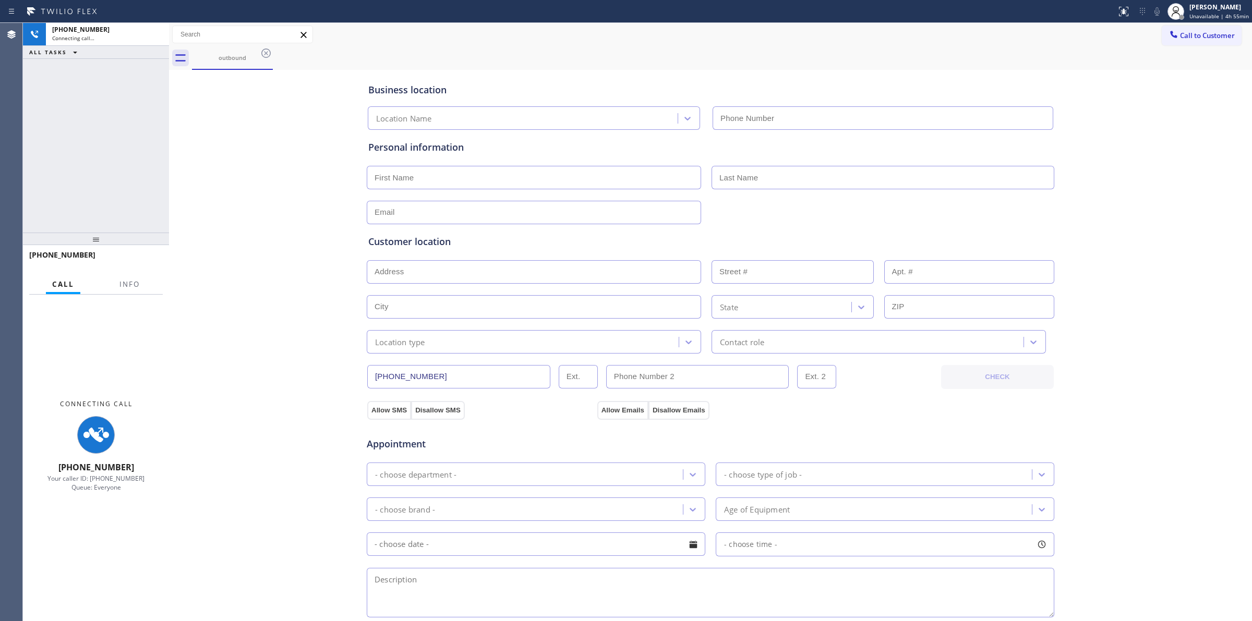
click at [776, 66] on div "outbound" at bounding box center [722, 57] width 1060 height 23
click at [269, 54] on icon at bounding box center [266, 53] width 13 height 13
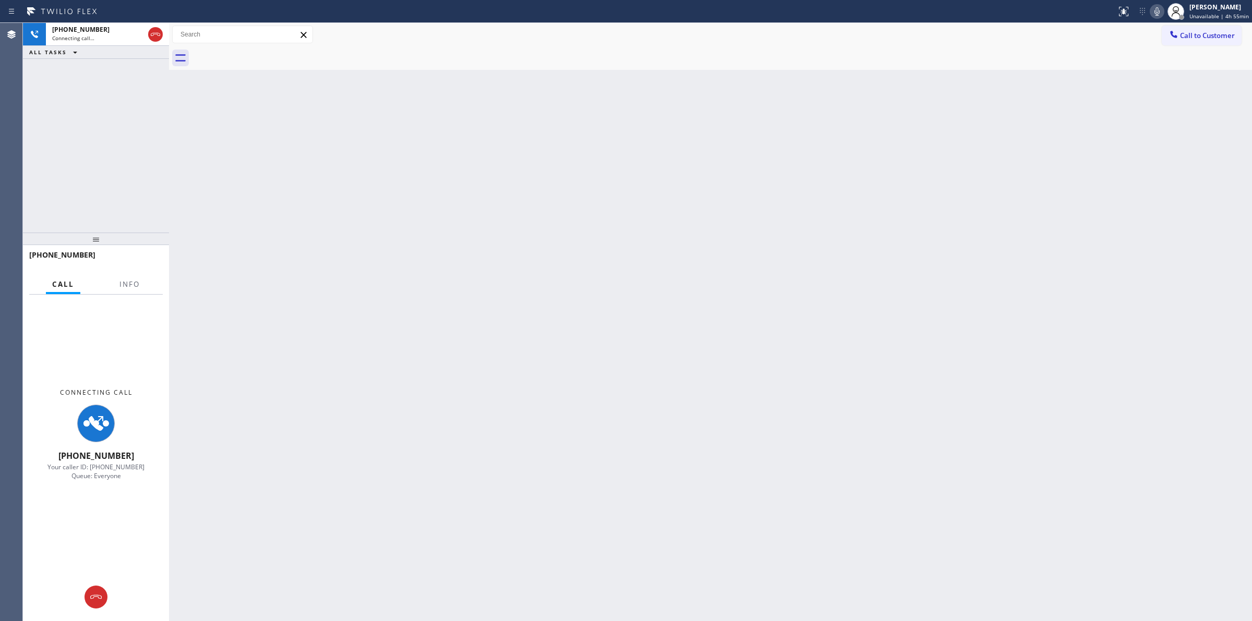
click at [1163, 10] on icon at bounding box center [1156, 11] width 13 height 13
click at [99, 30] on div "[PHONE_NUMBER]" at bounding box center [98, 29] width 92 height 9
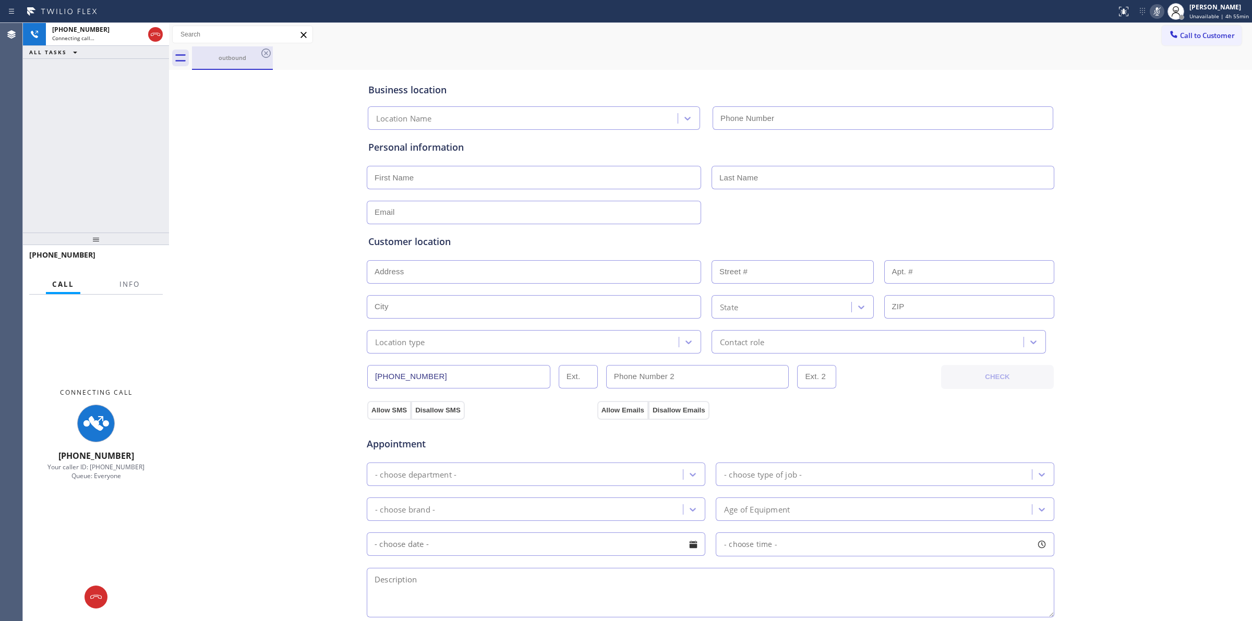
type input "[PHONE_NUMBER]"
drag, startPoint x: 235, startPoint y: 58, endPoint x: 256, endPoint y: 54, distance: 21.4
click at [241, 56] on div "outbound" at bounding box center [232, 58] width 79 height 8
click at [261, 54] on div "outbound" at bounding box center [232, 57] width 81 height 23
click at [112, 47] on div "ALL TASKS ALL TASKS ACTIVE TASKS TASKS IN WRAP UP" at bounding box center [96, 52] width 146 height 13
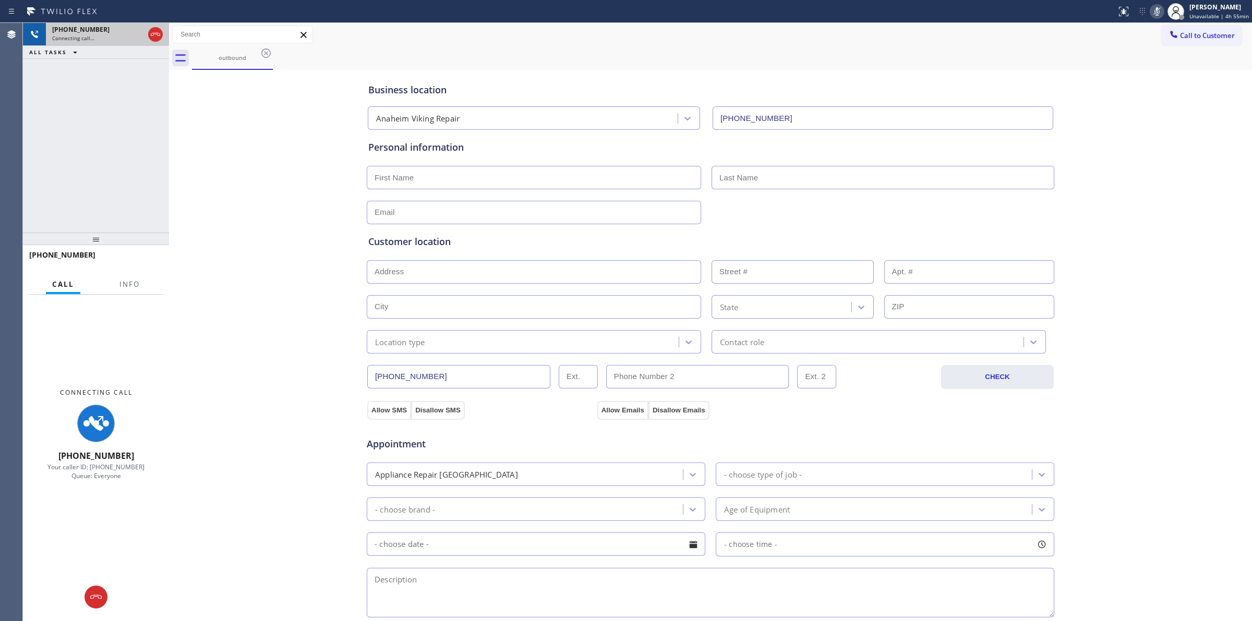
click at [111, 38] on div "Connecting call…" at bounding box center [98, 37] width 92 height 7
click at [270, 53] on icon at bounding box center [265, 52] width 9 height 9
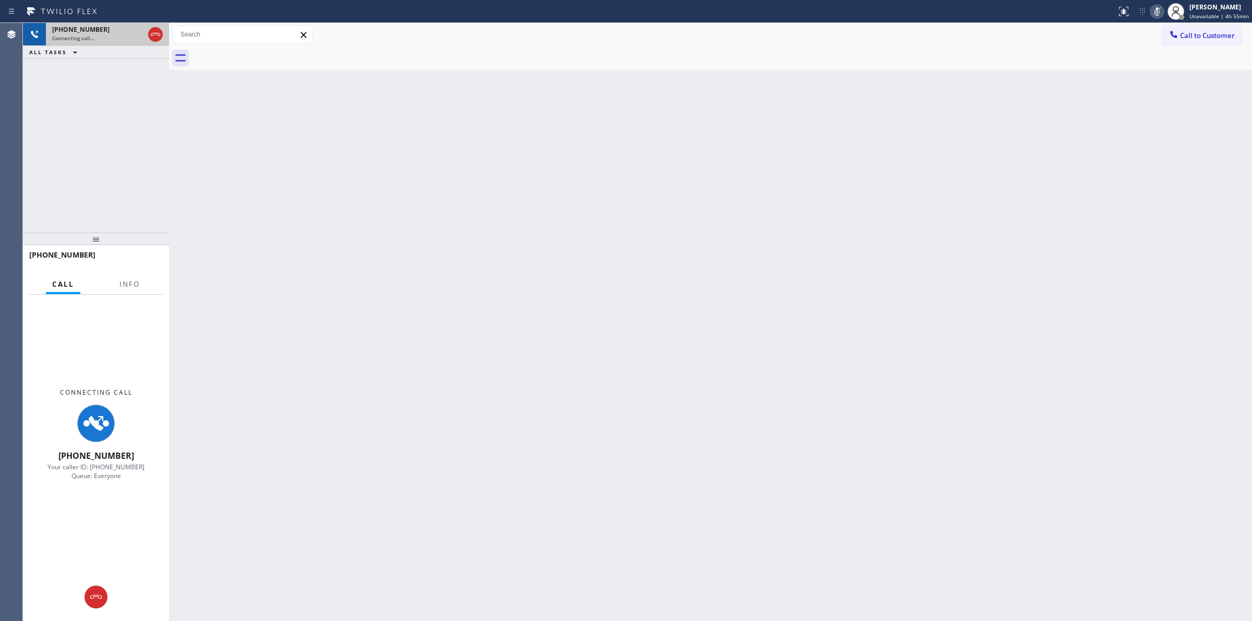
click at [107, 29] on div "[PHONE_NUMBER]" at bounding box center [98, 29] width 92 height 9
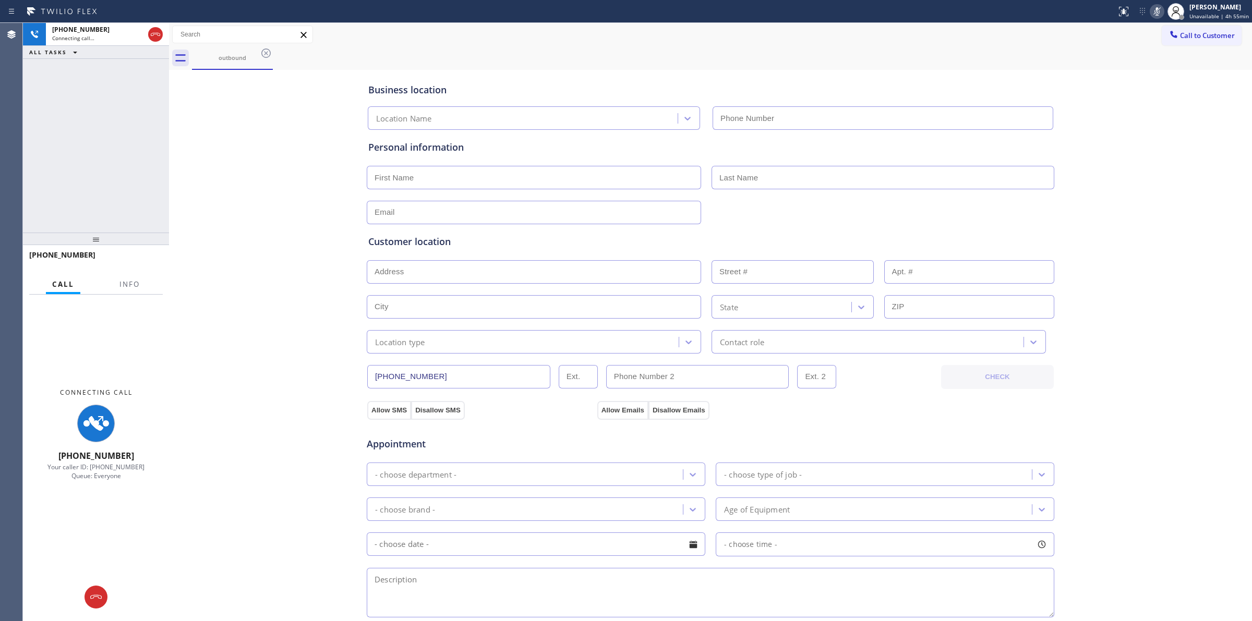
type input "[PHONE_NUMBER]"
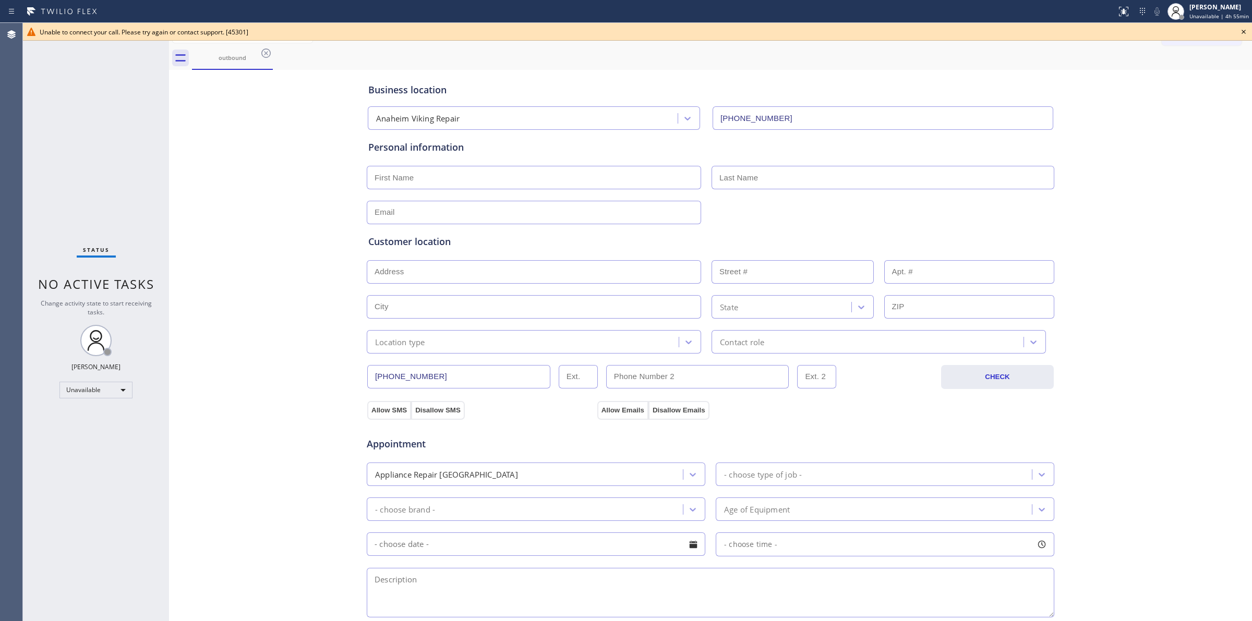
click at [1244, 31] on icon at bounding box center [1243, 32] width 13 height 13
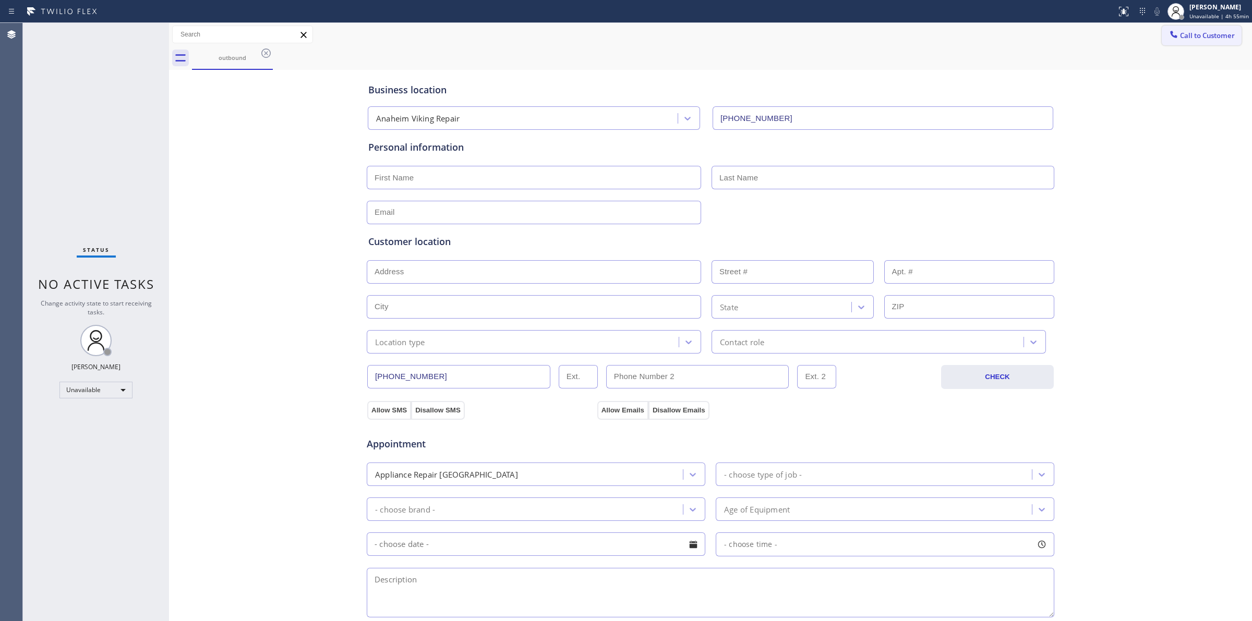
click at [1168, 33] on icon at bounding box center [1173, 34] width 10 height 10
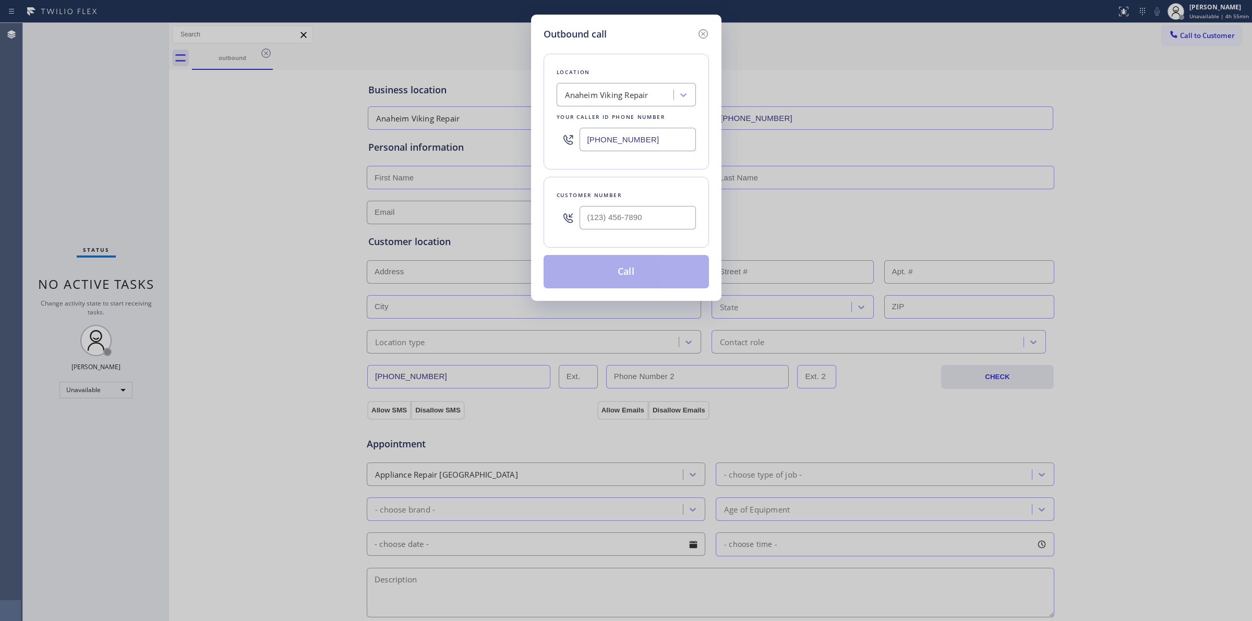
click at [661, 198] on div "Customer number" at bounding box center [625, 195] width 139 height 11
click at [646, 212] on input "(___) ___-____" at bounding box center [637, 217] width 116 height 23
paste input "989) 361-6920"
type input "[PHONE_NUMBER]"
click at [644, 91] on div "Anaheim Viking Repair" at bounding box center [606, 95] width 83 height 12
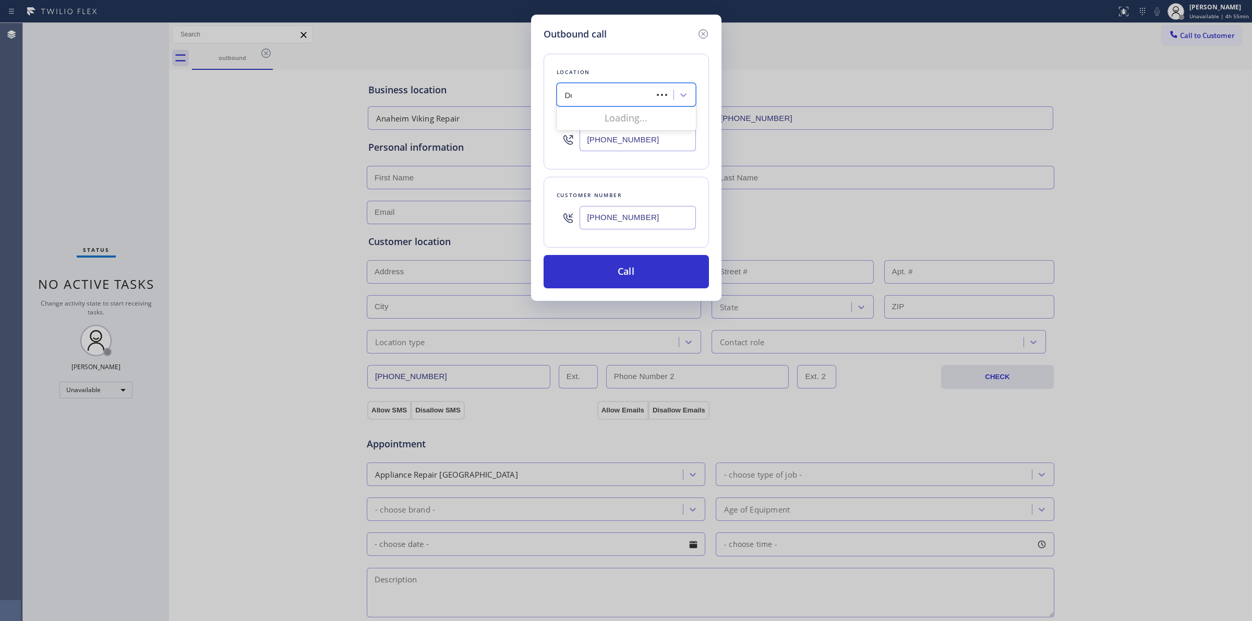
type input "Dcs"
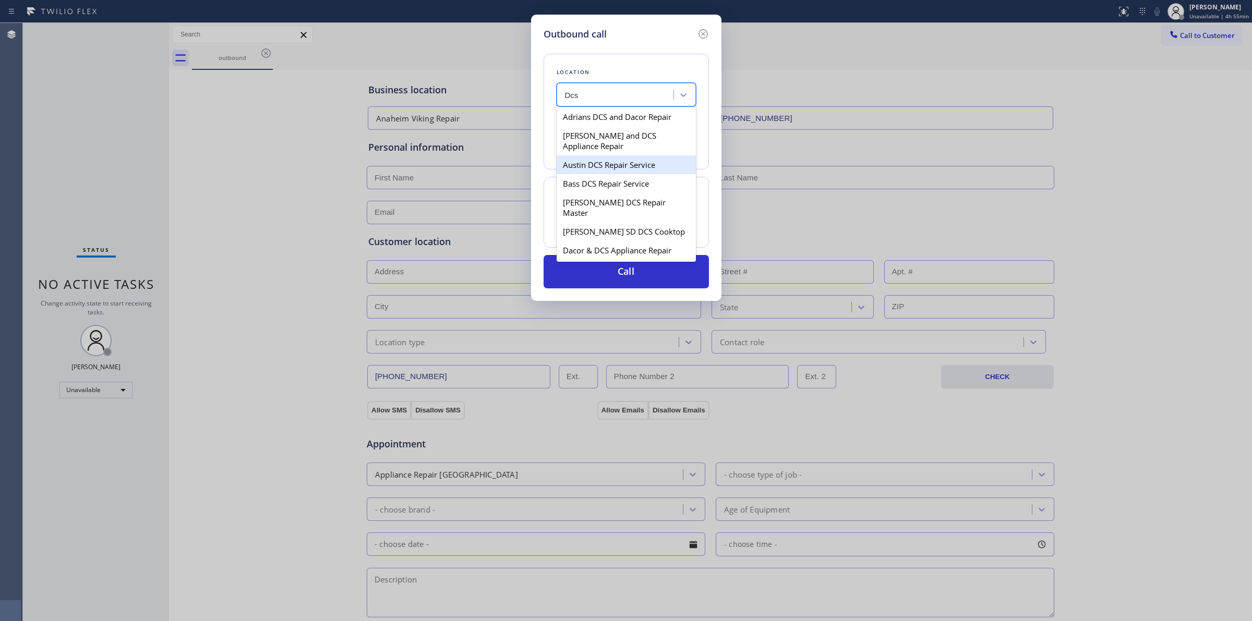
click at [590, 199] on div "[PERSON_NAME] DCS Repair Master" at bounding box center [625, 207] width 139 height 29
type input "[PHONE_NUMBER]"
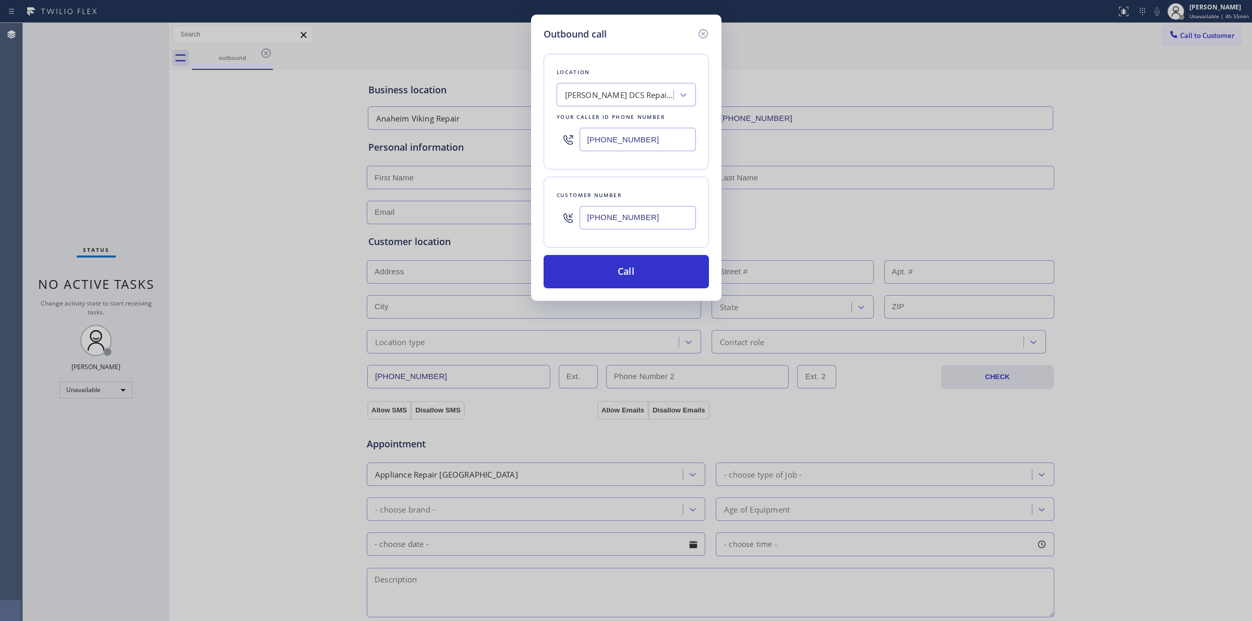
click at [609, 218] on input "[PHONE_NUMBER]" at bounding box center [637, 217] width 116 height 23
click at [615, 275] on button "Call" at bounding box center [625, 271] width 165 height 33
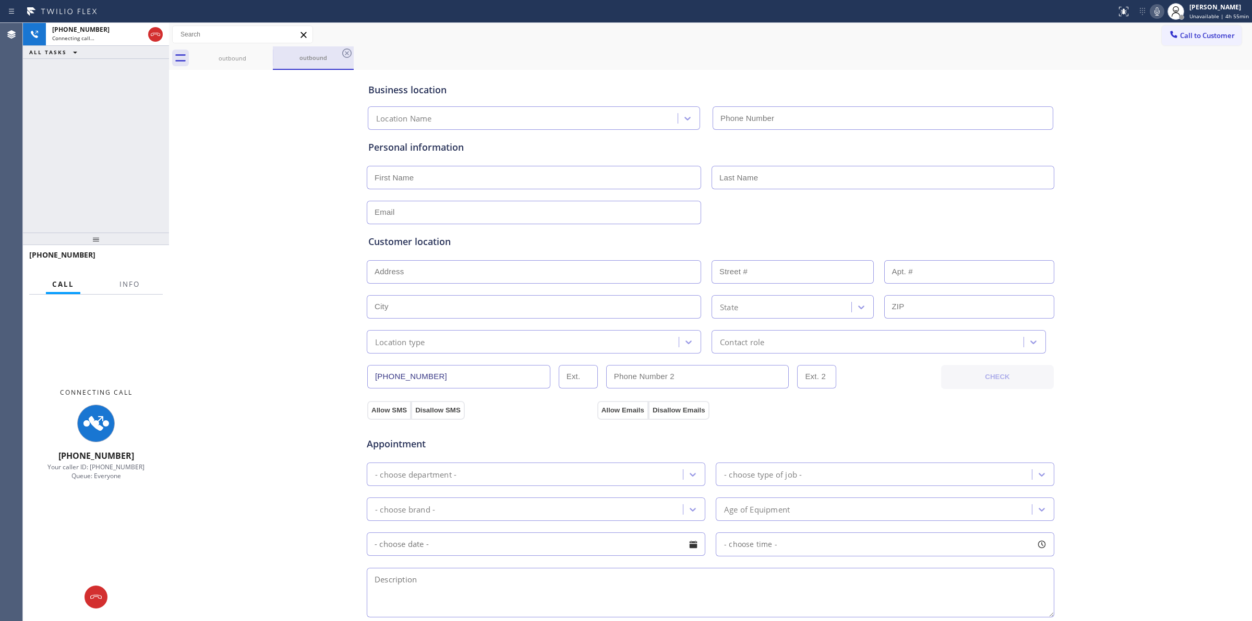
type input "[PHONE_NUMBER]"
click at [270, 57] on icon at bounding box center [266, 53] width 13 height 13
click at [267, 53] on icon at bounding box center [266, 53] width 13 height 13
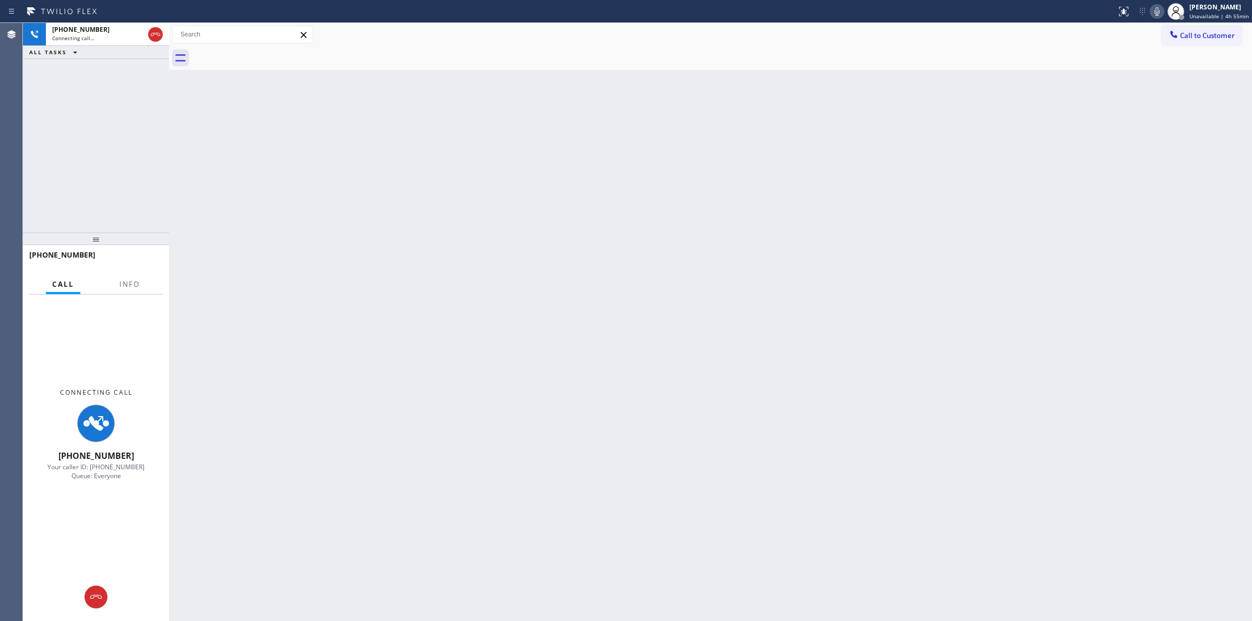
click at [1159, 8] on icon at bounding box center [1156, 11] width 5 height 8
click at [83, 32] on span "[PHONE_NUMBER]" at bounding box center [80, 29] width 57 height 9
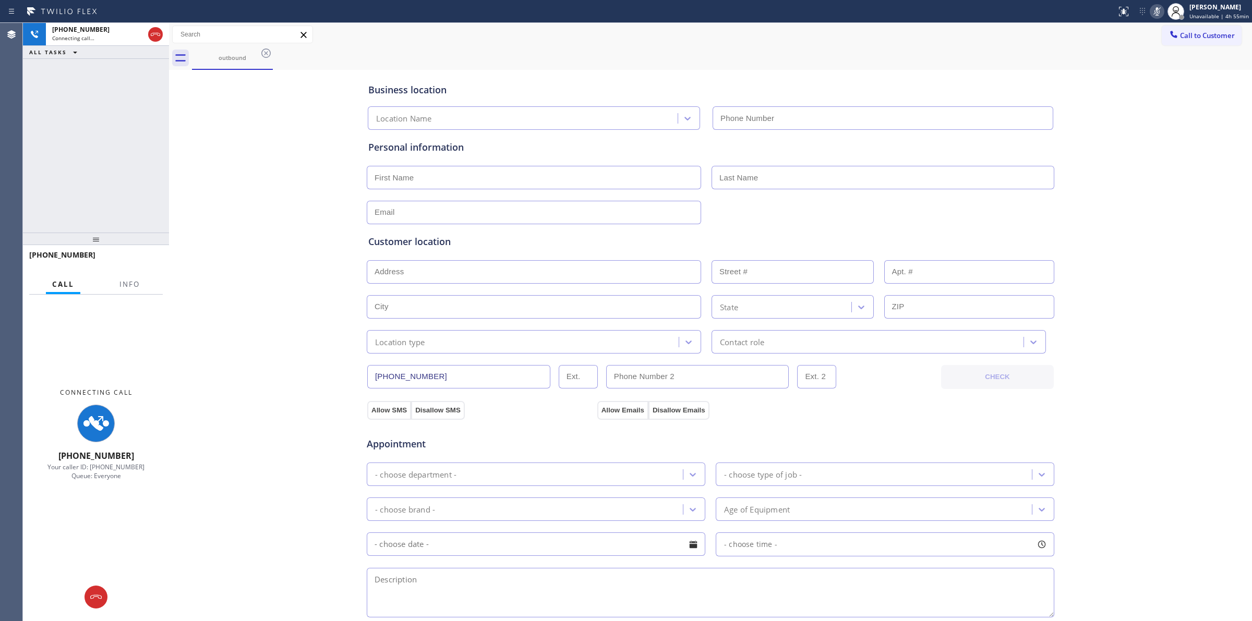
type input "[PHONE_NUMBER]"
click at [235, 46] on div "outbound" at bounding box center [232, 57] width 79 height 22
drag, startPoint x: 259, startPoint y: 48, endPoint x: 267, endPoint y: 50, distance: 8.0
click at [261, 48] on icon at bounding box center [266, 53] width 13 height 13
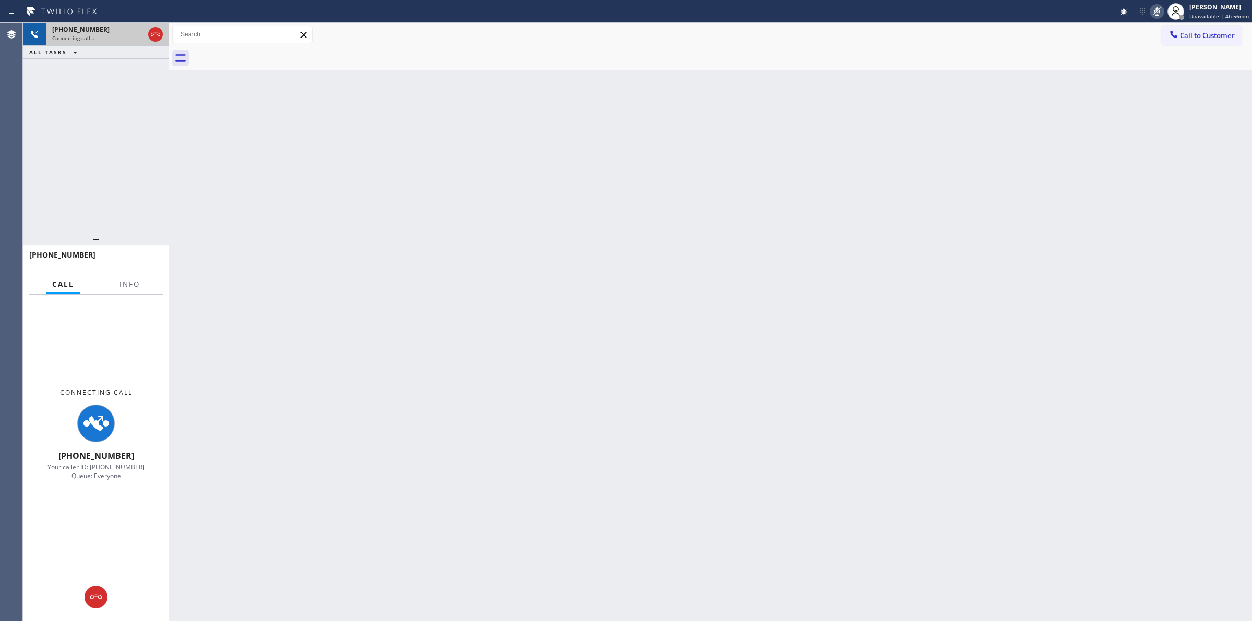
click at [113, 30] on div "[PHONE_NUMBER]" at bounding box center [98, 29] width 92 height 9
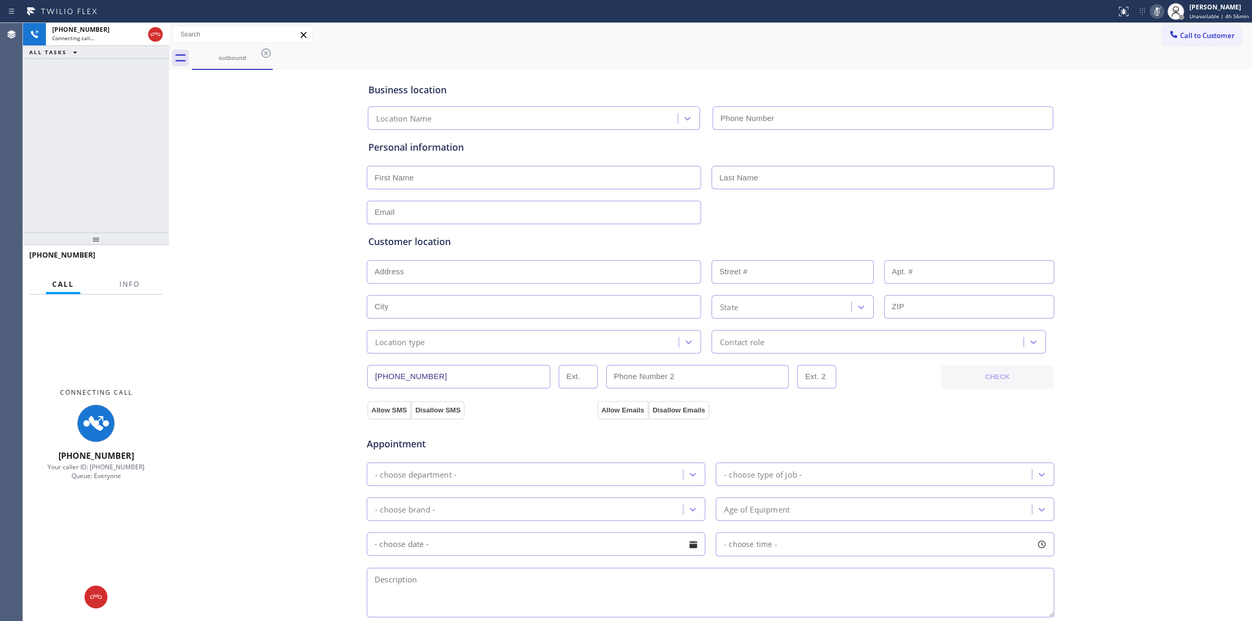
type input "[PHONE_NUMBER]"
click at [103, 588] on button at bounding box center [95, 597] width 23 height 23
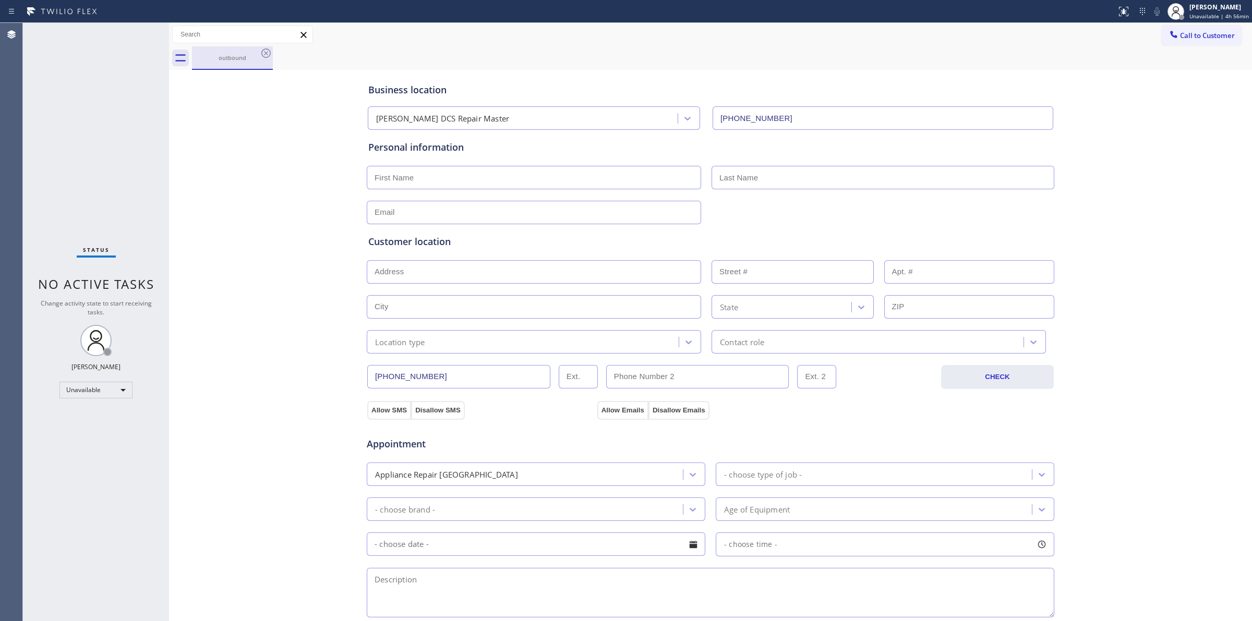
click at [249, 58] on div "outbound" at bounding box center [232, 58] width 79 height 8
click at [269, 52] on icon at bounding box center [266, 53] width 13 height 13
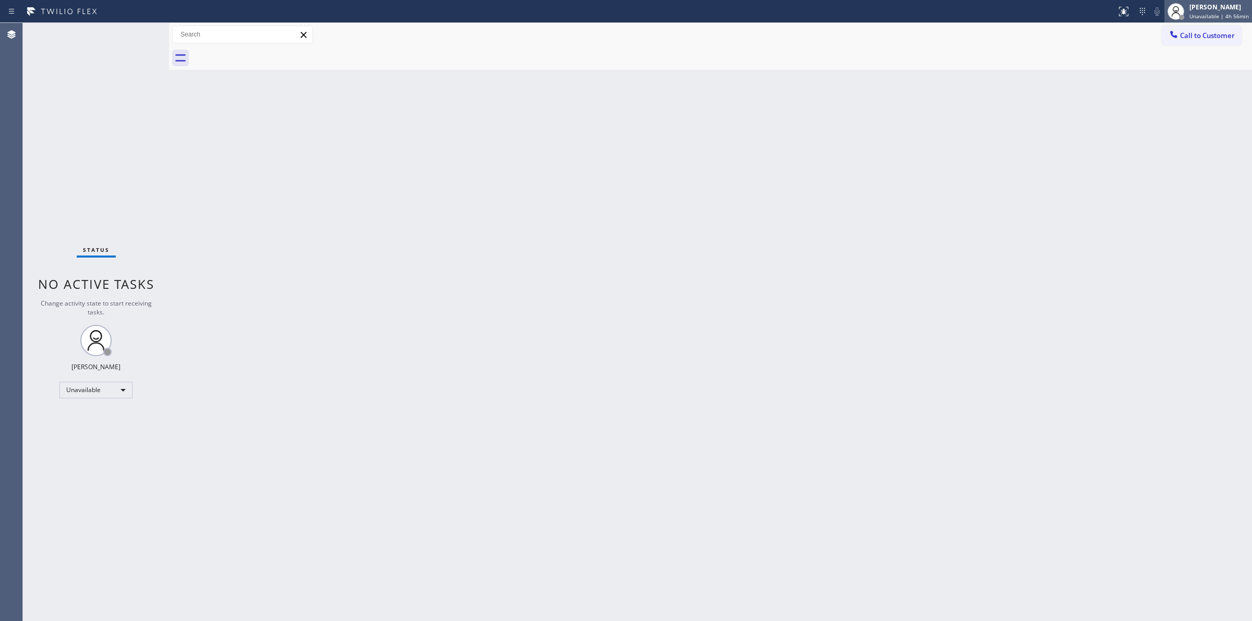
click at [1198, 19] on span "Unavailable | 4h 56min" at bounding box center [1218, 16] width 59 height 7
click at [1164, 84] on button "Break" at bounding box center [1199, 83] width 104 height 14
